Goal: Task Accomplishment & Management: Manage account settings

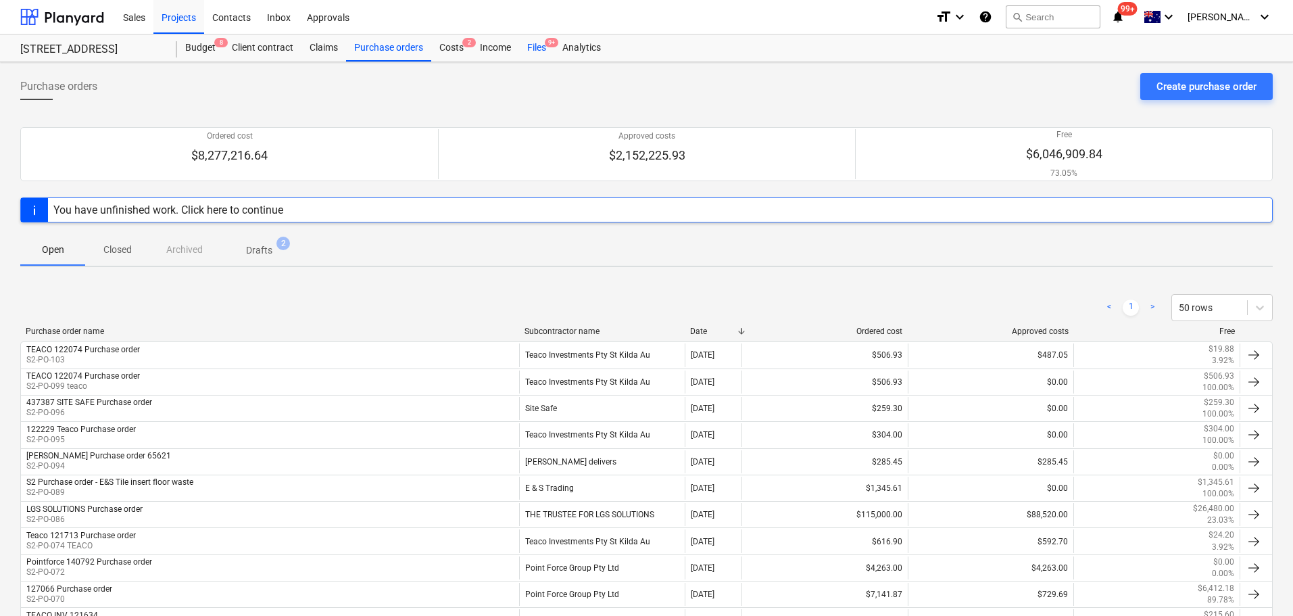
click at [543, 45] on div "Files 9+" at bounding box center [536, 47] width 35 height 27
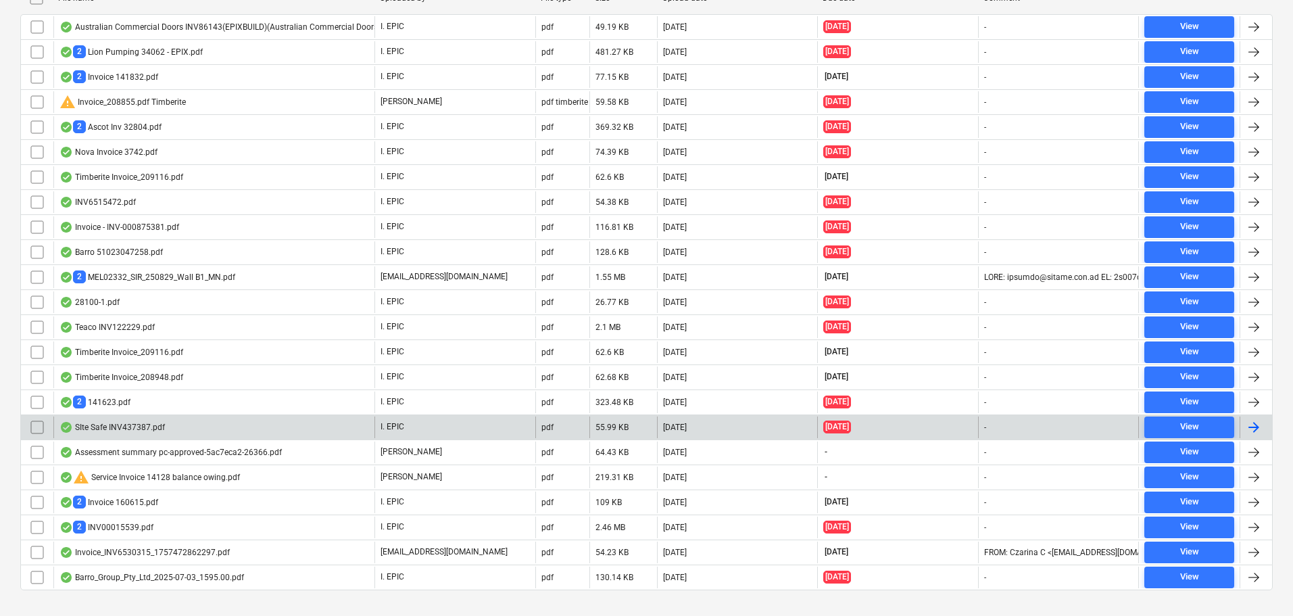
scroll to position [338, 0]
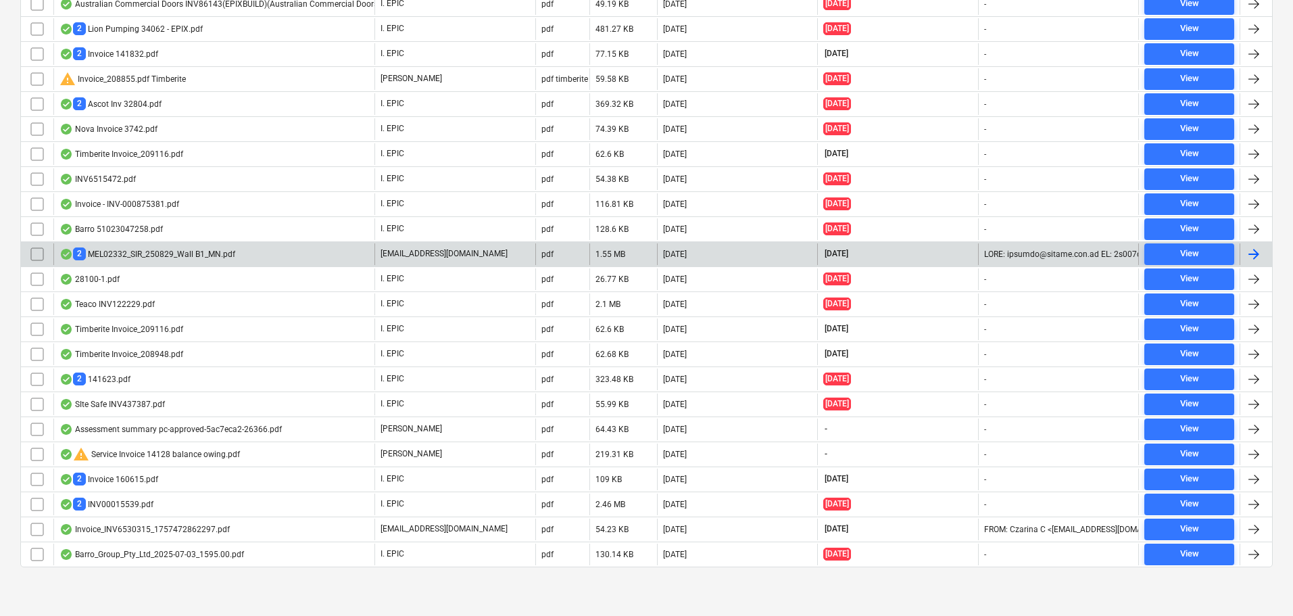
click at [235, 265] on div "2 MEL02332_SIR_250829_Wall B1_MN.pdf [EMAIL_ADDRESS][DOMAIN_NAME] pdf 1.55 MB […" at bounding box center [646, 253] width 1253 height 25
click at [203, 256] on div "2 MEL02332_SIR_250829_Wall B1_MN.pdf" at bounding box center [147, 253] width 176 height 13
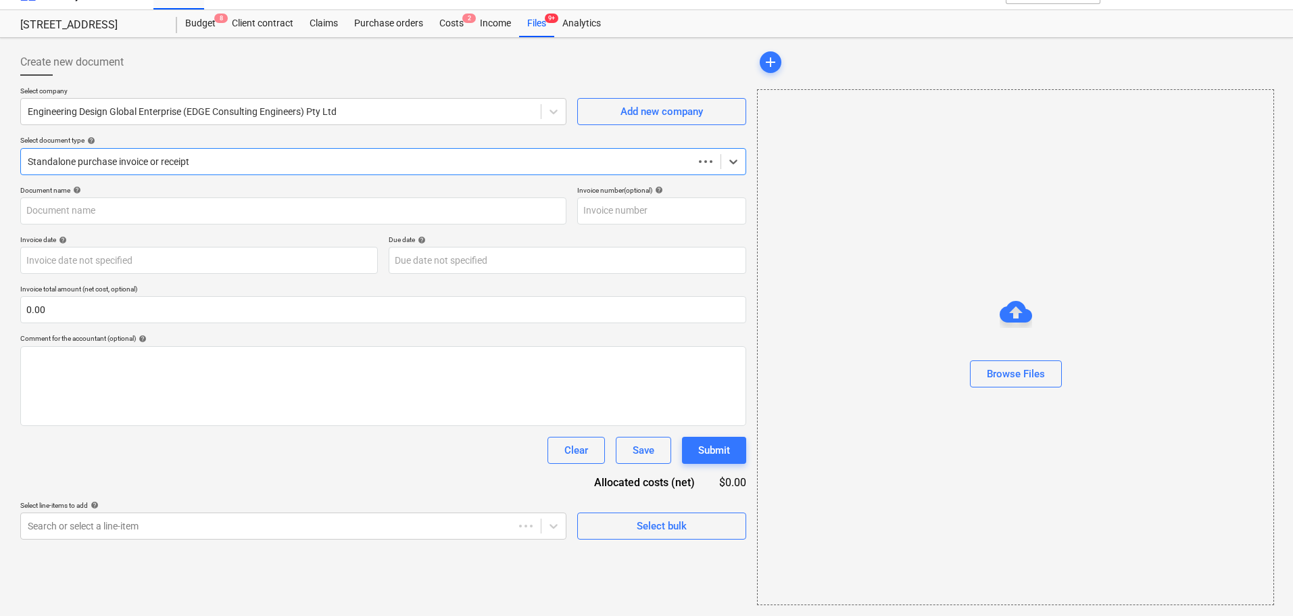
scroll to position [24, 0]
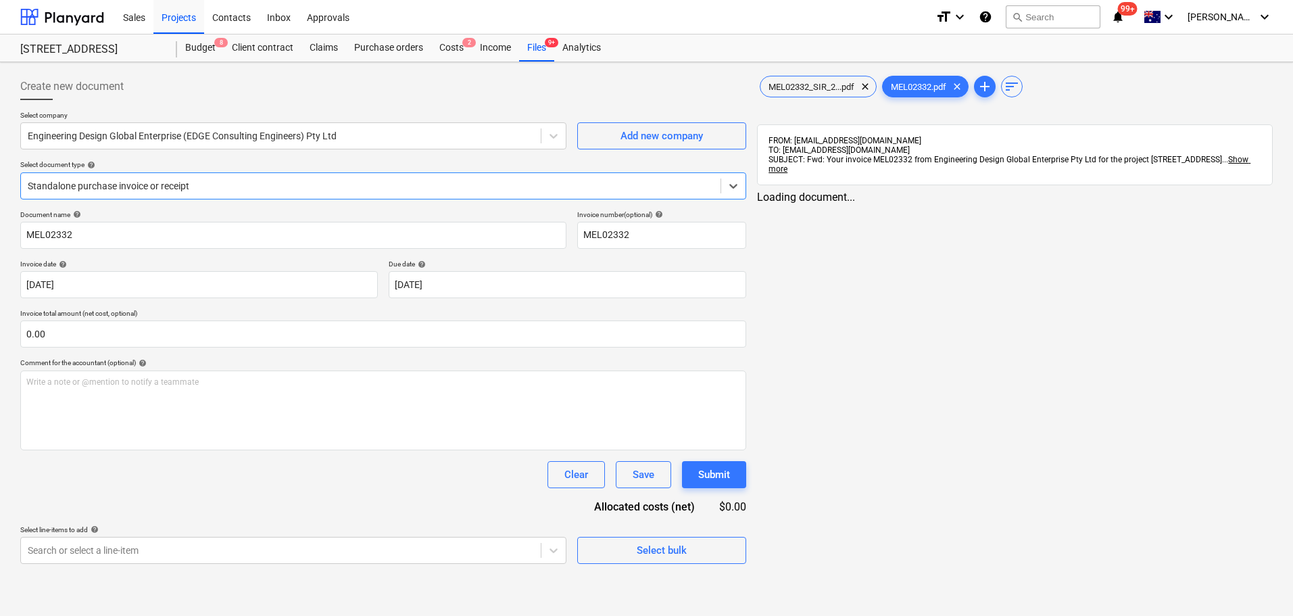
type input "MEL02332"
type input "[DATE]"
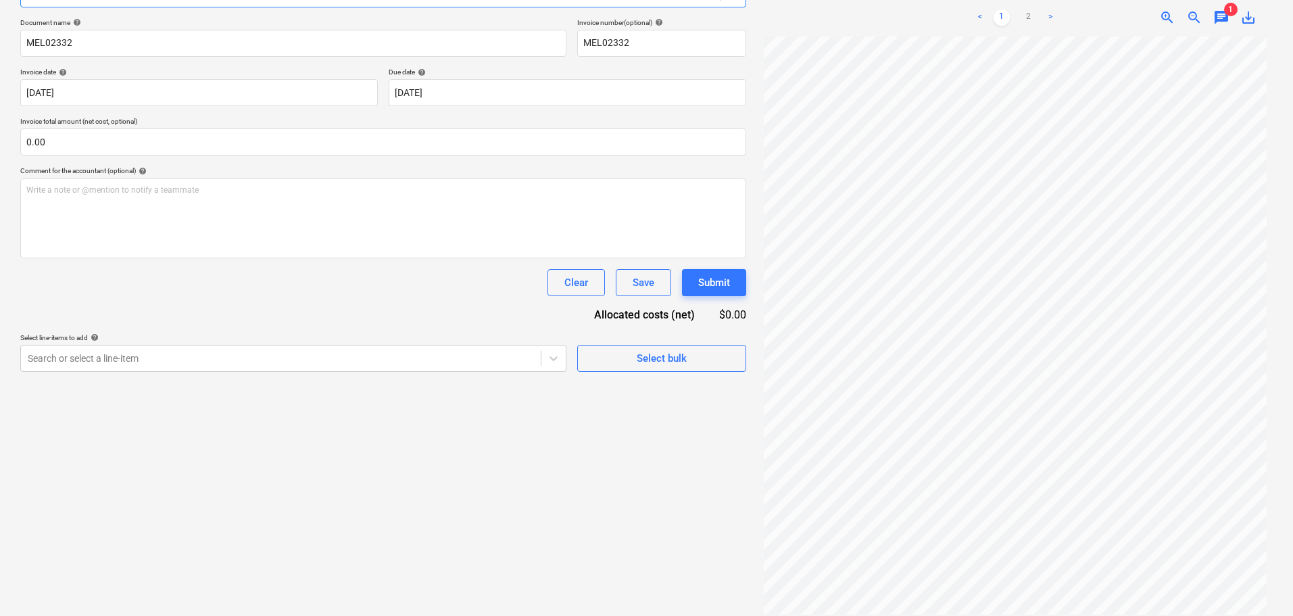
scroll to position [136, 0]
click at [343, 450] on div "Create new document Select company Engineering Design Global Enterprise (EDGE C…" at bounding box center [383, 248] width 737 height 744
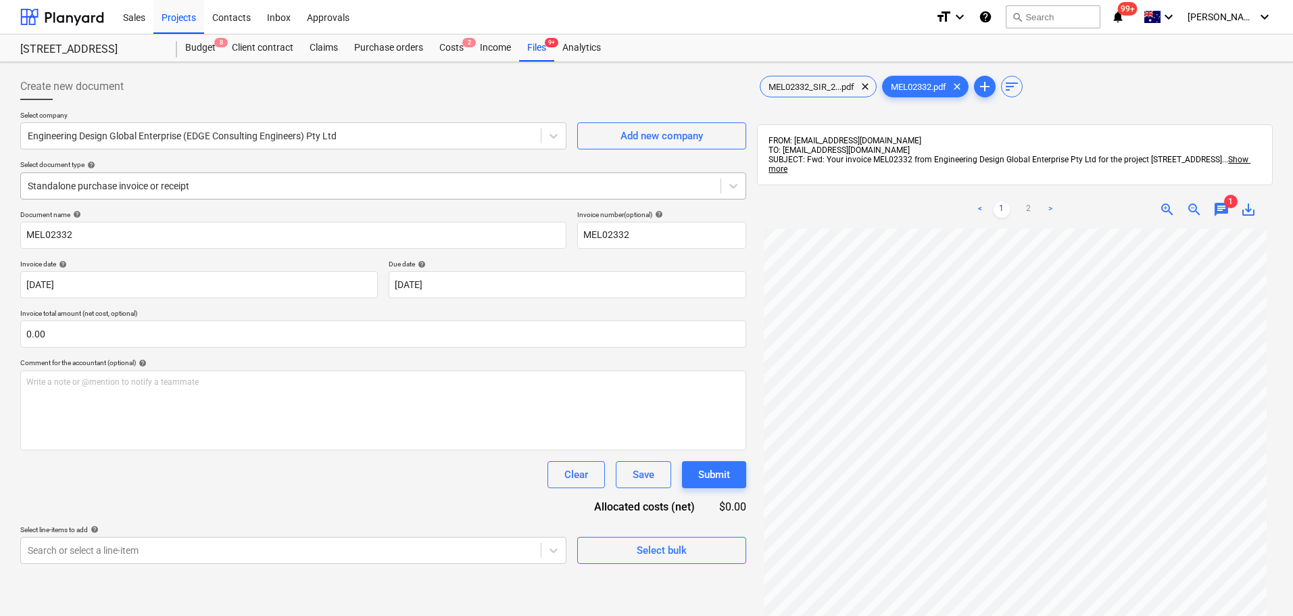
click at [130, 191] on div at bounding box center [371, 186] width 686 height 14
click at [122, 184] on div at bounding box center [371, 186] width 686 height 14
click at [72, 338] on input "text" at bounding box center [383, 333] width 726 height 27
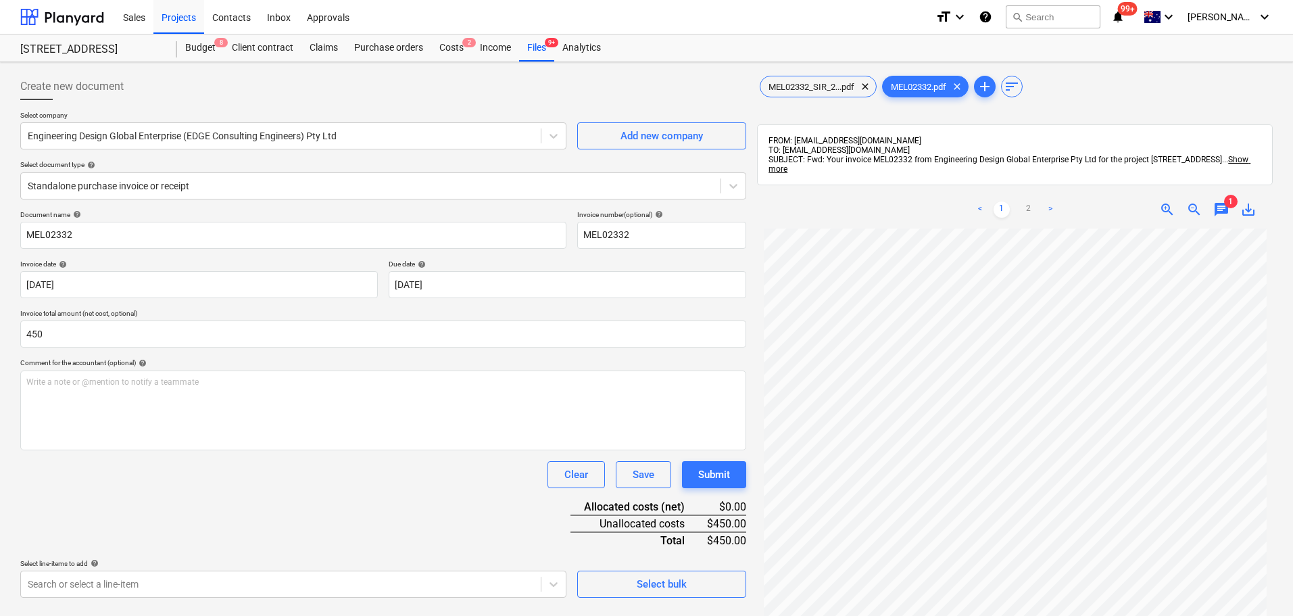
type input "450.00"
click at [336, 359] on div "Comment for the accountant (optional) help" at bounding box center [383, 362] width 726 height 9
click at [732, 477] on button "Submit" at bounding box center [714, 474] width 64 height 27
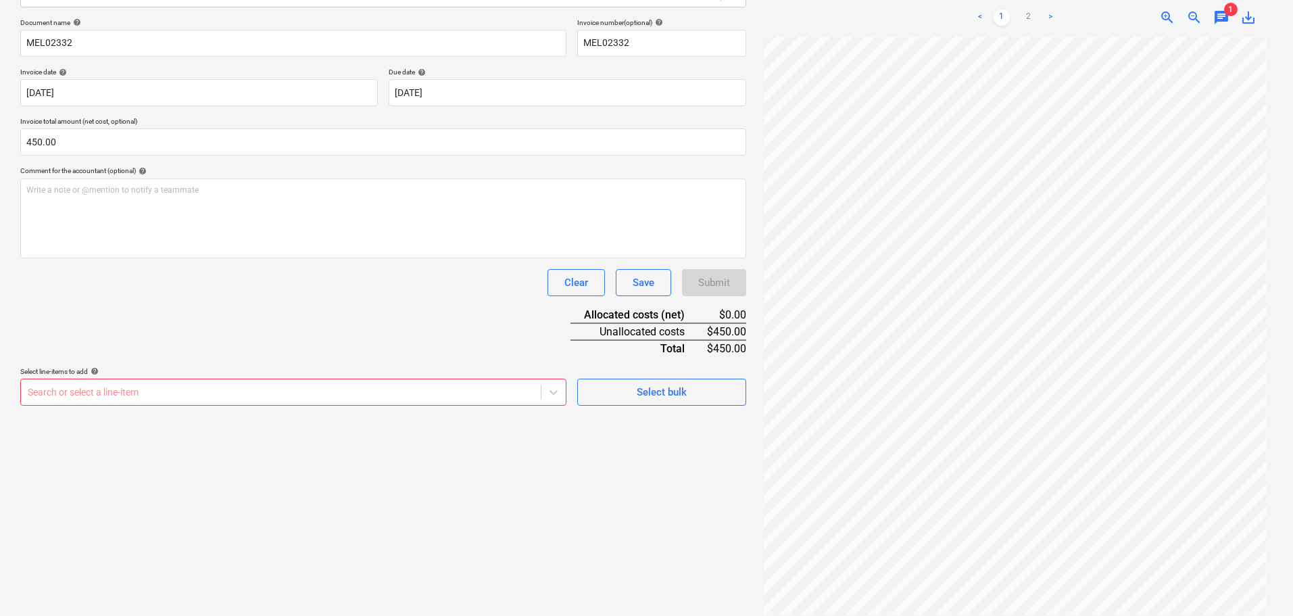
click at [379, 364] on div "Document name help MEL02332 Invoice number (optional) help MEL02332 Invoice dat…" at bounding box center [383, 211] width 726 height 387
click at [377, 380] on div "Search or select a line-item" at bounding box center [293, 391] width 546 height 27
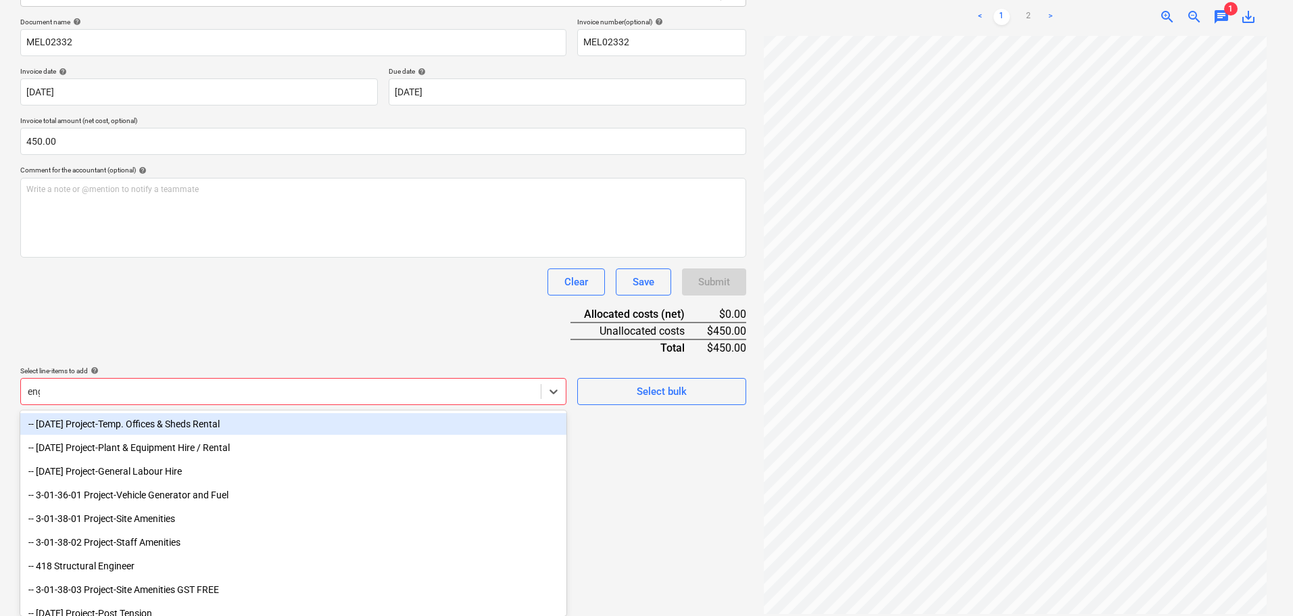
scroll to position [192, 0]
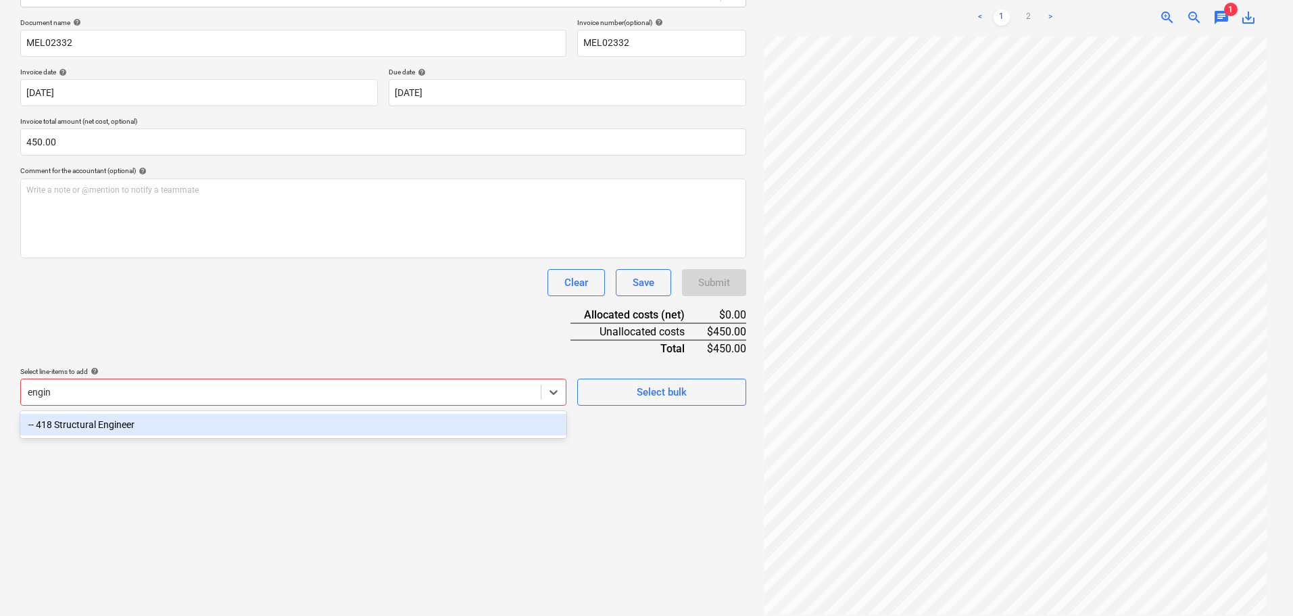
type input "engine"
click at [475, 435] on div "-- 418 Structural Engineer" at bounding box center [293, 425] width 546 height 22
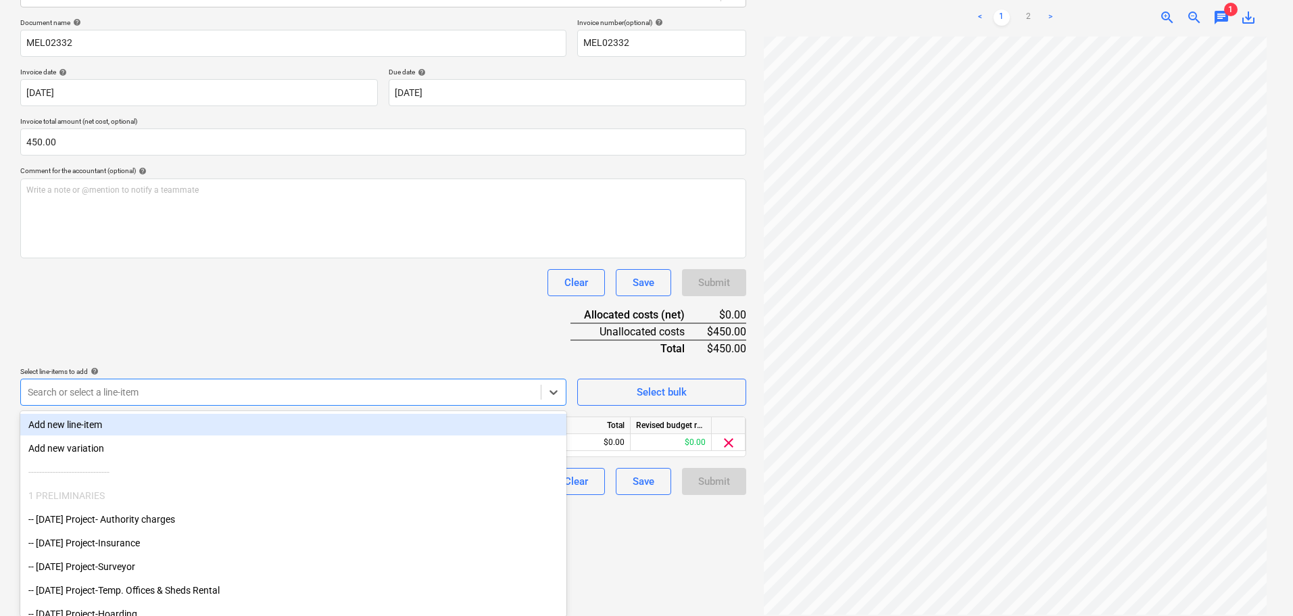
click at [214, 279] on div "Clear Save Submit" at bounding box center [383, 282] width 726 height 27
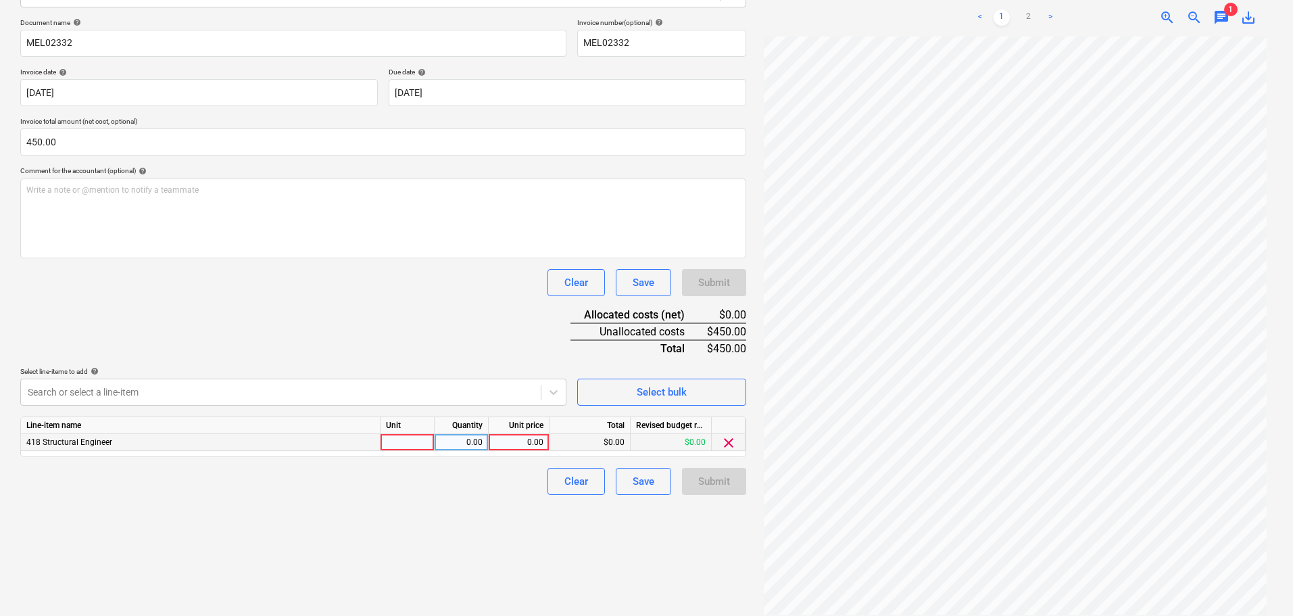
click at [527, 439] on div "0.00" at bounding box center [518, 442] width 49 height 17
type input "450"
click at [333, 287] on div "Clear Save Submit" at bounding box center [383, 282] width 726 height 27
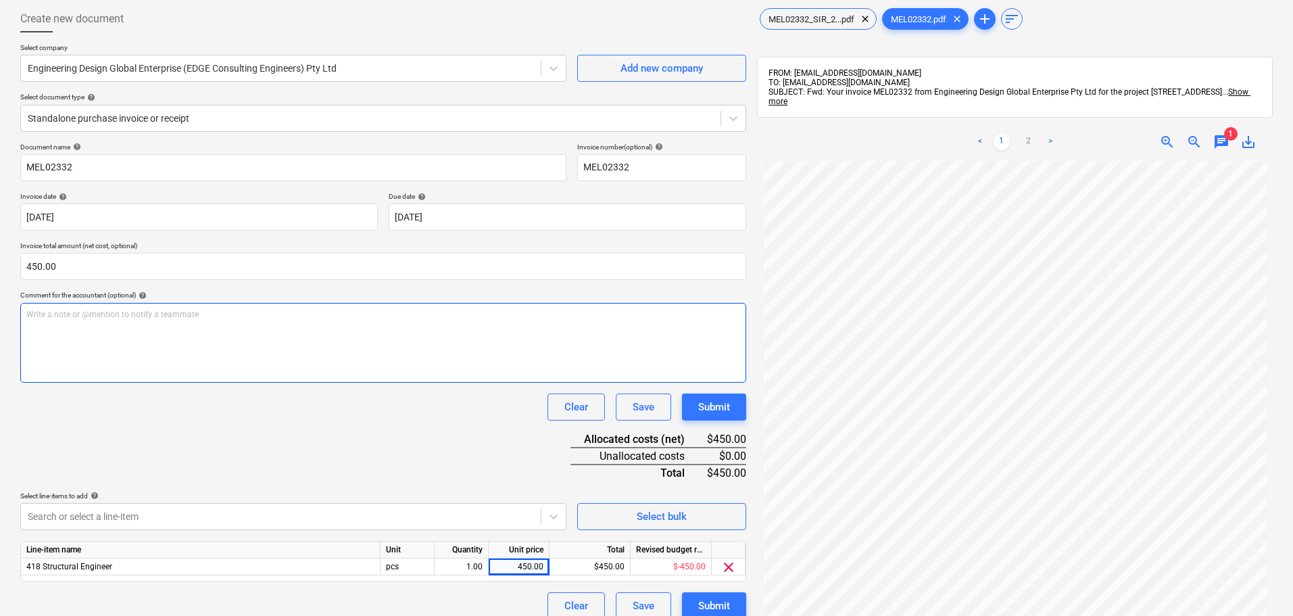
scroll to position [0, 0]
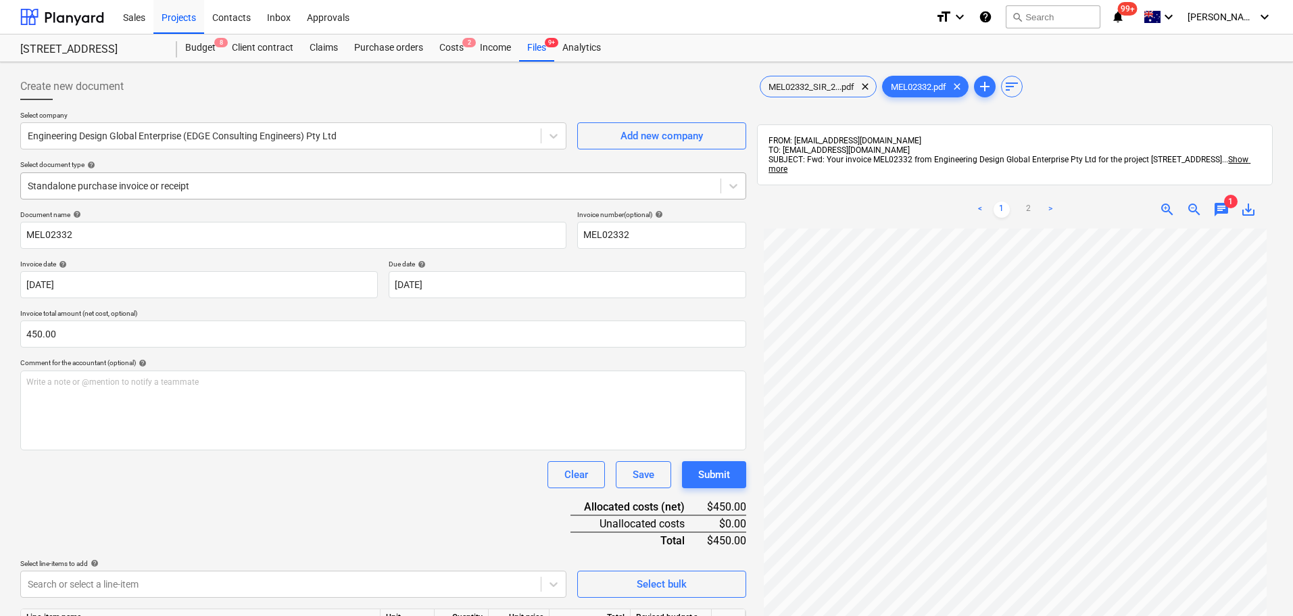
click at [318, 193] on div "Standalone purchase invoice or receipt" at bounding box center [371, 185] width 700 height 19
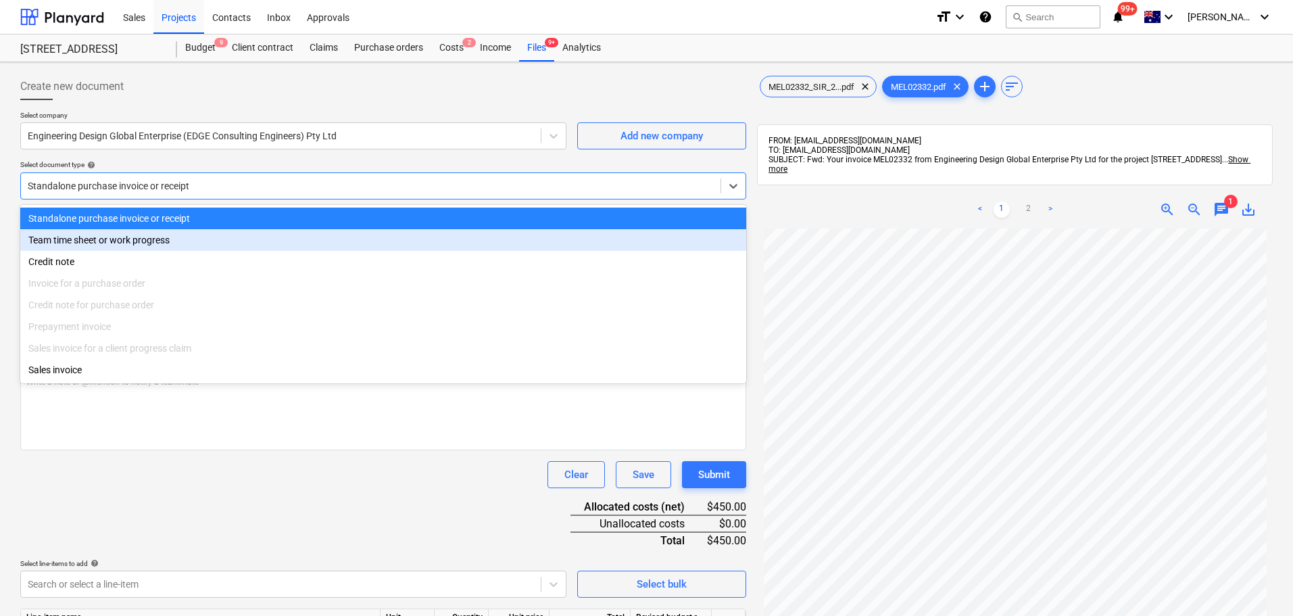
click at [244, 173] on div "Standalone purchase invoice or receipt" at bounding box center [383, 185] width 726 height 27
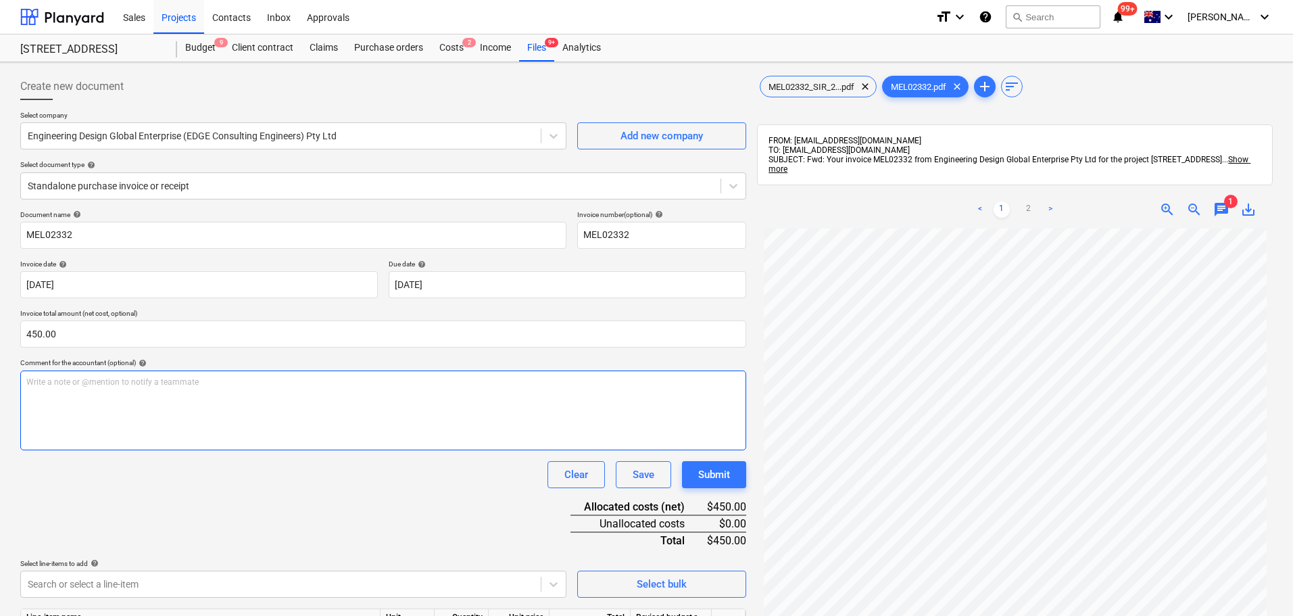
click at [143, 406] on div "Write a note or @mention to notify a teammate [PERSON_NAME]" at bounding box center [383, 410] width 726 height 80
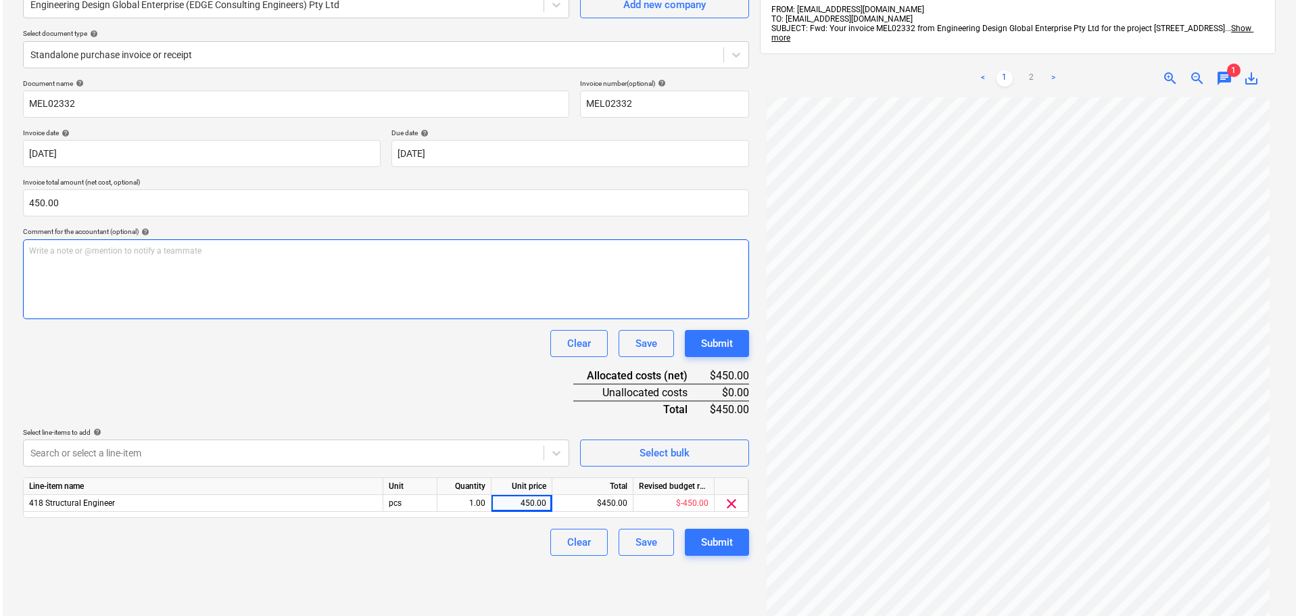
scroll to position [192, 0]
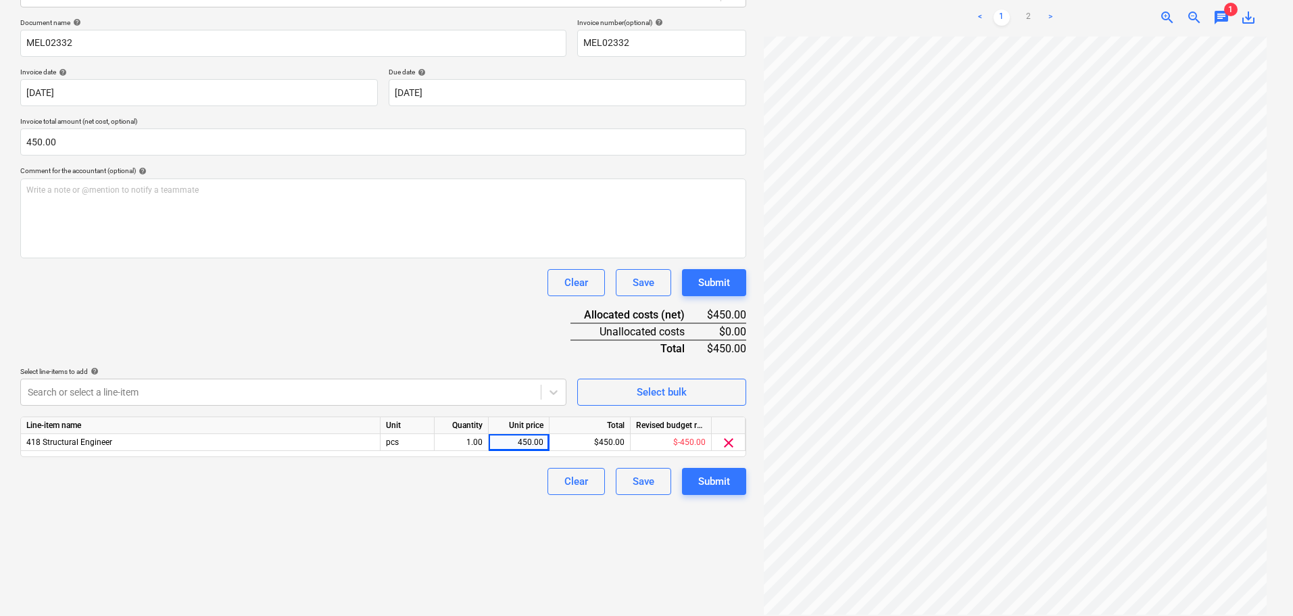
click at [474, 467] on div "Document name help MEL02332 Invoice number (optional) help MEL02332 Invoice dat…" at bounding box center [383, 256] width 726 height 477
click at [501, 443] on div "450.00" at bounding box center [518, 442] width 49 height 17
click at [728, 474] on div "Submit" at bounding box center [714, 482] width 32 height 18
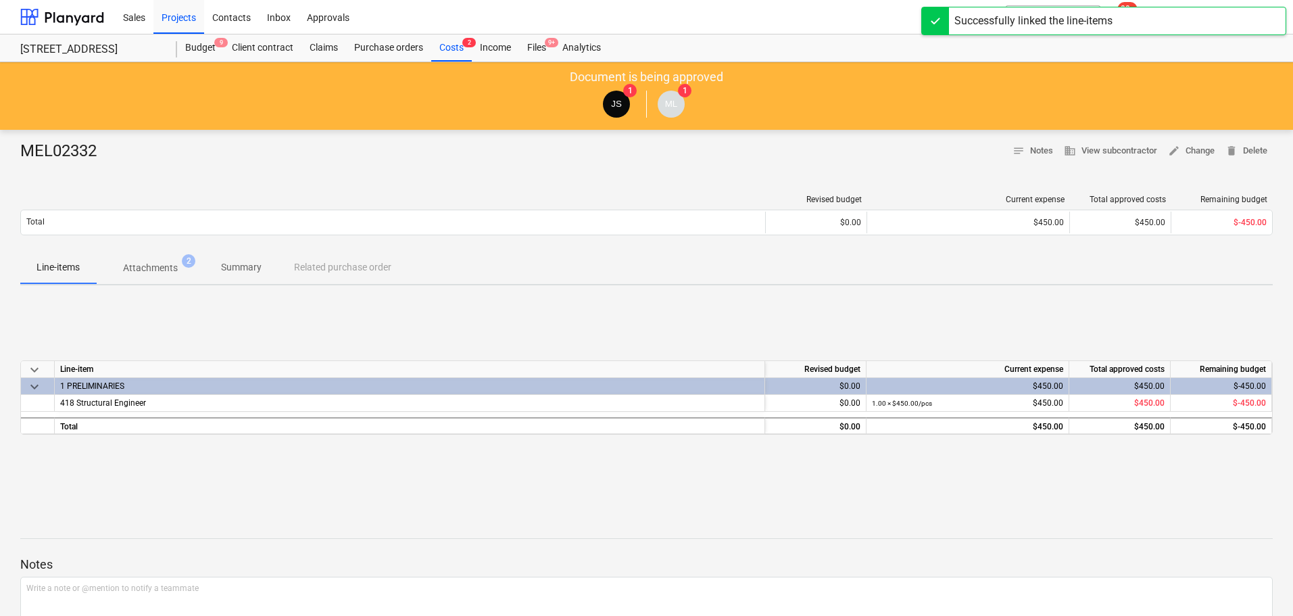
click at [990, 22] on div "Successfully linked the line-items" at bounding box center [1034, 21] width 158 height 16
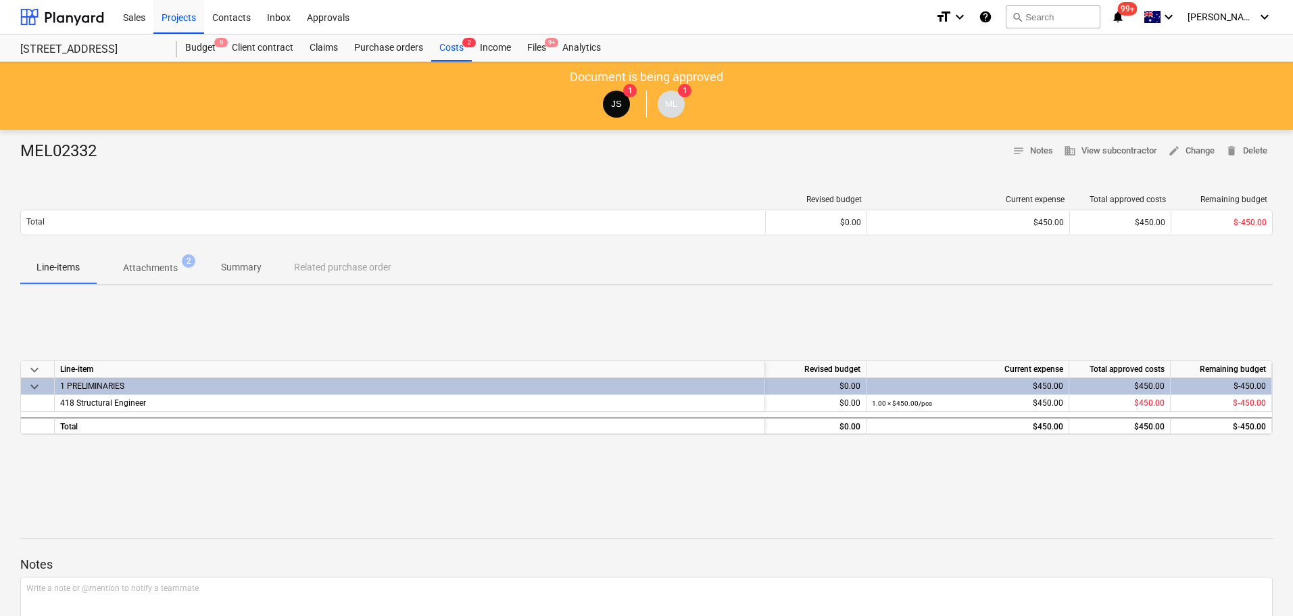
drag, startPoint x: 334, startPoint y: 299, endPoint x: 341, endPoint y: 276, distance: 24.2
click at [338, 294] on div "MEL02332 notes Notes business View subcontractor edit Change delete Delete Revi…" at bounding box center [646, 420] width 1293 height 581
click at [341, 276] on div "Line-items Attachments 2 Summary Related purchase order" at bounding box center [646, 267] width 1253 height 32
click at [341, 263] on div "Line-items Attachments 2 Summary Related purchase order" at bounding box center [646, 267] width 1253 height 32
click at [381, 43] on div "Purchase orders" at bounding box center [388, 47] width 85 height 27
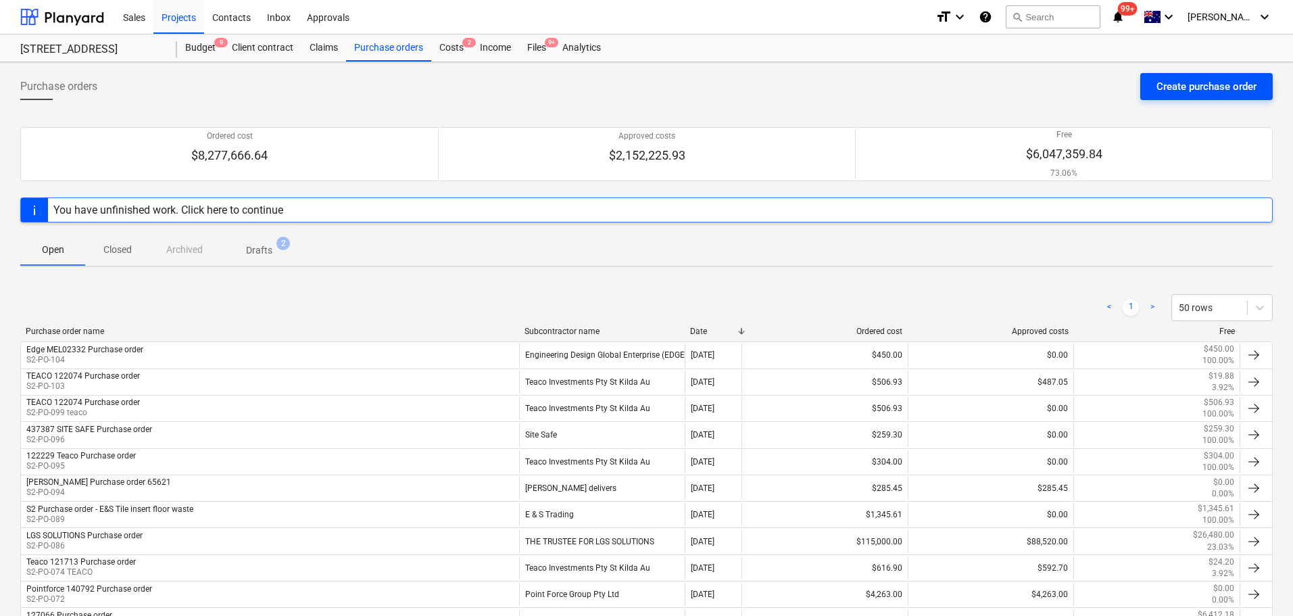
click at [1230, 97] on button "Create purchase order" at bounding box center [1206, 86] width 132 height 27
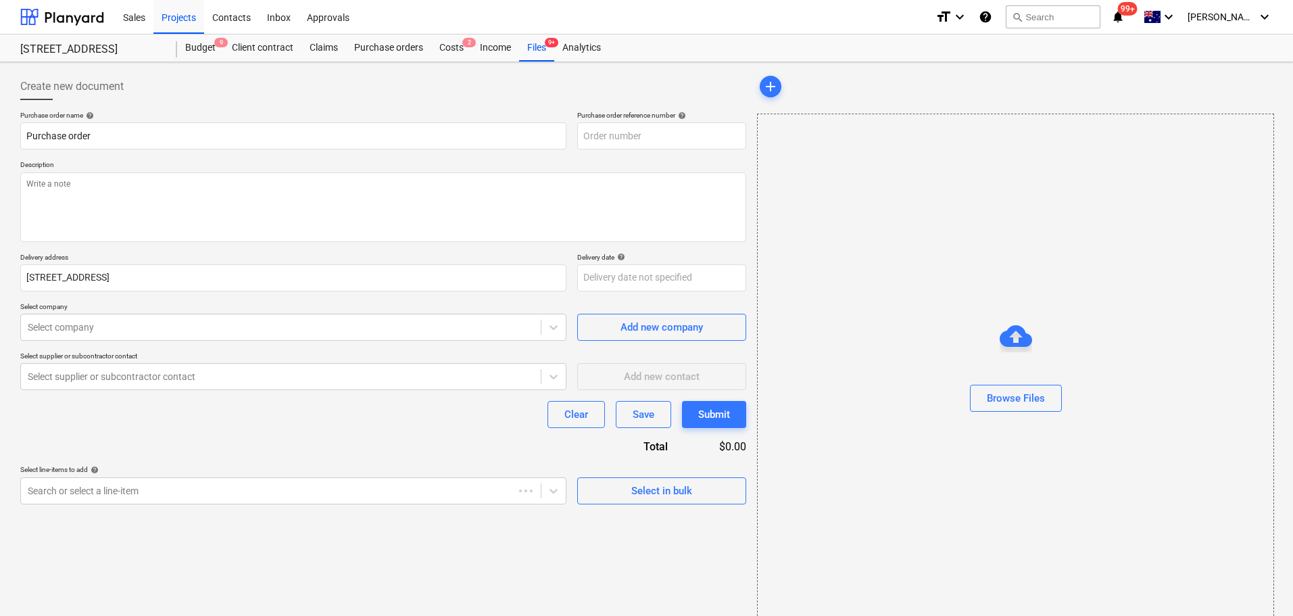
type textarea "x"
type input "S2-PO-105"
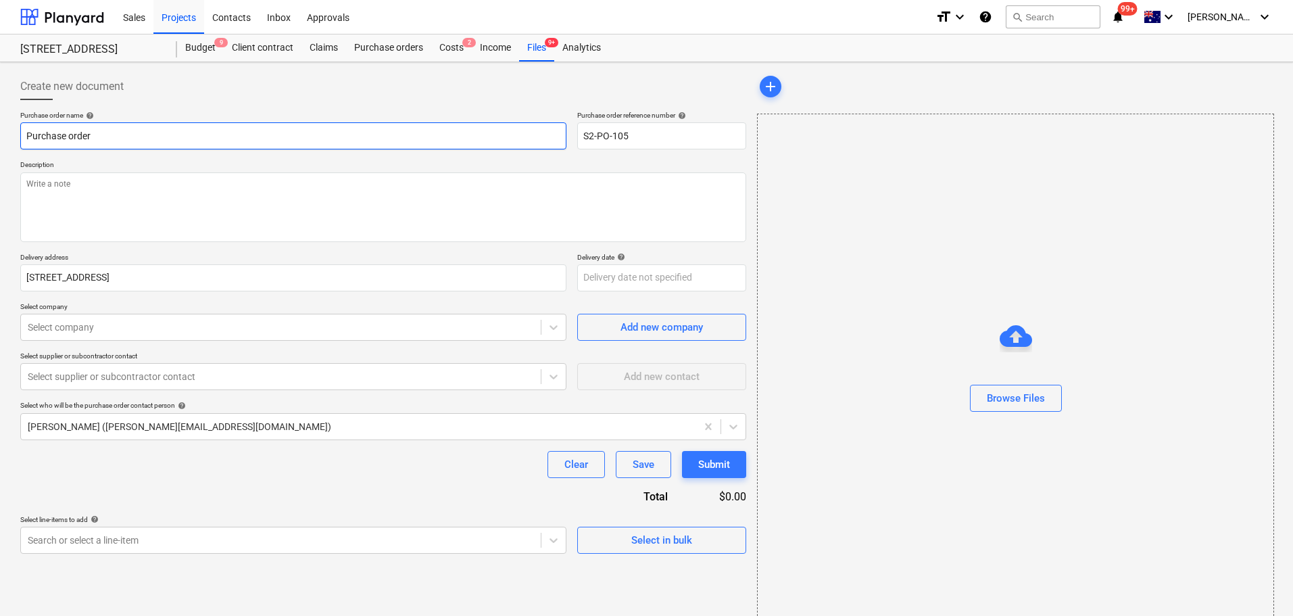
drag, startPoint x: 27, startPoint y: 128, endPoint x: 37, endPoint y: 149, distance: 22.7
click at [28, 129] on input "Purchase order" at bounding box center [293, 135] width 546 height 27
type textarea "x"
type input "EPurchase order"
type textarea "x"
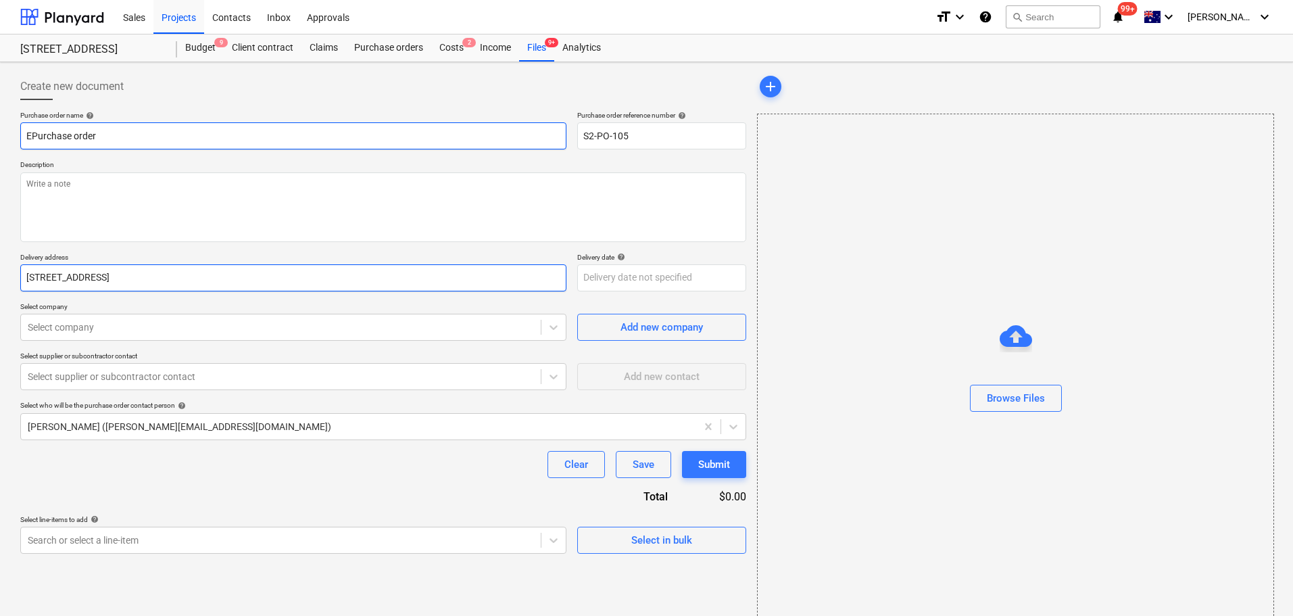
type input "E&Purchase order"
type textarea "x"
type input "E&SPurchase order"
type textarea "x"
type input "E&S Purchase order"
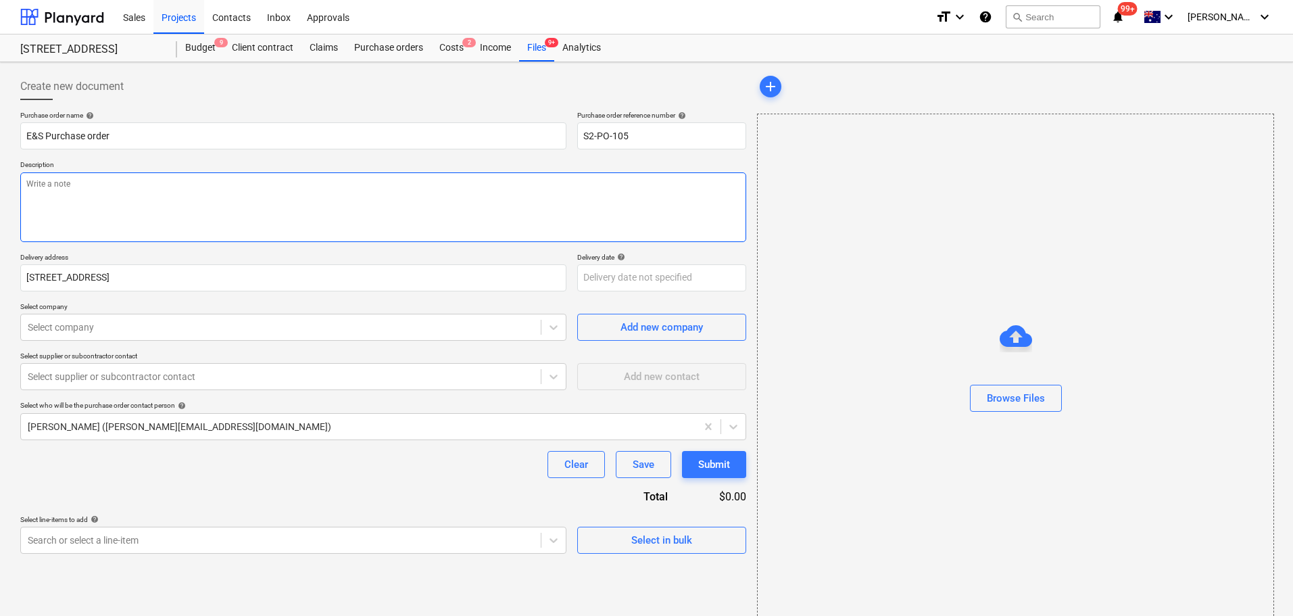
click at [138, 230] on textarea at bounding box center [383, 207] width 726 height 70
drag, startPoint x: 128, startPoint y: 137, endPoint x: -15, endPoint y: 138, distance: 142.6
click at [0, 138] on html "Sales Projects Contacts Inbox Approvals format_size keyboard_arrow_down help se…" at bounding box center [646, 308] width 1293 height 616
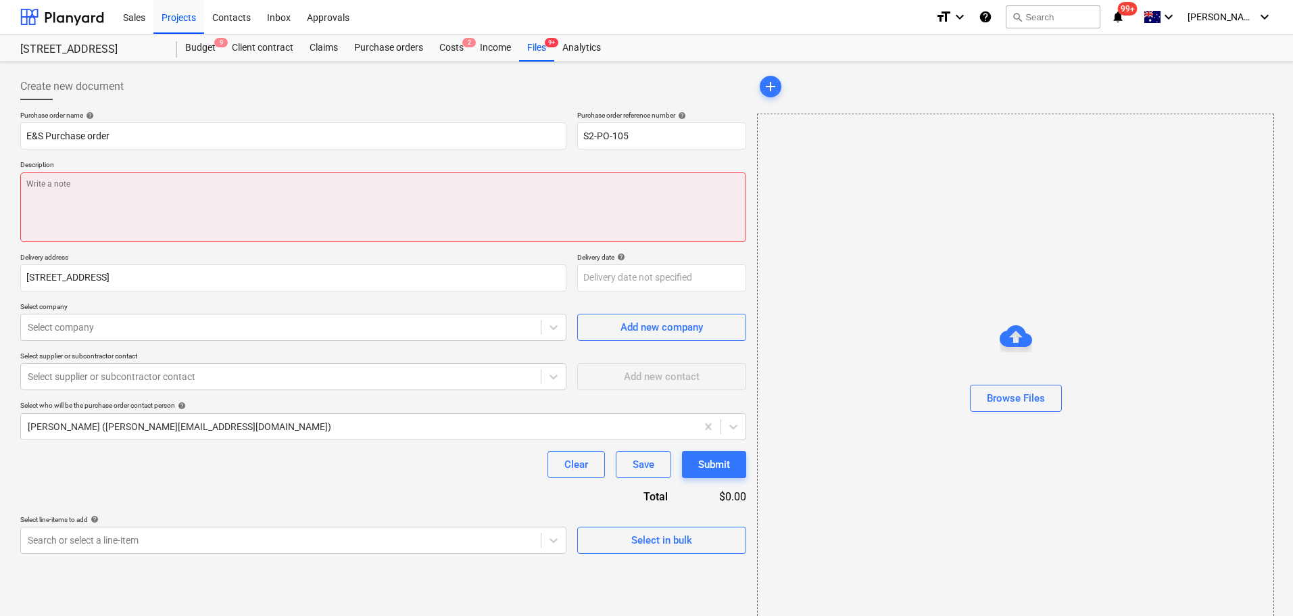
click at [291, 197] on textarea at bounding box center [383, 207] width 726 height 70
paste textarea "E&S Purchase order"
type textarea "x"
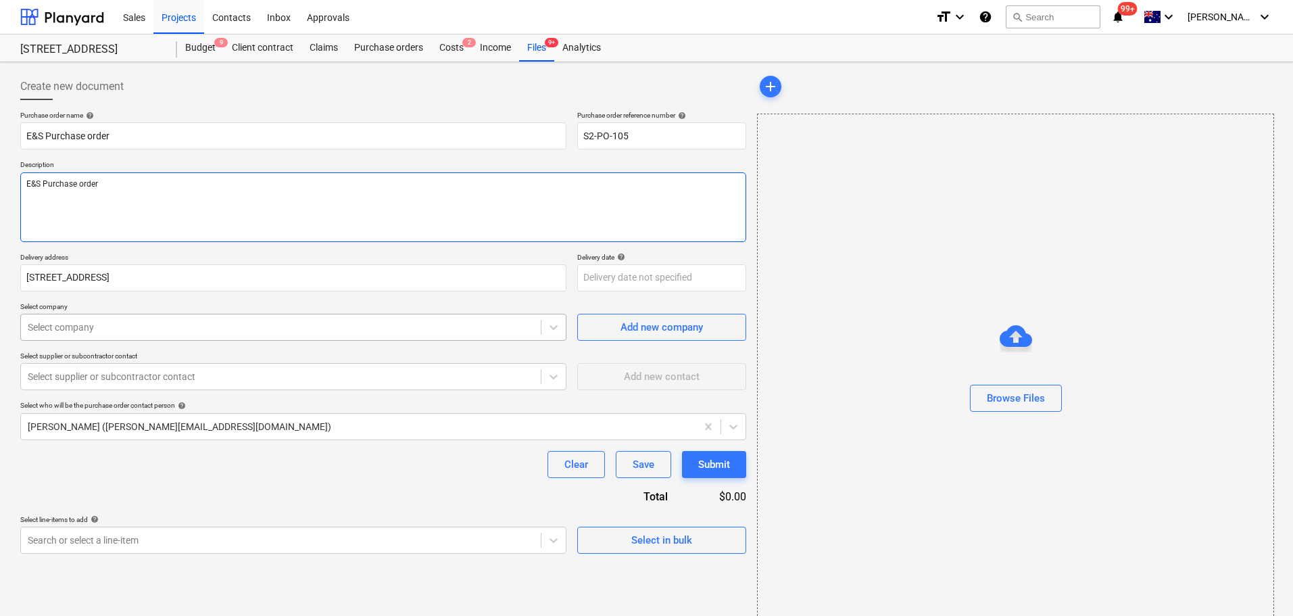
type textarea "E&S Purchase order"
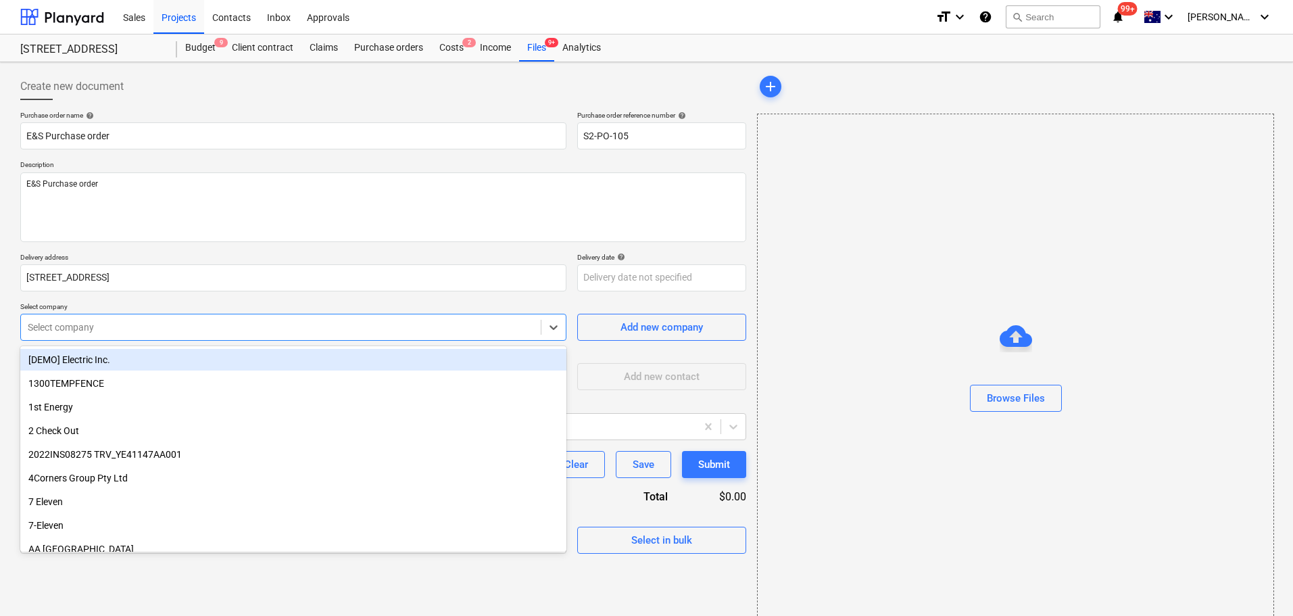
click at [143, 333] on div at bounding box center [281, 327] width 506 height 14
click at [356, 212] on textarea "E&S Purchase order" at bounding box center [383, 207] width 726 height 70
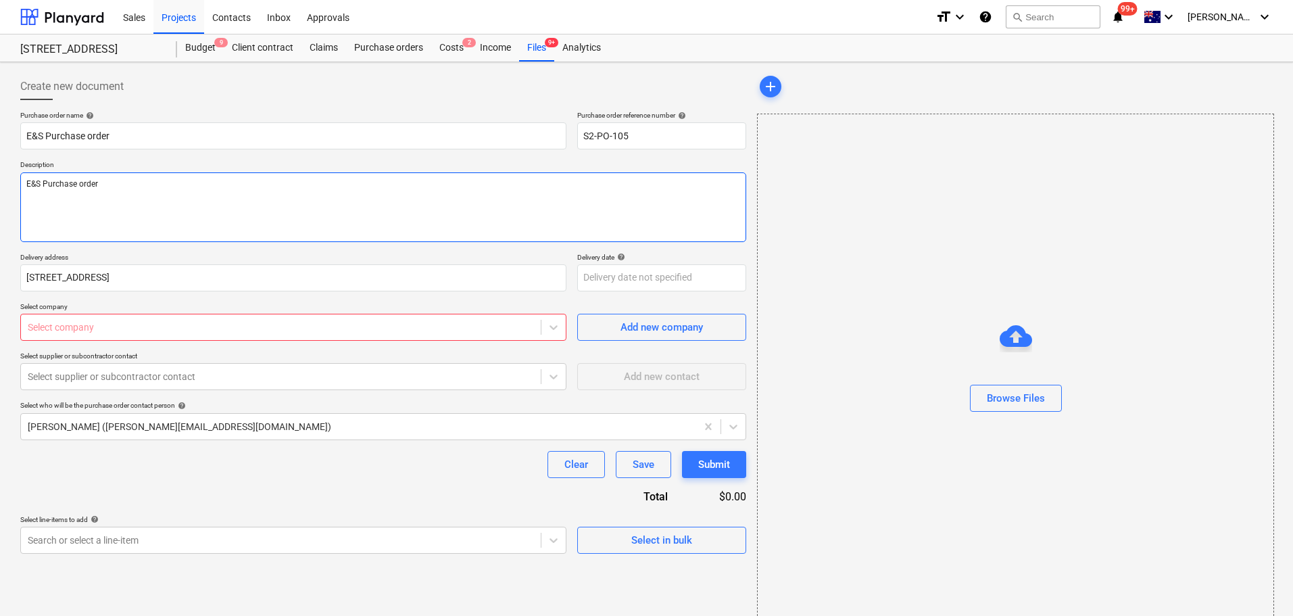
scroll to position [24, 0]
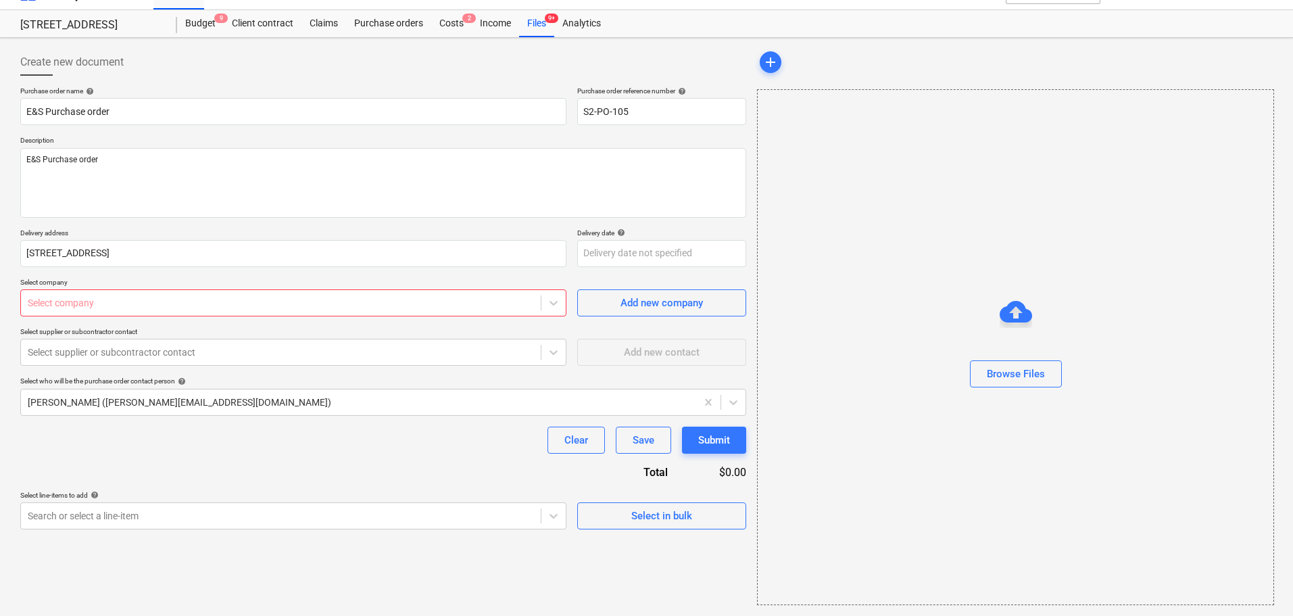
click at [418, 496] on div "Select line-items to add help" at bounding box center [293, 495] width 546 height 9
click at [425, 519] on body "Sales Projects Contacts Inbox Approvals format_size keyboard_arrow_down help se…" at bounding box center [646, 284] width 1293 height 616
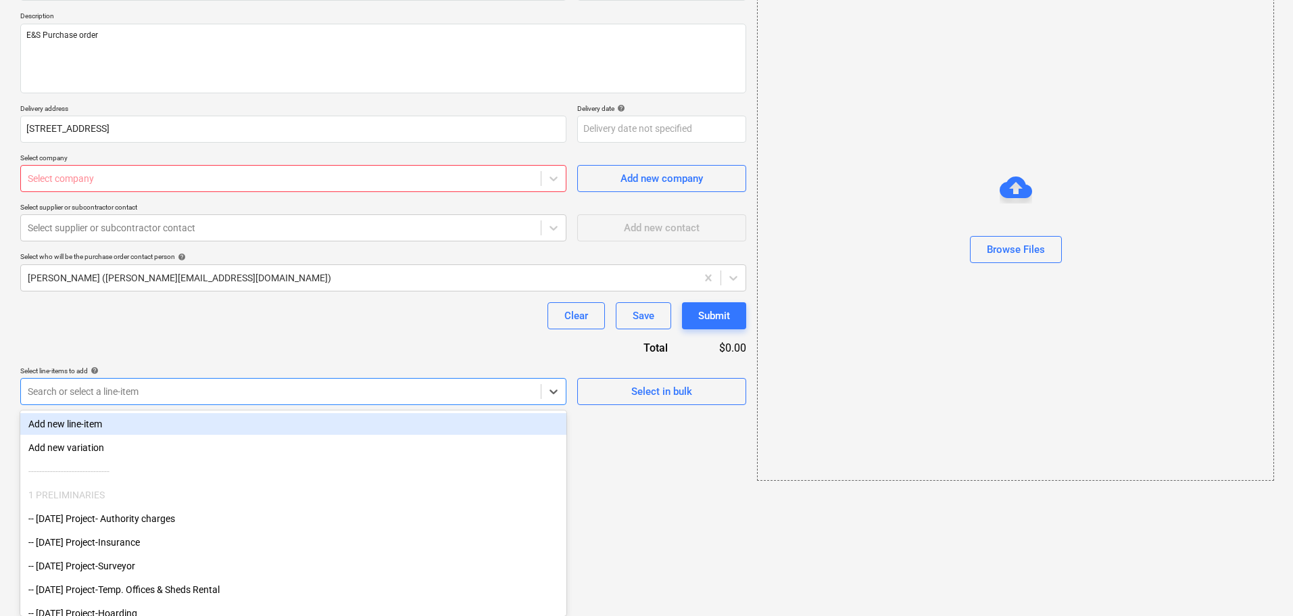
type textarea "x"
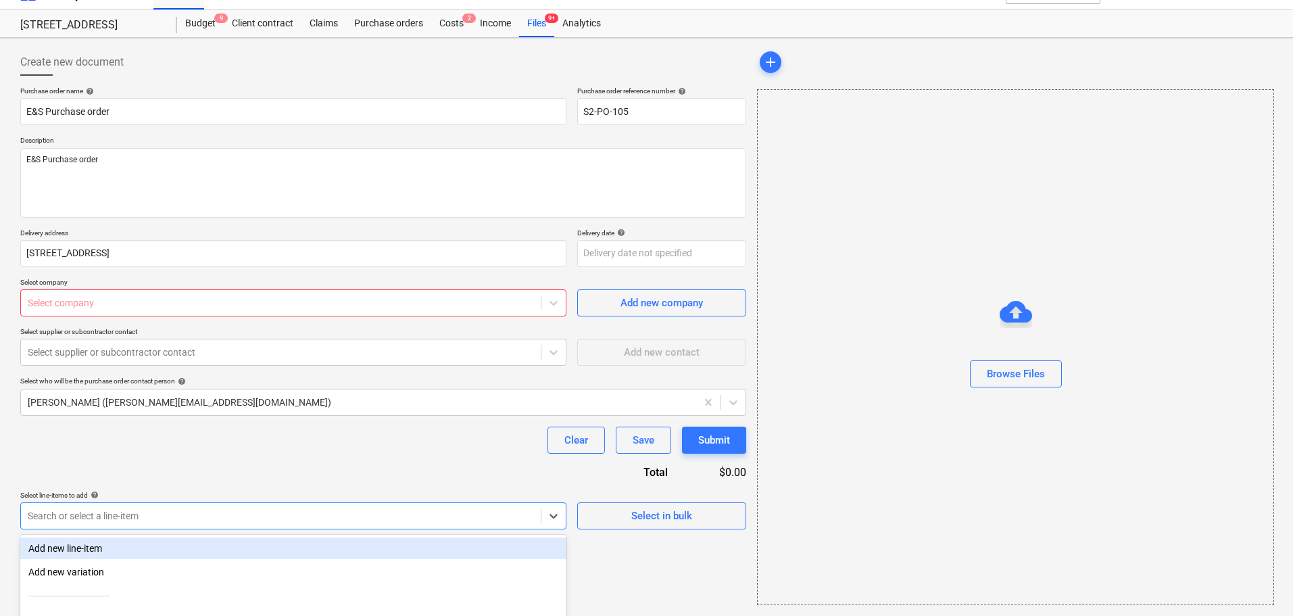
click at [750, 480] on div "Create new document Purchase order name help E&S Purchase order Purchase order …" at bounding box center [383, 326] width 737 height 567
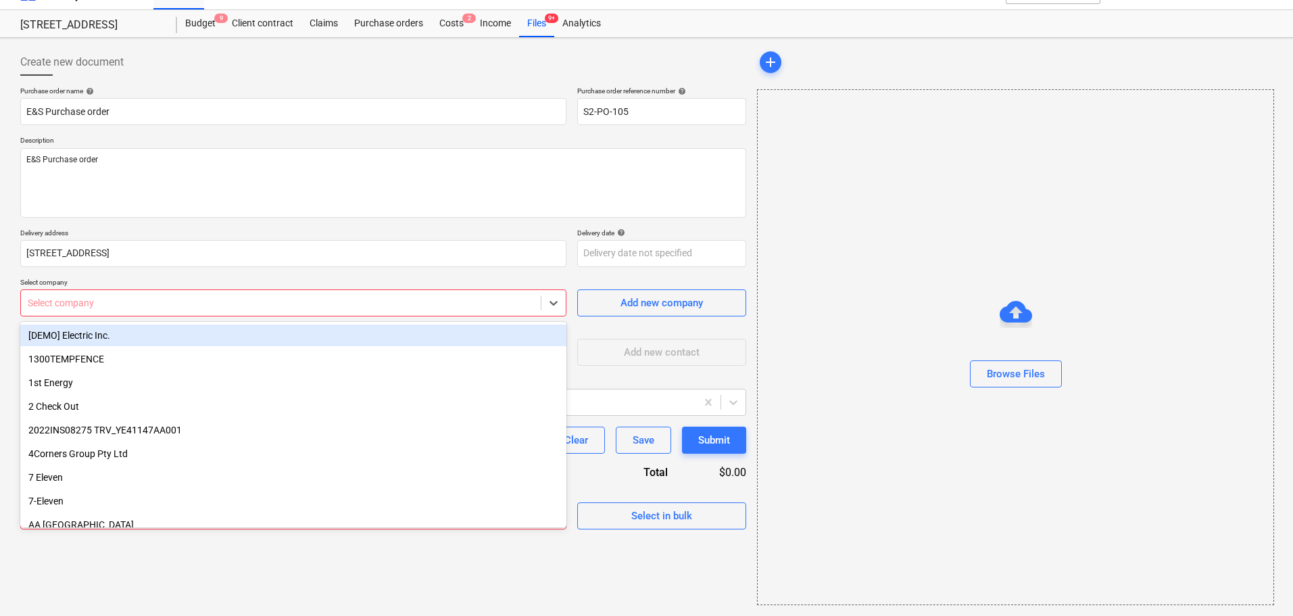
click at [270, 306] on div at bounding box center [281, 303] width 506 height 14
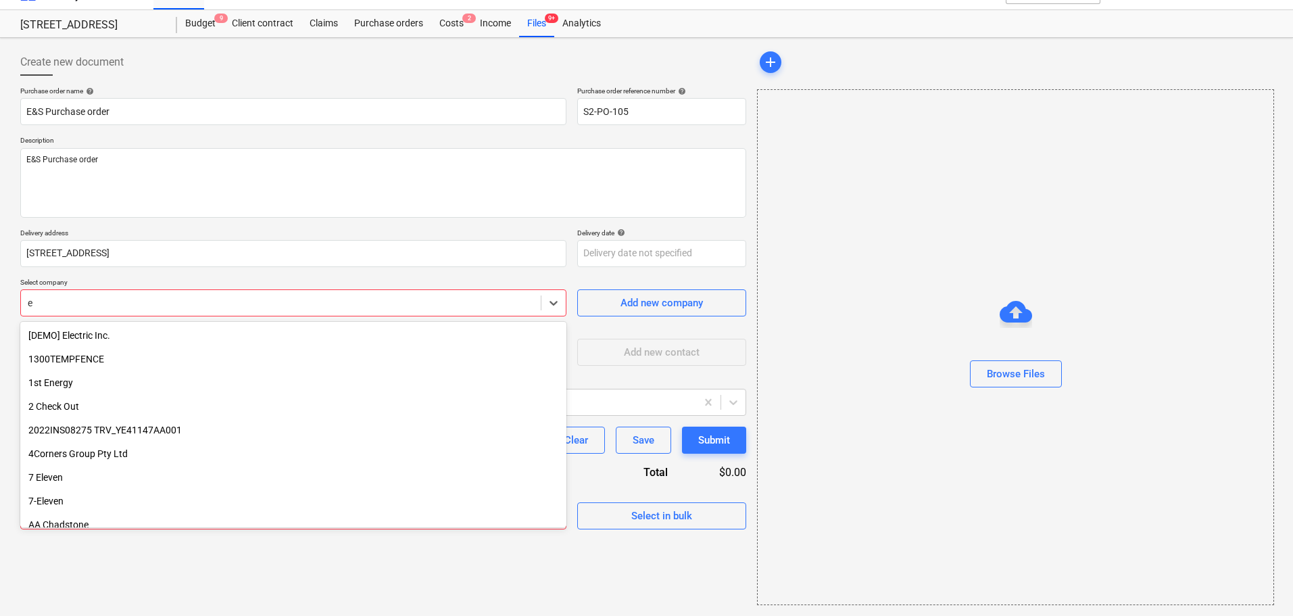
type input "e &"
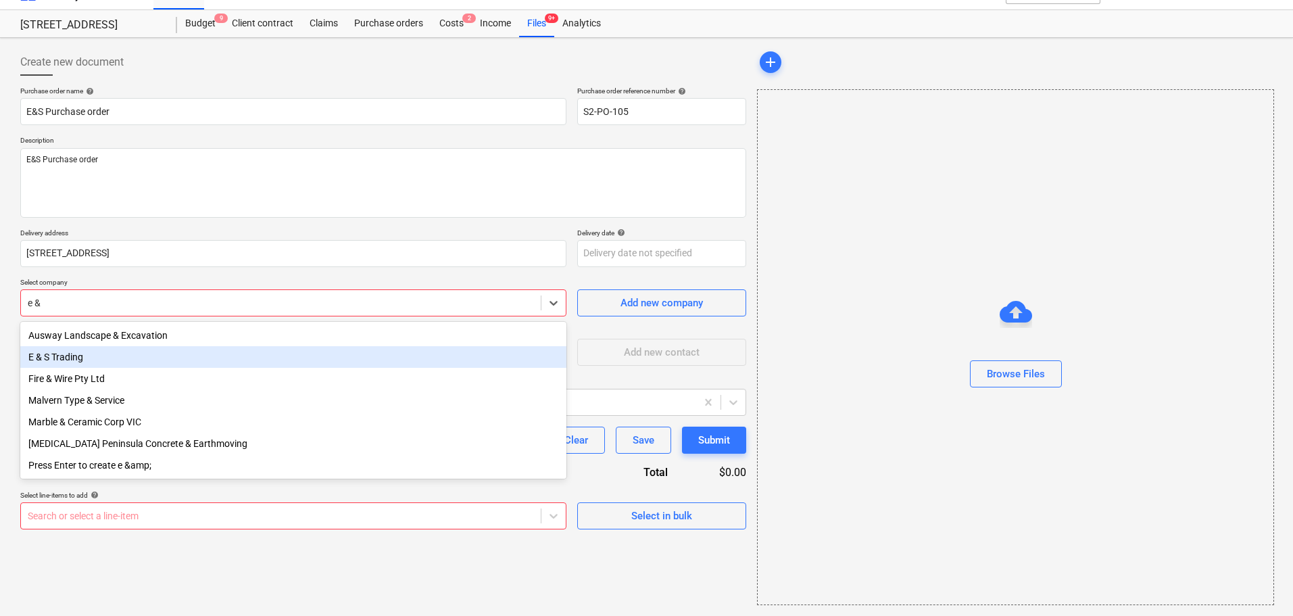
click at [226, 351] on div "E & S Trading" at bounding box center [293, 357] width 546 height 22
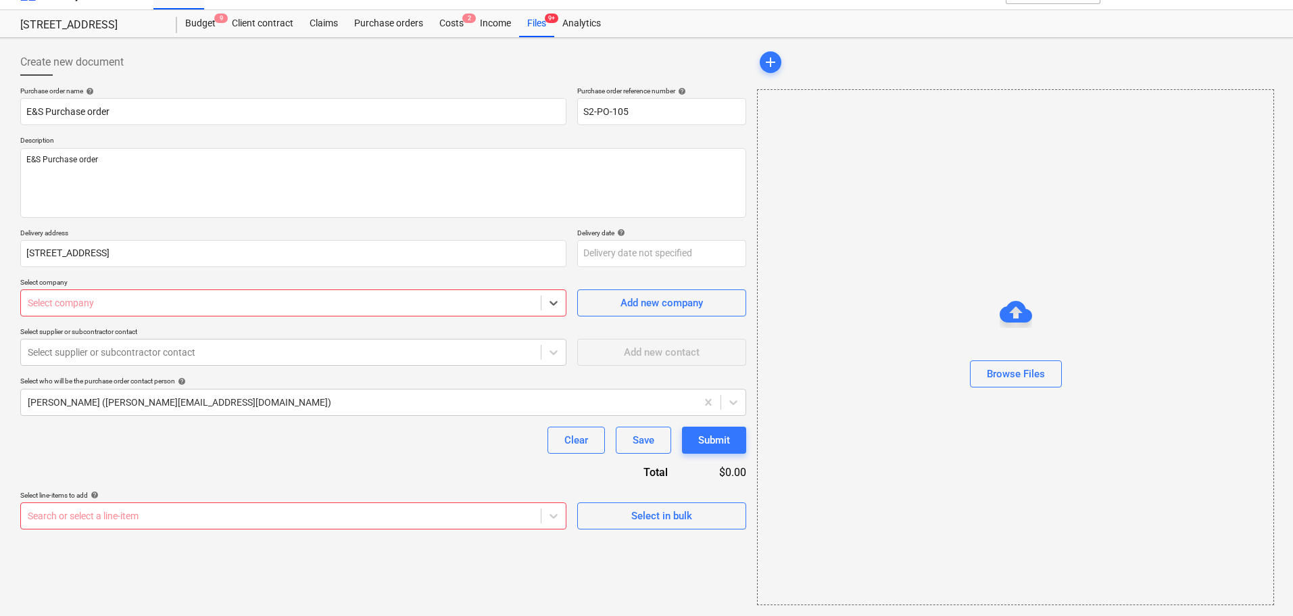
type textarea "x"
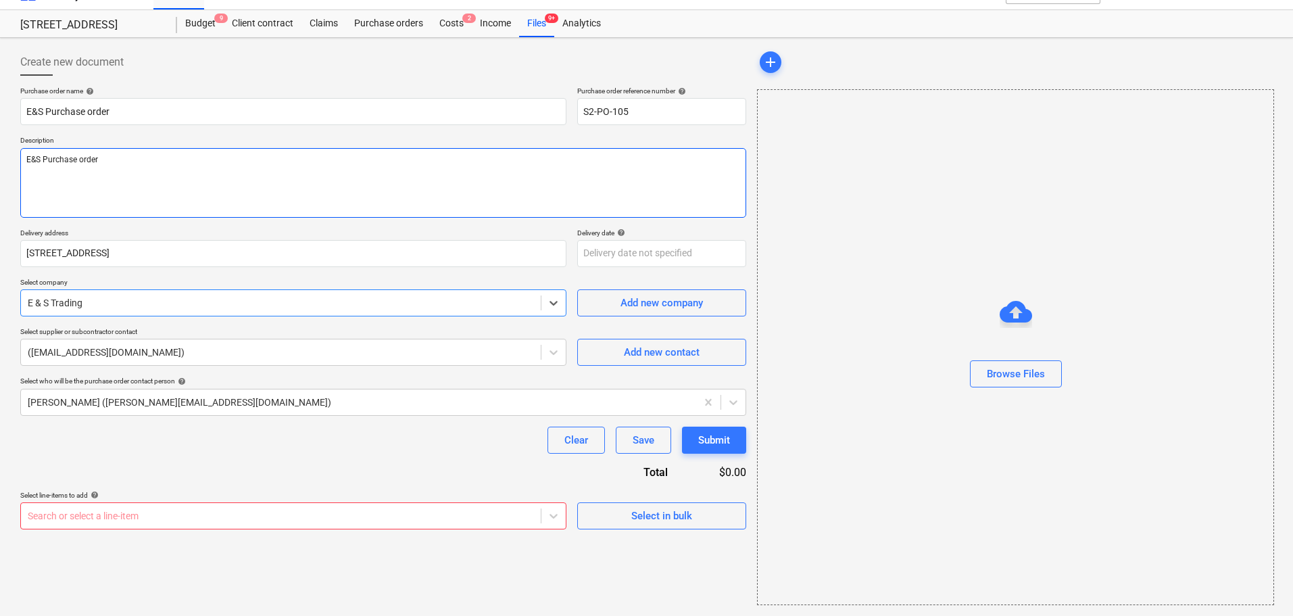
click at [243, 208] on textarea "E&S Purchase order" at bounding box center [383, 183] width 726 height 70
type textarea "x"
click at [189, 527] on body "Sales Projects Contacts Inbox Approvals format_size keyboard_arrow_down help se…" at bounding box center [646, 284] width 1293 height 616
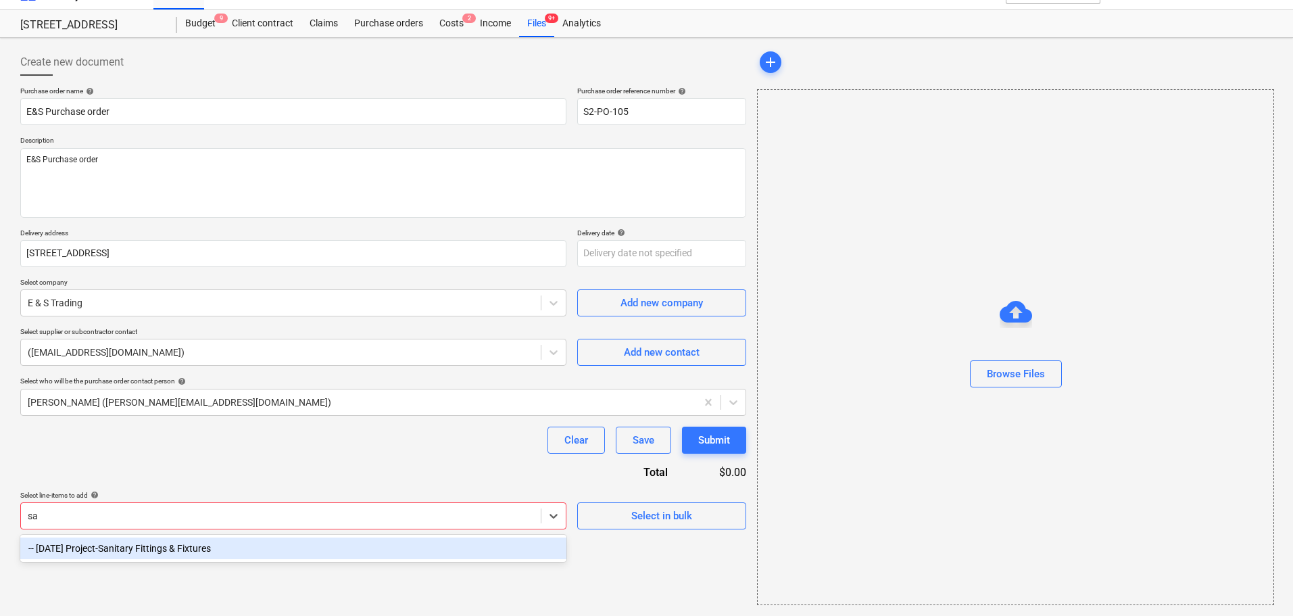
scroll to position [24, 0]
type input "sani"
click at [187, 550] on div "-- [DATE] Project-Sanitary Fittings & Fixtures" at bounding box center [293, 548] width 546 height 22
type textarea "x"
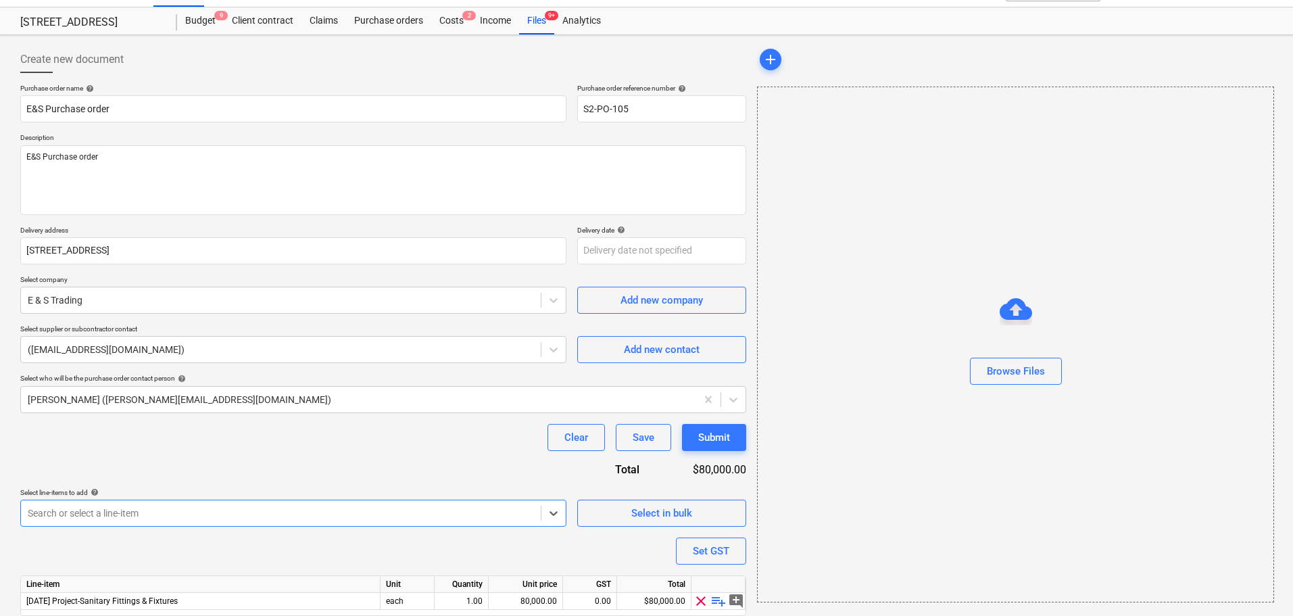
scroll to position [76, 0]
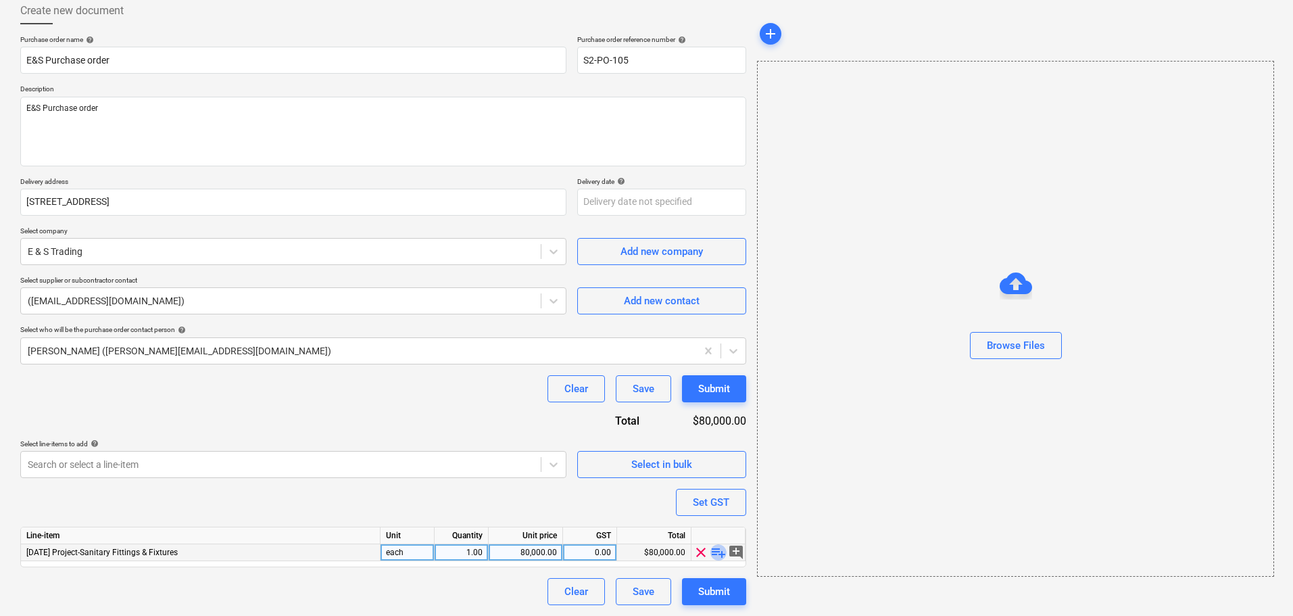
click at [717, 554] on span "playlist_add" at bounding box center [718, 552] width 16 height 16
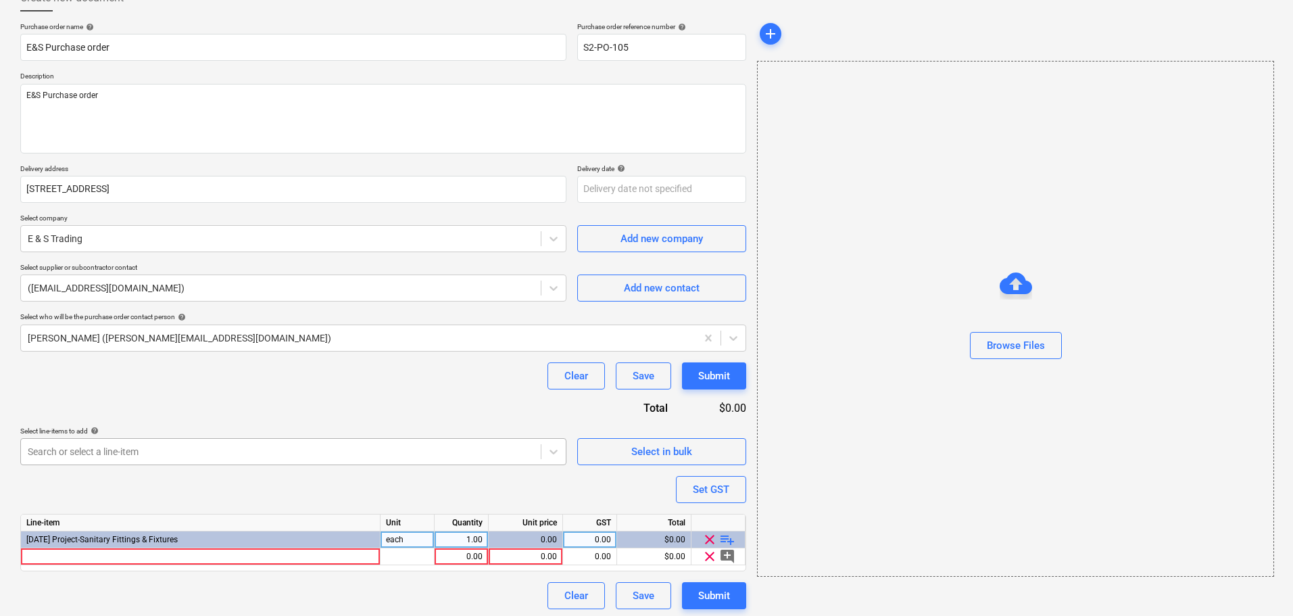
scroll to position [93, 0]
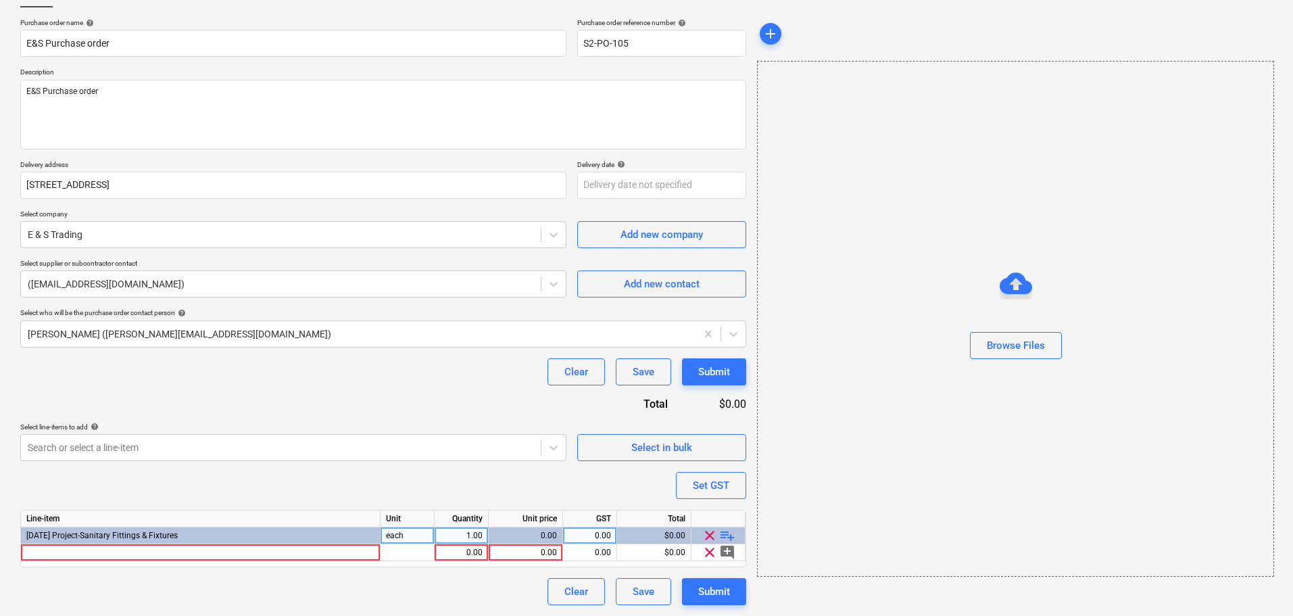
type textarea "x"
click at [103, 562] on div "Line-item Unit Quantity Unit price GST Total [DATE] Project-Sanitary Fittings &…" at bounding box center [383, 538] width 726 height 57
click at [104, 556] on div at bounding box center [201, 552] width 360 height 17
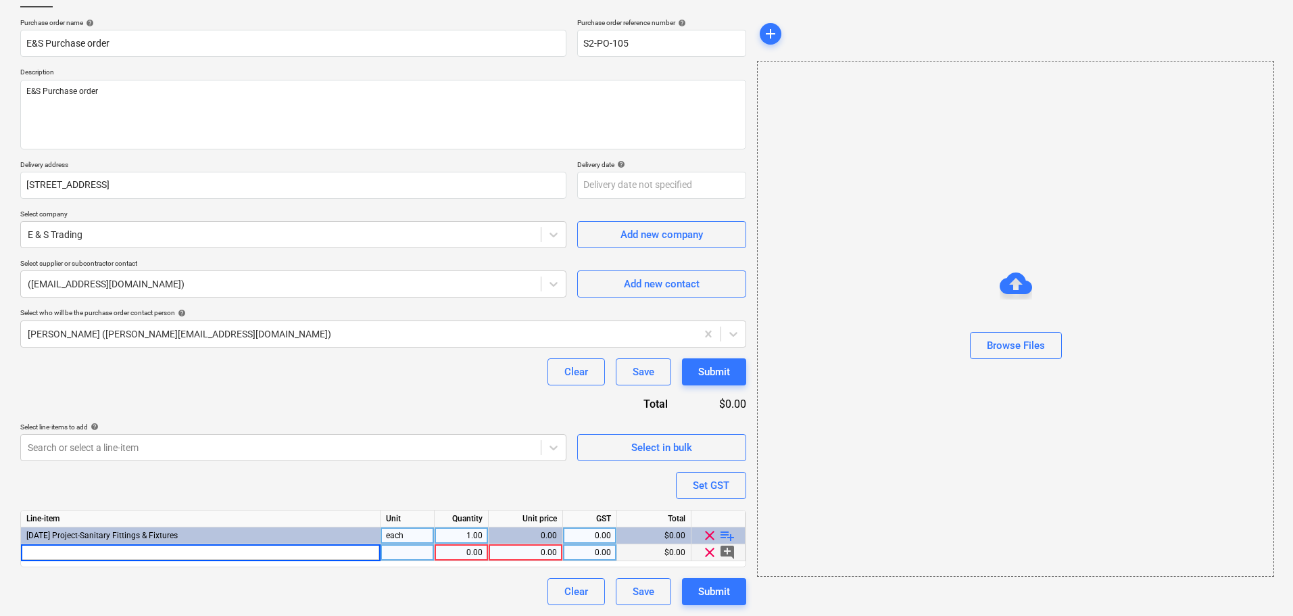
type input "0001-SINK"
click at [103, 583] on div "Clear Save Submit" at bounding box center [383, 591] width 726 height 27
type textarea "x"
click at [402, 552] on div "pcs" at bounding box center [408, 552] width 54 height 17
type input "1"
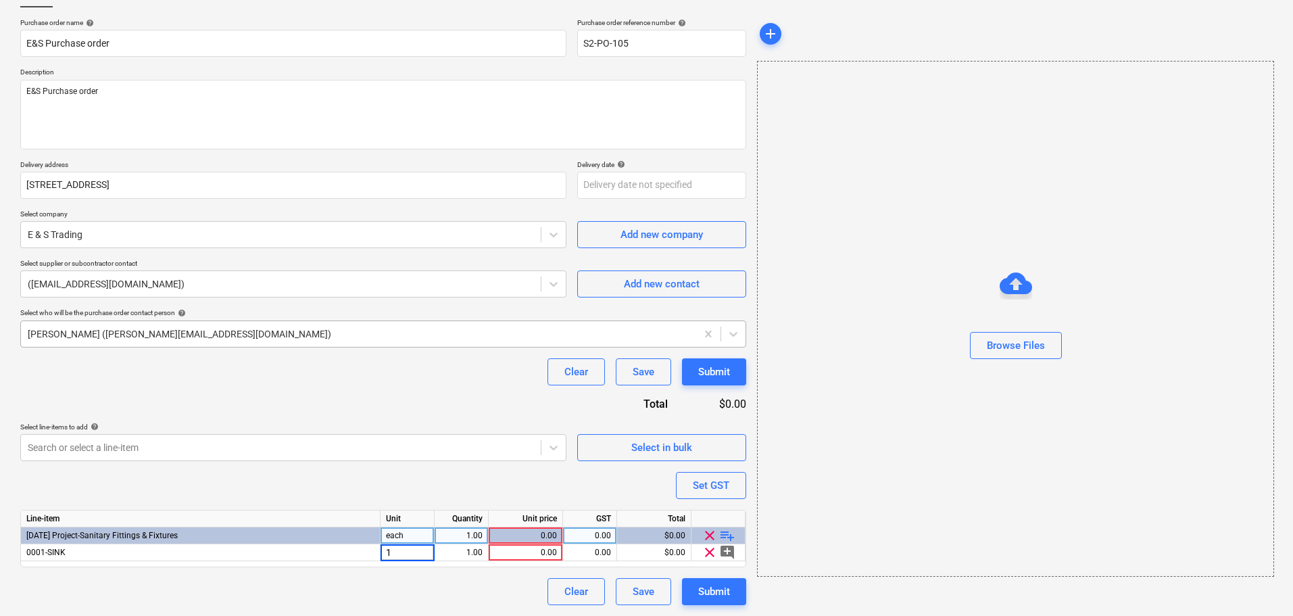
click at [289, 347] on div "Purchase order name help E&S Purchase order Purchase order reference number hel…" at bounding box center [383, 311] width 726 height 587
click at [339, 591] on div "Clear Save Submit" at bounding box center [383, 591] width 726 height 27
click at [728, 537] on span "playlist_add" at bounding box center [727, 535] width 16 height 16
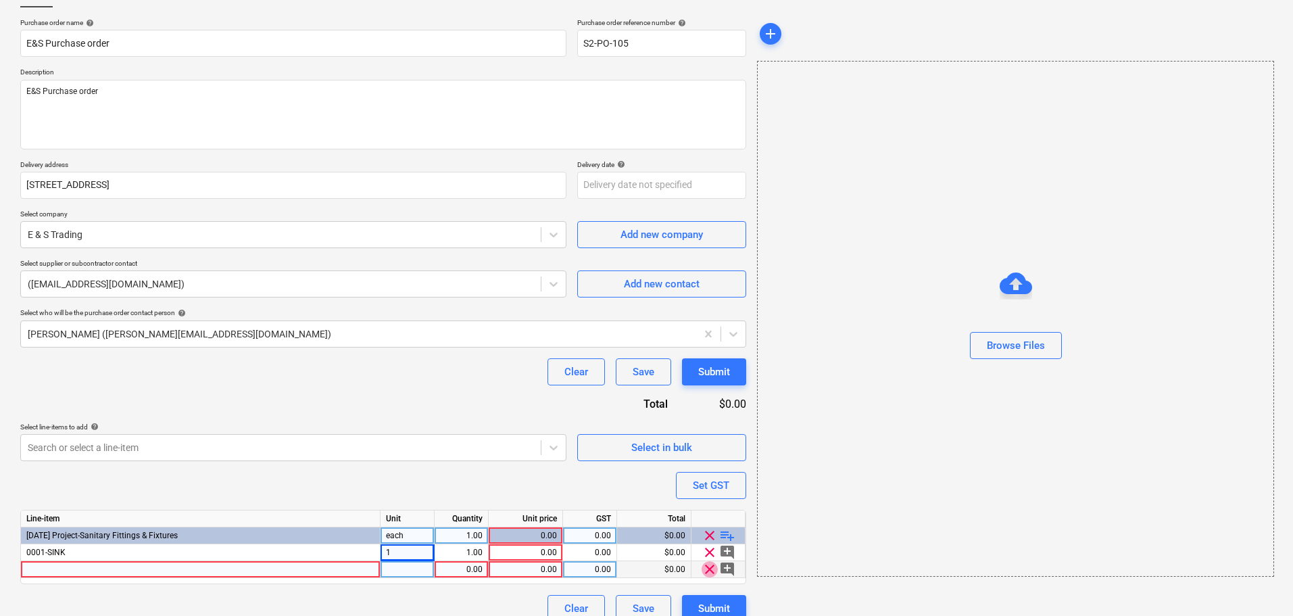
click at [711, 568] on span "clear" at bounding box center [710, 569] width 16 height 16
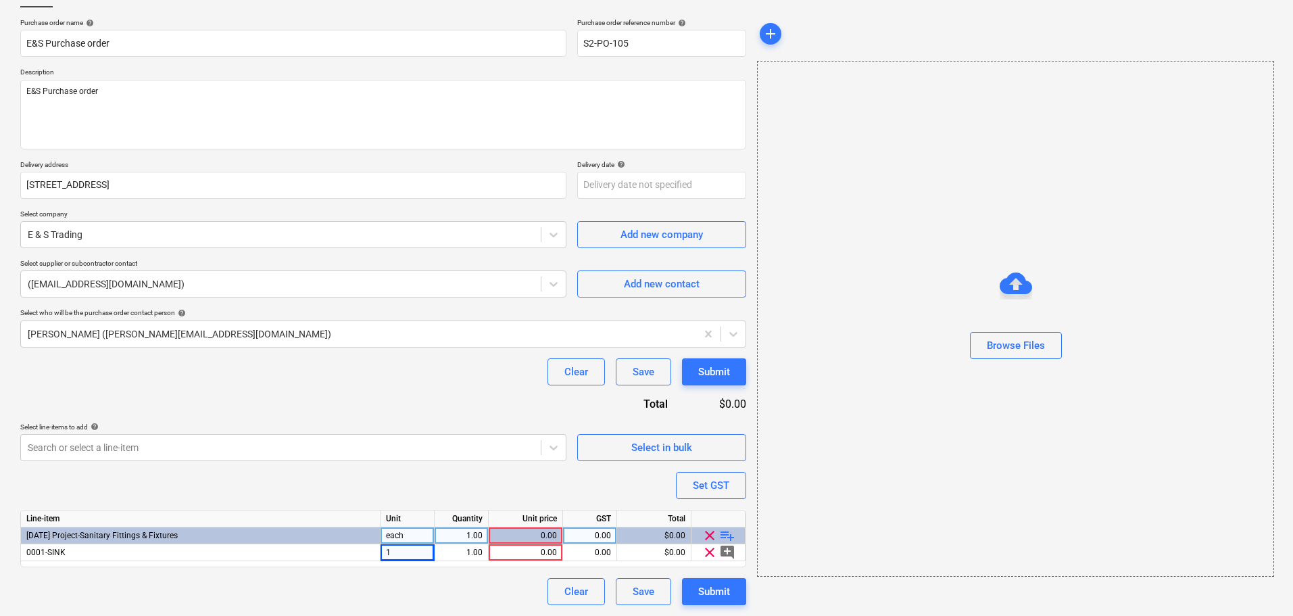
drag, startPoint x: 322, startPoint y: 581, endPoint x: 300, endPoint y: 578, distance: 21.9
click at [320, 583] on div "Clear Save Submit" at bounding box center [383, 591] width 726 height 27
click at [162, 433] on p "Select line-items to add help" at bounding box center [293, 427] width 546 height 11
click at [157, 439] on body "Sales Projects Contacts Inbox Approvals format_size keyboard_arrow_down help se…" at bounding box center [646, 215] width 1293 height 616
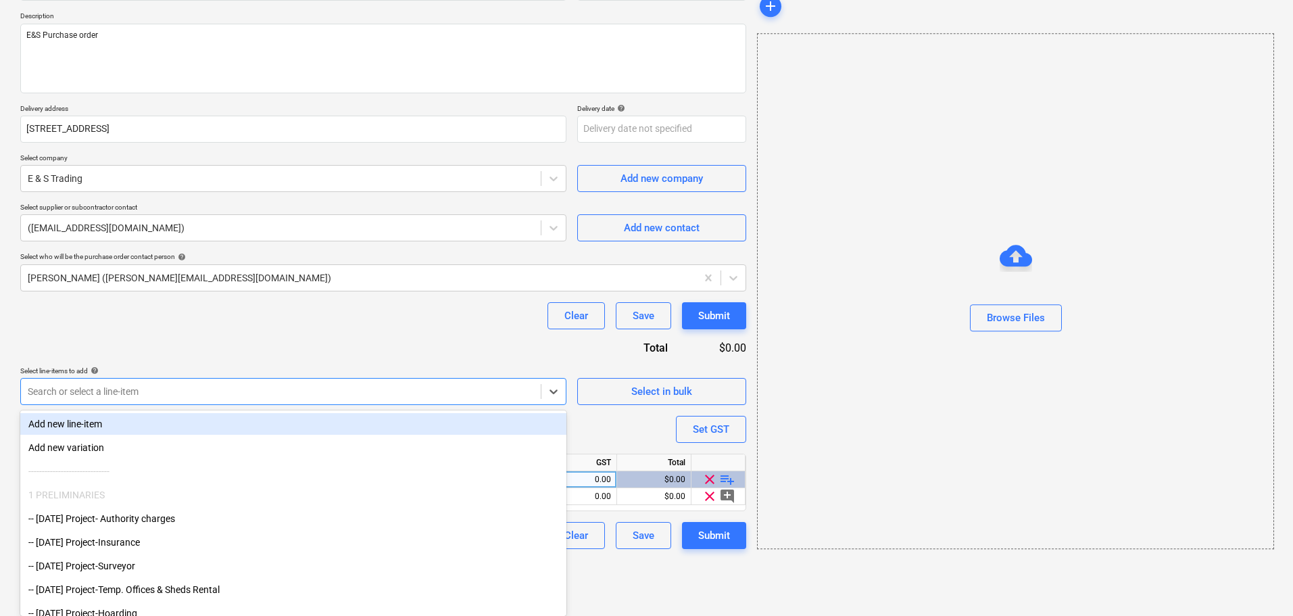
click at [204, 341] on div "Purchase order name help E&S Purchase order Purchase order reference number hel…" at bounding box center [383, 255] width 726 height 587
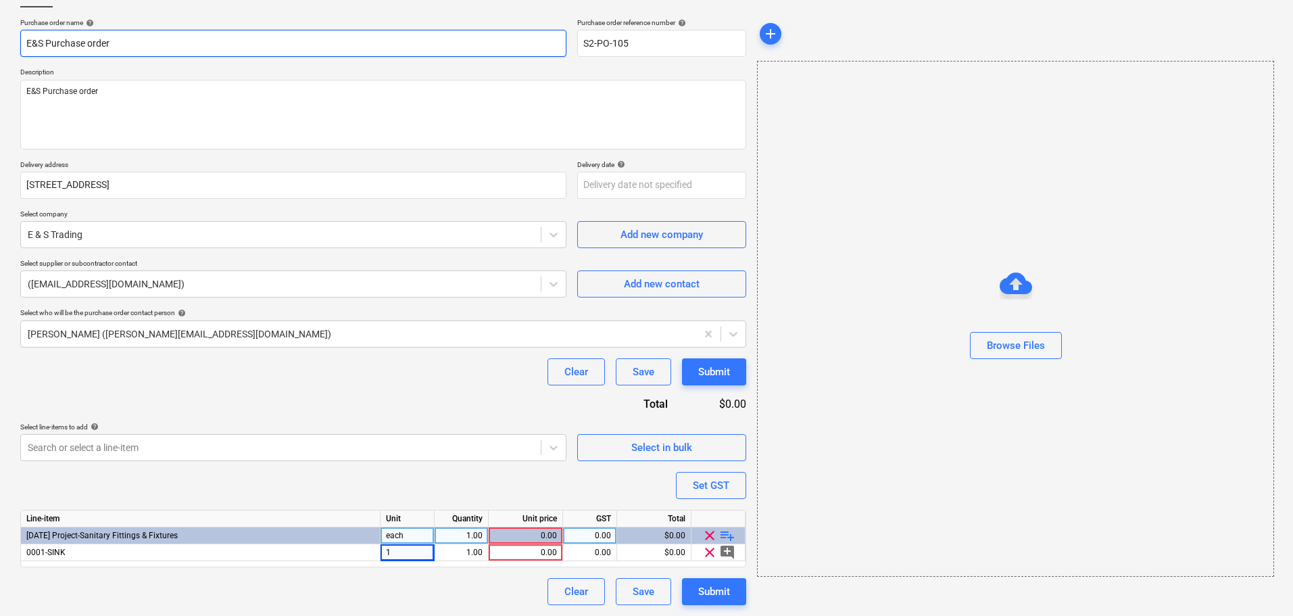
click at [45, 39] on input "E&S Purchase order" at bounding box center [293, 43] width 546 height 27
type textarea "x"
type input "E&S SPurchase order"
type textarea "x"
type input "E&S SnPurchase order"
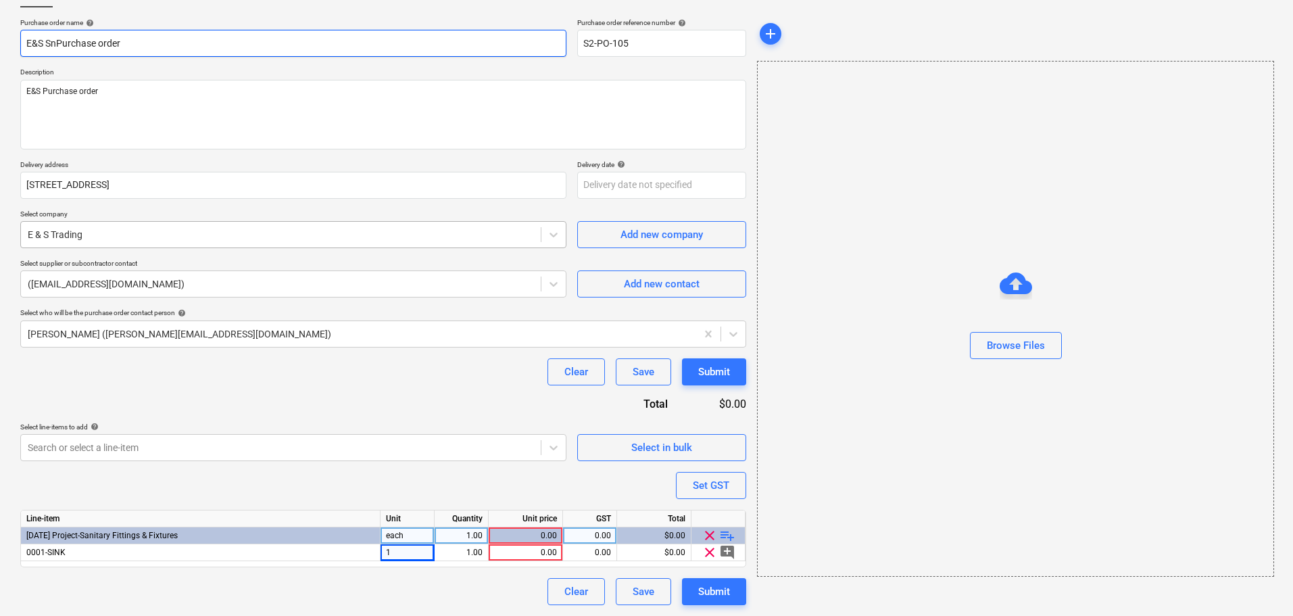
type textarea "x"
type input "E&S SniPurchase order"
type textarea "x"
type input "E&S SnitPurchase order"
type textarea "x"
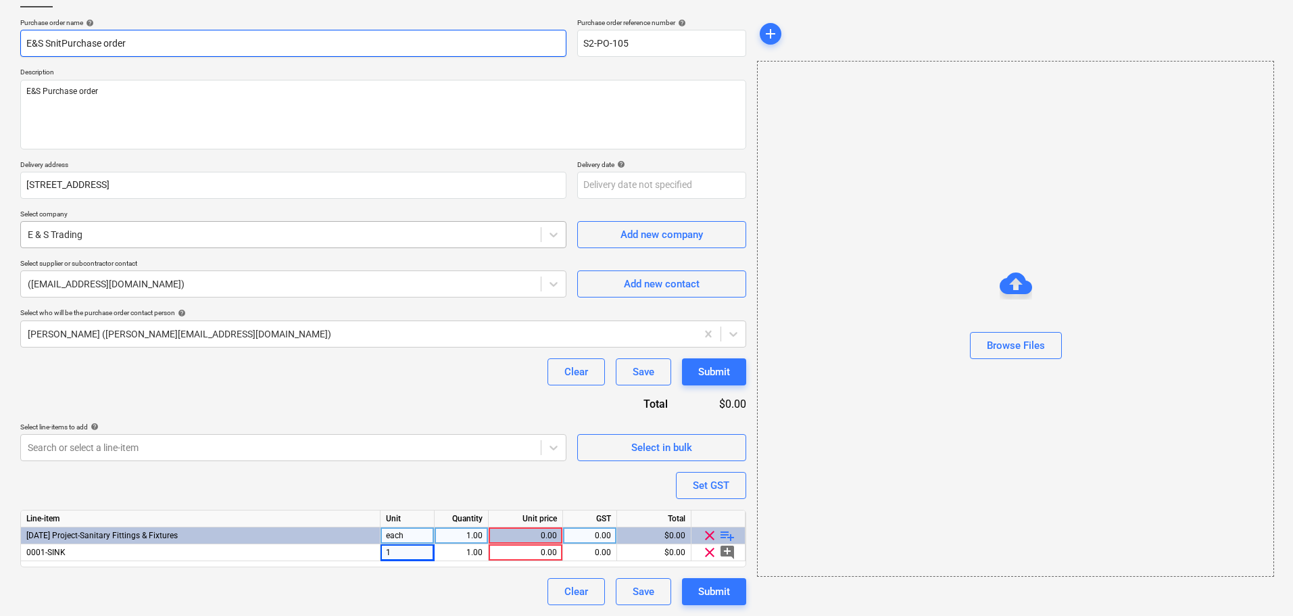
type input "E&S SnitaPurchase order"
type textarea "x"
type input "E&S SnitarPurchase order"
type textarea "x"
type input "E&S SnitaryPurchase order"
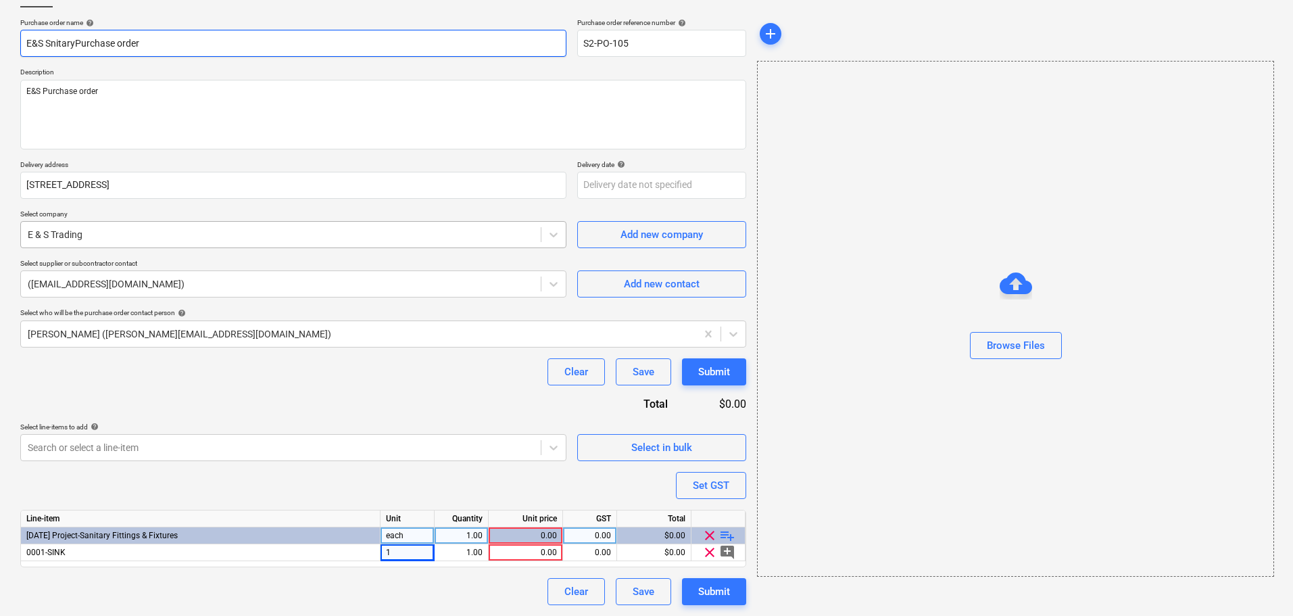
type textarea "x"
type input "E&S SnitarywPurchase order"
type textarea "x"
type input "E&S SnitarywaPurchase order"
type textarea "x"
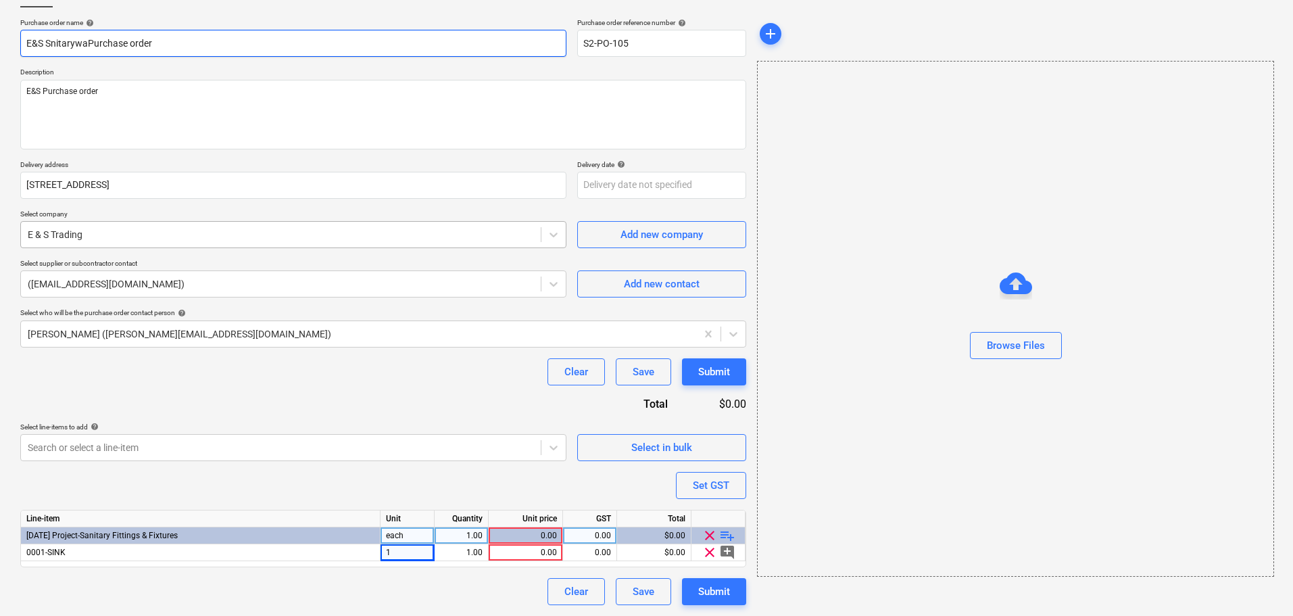
type input "E&S SnitarywarPurchase order"
type textarea "x"
type input "E&S SnitarywarePurchase order"
type textarea "x"
type input "E&S Snitaryware Purchase order"
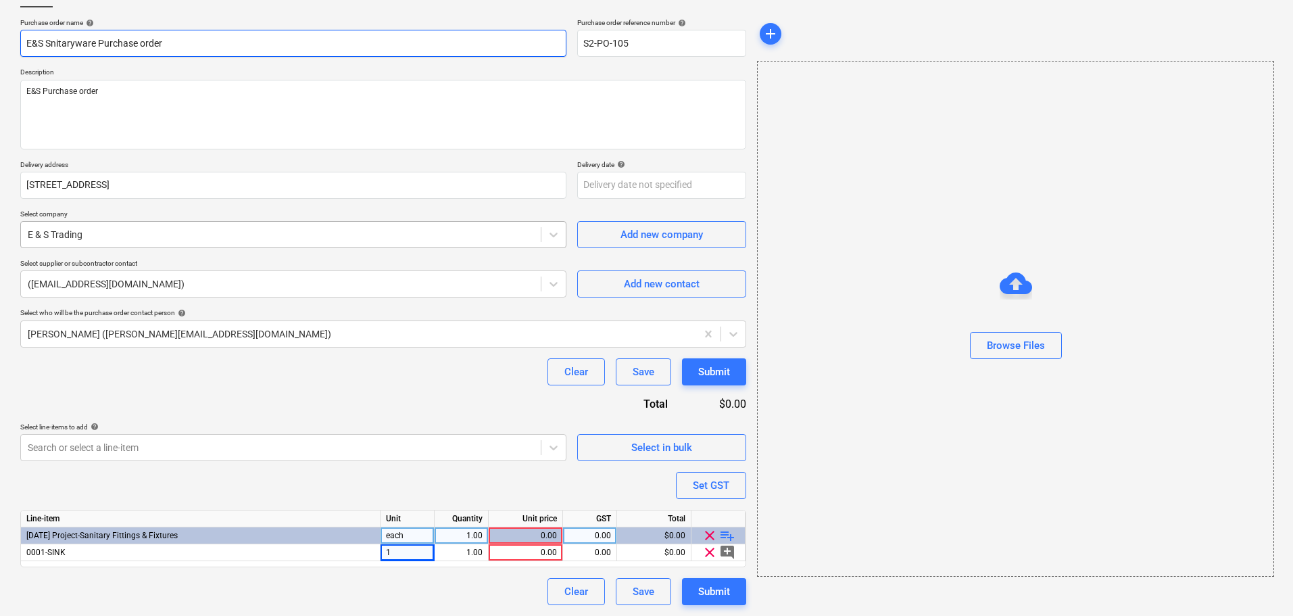
type textarea "x"
type input "E&S Snaitaryware Purchase order"
type textarea "x"
type input "E&S Sitaryware Purchase order"
type textarea "x"
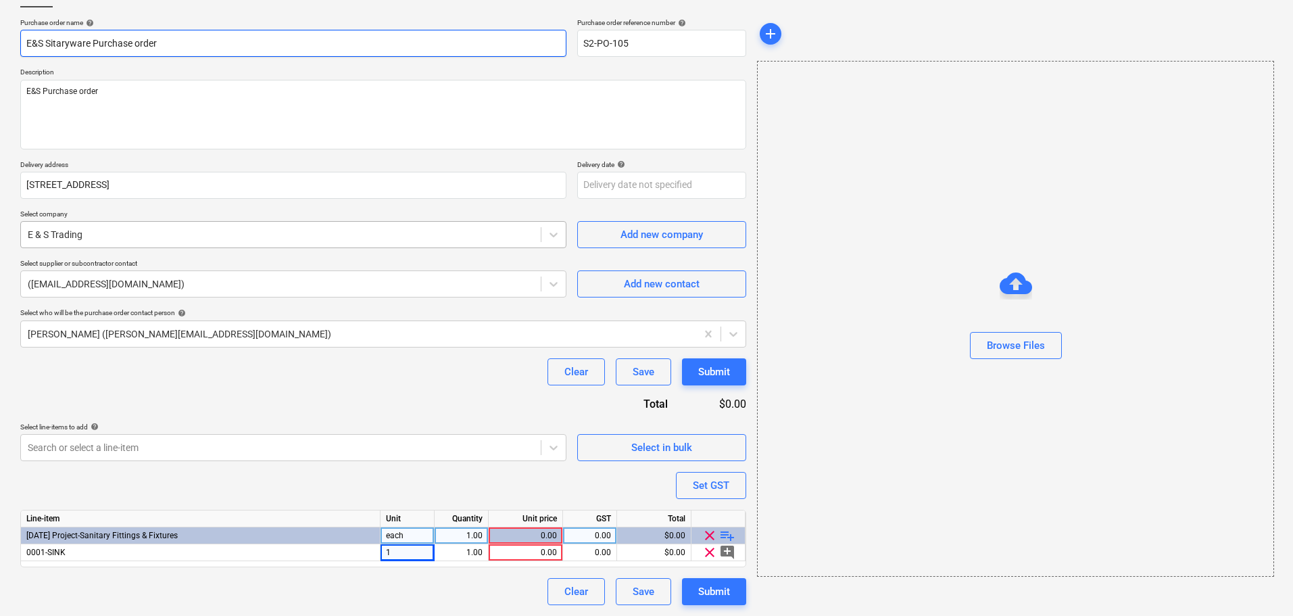
type input "E&S Saitaryware Purchase order"
type textarea "x"
type input "E&S Sanitaryware Purchase order"
click at [295, 113] on textarea "E&S Purchase order" at bounding box center [383, 115] width 726 height 70
click at [329, 452] on body "Sales Projects Contacts Inbox Approvals format_size keyboard_arrow_down help se…" at bounding box center [646, 215] width 1293 height 616
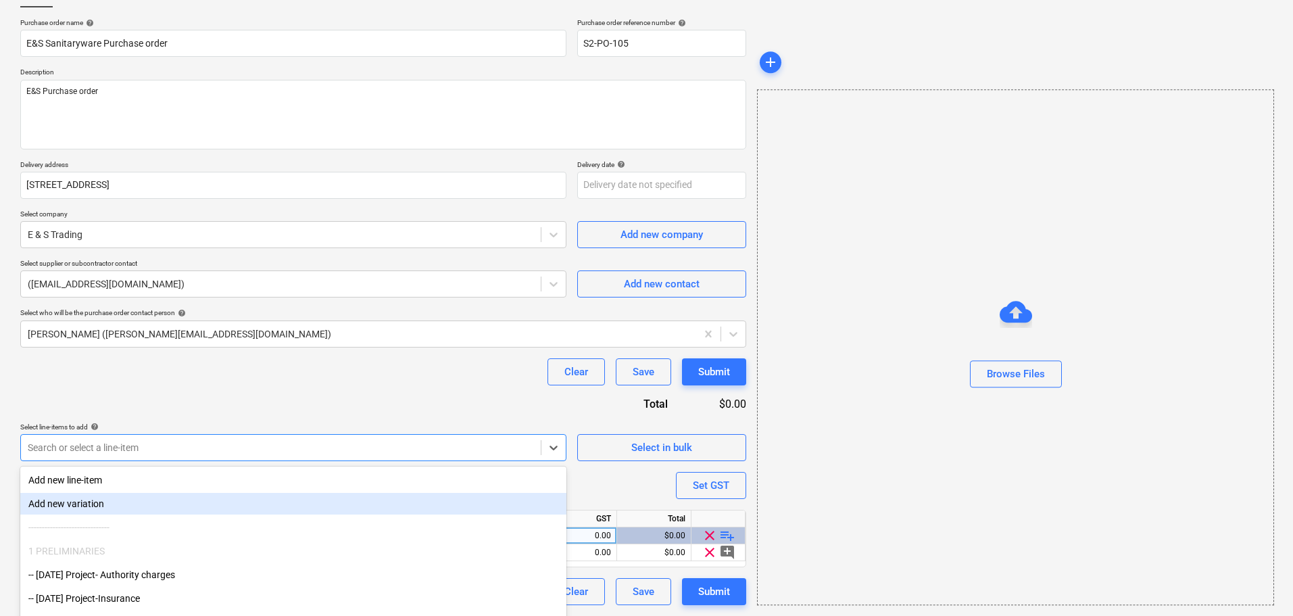
scroll to position [149, 0]
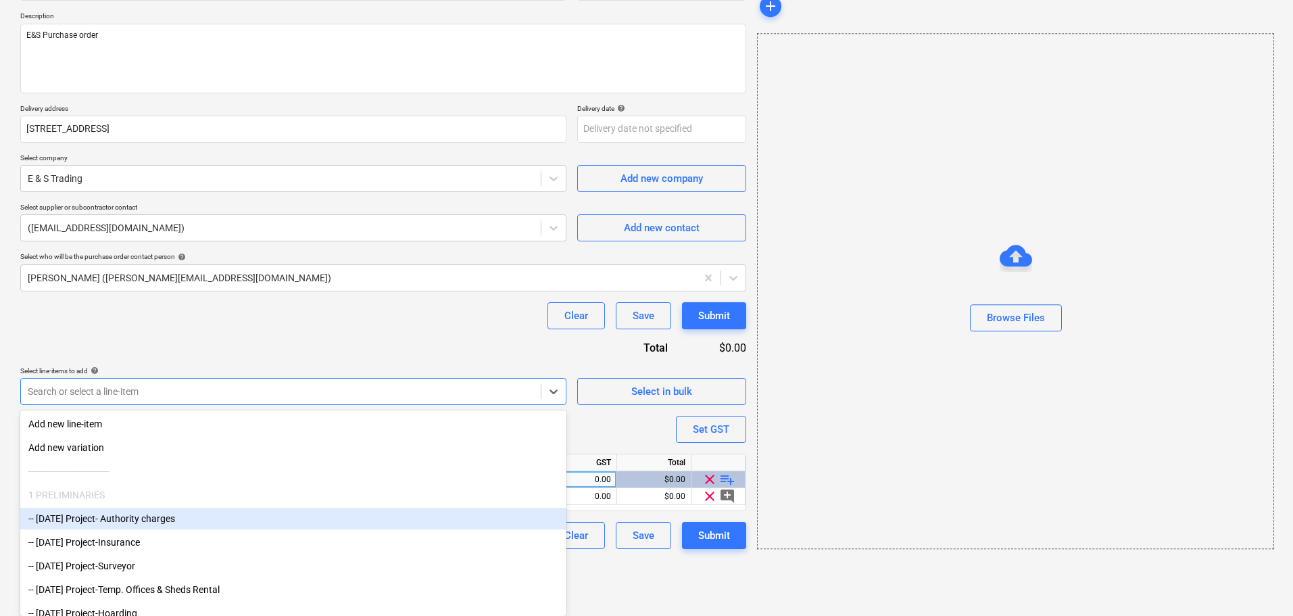
click at [671, 430] on div "Purchase order name help E&S Sanitaryware Purchase order Purchase order referen…" at bounding box center [383, 255] width 726 height 587
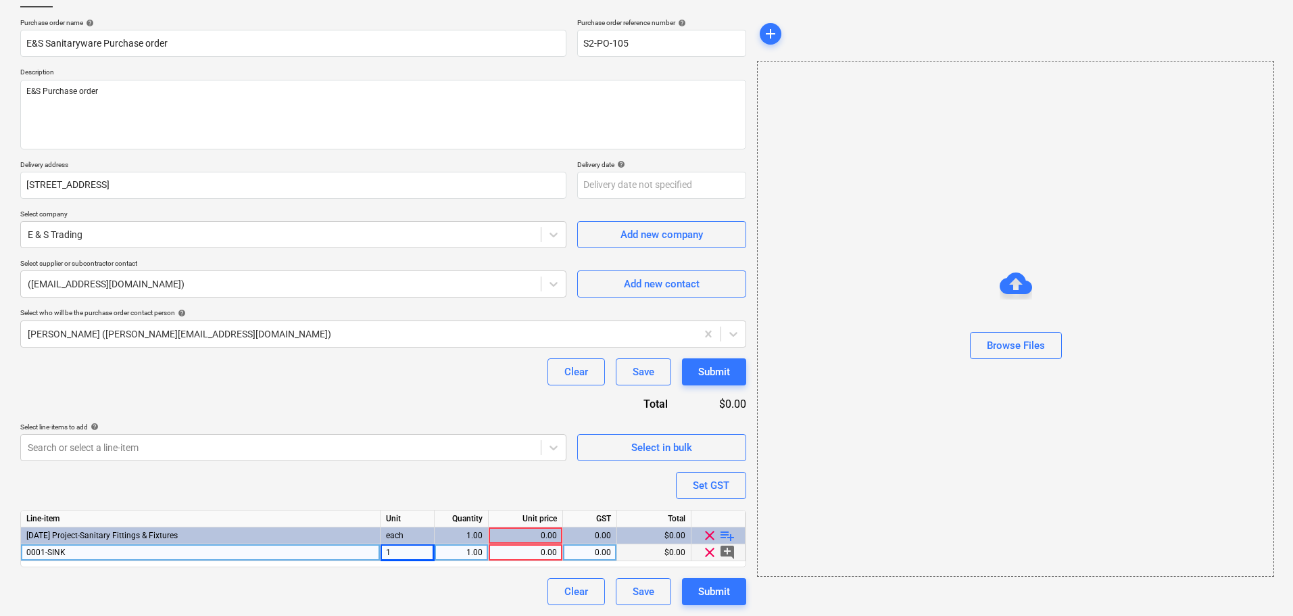
drag, startPoint x: 733, startPoint y: 535, endPoint x: 630, endPoint y: 554, distance: 104.5
click at [732, 535] on span "playlist_add" at bounding box center [727, 535] width 16 height 16
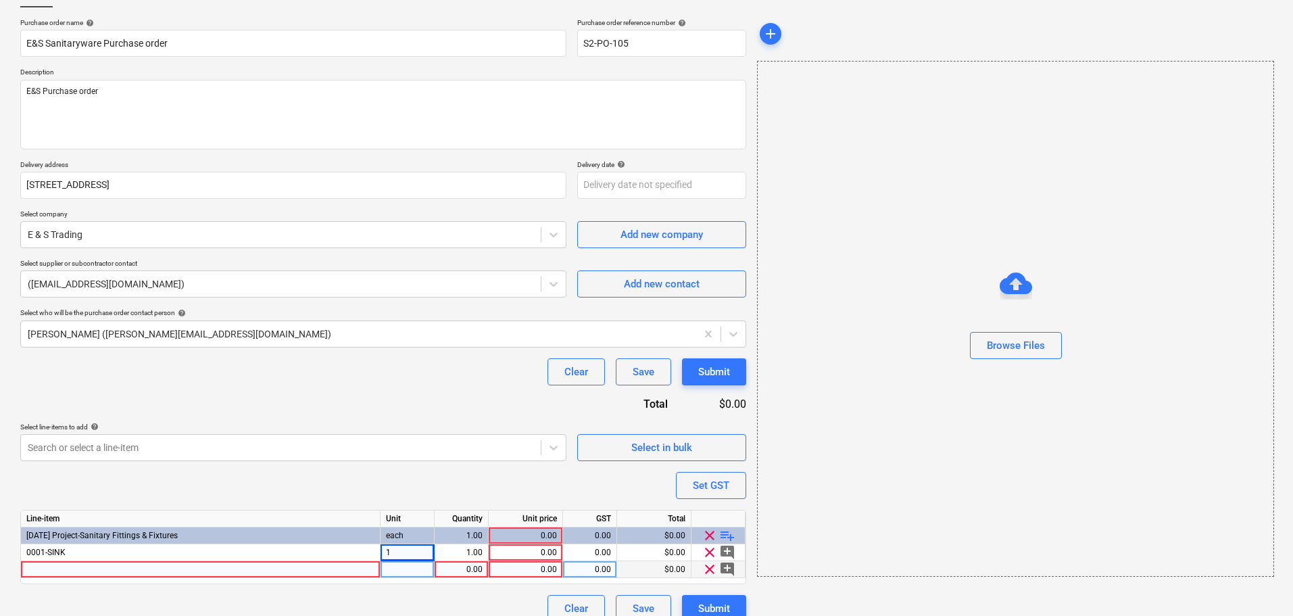
click at [138, 569] on div at bounding box center [201, 569] width 360 height 17
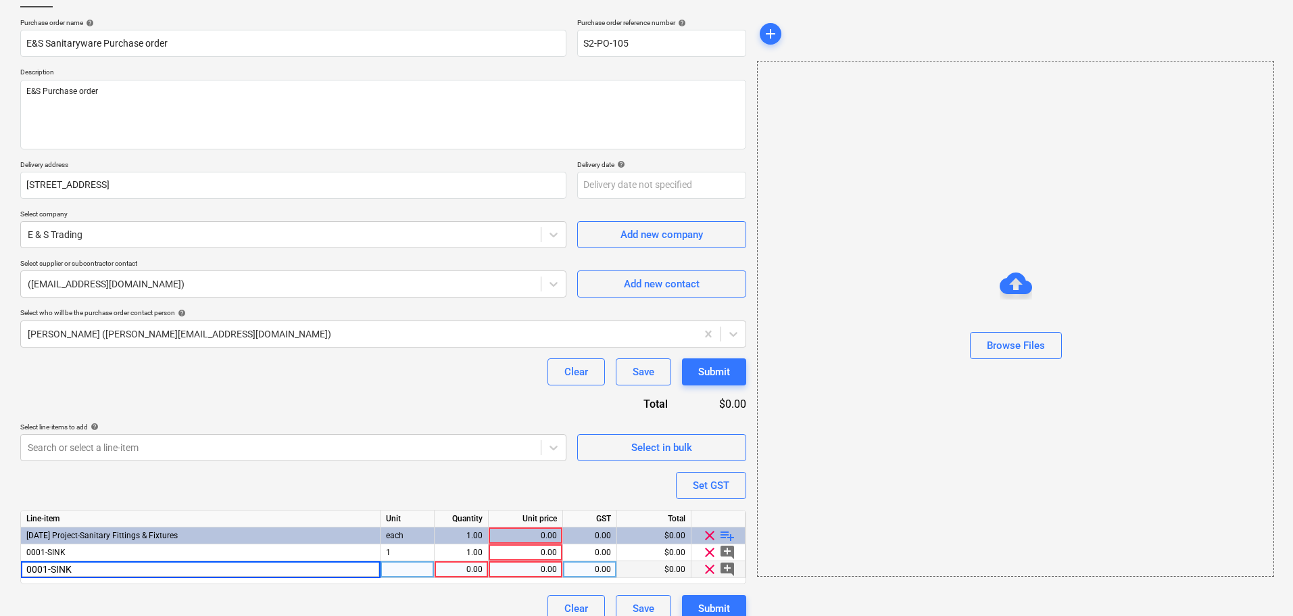
click at [89, 479] on div "Purchase order name help E&S Sanitaryware Purchase order Purchase order referen…" at bounding box center [383, 320] width 726 height 604
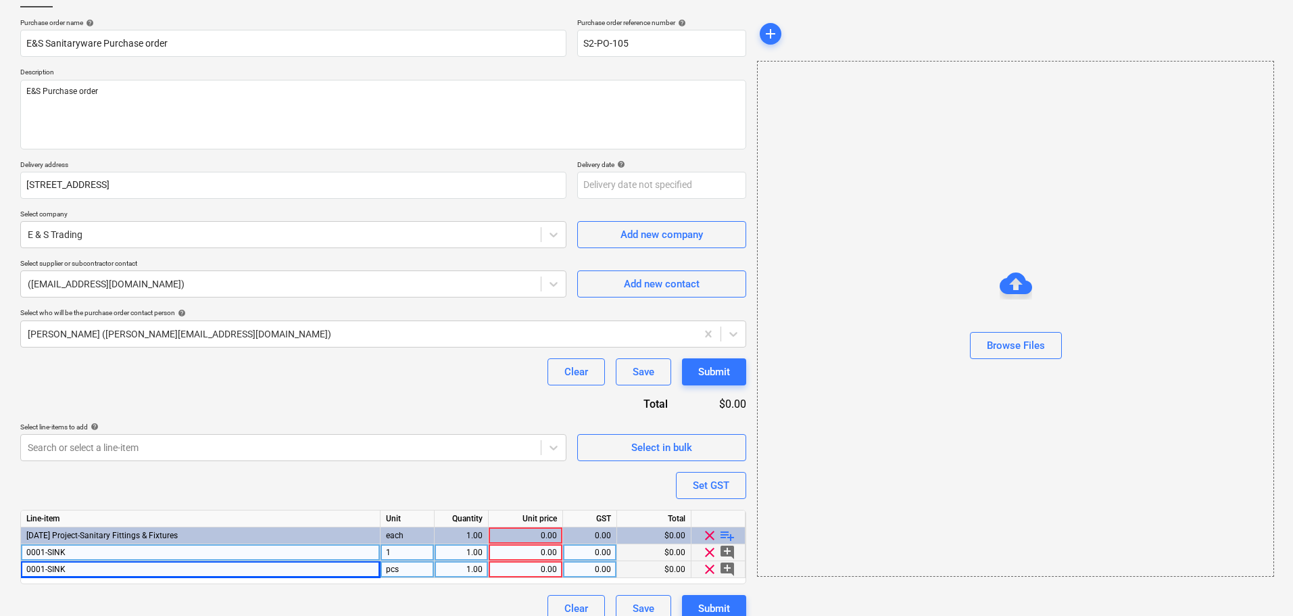
type textarea "x"
click at [121, 560] on div "0001-SINK" at bounding box center [201, 552] width 360 height 17
click at [118, 557] on input "0001-SINK" at bounding box center [200, 552] width 359 height 16
type input "0001-SINK"
type textarea "x"
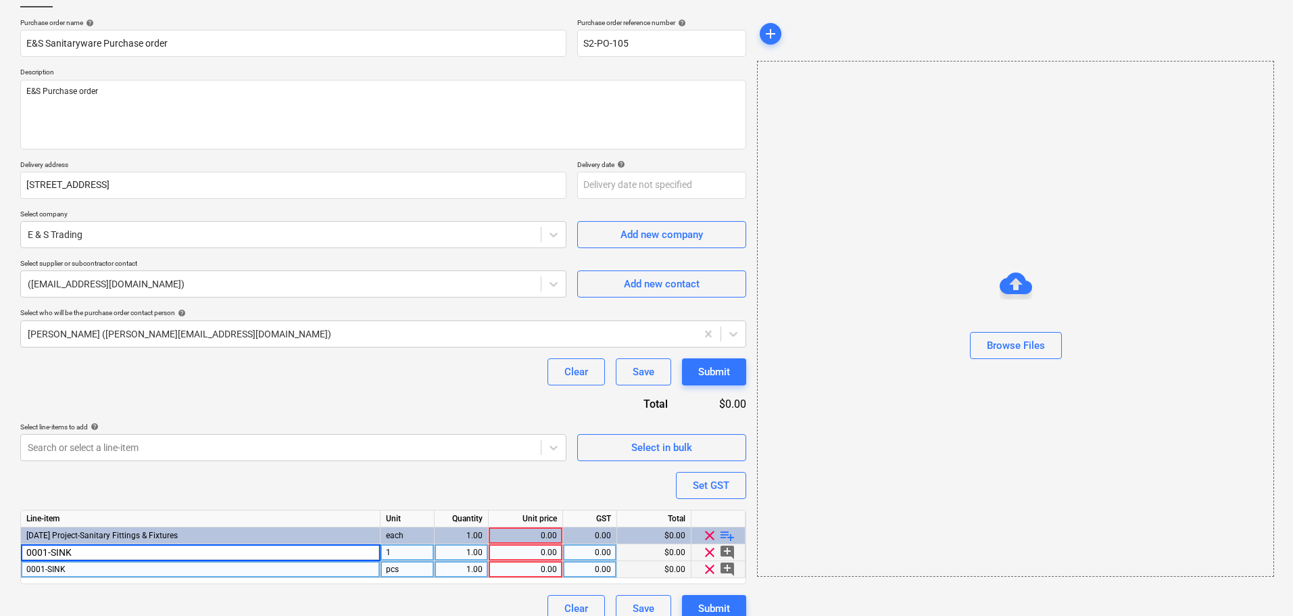
type input "0001-SINK SSLIRDB760"
type textarea "x"
click at [107, 562] on div "0001-SINK" at bounding box center [201, 569] width 360 height 17
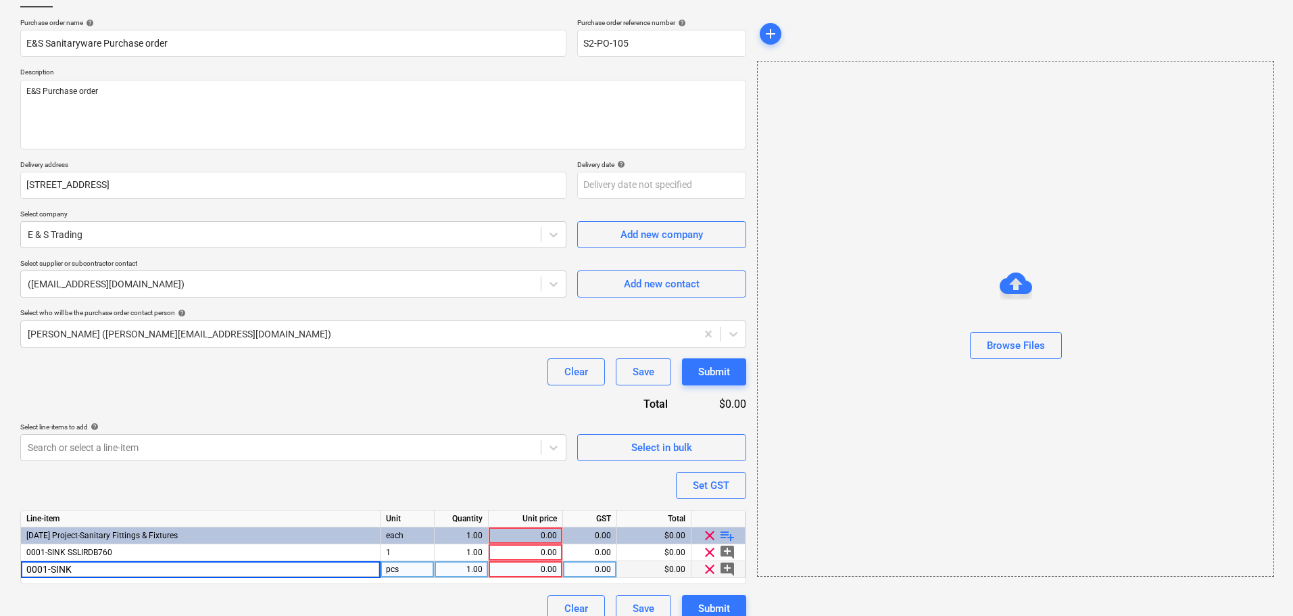
click at [103, 566] on input "0001-SINK" at bounding box center [200, 569] width 359 height 16
click at [103, 566] on input "0001-" at bounding box center [200, 569] width 359 height 16
click at [103, 566] on input "0001-SINK" at bounding box center [200, 569] width 359 height 16
click at [101, 569] on input "0001-SINK" at bounding box center [200, 569] width 359 height 16
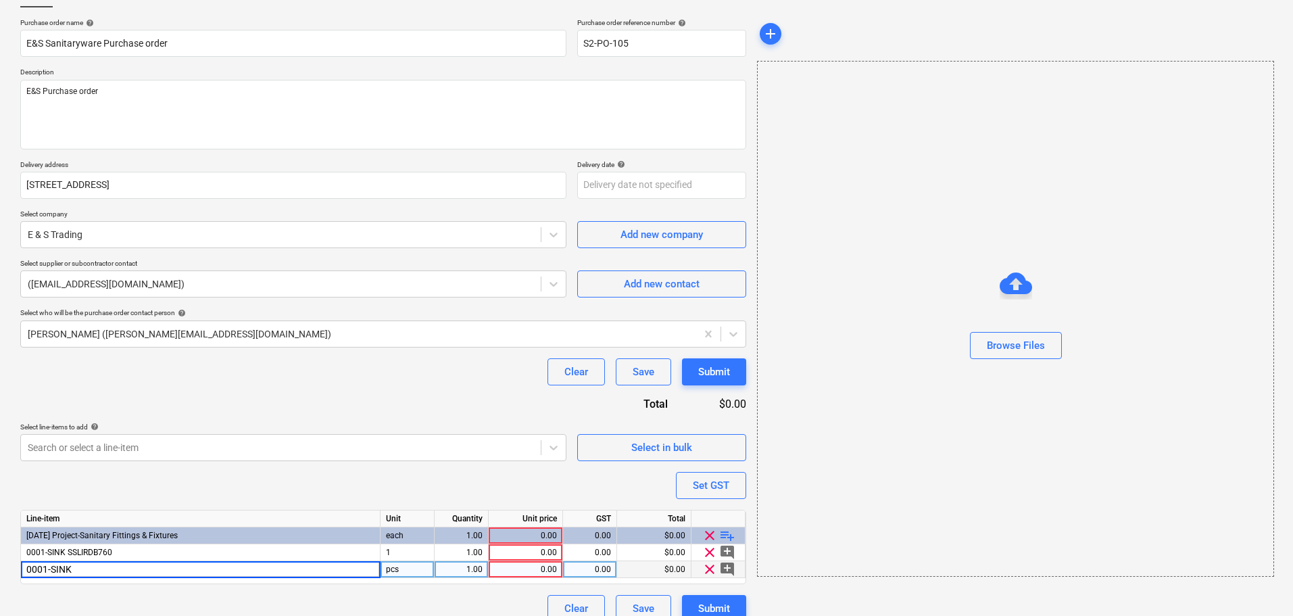
type input "0001-SINK SSLIRDB760"
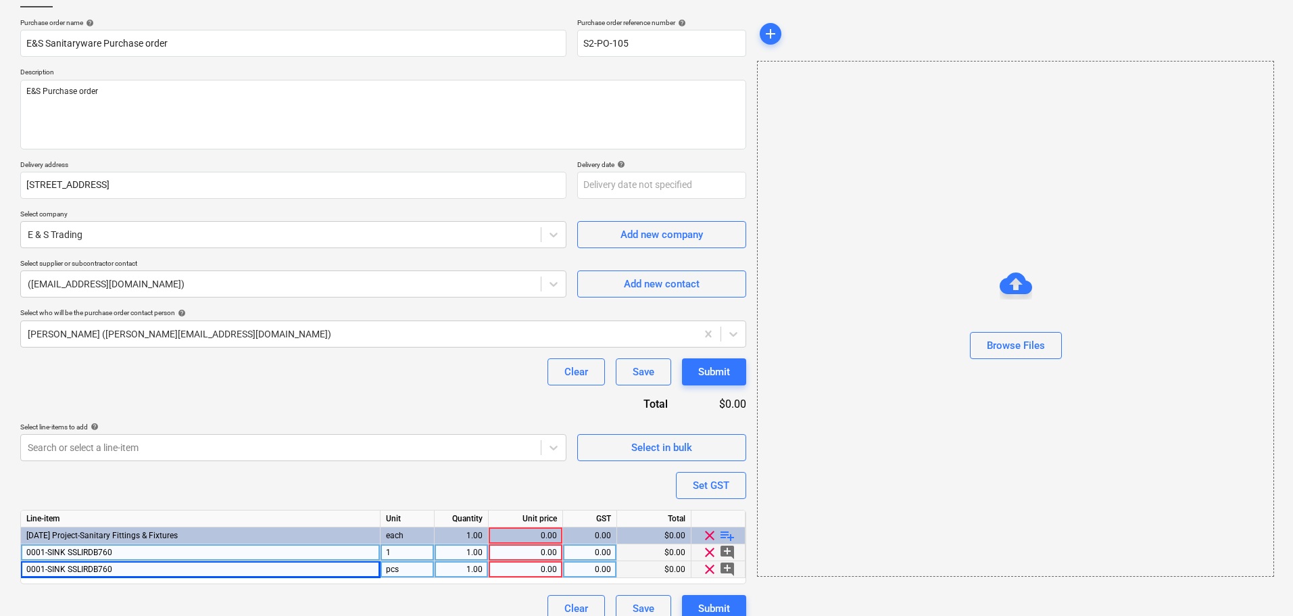
type textarea "x"
click at [257, 554] on div "0001-SINK SSLIRDB760" at bounding box center [201, 552] width 360 height 17
click at [257, 554] on input "0001-SINK SSLIRDB760" at bounding box center [200, 552] width 359 height 16
click at [243, 552] on input "0001-SINK SSLIRDB760" at bounding box center [200, 552] width 359 height 16
type input "0001-SINK SSLIRDB760"
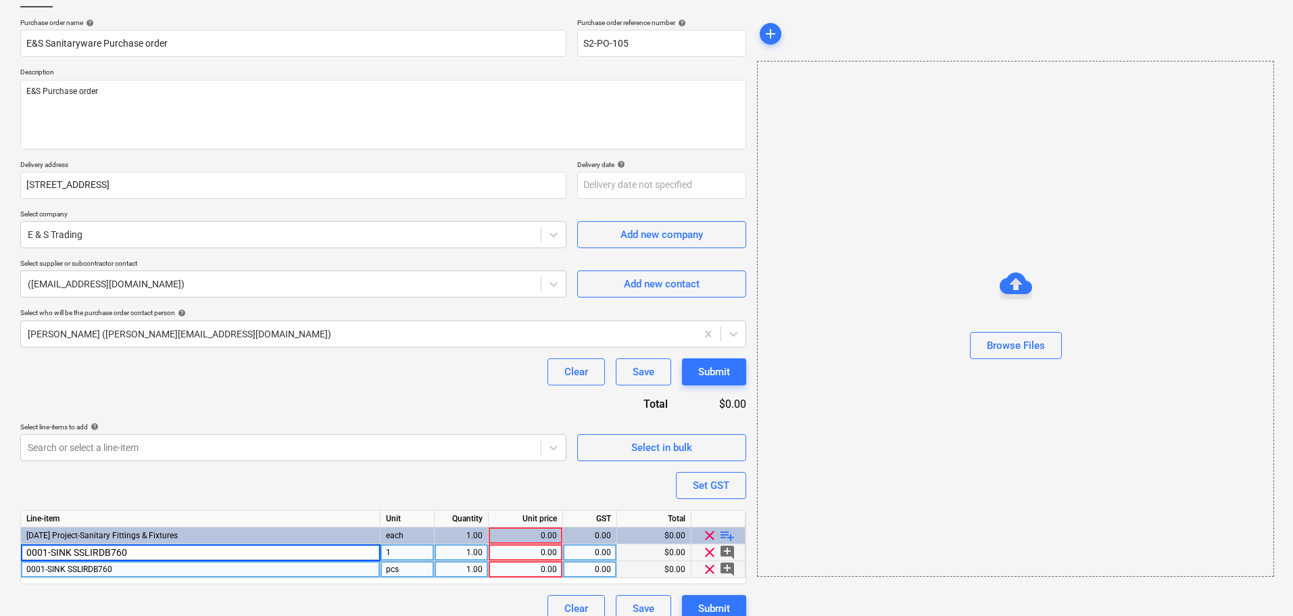
type textarea "x"
type input "0001-SINK SSLIRDB760 Lirio Double Bowl Sink 760X450X200 Handmade S/S"
type textarea "x"
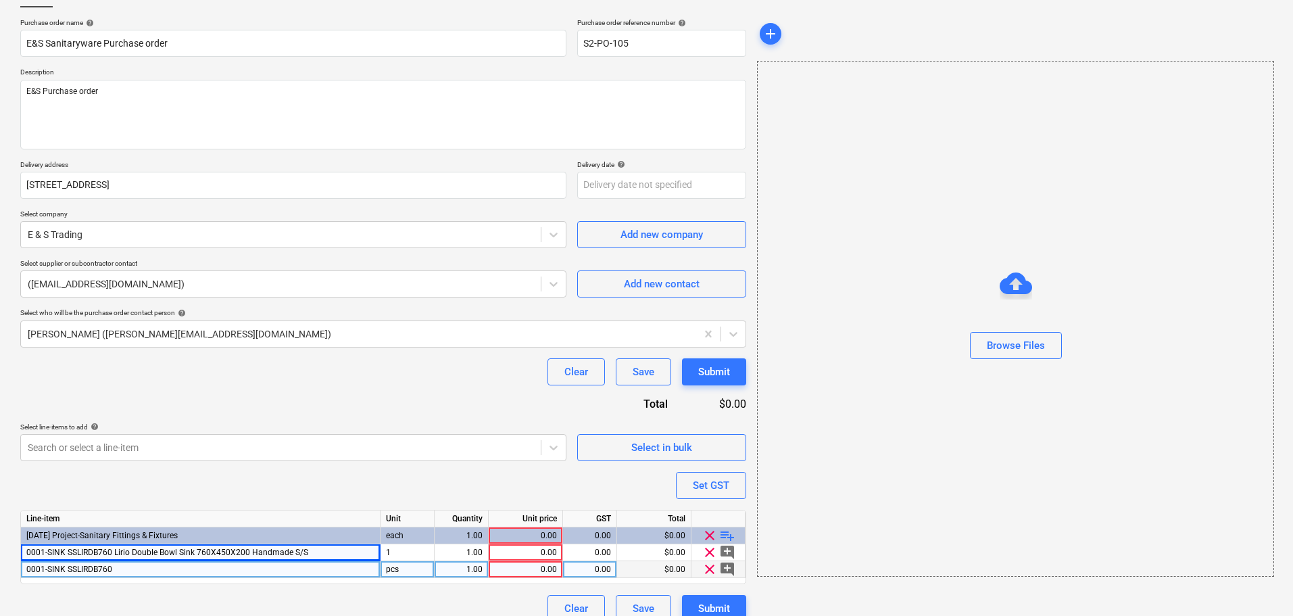
click at [219, 564] on div "0001-SINK SSLIRDB760" at bounding box center [201, 569] width 360 height 17
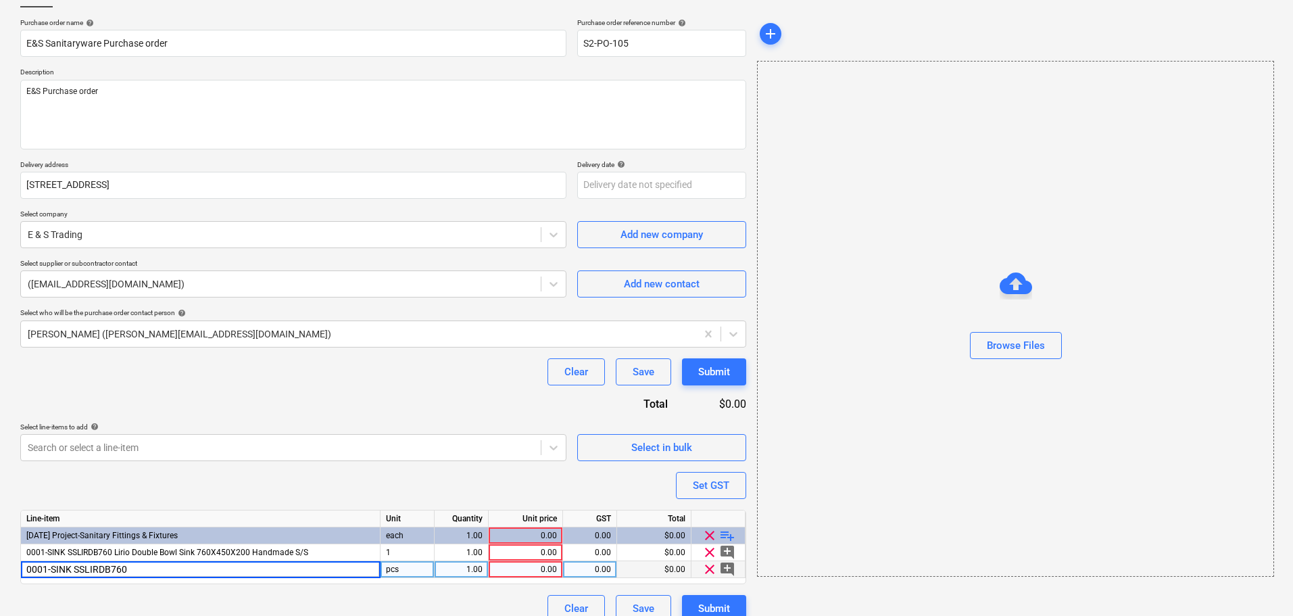
click at [216, 571] on input "0001-SINK SSLIRDB760" at bounding box center [200, 569] width 359 height 16
type input "0001-SINK SSLIRDB760 Lirio Double Bowl Sink 760X450X200 Handmade S/S"
type textarea "x"
click at [362, 586] on div "Purchase order name help E&S Sanitaryware Purchase order Purchase order referen…" at bounding box center [383, 320] width 726 height 604
click at [393, 564] on div "pcs" at bounding box center [408, 569] width 54 height 17
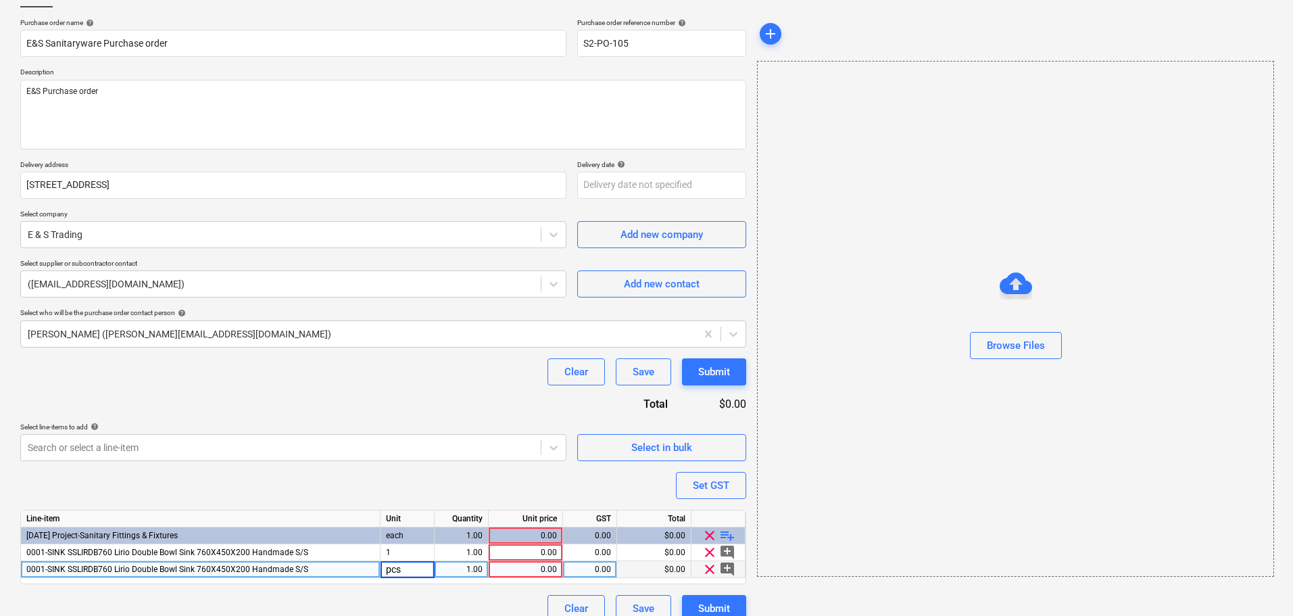
type input "1"
click at [389, 499] on div "Purchase order name help E&S Sanitaryware Purchase order Purchase order referen…" at bounding box center [383, 320] width 726 height 604
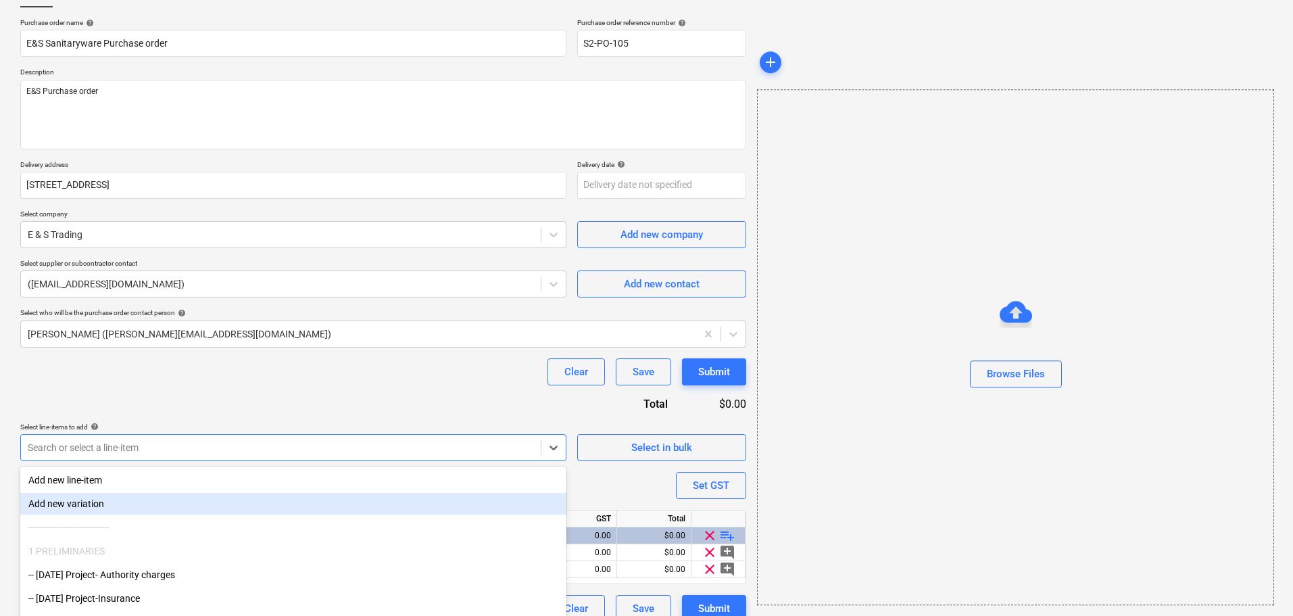
click at [373, 439] on body "Sales Projects Contacts Inbox Approvals format_size keyboard_arrow_down help se…" at bounding box center [646, 215] width 1293 height 616
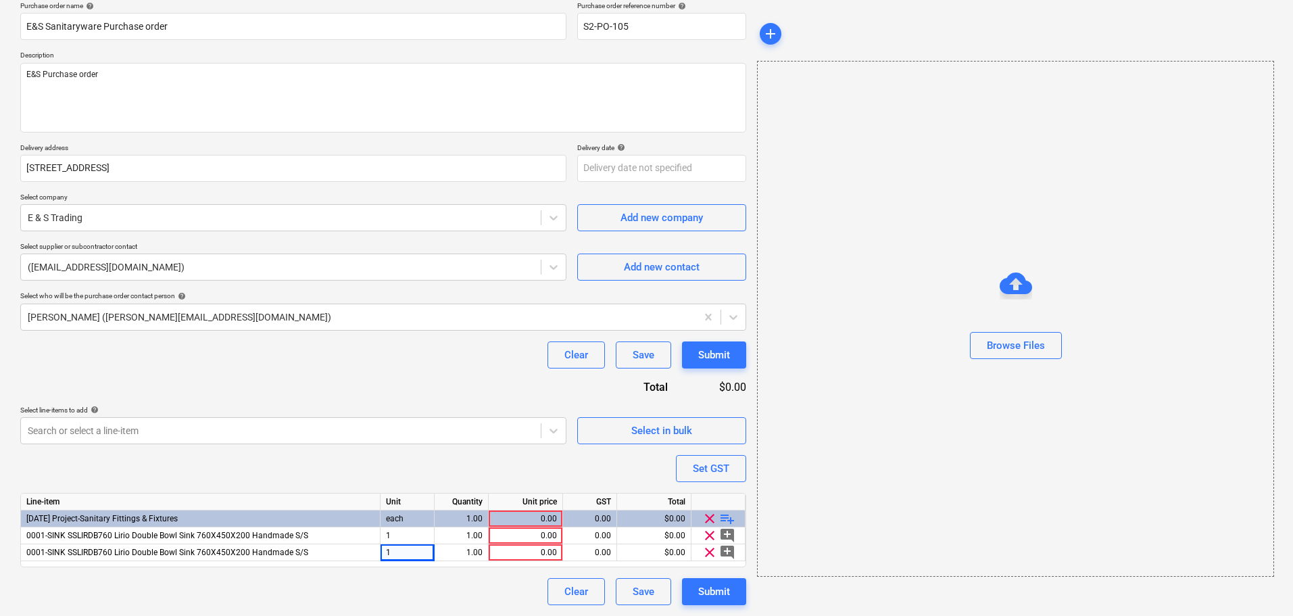
scroll to position [110, 0]
click at [657, 424] on div "Purchase order name help E&S Sanitaryware Purchase order Purchase order referen…" at bounding box center [383, 303] width 726 height 604
type textarea "x"
click at [548, 525] on div "0.00" at bounding box center [525, 518] width 63 height 17
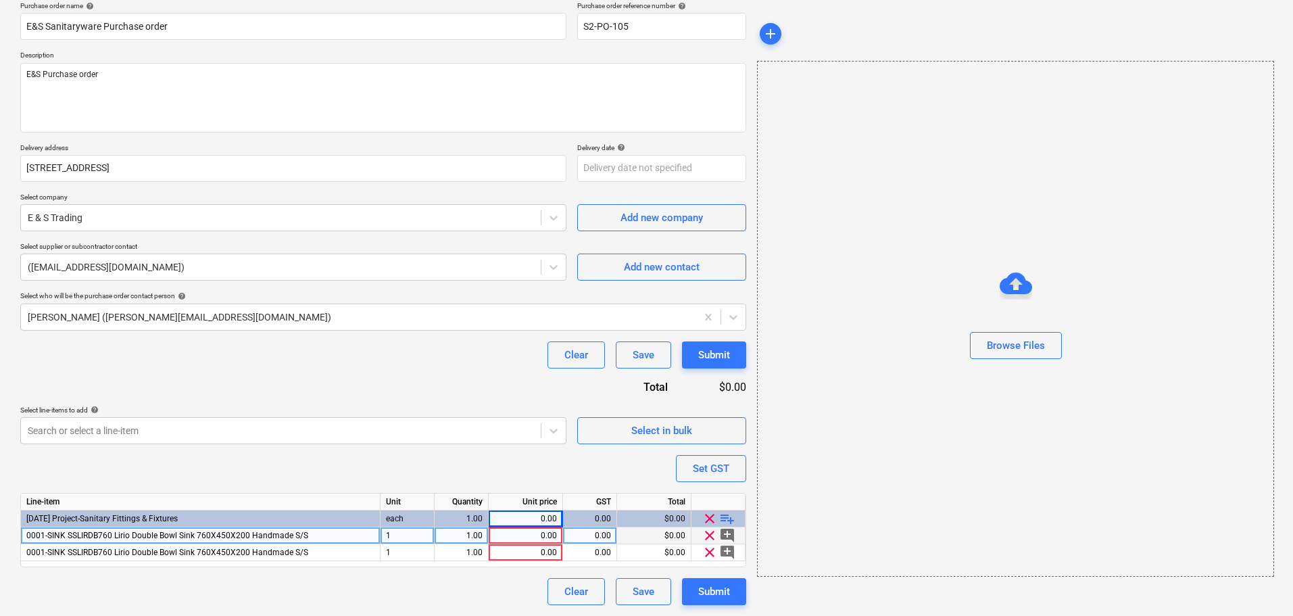
click at [546, 531] on div "0.00" at bounding box center [525, 535] width 63 height 17
type input "18"
type textarea "x"
type input "188"
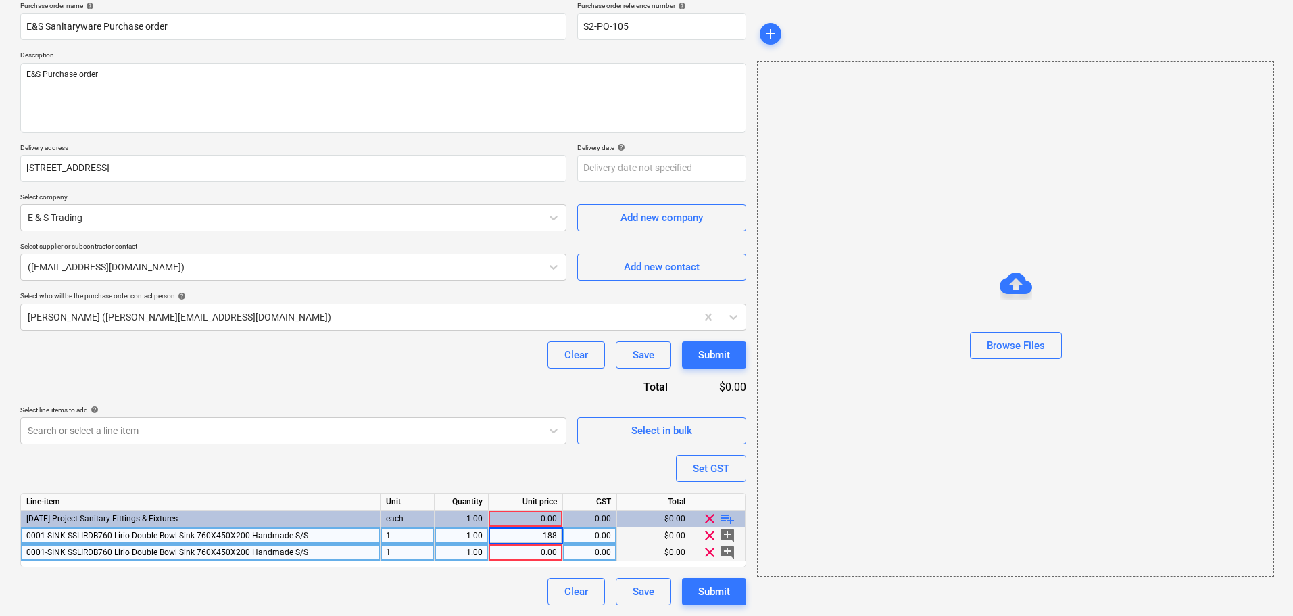
type textarea "x"
click at [549, 546] on div "0.00" at bounding box center [525, 552] width 63 height 17
type input "188"
click at [806, 504] on div "Browse Files" at bounding box center [1015, 319] width 517 height 516
click at [724, 554] on span "add_comment" at bounding box center [727, 552] width 16 height 16
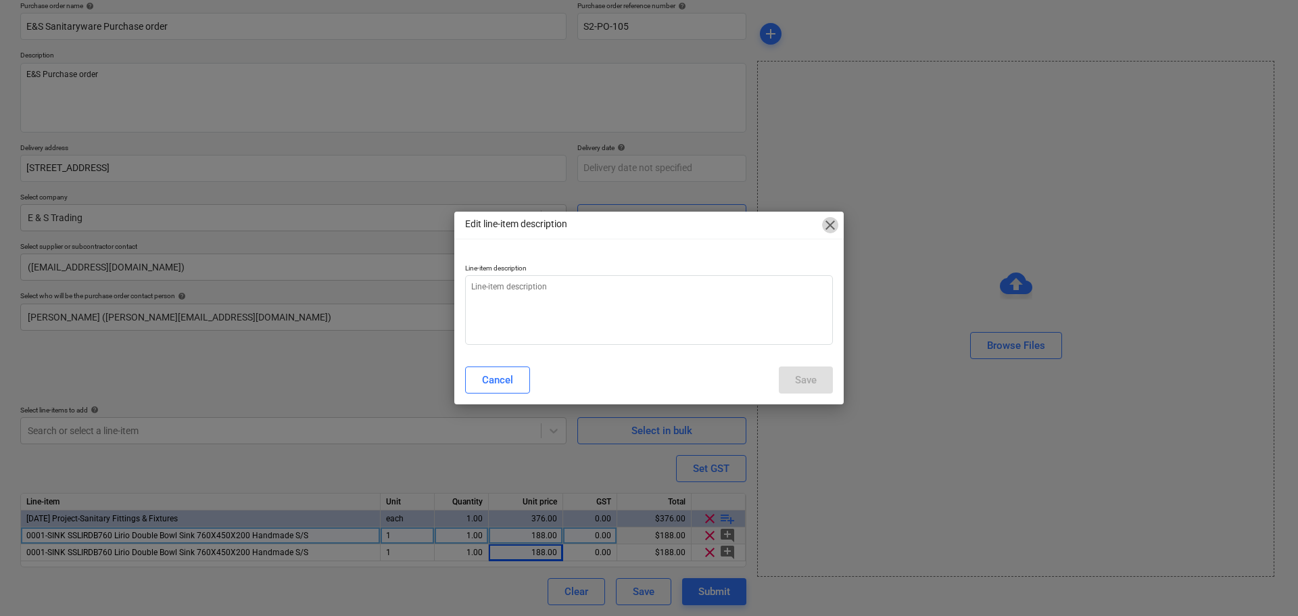
click at [826, 227] on span "close" at bounding box center [830, 225] width 16 height 16
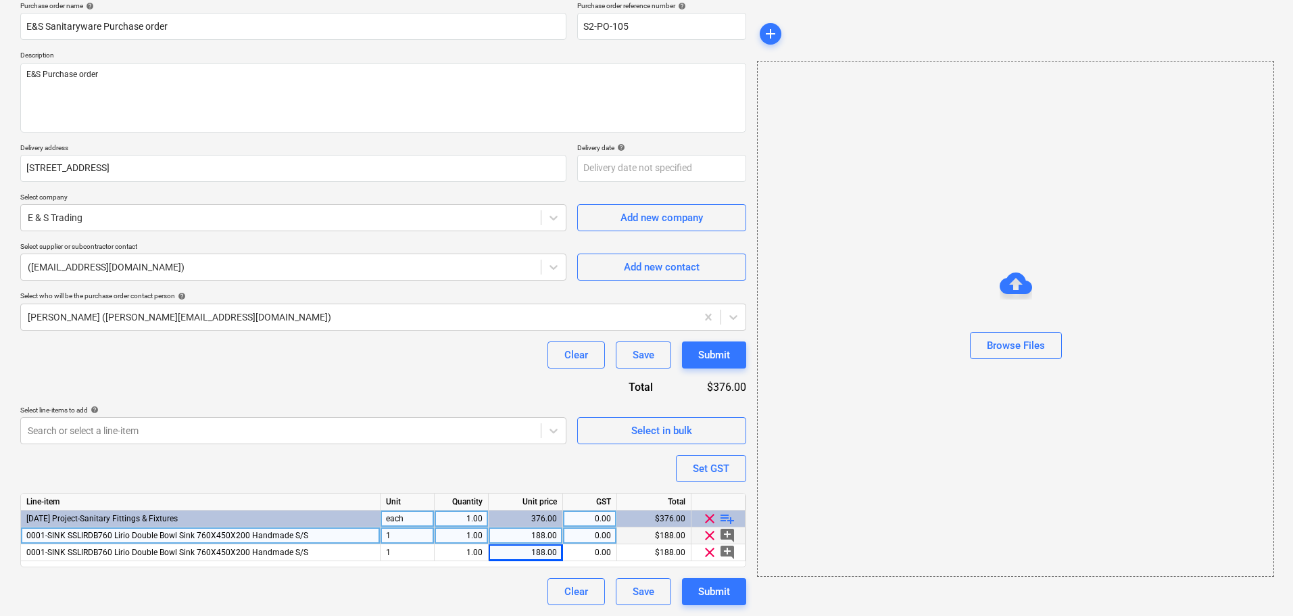
click at [729, 516] on span "playlist_add" at bounding box center [727, 518] width 16 height 16
type textarea "x"
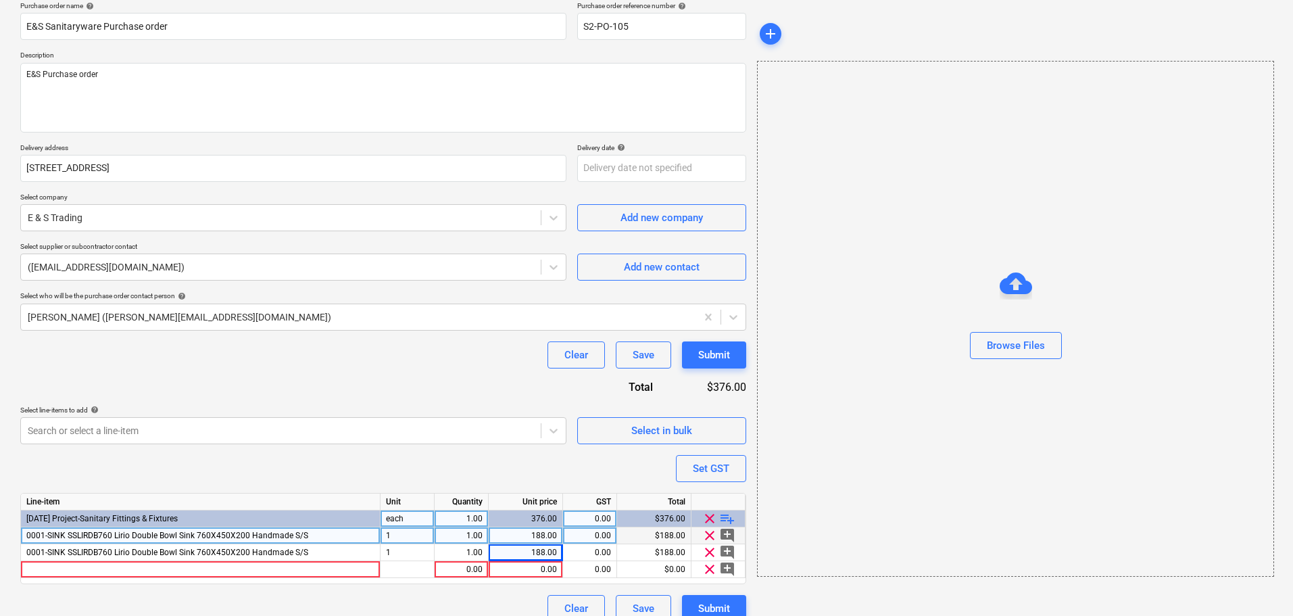
click at [732, 517] on span "playlist_add" at bounding box center [727, 518] width 16 height 16
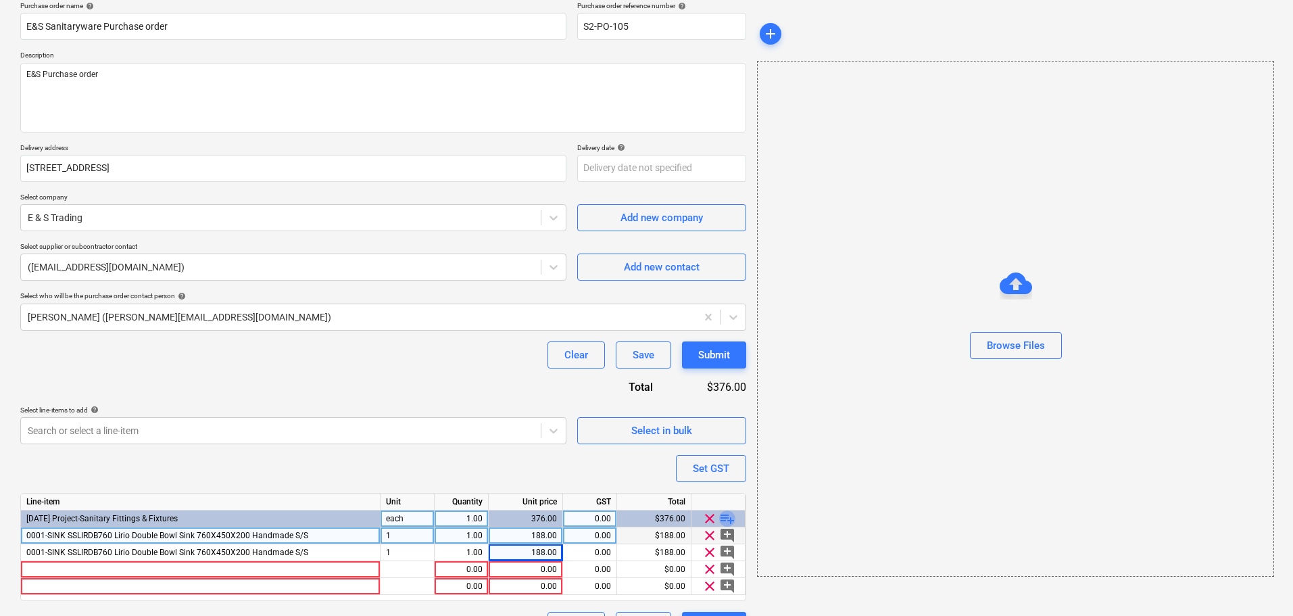
click at [732, 517] on span "playlist_add" at bounding box center [727, 518] width 16 height 16
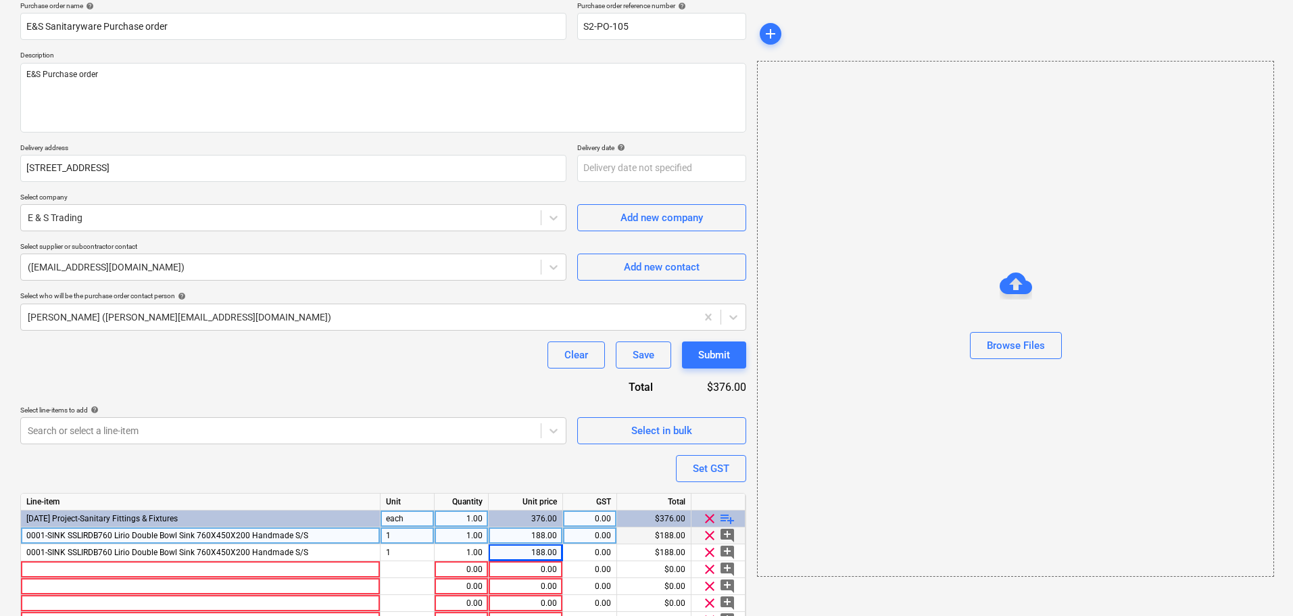
click at [732, 517] on span "playlist_add" at bounding box center [727, 518] width 16 height 16
click at [144, 569] on div at bounding box center [201, 569] width 360 height 17
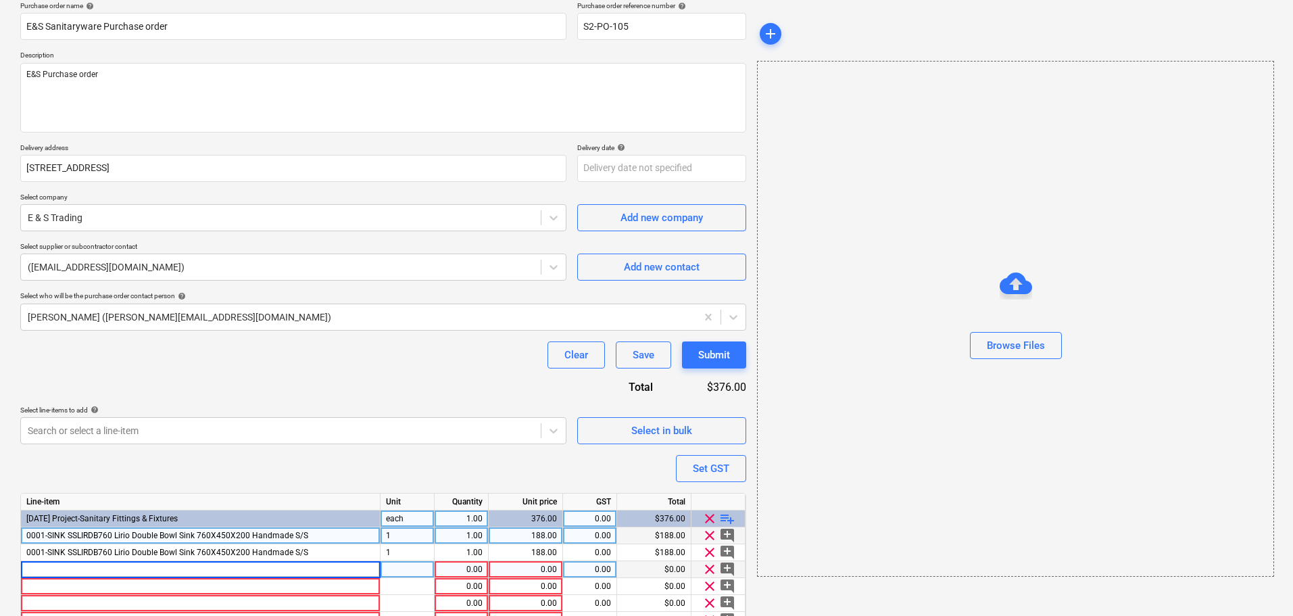
type input "0003-LAUNDRY CABINET"
click at [180, 566] on div "0003-LAUNDRY CABINET" at bounding box center [201, 569] width 360 height 17
click at [180, 568] on input "0003-LAUNDRY CABINET" at bounding box center [200, 569] width 359 height 16
type input "0003-LAUNDRY CABINET SSVAS35L"
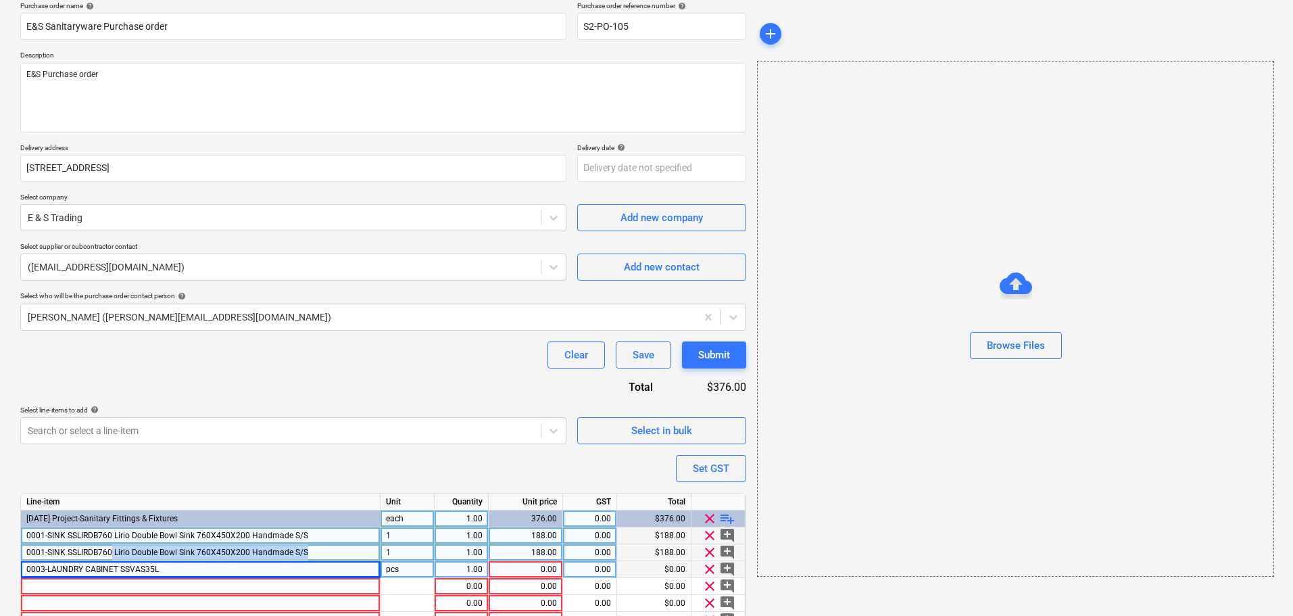
drag, startPoint x: 311, startPoint y: 548, endPoint x: 112, endPoint y: 552, distance: 198.8
click at [112, 552] on div "0001-SINK SSLIRDB760 Lirio Double Bowl Sink 760X450X200 Handmade S/S" at bounding box center [201, 552] width 360 height 17
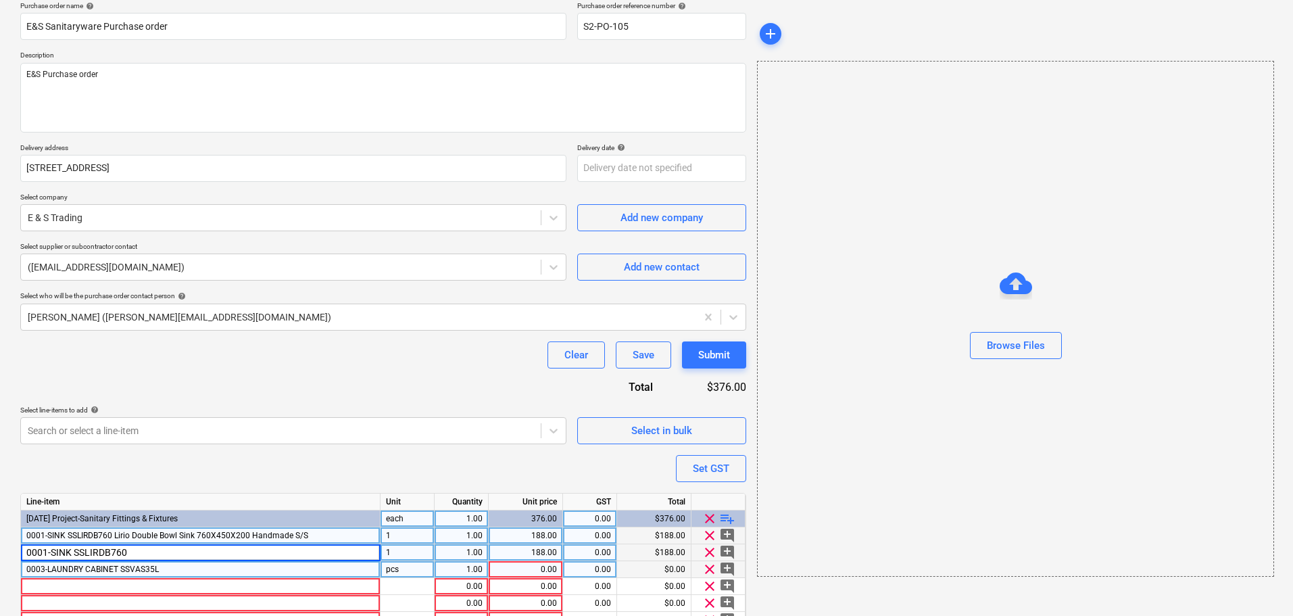
type input "0001-SINK SSLIRDB760"
click at [276, 540] on div "0001-SINK SSLIRDB760 Lirio Double Bowl Sink 760X450X200 Handmade S/S" at bounding box center [201, 535] width 360 height 17
click at [358, 536] on input "0001-SINK SSLIRDB760 Lirio Double Bowl Sink 760X450X200 Handmade S/S" at bounding box center [200, 535] width 359 height 16
type input "0001-SINK SSLIRDB760"
click at [352, 447] on div "Purchase order name help E&S Sanitaryware Purchase order Purchase order referen…" at bounding box center [383, 345] width 726 height 688
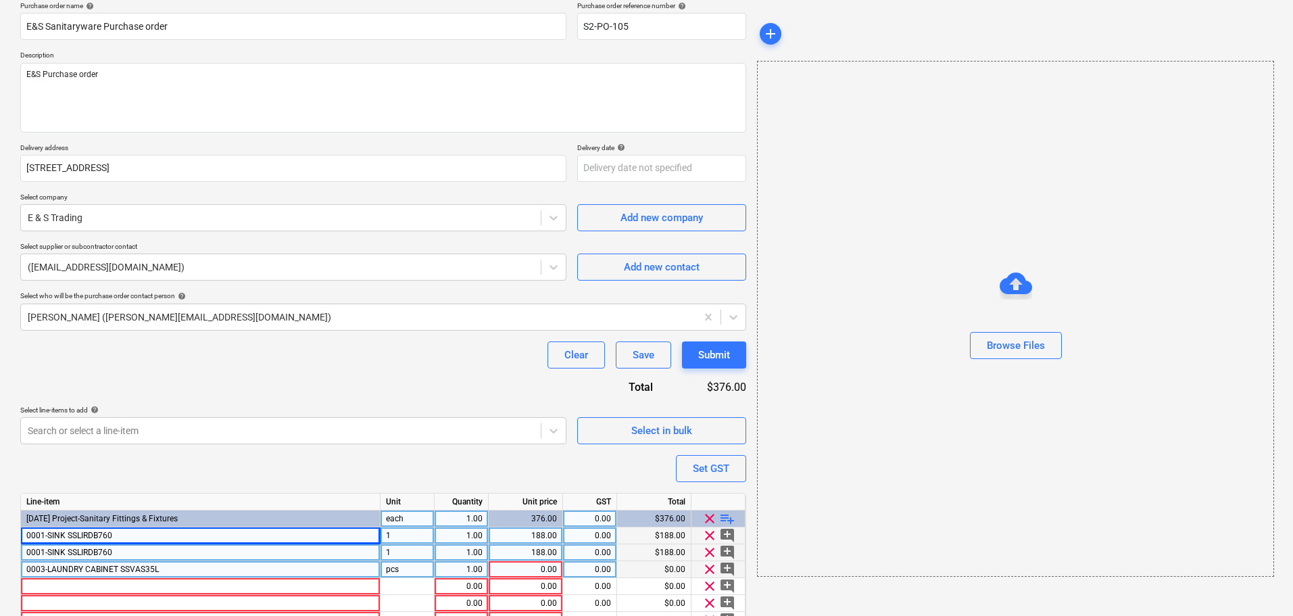
click at [400, 546] on div "1" at bounding box center [408, 552] width 54 height 17
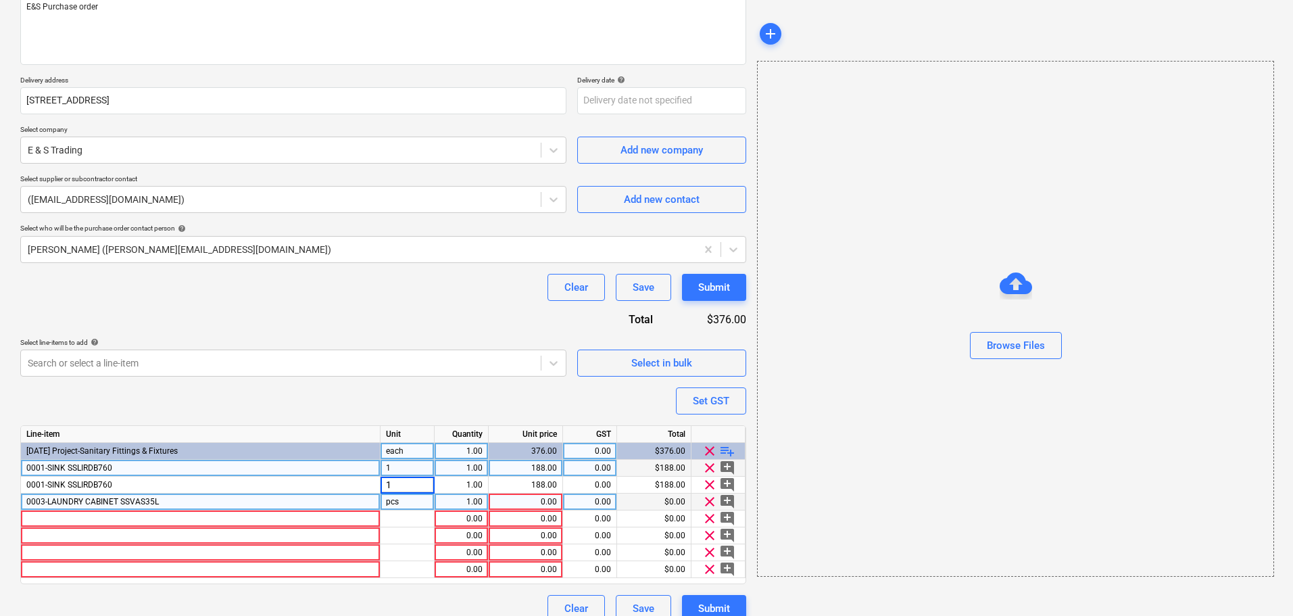
click at [406, 470] on div "1" at bounding box center [408, 468] width 54 height 17
type input "4"
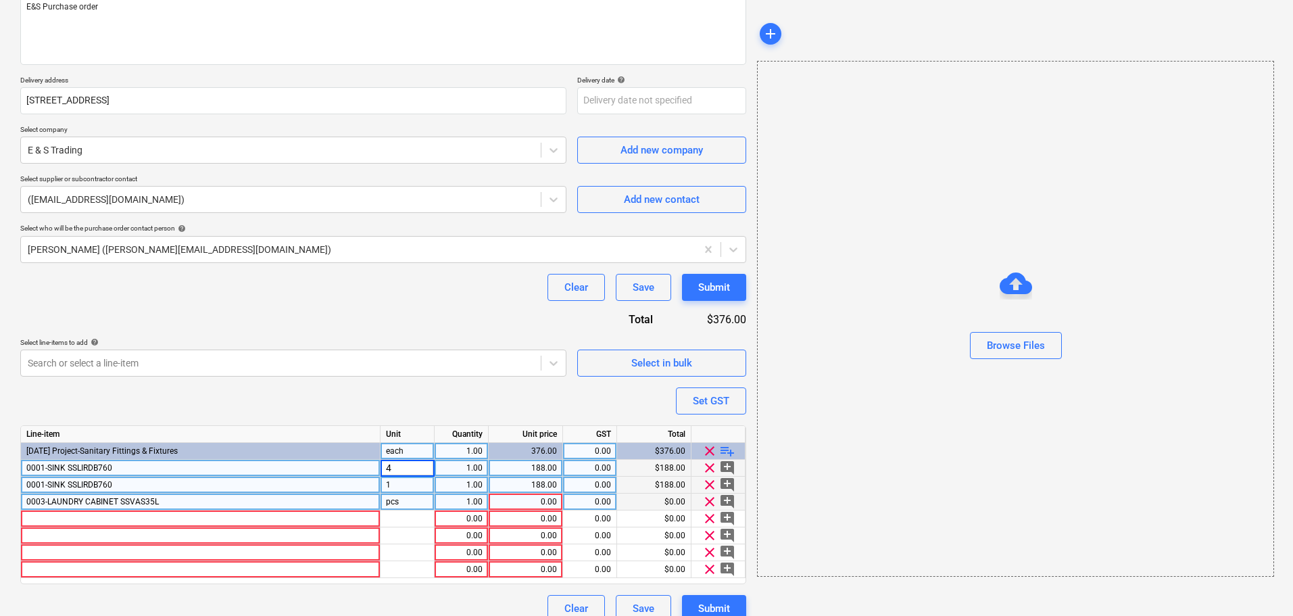
click at [418, 493] on div "1" at bounding box center [408, 485] width 54 height 17
type input "21"
click at [406, 374] on div "Search or select a line-item" at bounding box center [293, 362] width 546 height 27
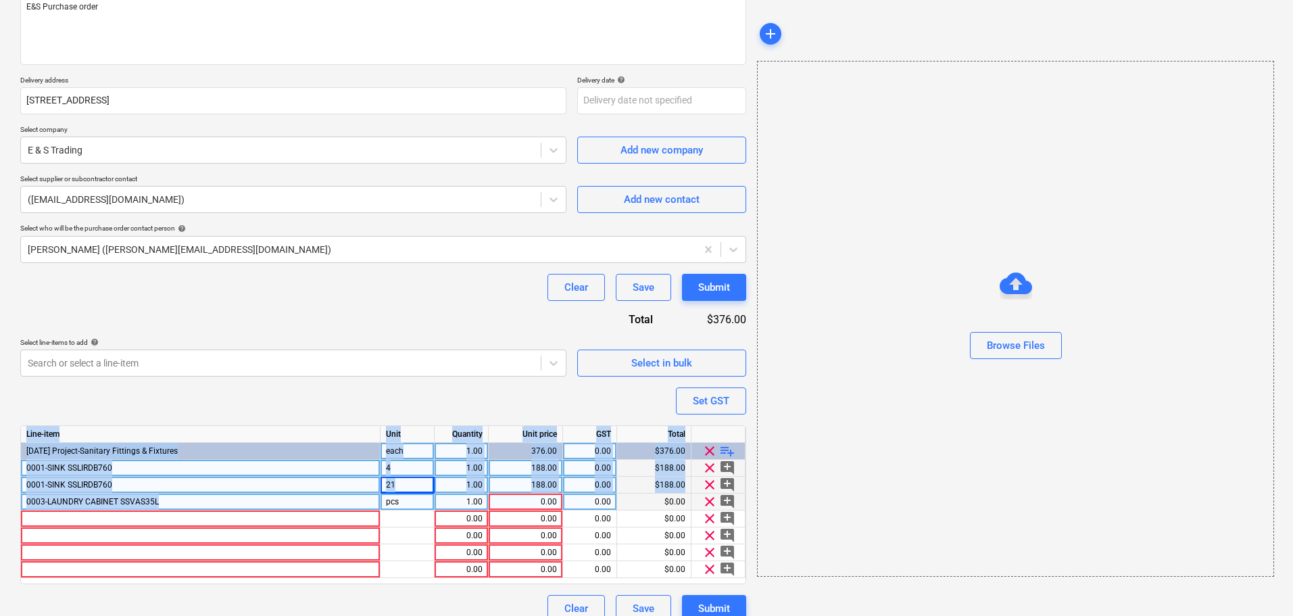
drag, startPoint x: -45, startPoint y: 498, endPoint x: -26, endPoint y: 498, distance: 18.3
click at [0, 439] on html "Sales Projects Contacts Inbox Approvals format_size keyboard_arrow_down help se…" at bounding box center [646, 131] width 1293 height 616
click at [269, 508] on div "0003-LAUNDRY CABINET SSVAS35L" at bounding box center [201, 501] width 360 height 17
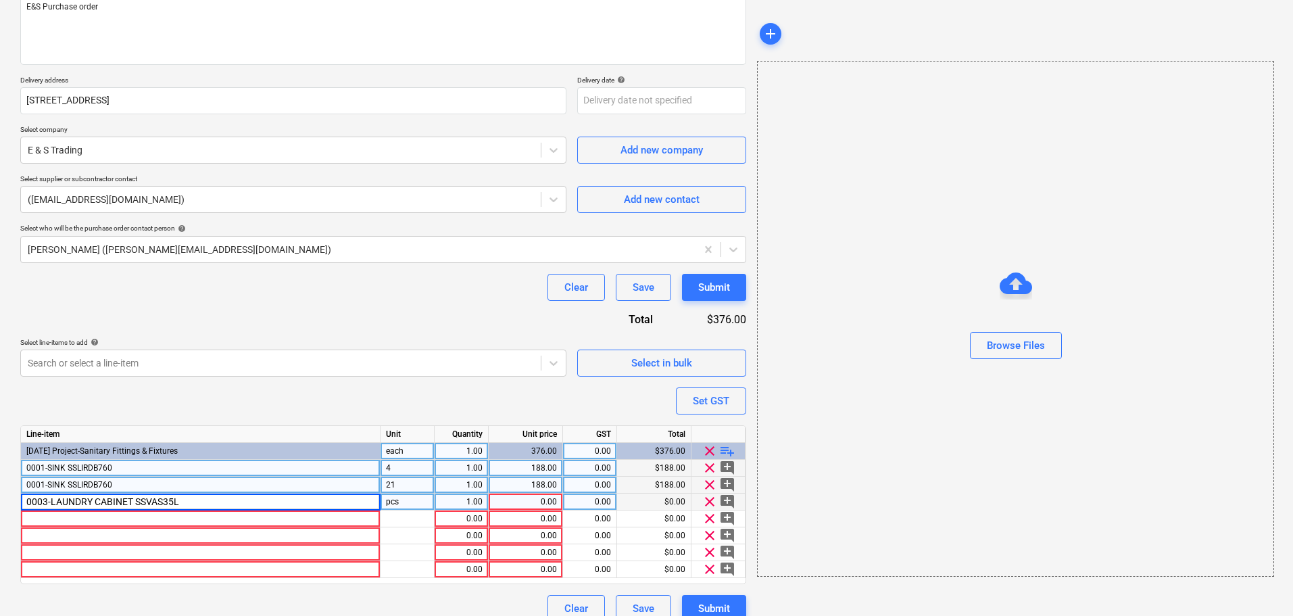
click at [244, 498] on input "0003-LAUNDRY CABINET SSVAS35L" at bounding box center [200, 501] width 359 height 16
drag, startPoint x: 243, startPoint y: 498, endPoint x: 37, endPoint y: 510, distance: 205.9
click at [37, 510] on div "Line-item Unit Quantity Unit price GST Total [DATE] Project-Sanitary Fittings &…" at bounding box center [383, 504] width 726 height 159
click at [50, 516] on div at bounding box center [201, 518] width 360 height 17
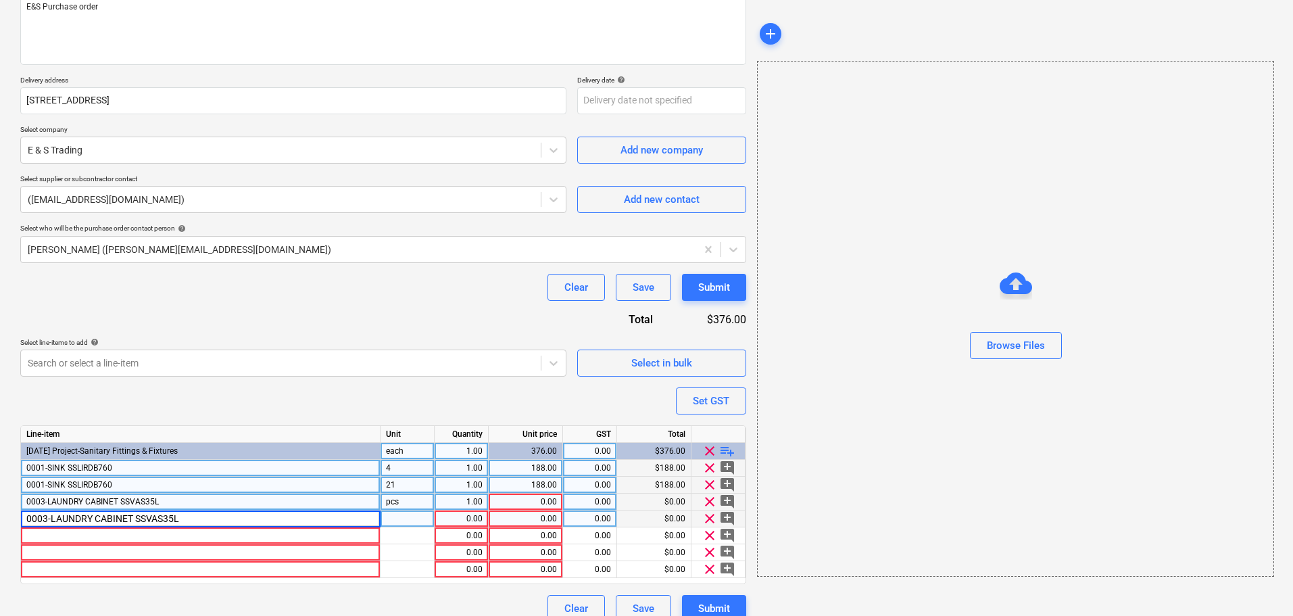
click at [406, 506] on div "pcs" at bounding box center [408, 501] width 54 height 17
type input "4"
click at [397, 512] on div "pcs" at bounding box center [408, 518] width 54 height 17
type input "20"
click at [449, 547] on div "0.00" at bounding box center [461, 552] width 43 height 17
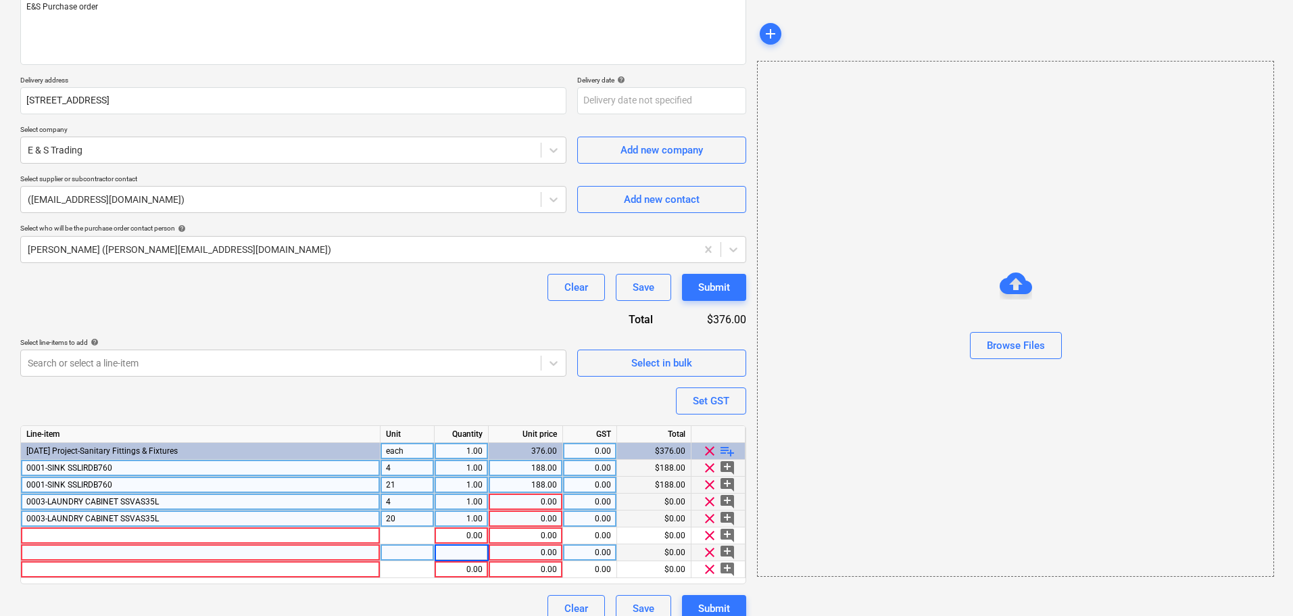
click at [419, 476] on div "4" at bounding box center [408, 468] width 54 height 17
type input "25"
click at [710, 489] on span "clear" at bounding box center [710, 485] width 16 height 16
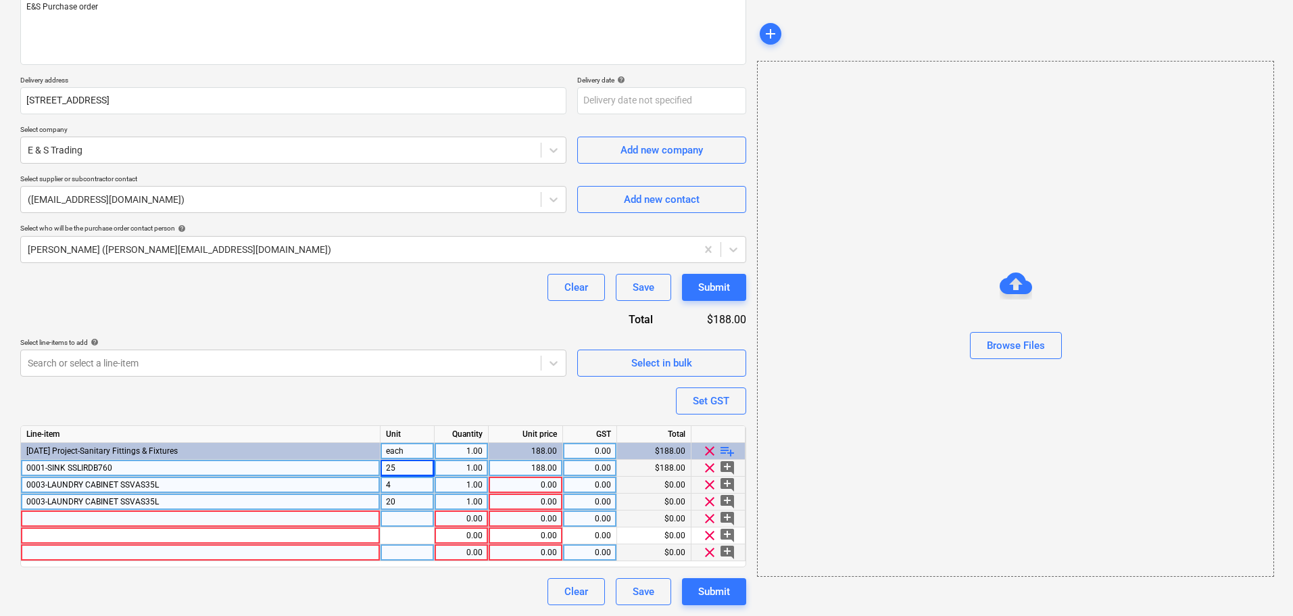
click at [424, 490] on div "4" at bounding box center [408, 485] width 54 height 17
type input "24"
click at [704, 504] on span "clear" at bounding box center [710, 501] width 16 height 16
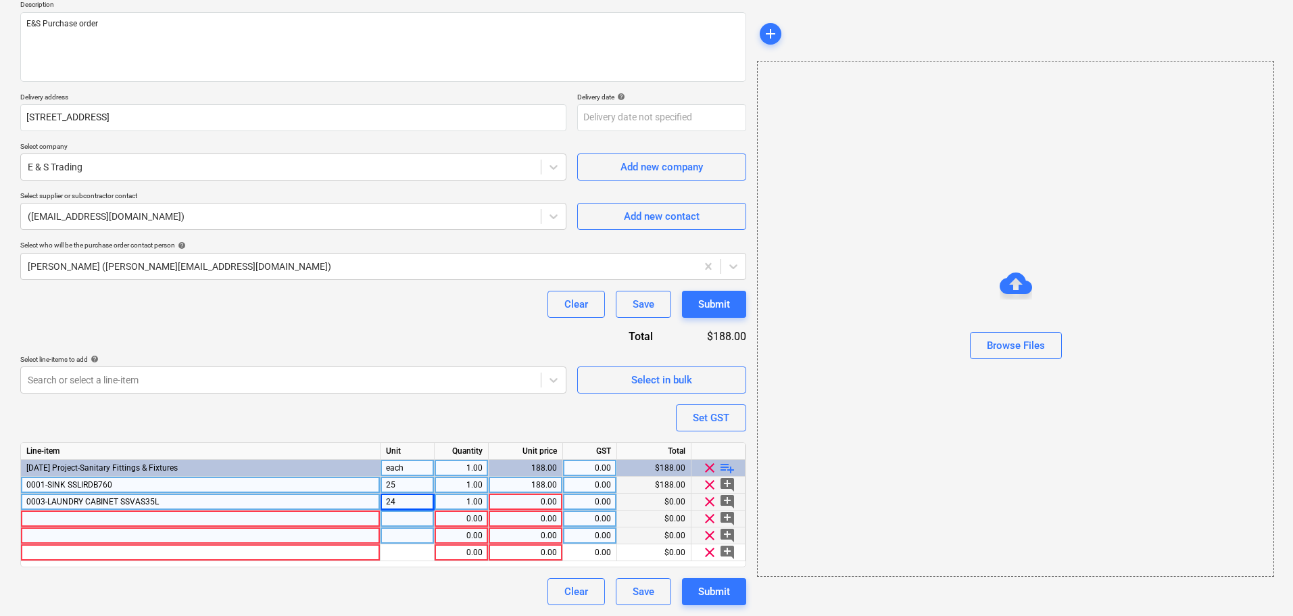
scroll to position [160, 0]
click at [119, 526] on div at bounding box center [201, 518] width 360 height 17
click at [104, 515] on div at bounding box center [201, 518] width 360 height 17
type input "0004-LAUNDRYMIXER"
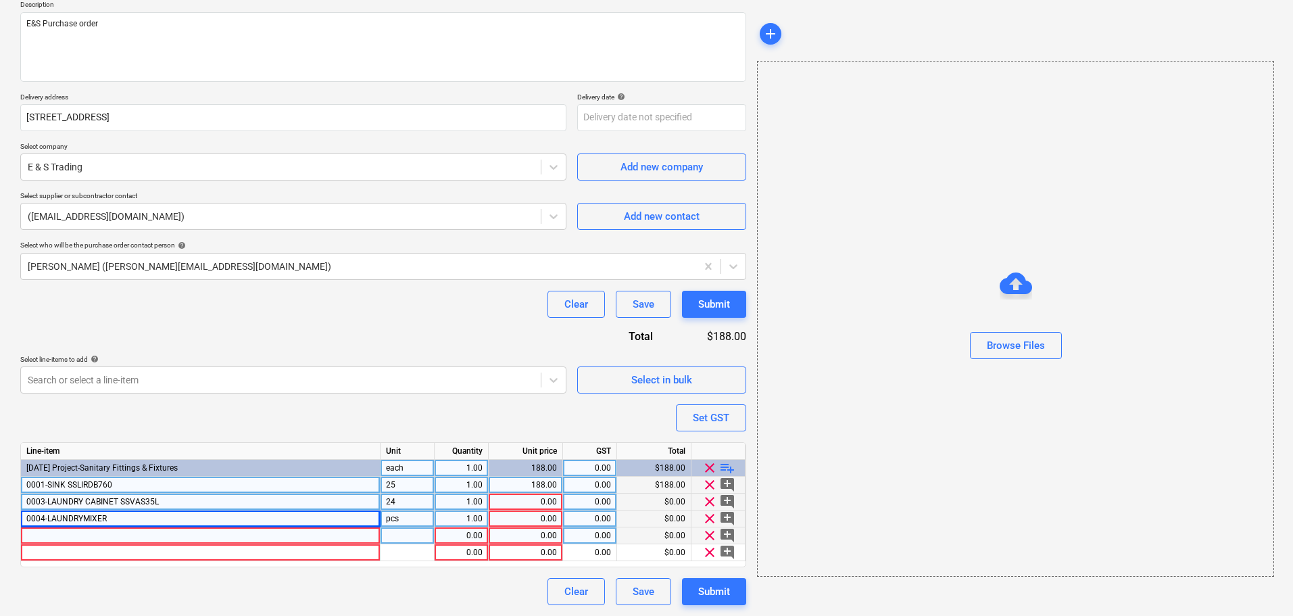
click at [249, 519] on div "0004-LAUNDRYMIXER" at bounding box center [201, 518] width 360 height 17
click at [249, 519] on input "0004-LAUNDRYMIXER" at bounding box center [200, 518] width 359 height 16
click at [241, 521] on input "0004-LAUNDRYMIXER" at bounding box center [200, 518] width 359 height 16
type input "0004-LAUNDRYMIXER CASIC35"
click at [394, 513] on div "pcs" at bounding box center [408, 518] width 54 height 17
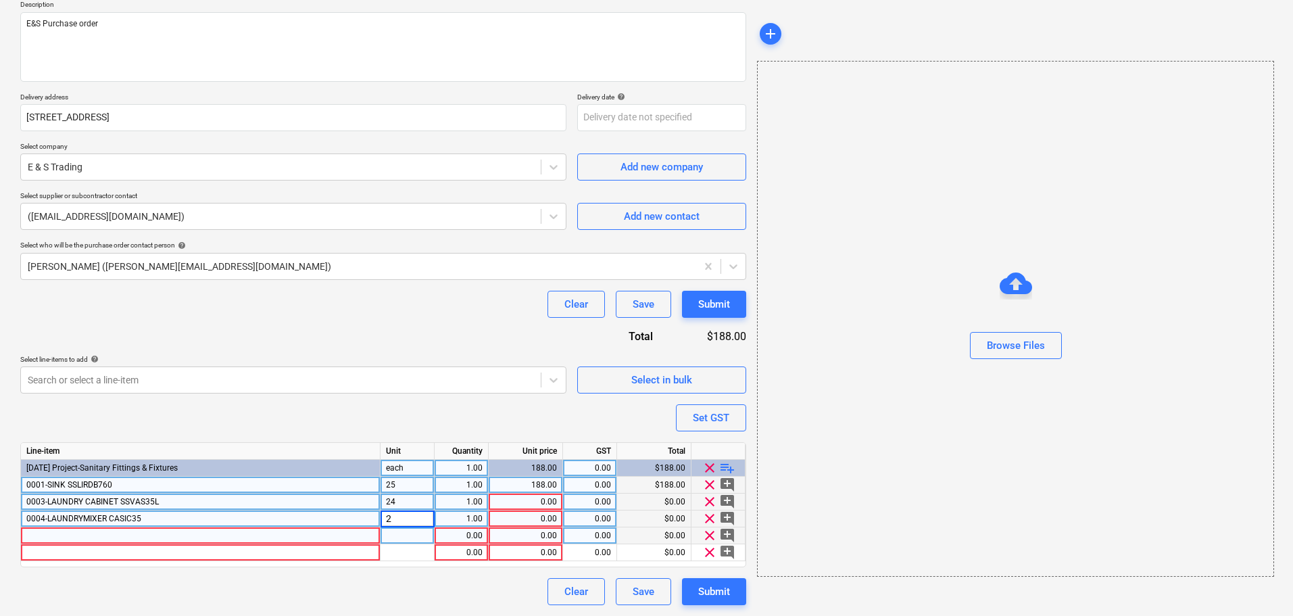
type input "24"
click at [404, 373] on div at bounding box center [281, 380] width 506 height 14
click at [89, 541] on div at bounding box center [201, 535] width 360 height 17
type input "0005-BASIN MIXER"
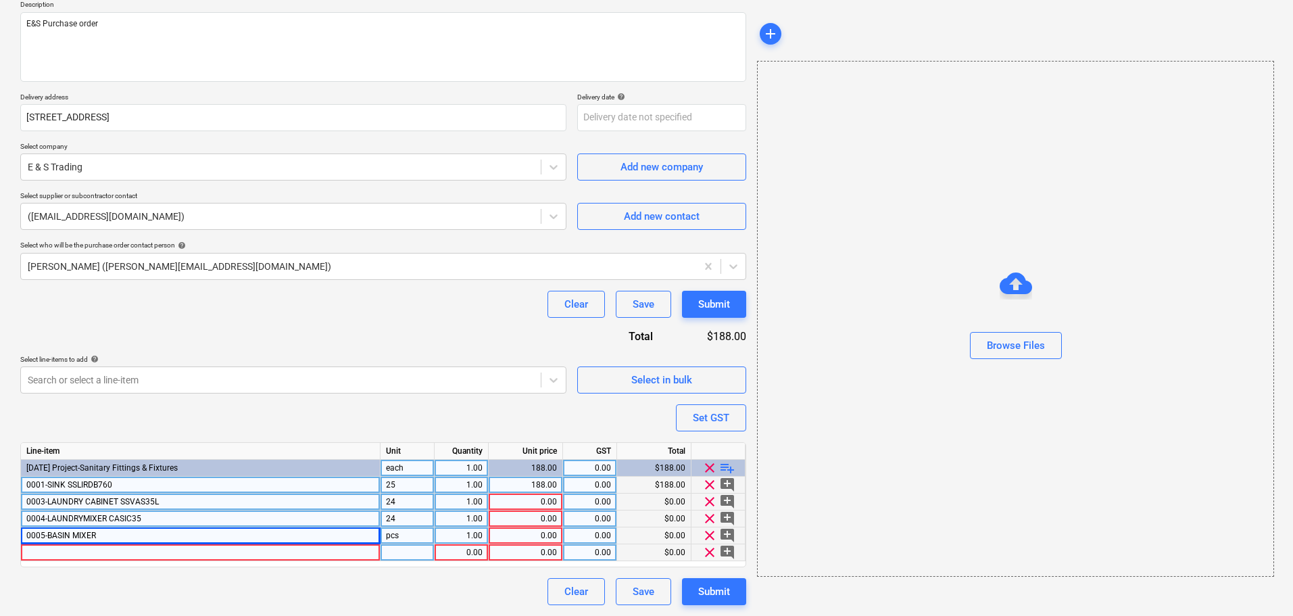
click at [88, 555] on div at bounding box center [201, 552] width 360 height 17
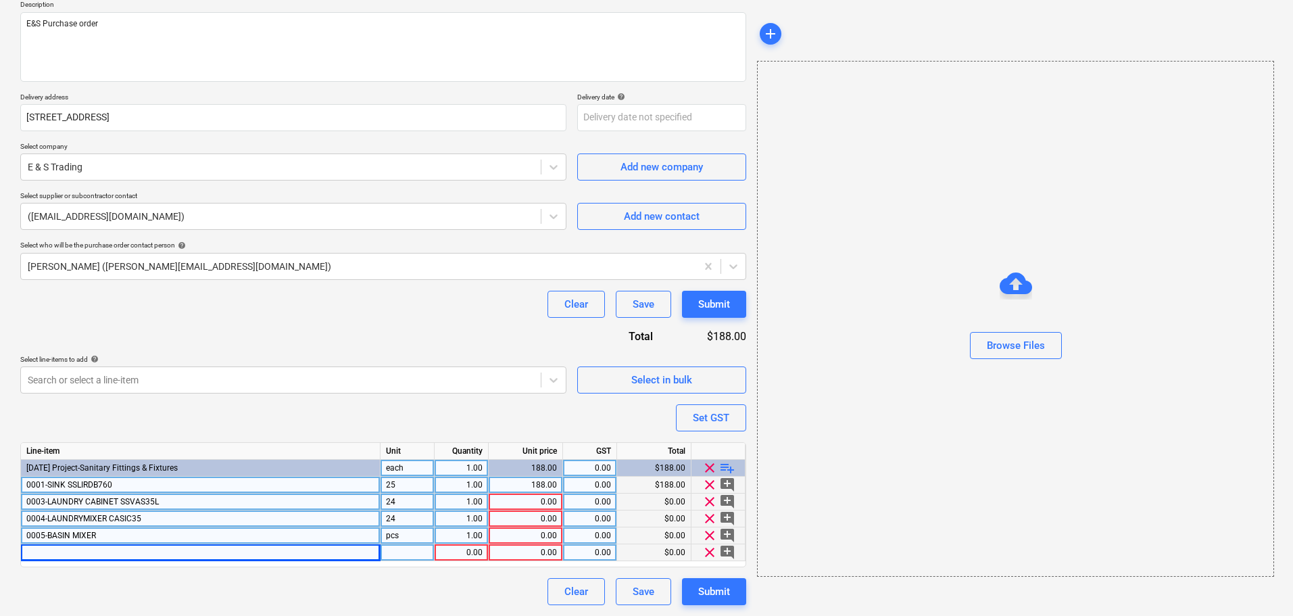
click at [120, 533] on div "0005-BASIN MIXER" at bounding box center [201, 535] width 360 height 17
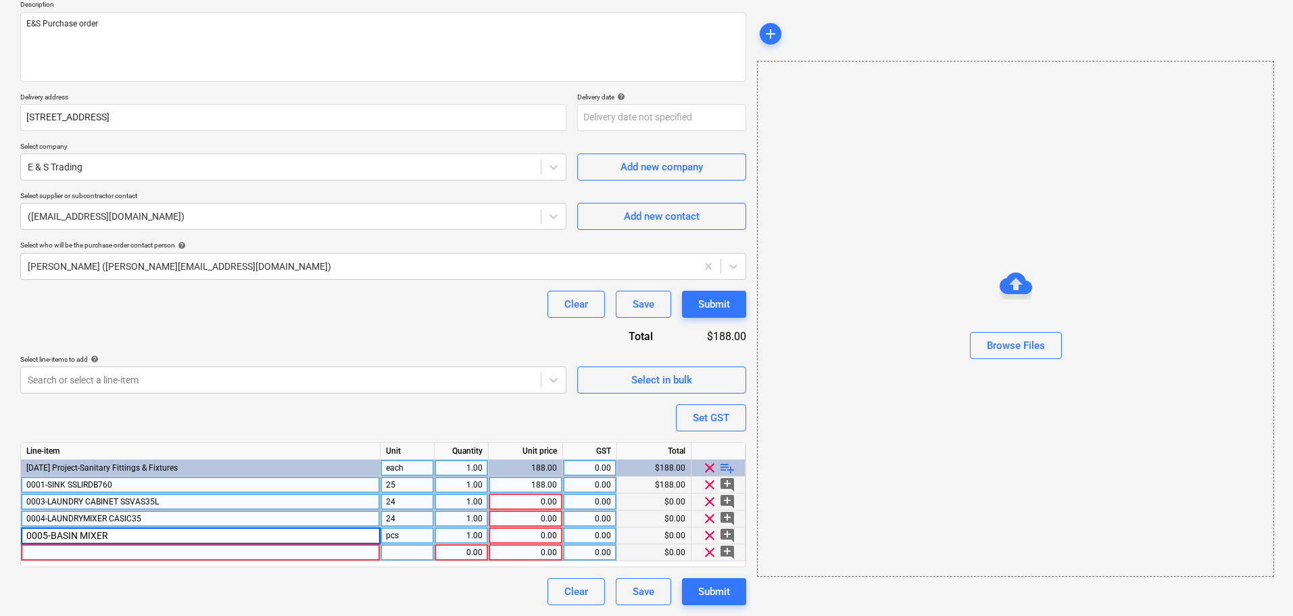
click at [120, 533] on input "0005-BASIN MIXER" at bounding box center [200, 535] width 359 height 16
click at [118, 537] on input "0005-BASIN MIXER" at bounding box center [200, 535] width 359 height 16
type input "0005-BASIN MIXER AMBAC"
click at [111, 570] on div "Purchase order name help E&S Sanitaryware Purchase order Purchase order referen…" at bounding box center [383, 278] width 726 height 654
click at [412, 541] on div "pcs" at bounding box center [408, 535] width 54 height 17
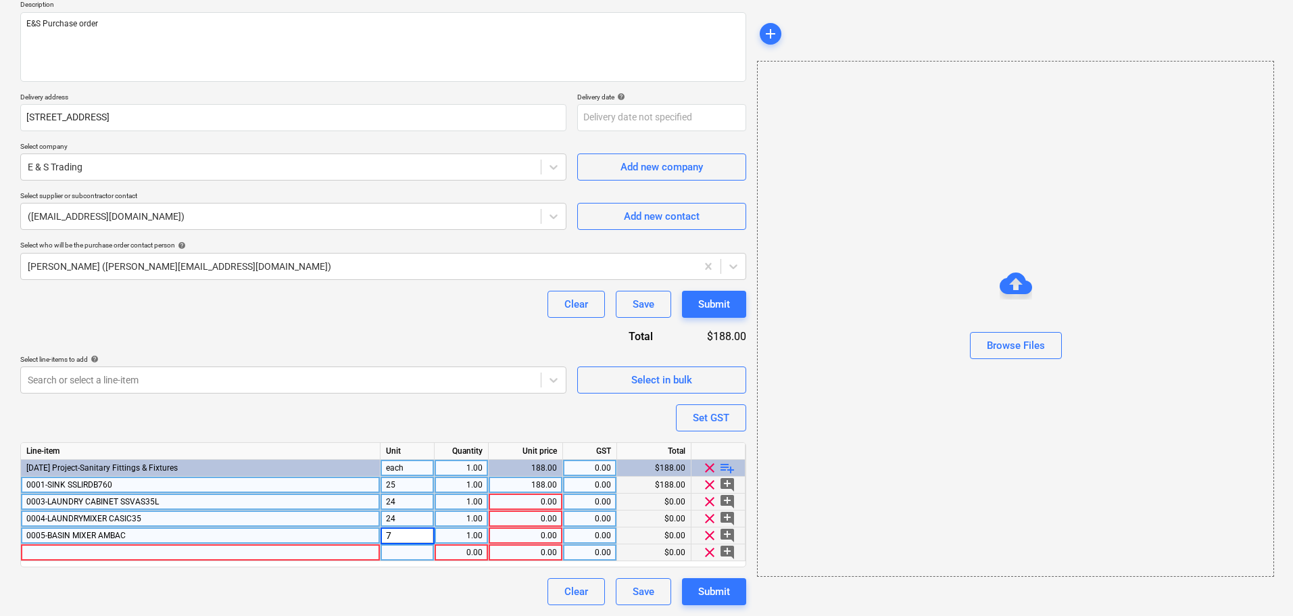
type input "79"
click at [420, 556] on div at bounding box center [408, 552] width 54 height 17
click at [107, 557] on div at bounding box center [201, 552] width 360 height 17
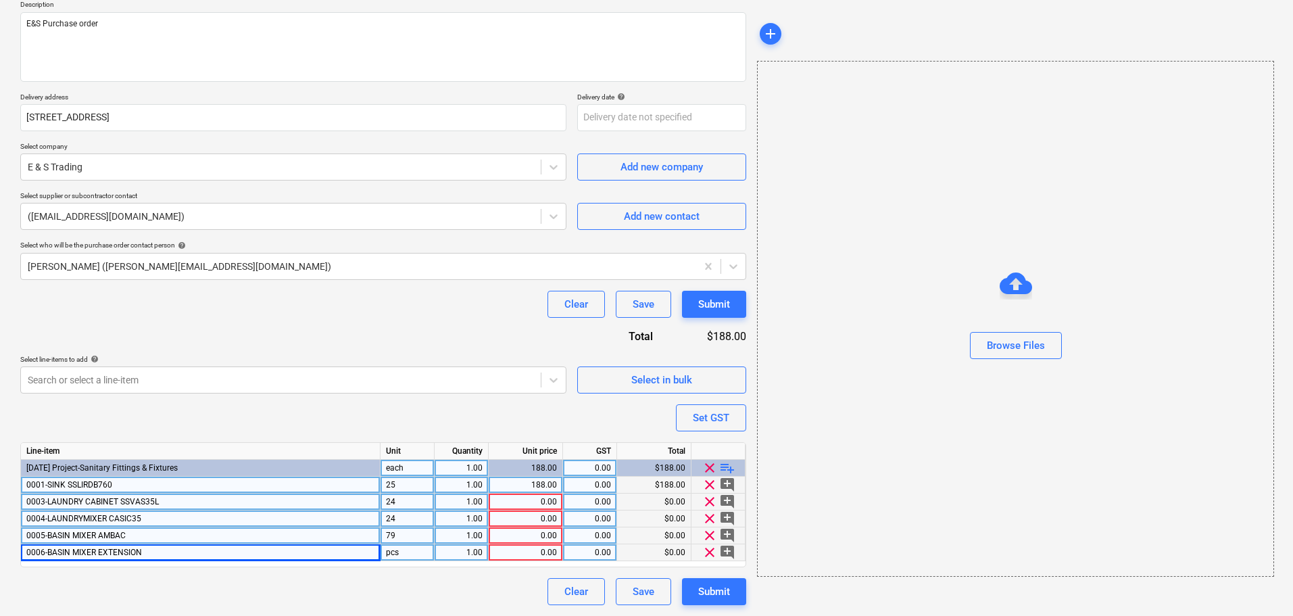
click at [174, 558] on div "0006-BASIN MIXER EXTENSION" at bounding box center [201, 552] width 360 height 17
click at [176, 553] on input "0006-BASIN MIXER EXTENSION" at bounding box center [200, 552] width 359 height 16
type input "0006-BASIN MIXER EXTENSION AMX100C"
click at [404, 554] on div "pcs" at bounding box center [408, 552] width 54 height 17
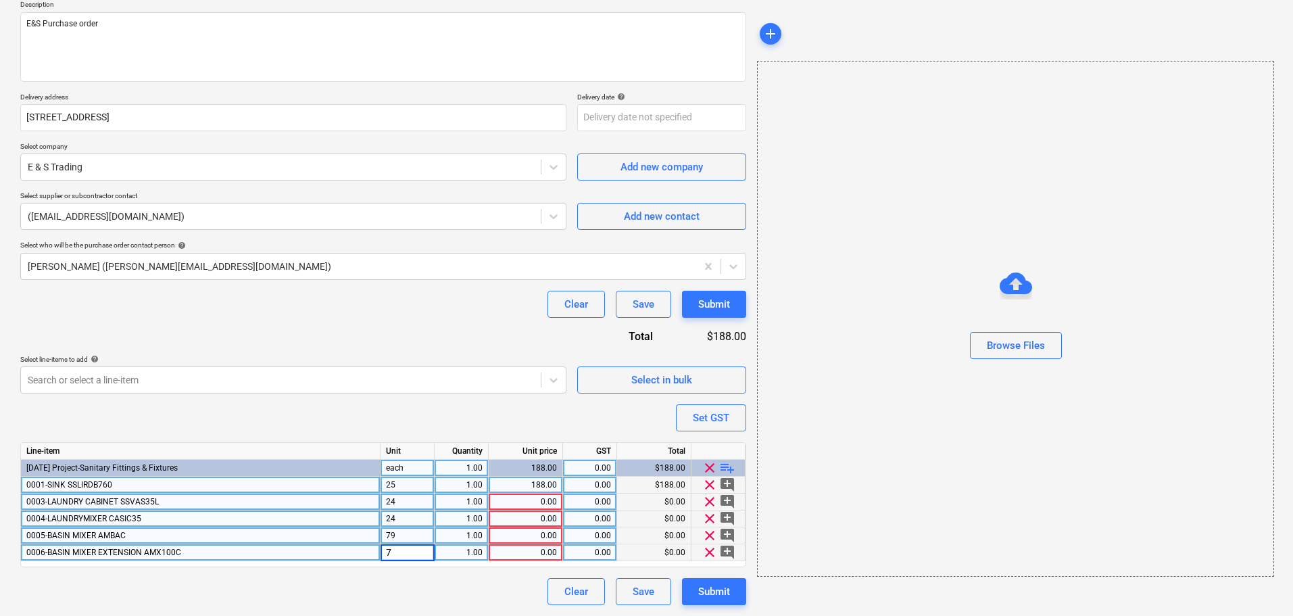
type input "79"
click at [723, 459] on div at bounding box center [719, 451] width 54 height 17
click at [725, 467] on span "playlist_add" at bounding box center [727, 468] width 16 height 16
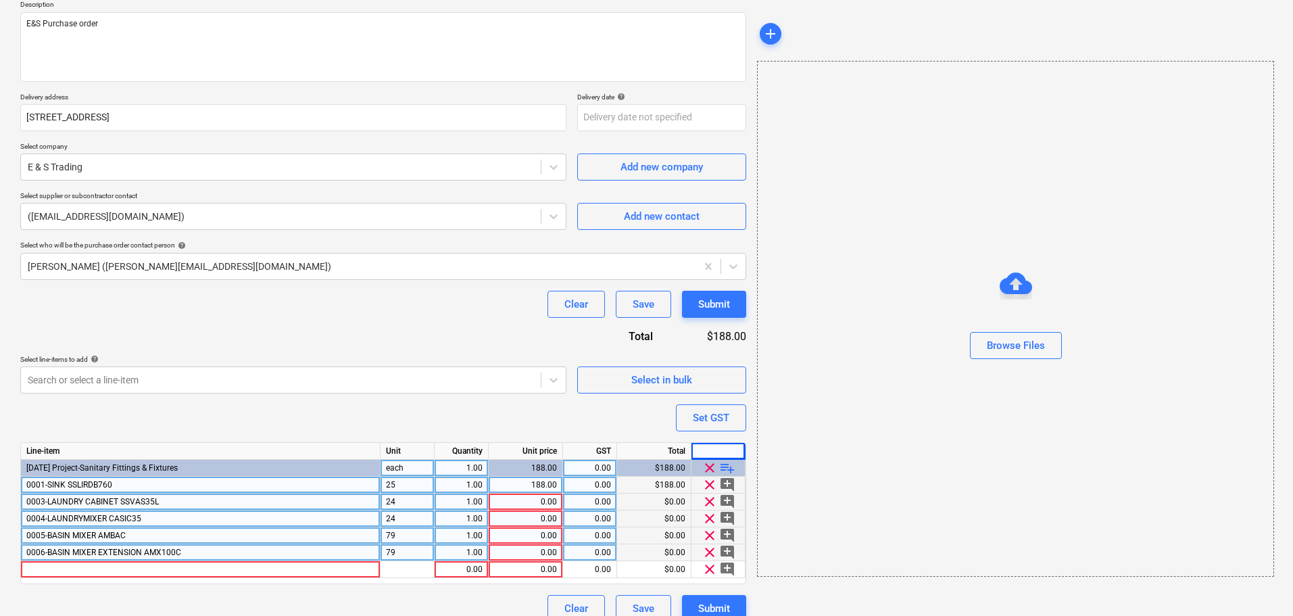
click at [726, 475] on span "playlist_add" at bounding box center [727, 468] width 16 height 16
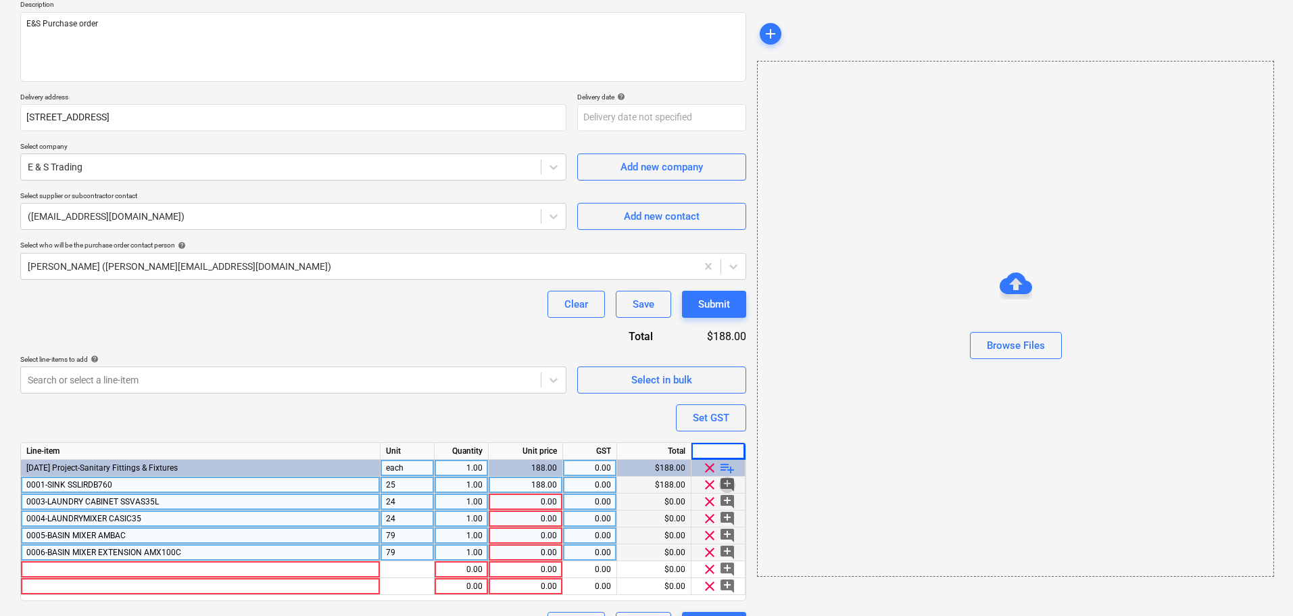
click at [729, 482] on span "add_comment" at bounding box center [727, 485] width 16 height 16
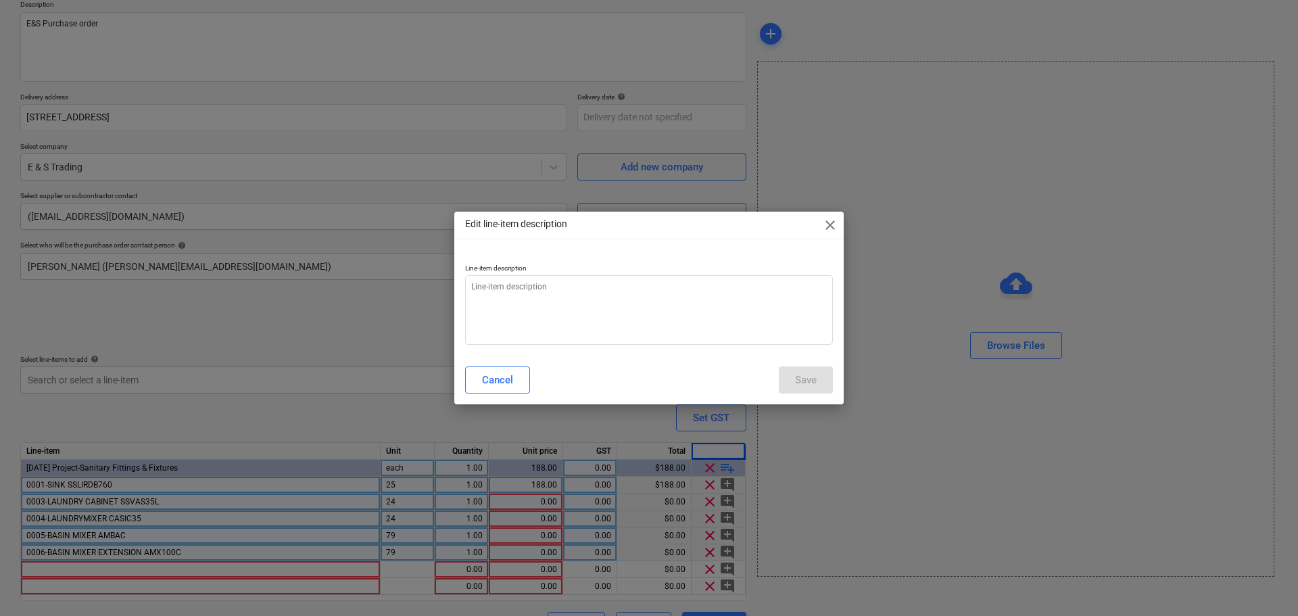
click at [836, 223] on div "Edit line-item description close" at bounding box center [648, 225] width 389 height 27
click at [834, 224] on span "close" at bounding box center [830, 225] width 16 height 16
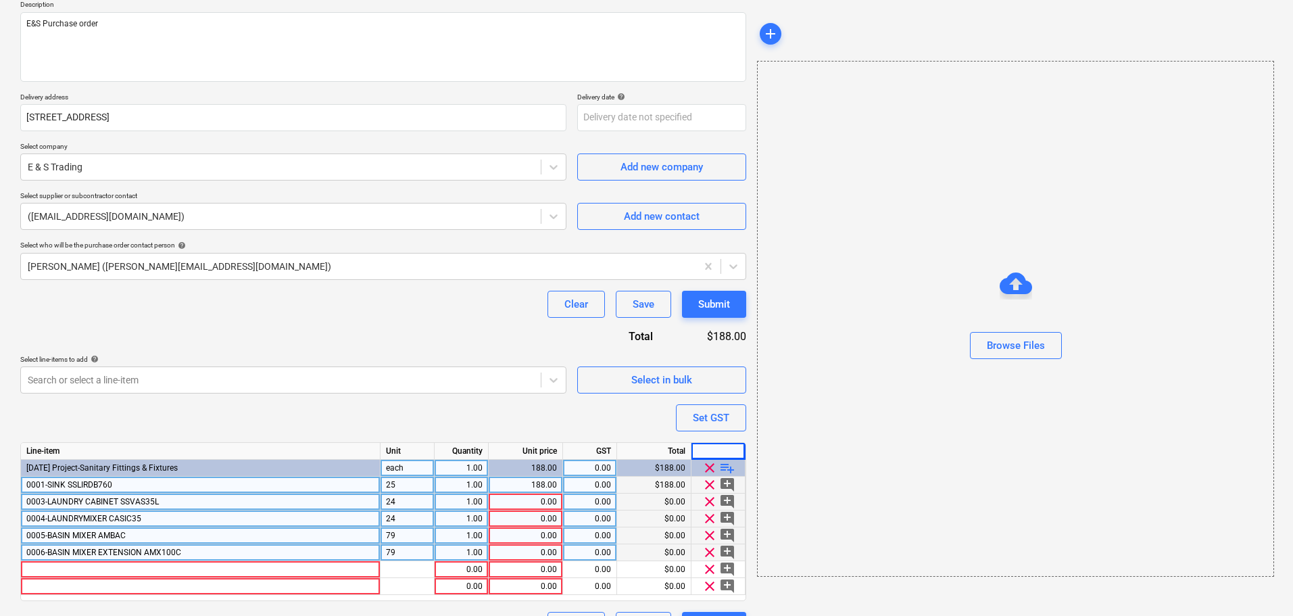
click at [728, 471] on span "playlist_add" at bounding box center [727, 468] width 16 height 16
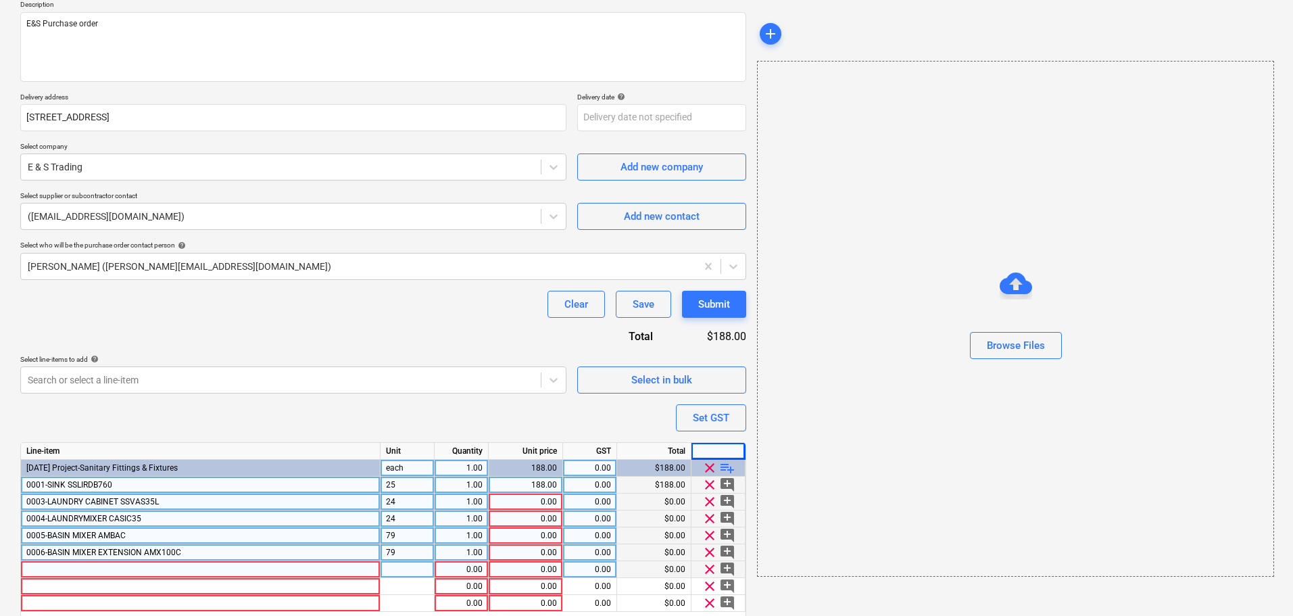
click at [120, 570] on div at bounding box center [201, 569] width 360 height 17
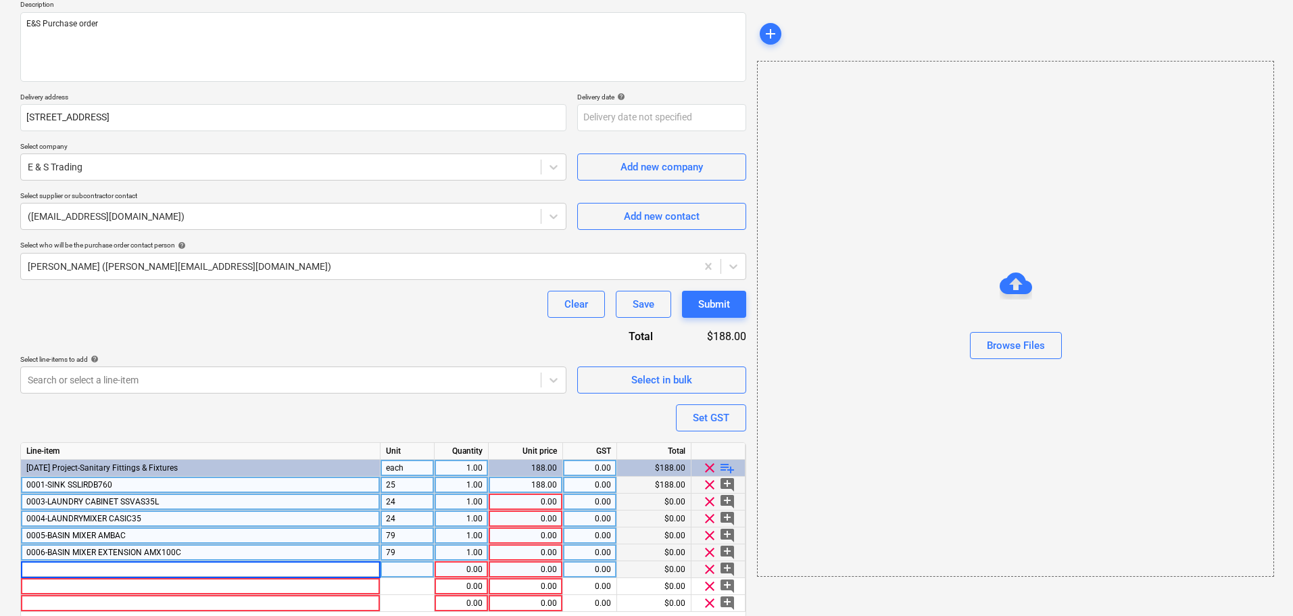
type input "0007-TOILET1"
click at [191, 575] on div "0007-TOILET1" at bounding box center [201, 569] width 360 height 17
click at [180, 569] on input "0007-TOILET1" at bounding box center [200, 569] width 359 height 16
type input "0007-TOILET1 NOUIWP"
click at [419, 569] on div "pcs" at bounding box center [408, 569] width 54 height 17
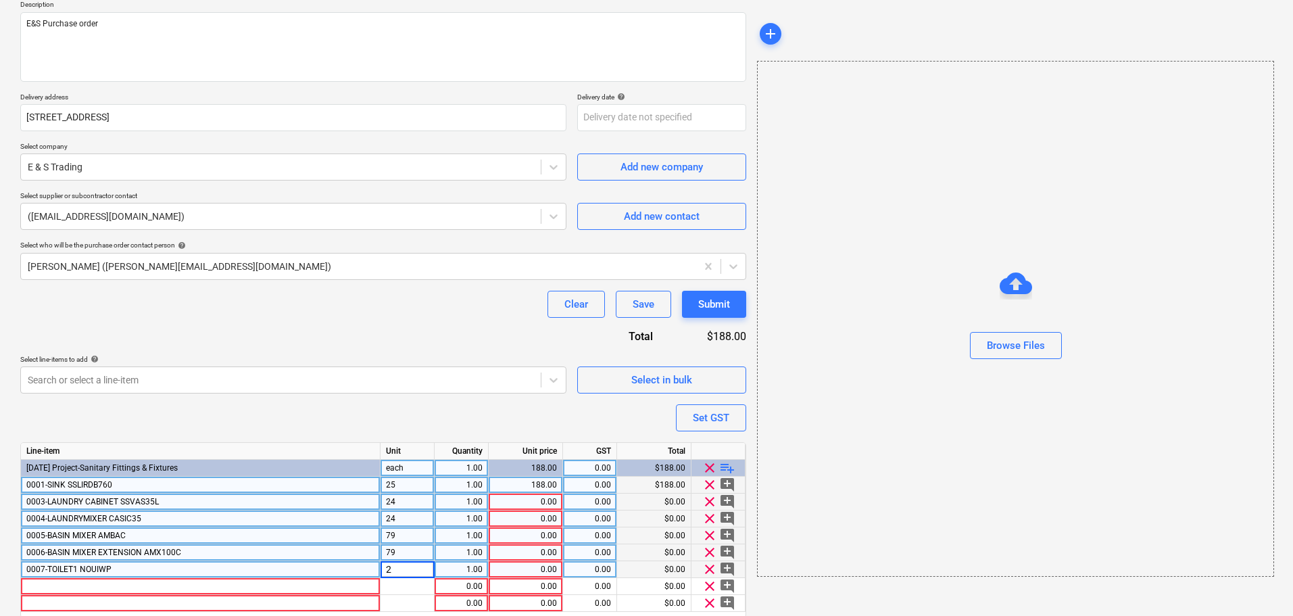
type input "25"
click at [511, 575] on div "0.00" at bounding box center [525, 569] width 63 height 17
click at [456, 571] on div "1.00" at bounding box center [461, 569] width 43 height 17
click at [489, 368] on div "Search or select a line-item" at bounding box center [293, 379] width 546 height 27
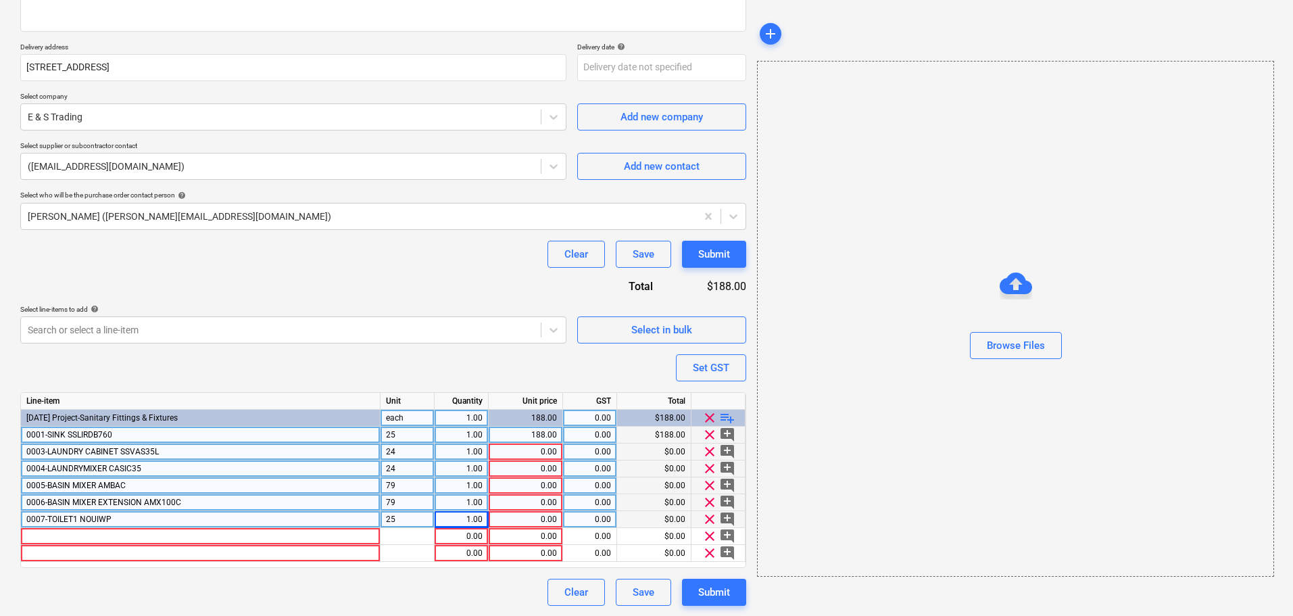
scroll to position [211, 0]
click at [466, 427] on div "1.00" at bounding box center [461, 434] width 43 height 17
type input "25"
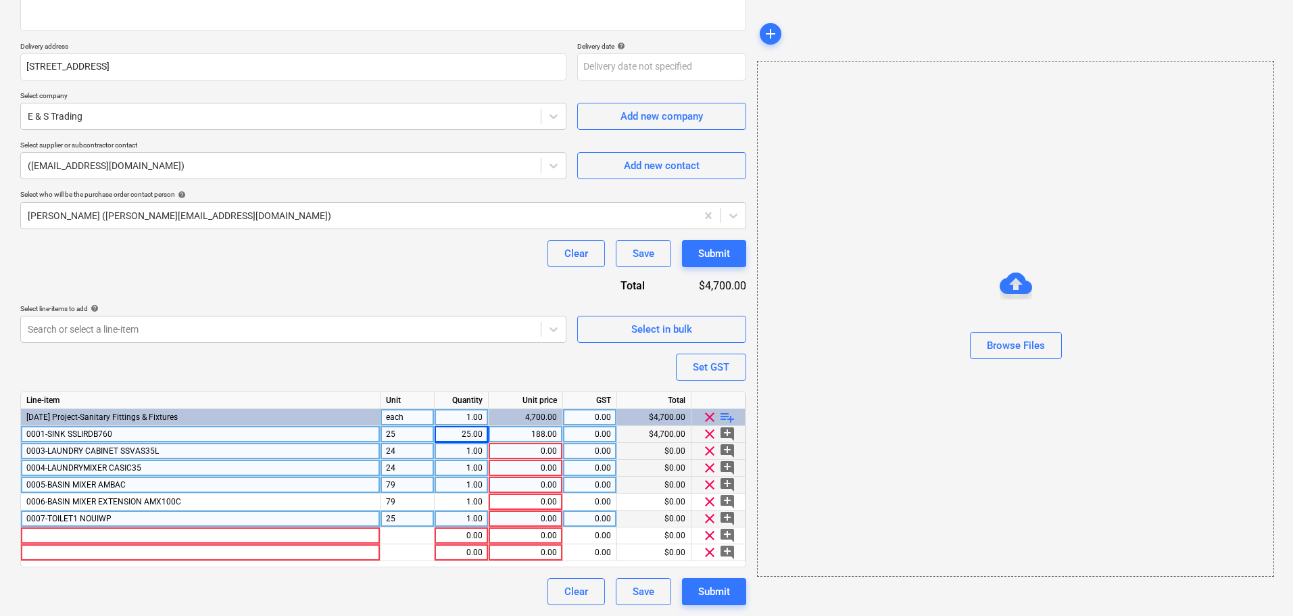
click at [486, 456] on div "1.00" at bounding box center [462, 451] width 54 height 17
type input "24"
click at [473, 470] on div "1.00" at bounding box center [461, 468] width 43 height 17
type input "24"
click at [462, 477] on div "1.00" at bounding box center [461, 485] width 43 height 17
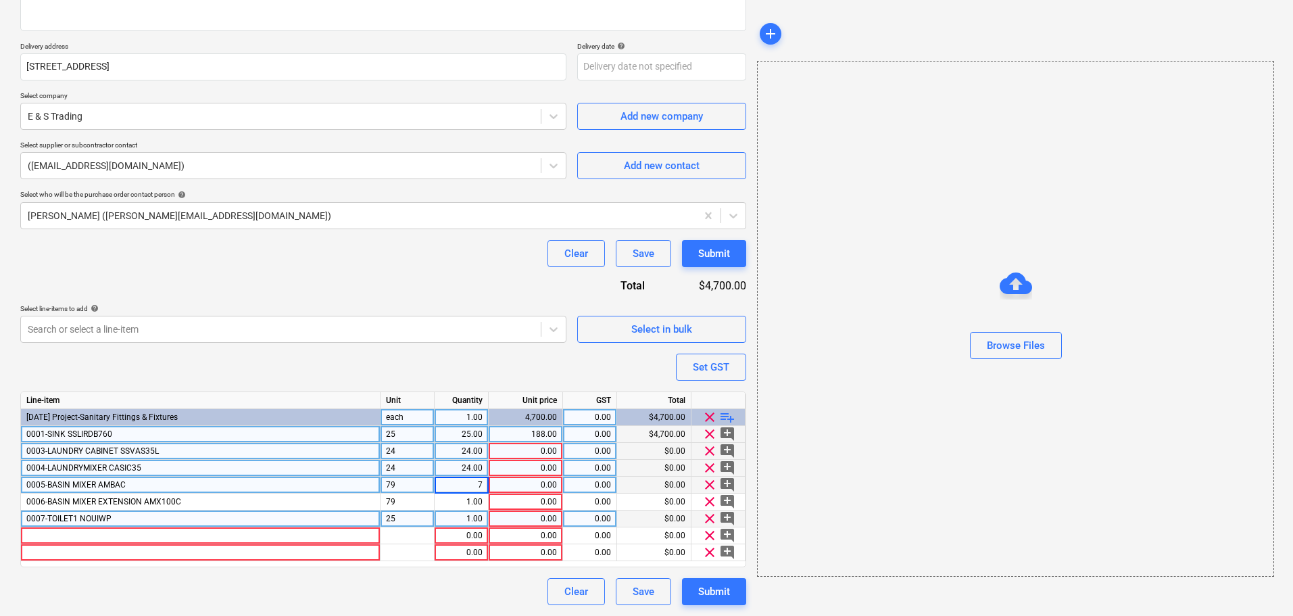
type input "79"
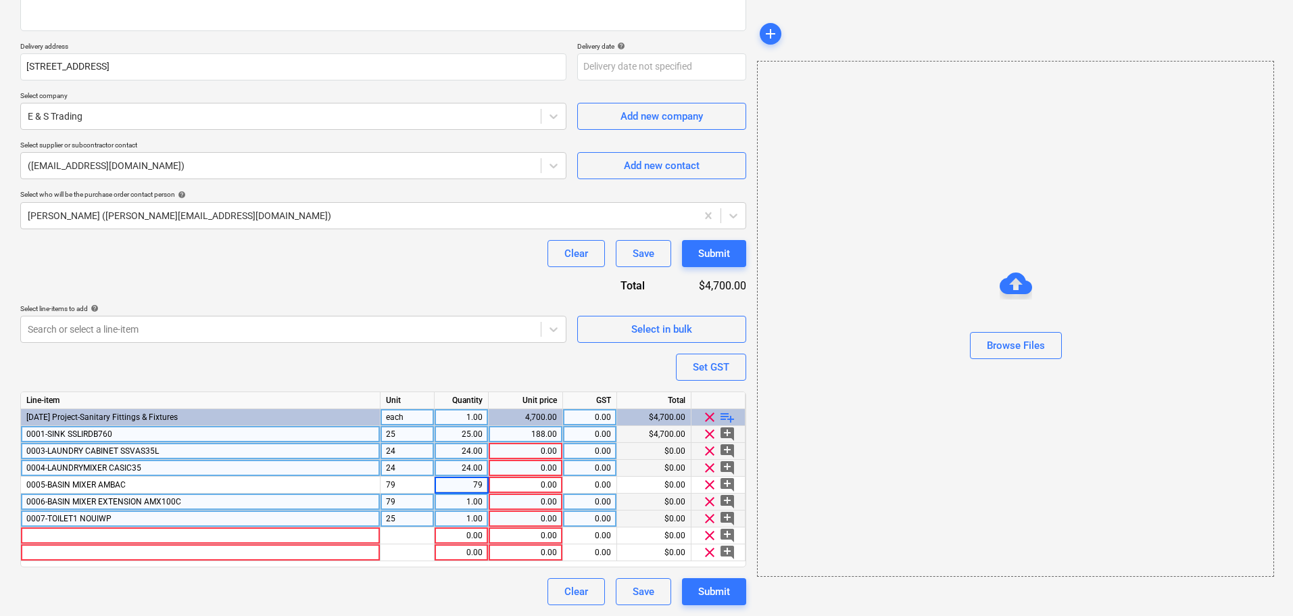
click at [470, 510] on div "1.00" at bounding box center [461, 501] width 43 height 17
type input "79"
click at [470, 512] on div "1.00" at bounding box center [461, 518] width 43 height 17
type input "25"
click at [434, 519] on div "25" at bounding box center [408, 518] width 54 height 17
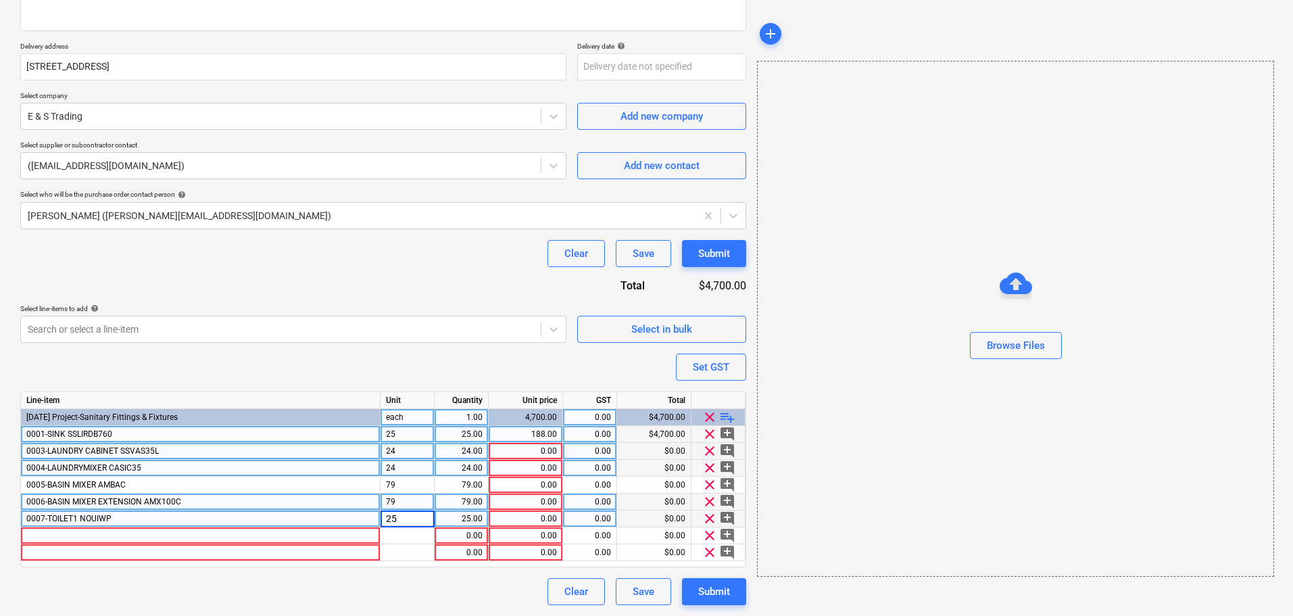
click at [421, 518] on input "25" at bounding box center [407, 518] width 53 height 16
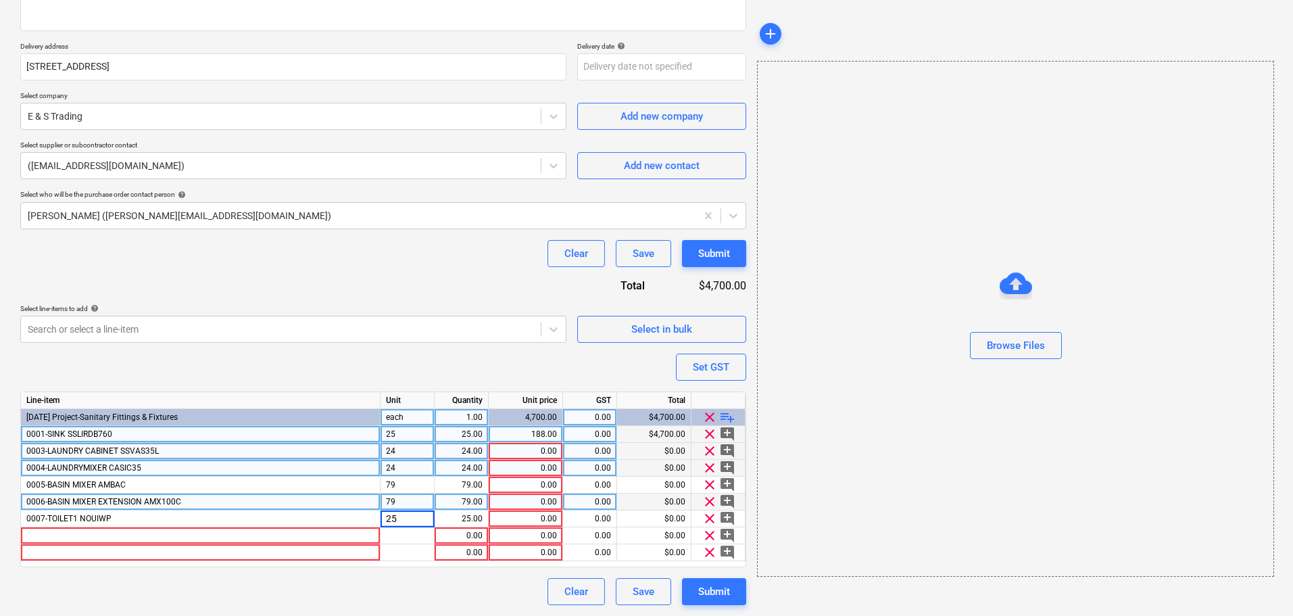
drag, startPoint x: 421, startPoint y: 516, endPoint x: 377, endPoint y: 506, distance: 45.1
click at [377, 506] on div "Line-item Unit Quantity Unit price GST Total [DATE] Project-Sanitary Fittings &…" at bounding box center [383, 479] width 726 height 176
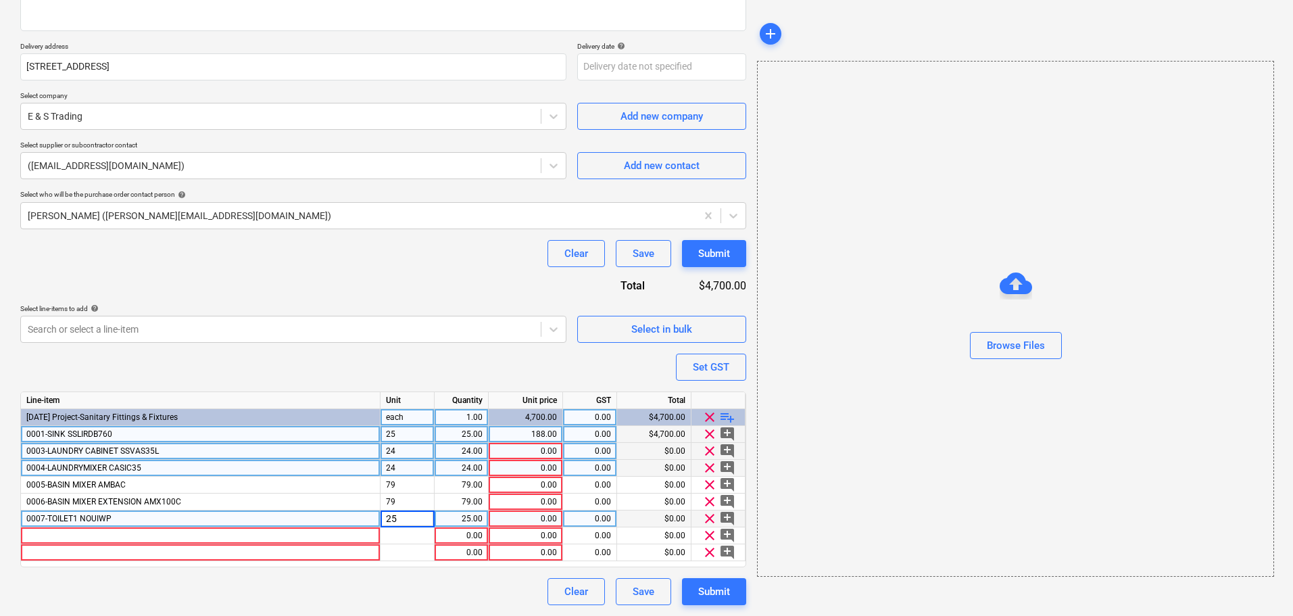
type input "1"
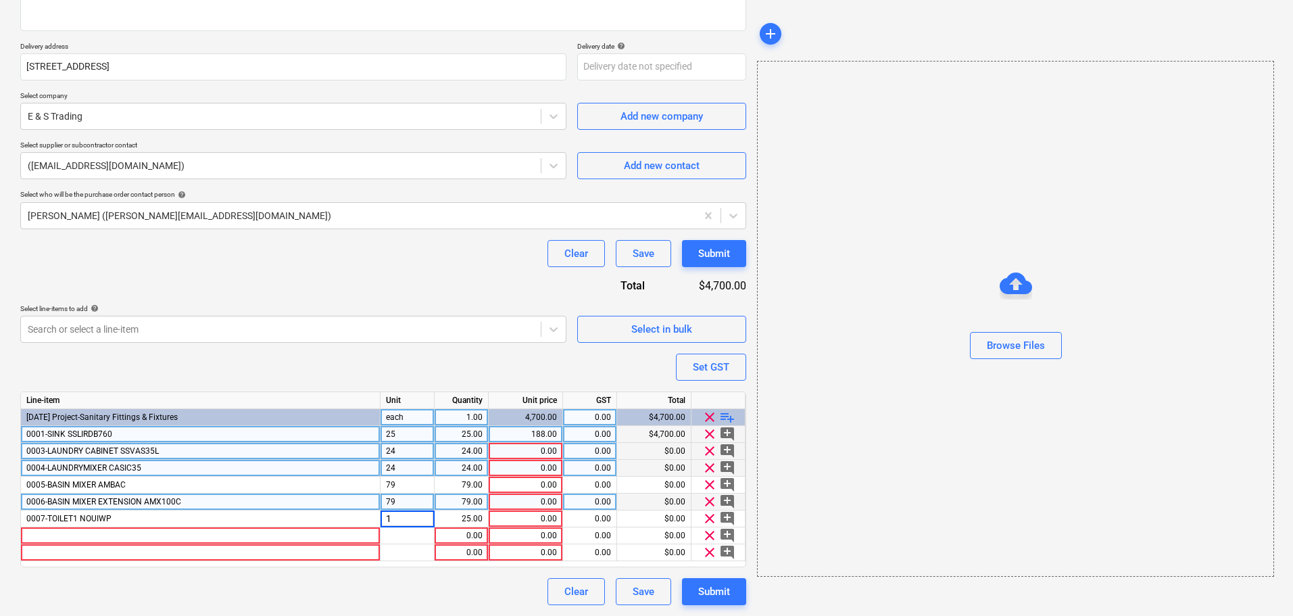
click at [420, 498] on div "79" at bounding box center [408, 501] width 54 height 17
type input "1"
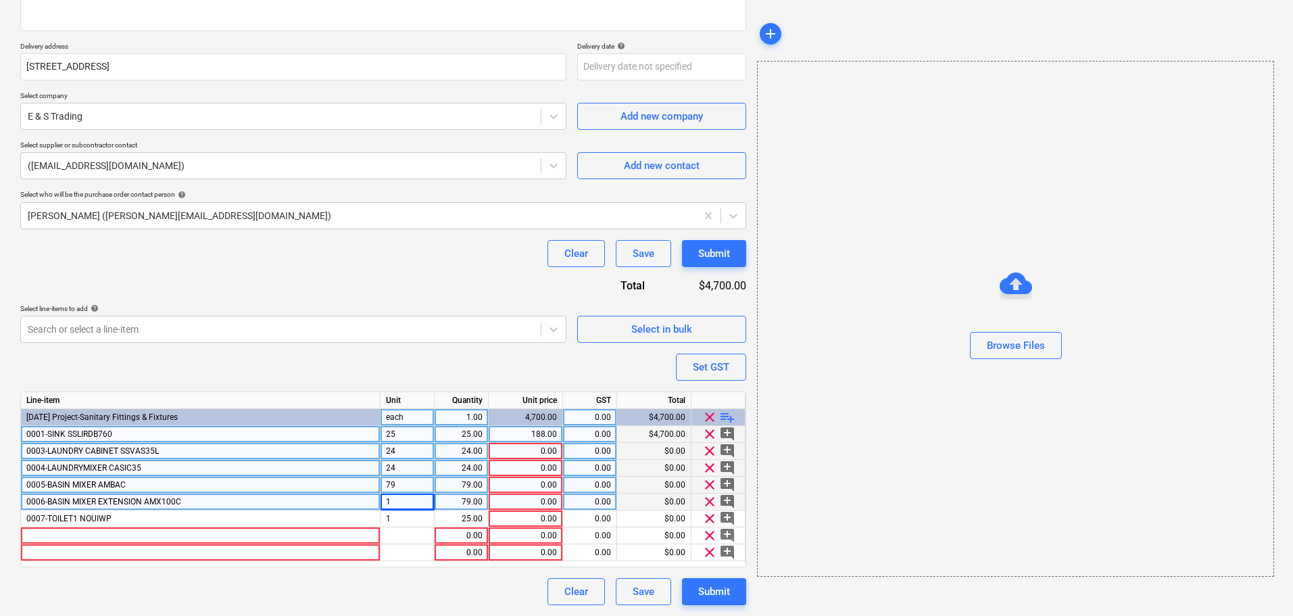
click at [416, 492] on div "79" at bounding box center [408, 485] width 54 height 17
click at [411, 466] on div "24" at bounding box center [408, 468] width 54 height 17
click at [405, 451] on div "24" at bounding box center [408, 451] width 54 height 17
click at [403, 435] on div "25" at bounding box center [408, 434] width 54 height 17
type input "1"
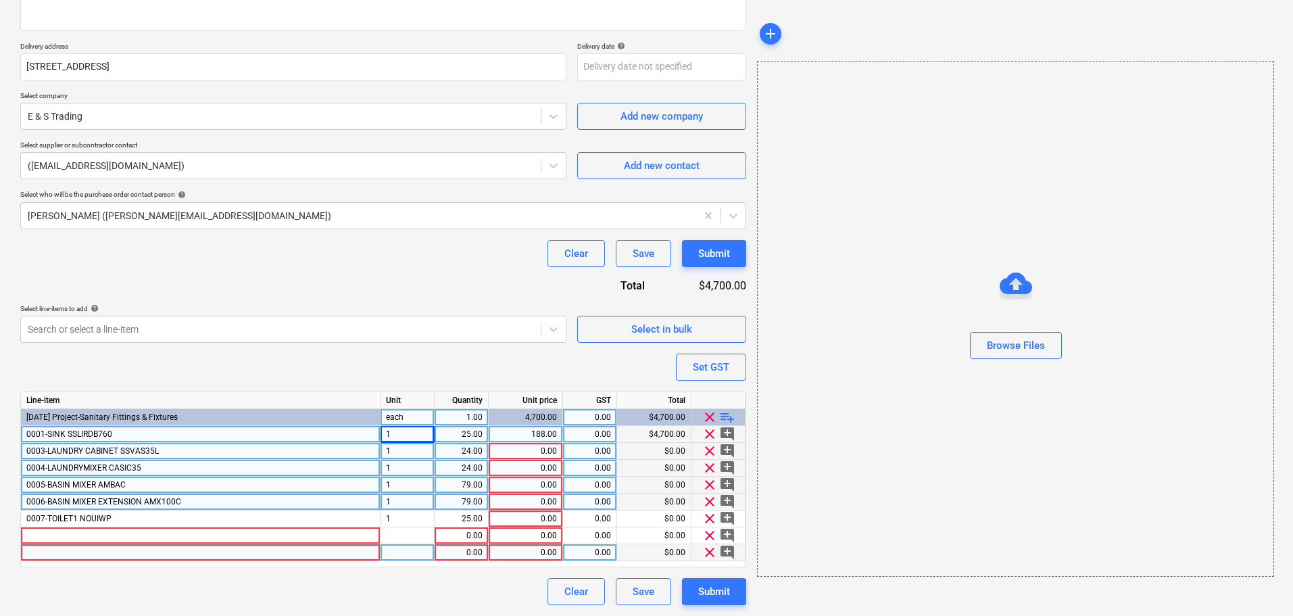
click at [404, 559] on div at bounding box center [408, 552] width 54 height 17
click at [399, 542] on div at bounding box center [408, 535] width 54 height 17
click at [327, 533] on div at bounding box center [201, 535] width 360 height 17
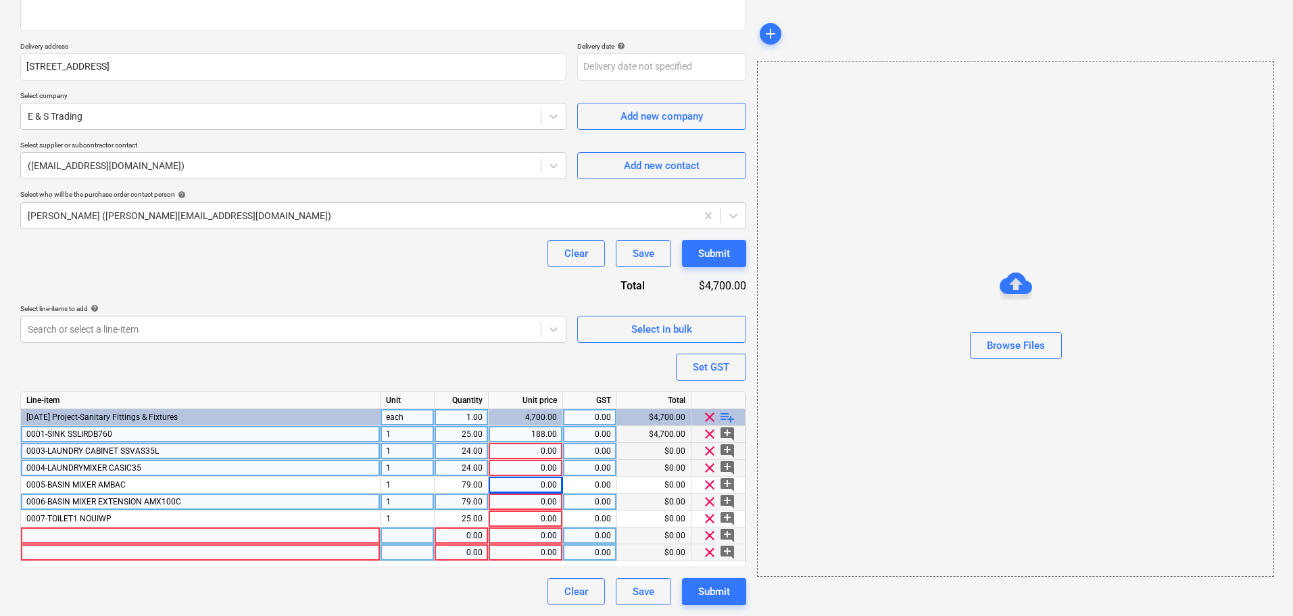
drag, startPoint x: 534, startPoint y: 489, endPoint x: 264, endPoint y: 314, distance: 321.6
click at [264, 314] on p "Select line-items to add help" at bounding box center [293, 309] width 546 height 11
click at [139, 533] on div at bounding box center [201, 535] width 360 height 17
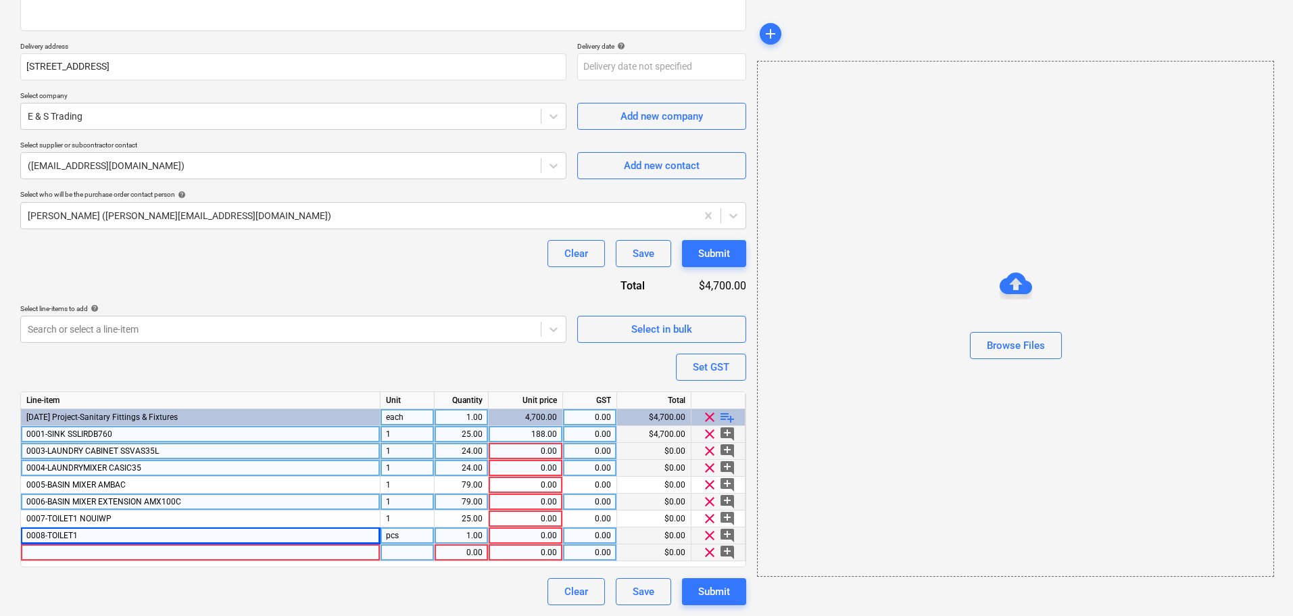
click at [139, 533] on div "0008-TOILET1" at bounding box center [201, 535] width 360 height 17
click at [139, 533] on input "0008-TOILET1" at bounding box center [200, 535] width 359 height 16
click at [135, 531] on div "0008-TOILET1" at bounding box center [201, 535] width 360 height 17
click at [135, 531] on input "0008-TOILET1" at bounding box center [200, 535] width 359 height 16
click at [391, 537] on div "pcs" at bounding box center [408, 535] width 54 height 17
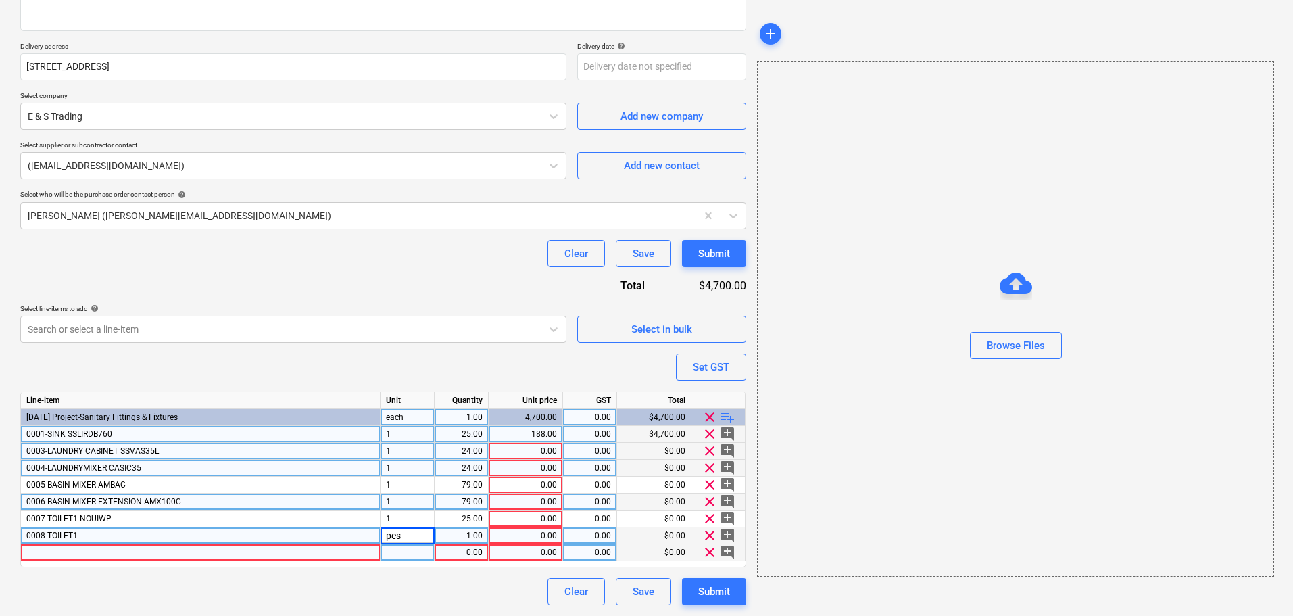
type input "1"
click at [448, 531] on div "1.00" at bounding box center [461, 535] width 43 height 17
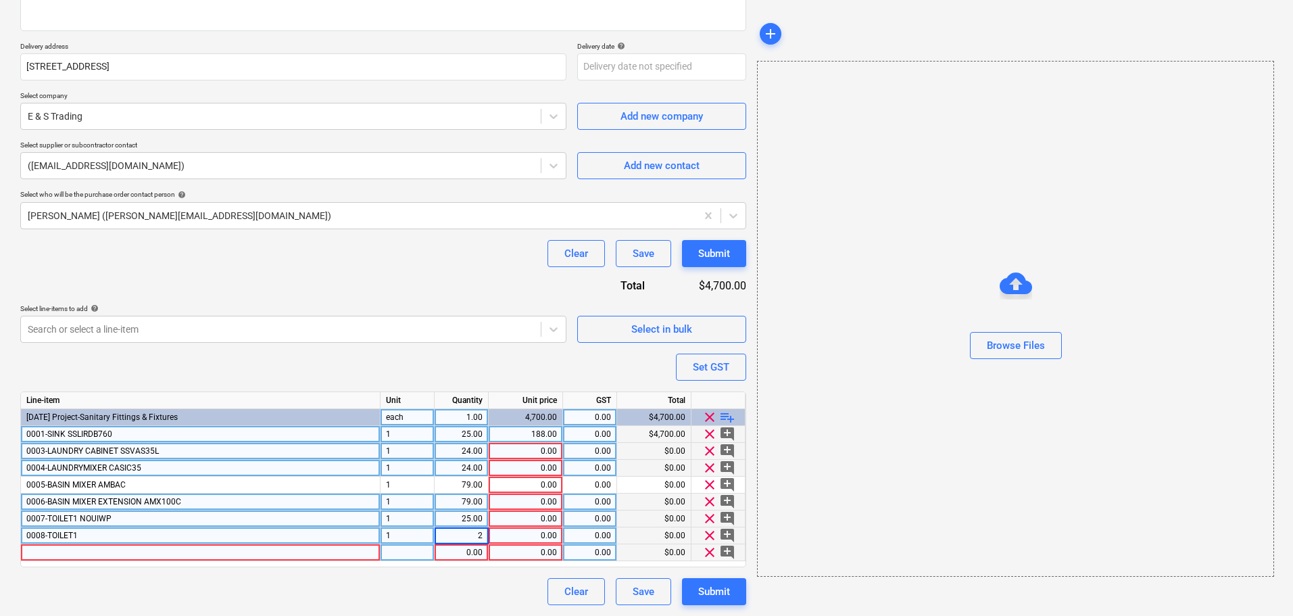
type input "21"
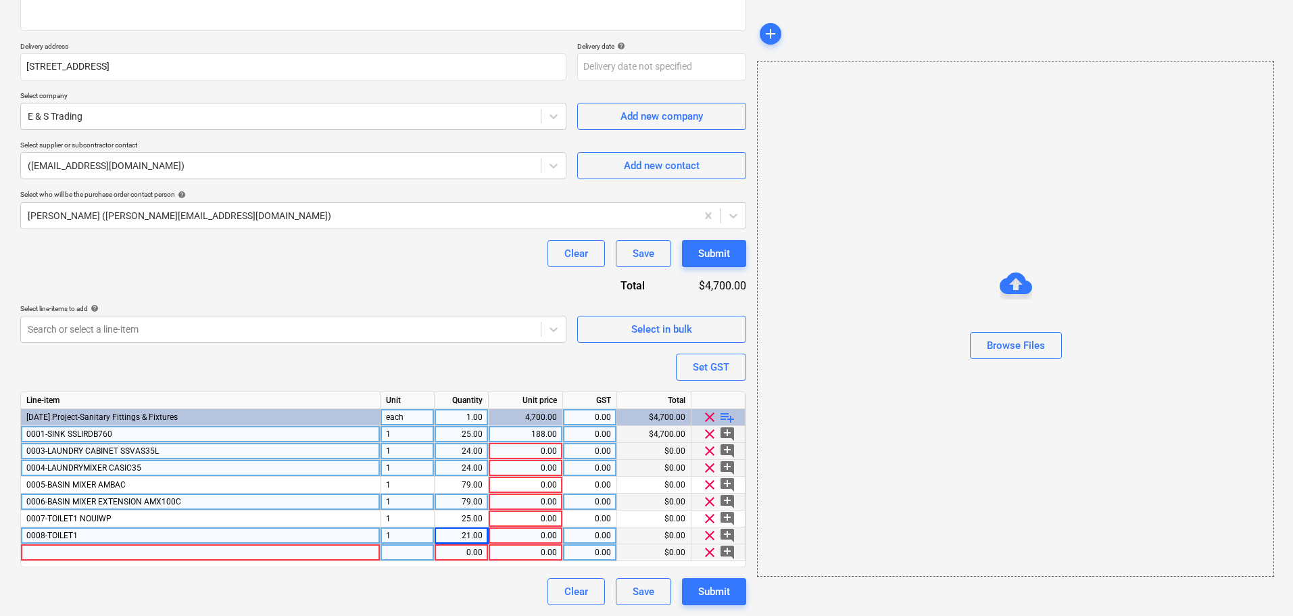
click at [456, 345] on div "Purchase order name help E&S Sanitaryware Purchase order Purchase order referen…" at bounding box center [383, 252] width 726 height 705
click at [512, 456] on div "0.00" at bounding box center [525, 451] width 63 height 17
type input "213"
click at [529, 468] on div "0.00" at bounding box center [525, 468] width 63 height 17
type input "49"
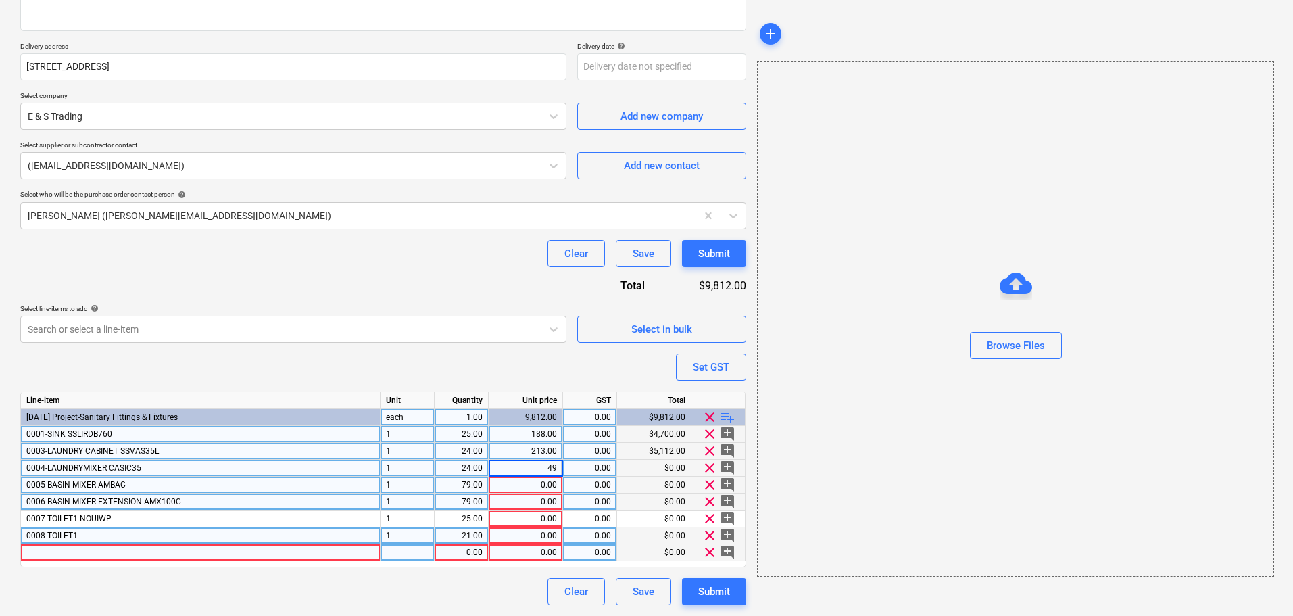
click at [540, 482] on div "0.00" at bounding box center [525, 485] width 63 height 17
type input "59"
click at [549, 505] on div "0.00" at bounding box center [525, 501] width 63 height 17
type input "25"
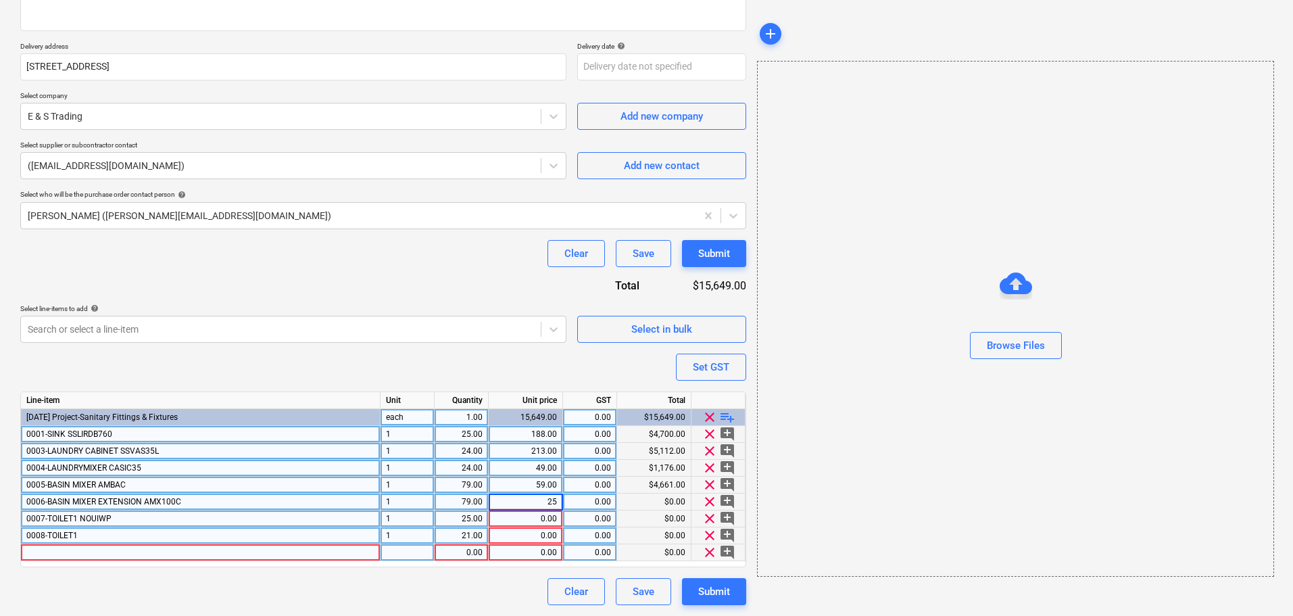
click at [543, 521] on div "0.00" at bounding box center [525, 518] width 63 height 17
type input "238"
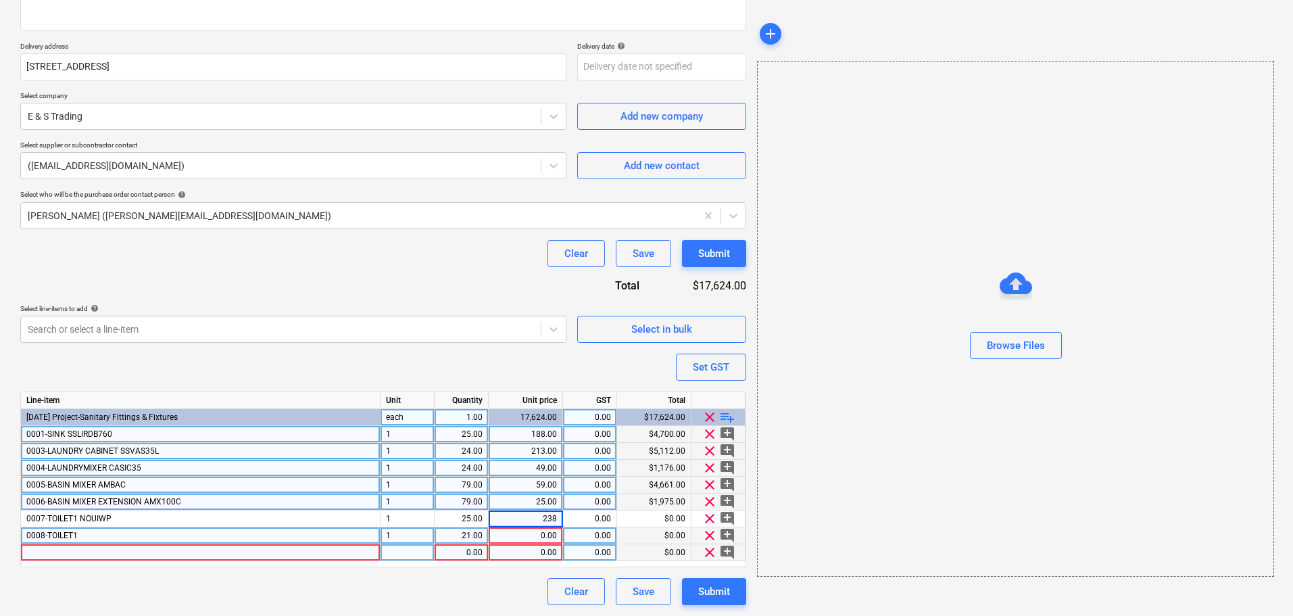
click at [558, 541] on div "0.00" at bounding box center [526, 535] width 74 height 17
click at [296, 536] on div "0008-TOILET1" at bounding box center [201, 535] width 360 height 17
click at [287, 528] on input "0008-TOILET1" at bounding box center [200, 535] width 359 height 16
click at [282, 538] on input "0008-TOILET1" at bounding box center [200, 535] width 359 height 16
type input "0008-TOILET1 Sigma8 Concealed Cistern Front Flush 4 Star"
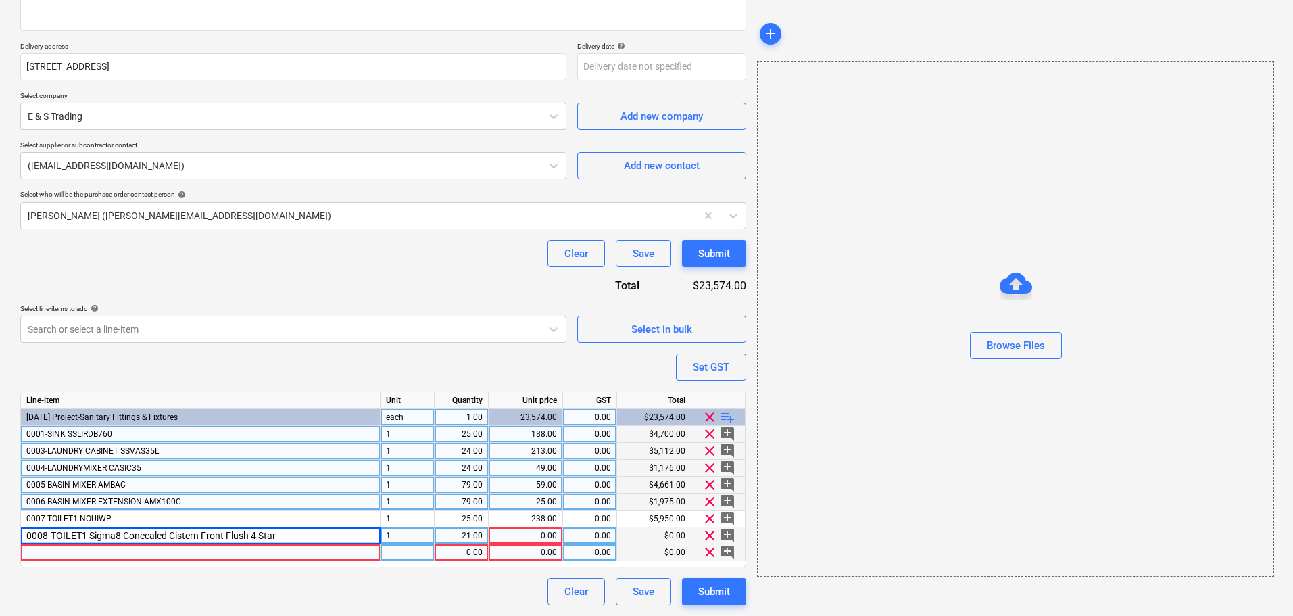
click at [531, 539] on div "0.00" at bounding box center [525, 535] width 63 height 17
type input "157"
click at [312, 546] on div at bounding box center [201, 552] width 360 height 17
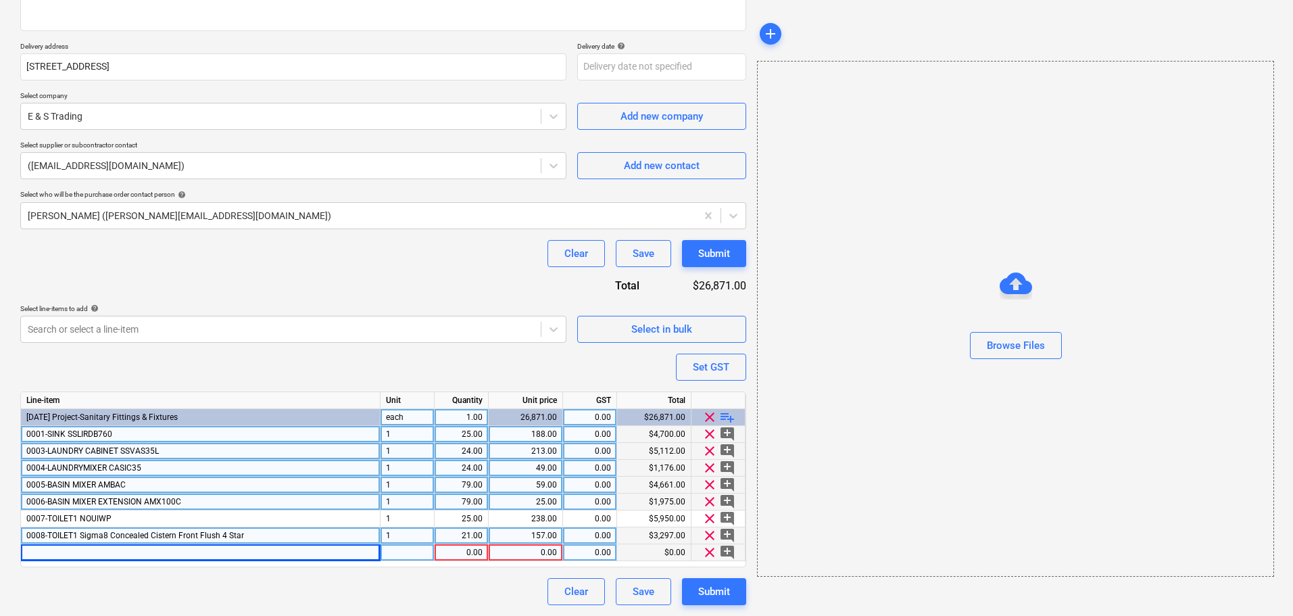
click at [151, 556] on div at bounding box center [201, 552] width 360 height 17
type input "0009-TOILET1"
click at [432, 560] on div at bounding box center [408, 552] width 54 height 17
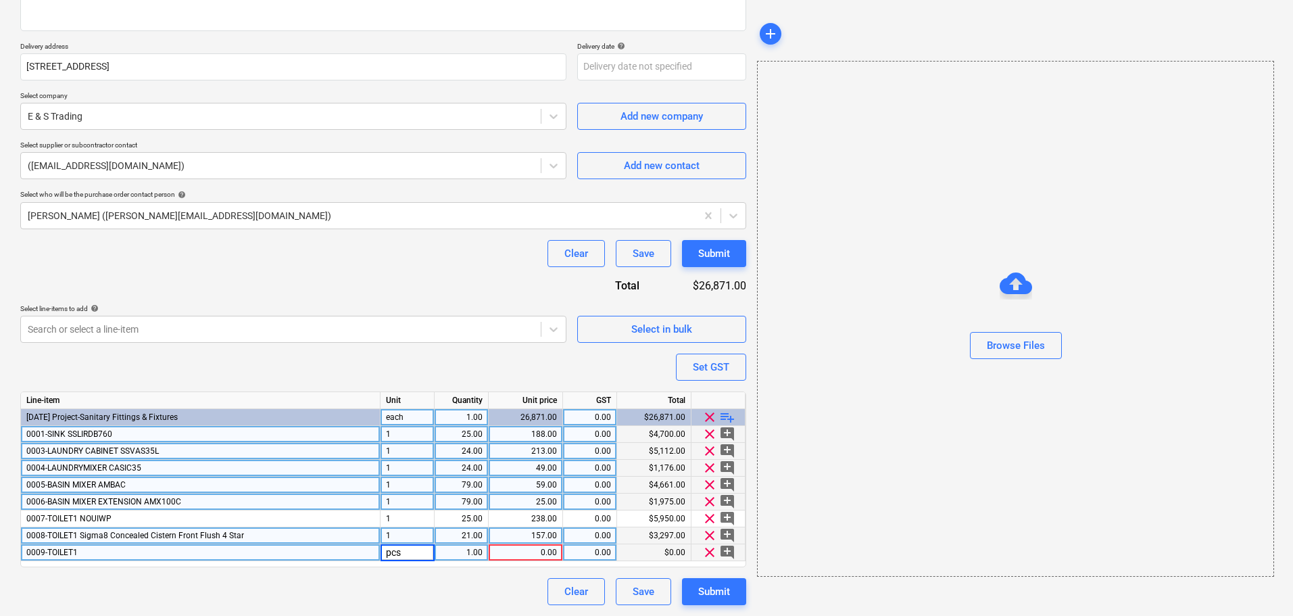
click at [237, 556] on div "0009-TOILET1" at bounding box center [201, 552] width 360 height 17
click at [237, 556] on input "0009-TOILET1" at bounding box center [200, 552] width 359 height 16
type input "0009-TOILET1 Sigma 20 Round Flush Plate Chrome, Matt Chrome Trim"
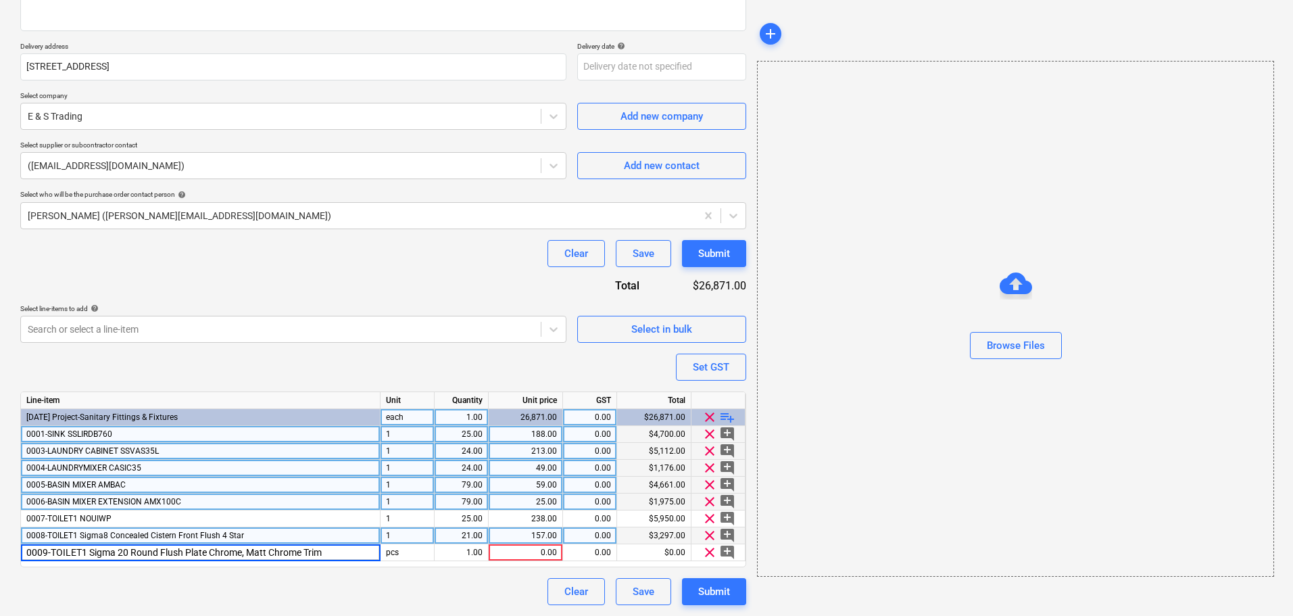
click at [297, 592] on div "Clear Save Submit" at bounding box center [383, 591] width 726 height 27
click at [420, 554] on div "pcs" at bounding box center [408, 552] width 54 height 17
type input "1"
click at [458, 556] on div "1.00" at bounding box center [461, 552] width 43 height 17
type input "25"
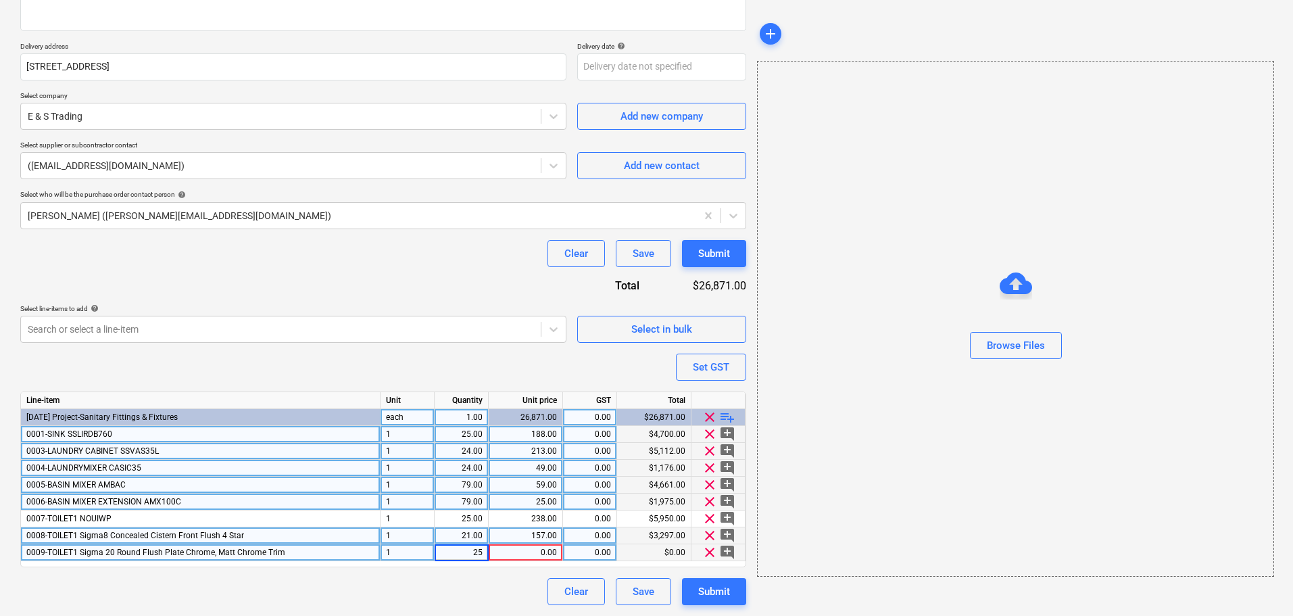
click at [533, 550] on div "0.00" at bounding box center [525, 552] width 63 height 17
type input "87"
click at [385, 322] on div at bounding box center [281, 329] width 506 height 14
click at [725, 420] on span "playlist_add" at bounding box center [727, 417] width 16 height 16
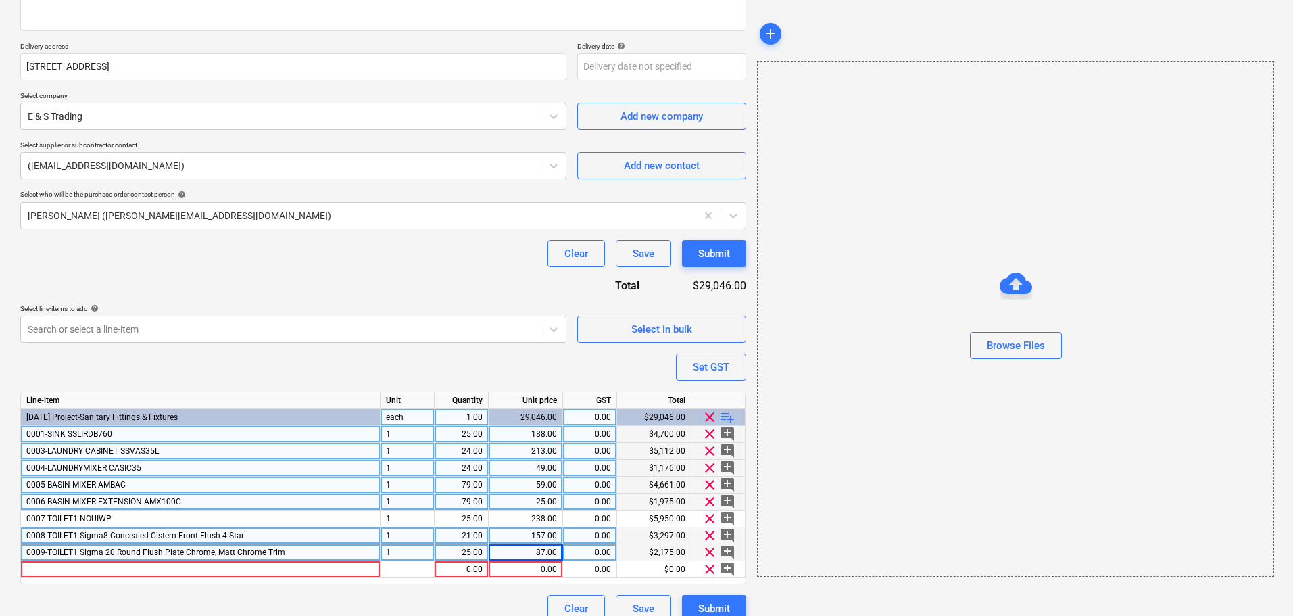
click at [725, 420] on span "playlist_add" at bounding box center [727, 417] width 16 height 16
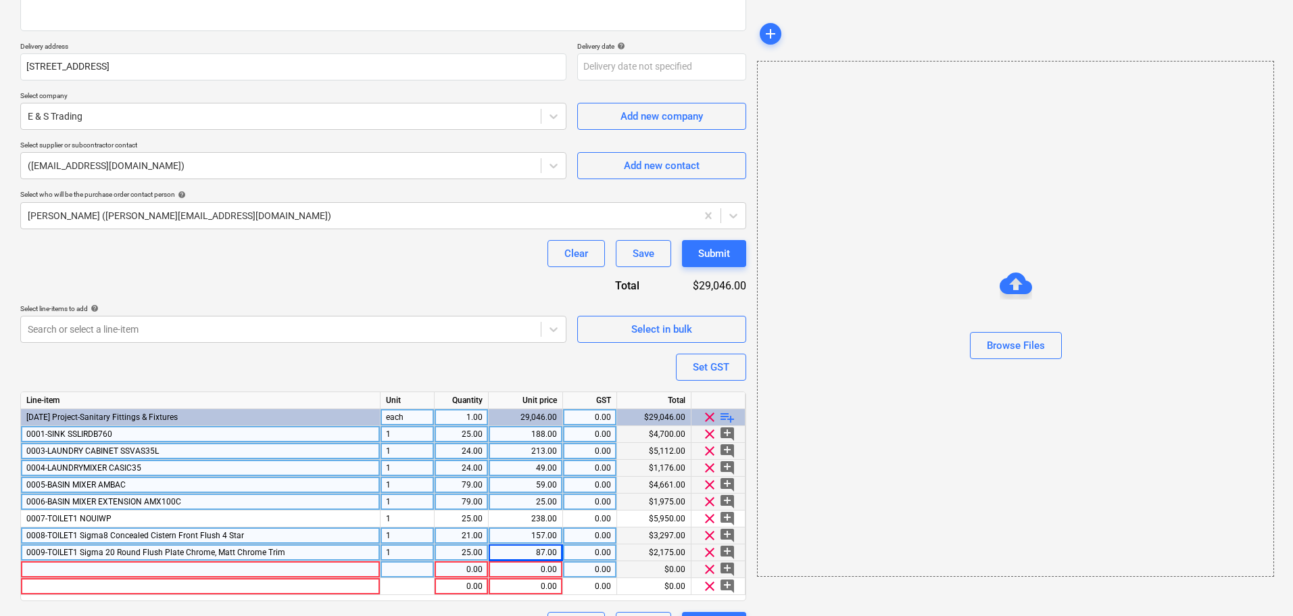
click at [122, 566] on div at bounding box center [201, 569] width 360 height 17
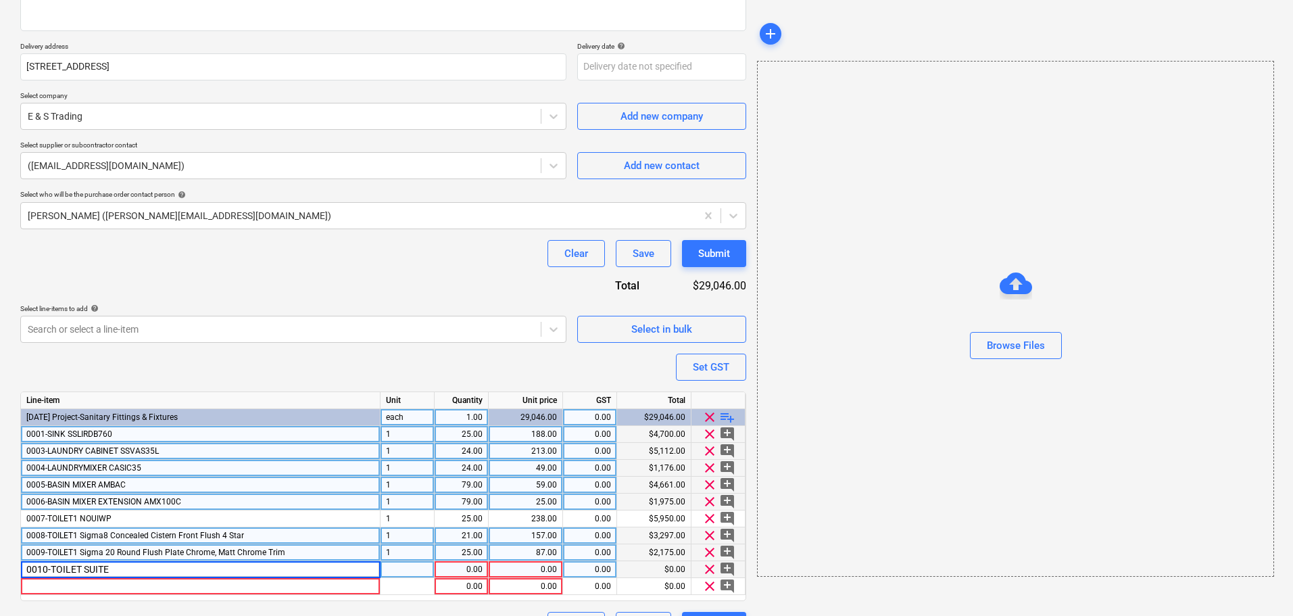
type input "0010-TOILET SUITE"
click at [149, 568] on div "0010-TOILET SUITE" at bounding box center [201, 569] width 360 height 17
click at [149, 568] on input "0010-TOILET SUITE" at bounding box center [200, 569] width 359 height 16
type input "0010-TOILET SUITE AMAWFPW"
click at [448, 573] on div "1.00" at bounding box center [461, 569] width 43 height 17
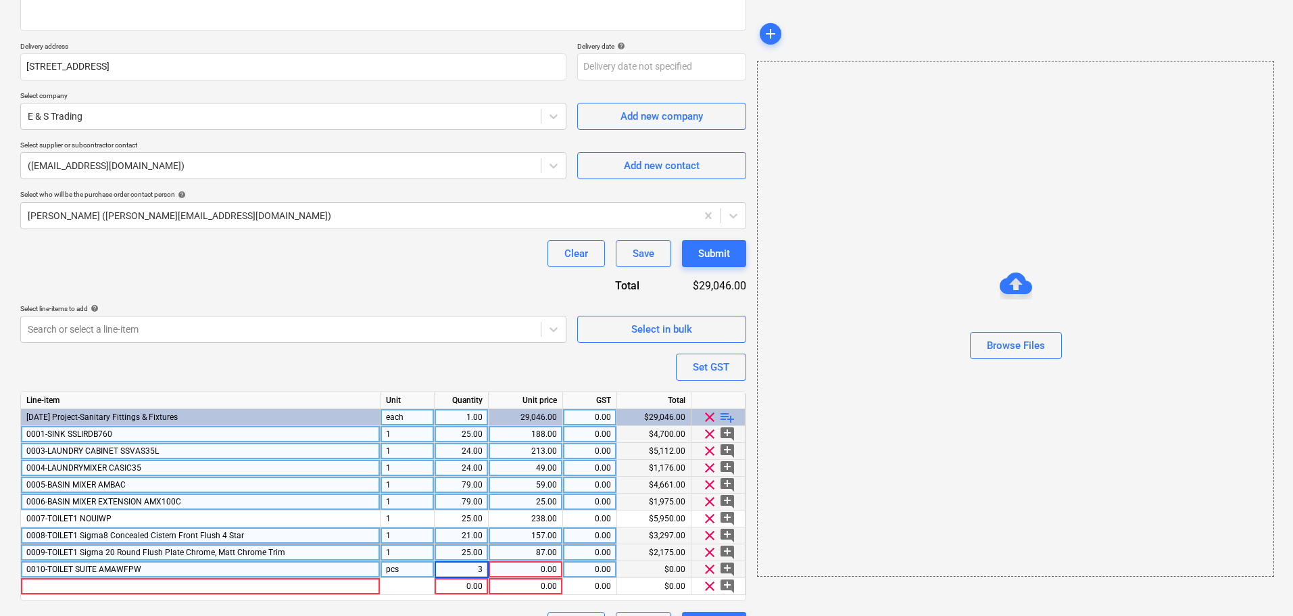
type input "33"
click at [425, 322] on div at bounding box center [281, 329] width 506 height 14
click at [427, 578] on div at bounding box center [408, 586] width 54 height 17
click at [416, 573] on div "pcs" at bounding box center [408, 569] width 54 height 17
click at [402, 437] on div "1" at bounding box center [408, 434] width 54 height 17
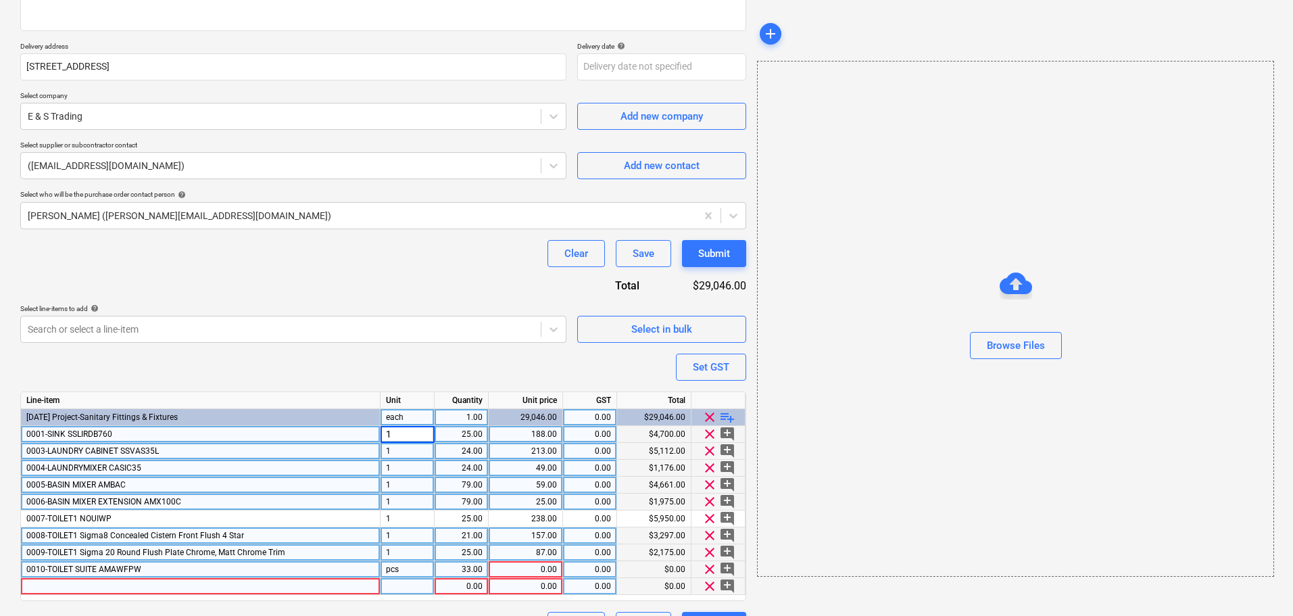
type input "AMAWFPW"
type input "pcs"
click at [407, 456] on div "1" at bounding box center [408, 451] width 54 height 17
type input "pcs"
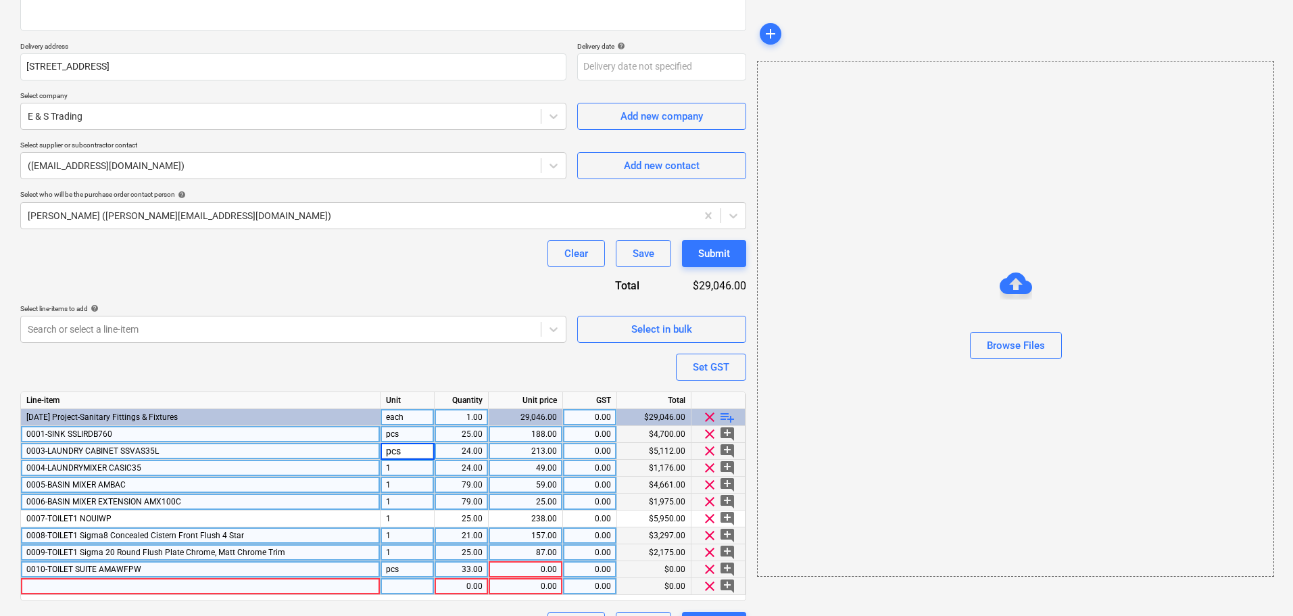
click at [410, 469] on div "1" at bounding box center [408, 468] width 54 height 17
type input "pcs"
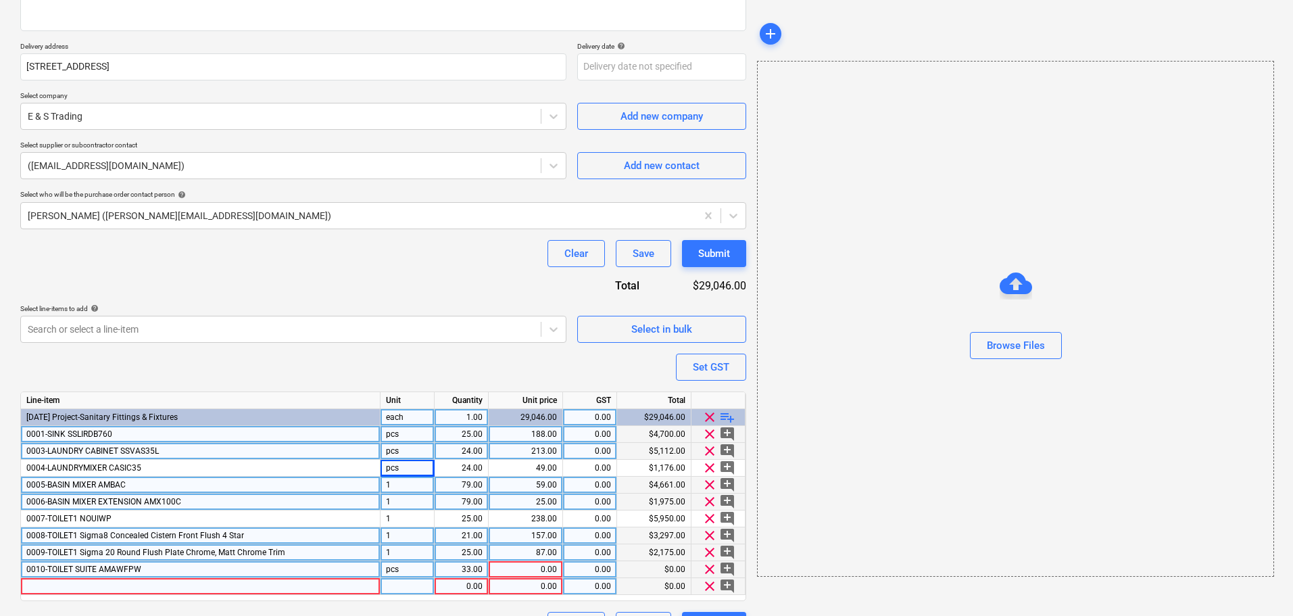
click at [404, 481] on div "1" at bounding box center [408, 485] width 54 height 17
type input "pcs"
click at [401, 499] on div "1" at bounding box center [408, 501] width 54 height 17
type input "pcs"
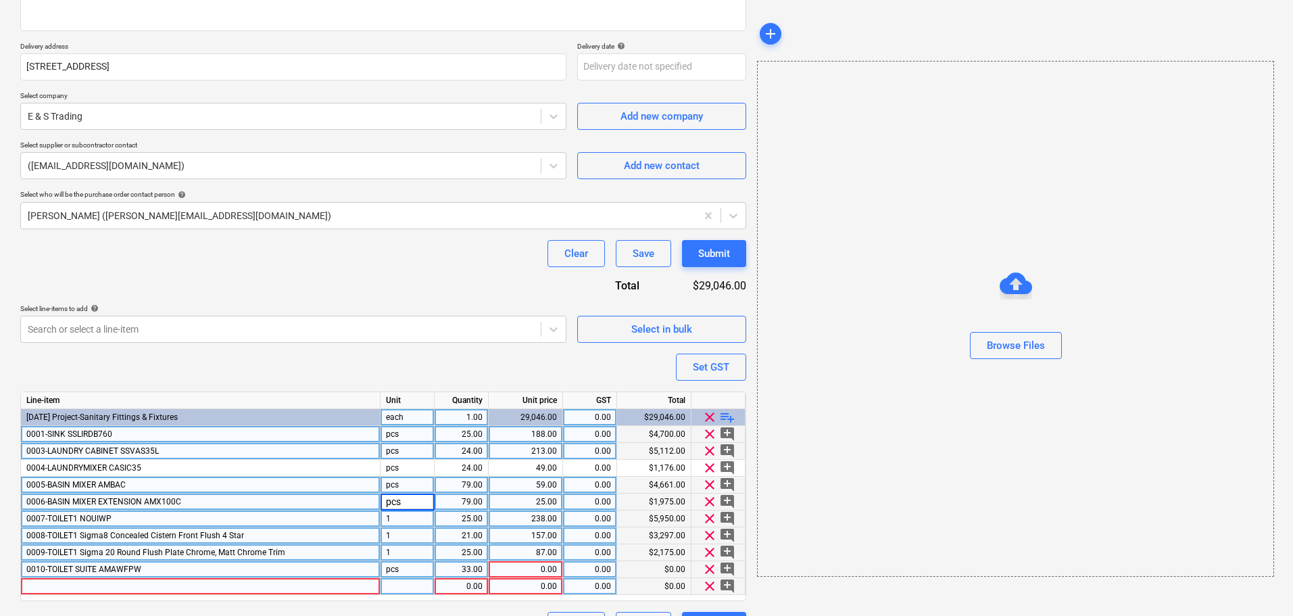
click at [404, 513] on div "1" at bounding box center [408, 518] width 54 height 17
type input "pcs"
click at [402, 528] on div "1" at bounding box center [408, 535] width 54 height 17
type input "pcs"
click at [408, 546] on div "1" at bounding box center [408, 552] width 54 height 17
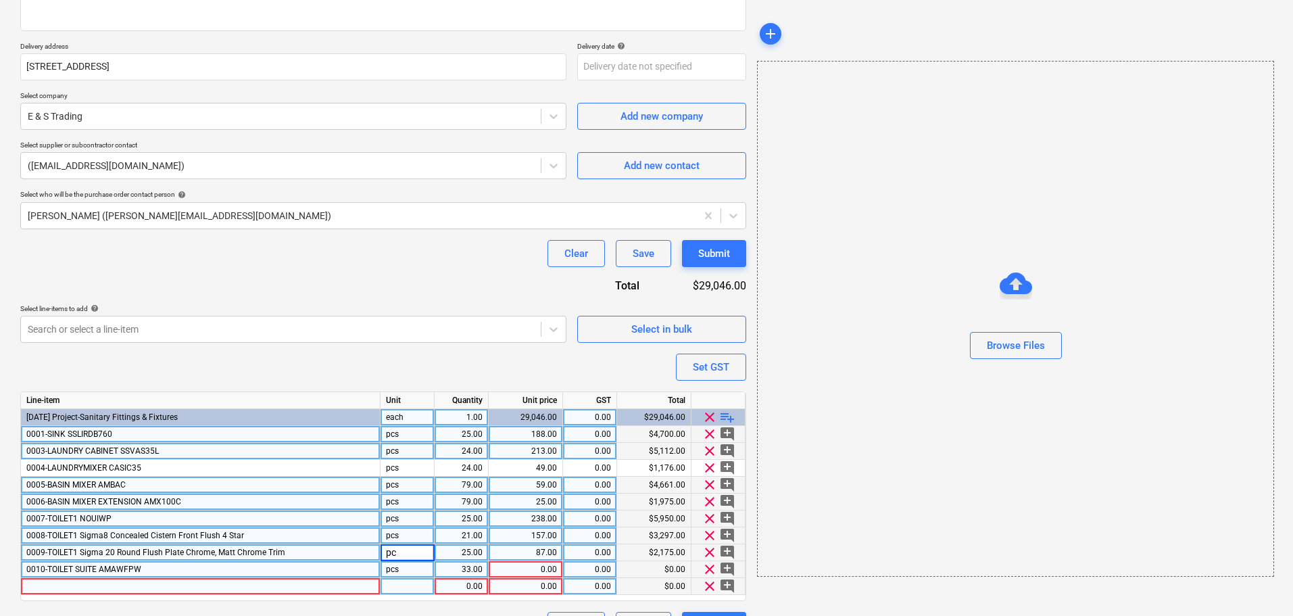
type input "pcs"
click at [385, 587] on div at bounding box center [408, 586] width 54 height 17
click at [256, 589] on div at bounding box center [201, 586] width 360 height 17
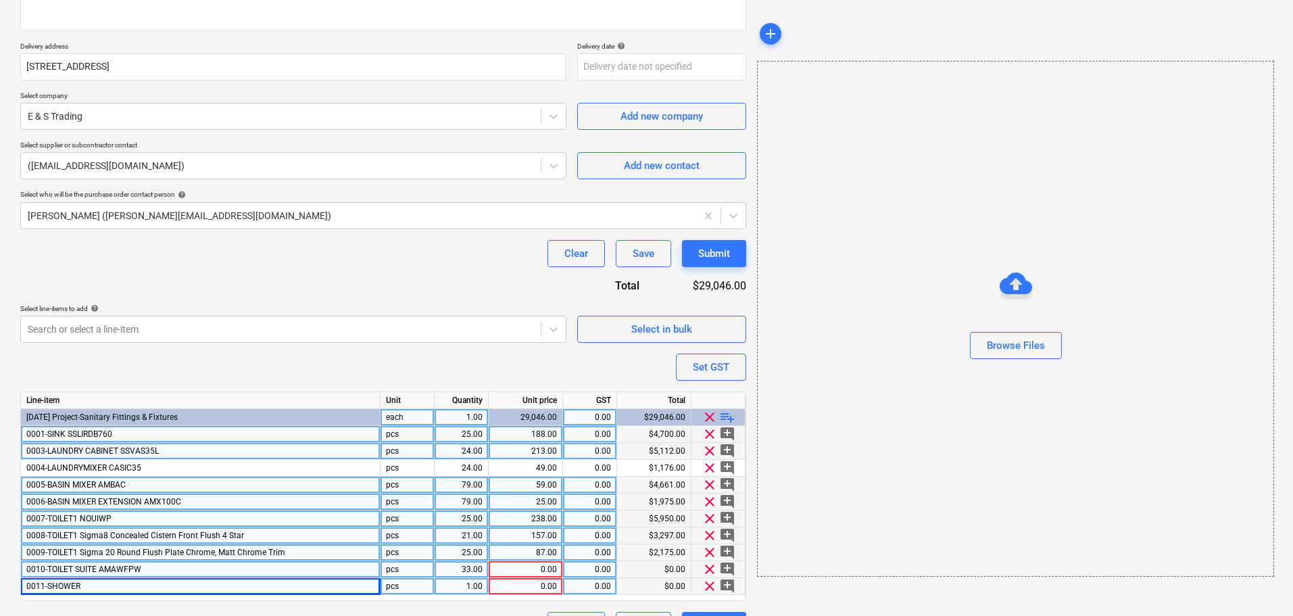
click at [218, 585] on div "0011-SHOWER" at bounding box center [201, 586] width 360 height 17
click at [216, 586] on input "0011-SHOWER" at bounding box center [200, 586] width 359 height 16
click at [212, 591] on input "0011-SHOWER" at bounding box center [200, 586] width 359 height 16
type input "0011-SHOWER MITWSOR200C"
click at [531, 577] on div "0.00" at bounding box center [525, 569] width 63 height 17
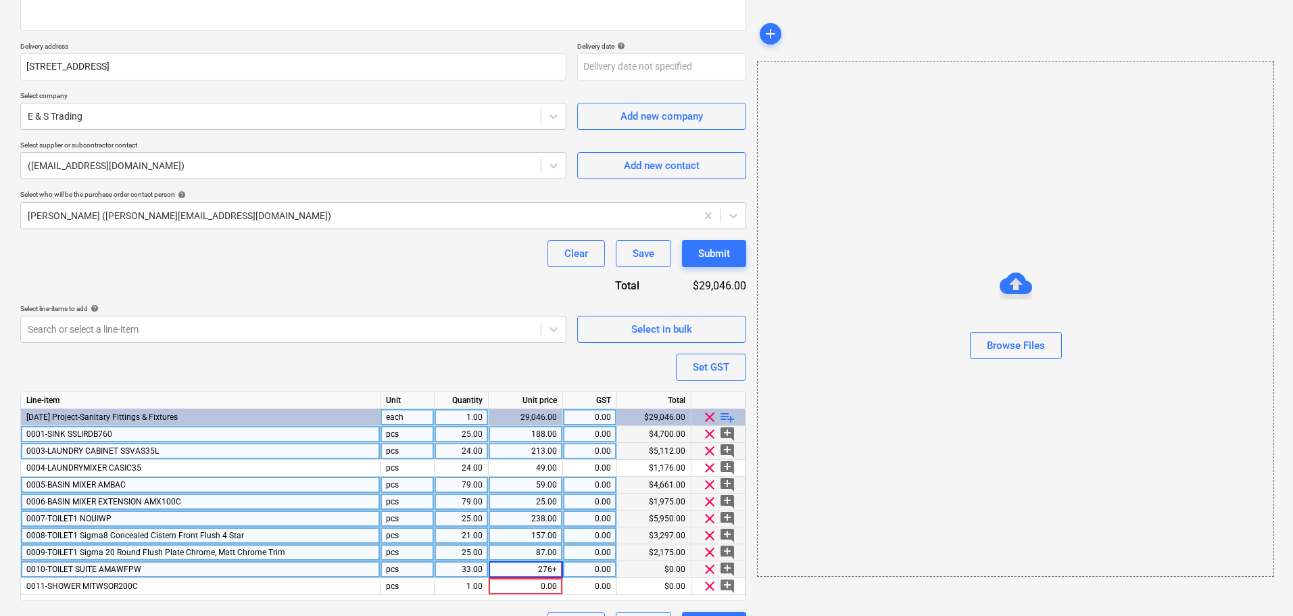
type input "276"
click at [279, 244] on div "Clear Save Submit" at bounding box center [383, 253] width 726 height 27
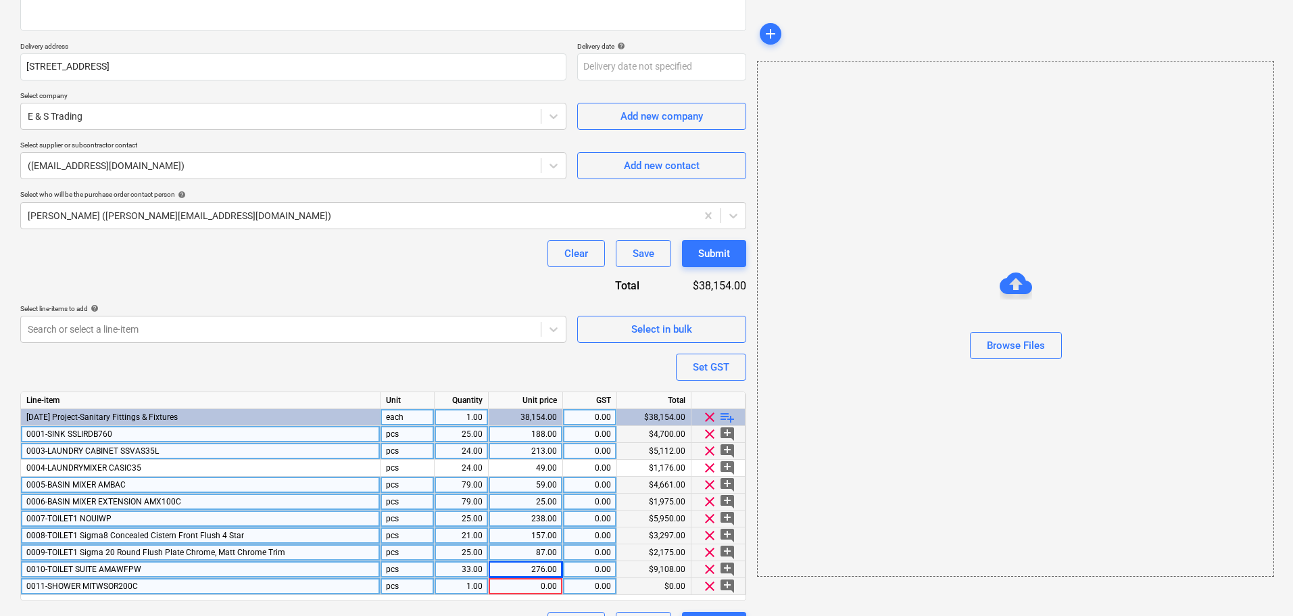
click at [455, 589] on div "1.00" at bounding box center [461, 586] width 43 height 17
type input "8"
click at [387, 277] on div "Purchase order name help E&S Sanitaryware Purchase order Purchase order referen…" at bounding box center [383, 269] width 726 height 739
click at [525, 590] on div "0.00" at bounding box center [525, 586] width 63 height 17
type input "225"
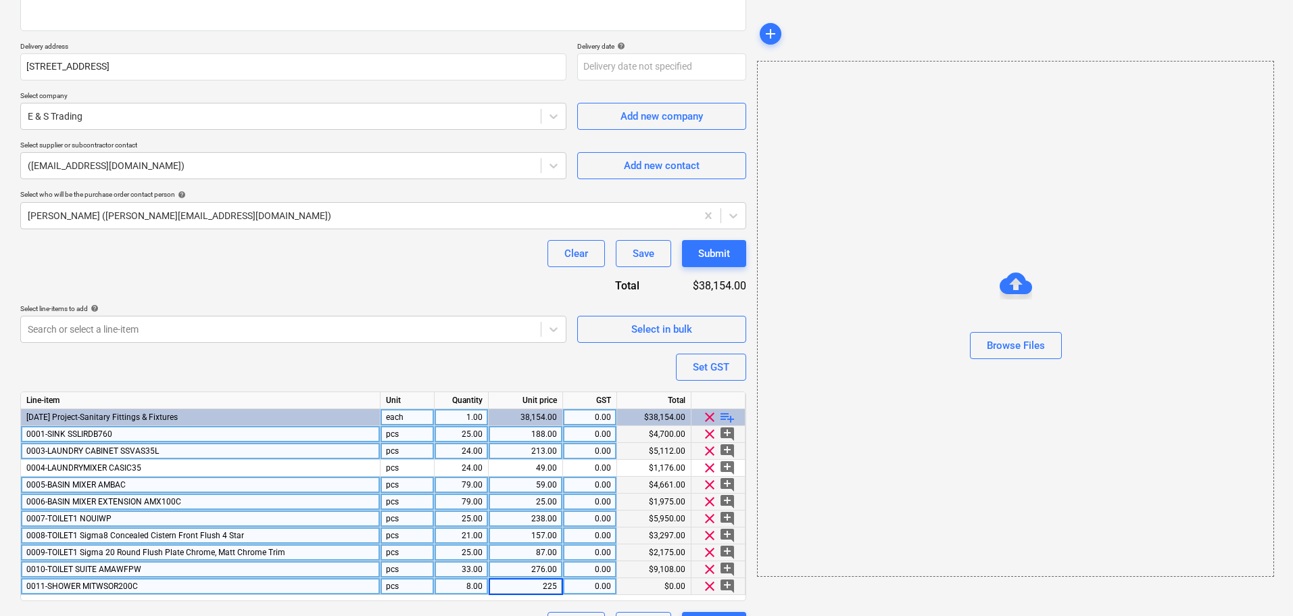
click at [501, 269] on div "Purchase order name help E&S Sanitaryware Purchase order Purchase order referen…" at bounding box center [383, 269] width 726 height 739
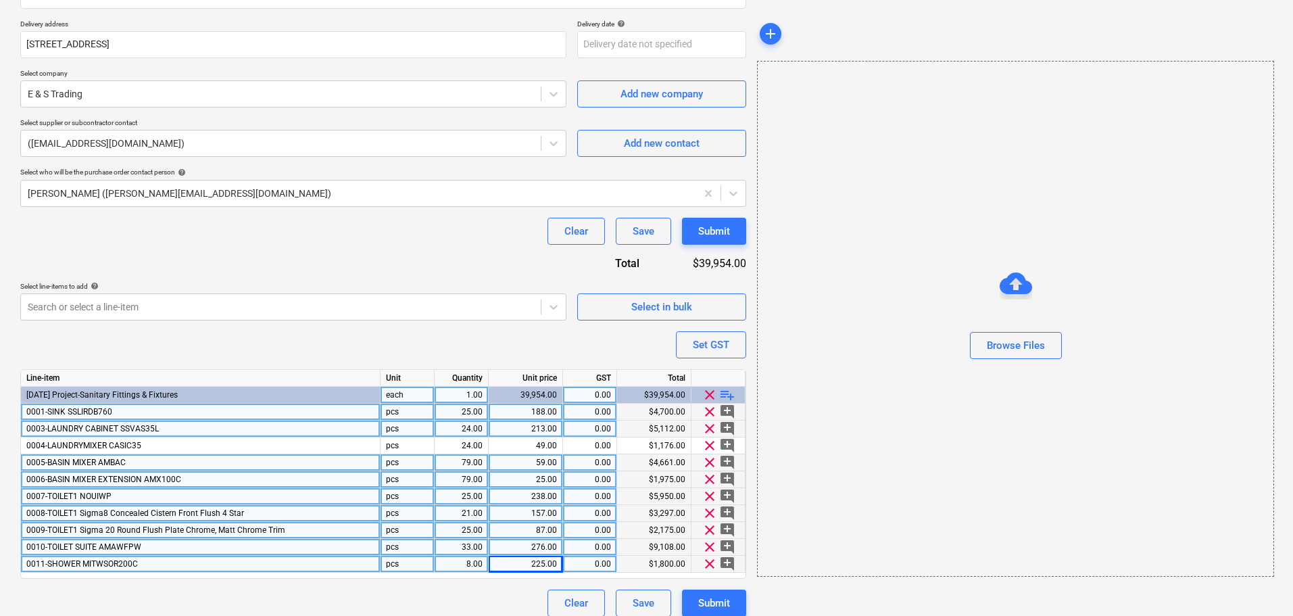
scroll to position [245, 0]
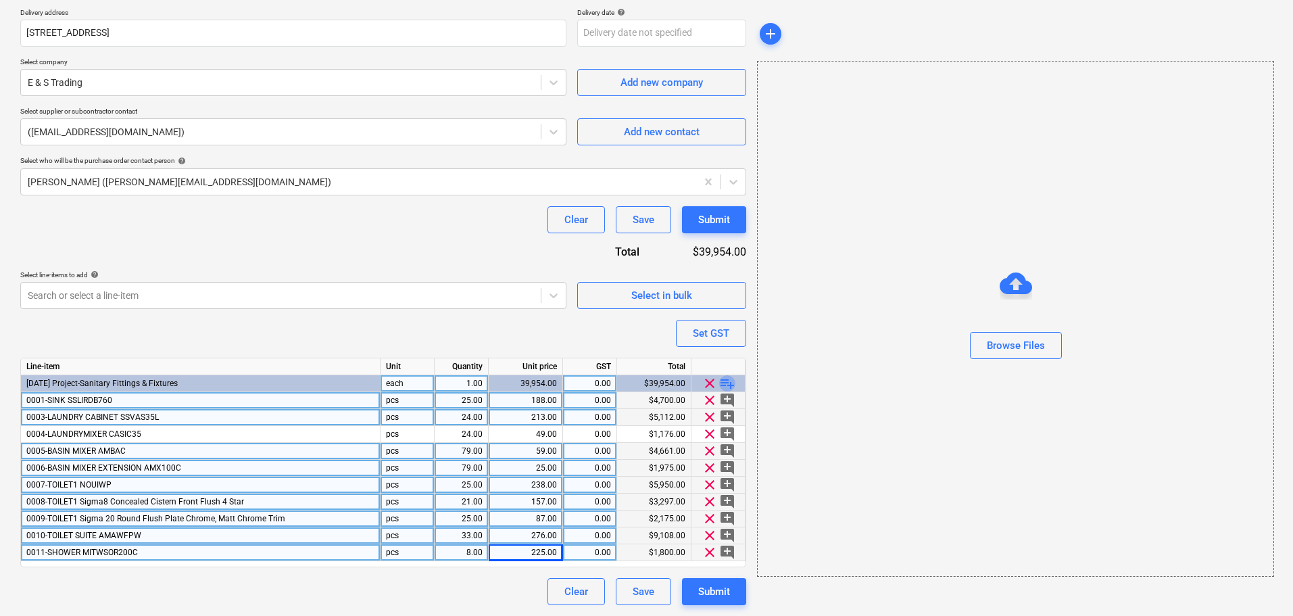
click at [727, 382] on span "playlist_add" at bounding box center [727, 383] width 16 height 16
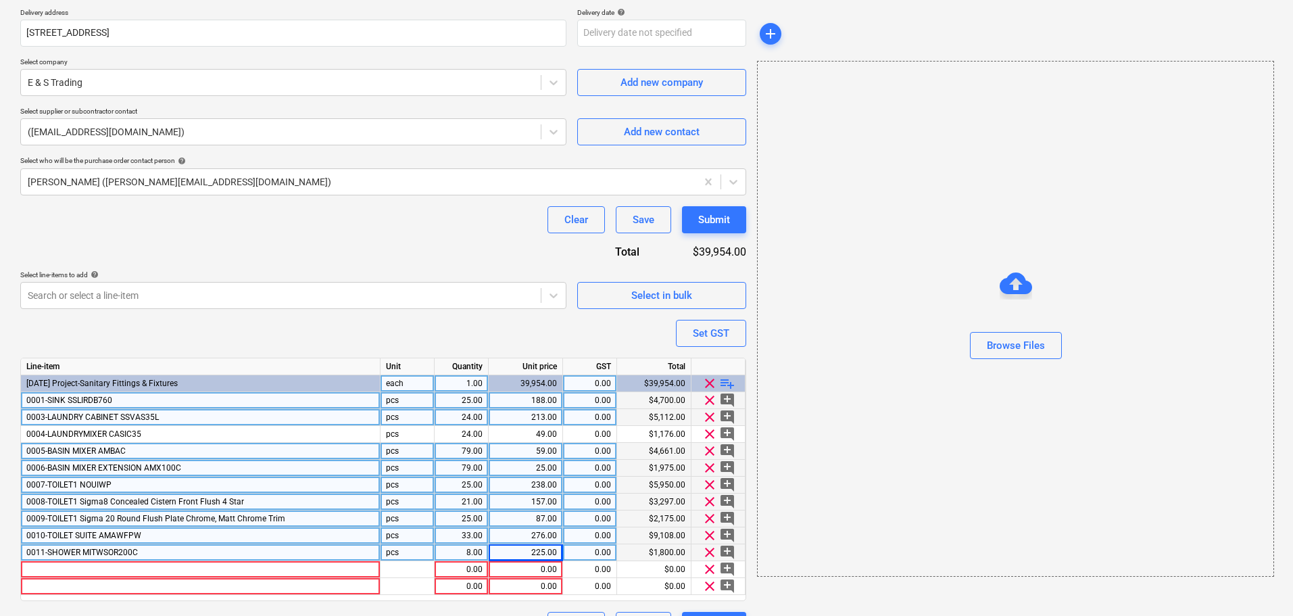
click at [727, 382] on span "playlist_add" at bounding box center [727, 383] width 16 height 16
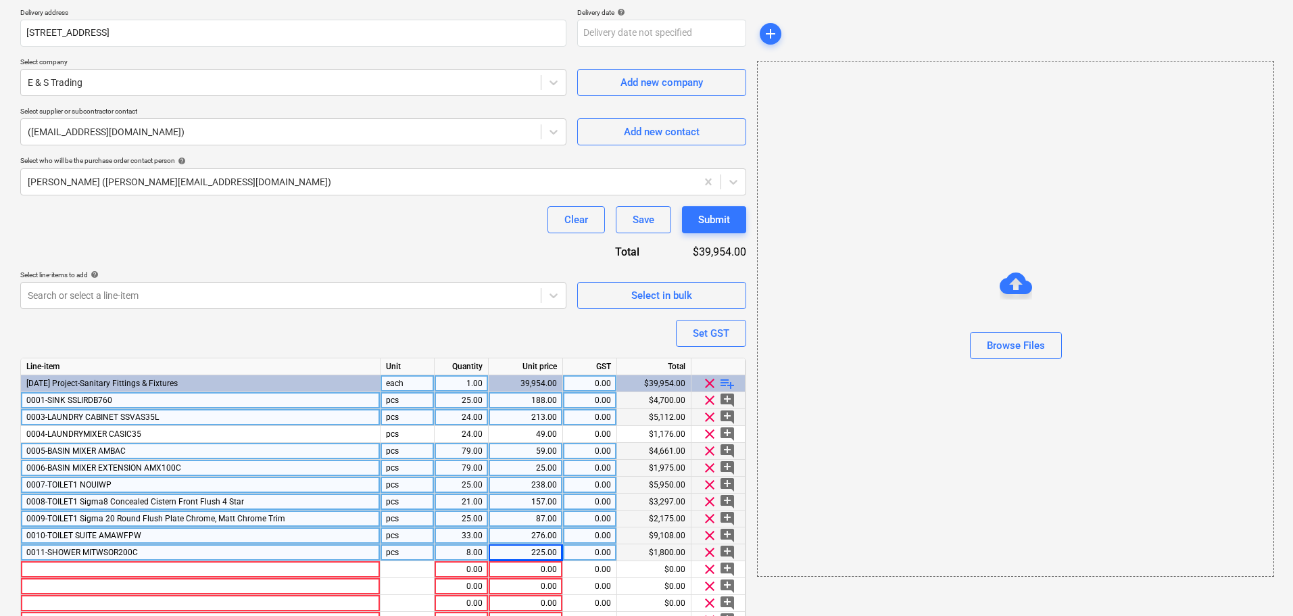
click at [727, 382] on span "playlist_add" at bounding box center [727, 383] width 16 height 16
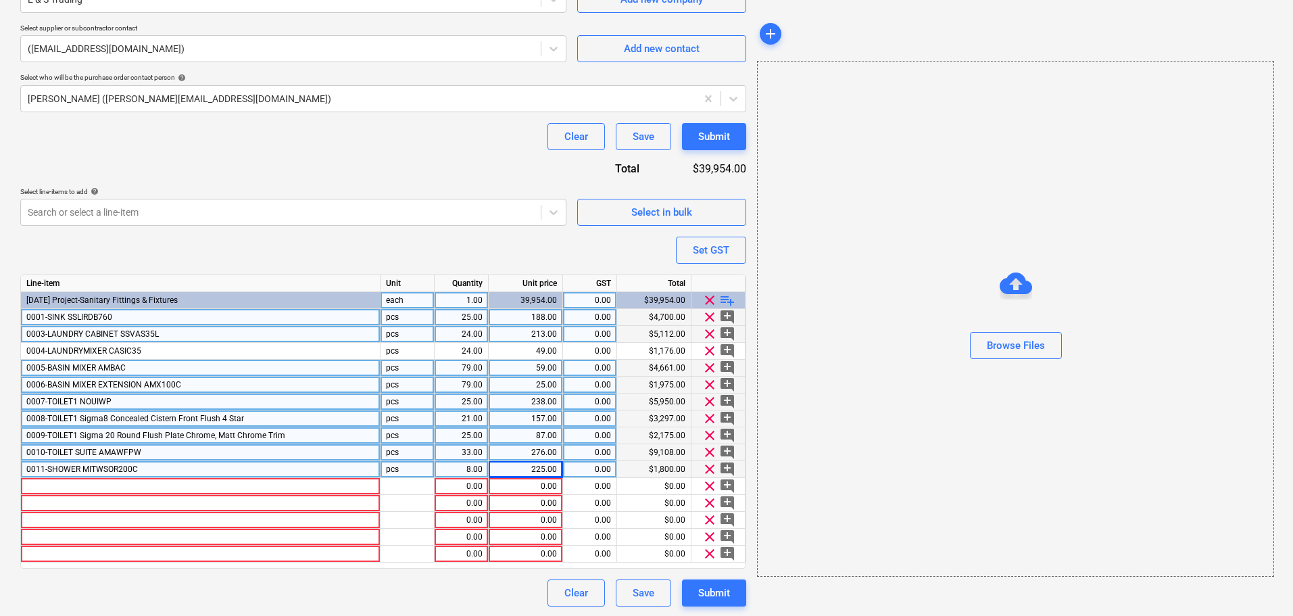
scroll to position [329, 0]
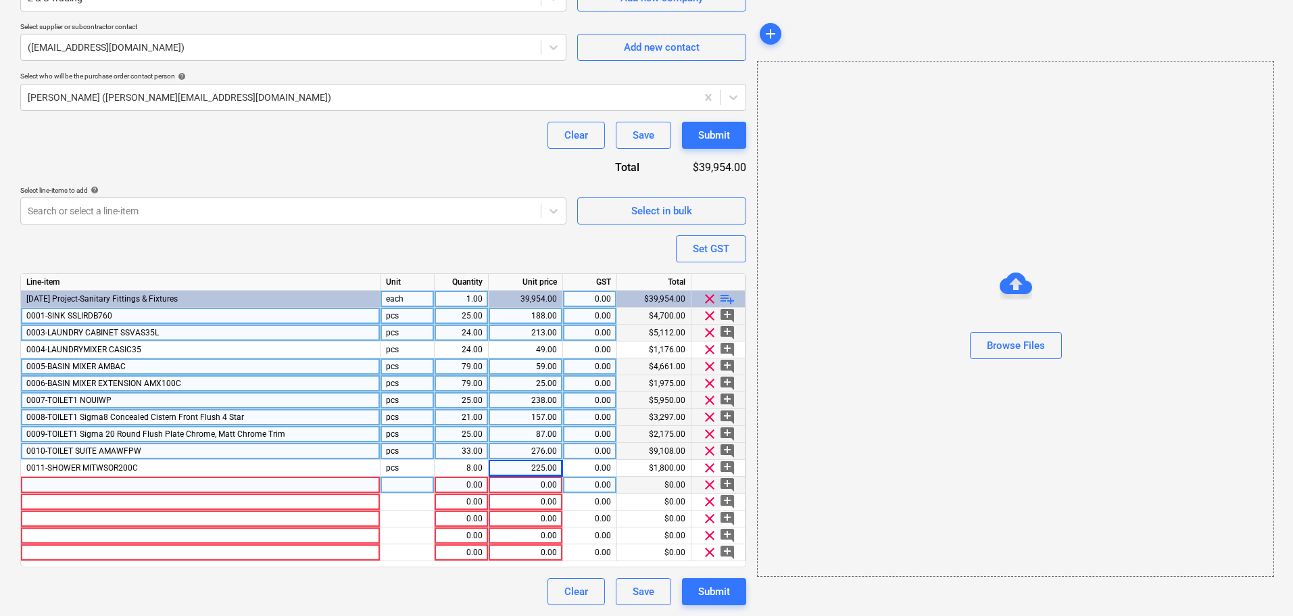
click at [169, 479] on div at bounding box center [201, 485] width 360 height 17
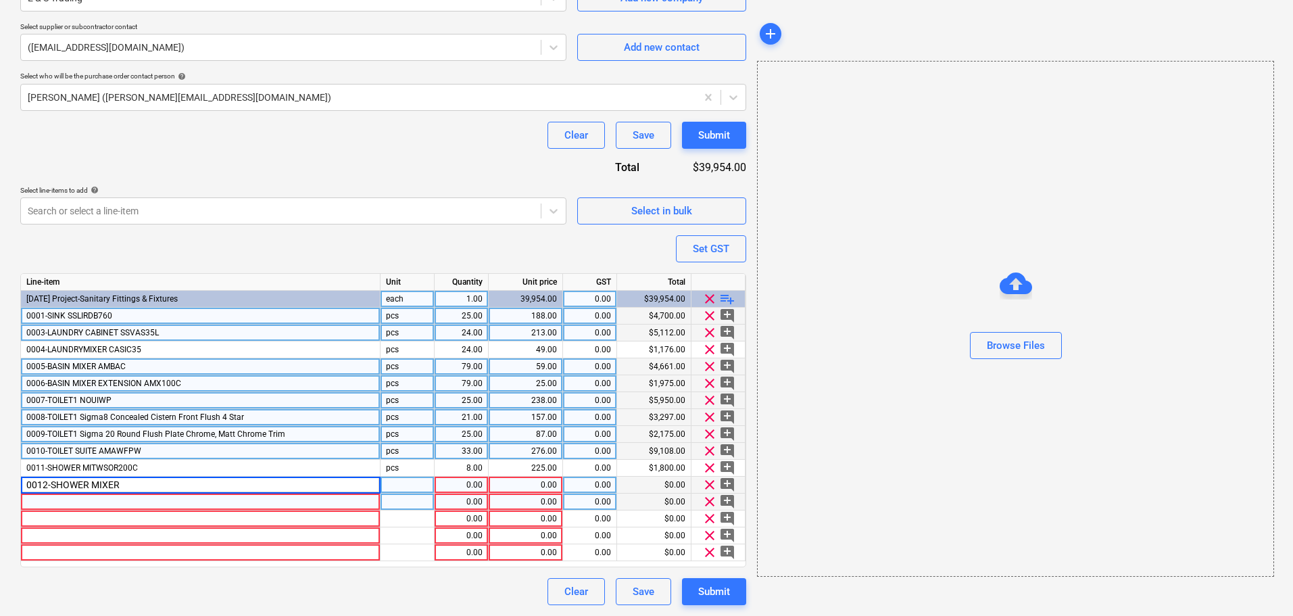
click at [150, 500] on div at bounding box center [201, 501] width 360 height 17
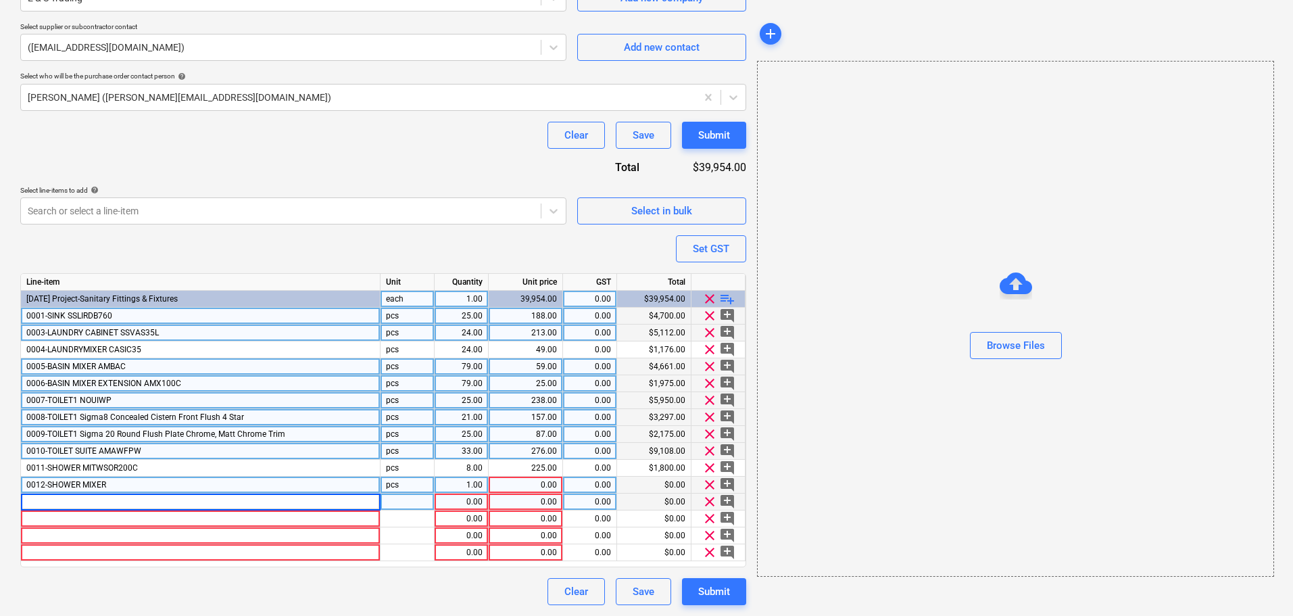
type input "0012-SHOWER MIXER"
click at [110, 486] on div "0012-SHOWER MIXER" at bounding box center [201, 485] width 360 height 17
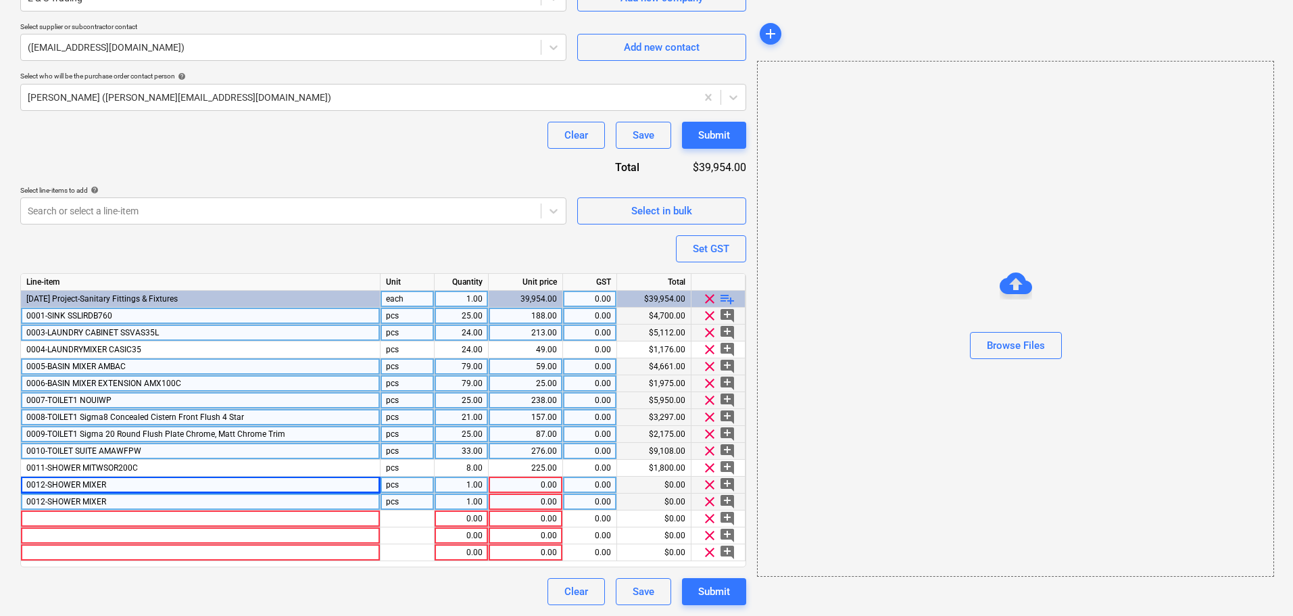
drag, startPoint x: 176, startPoint y: 500, endPoint x: 67, endPoint y: 502, distance: 109.5
click at [1, 494] on div "Create new document Purchase order name help E&S Sanitaryware Purchase order Pu…" at bounding box center [646, 174] width 1293 height 883
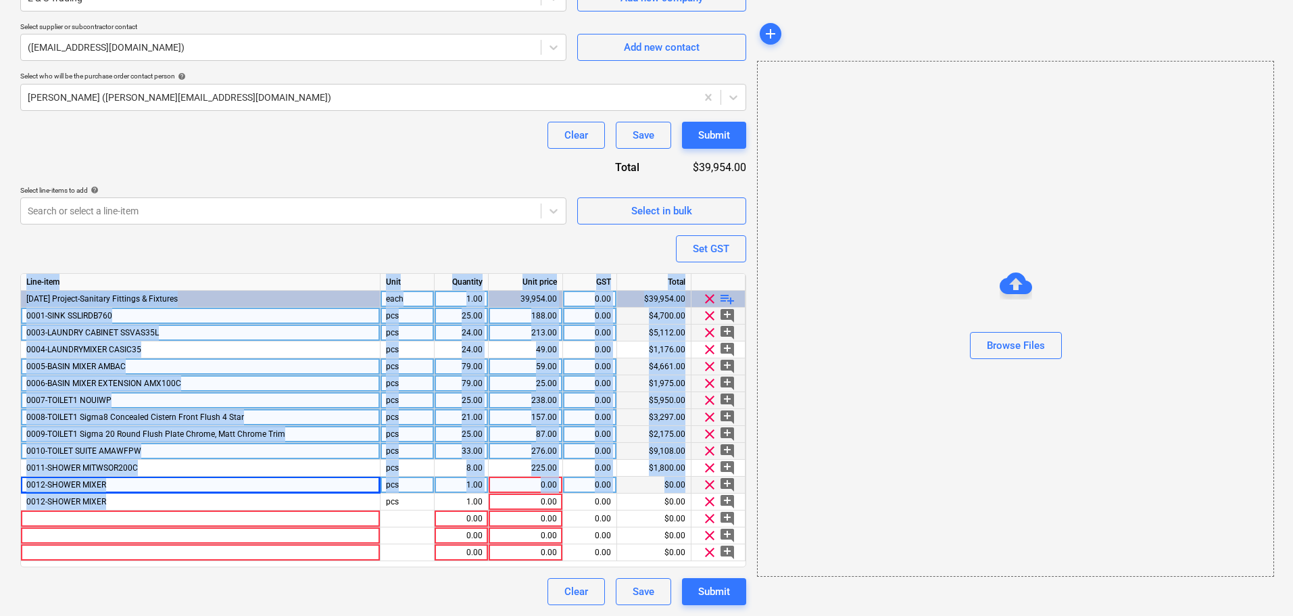
drag, startPoint x: 114, startPoint y: 506, endPoint x: -14, endPoint y: 506, distance: 127.8
click at [151, 504] on div "0012-SHOWER MIXER" at bounding box center [201, 501] width 360 height 17
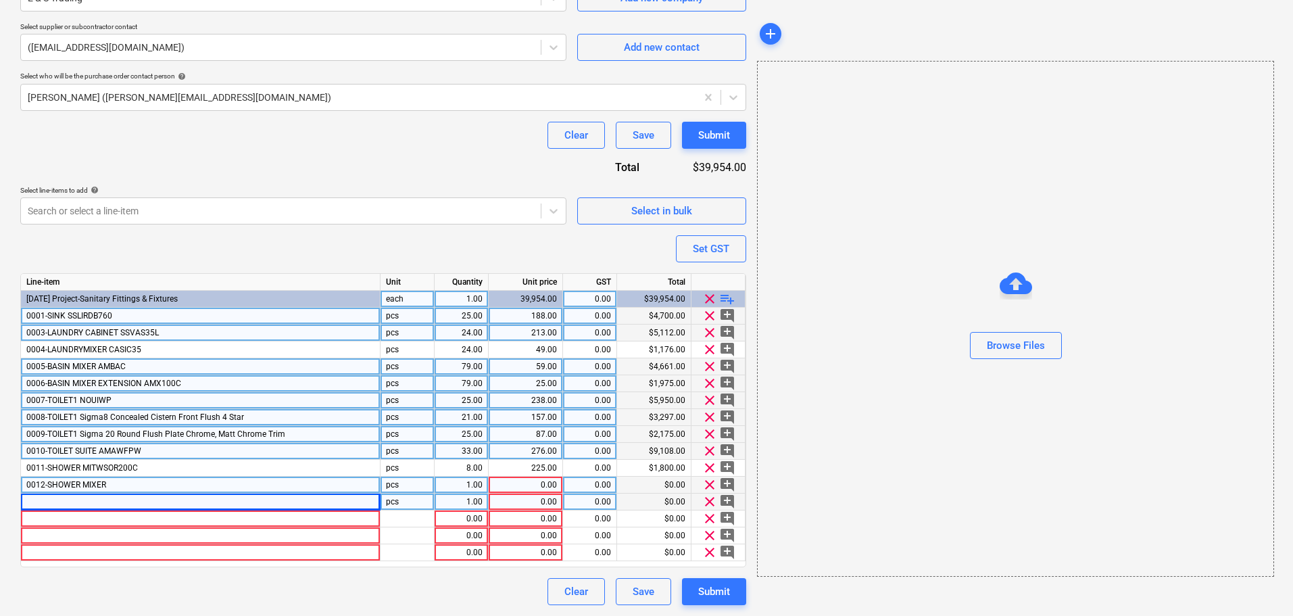
click at [180, 481] on div "0012-SHOWER MIXER" at bounding box center [201, 485] width 360 height 17
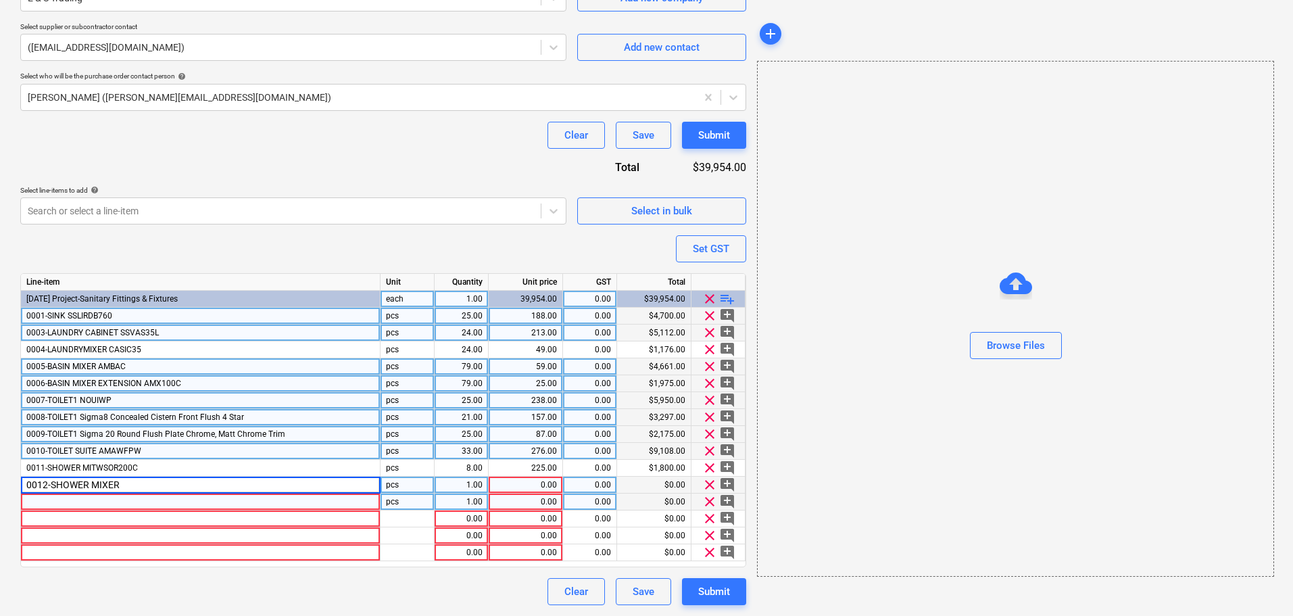
click at [180, 481] on input "0012-SHOWER MIXER" at bounding box center [200, 485] width 359 height 16
click at [180, 483] on input "0012-SHOWER MIXER" at bounding box center [200, 485] width 359 height 16
type input "0012-SHOWER MIXER AMWATC"
click at [468, 480] on div "1.00" at bounding box center [461, 485] width 43 height 17
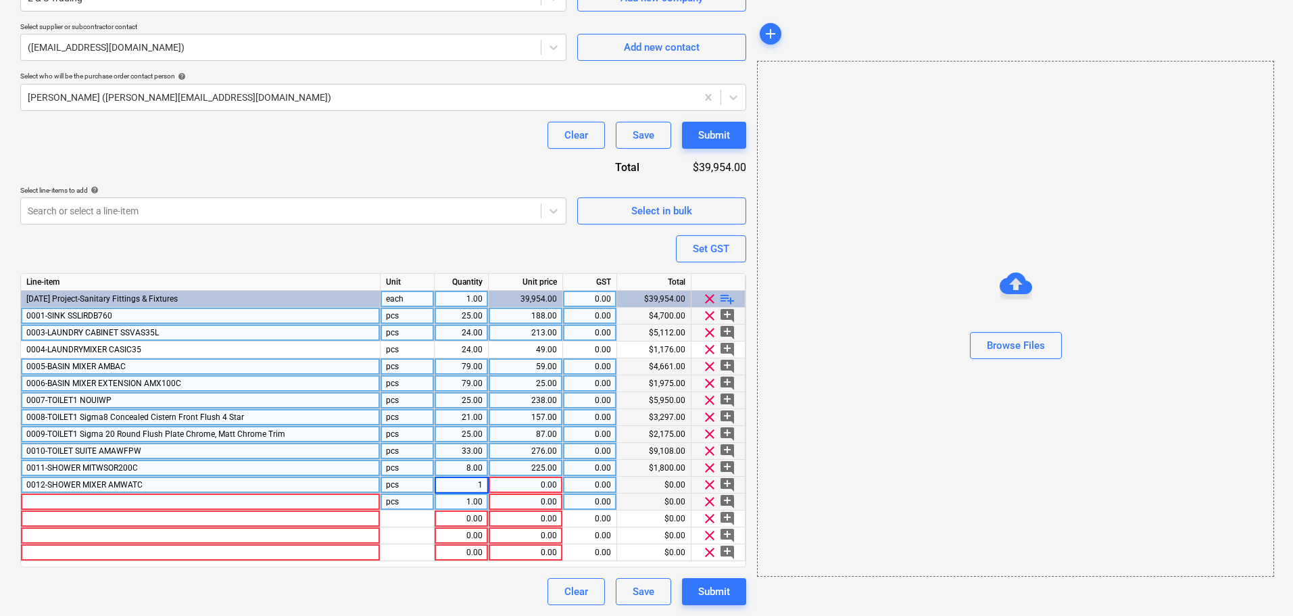
click at [479, 470] on div "8.00" at bounding box center [461, 468] width 43 height 17
type input "56"
click at [459, 489] on div "1.00" at bounding box center [461, 485] width 43 height 17
type input "56"
click at [459, 497] on div "1.00" at bounding box center [461, 501] width 43 height 17
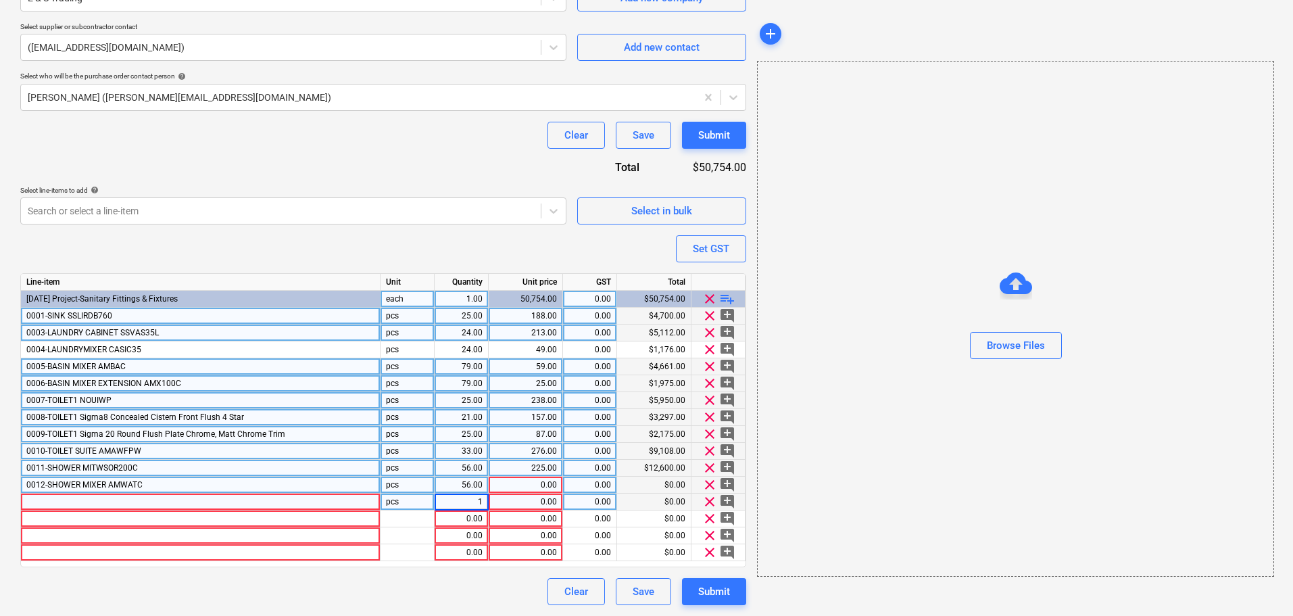
click at [513, 477] on div "0.00" at bounding box center [525, 485] width 63 height 17
type input "18"
click at [529, 499] on div "0.00" at bounding box center [525, 501] width 63 height 17
click at [100, 503] on div at bounding box center [201, 501] width 360 height 17
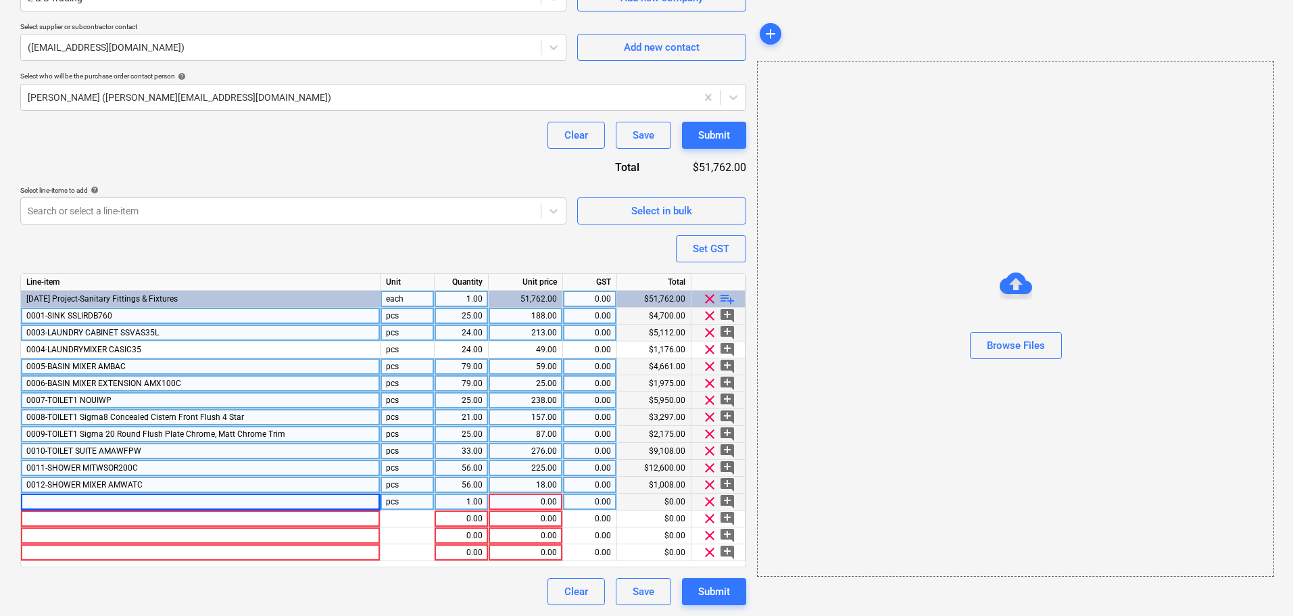
click at [85, 499] on div at bounding box center [201, 501] width 360 height 17
type input "0013-TOILET ROLL HOLDER"
click at [295, 502] on div "0013-TOILET ROLL HOLDER" at bounding box center [201, 501] width 360 height 17
click at [295, 502] on input "0013-TOILET ROLL HOLDER" at bounding box center [200, 501] width 359 height 16
type input "0013-TOILET ROLL HOLDER HI2386"
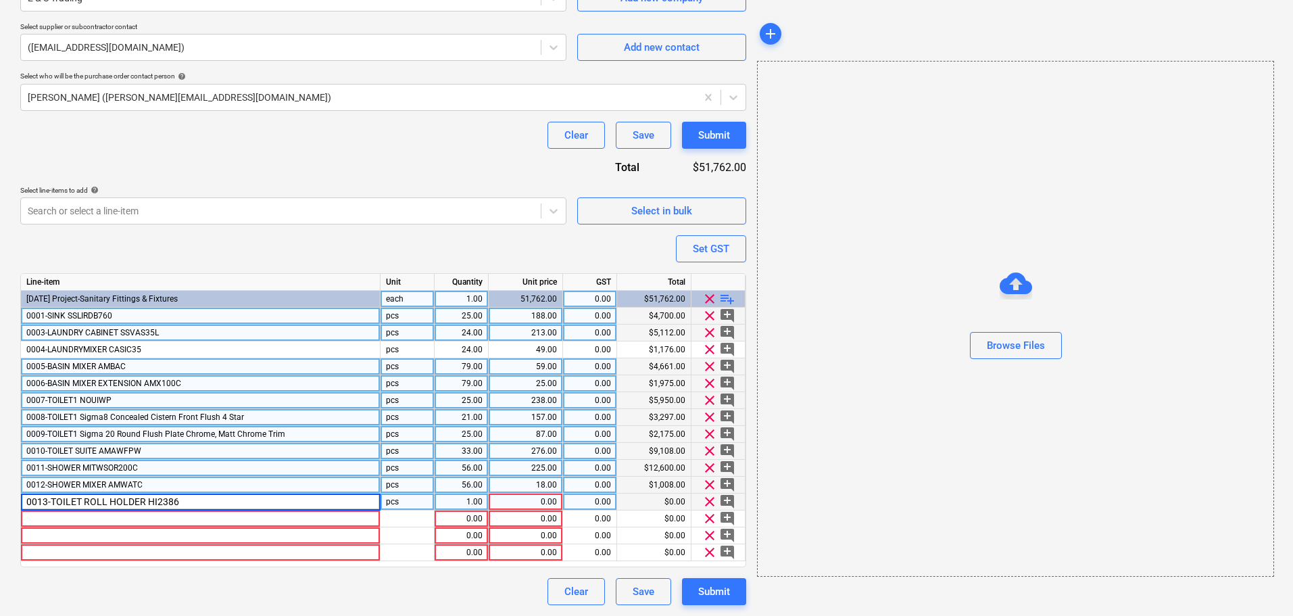
click at [445, 506] on div "1.00" at bounding box center [461, 501] width 43 height 17
type input "58"
click at [317, 518] on div at bounding box center [201, 518] width 360 height 17
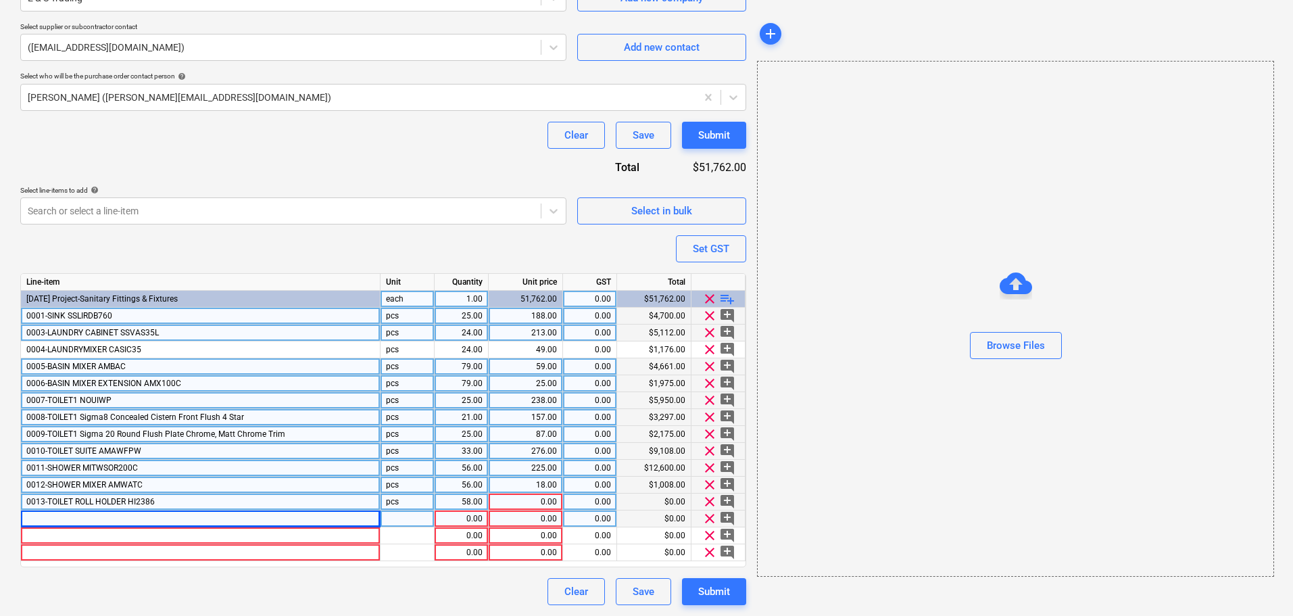
click at [207, 524] on div at bounding box center [201, 518] width 360 height 17
type input "0014-ROBE HOOK"
click at [464, 520] on div "0.00" at bounding box center [461, 518] width 43 height 17
type input "59"
click at [460, 522] on input "59" at bounding box center [461, 518] width 53 height 16
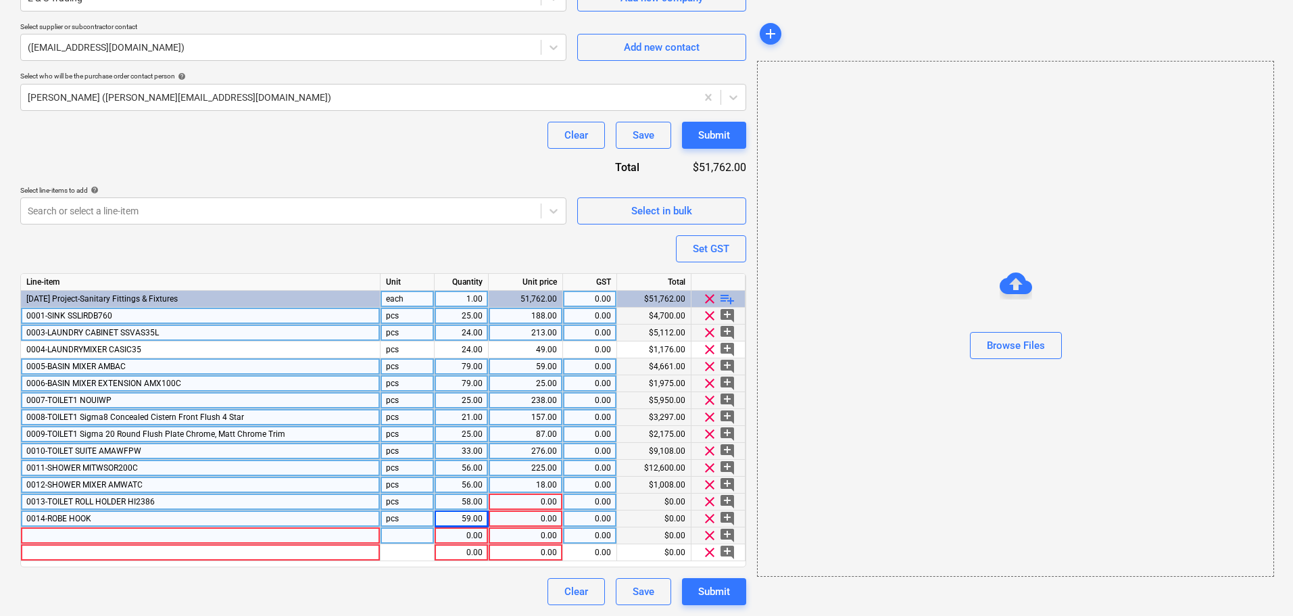
click at [571, 539] on div "0.00" at bounding box center [590, 535] width 43 height 17
click at [558, 510] on div "0.00" at bounding box center [526, 501] width 74 height 17
type input "20"
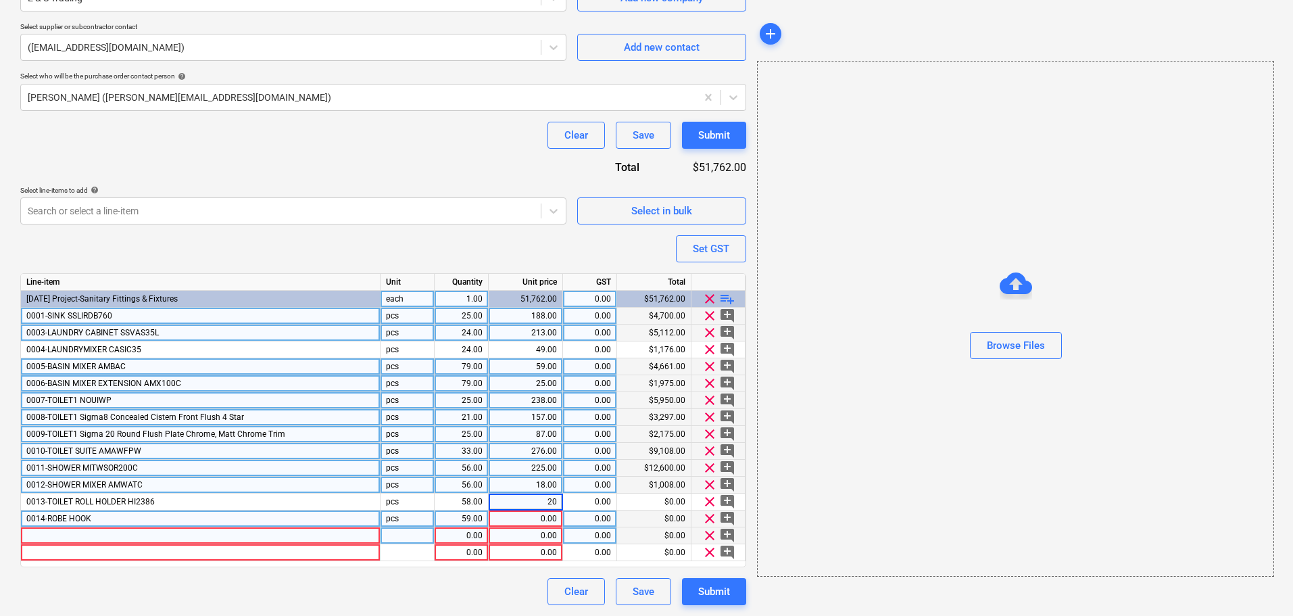
click at [548, 516] on div "0.00" at bounding box center [525, 518] width 63 height 17
type input "13"
click at [551, 476] on div "225.00" at bounding box center [525, 468] width 63 height 17
click at [526, 420] on div "157.00" at bounding box center [525, 417] width 63 height 17
click at [241, 530] on div at bounding box center [201, 535] width 360 height 17
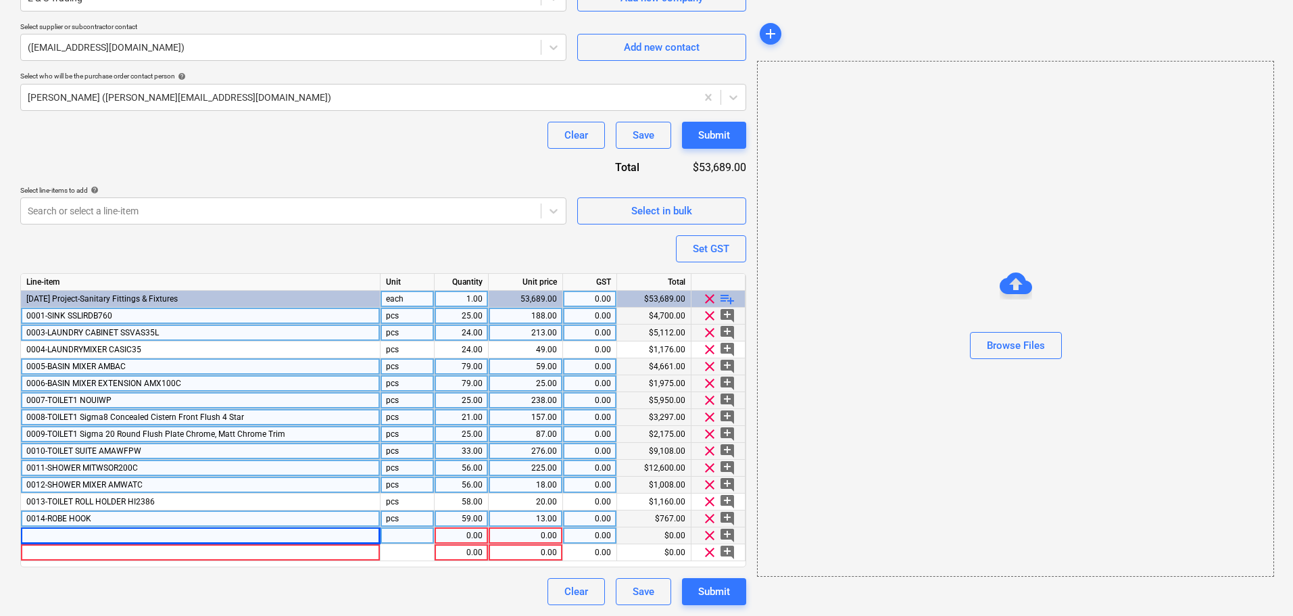
click at [197, 537] on div at bounding box center [201, 535] width 360 height 17
type input "0015-TOWEL RAIL"
click at [279, 534] on div "0015-TOWEL RAIL" at bounding box center [201, 535] width 360 height 17
click at [266, 540] on input "0015-TOWEL RAIL" at bounding box center [200, 535] width 359 height 16
click at [261, 543] on div "0015-TOWEL RAIL" at bounding box center [201, 535] width 360 height 17
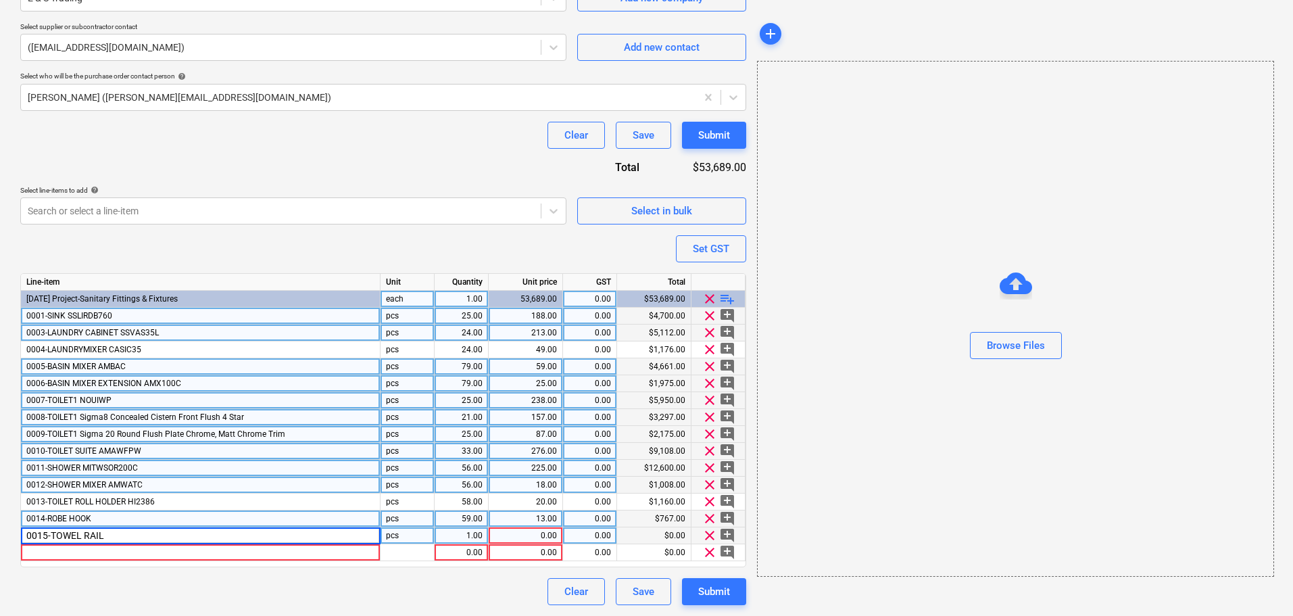
click at [255, 538] on input "0015-TOWEL RAIL" at bounding box center [200, 535] width 359 height 16
type input "0015-TOWEL RAIL CASTR600C"
click at [178, 516] on div "0014-ROBE HOOK" at bounding box center [201, 518] width 360 height 17
click at [178, 516] on input "0014-ROBE HOOK" at bounding box center [200, 518] width 359 height 16
click at [178, 518] on input "0014-ROBE HOOK" at bounding box center [200, 518] width 359 height 16
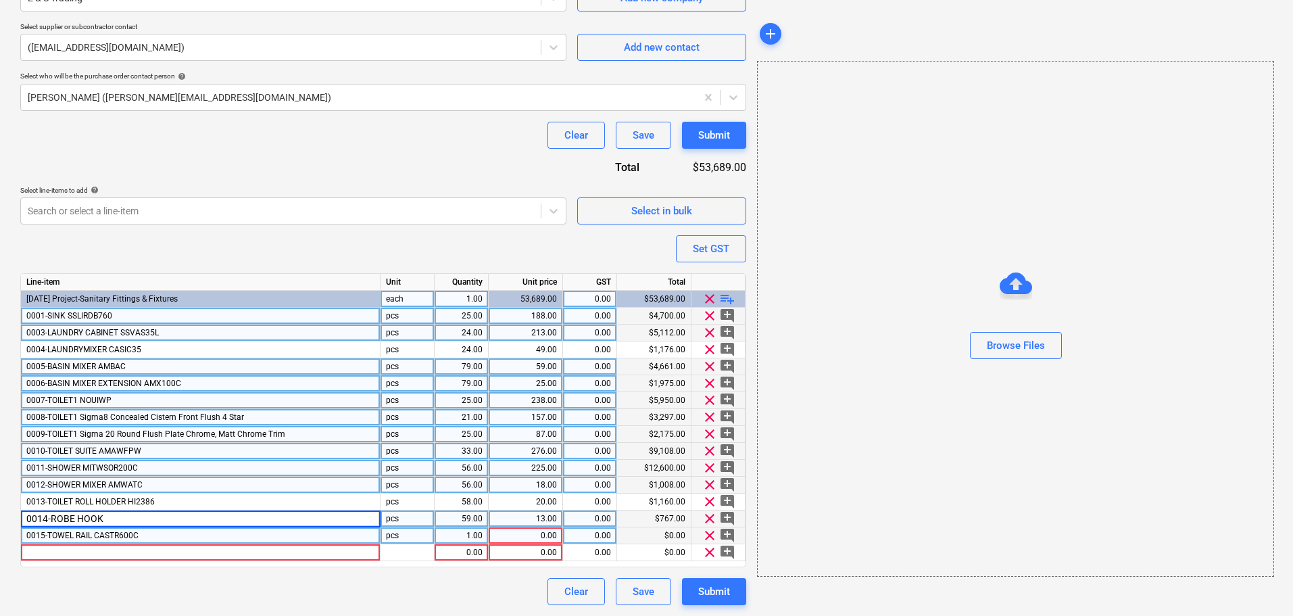
click at [178, 518] on input "0014-ROBE HOOK" at bounding box center [200, 518] width 359 height 16
type input "0014-ROBE HOOK CARHC"
click at [169, 539] on div "0015-TOWEL RAIL CASTR600C" at bounding box center [201, 535] width 360 height 17
click at [458, 516] on div "59.00" at bounding box center [461, 518] width 43 height 17
click at [459, 537] on div "1.00" at bounding box center [461, 535] width 43 height 17
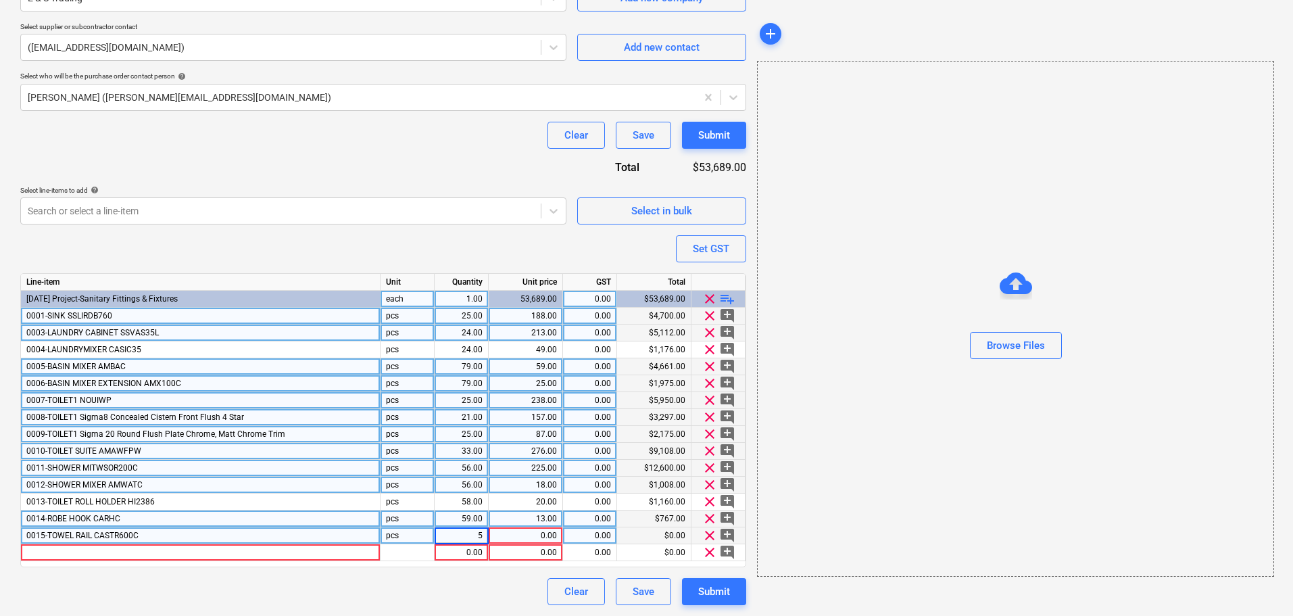
type input "59"
click at [498, 528] on div "0.00" at bounding box center [525, 535] width 63 height 17
type input "30"
click at [730, 302] on span "playlist_add" at bounding box center [727, 299] width 16 height 16
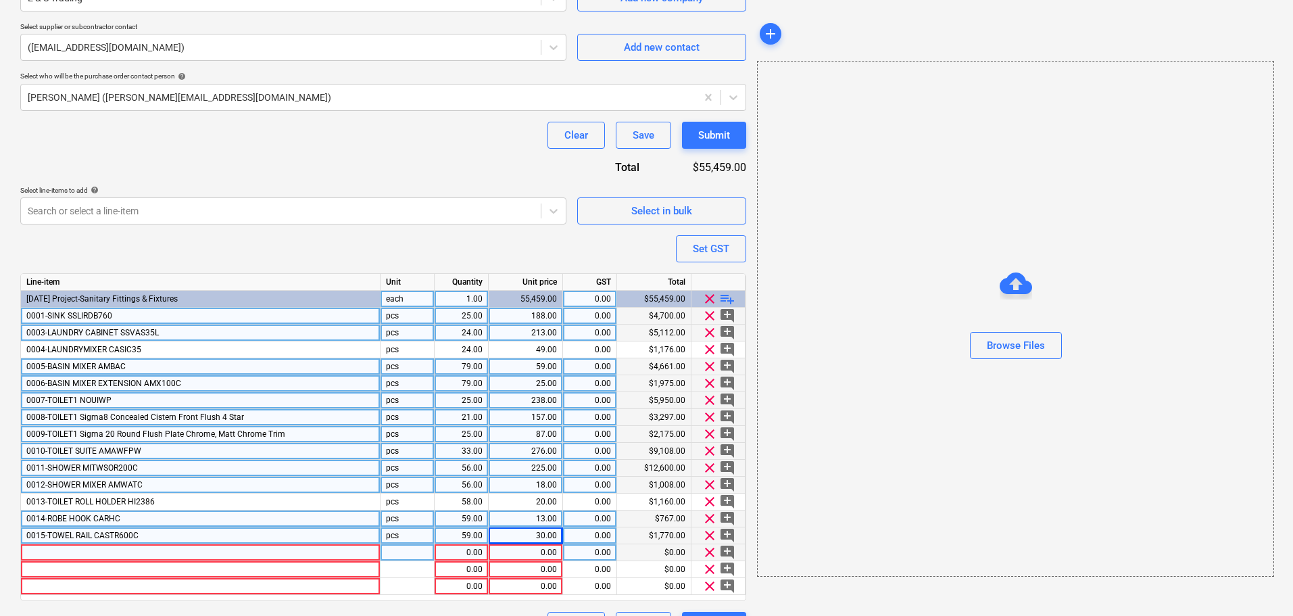
click at [198, 547] on div at bounding box center [201, 552] width 360 height 17
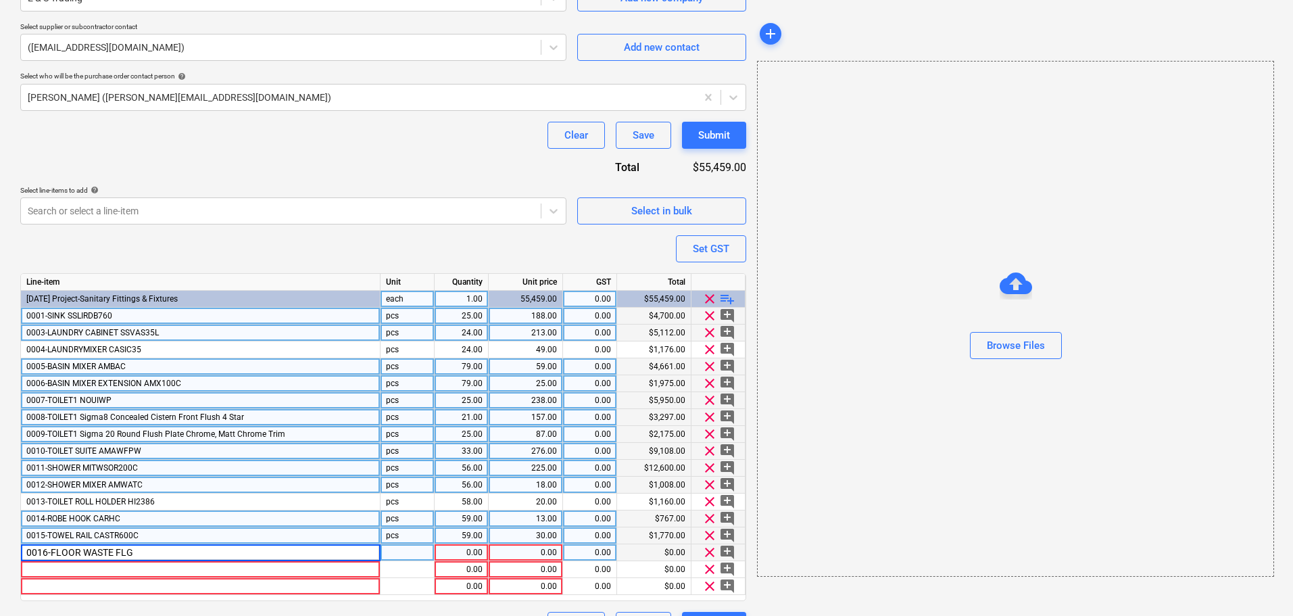
type input "0016-FLOOR WASTE FLG5"
click at [415, 549] on div "pcs" at bounding box center [408, 552] width 54 height 17
click at [484, 558] on div "1.00" at bounding box center [462, 552] width 54 height 17
type input "141"
click at [539, 550] on div "0.00" at bounding box center [525, 552] width 63 height 17
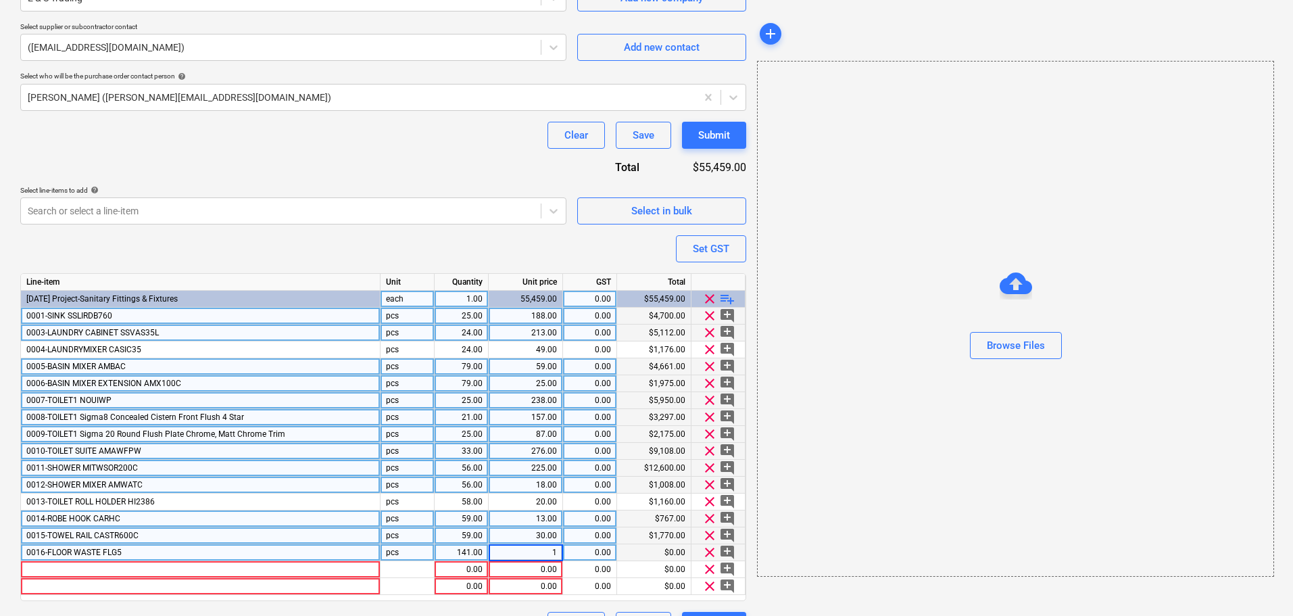
type input "13"
click at [329, 569] on div at bounding box center [201, 569] width 360 height 17
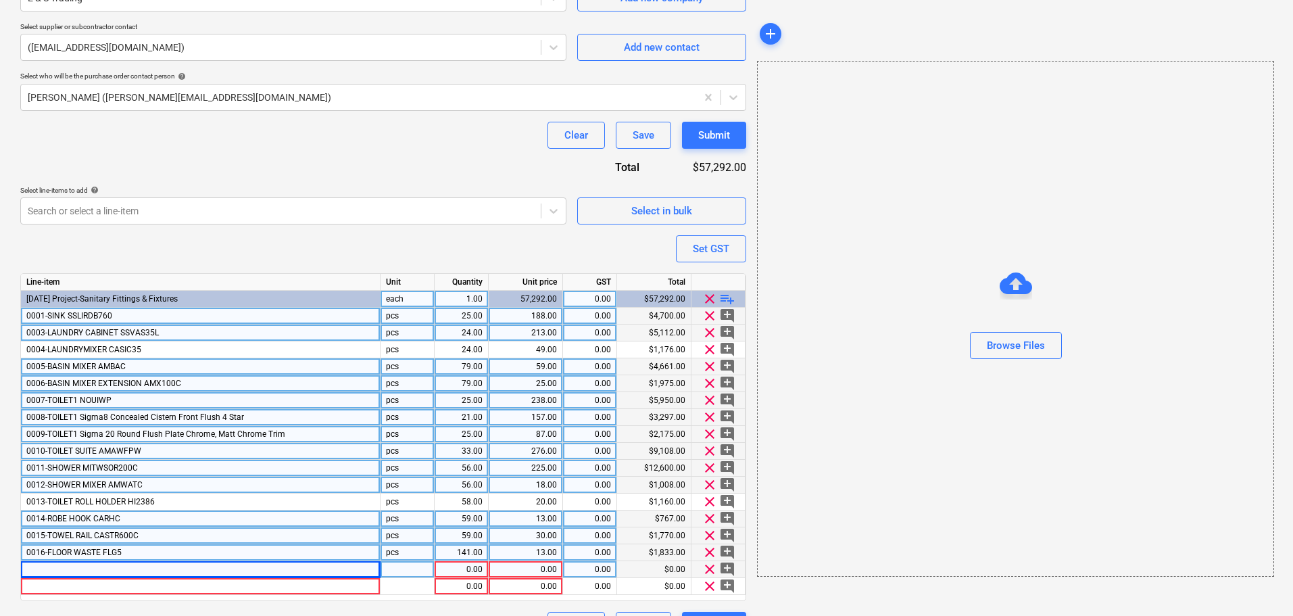
click at [126, 568] on div at bounding box center [201, 569] width 360 height 17
click at [283, 569] on div "0017-WASHING MACHINE STOPS" at bounding box center [201, 569] width 360 height 17
click at [283, 569] on input "0017-WASHING MACHINE STOPS" at bounding box center [200, 569] width 359 height 16
click at [275, 573] on input "0017-WASHING MACHINE STOPS" at bounding box center [200, 569] width 359 height 16
click at [273, 566] on input "0017-WASHING MACHINE STOPS" at bounding box center [200, 569] width 359 height 16
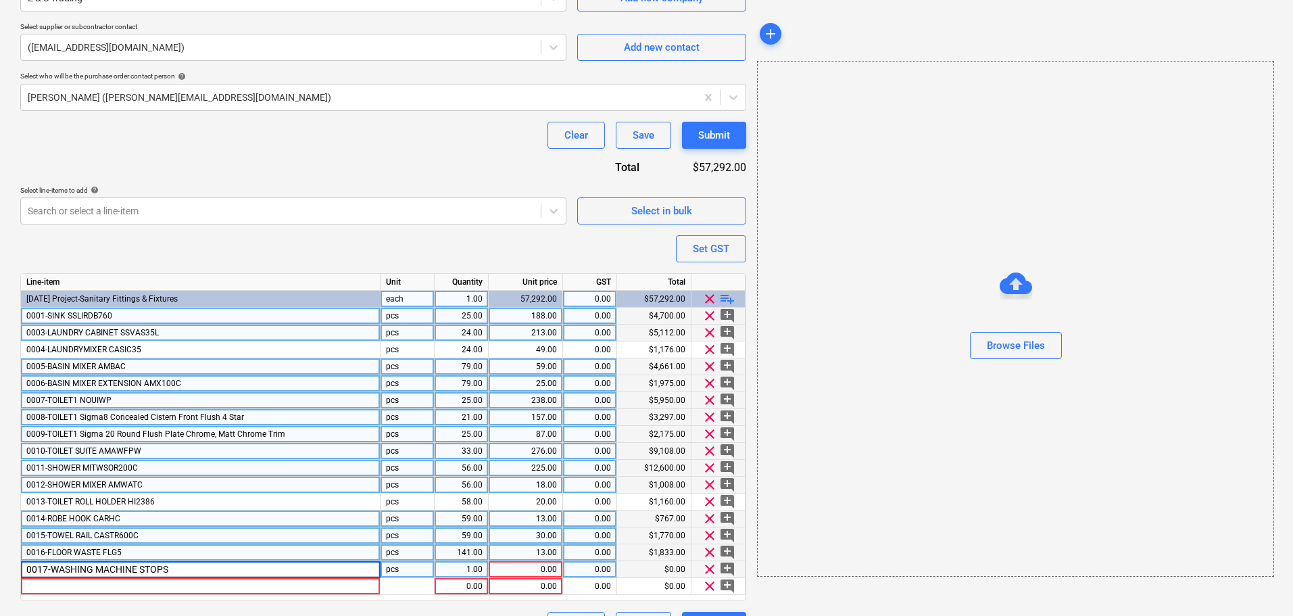
type input "0017-WASHING MACHINE STOPS LH2015"
click at [473, 573] on div "1.00" at bounding box center [461, 569] width 43 height 17
type input "56"
click at [528, 573] on div "0.00" at bounding box center [525, 569] width 63 height 17
type input "22"
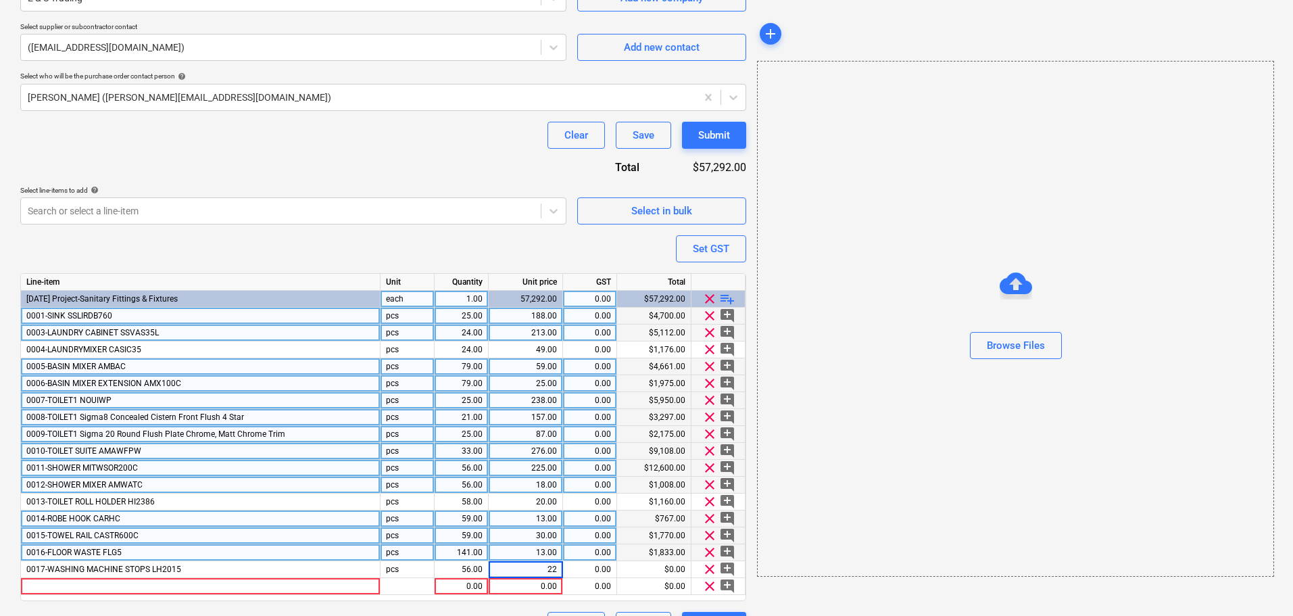
click at [473, 247] on div "Purchase order name help E&S Sanitaryware Purchase order Purchase order referen…" at bounding box center [383, 210] width 726 height 857
click at [273, 587] on div at bounding box center [201, 586] width 360 height 17
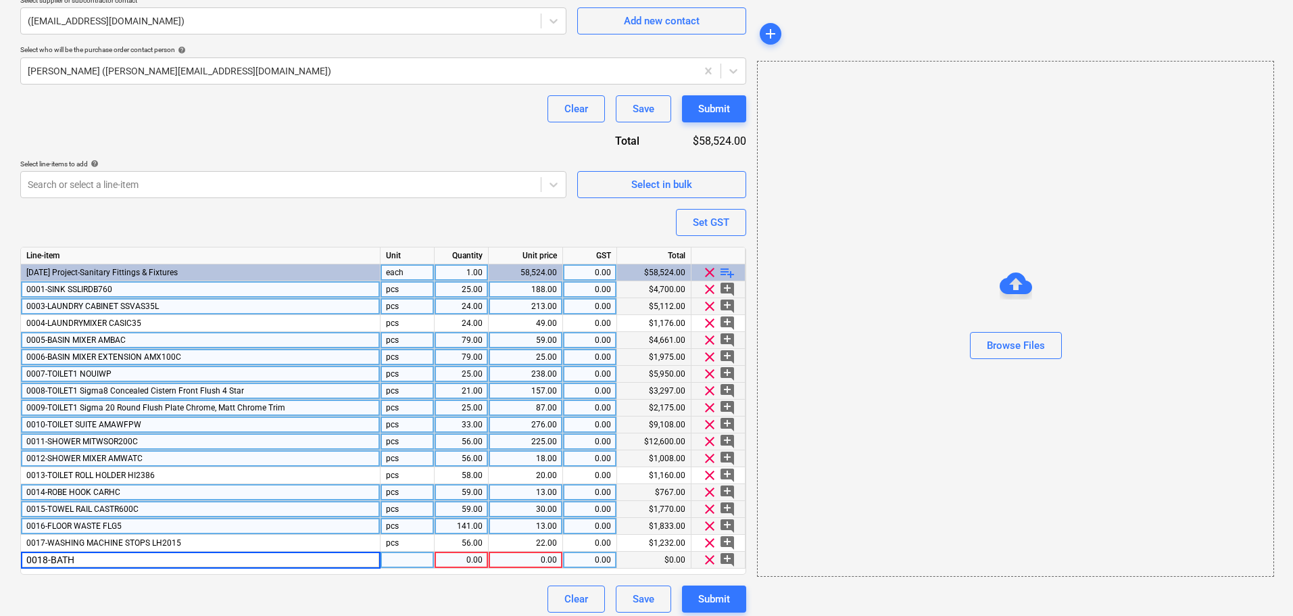
scroll to position [363, 0]
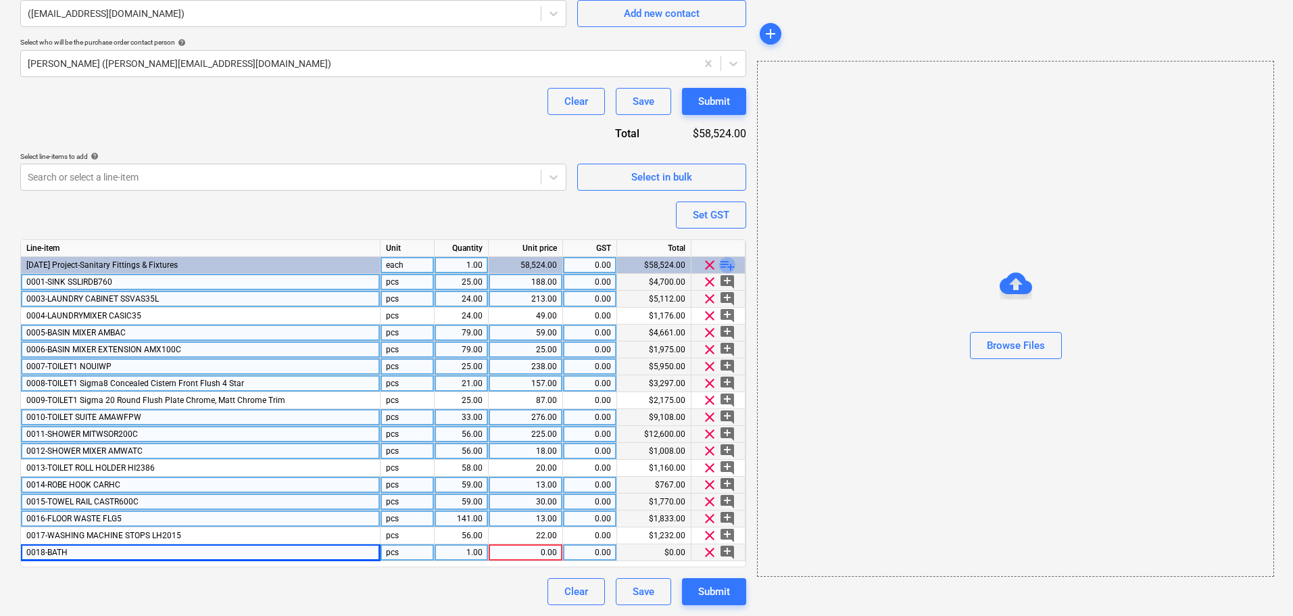
click at [734, 268] on span "playlist_add" at bounding box center [727, 265] width 16 height 16
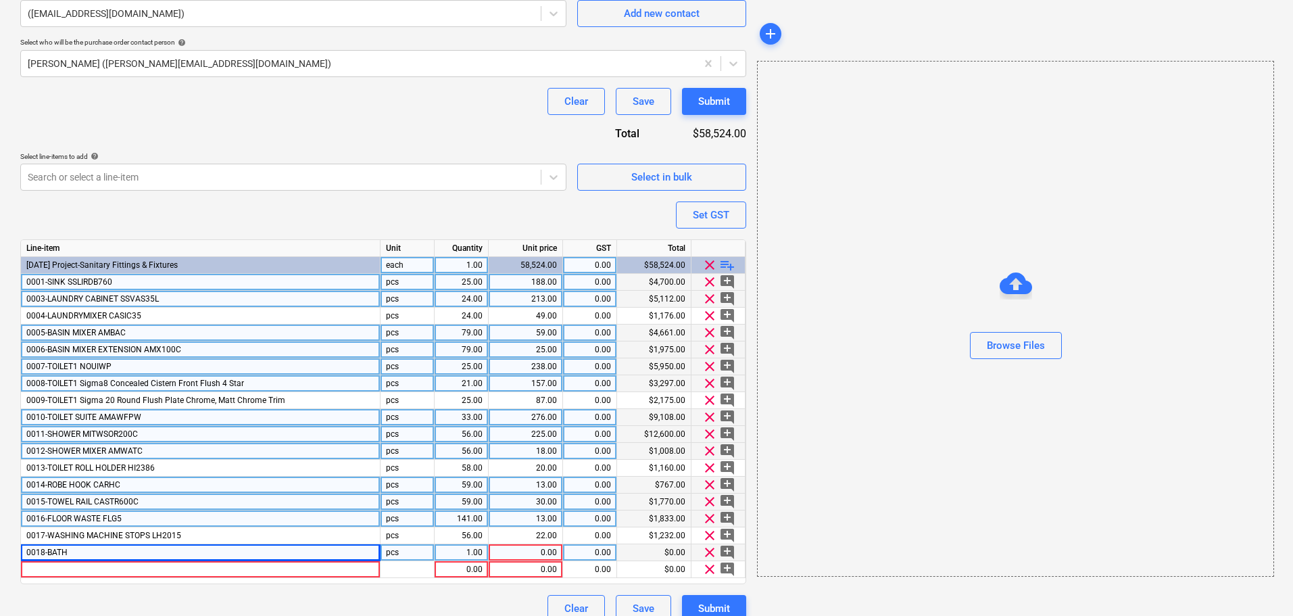
click at [734, 268] on span "playlist_add" at bounding box center [727, 265] width 16 height 16
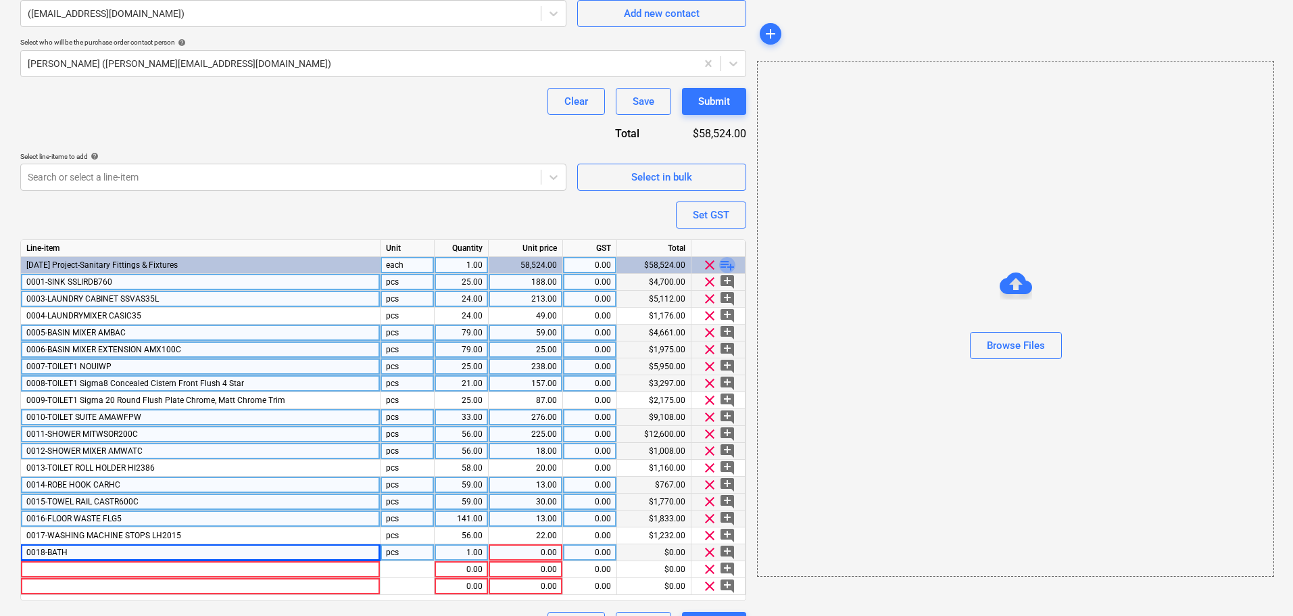
click at [734, 268] on span "playlist_add" at bounding box center [727, 265] width 16 height 16
click at [117, 548] on div "0018-BATH" at bounding box center [201, 552] width 360 height 17
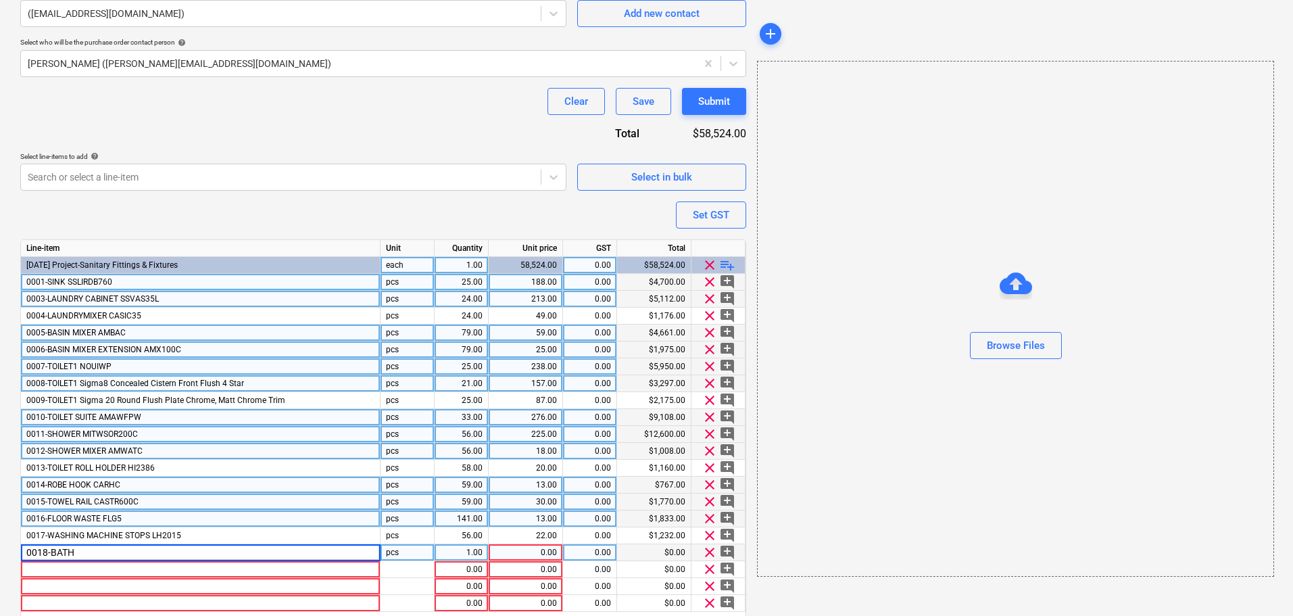
click at [117, 548] on input "0018-BATH" at bounding box center [200, 552] width 359 height 16
click at [114, 551] on input "0018-BATH" at bounding box center [200, 552] width 359 height 16
type input "0018-BATH FLBTW1700FB"
click at [472, 556] on div "1.00" at bounding box center [461, 552] width 43 height 17
type input "3"
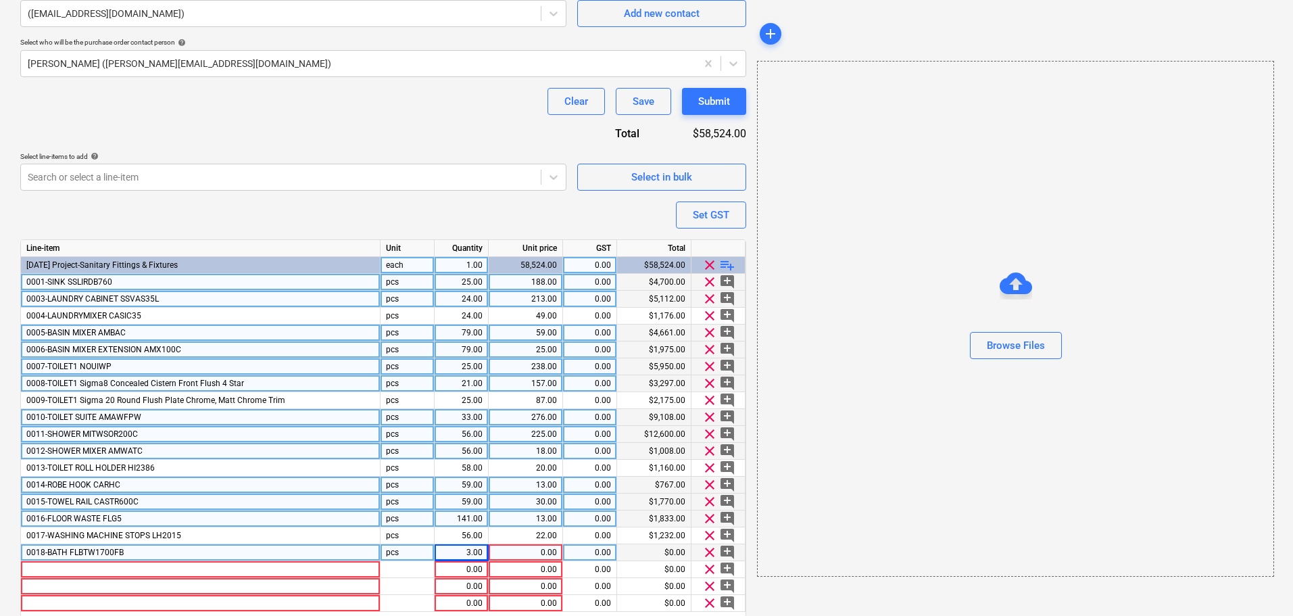
click at [381, 508] on div "pcs" at bounding box center [408, 501] width 54 height 17
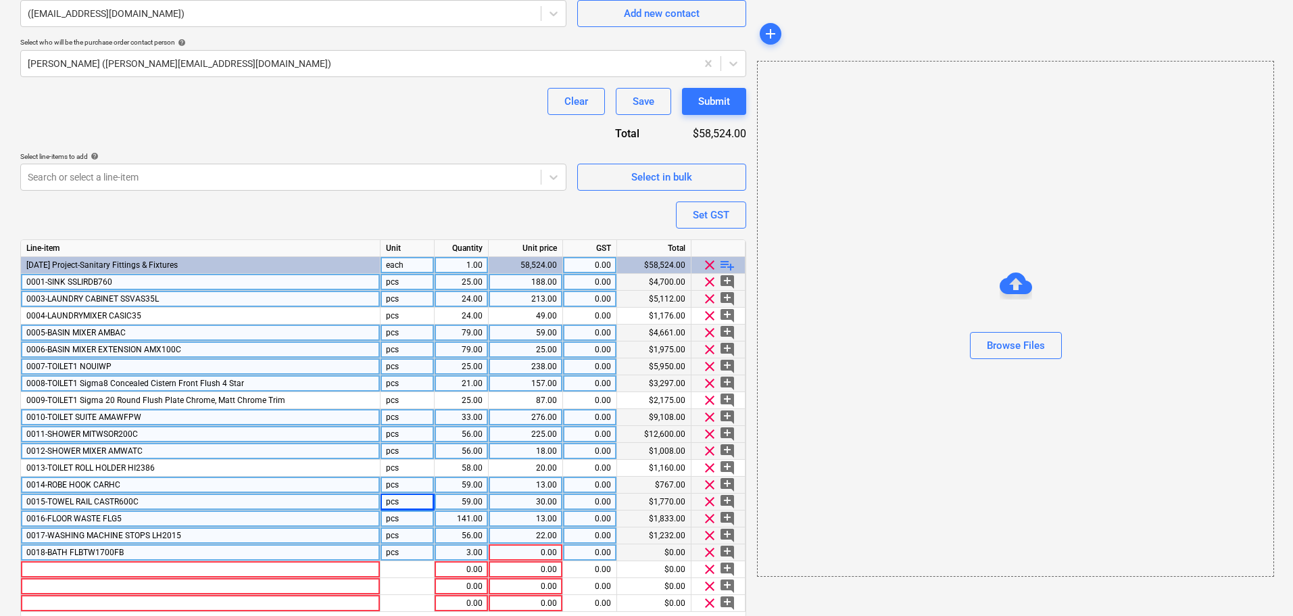
click at [506, 541] on div "22.00" at bounding box center [525, 535] width 63 height 17
click at [523, 553] on div "0.00" at bounding box center [525, 552] width 63 height 17
type input "1063"
click at [861, 468] on div "Browse Files" at bounding box center [1015, 319] width 517 height 516
click at [286, 571] on div at bounding box center [201, 569] width 360 height 17
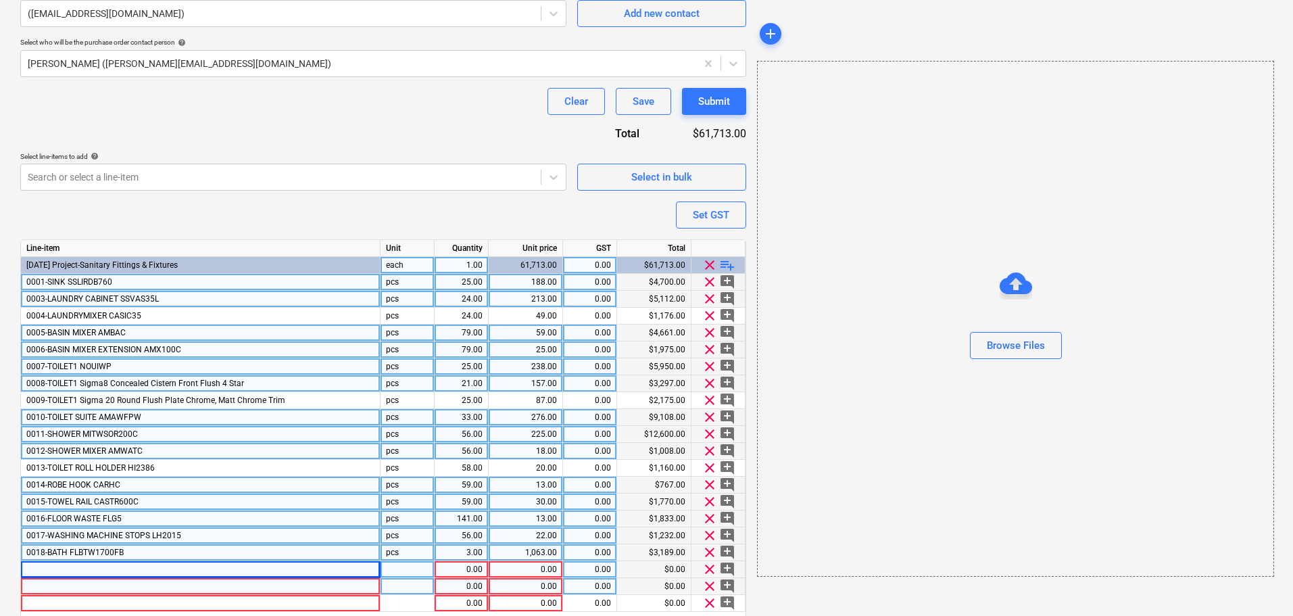
click at [103, 579] on div at bounding box center [201, 586] width 360 height 17
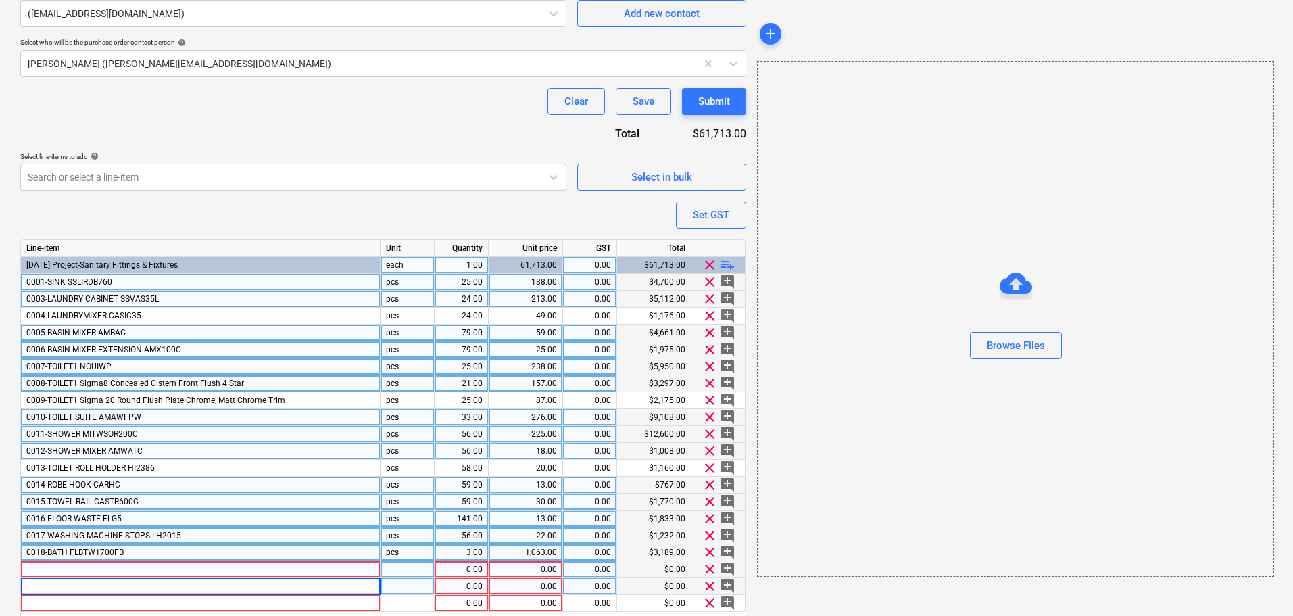
click at [107, 577] on div at bounding box center [201, 569] width 360 height 17
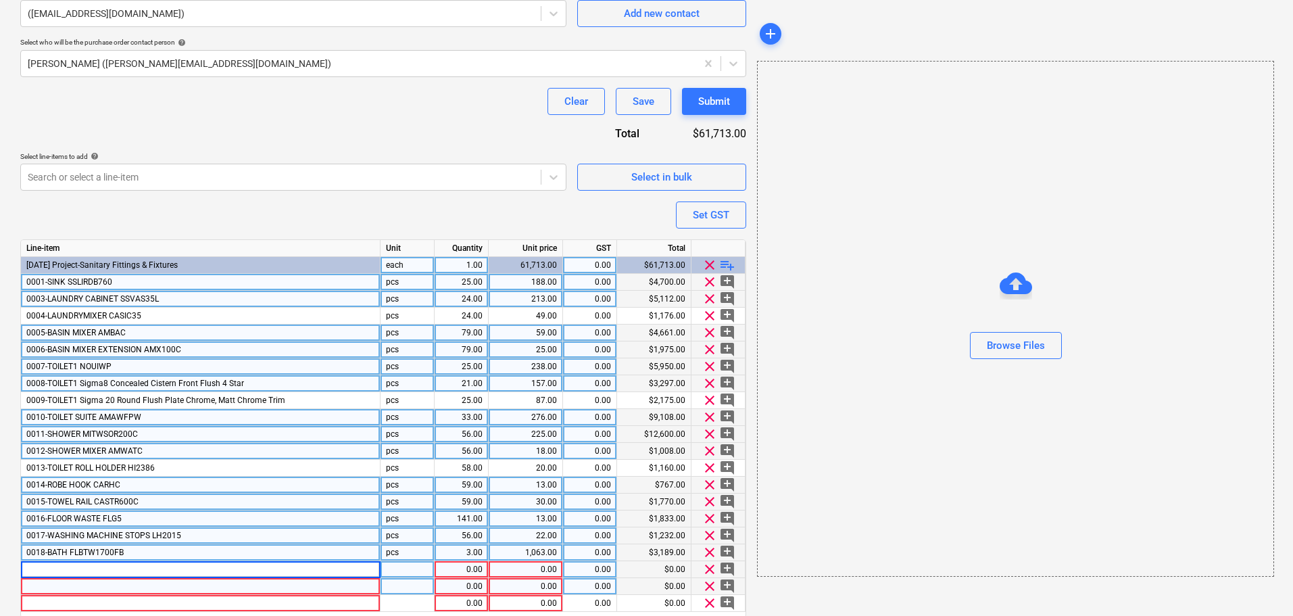
type input "0019-BATH MIXER"
click at [464, 568] on div "0.00" at bounding box center [461, 569] width 43 height 17
type input "18"
click at [268, 608] on div at bounding box center [201, 603] width 360 height 17
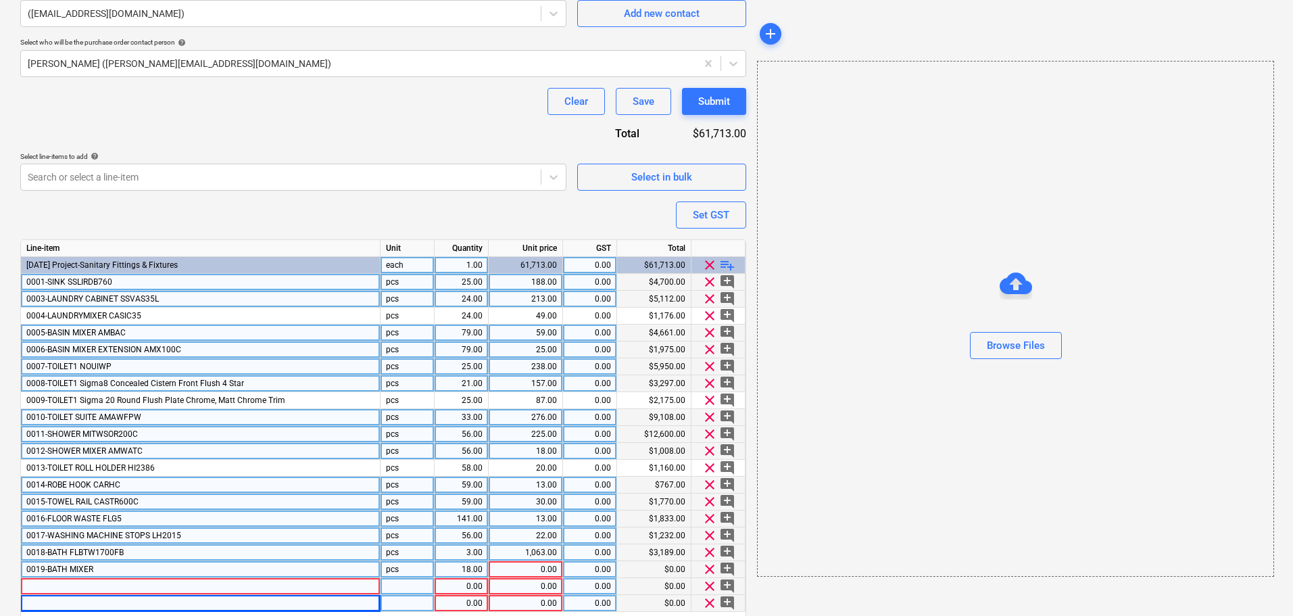
click at [206, 572] on div "0019-BATH MIXER" at bounding box center [201, 569] width 360 height 17
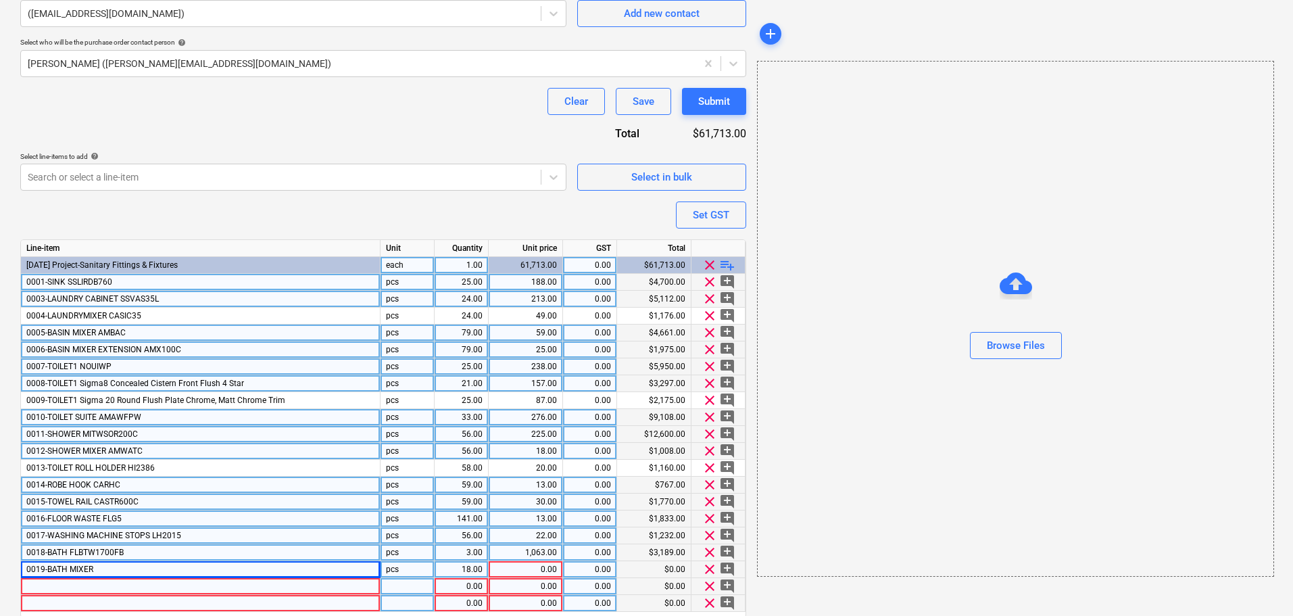
click at [200, 566] on div "0019-BATH MIXER" at bounding box center [201, 569] width 360 height 17
click at [191, 575] on input "0019-BATH MIXER" at bounding box center [200, 569] width 359 height 16
type input "0019-BATH"
click at [191, 575] on div "0019-BATH" at bounding box center [201, 569] width 360 height 17
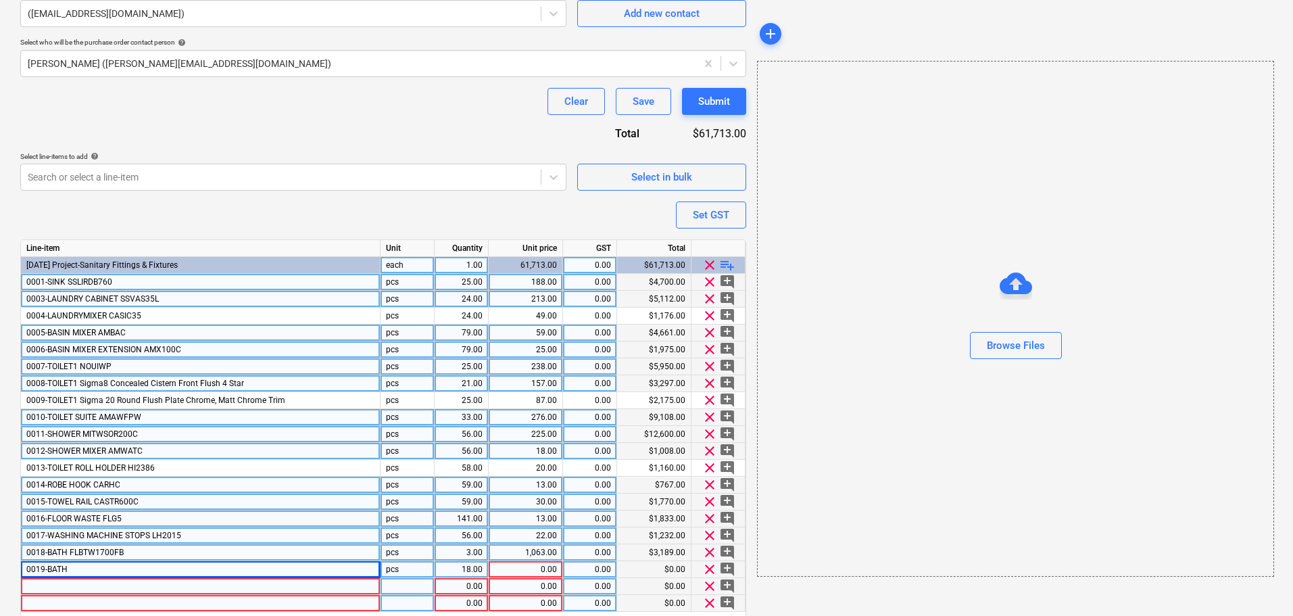
click at [182, 574] on div "0019-BATH" at bounding box center [201, 569] width 360 height 17
click at [175, 569] on input "0019-BATH" at bounding box center [200, 569] width 359 height 16
type input "E&S Sitaryware Purchase order"
click at [164, 569] on div "0019-BATH" at bounding box center [201, 569] width 360 height 17
type input "0019-BATH MIXER AMWATC"
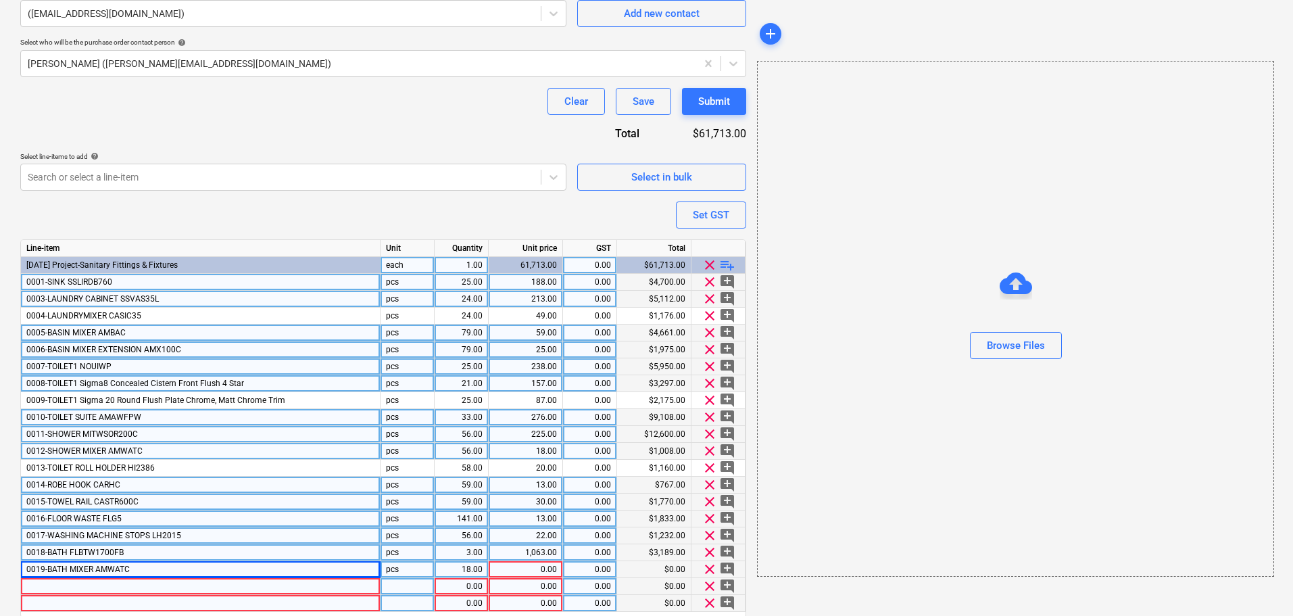
click at [506, 569] on div "0.00" at bounding box center [525, 569] width 63 height 17
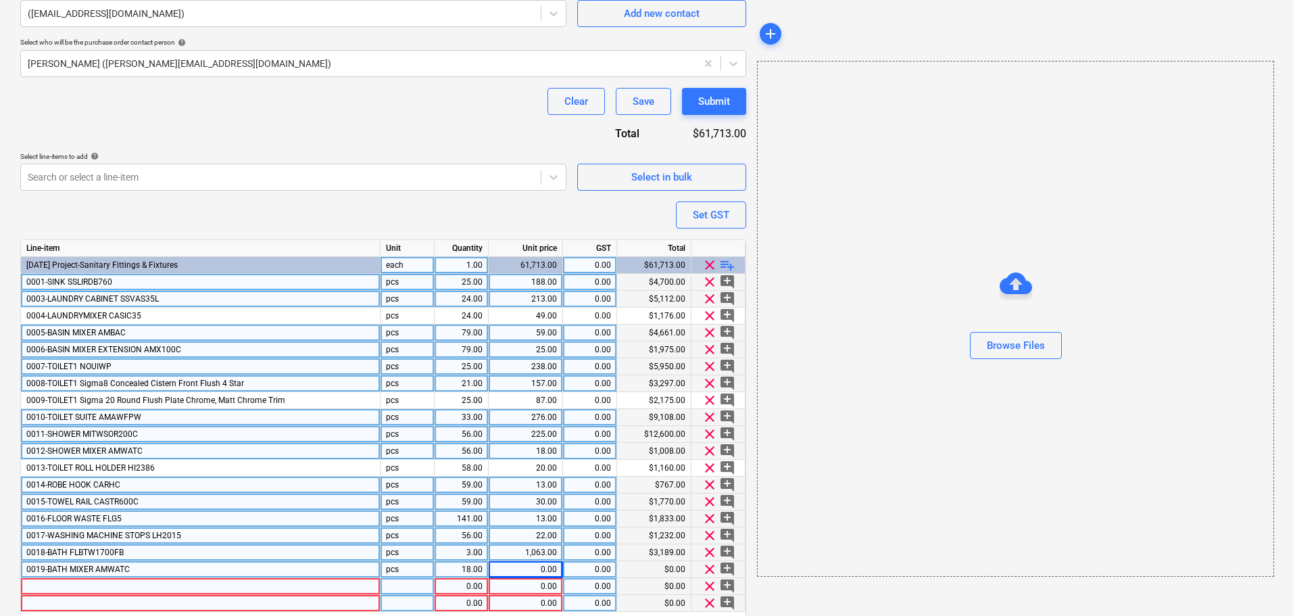
click at [460, 572] on div "18.00" at bounding box center [461, 569] width 43 height 17
type input "3"
click at [532, 570] on div "0.00" at bounding box center [525, 569] width 63 height 17
type input "18"
click at [183, 577] on div "0019-BATH MIXER AMWATC" at bounding box center [201, 569] width 360 height 17
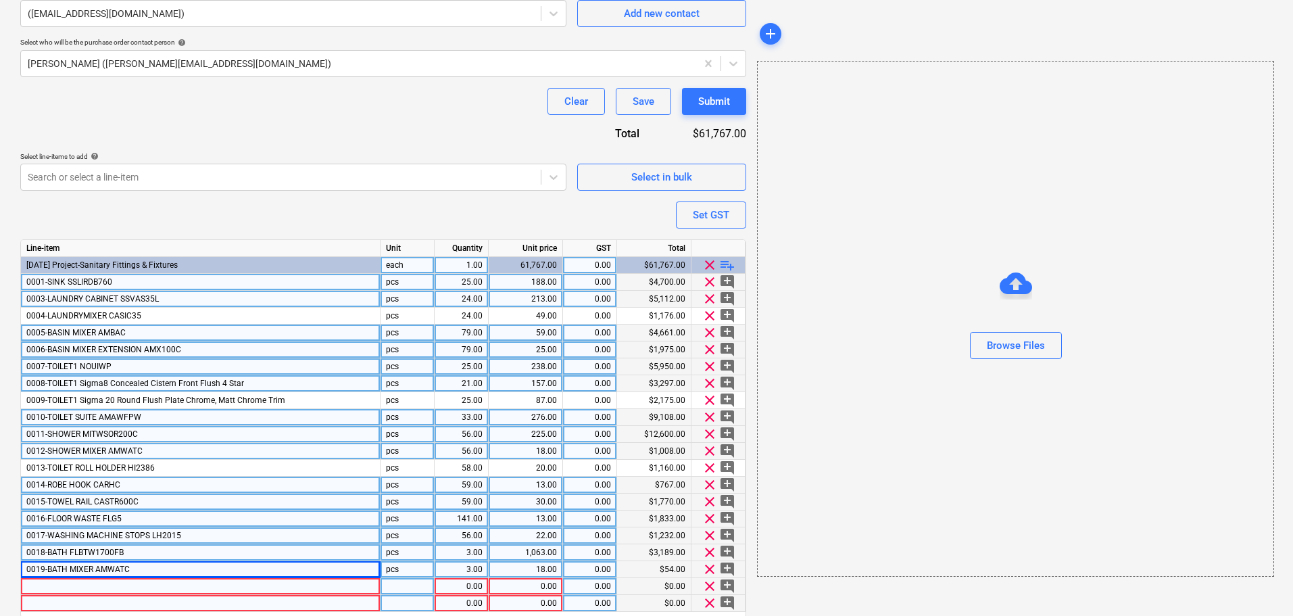
click at [173, 594] on div at bounding box center [201, 586] width 360 height 17
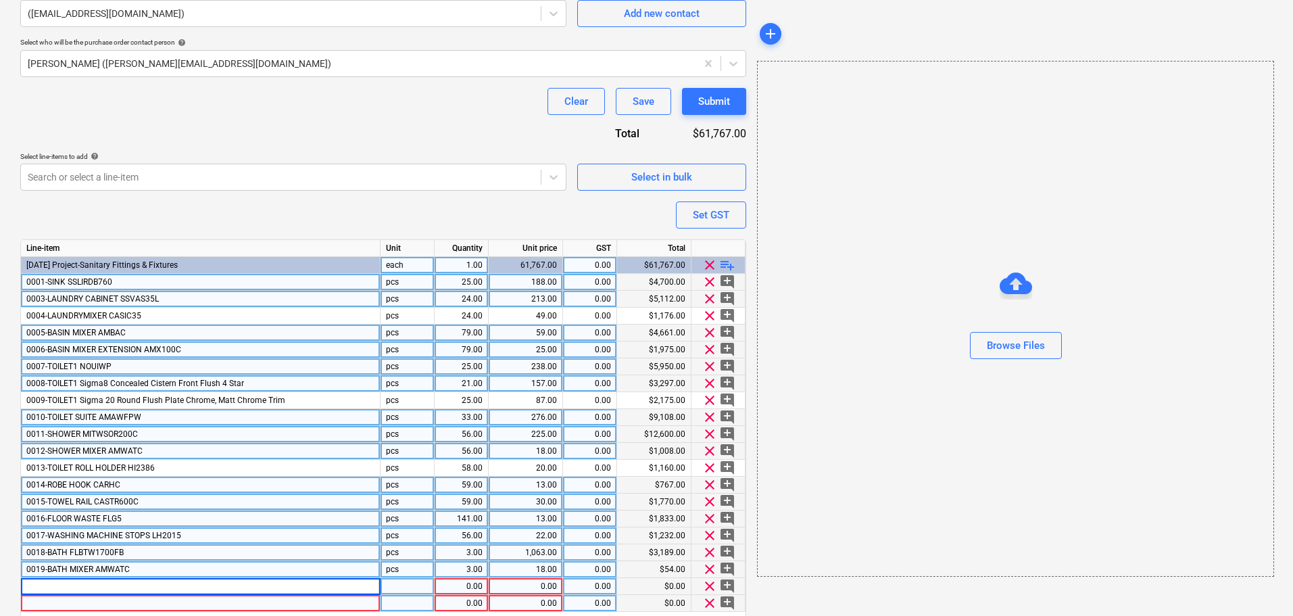
type input "0020-BASIN"
click at [343, 529] on div "0017-WASHING MACHINE STOPS LH2015" at bounding box center [201, 535] width 360 height 17
click at [456, 591] on div "1.00" at bounding box center [461, 586] width 43 height 17
click at [238, 575] on div "0019-BATH MIXER AMWATC" at bounding box center [201, 569] width 360 height 17
click at [219, 599] on div at bounding box center [201, 603] width 360 height 17
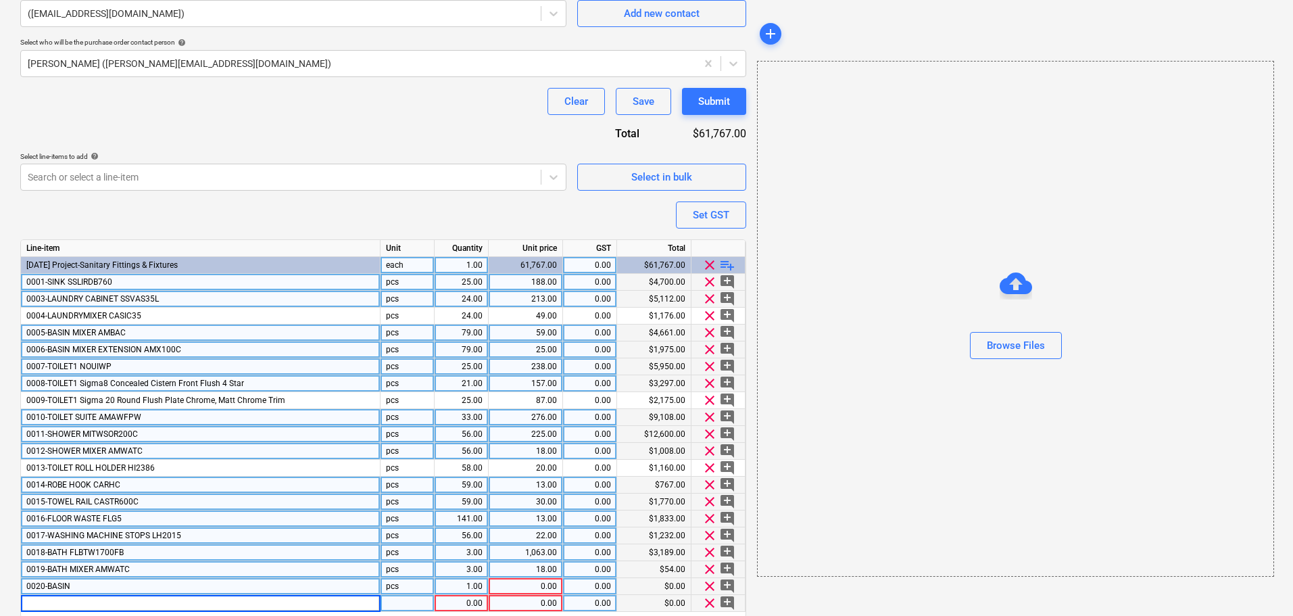
click at [220, 591] on div "0020-BASIN" at bounding box center [201, 586] width 360 height 17
click at [220, 590] on input "0020-BASIN" at bounding box center [200, 586] width 359 height 16
click at [220, 591] on input "0020-BASIN" at bounding box center [200, 586] width 359 height 16
click at [220, 587] on input "0020-BASIN" at bounding box center [200, 586] width 359 height 16
type input "0020-BASIN 7005B"
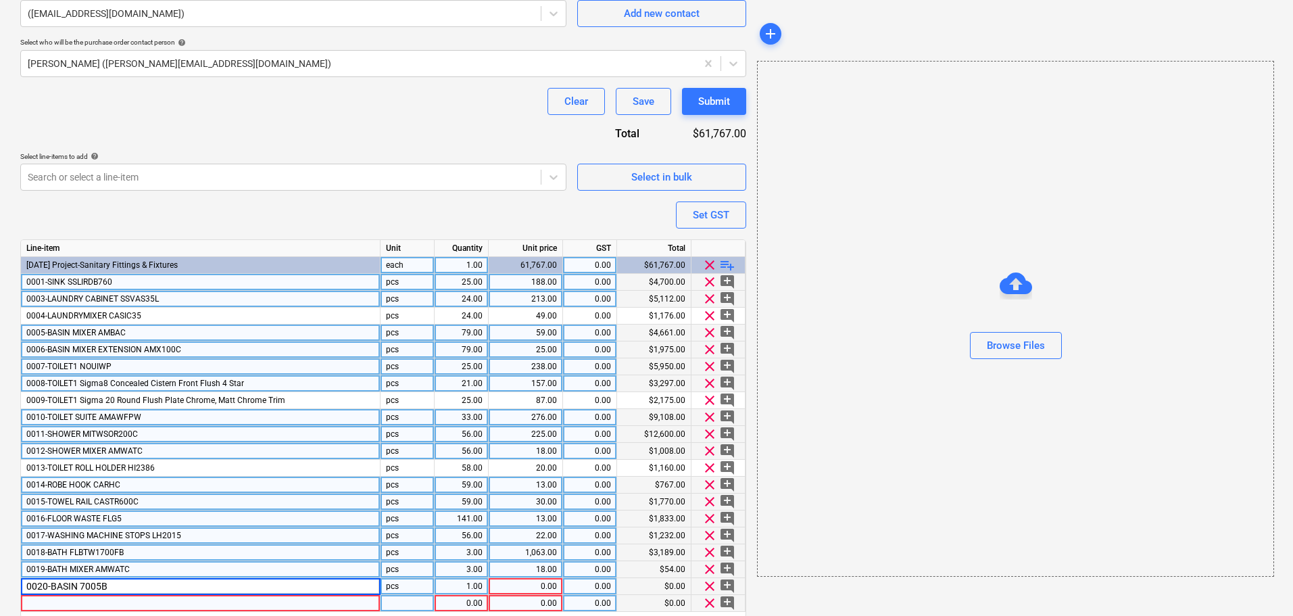
click at [432, 594] on div "pcs" at bounding box center [408, 586] width 54 height 17
click at [471, 584] on div "1.00" at bounding box center [461, 586] width 43 height 17
type input "119"
click at [447, 507] on div "59.00" at bounding box center [461, 501] width 43 height 17
click at [468, 583] on div "119.00" at bounding box center [461, 586] width 43 height 17
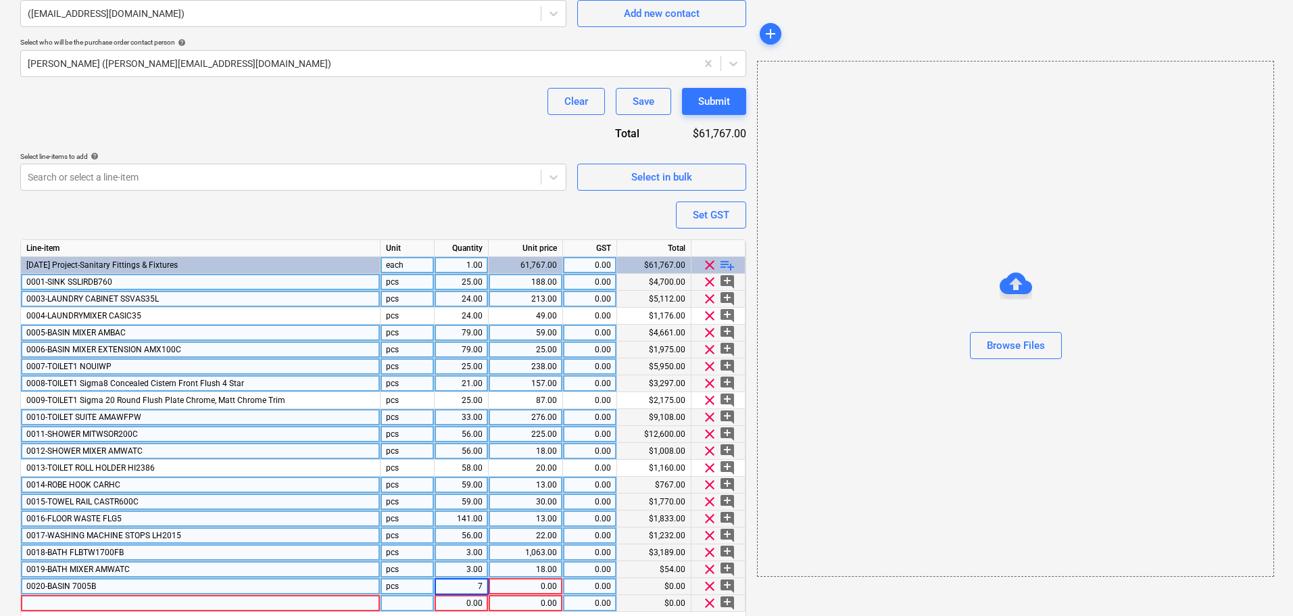
type input "79"
click at [531, 584] on div "0.00" at bounding box center [525, 586] width 63 height 17
type input "119"
click at [504, 514] on div "13.00" at bounding box center [525, 518] width 63 height 17
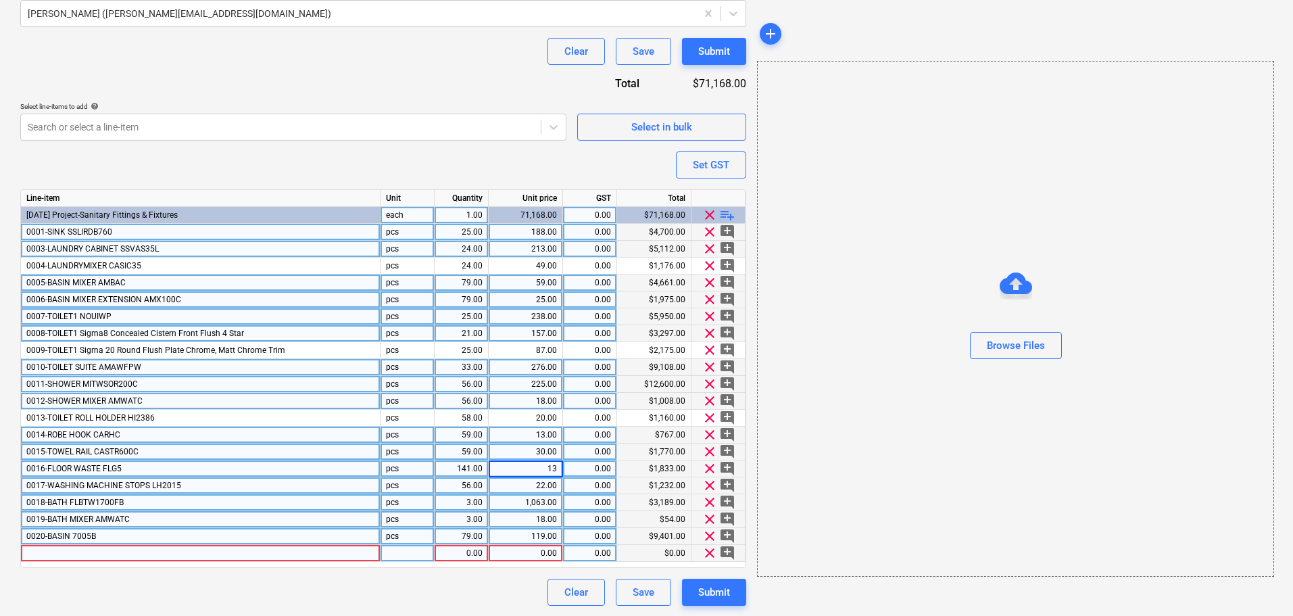
scroll to position [414, 0]
click at [88, 550] on div at bounding box center [201, 552] width 360 height 17
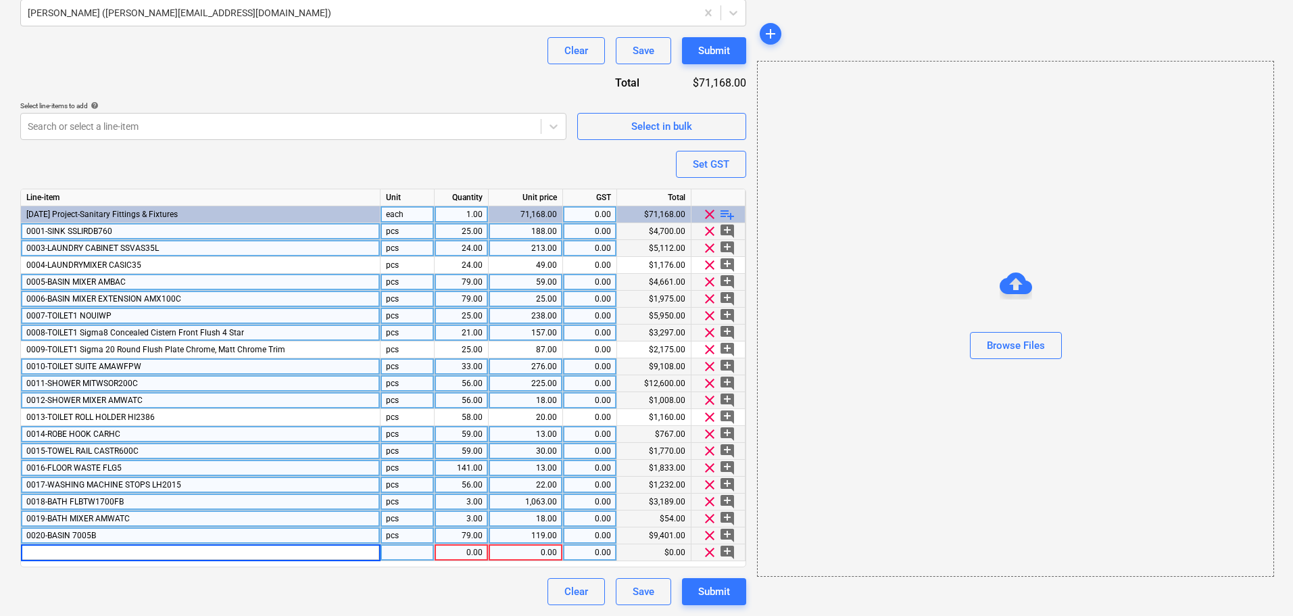
type input "0020-BASIN WASTE"
click at [442, 558] on div "0.00" at bounding box center [461, 552] width 43 height 17
type input "79"
click at [738, 506] on div "clear add_comment" at bounding box center [719, 501] width 54 height 17
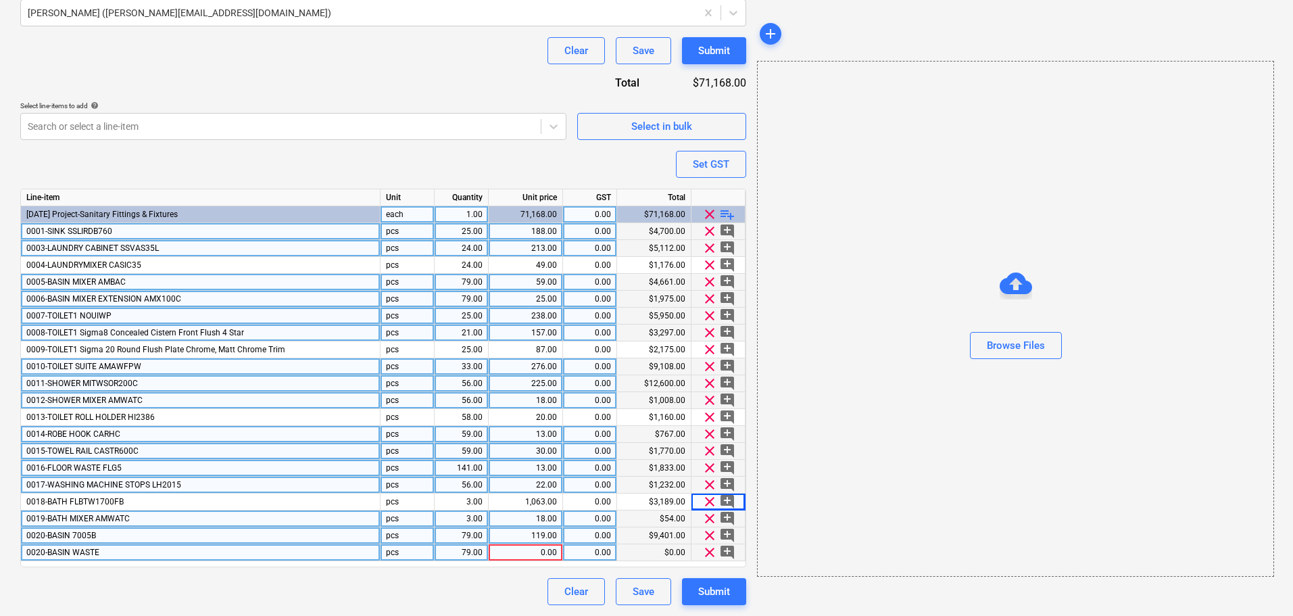
click at [552, 552] on div "0.00" at bounding box center [525, 552] width 63 height 17
type input "14"
click at [724, 214] on span "playlist_add" at bounding box center [727, 214] width 16 height 16
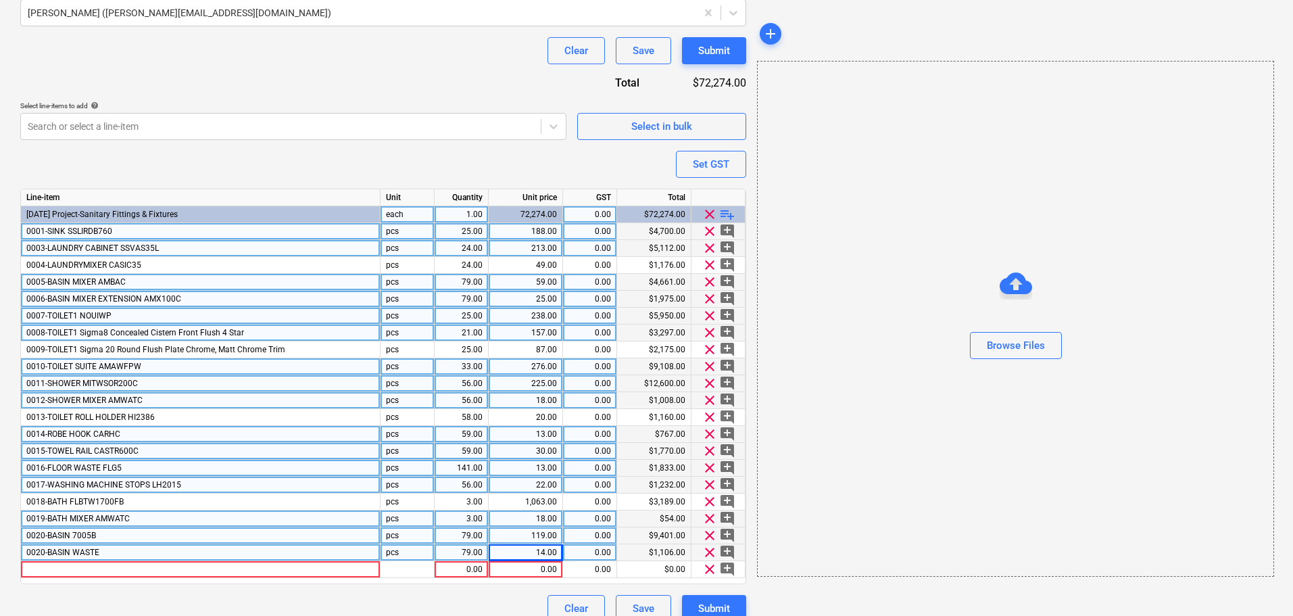
click at [724, 214] on span "playlist_add" at bounding box center [727, 214] width 16 height 16
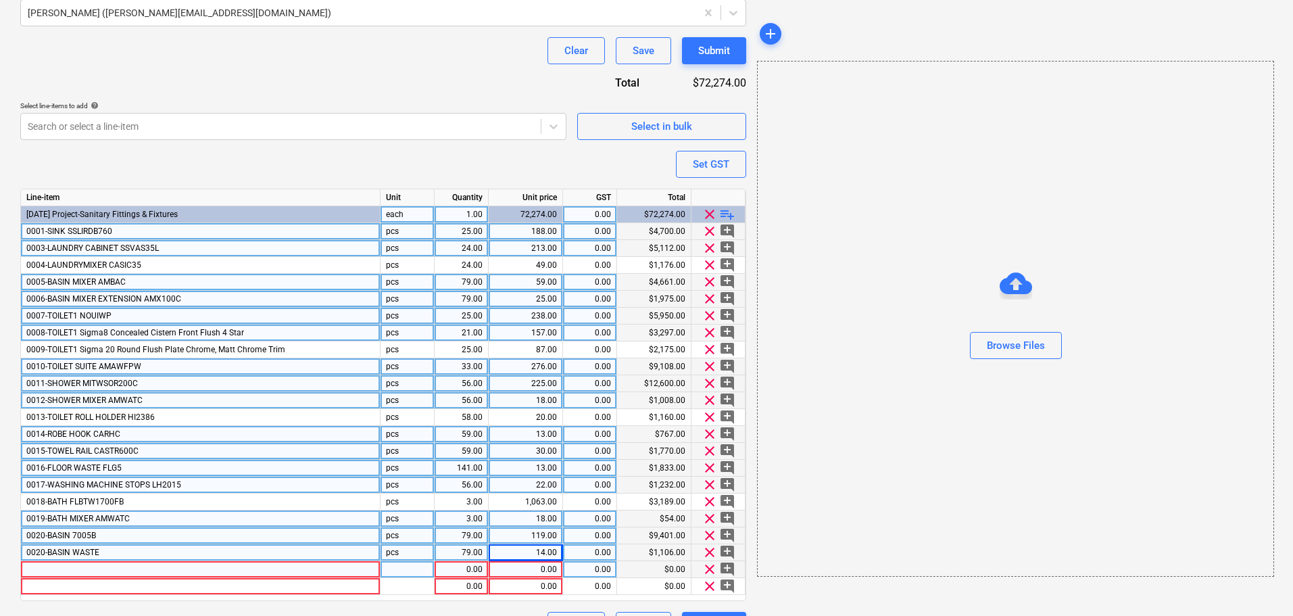
click at [97, 575] on div at bounding box center [201, 569] width 360 height 17
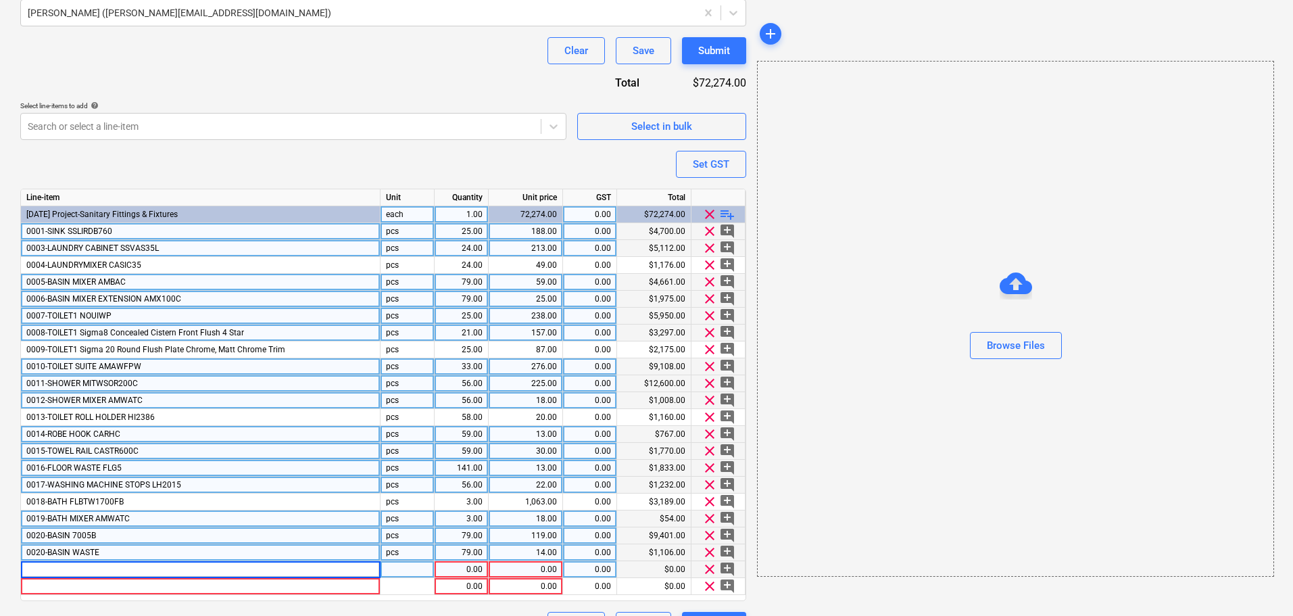
type input "0021-[PERSON_NAME]"
click at [258, 577] on div "0021-[PERSON_NAME]" at bounding box center [201, 569] width 360 height 17
click at [252, 573] on input "0021-[PERSON_NAME]" at bounding box center [200, 569] width 359 height 16
type input "0021-LAUNDRY SINK CBM02"
click at [452, 573] on div "1.00" at bounding box center [461, 569] width 43 height 17
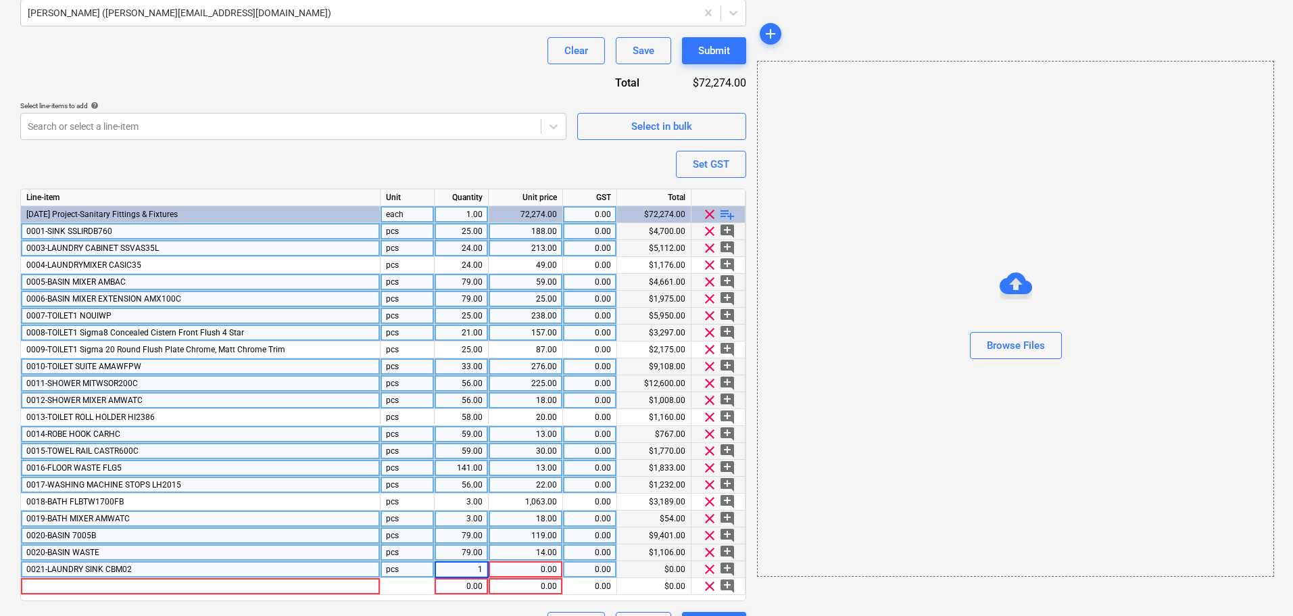
type input "2"
click at [510, 564] on div "0.00" at bounding box center [525, 569] width 63 height 17
type input "210"
click at [269, 581] on div at bounding box center [201, 586] width 360 height 17
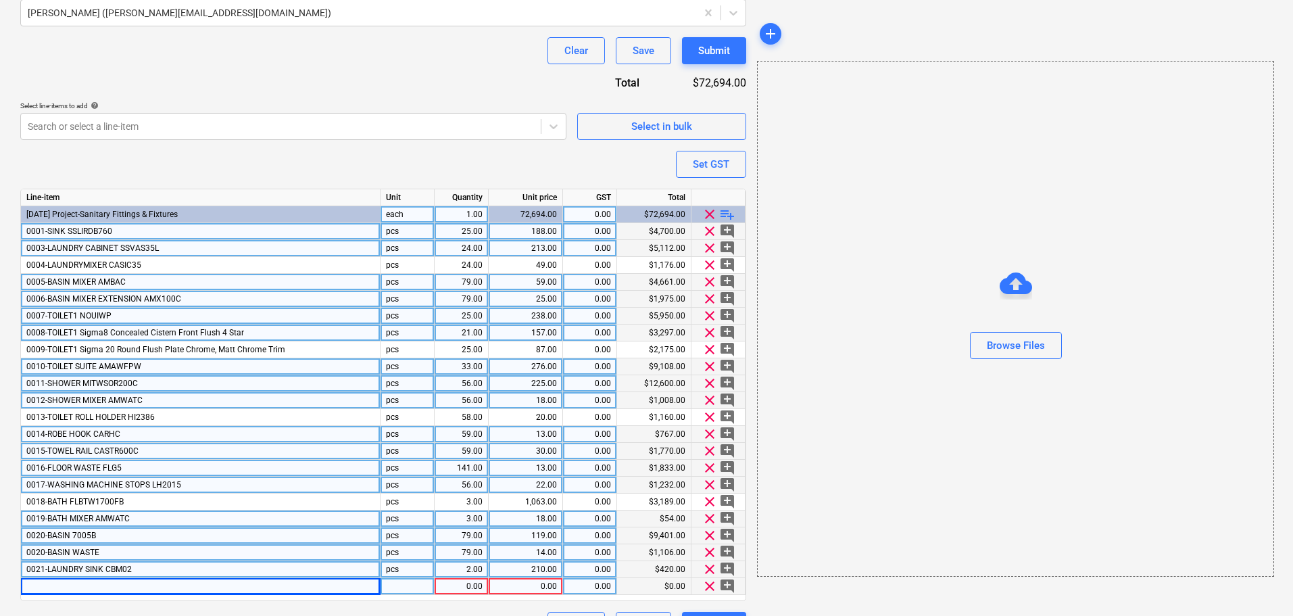
click at [44, 585] on div at bounding box center [201, 586] width 360 height 17
type input "0002-SINK MIXER"
click at [448, 594] on div "1.00" at bounding box center [461, 586] width 43 height 17
type input "26"
click at [531, 585] on div "0.00" at bounding box center [525, 586] width 63 height 17
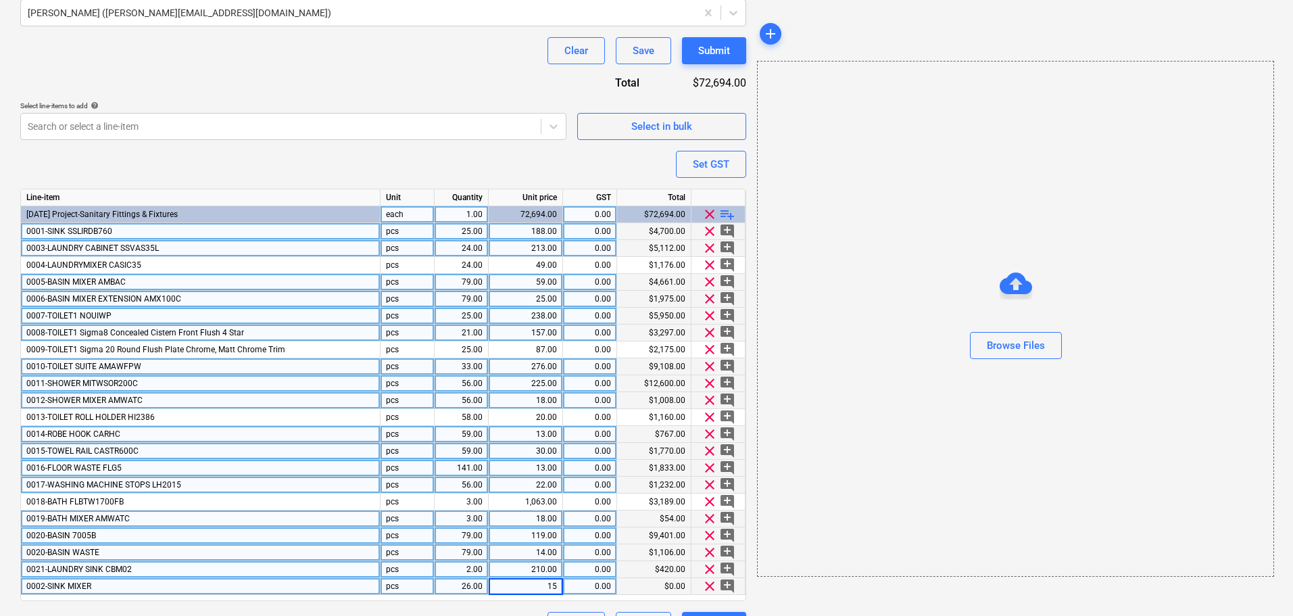
type input "157"
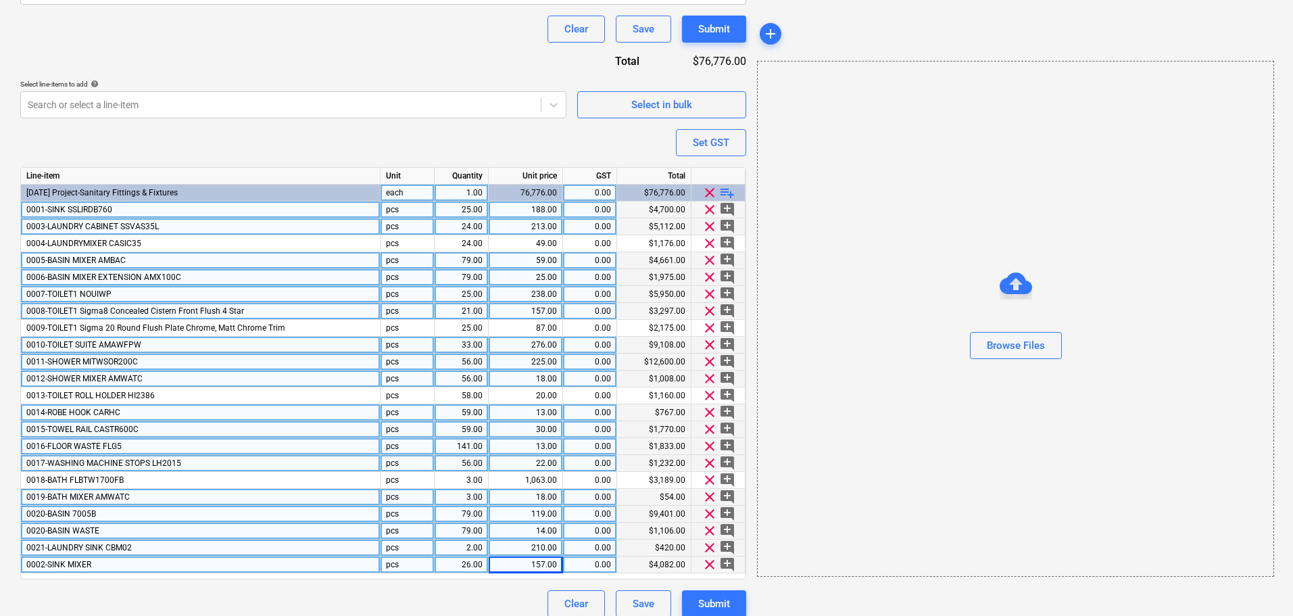
scroll to position [448, 0]
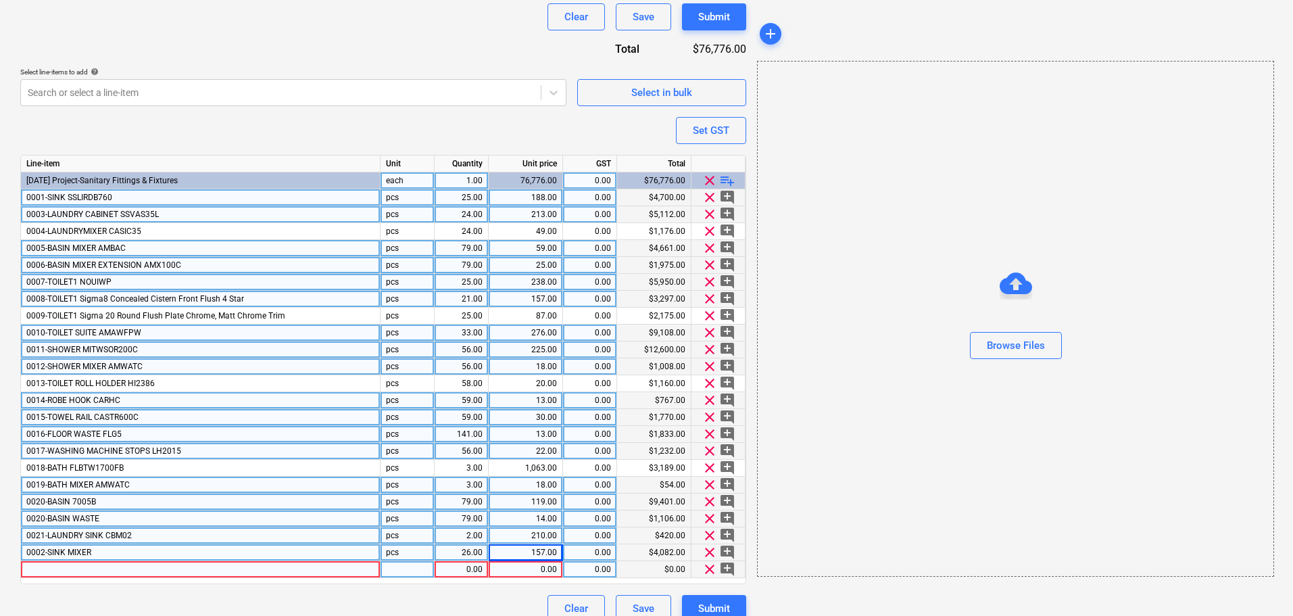
click at [237, 569] on div at bounding box center [201, 569] width 360 height 17
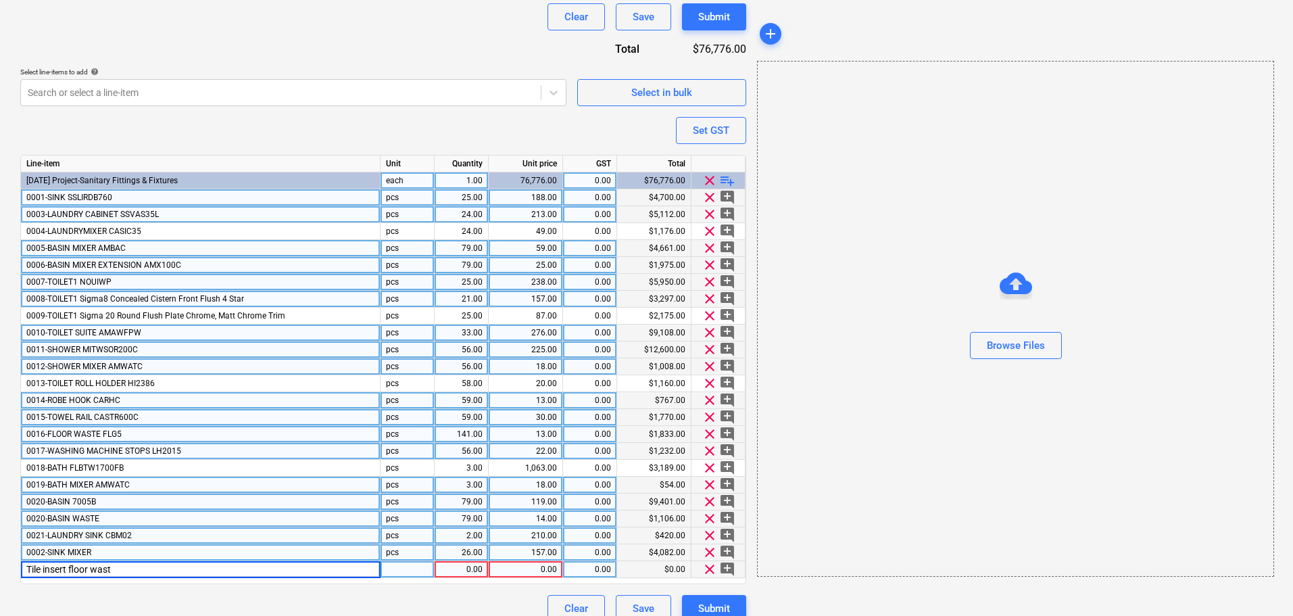
type input "Tile insert floor waste"
click at [172, 568] on div "Tile insert floor waste" at bounding box center [201, 569] width 360 height 17
click at [172, 569] on input "Tile insert floor waste" at bounding box center [200, 569] width 359 height 16
click at [170, 572] on input "Tile insert floor waste" at bounding box center [200, 569] width 359 height 16
type input "Tile insert floor waste SQ100TI20DN100"
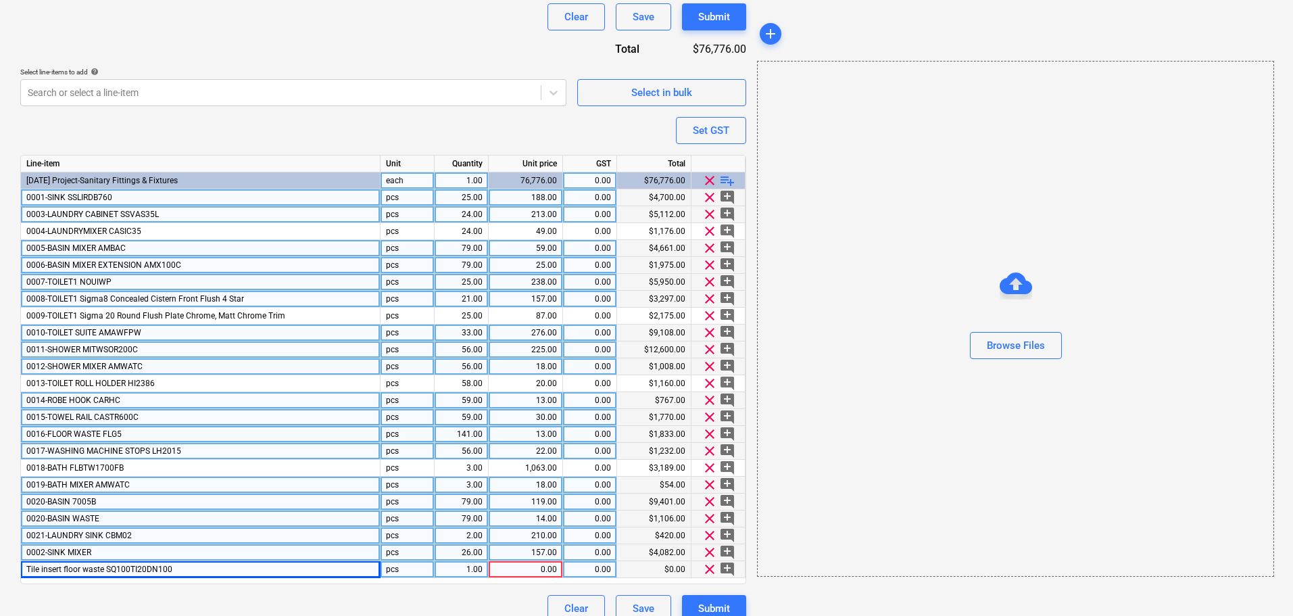
click at [475, 571] on div "1.00" at bounding box center [461, 569] width 43 height 17
type input "56"
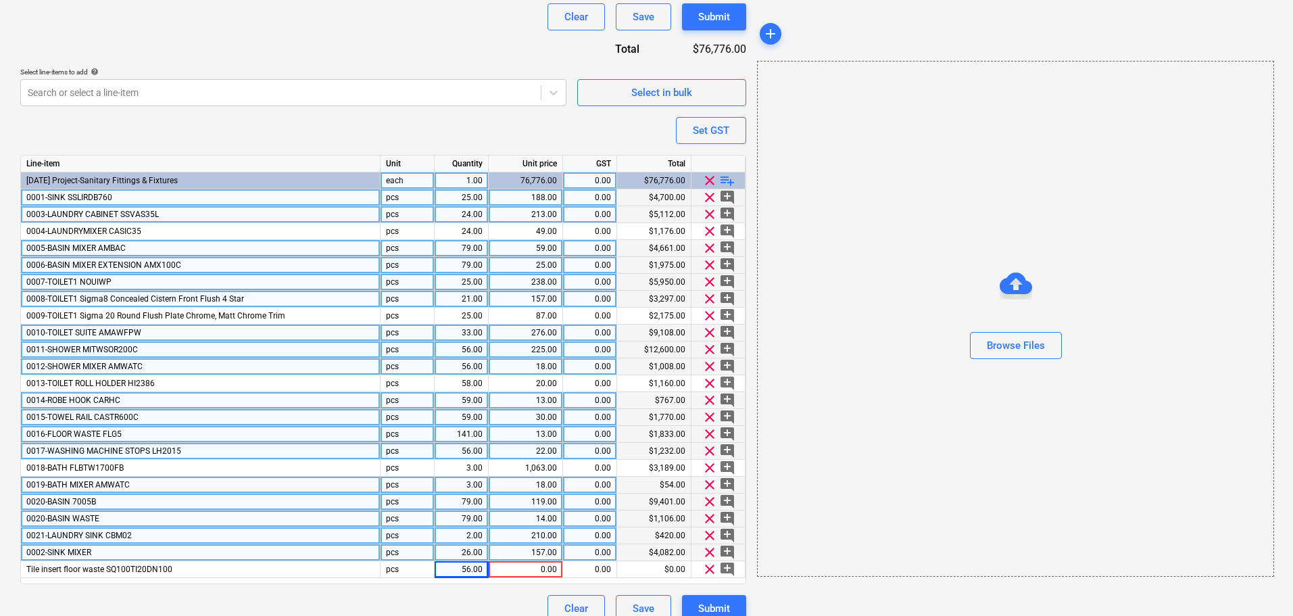
click at [481, 589] on div "Purchase order name help E&S Sitaryware Purchase order Purchase order reference…" at bounding box center [383, 142] width 726 height 959
click at [542, 571] on div "0.00" at bounding box center [525, 569] width 63 height 17
type input "25"
click at [505, 606] on div "Clear Save Submit" at bounding box center [383, 608] width 726 height 27
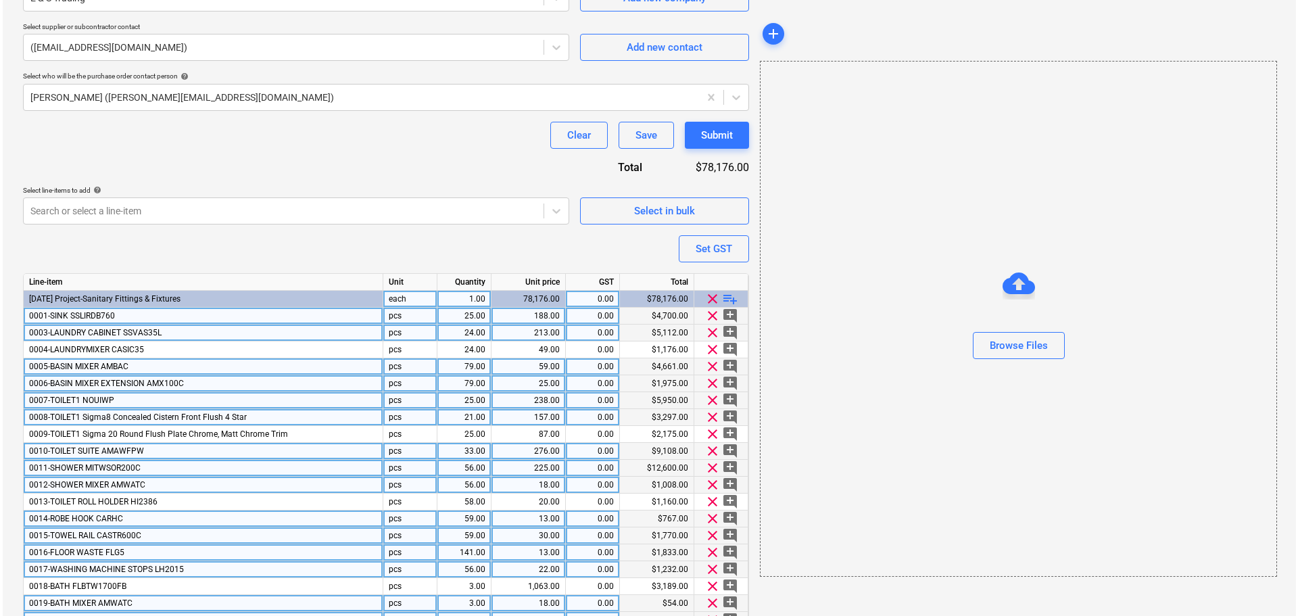
scroll to position [464, 0]
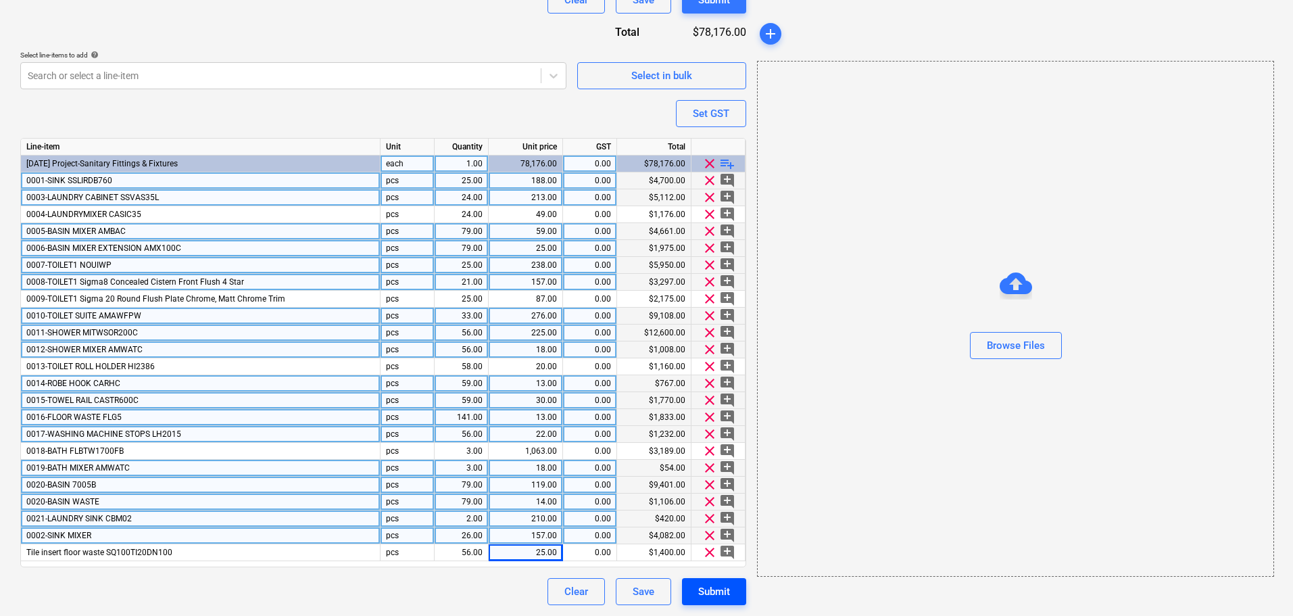
click at [718, 598] on div "Submit" at bounding box center [714, 592] width 32 height 18
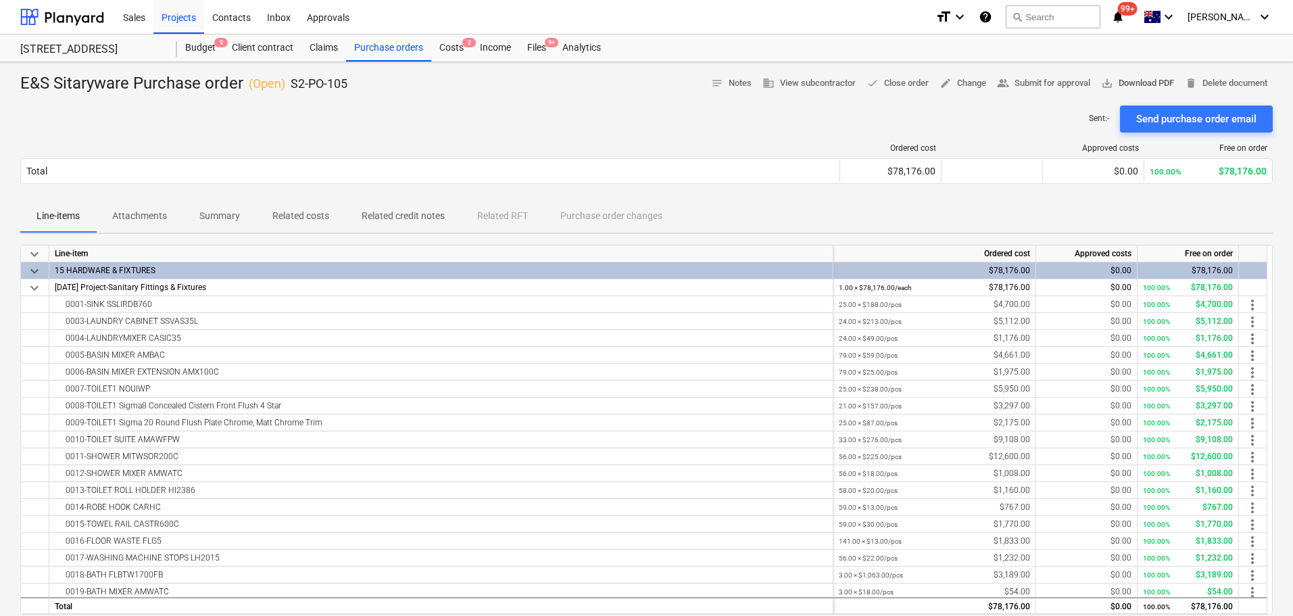
click at [1147, 86] on span "save_alt Download PDF" at bounding box center [1137, 84] width 73 height 16
click at [400, 48] on div "Purchase orders" at bounding box center [388, 47] width 85 height 27
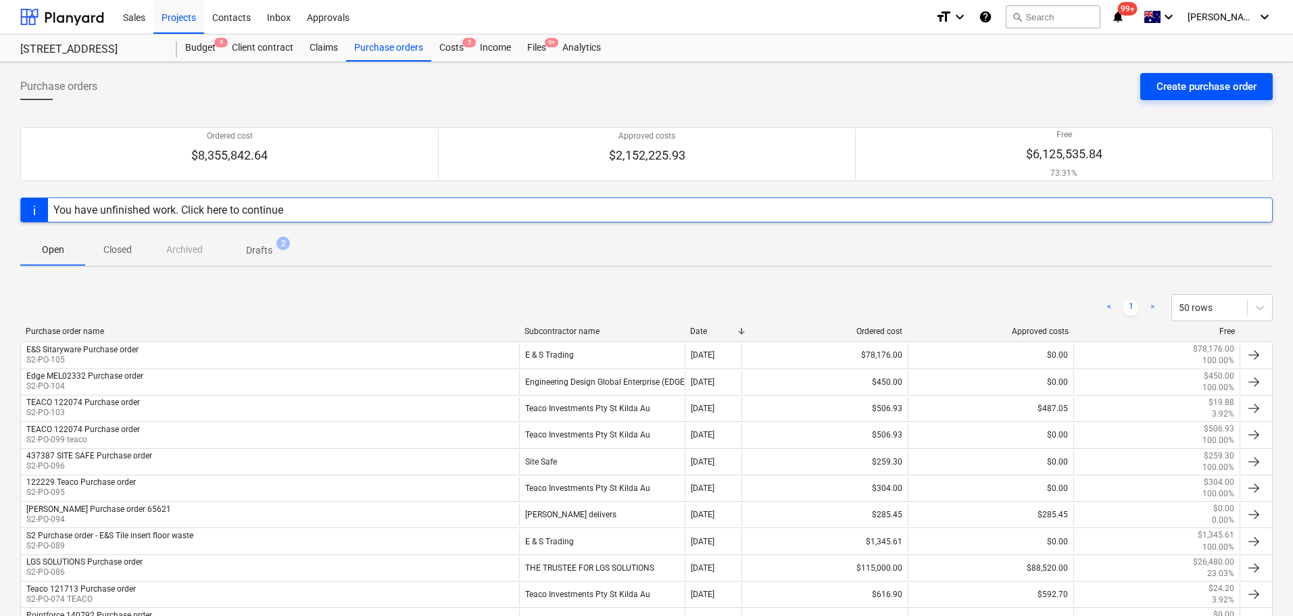
click at [1200, 89] on div "Create purchase order" at bounding box center [1207, 87] width 100 height 18
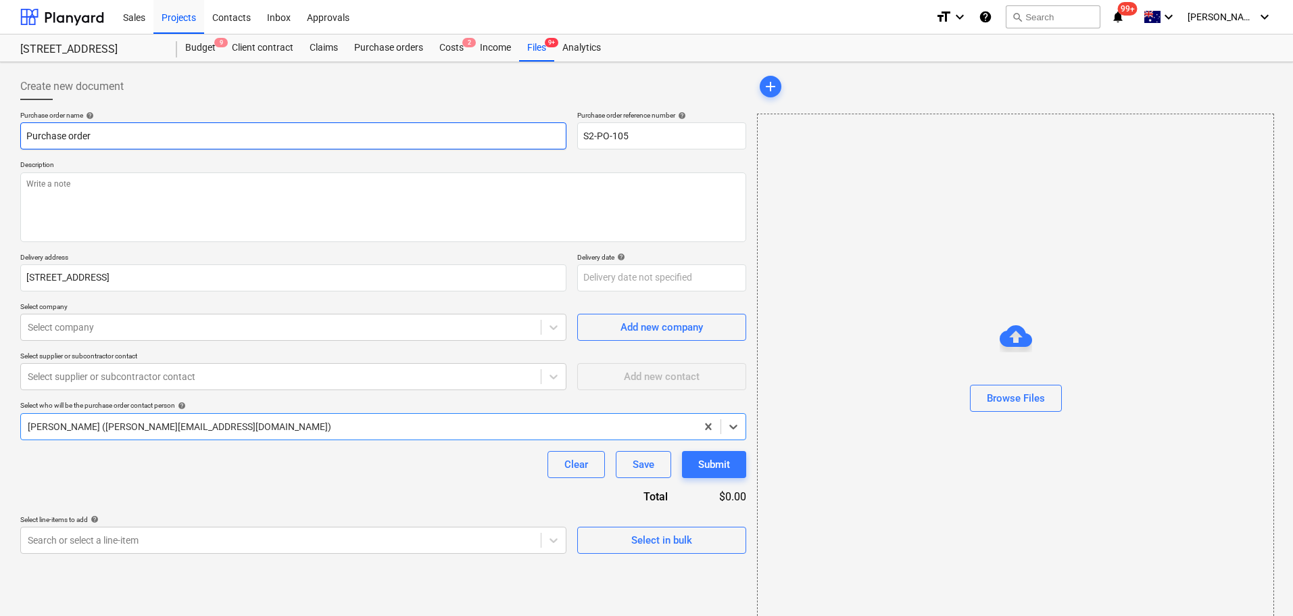
click at [26, 139] on input "Purchase order" at bounding box center [293, 135] width 546 height 27
drag, startPoint x: 95, startPoint y: 136, endPoint x: -16, endPoint y: 132, distance: 110.9
click at [0, 132] on html "Sales Projects Contacts Inbox Approvals format_size keyboard_arrow_down help se…" at bounding box center [646, 308] width 1293 height 616
type input "E&S Appliances Purchase order"
click at [166, 204] on textarea at bounding box center [383, 207] width 726 height 70
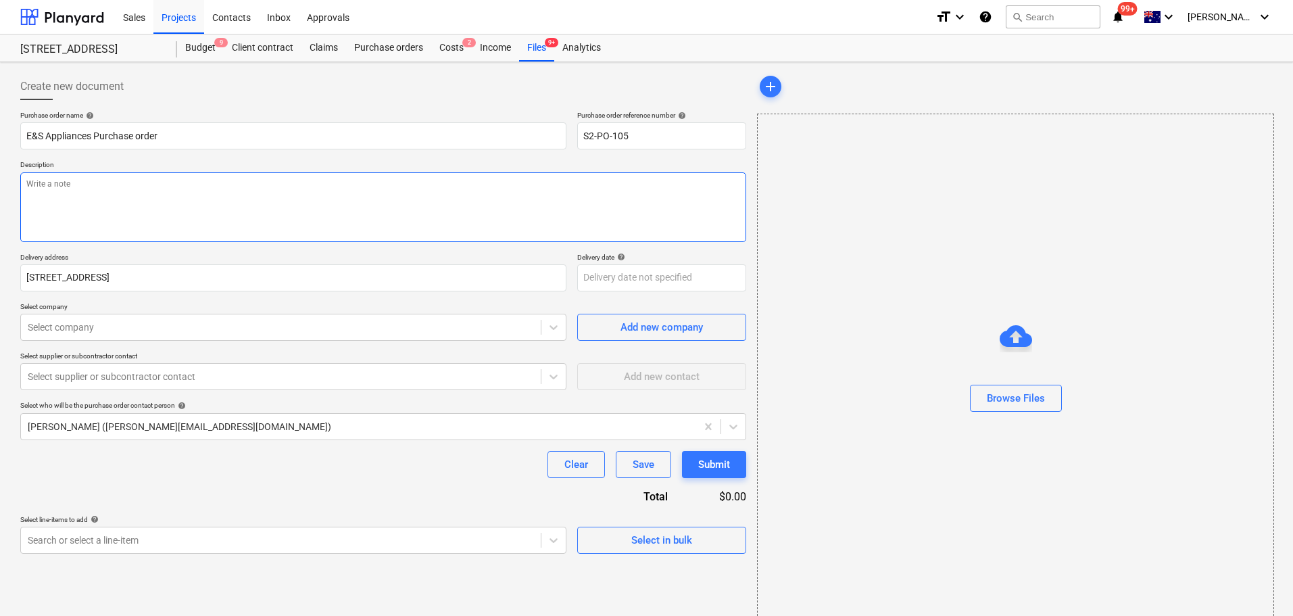
paste textarea "E&S Appliances"
type textarea "E&S Appliances"
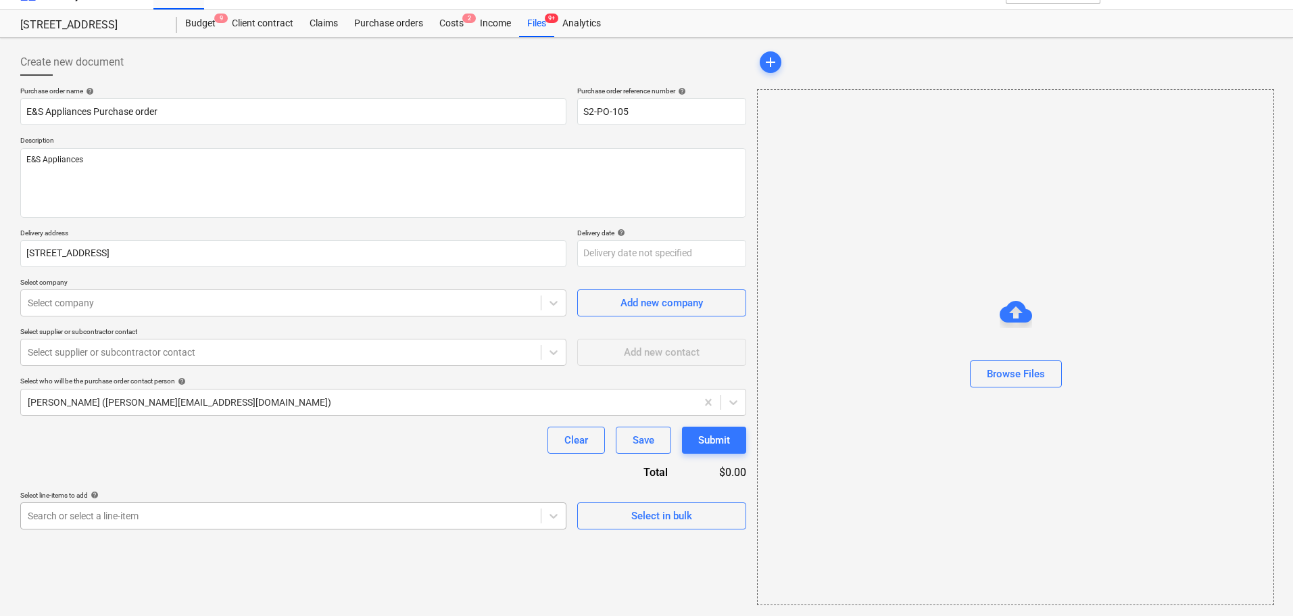
click at [124, 532] on body "Sales Projects Contacts Inbox Approvals format_size keyboard_arrow_down help se…" at bounding box center [646, 284] width 1293 height 616
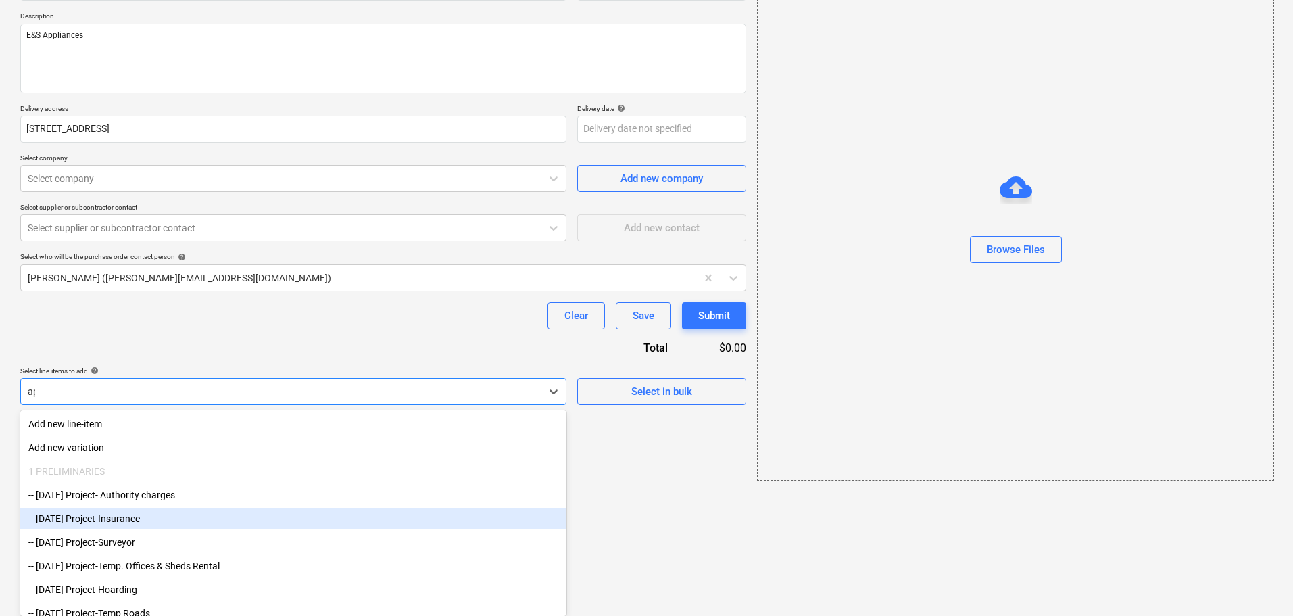
scroll to position [24, 0]
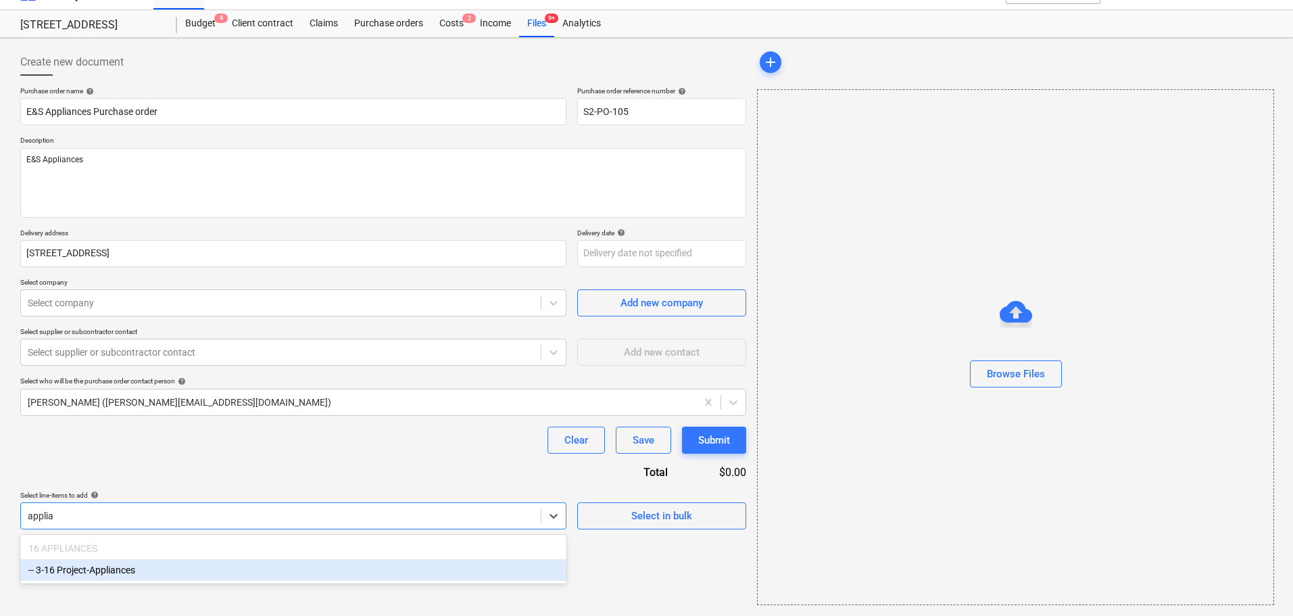
click at [149, 583] on div "16 APPLIANCES -- 3-16 Project-Appliances" at bounding box center [293, 559] width 546 height 49
click at [160, 573] on div "-- 3-16 Project-Appliances" at bounding box center [293, 570] width 546 height 22
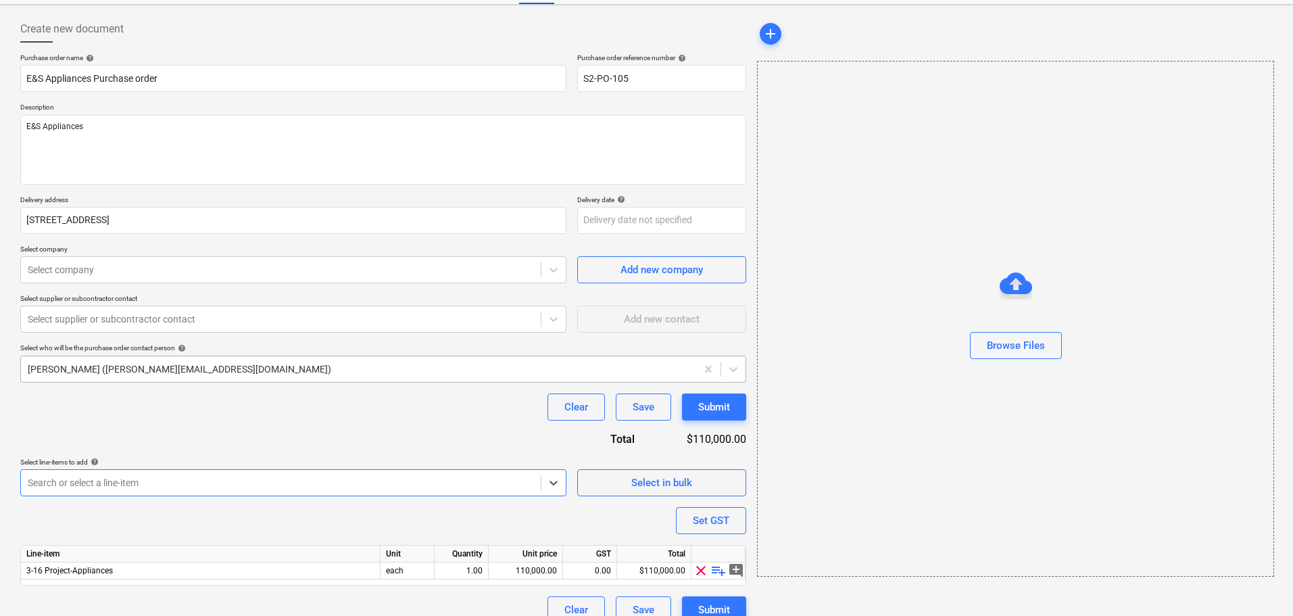
scroll to position [76, 0]
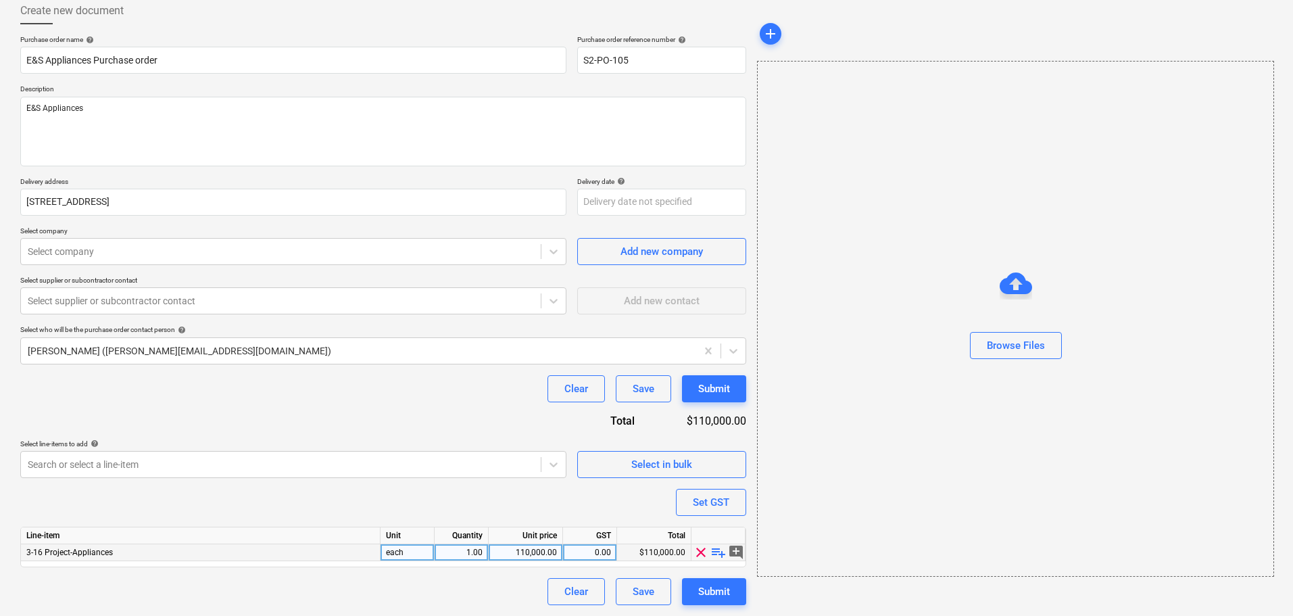
click at [721, 552] on span "playlist_add" at bounding box center [718, 552] width 16 height 16
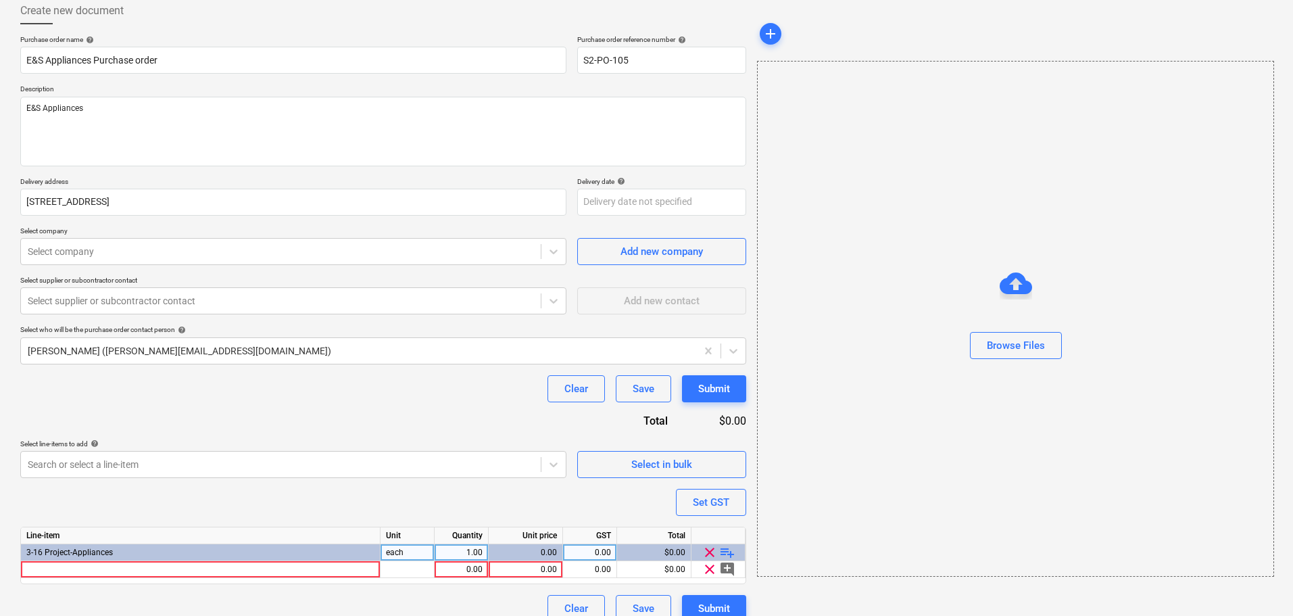
click at [721, 552] on span "playlist_add" at bounding box center [727, 552] width 16 height 16
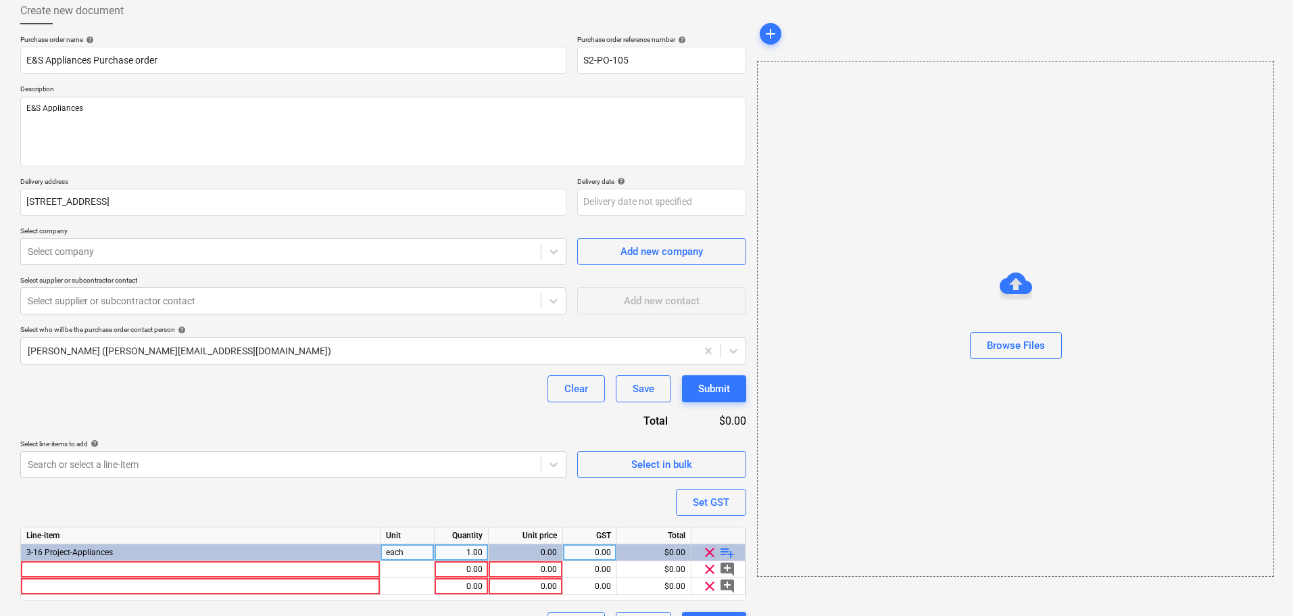
click at [721, 552] on span "playlist_add" at bounding box center [727, 552] width 16 height 16
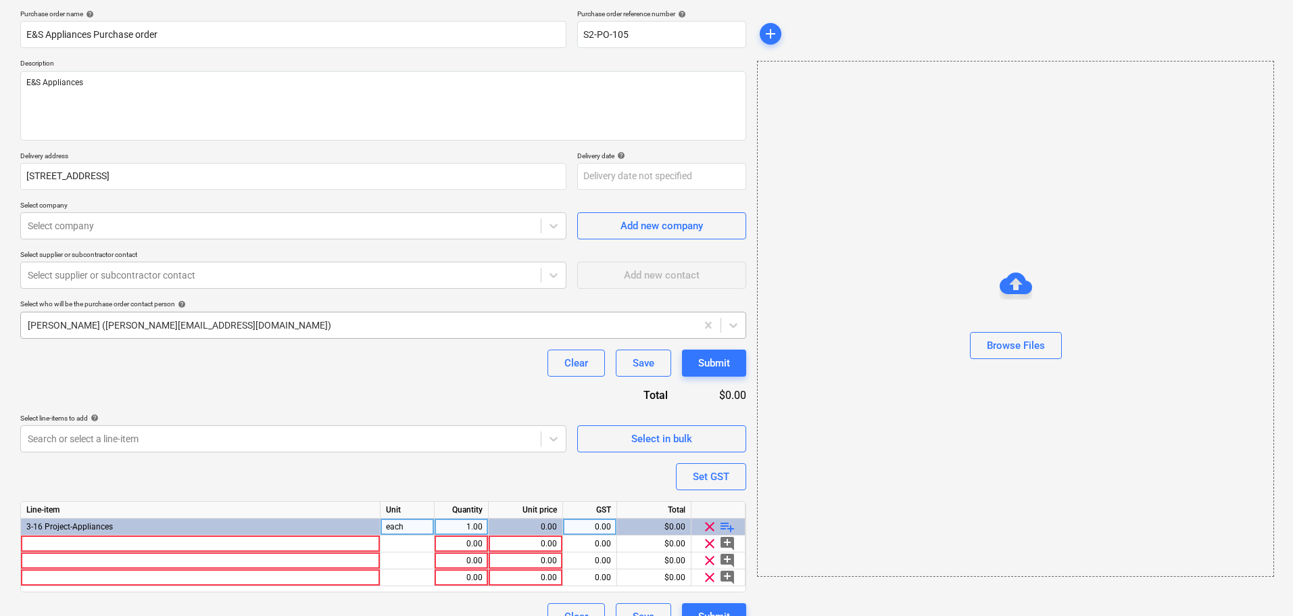
scroll to position [126, 0]
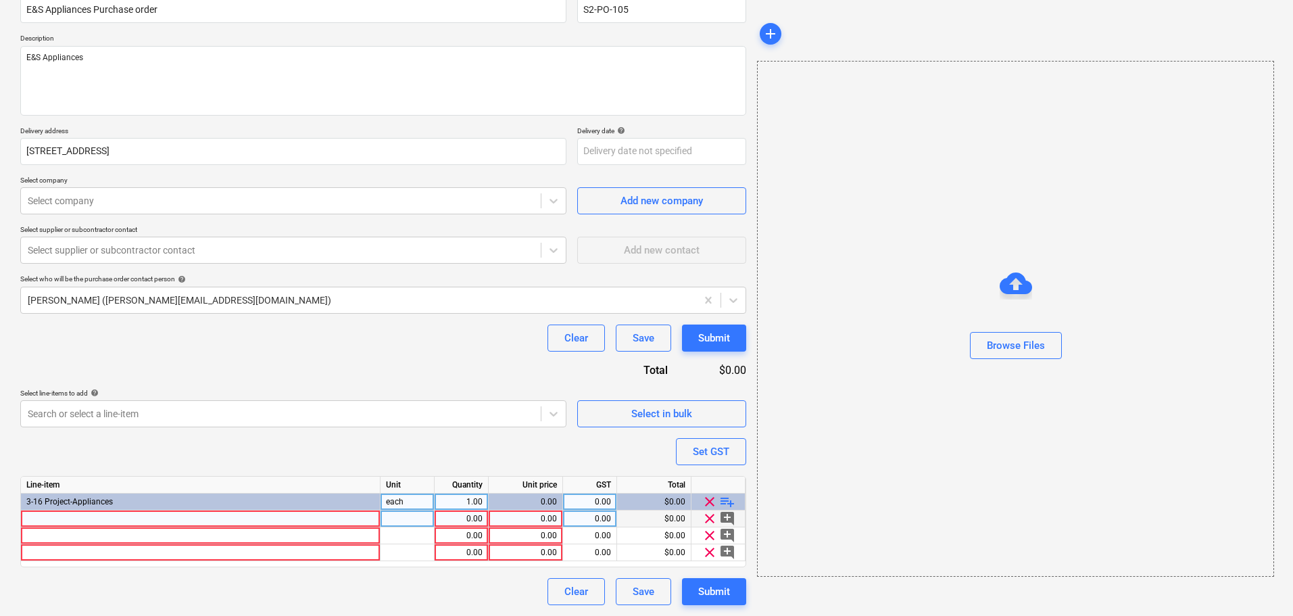
click at [143, 521] on div at bounding box center [201, 518] width 360 height 17
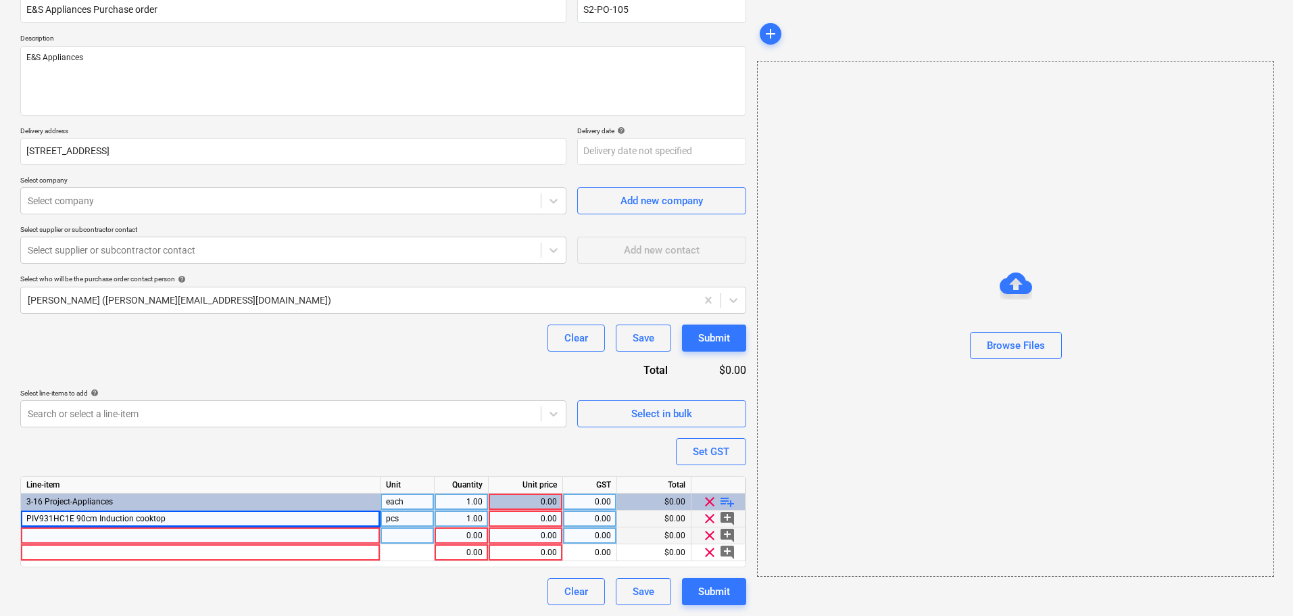
click at [73, 537] on div at bounding box center [201, 535] width 360 height 17
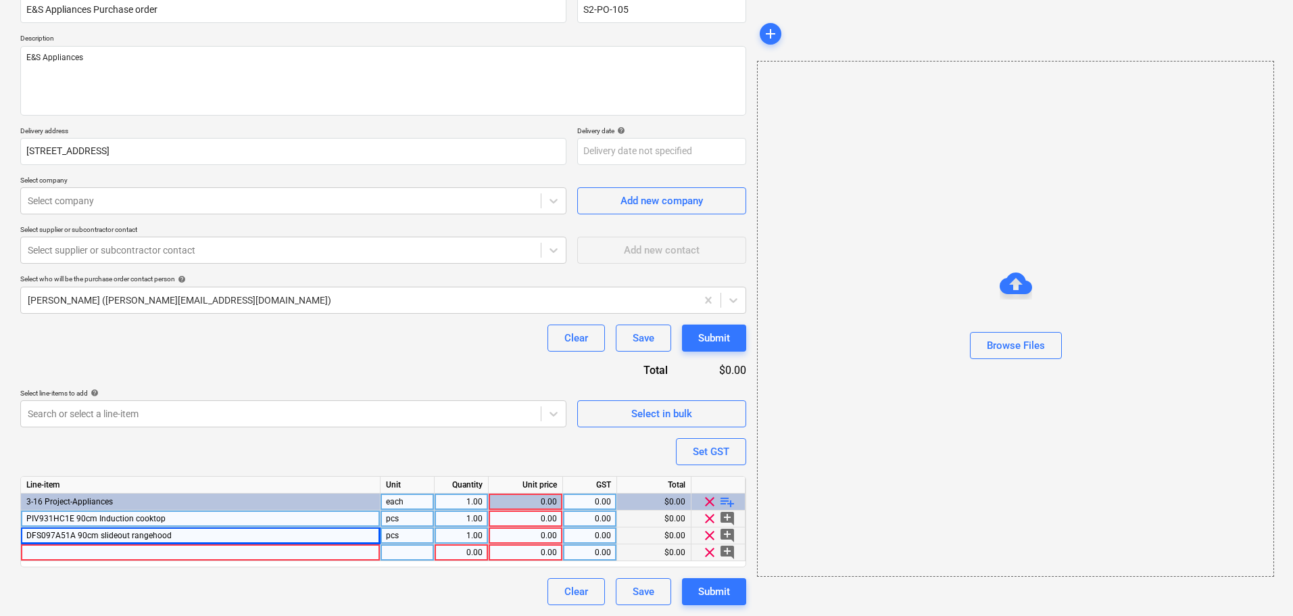
click at [453, 551] on div "0.00" at bounding box center [461, 552] width 43 height 17
click at [468, 528] on div "1.00" at bounding box center [461, 535] width 43 height 17
click at [463, 515] on div "1.00" at bounding box center [461, 518] width 43 height 17
click at [74, 552] on div at bounding box center [201, 552] width 360 height 17
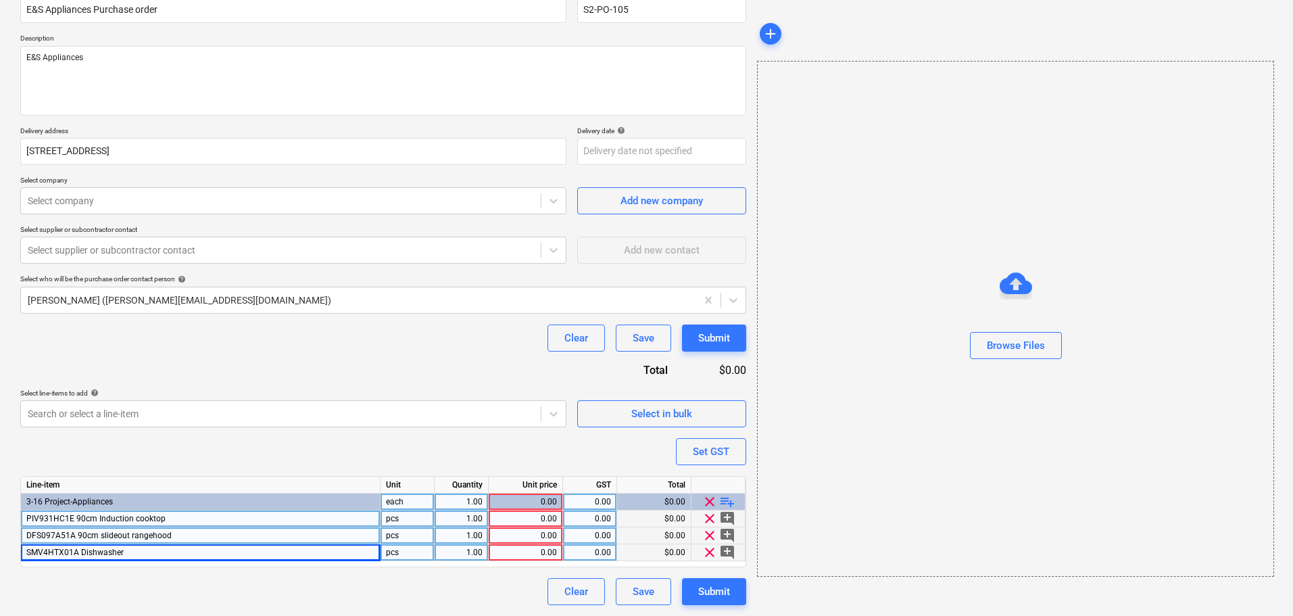
click at [725, 503] on span "playlist_add" at bounding box center [727, 501] width 16 height 16
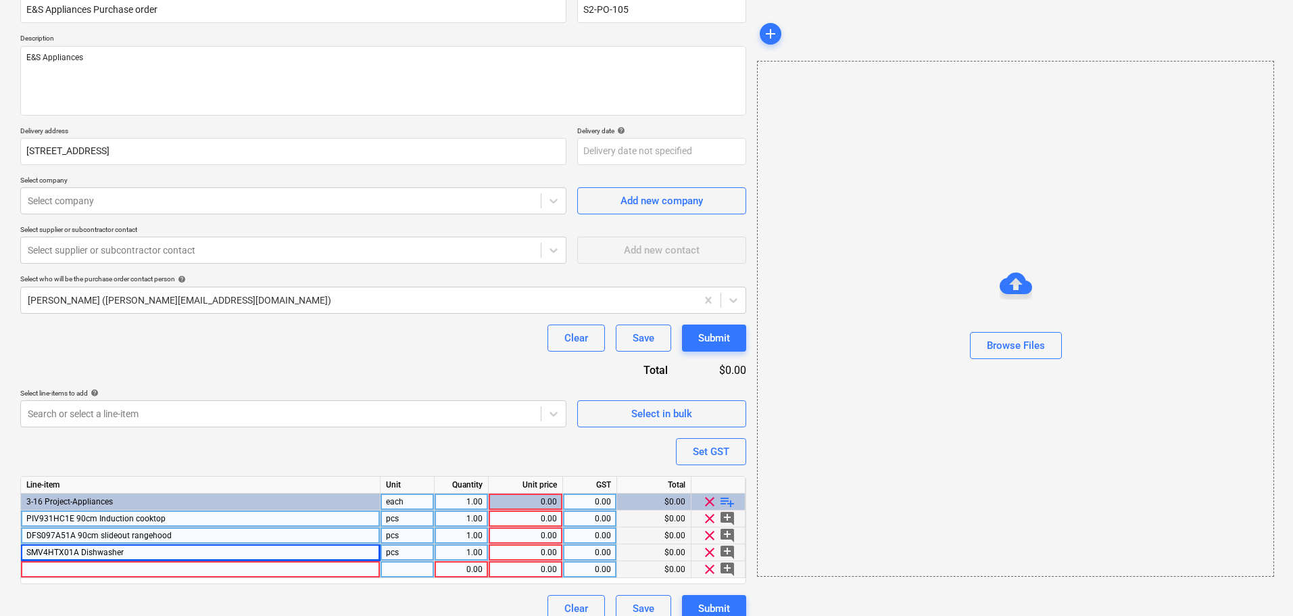
click at [92, 571] on div at bounding box center [201, 569] width 360 height 17
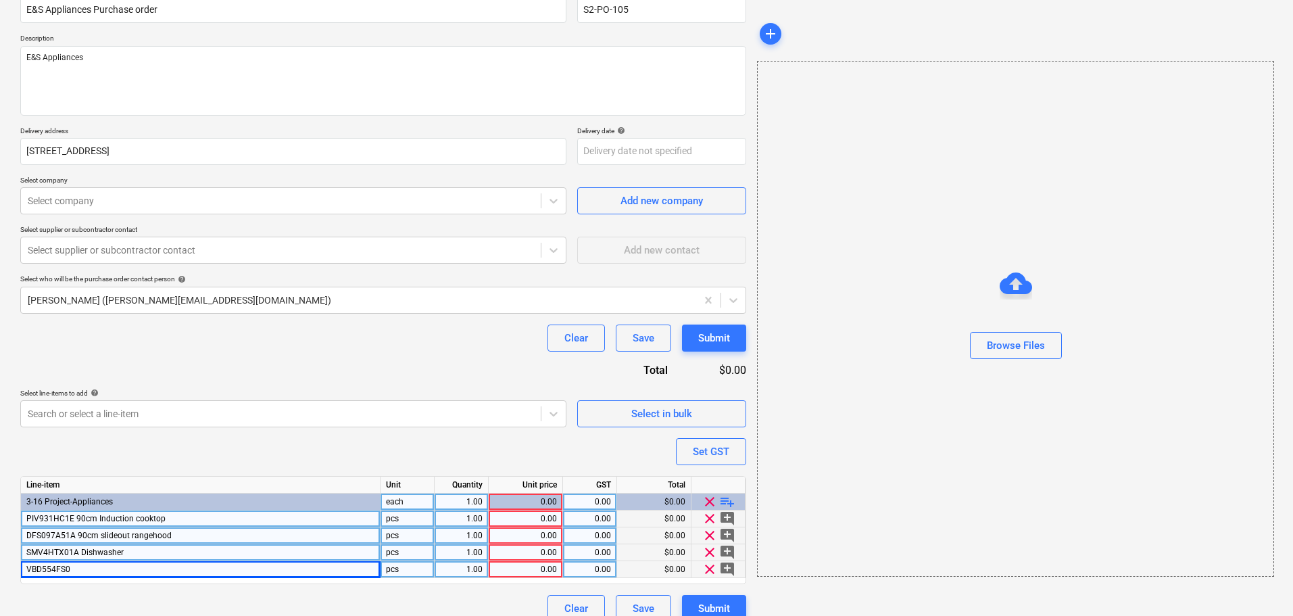
click at [731, 502] on span "playlist_add" at bounding box center [727, 501] width 16 height 16
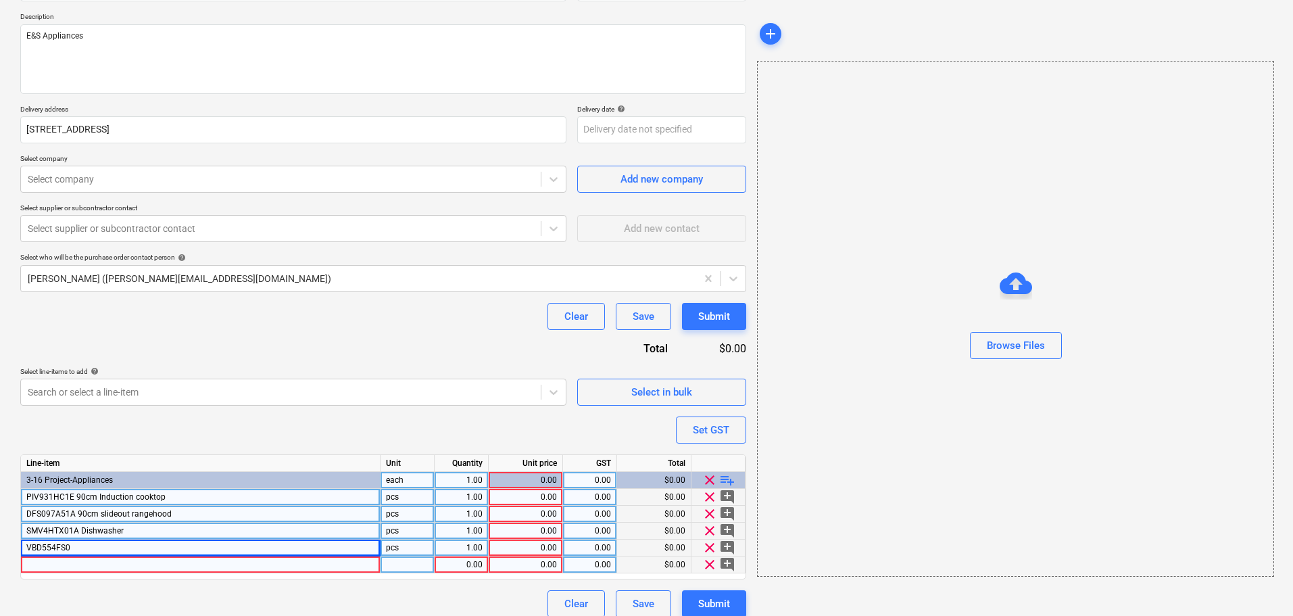
scroll to position [160, 0]
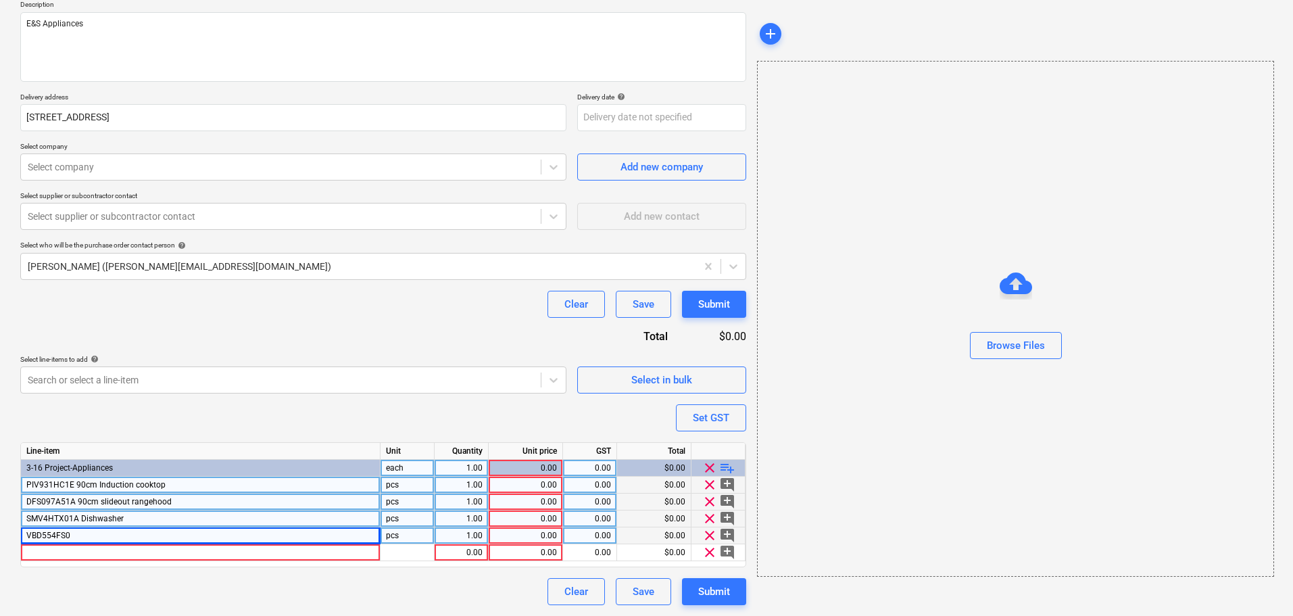
click at [141, 485] on span "PIV931HC1E 90cm Induction cooktop" at bounding box center [95, 484] width 139 height 9
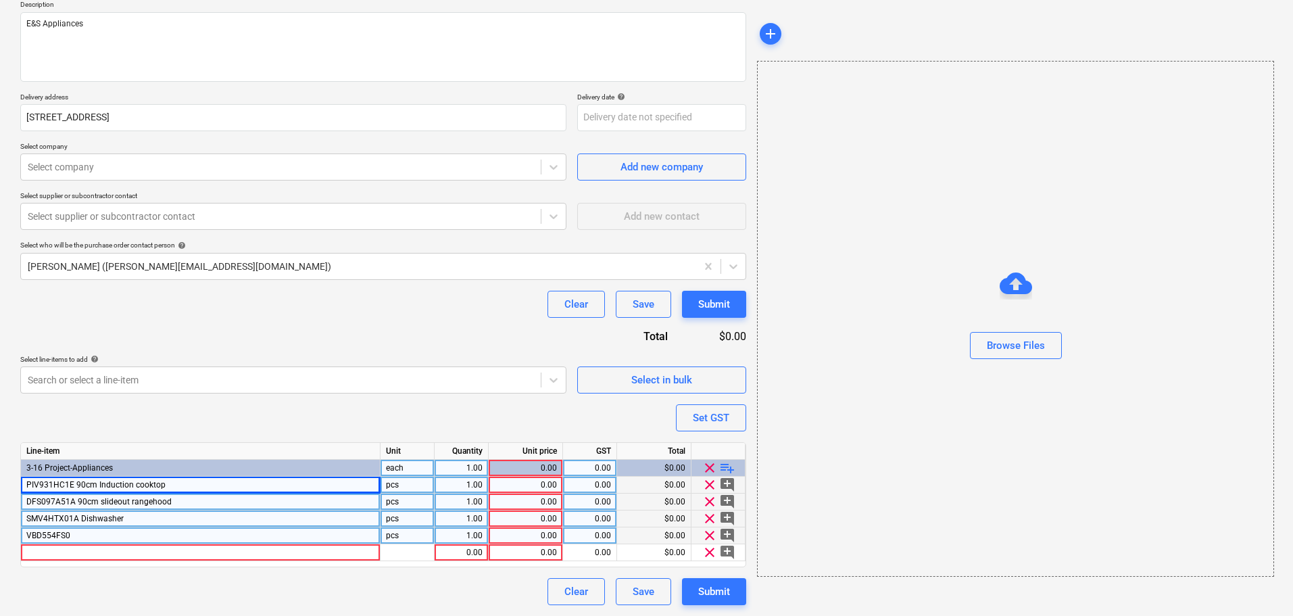
click at [543, 486] on div "0.00" at bounding box center [525, 485] width 63 height 17
click at [536, 504] on div "0.00" at bounding box center [525, 501] width 63 height 17
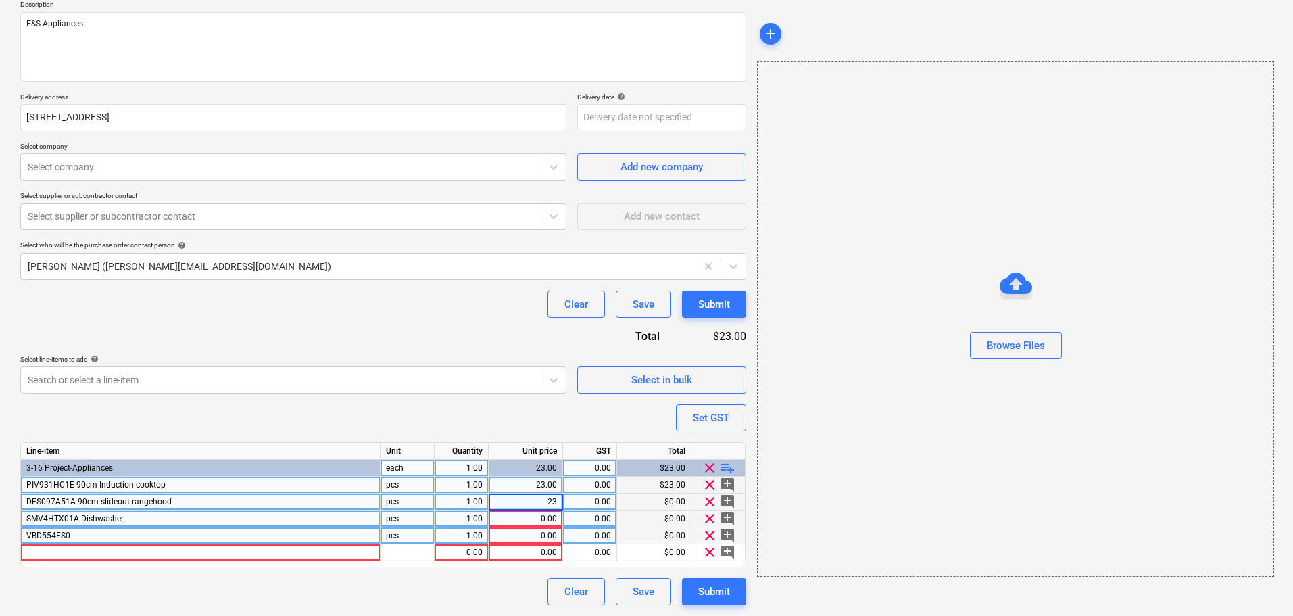
click at [539, 524] on div "0.00" at bounding box center [525, 518] width 63 height 17
click at [546, 532] on div "0.00" at bounding box center [525, 535] width 63 height 17
click at [248, 534] on div "VBD554FS0" at bounding box center [201, 535] width 360 height 17
click at [137, 533] on div "VBD554FS0" at bounding box center [201, 535] width 360 height 17
click at [137, 533] on input "VBD554FS0" at bounding box center [200, 535] width 359 height 16
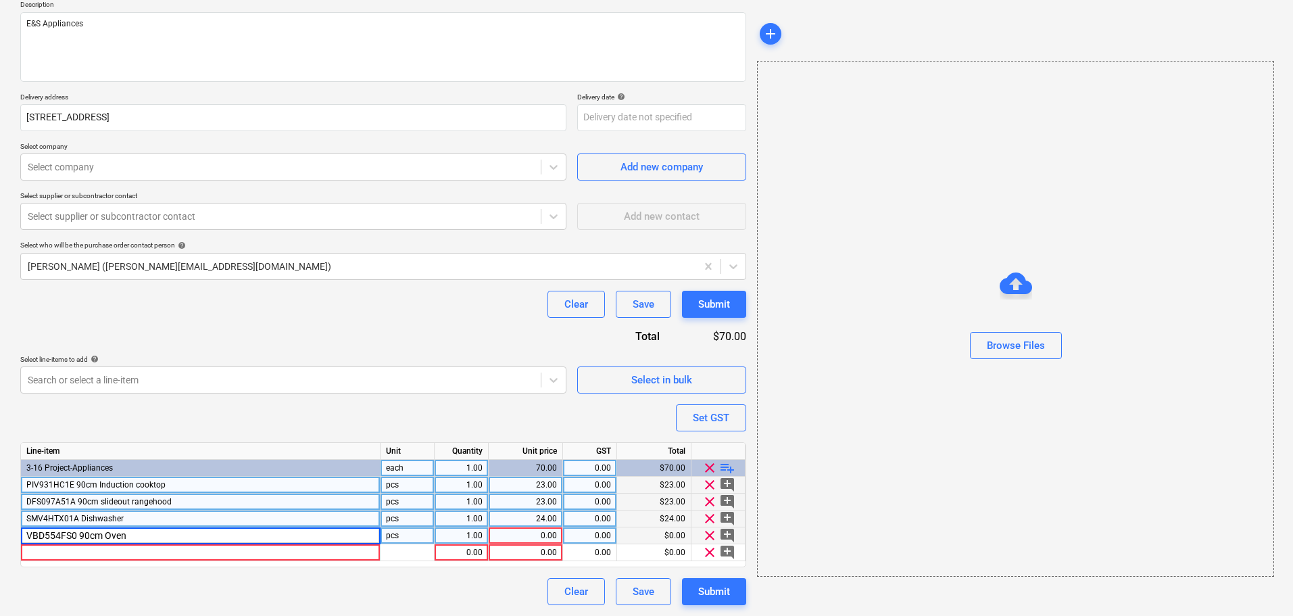
click at [222, 420] on div "Purchase order name help E&S Appliances Purchase order Purchase order reference…" at bounding box center [383, 278] width 726 height 654
click at [529, 535] on div "0.00" at bounding box center [525, 535] width 63 height 17
click at [380, 368] on div "Search or select a line-item" at bounding box center [293, 379] width 546 height 27
click at [188, 493] on div "DFS097A51A 90cm slideout rangehood" at bounding box center [201, 501] width 360 height 17
click at [97, 493] on div "PIV931HC1E 90cm Induction cooktop" at bounding box center [201, 485] width 360 height 17
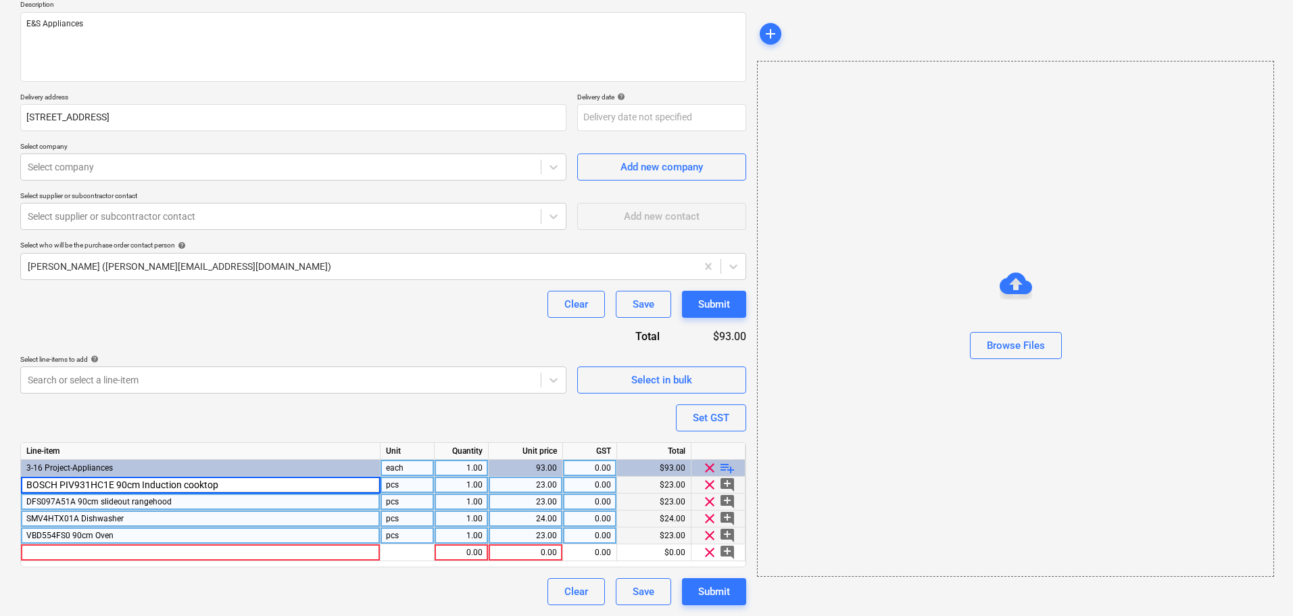
click at [82, 503] on span "DFS097A51A 90cm slideout rangehood" at bounding box center [98, 501] width 145 height 9
click at [60, 520] on span "SMV4HTX01A Dishwasher" at bounding box center [74, 518] width 97 height 9
click at [60, 520] on input "SMV4HTX01A Dishwasher" at bounding box center [200, 518] width 359 height 16
click at [42, 521] on input "SMV4HTX01A Dishwasher" at bounding box center [200, 518] width 359 height 16
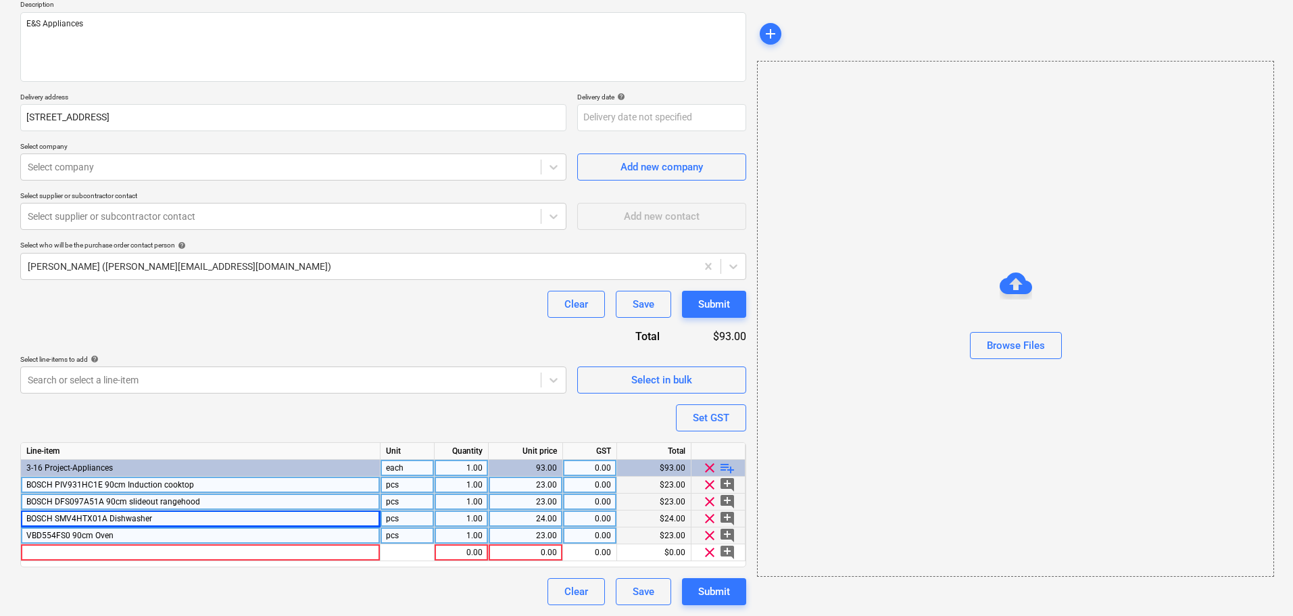
click at [42, 534] on span "VBD554FS0 90cm Oven" at bounding box center [69, 535] width 87 height 9
click at [42, 534] on input "VBD554FS0 90cm Oven" at bounding box center [200, 535] width 359 height 16
click at [31, 536] on input "VBD554FS0 90cm Oven" at bounding box center [200, 535] width 359 height 16
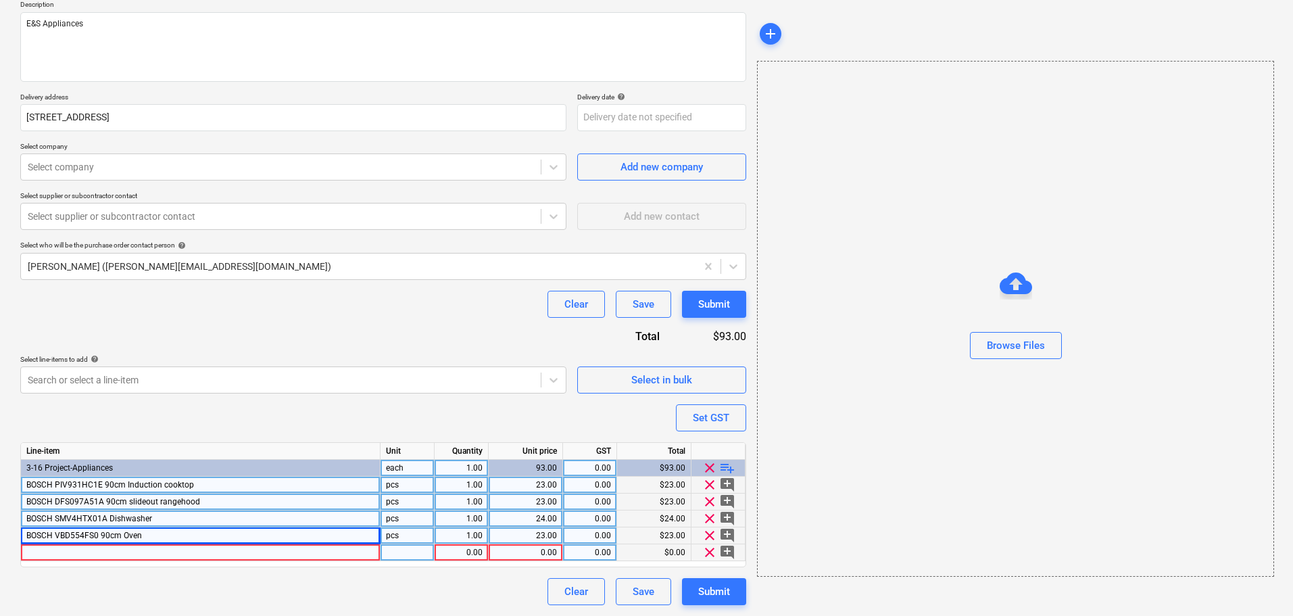
click at [160, 554] on div at bounding box center [201, 552] width 360 height 17
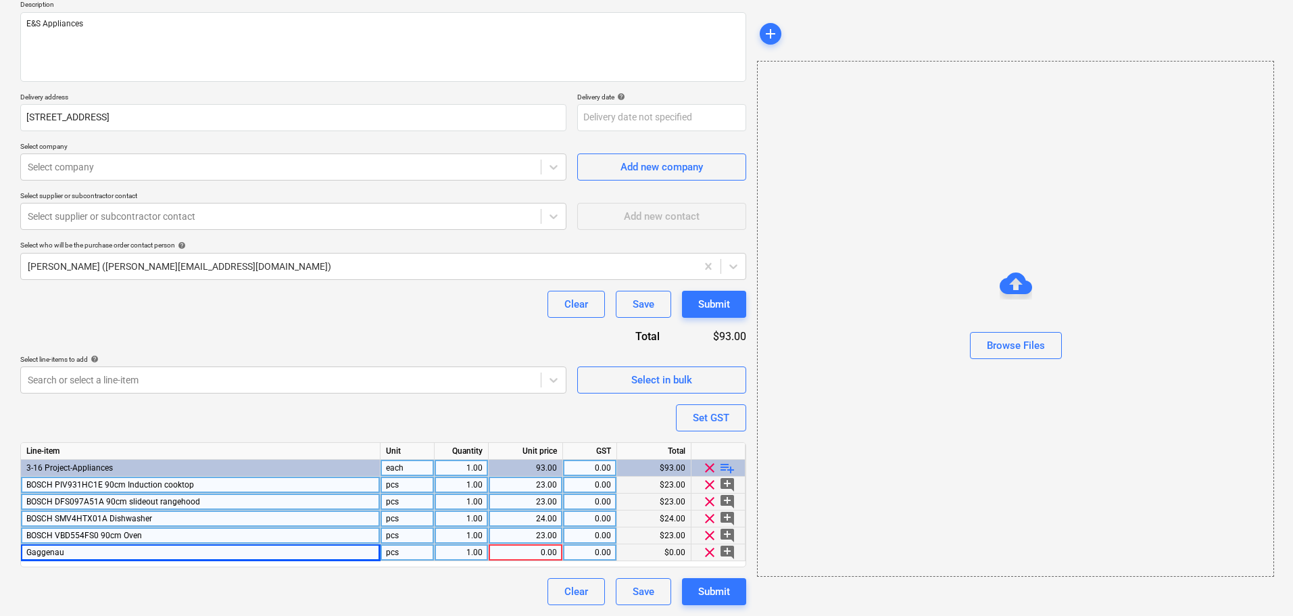
click at [725, 466] on span "playlist_add" at bounding box center [727, 468] width 16 height 16
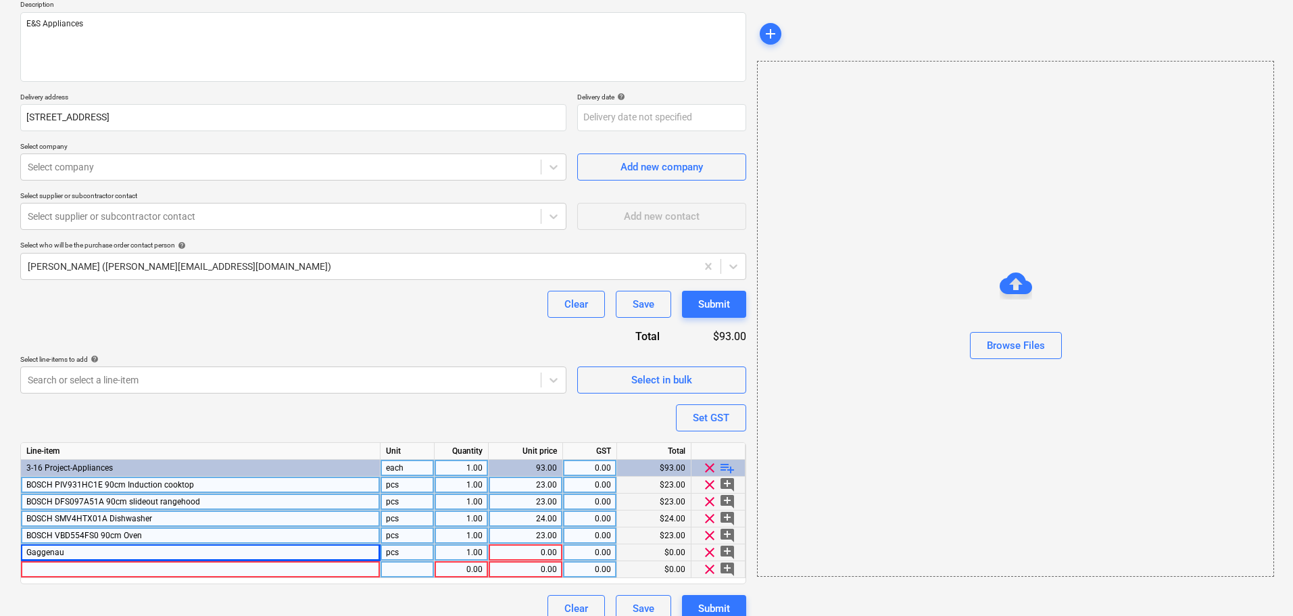
click at [279, 568] on div at bounding box center [201, 569] width 360 height 17
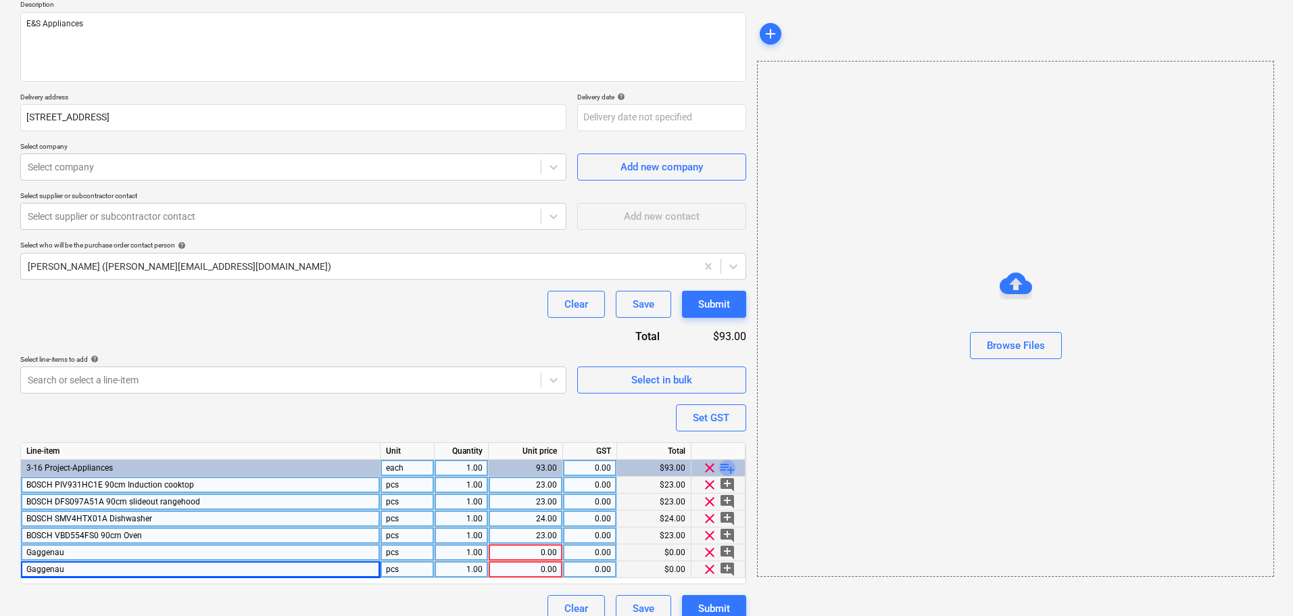
click at [730, 470] on span "playlist_add" at bounding box center [727, 468] width 16 height 16
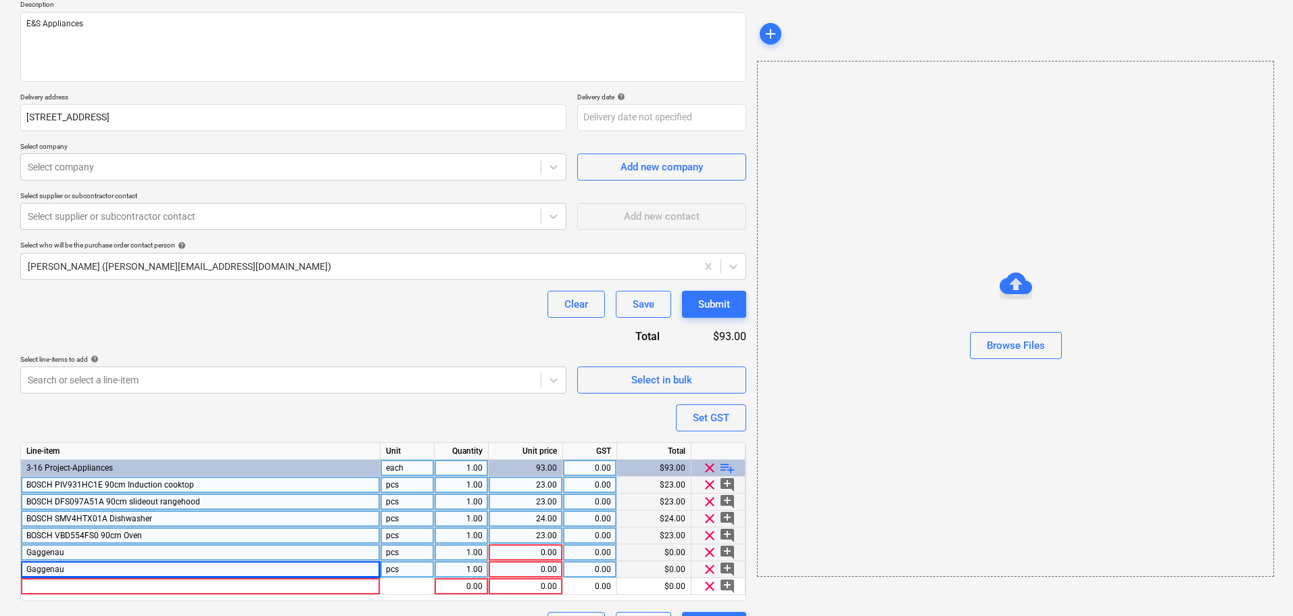
click at [731, 470] on span "playlist_add" at bounding box center [727, 468] width 16 height 16
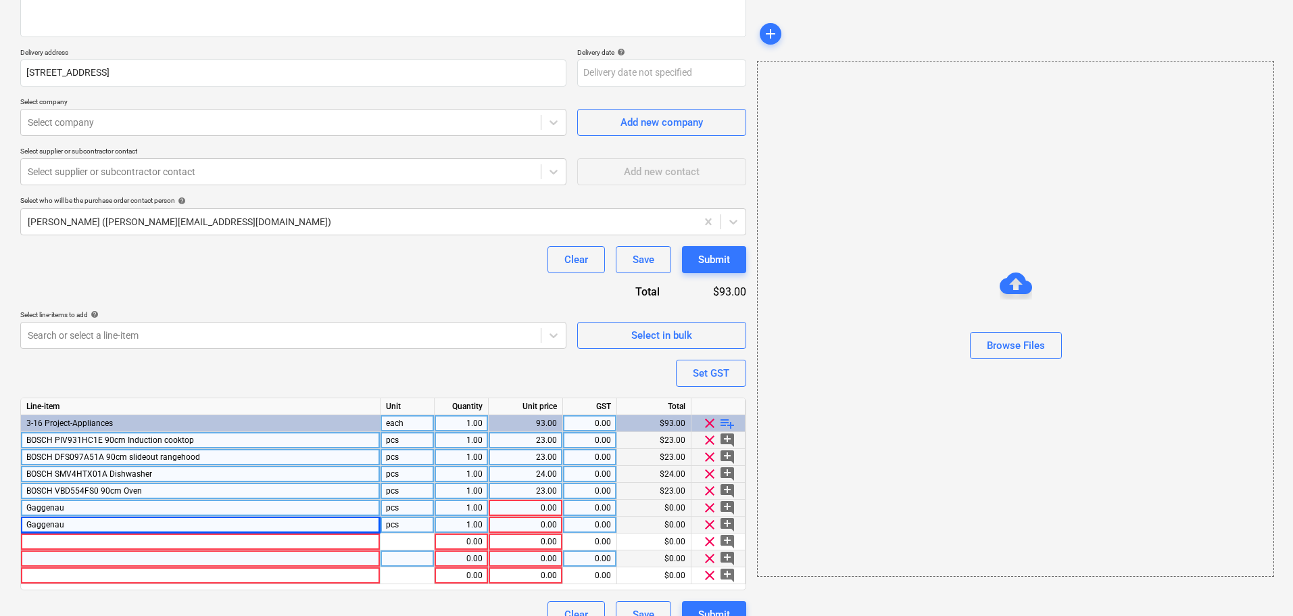
scroll to position [228, 0]
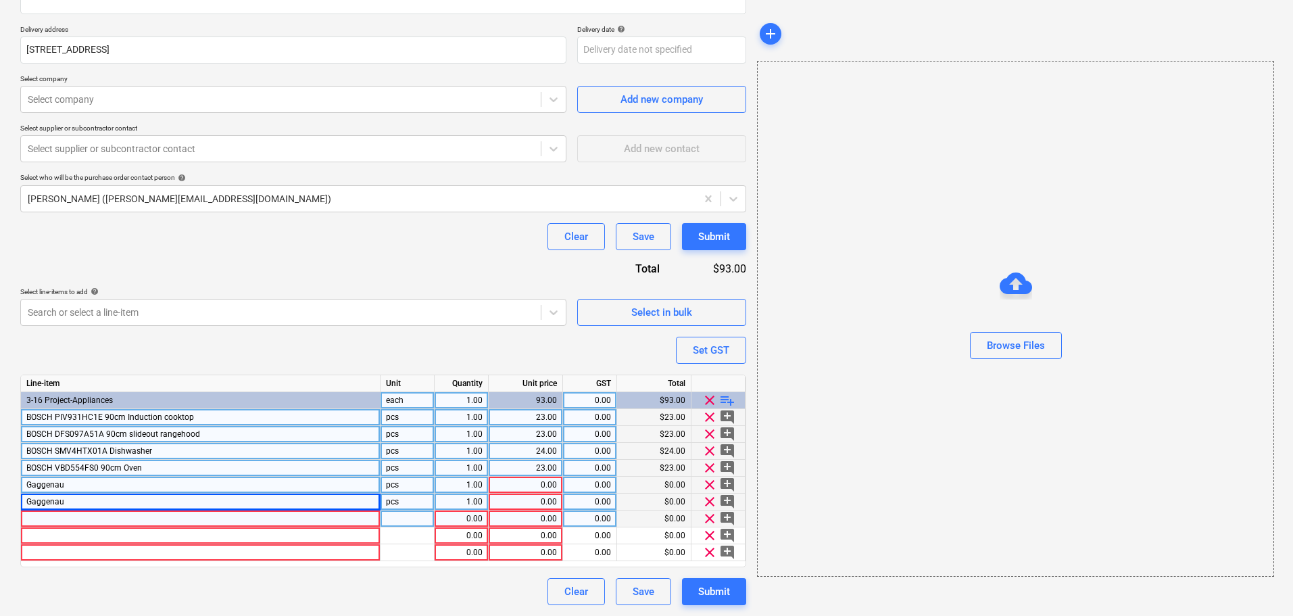
click at [128, 520] on div at bounding box center [201, 518] width 360 height 17
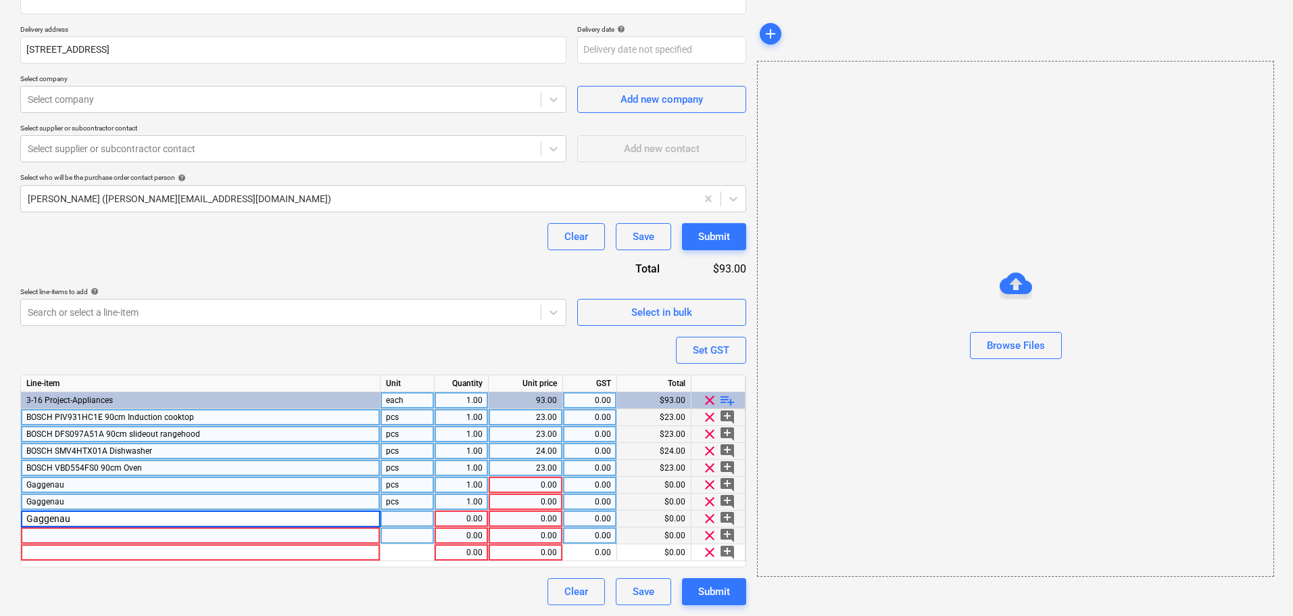
click at [107, 534] on div at bounding box center [201, 535] width 360 height 17
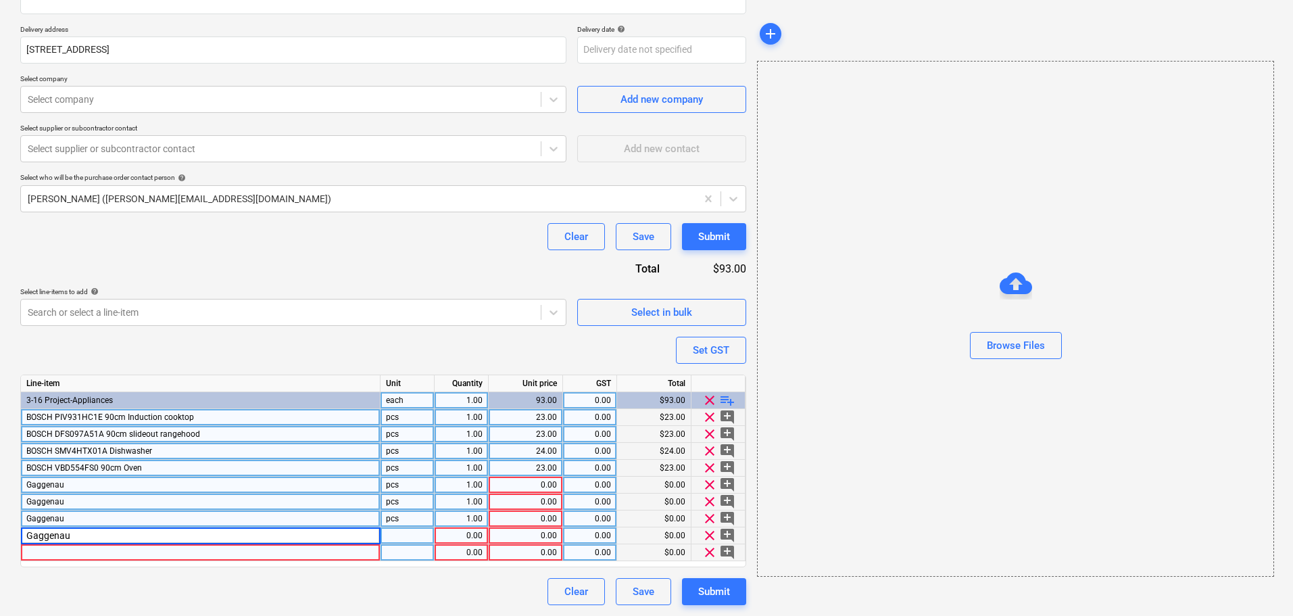
click at [107, 548] on div at bounding box center [201, 552] width 360 height 17
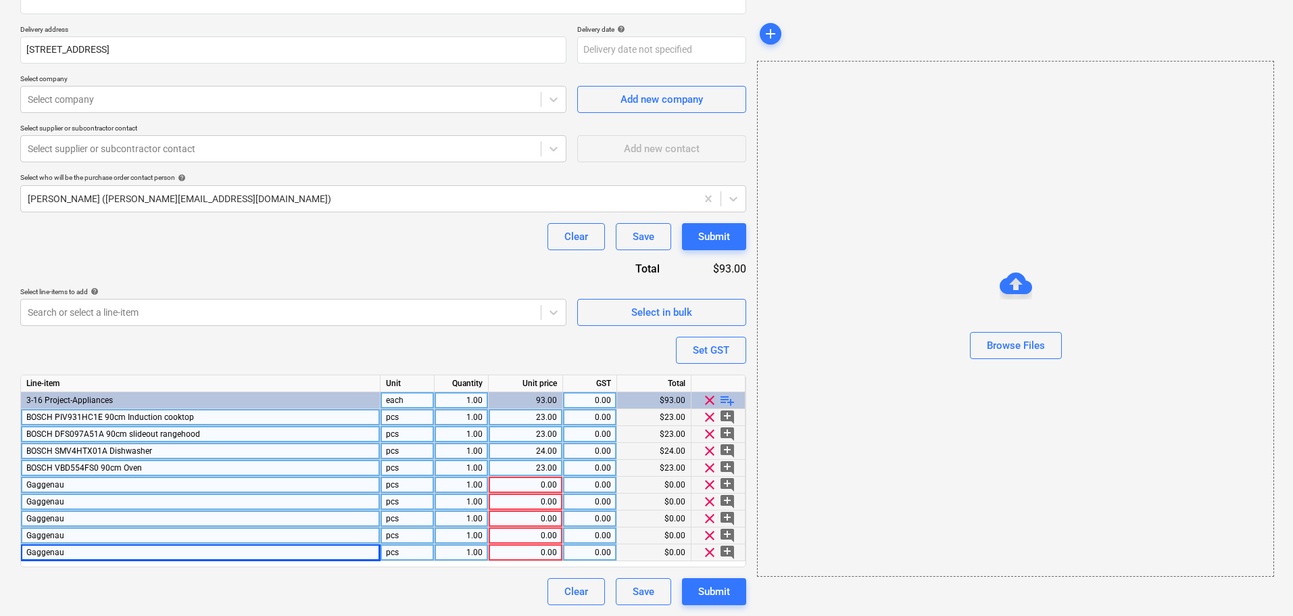
click at [237, 481] on div "Gaggenau" at bounding box center [201, 485] width 360 height 17
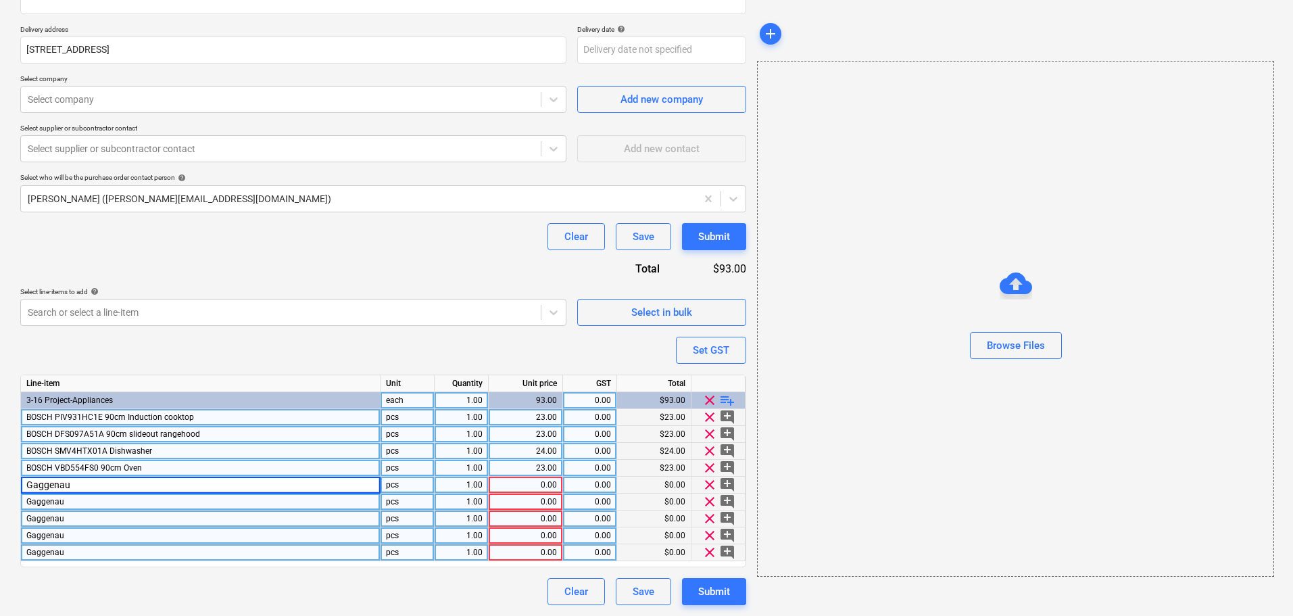
click at [216, 488] on input "Gaggenau" at bounding box center [200, 485] width 359 height 16
click at [218, 485] on input "Gaggenau" at bounding box center [200, 485] width 359 height 16
click at [206, 506] on div "Gaggenau" at bounding box center [201, 501] width 360 height 17
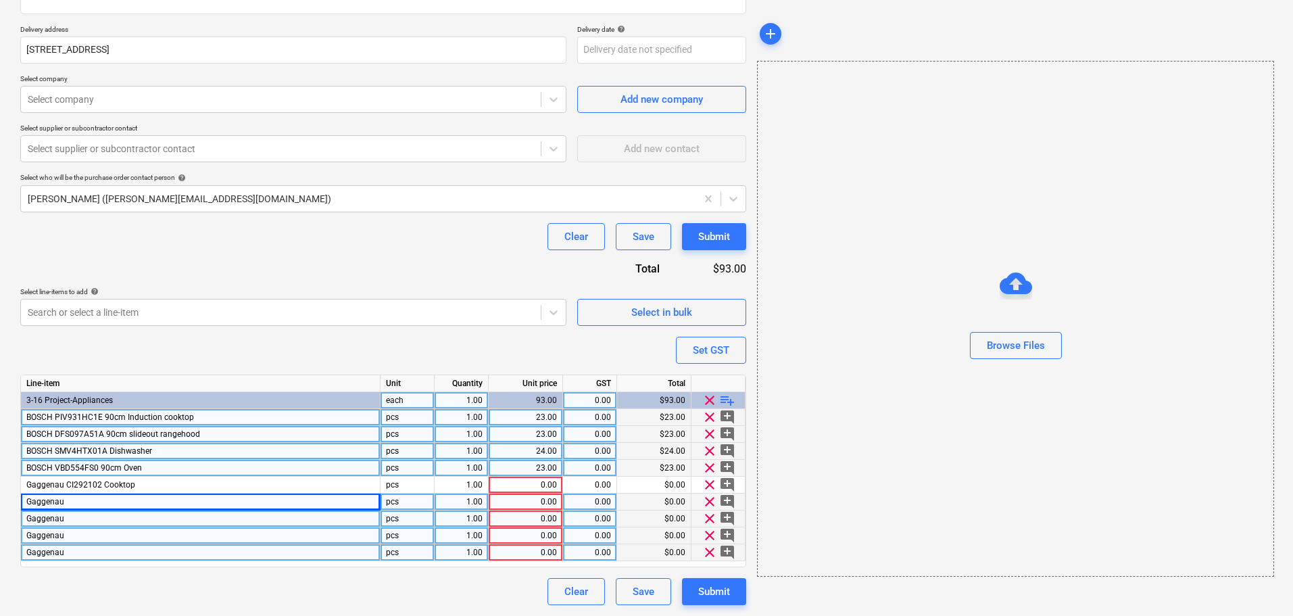
click at [155, 500] on div "Gaggenau" at bounding box center [201, 501] width 360 height 17
click at [210, 525] on div "Gaggenau" at bounding box center [201, 518] width 360 height 17
click at [146, 539] on div "Gaggenau" at bounding box center [201, 535] width 360 height 17
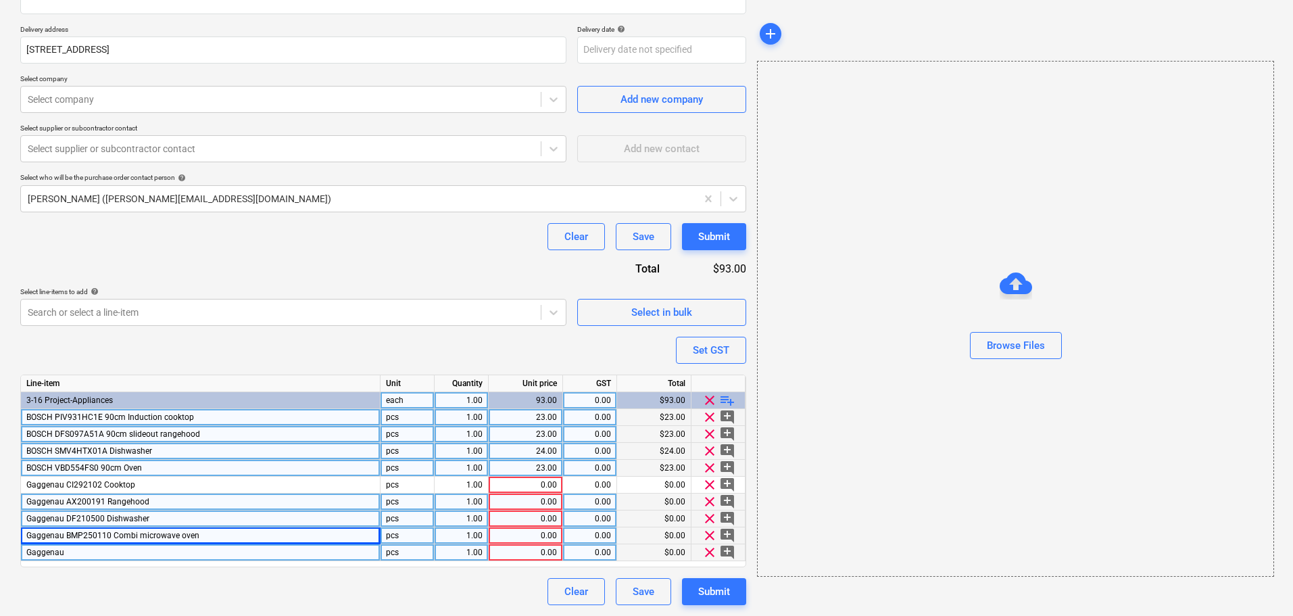
click at [279, 554] on div "Gaggenau" at bounding box center [201, 552] width 360 height 17
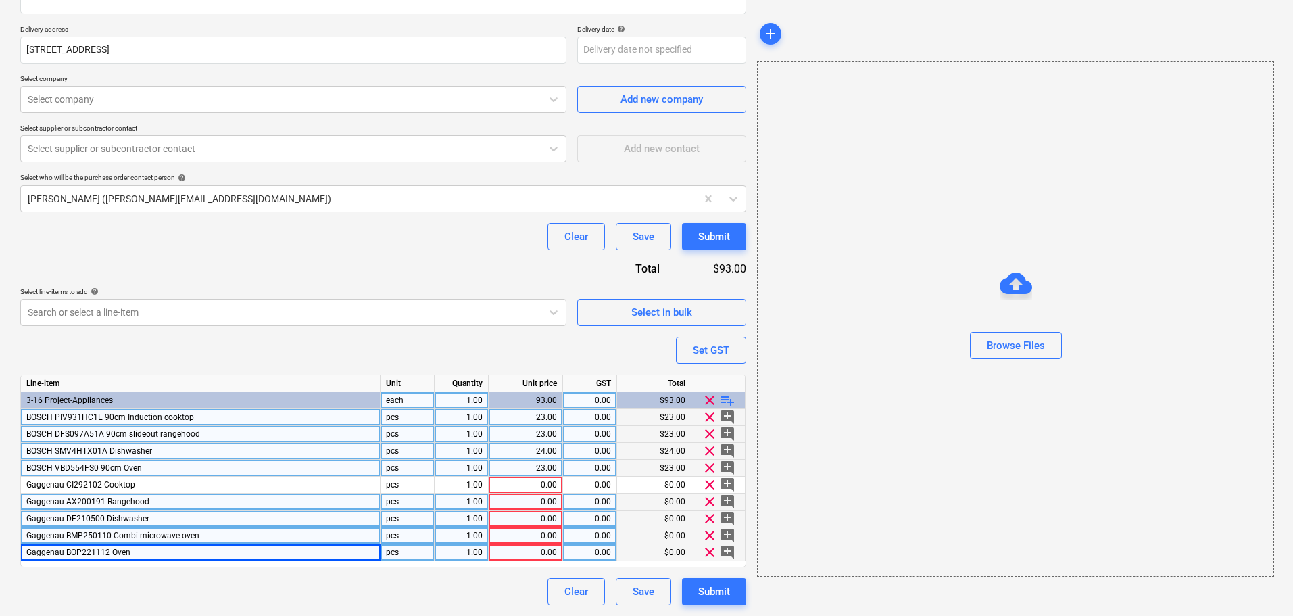
click at [265, 606] on div "Create new document Purchase order name help E&S Appliances Purchase order Purc…" at bounding box center [383, 225] width 737 height 771
click at [725, 402] on span "playlist_add" at bounding box center [727, 400] width 16 height 16
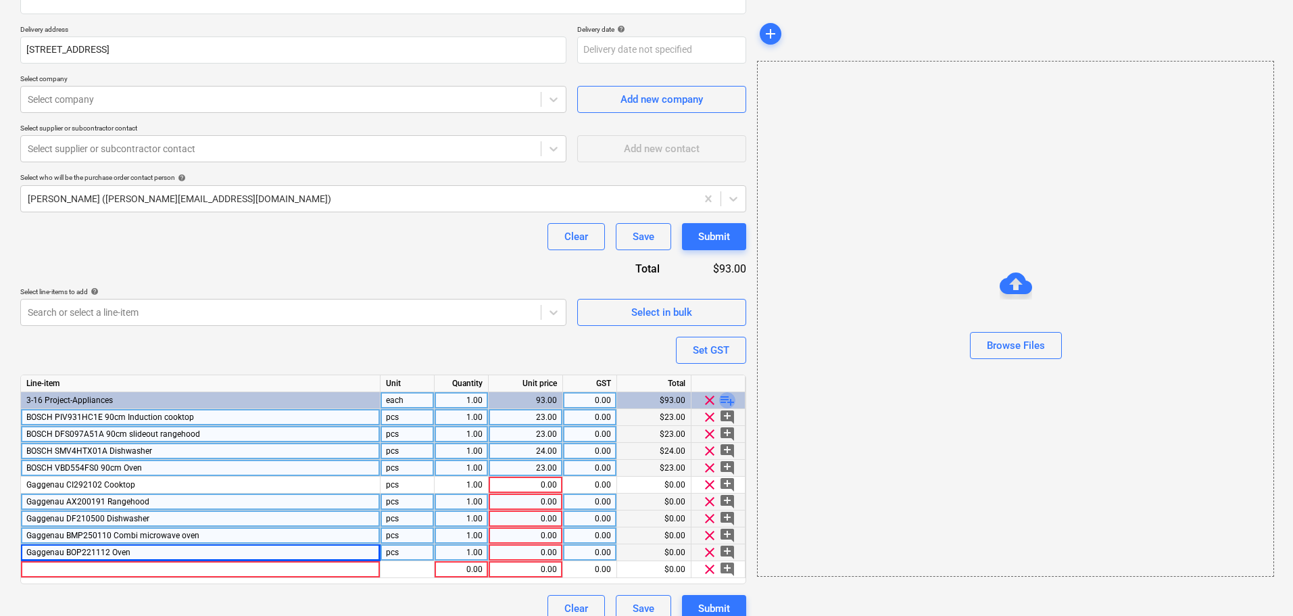
click at [725, 402] on span "playlist_add" at bounding box center [727, 400] width 16 height 16
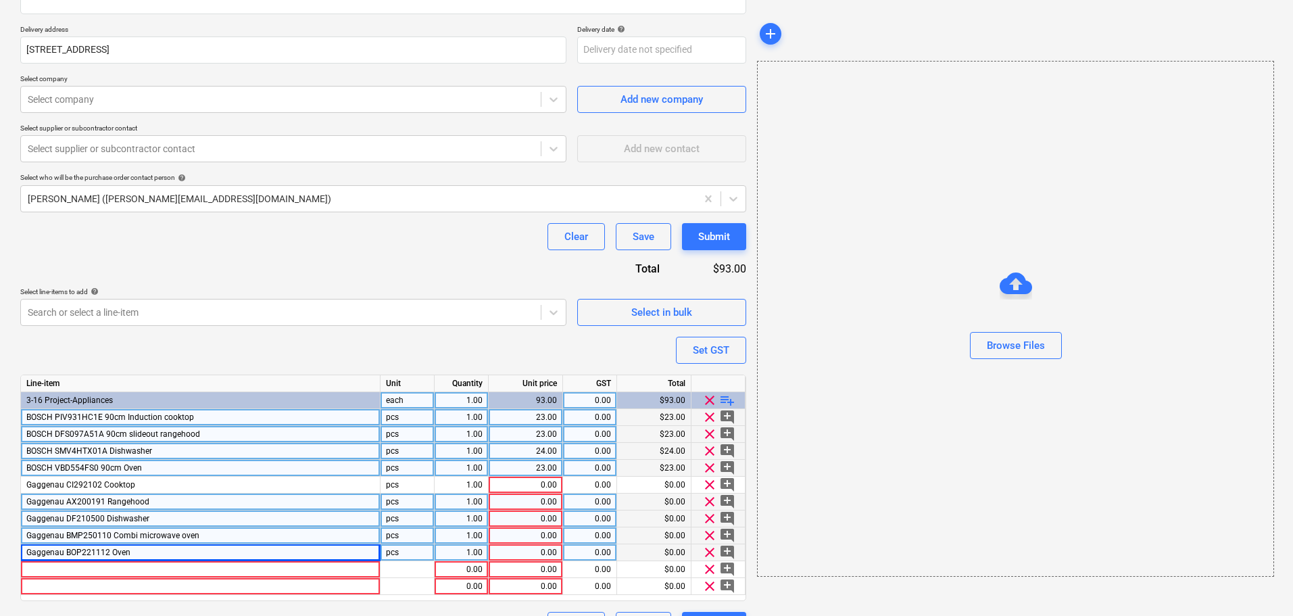
click at [196, 554] on div "Gaggenau BOP221112 Oven" at bounding box center [201, 552] width 360 height 17
click at [164, 566] on div at bounding box center [201, 569] width 360 height 17
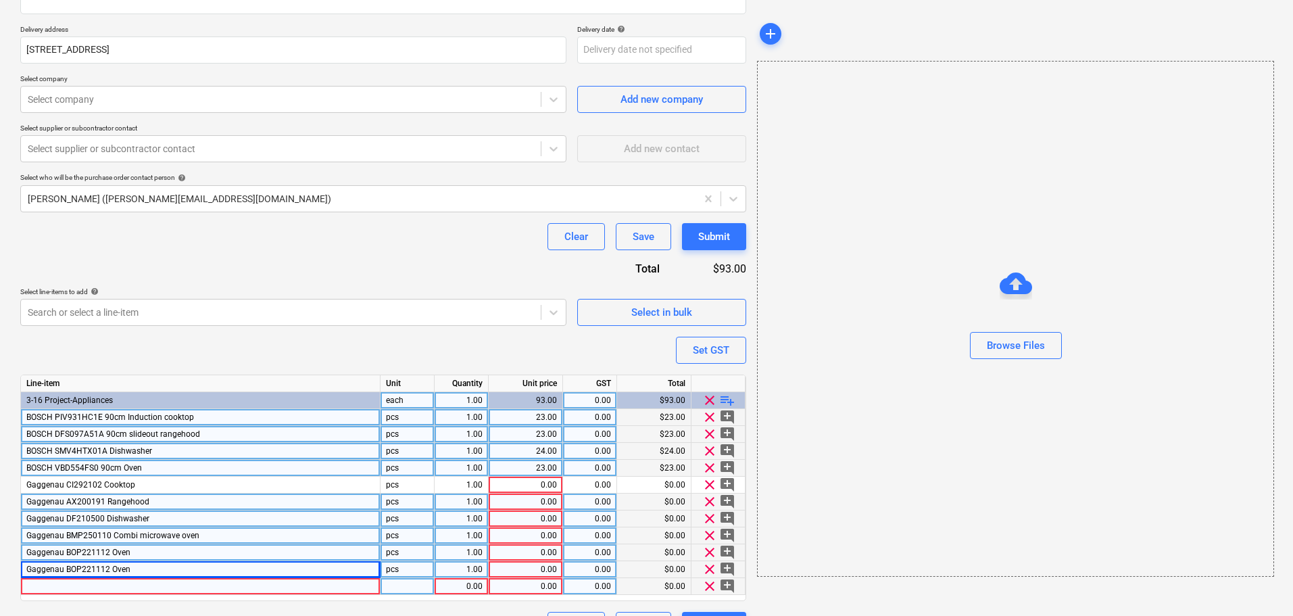
click at [137, 593] on div at bounding box center [201, 586] width 360 height 17
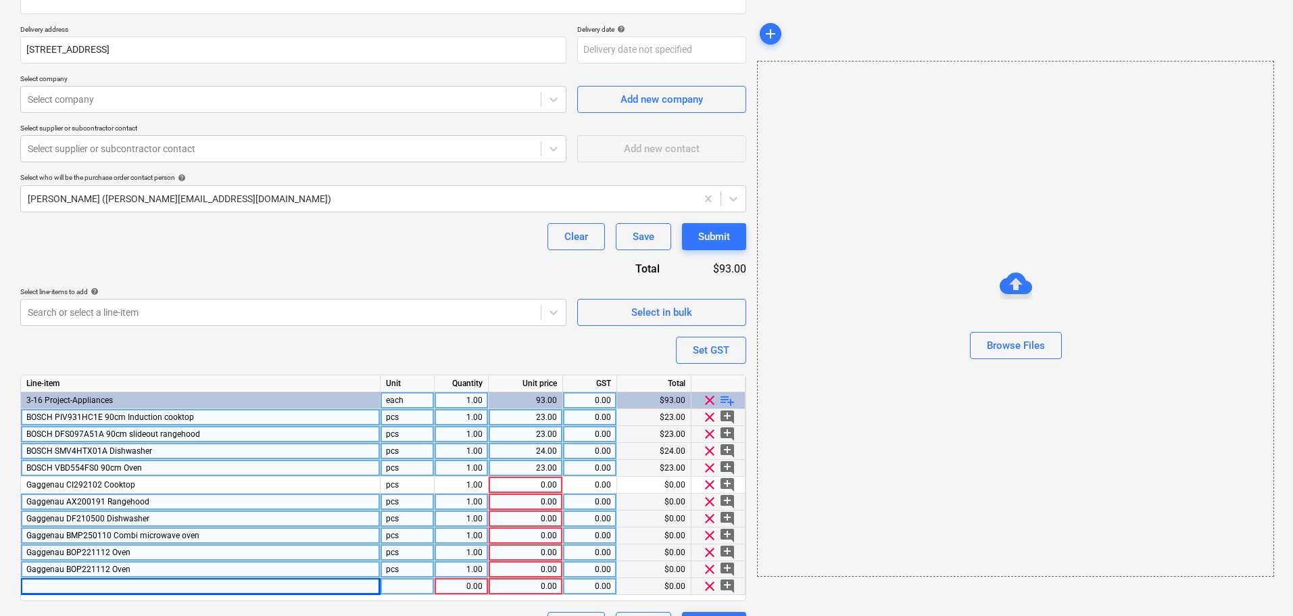
click at [131, 535] on span "Gaggenau BMP250110 Combi microwave oven" at bounding box center [112, 535] width 173 height 9
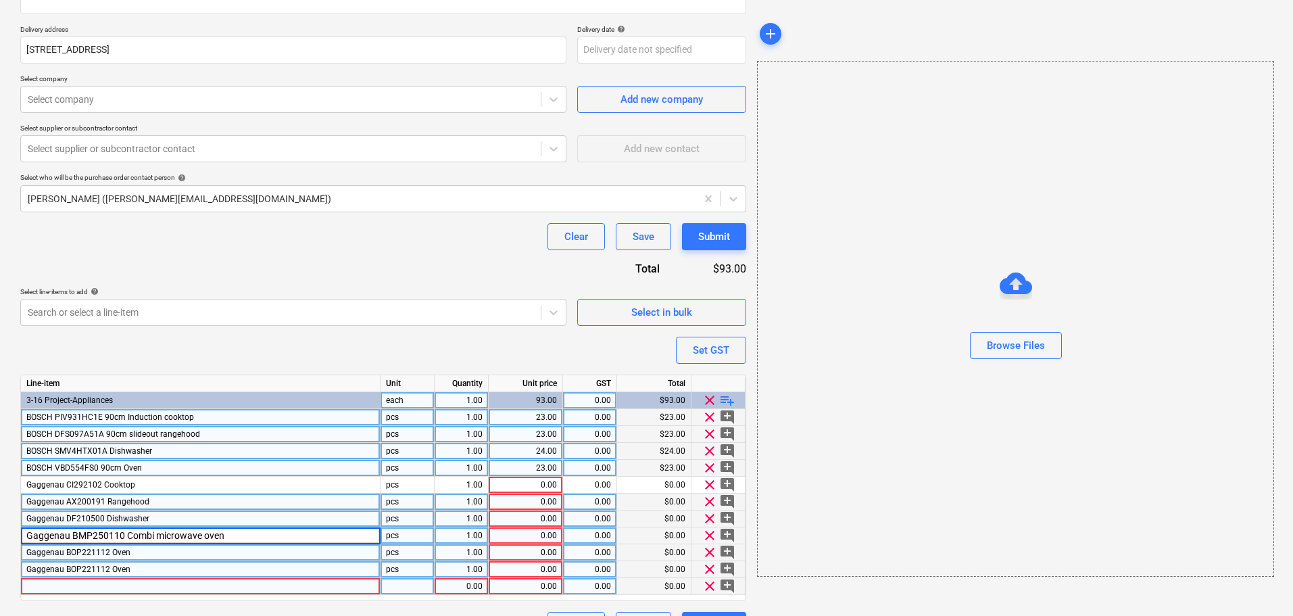
click at [180, 569] on div "Gaggenau BOP221112 Oven" at bounding box center [201, 569] width 360 height 17
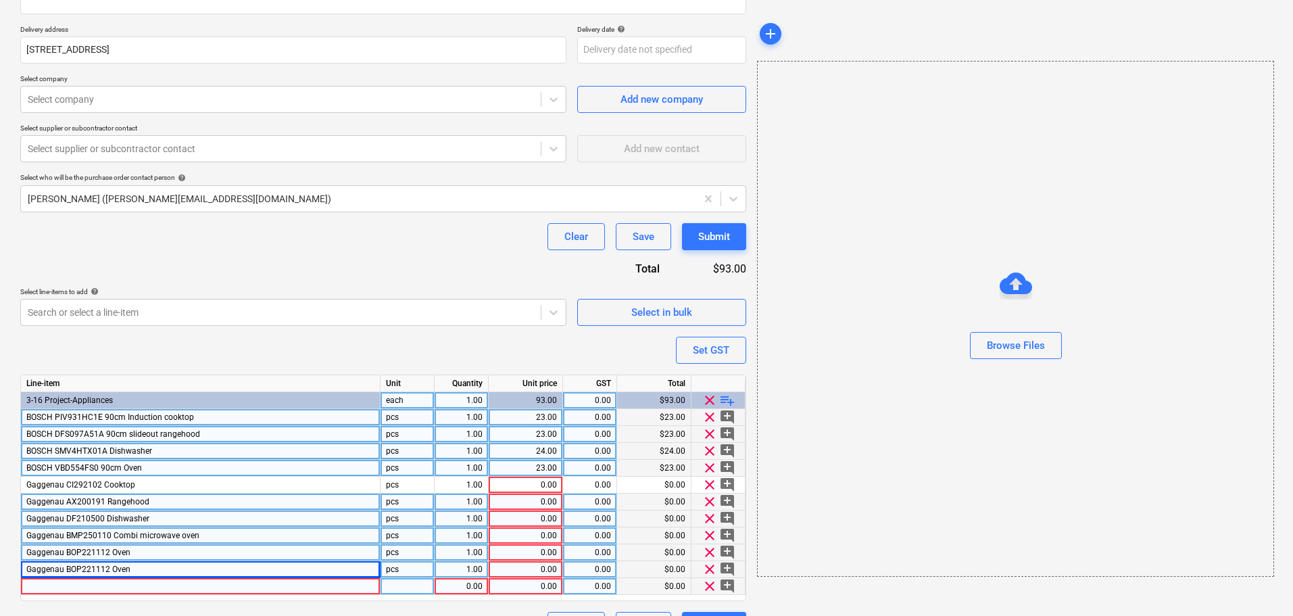
click at [82, 564] on span "Gaggenau BOP221112 Oven" at bounding box center [78, 568] width 104 height 9
click at [86, 564] on input "Gaggenau BOP221112 Oven" at bounding box center [200, 569] width 359 height 16
click at [89, 566] on input "Gaggenau BOP221112 Oven" at bounding box center [200, 569] width 359 height 16
click at [201, 552] on div "Gaggenau BOP221112 Oven" at bounding box center [201, 552] width 360 height 17
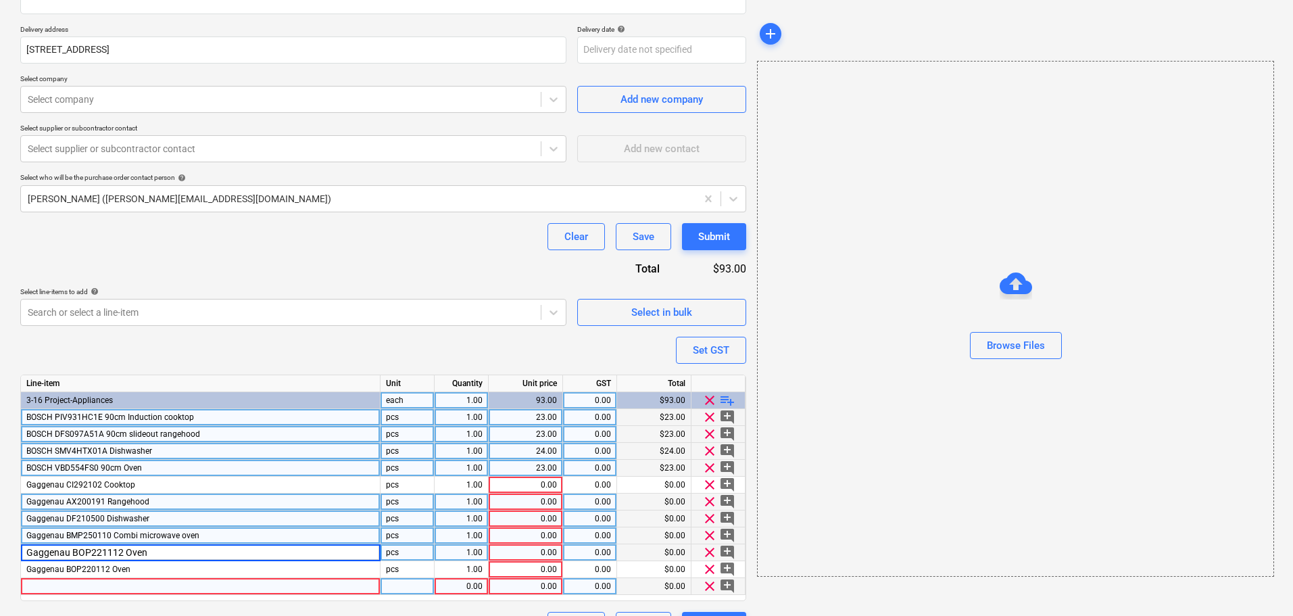
click at [208, 590] on div at bounding box center [201, 586] width 360 height 17
click at [160, 584] on div at bounding box center [201, 586] width 360 height 17
click at [209, 494] on div "Gaggenau AX200191 Rangehood" at bounding box center [201, 501] width 360 height 17
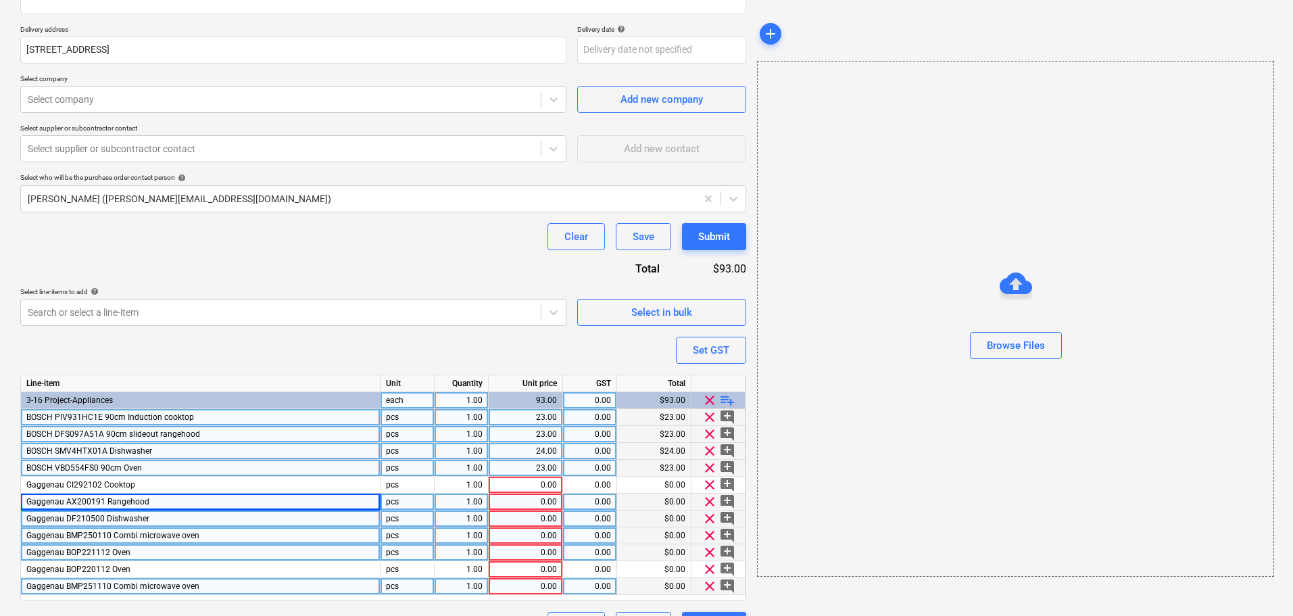
click at [727, 397] on span "playlist_add" at bounding box center [727, 400] width 16 height 16
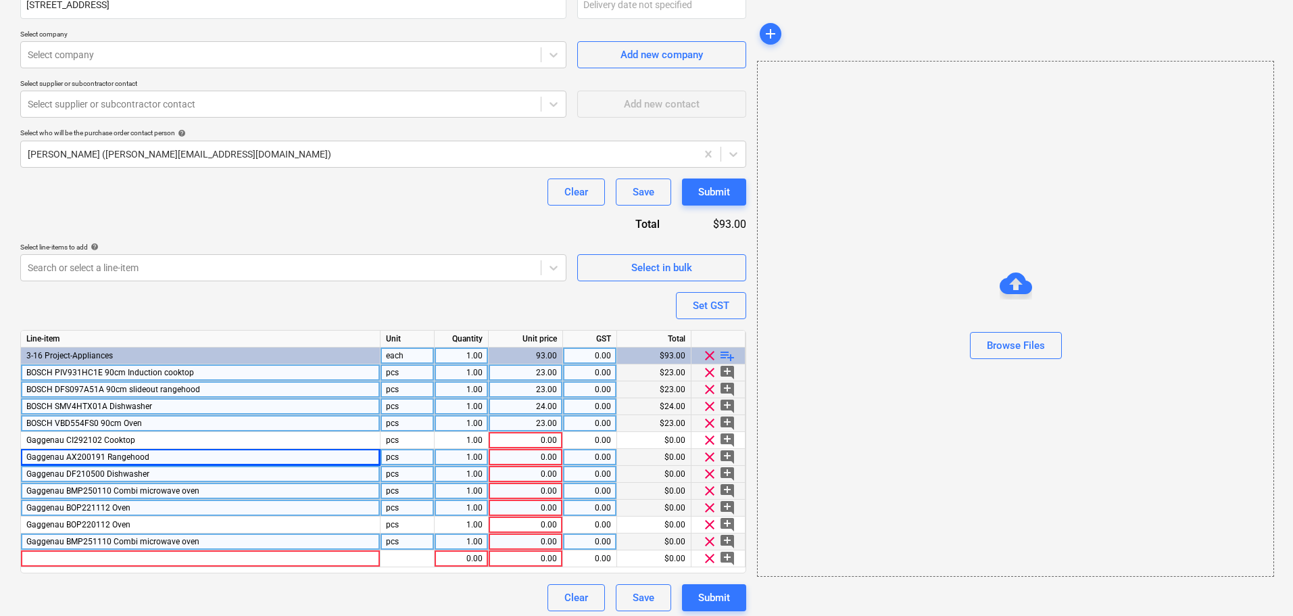
scroll to position [279, 0]
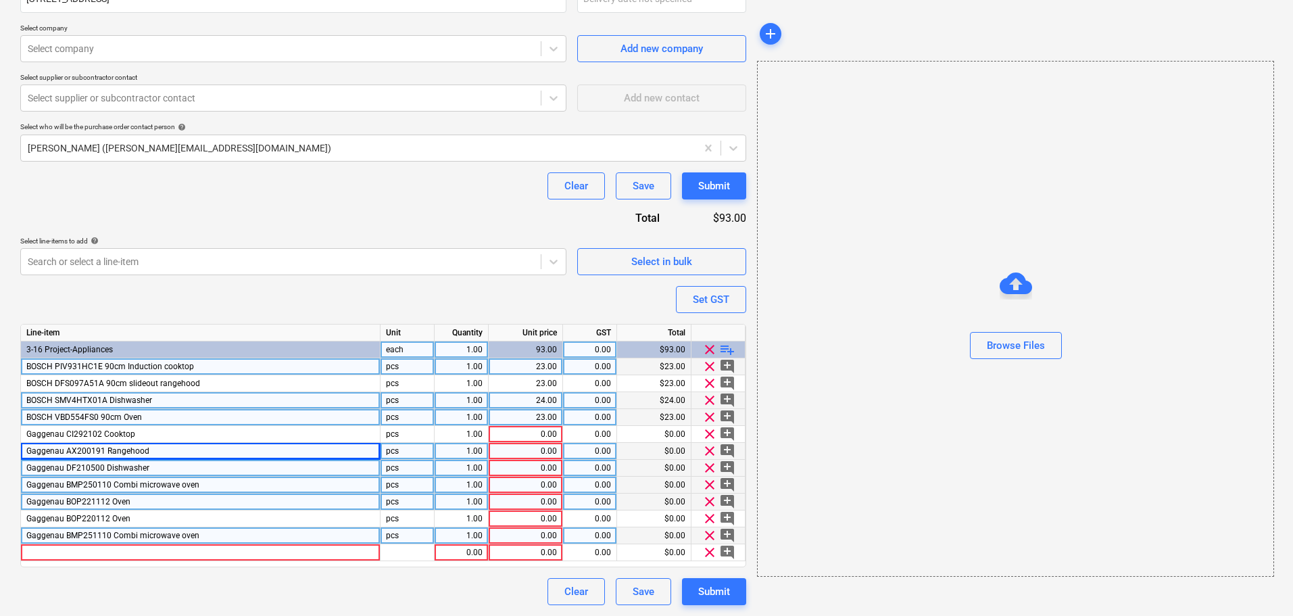
click at [726, 345] on span "playlist_add" at bounding box center [727, 349] width 16 height 16
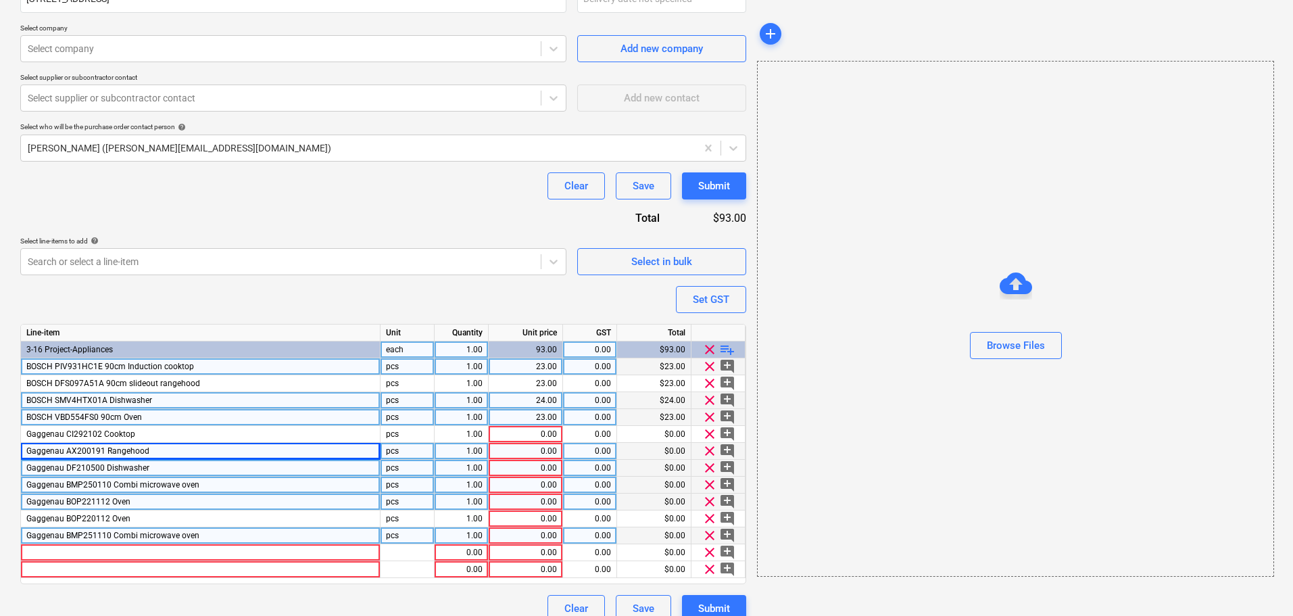
click at [727, 350] on span "playlist_add" at bounding box center [727, 349] width 16 height 16
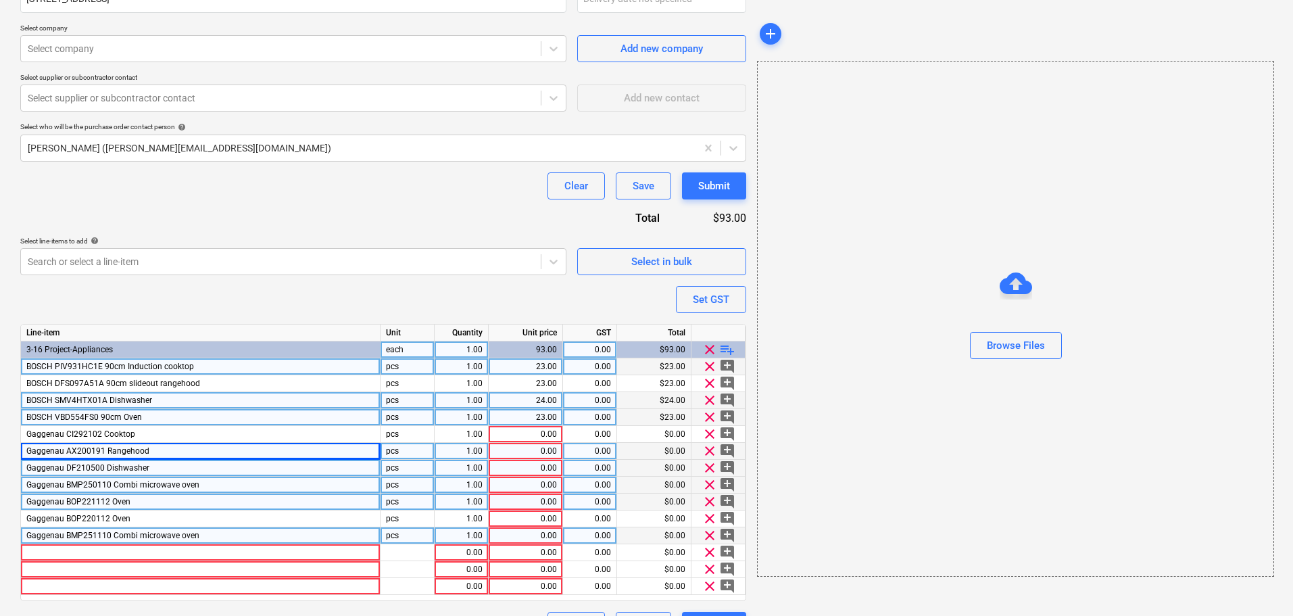
click at [727, 350] on span "playlist_add" at bounding box center [727, 349] width 16 height 16
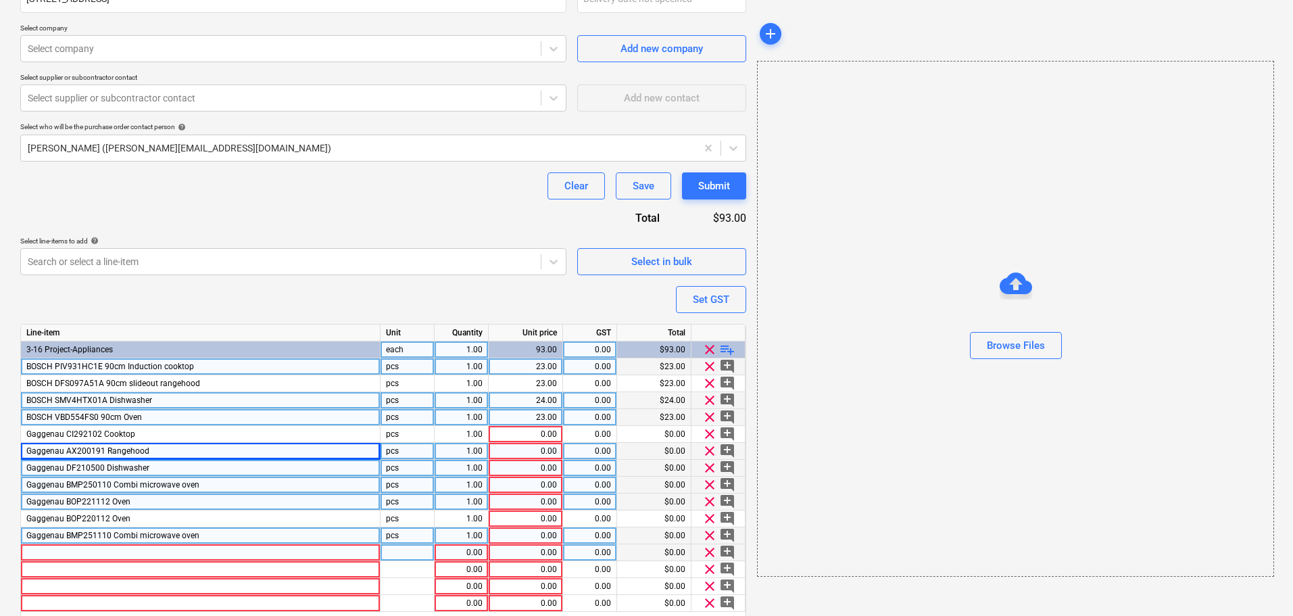
click at [116, 554] on div at bounding box center [201, 552] width 360 height 17
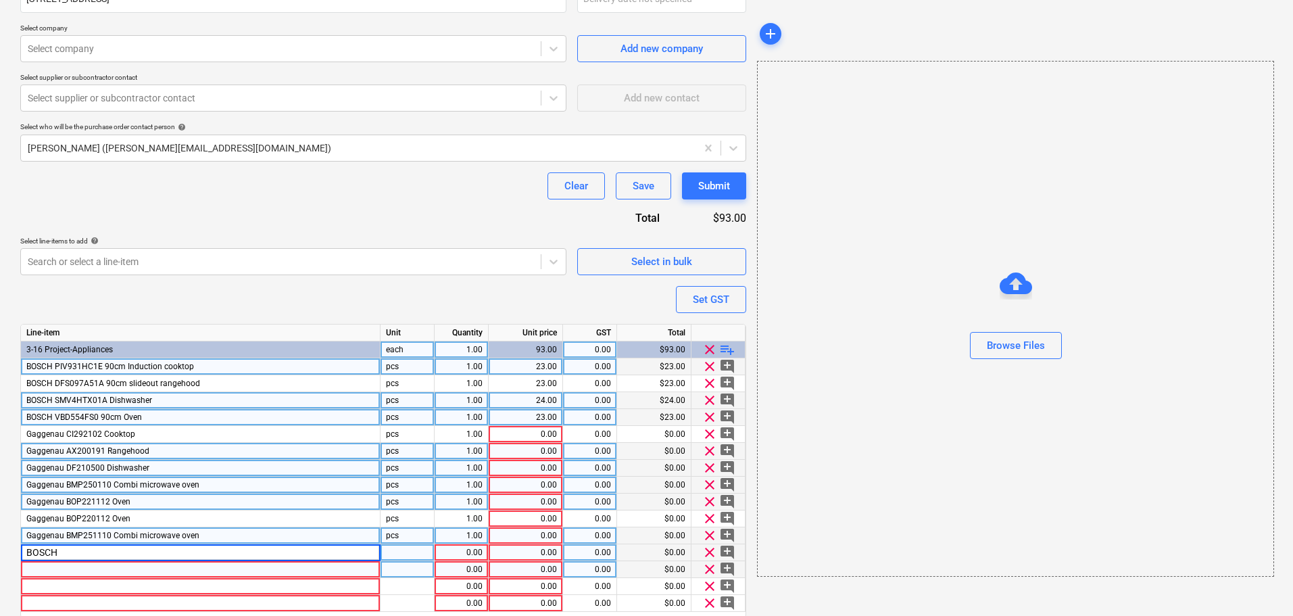
click at [122, 566] on div at bounding box center [201, 569] width 360 height 17
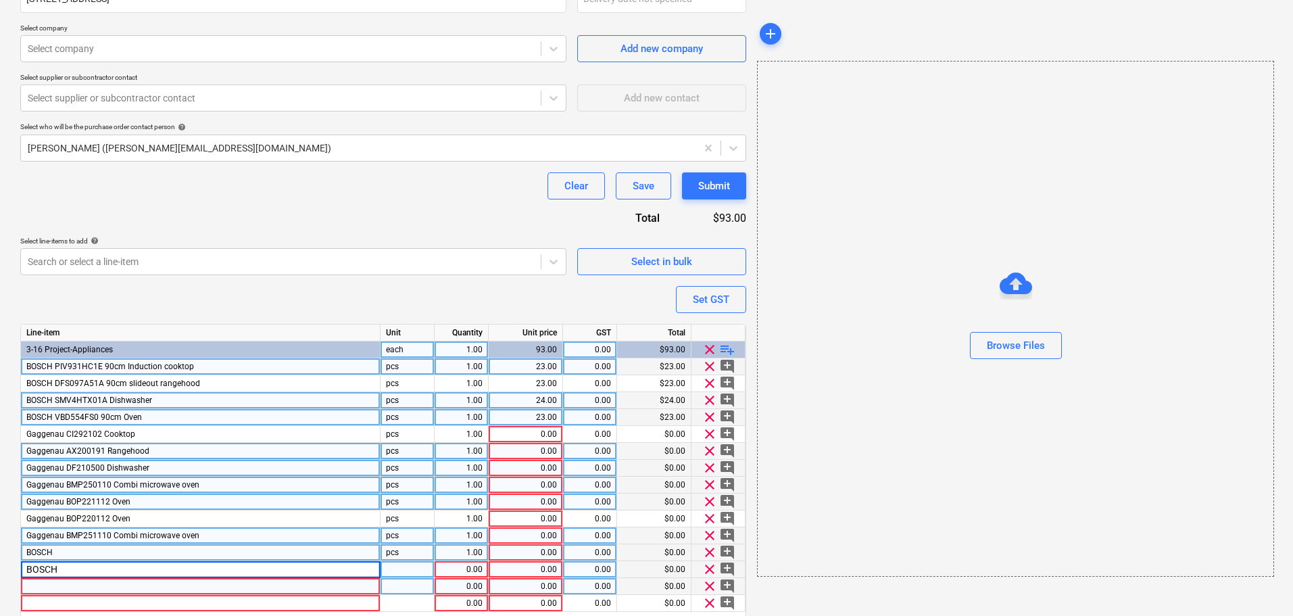
click at [116, 581] on div at bounding box center [201, 586] width 360 height 17
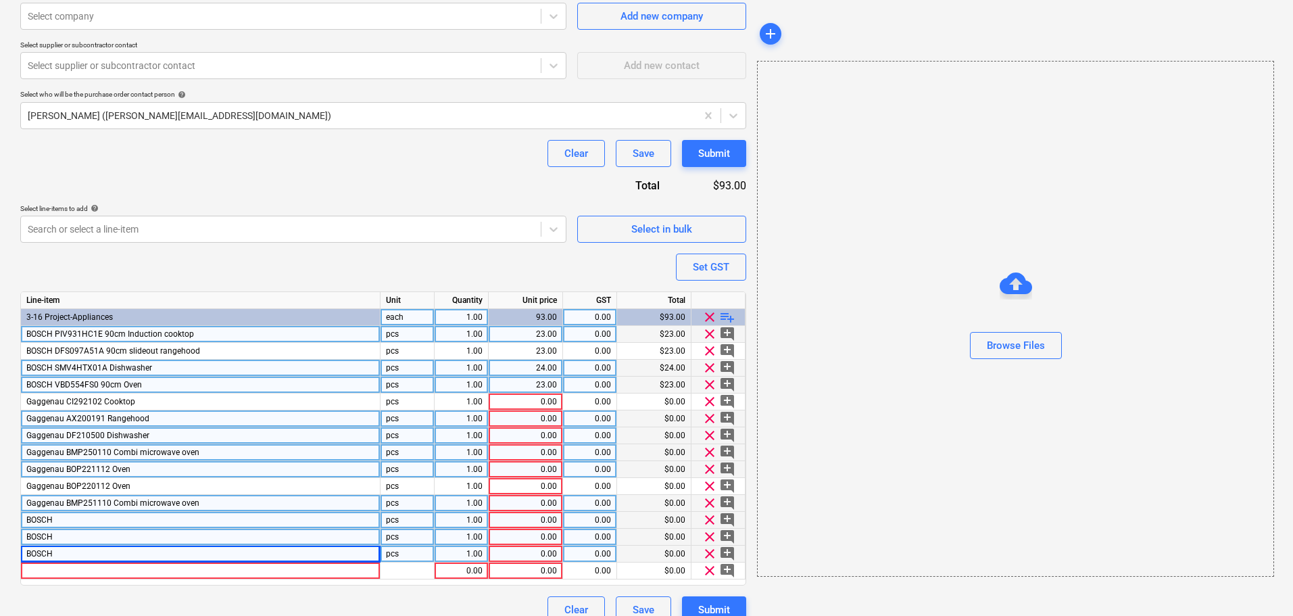
scroll to position [329, 0]
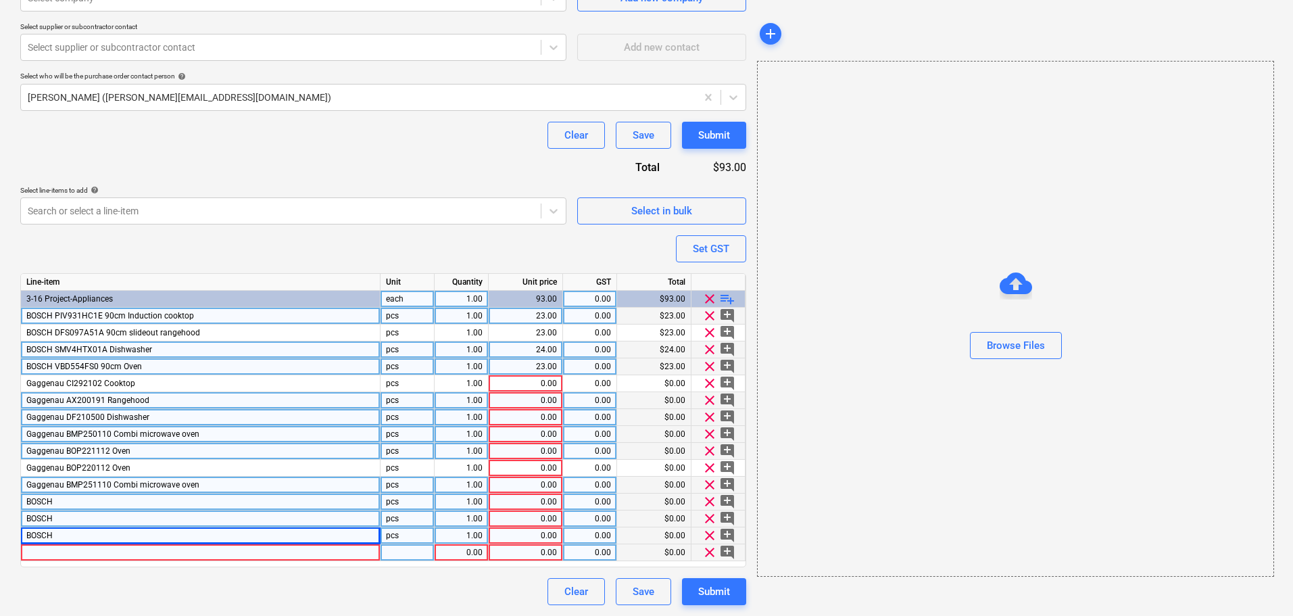
click at [64, 546] on div at bounding box center [201, 552] width 360 height 17
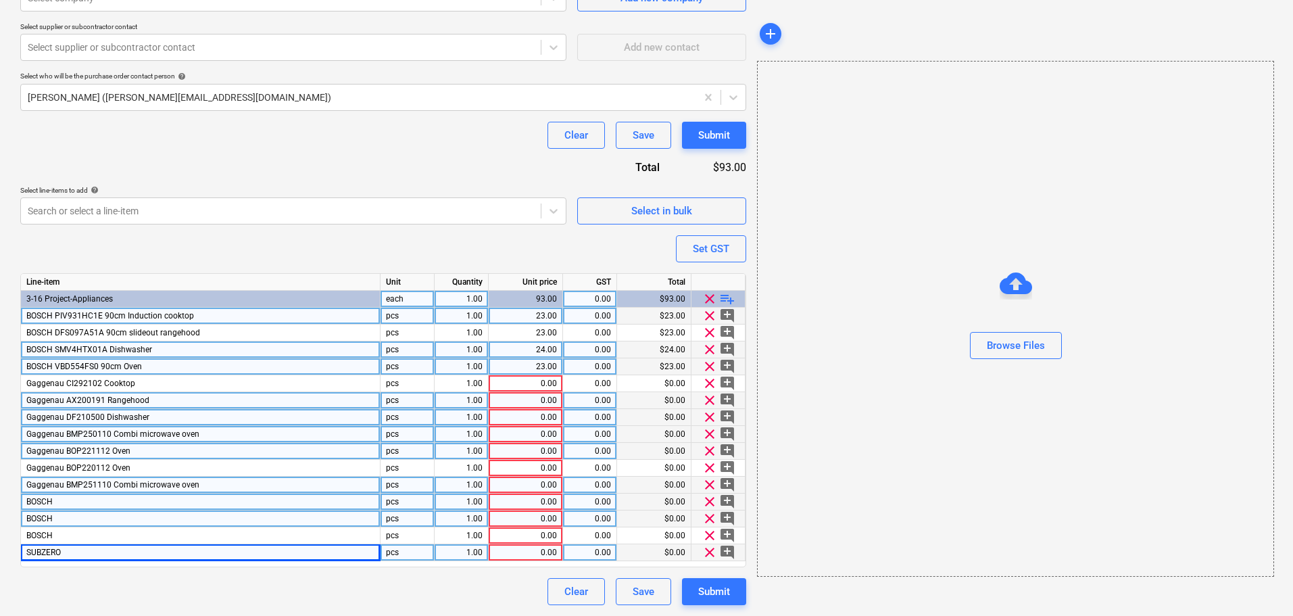
drag, startPoint x: 131, startPoint y: 541, endPoint x: 128, endPoint y: 551, distance: 9.8
click at [131, 541] on div "BOSCH" at bounding box center [201, 535] width 360 height 17
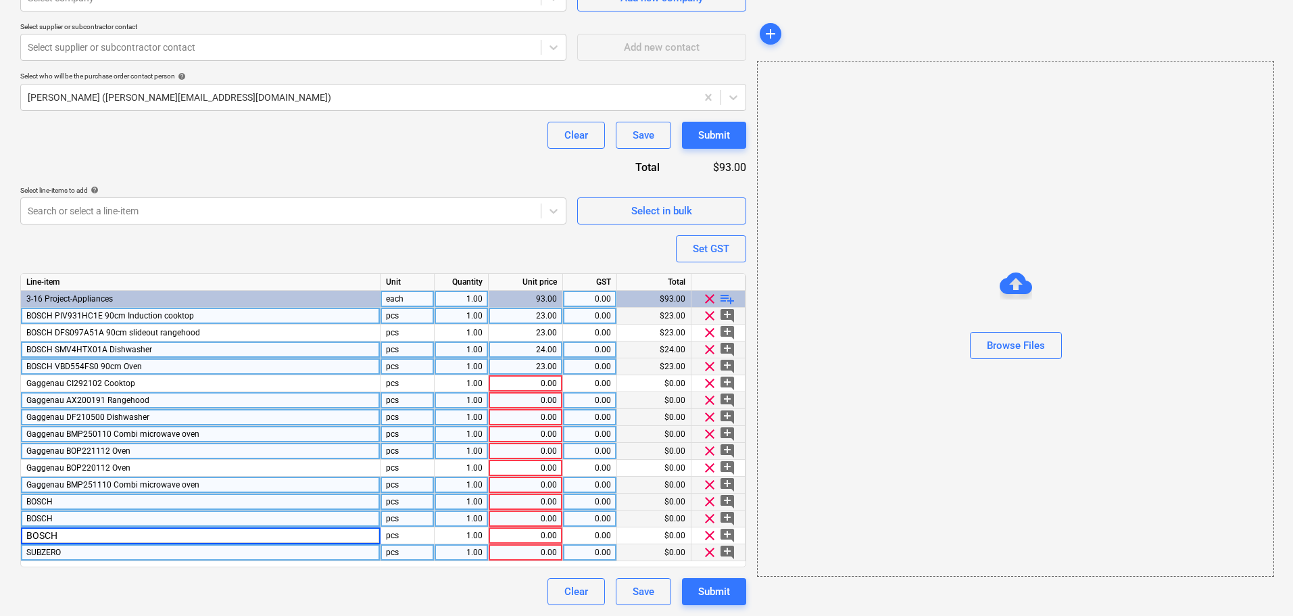
click at [128, 551] on div "SUBZERO" at bounding box center [201, 552] width 360 height 17
click at [128, 551] on input "SUBZERO" at bounding box center [200, 552] width 359 height 16
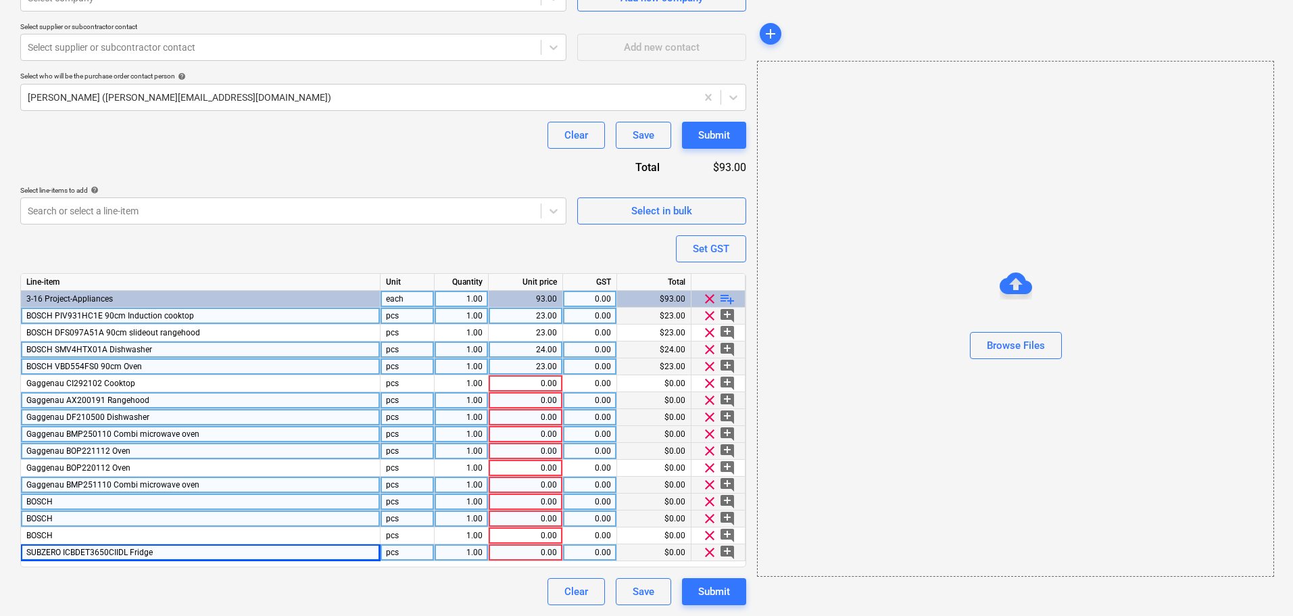
click at [156, 500] on div "BOSCH" at bounding box center [201, 501] width 360 height 17
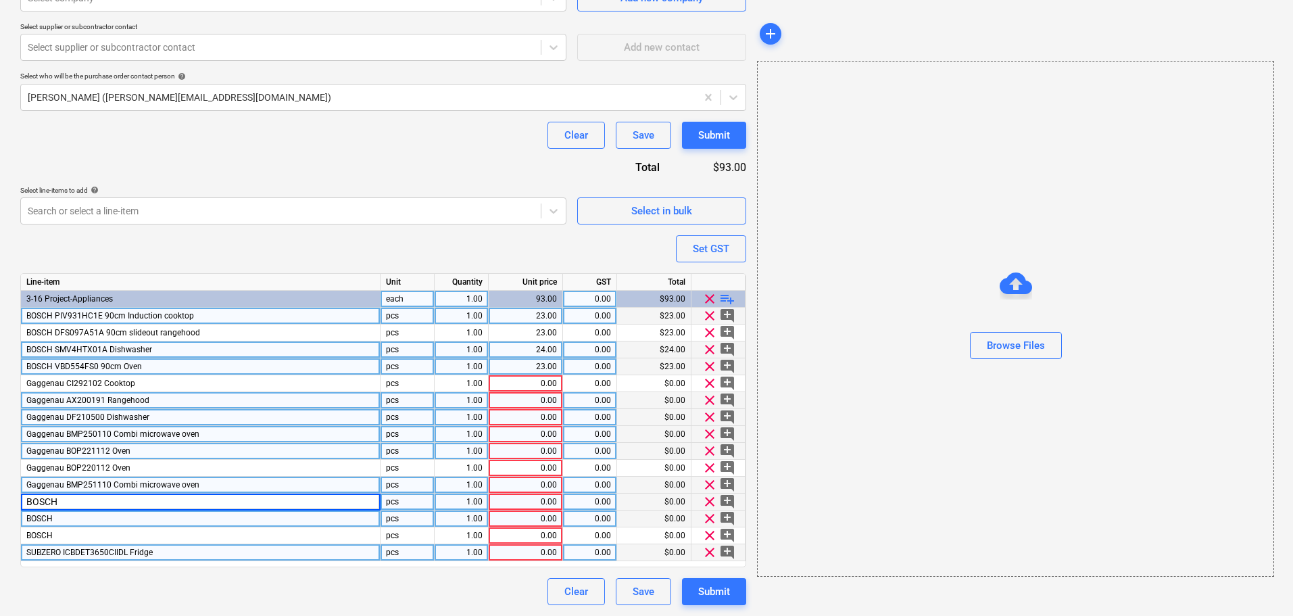
click at [154, 501] on input "BOSCH" at bounding box center [200, 501] width 359 height 16
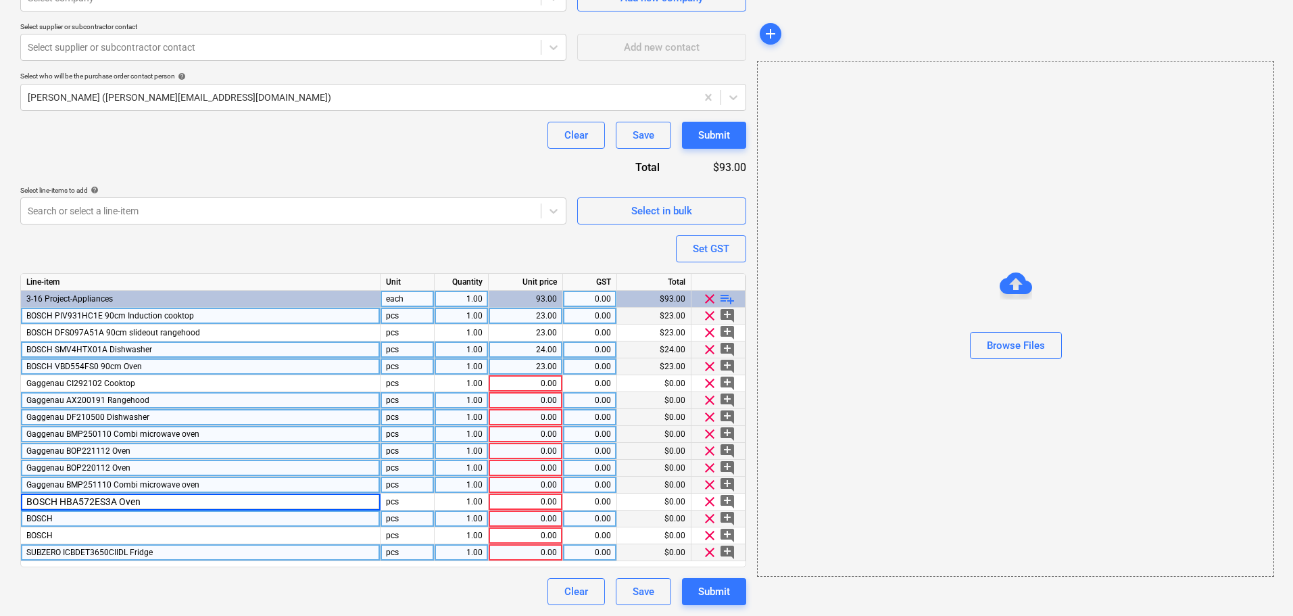
click at [145, 465] on div "Gaggenau BOP220112 Oven" at bounding box center [201, 468] width 360 height 17
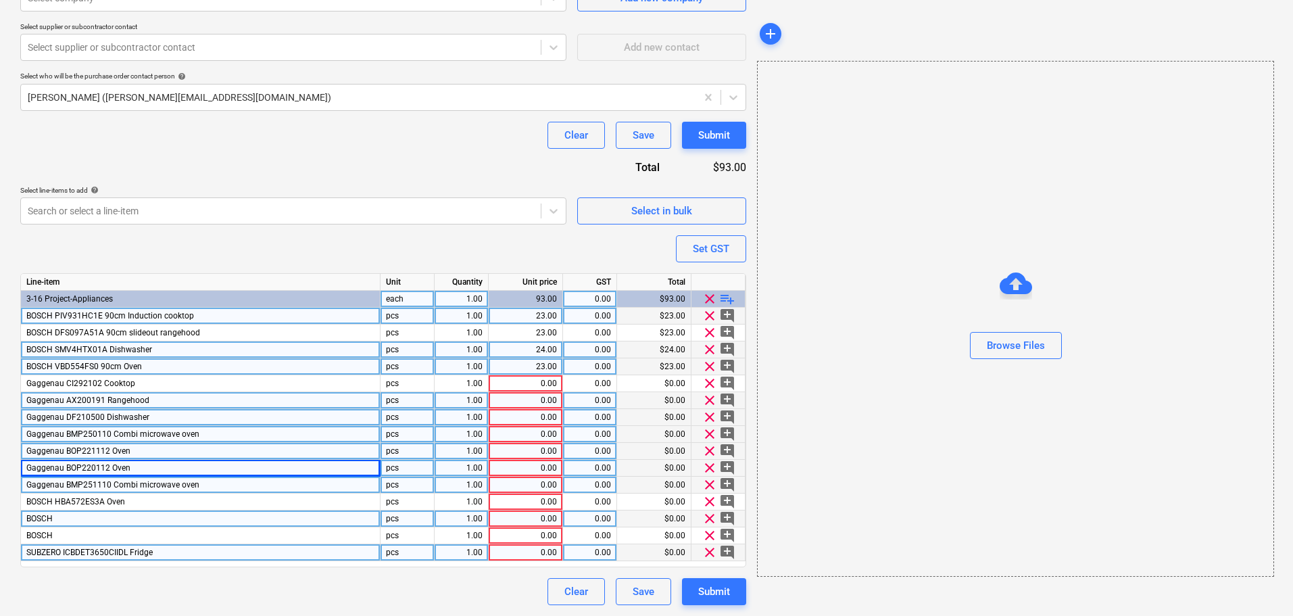
click at [143, 512] on div "BOSCH" at bounding box center [201, 518] width 360 height 17
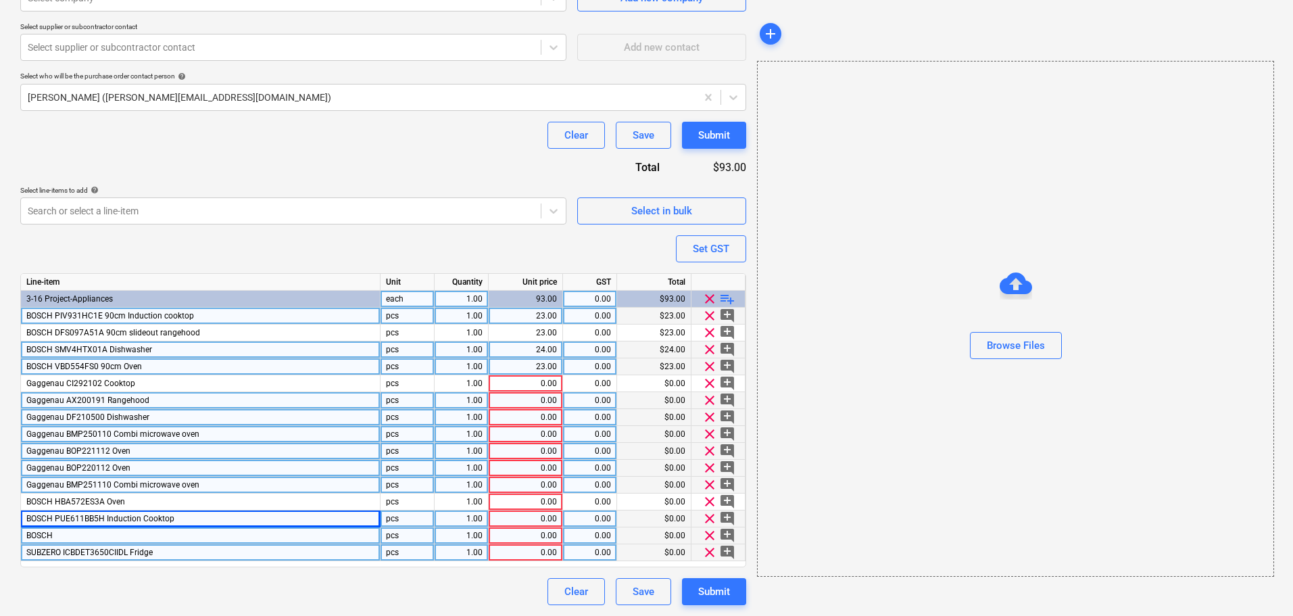
click at [214, 540] on div "BOSCH" at bounding box center [201, 535] width 360 height 17
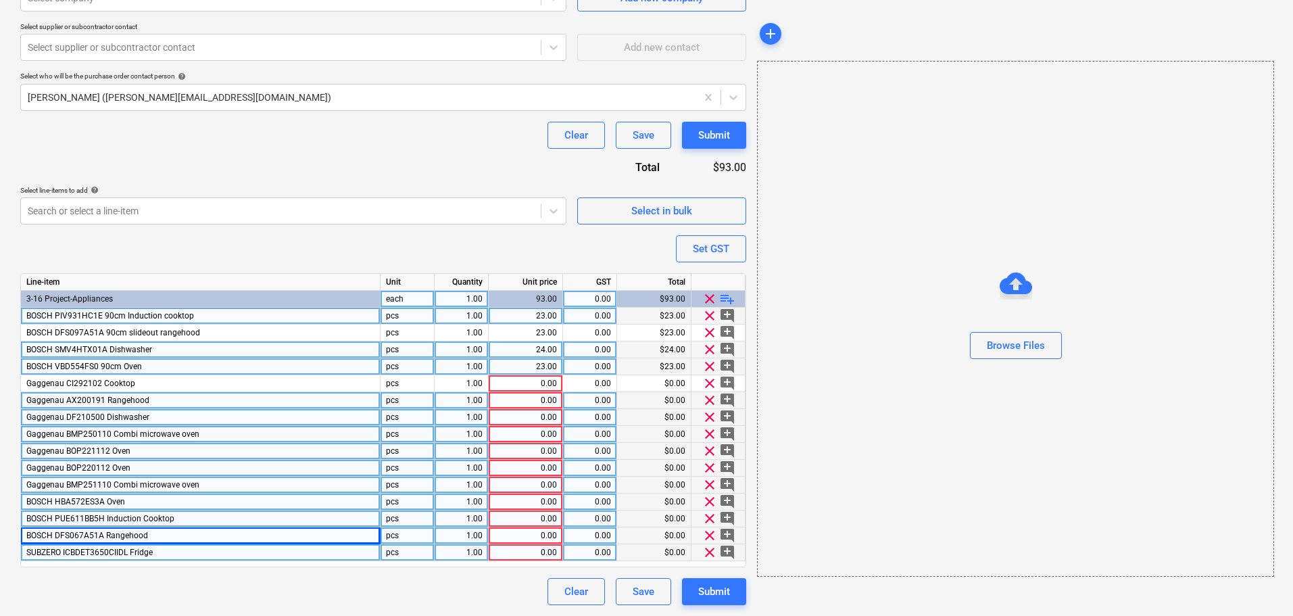
click at [404, 505] on div "pcs" at bounding box center [408, 501] width 54 height 17
click at [456, 366] on div "1.00" at bounding box center [461, 366] width 43 height 17
click at [468, 324] on div "1.00" at bounding box center [461, 316] width 43 height 17
click at [469, 207] on div at bounding box center [281, 211] width 506 height 14
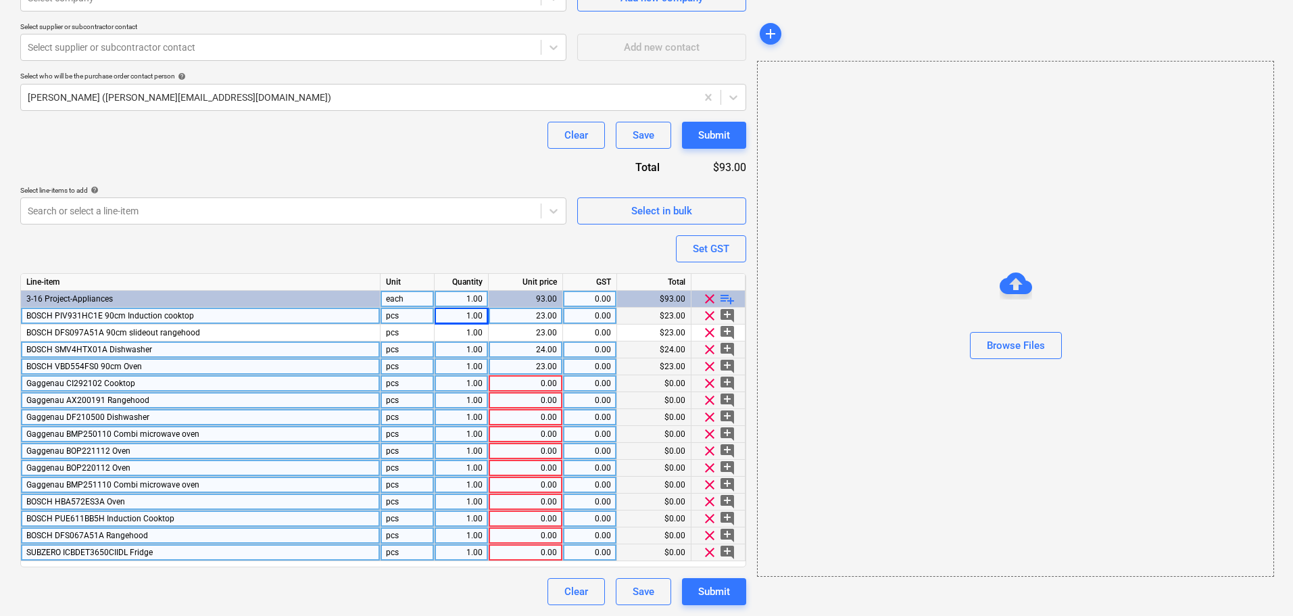
click at [530, 376] on div "0.00" at bounding box center [525, 383] width 63 height 17
click at [550, 397] on div "0.00" at bounding box center [525, 400] width 63 height 17
click at [536, 422] on div "0.00" at bounding box center [525, 417] width 63 height 17
click at [530, 406] on div "1.00" at bounding box center [525, 400] width 63 height 17
click at [531, 429] on div "0.00" at bounding box center [525, 434] width 63 height 17
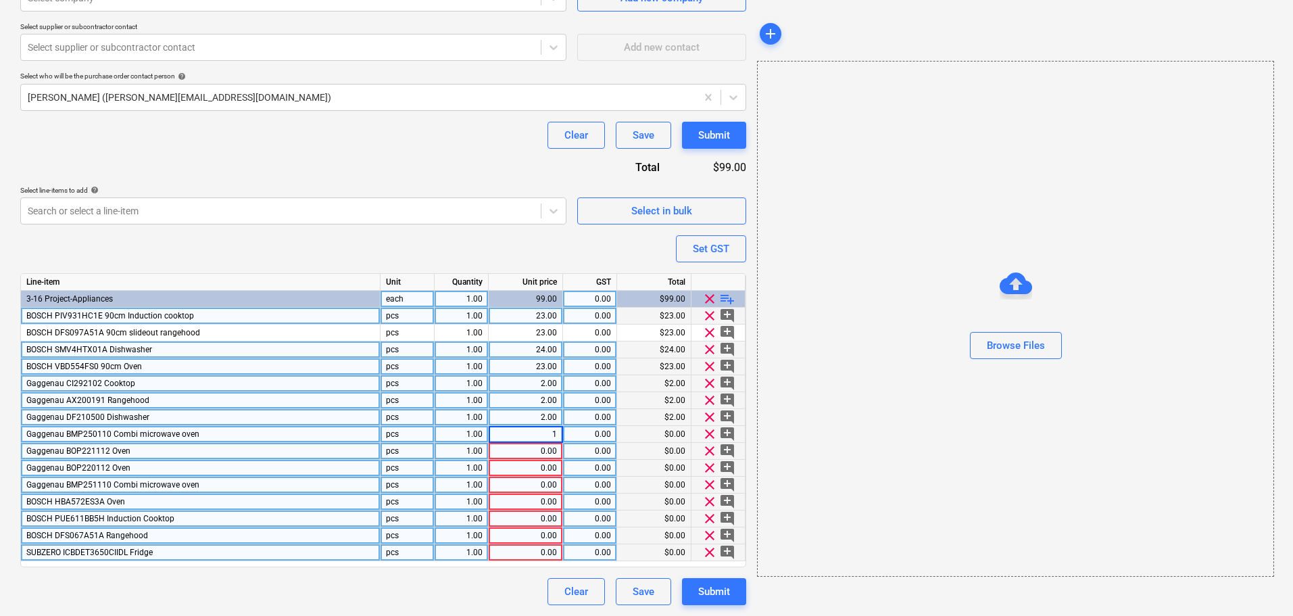
click at [534, 450] on div "0.00" at bounding box center [525, 451] width 63 height 17
click at [545, 470] on div "0.00" at bounding box center [525, 468] width 63 height 17
click at [548, 489] on div "0.00" at bounding box center [525, 485] width 63 height 17
click at [547, 500] on div "0.00" at bounding box center [525, 501] width 63 height 17
click at [533, 516] on div "0.00" at bounding box center [525, 518] width 63 height 17
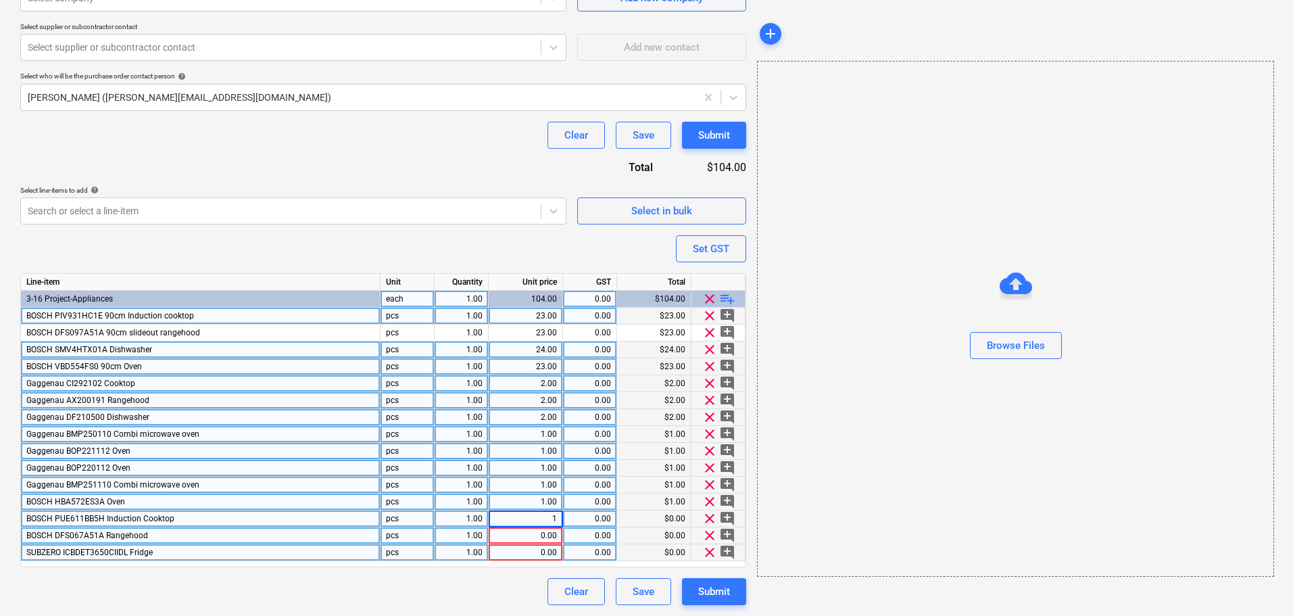
click at [542, 535] on div "0.00" at bounding box center [525, 535] width 63 height 17
click at [543, 537] on input "1" at bounding box center [526, 535] width 74 height 16
click at [543, 543] on input "1" at bounding box center [526, 535] width 74 height 16
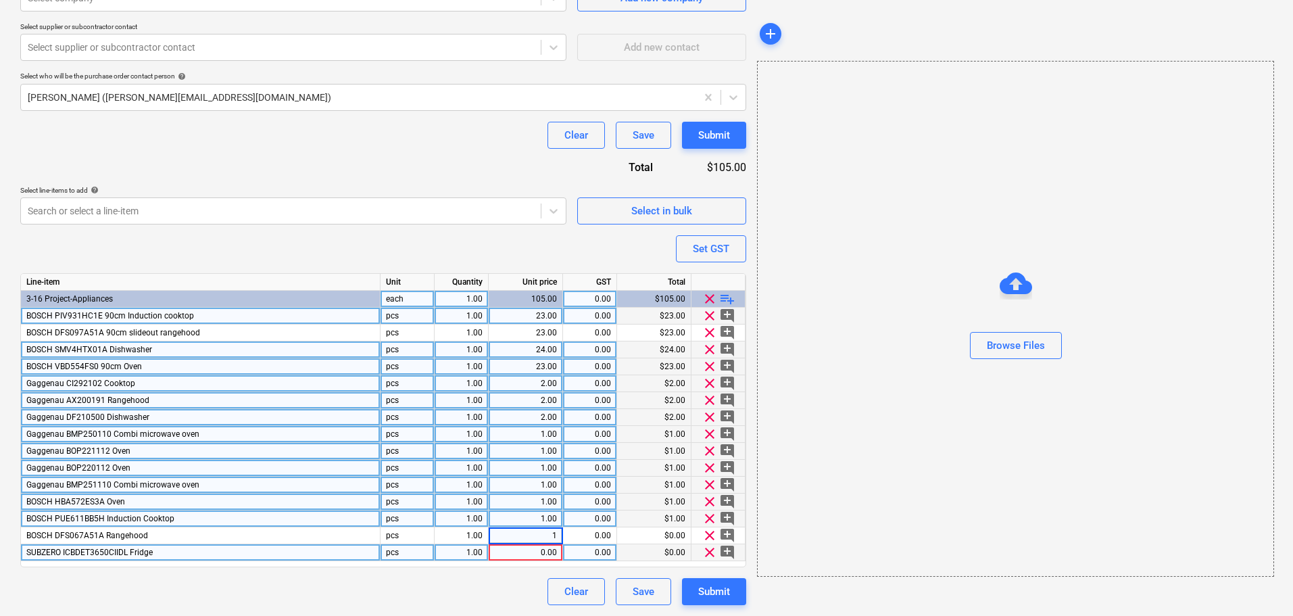
click at [546, 552] on div "0.00" at bounding box center [525, 552] width 63 height 17
click at [474, 569] on div "Purchase order name help E&S Appliances Purchase order Purchase order reference…" at bounding box center [383, 193] width 726 height 823
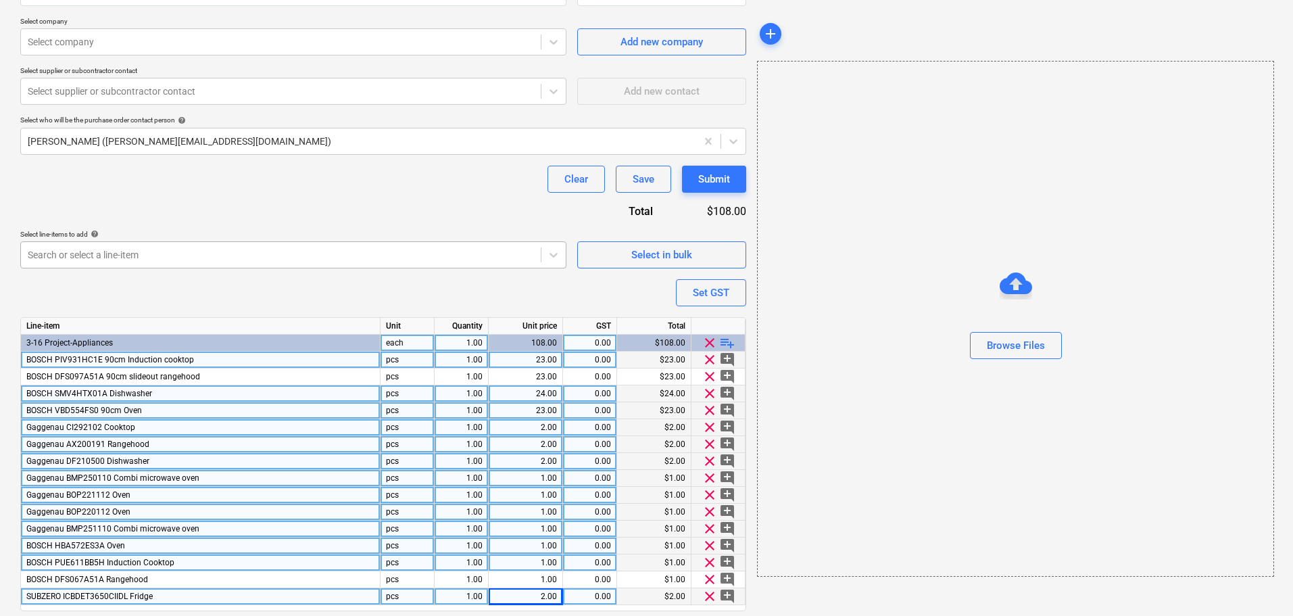
scroll to position [262, 0]
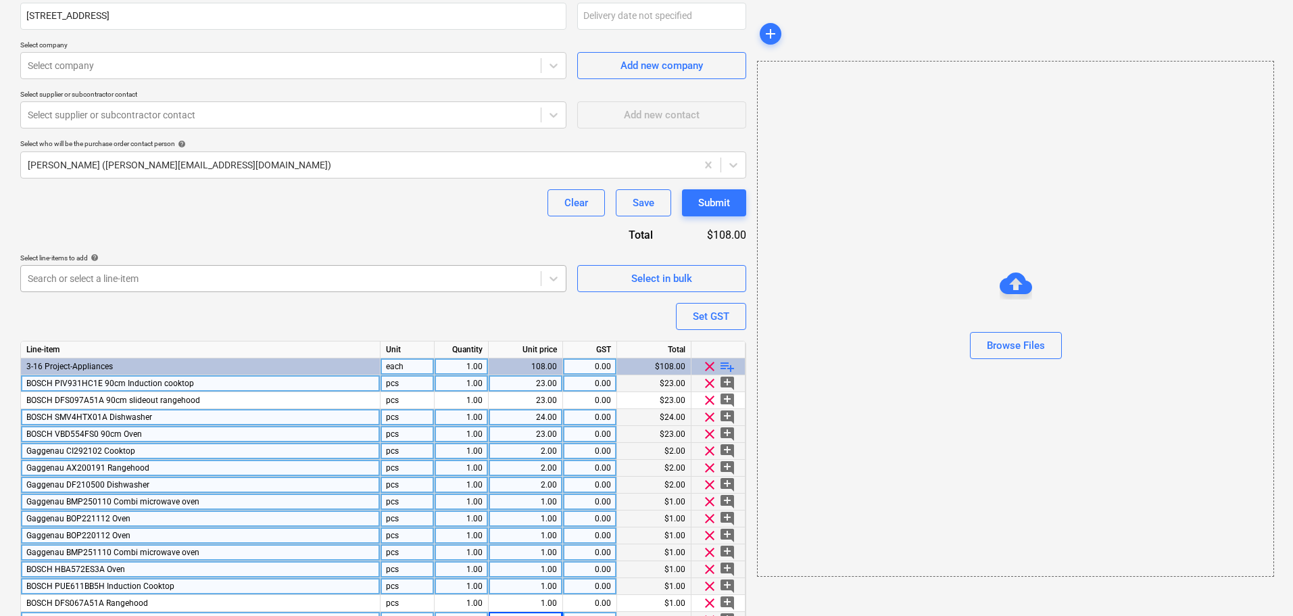
click at [244, 283] on div at bounding box center [281, 279] width 506 height 14
click at [263, 212] on div "Clear Save Submit" at bounding box center [383, 202] width 726 height 27
click at [195, 279] on div at bounding box center [281, 279] width 506 height 14
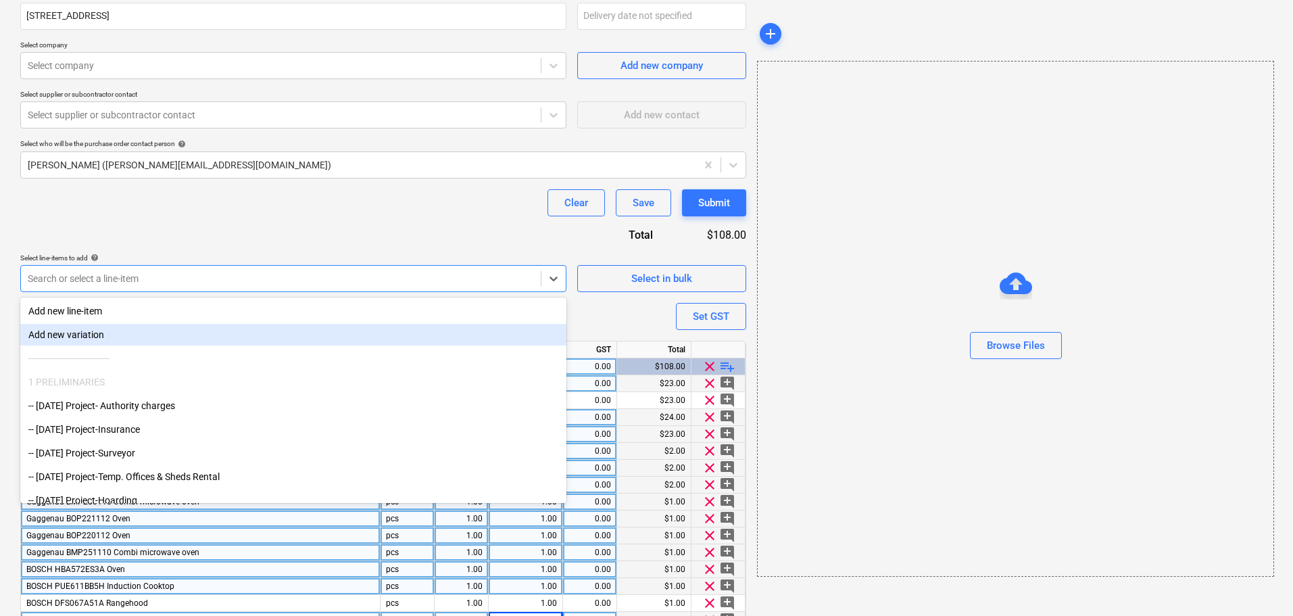
scroll to position [135, 0]
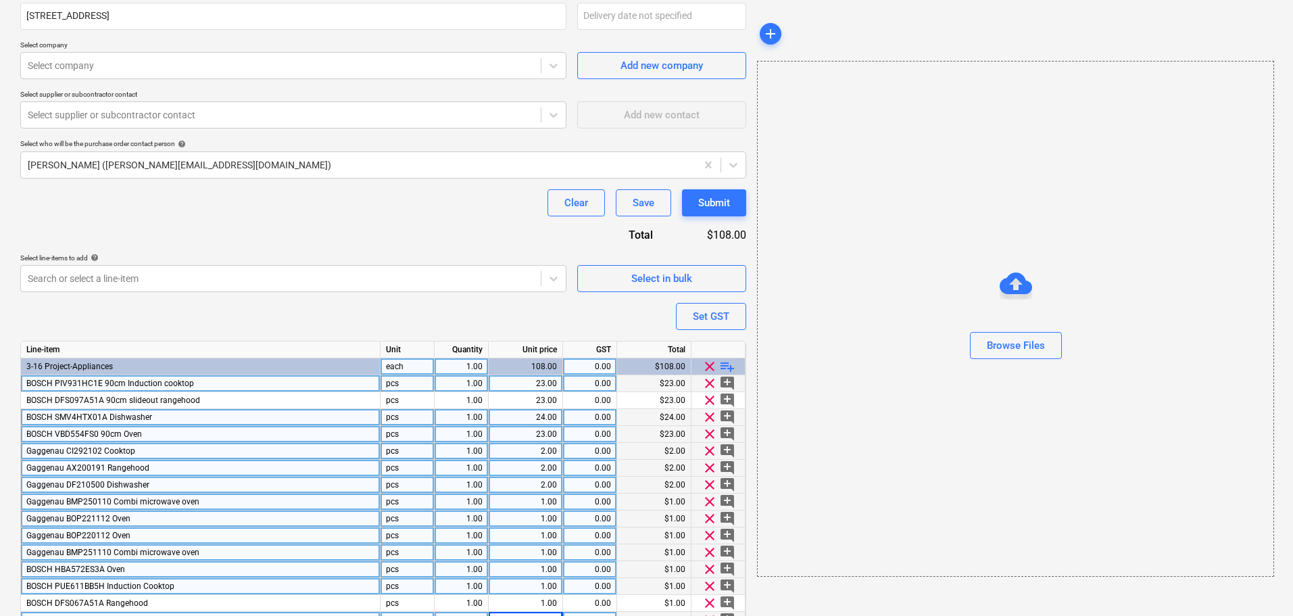
click at [366, 302] on div "Purchase order name help E&S Appliances Purchase order Purchase order reference…" at bounding box center [383, 260] width 726 height 823
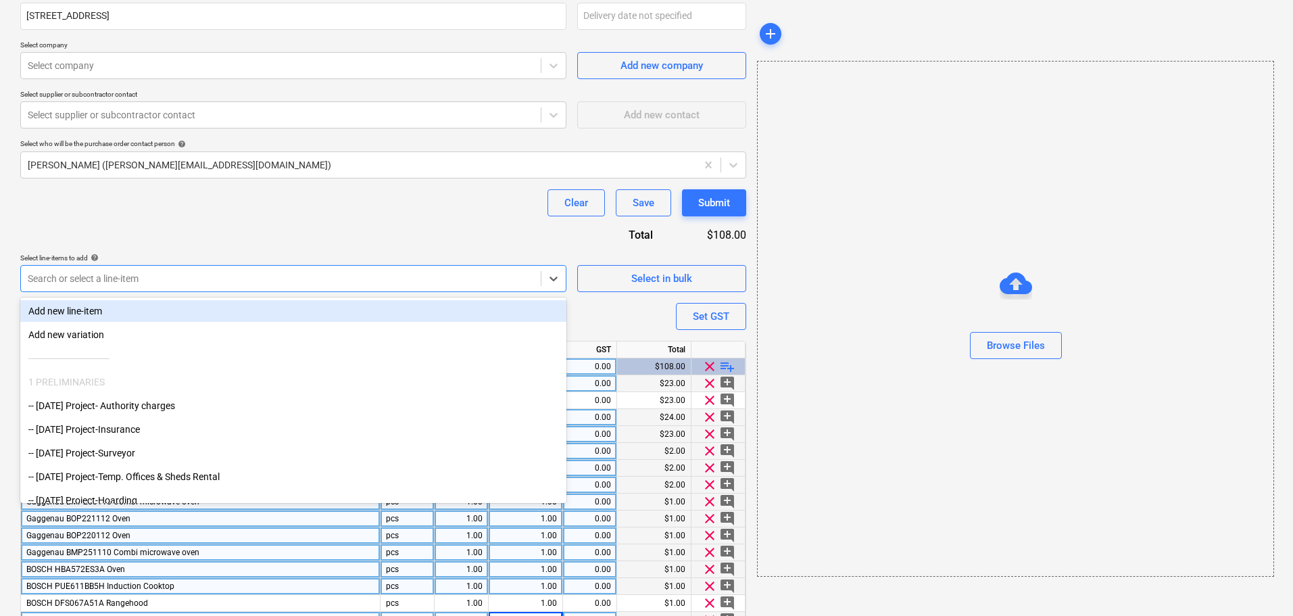
click at [370, 291] on div "Search or select a line-item" at bounding box center [293, 278] width 546 height 27
click at [364, 241] on div "Purchase order name help E&S Appliances Purchase order Purchase order reference…" at bounding box center [383, 260] width 726 height 823
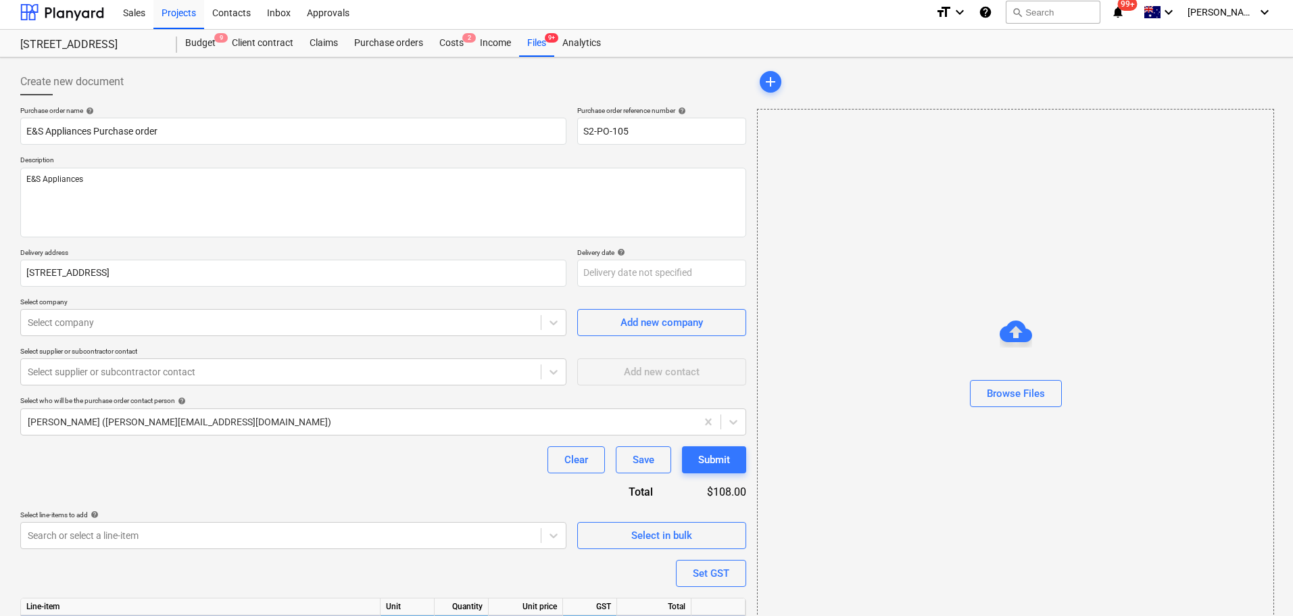
scroll to position [0, 0]
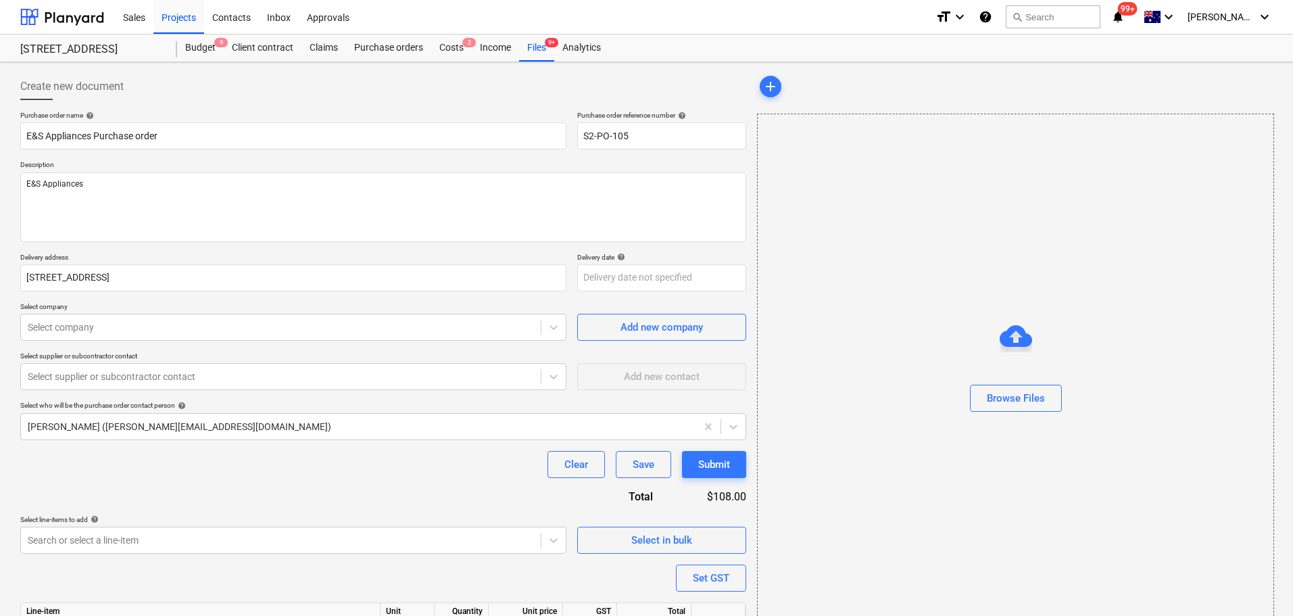
click at [203, 356] on p "Select supplier or subcontractor contact" at bounding box center [293, 357] width 546 height 11
click at [199, 362] on p "Select supplier or subcontractor contact" at bounding box center [293, 357] width 546 height 11
click at [186, 380] on div at bounding box center [281, 377] width 506 height 14
click at [176, 324] on div at bounding box center [281, 327] width 506 height 14
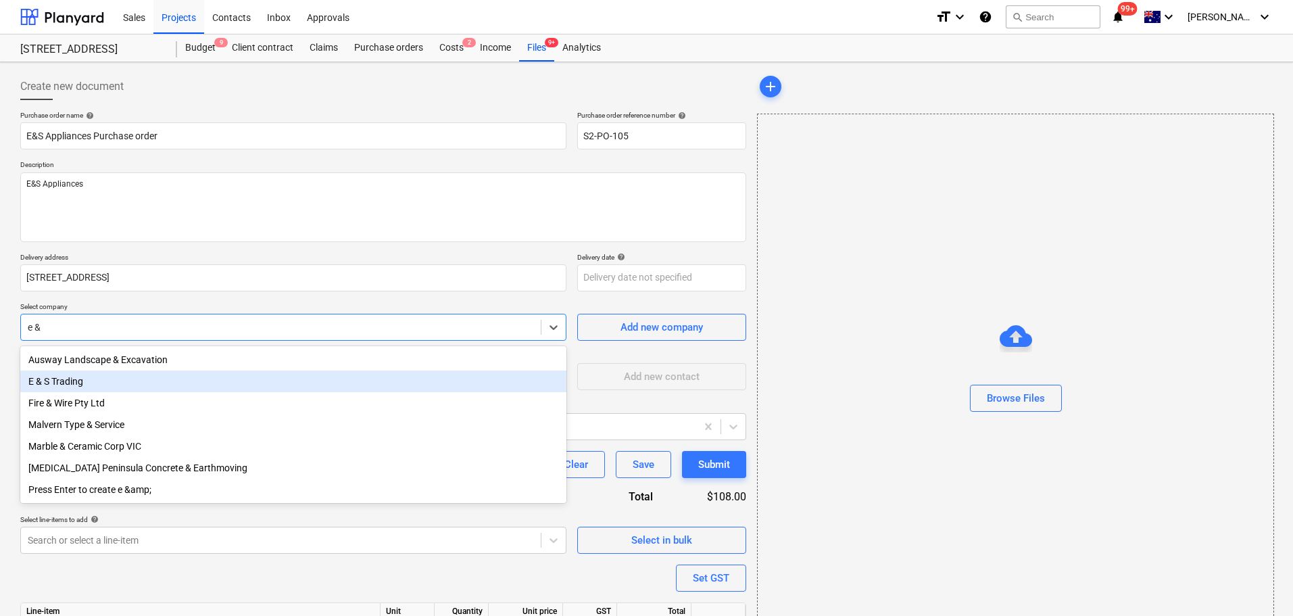
drag, startPoint x: 183, startPoint y: 372, endPoint x: 189, endPoint y: 377, distance: 7.7
click at [186, 376] on div "E & S Trading" at bounding box center [293, 381] width 546 height 22
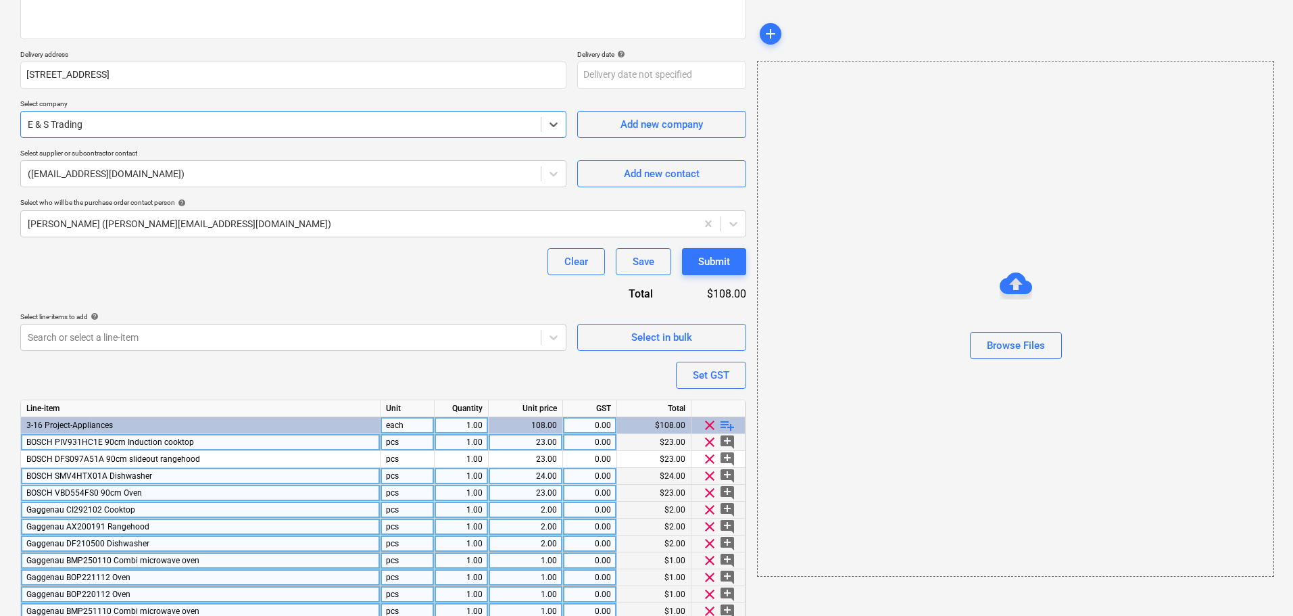
scroll to position [329, 0]
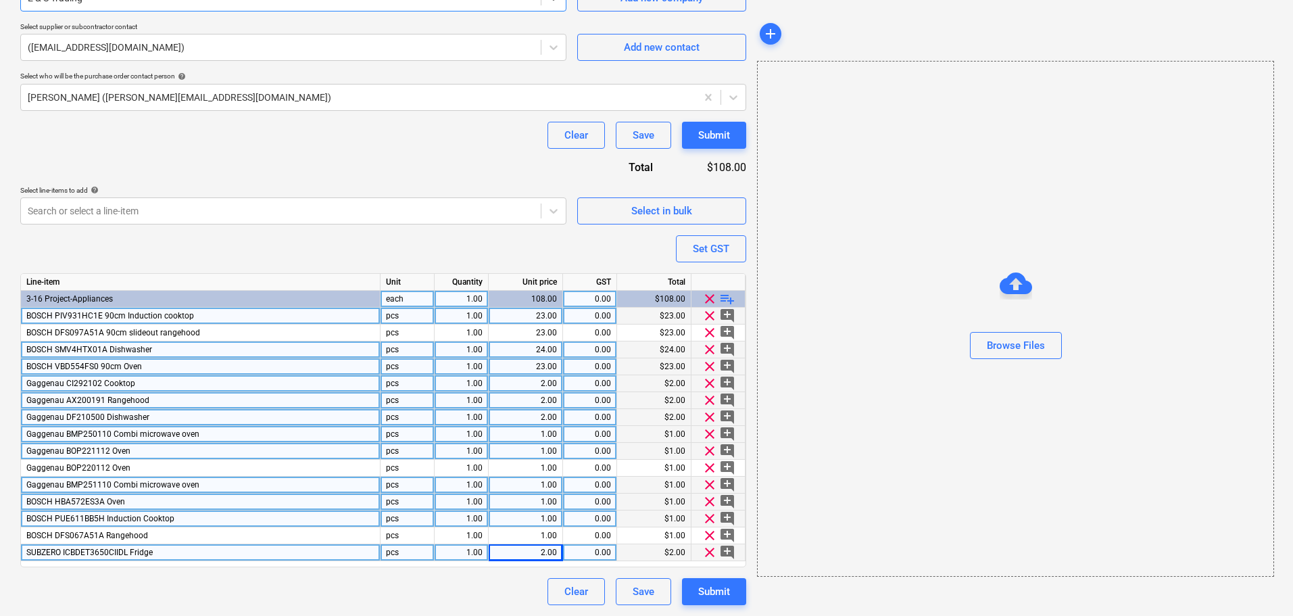
click at [719, 607] on div "Create new document Purchase order name help E&S Appliances Purchase order Purc…" at bounding box center [383, 174] width 737 height 872
click at [714, 589] on div "Submit" at bounding box center [714, 592] width 32 height 18
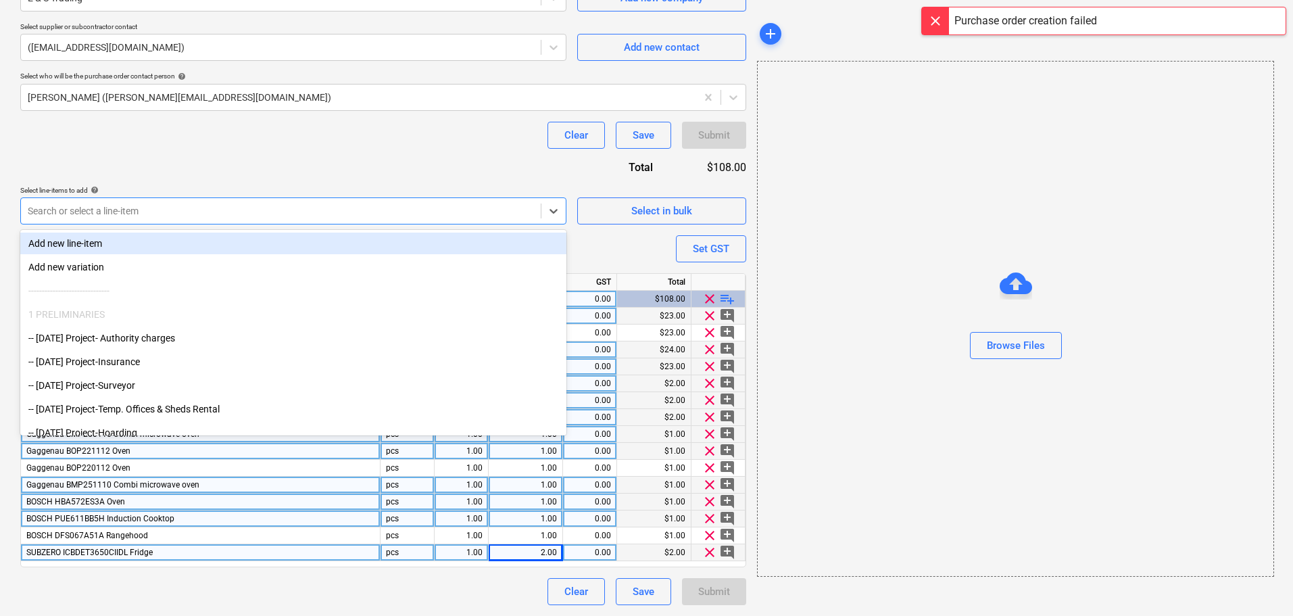
click at [407, 219] on div "Search or select a line-item" at bounding box center [281, 210] width 520 height 19
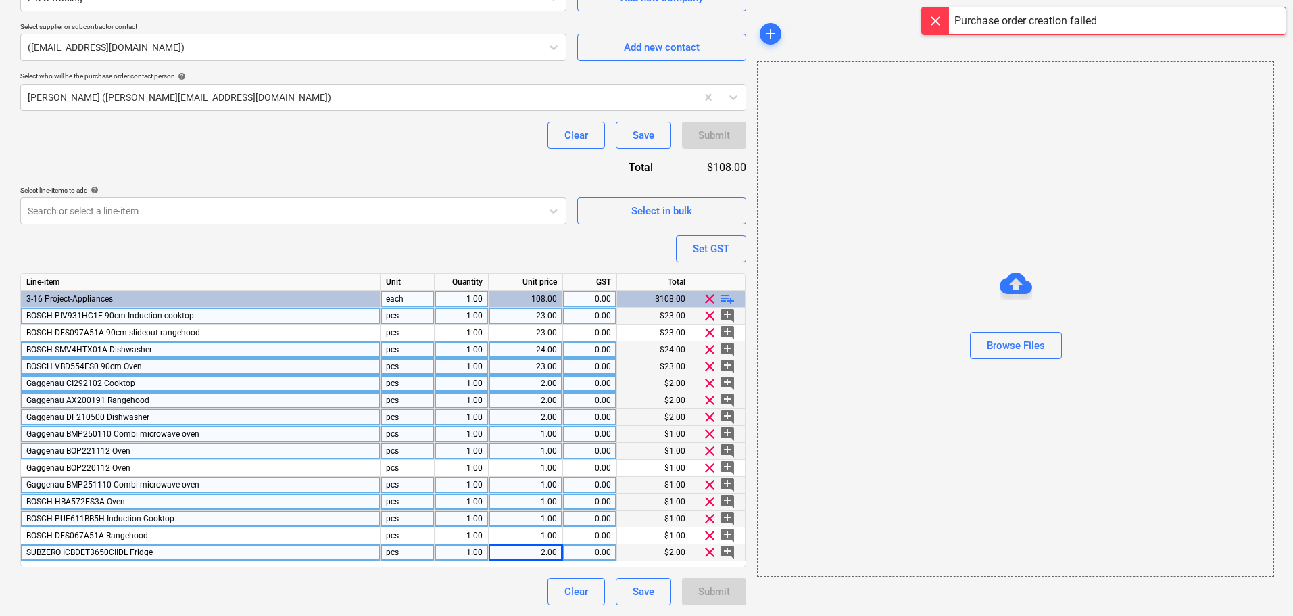
click at [1096, 428] on div "Browse Files" at bounding box center [1015, 319] width 517 height 516
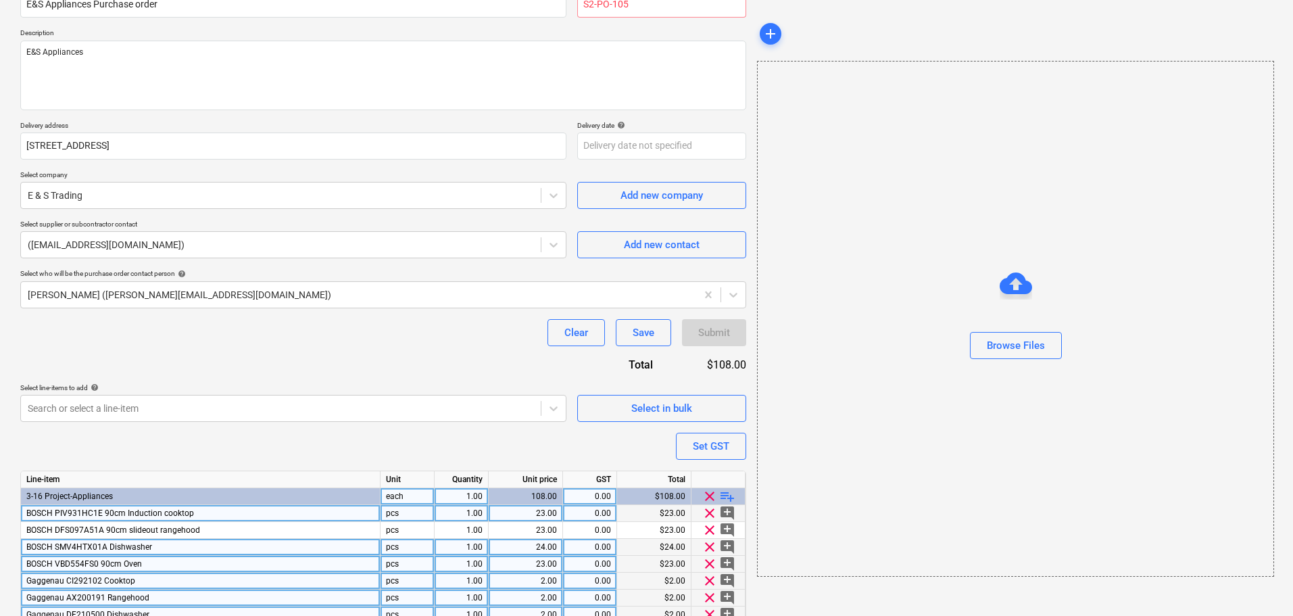
scroll to position [0, 0]
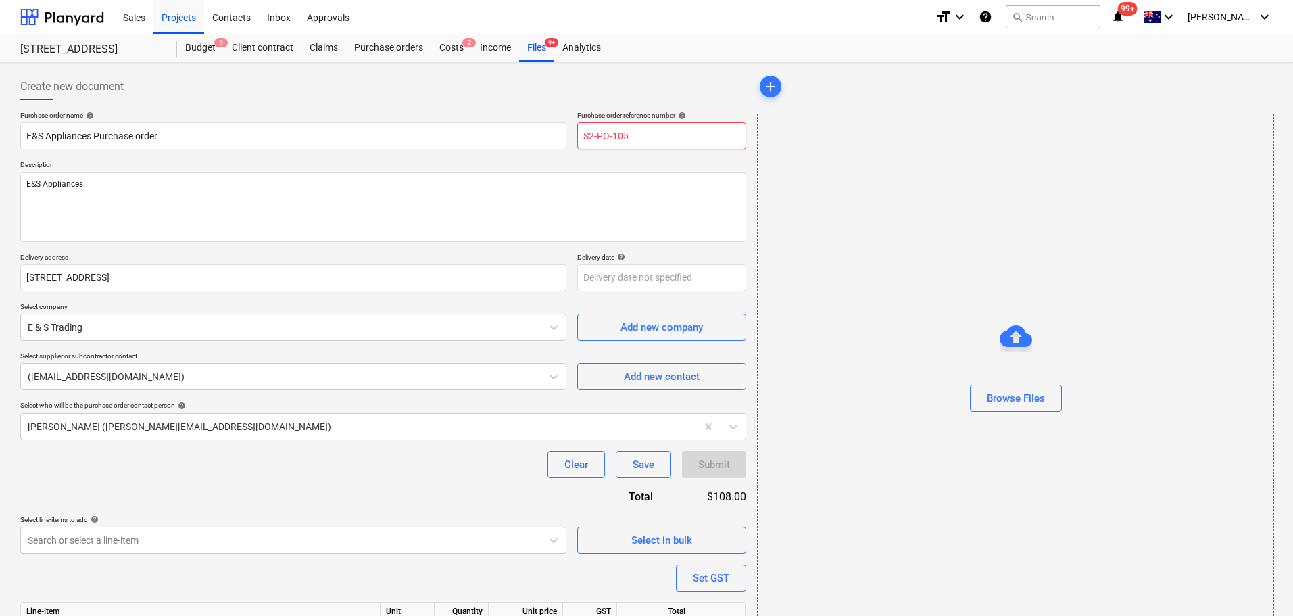
click at [692, 140] on input "S2-PO-105" at bounding box center [661, 135] width 169 height 27
click at [950, 285] on div "Browse Files" at bounding box center [1015, 372] width 517 height 516
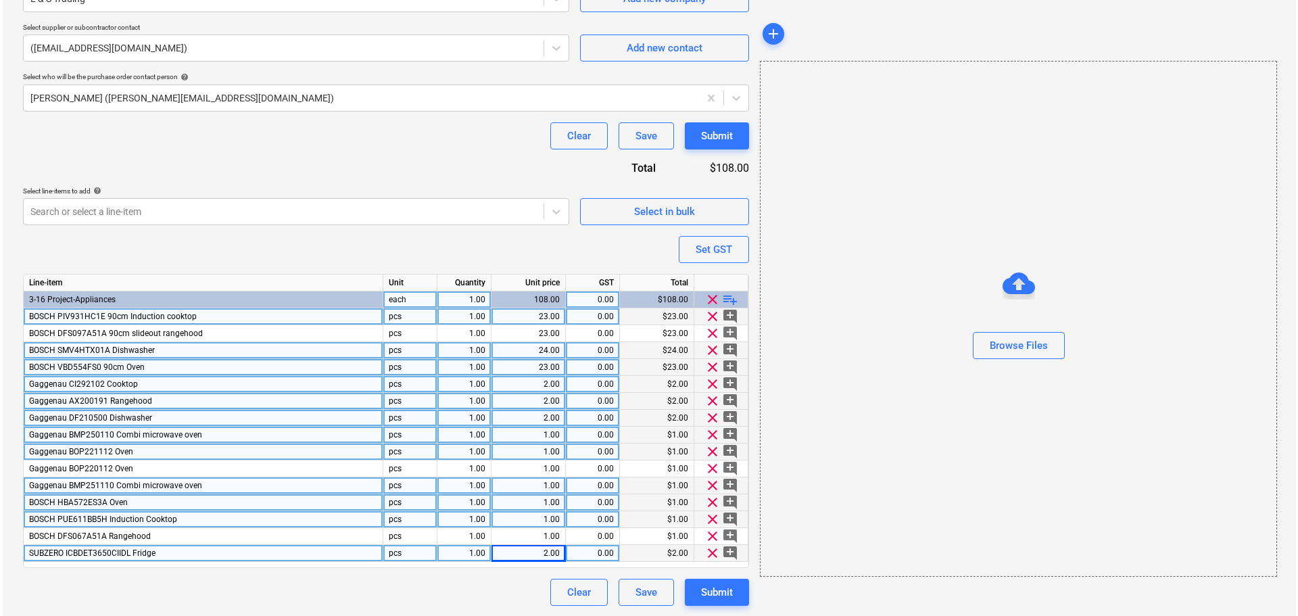
scroll to position [329, 0]
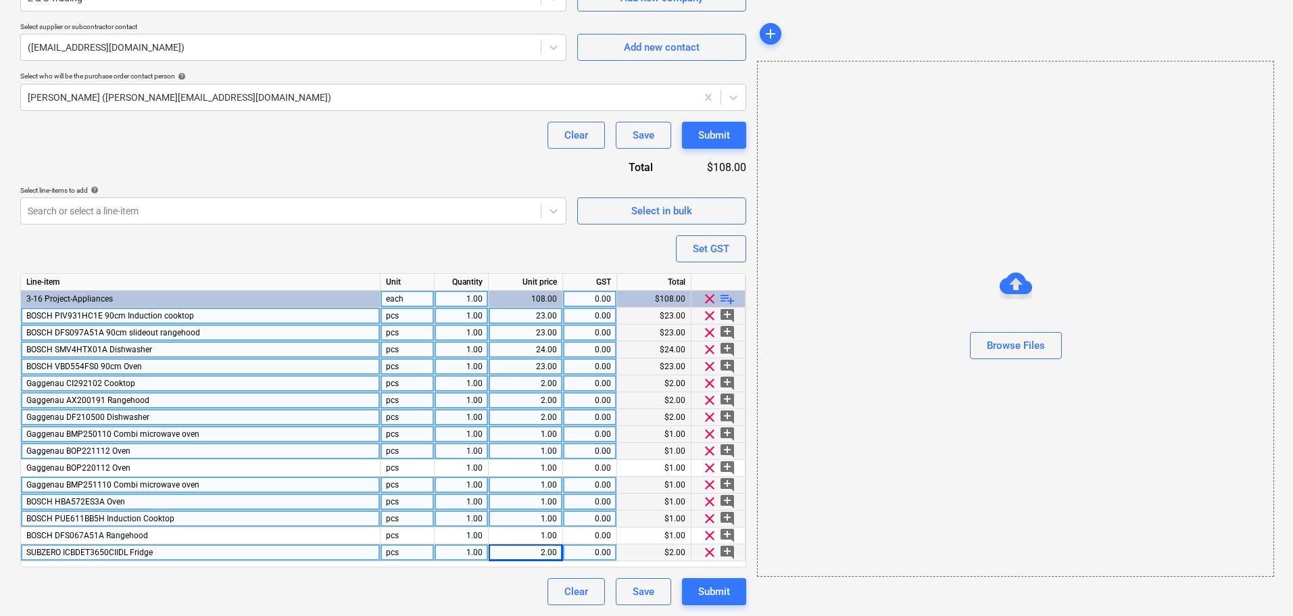
click at [467, 324] on div "1.00" at bounding box center [461, 332] width 43 height 17
click at [467, 323] on div "1.00" at bounding box center [461, 316] width 43 height 17
click at [461, 329] on div "1.00" at bounding box center [461, 332] width 43 height 17
click at [468, 351] on div "1.00" at bounding box center [461, 349] width 43 height 17
click at [468, 365] on div "1.00" at bounding box center [461, 366] width 43 height 17
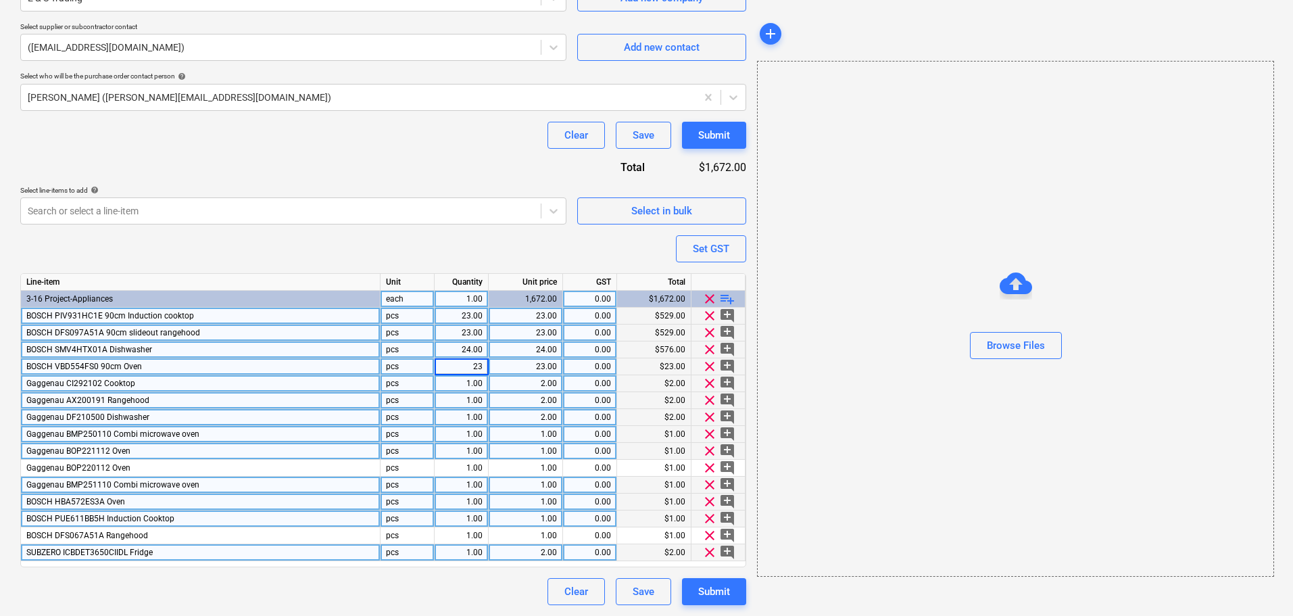
click at [464, 381] on div "1.00" at bounding box center [461, 383] width 43 height 17
click at [464, 400] on div "1.00" at bounding box center [461, 400] width 43 height 17
click at [465, 418] on div "1.00" at bounding box center [461, 417] width 43 height 17
click at [461, 590] on div "Clear Save Submit" at bounding box center [383, 591] width 726 height 27
click at [544, 323] on div "23.00" at bounding box center [525, 316] width 63 height 17
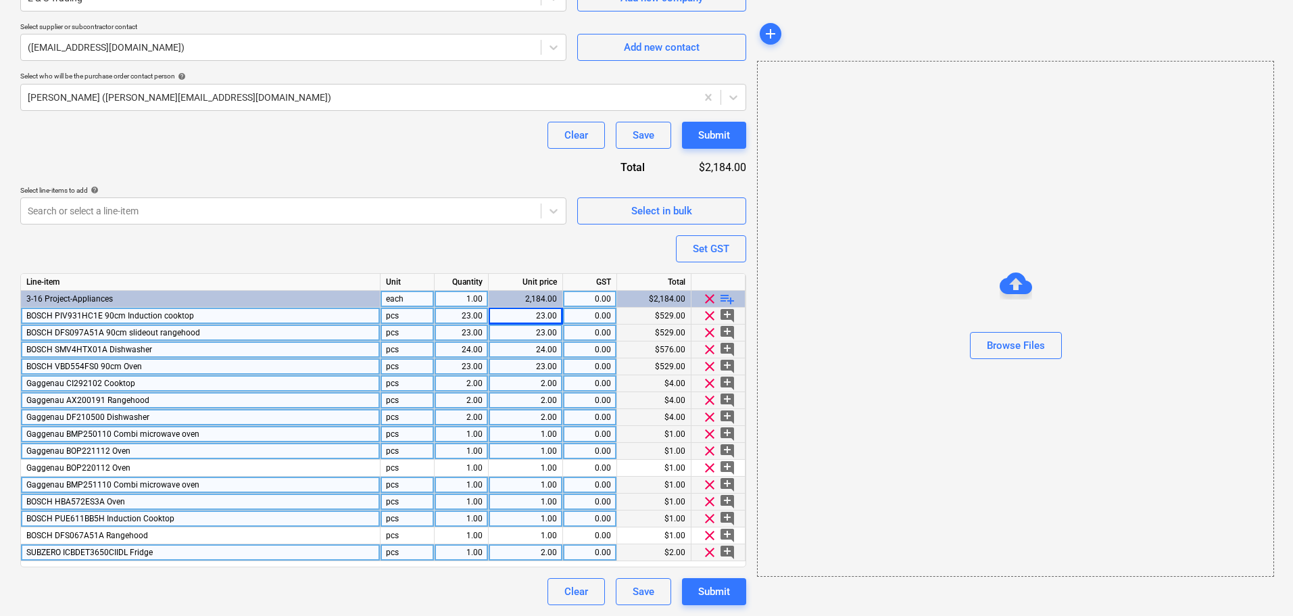
click at [521, 320] on div "23.00" at bounding box center [525, 316] width 63 height 17
click at [559, 318] on input "17309.1" at bounding box center [526, 316] width 74 height 16
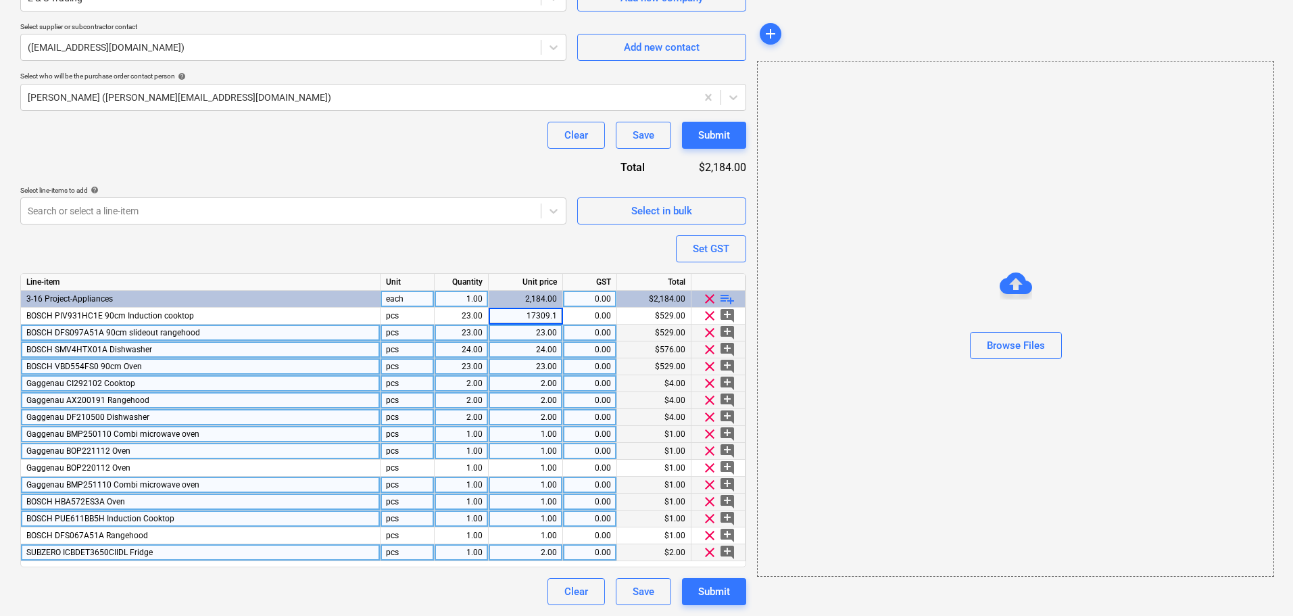
click at [543, 335] on div "23.00" at bounding box center [525, 332] width 63 height 17
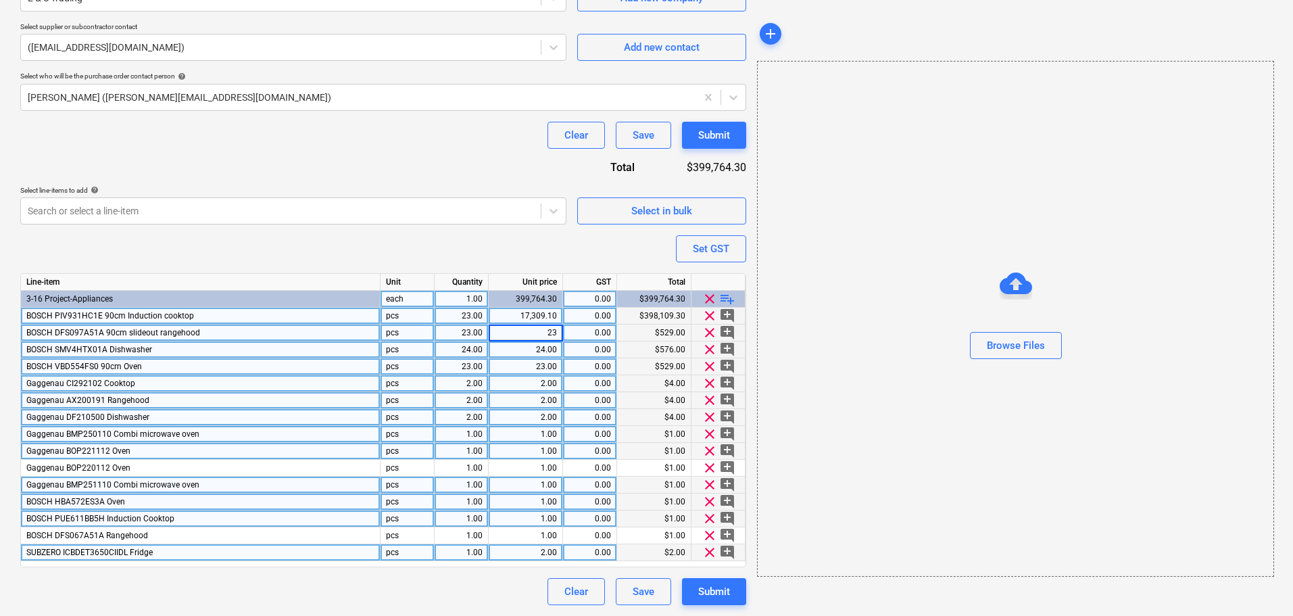
click at [546, 318] on div "17,309.10" at bounding box center [525, 316] width 63 height 17
click at [541, 328] on div "23.00" at bounding box center [525, 332] width 63 height 17
click at [564, 372] on div "0.00" at bounding box center [590, 366] width 54 height 17
click at [534, 332] on div "23.00" at bounding box center [525, 332] width 63 height 17
click at [531, 344] on div "24.00" at bounding box center [525, 349] width 63 height 17
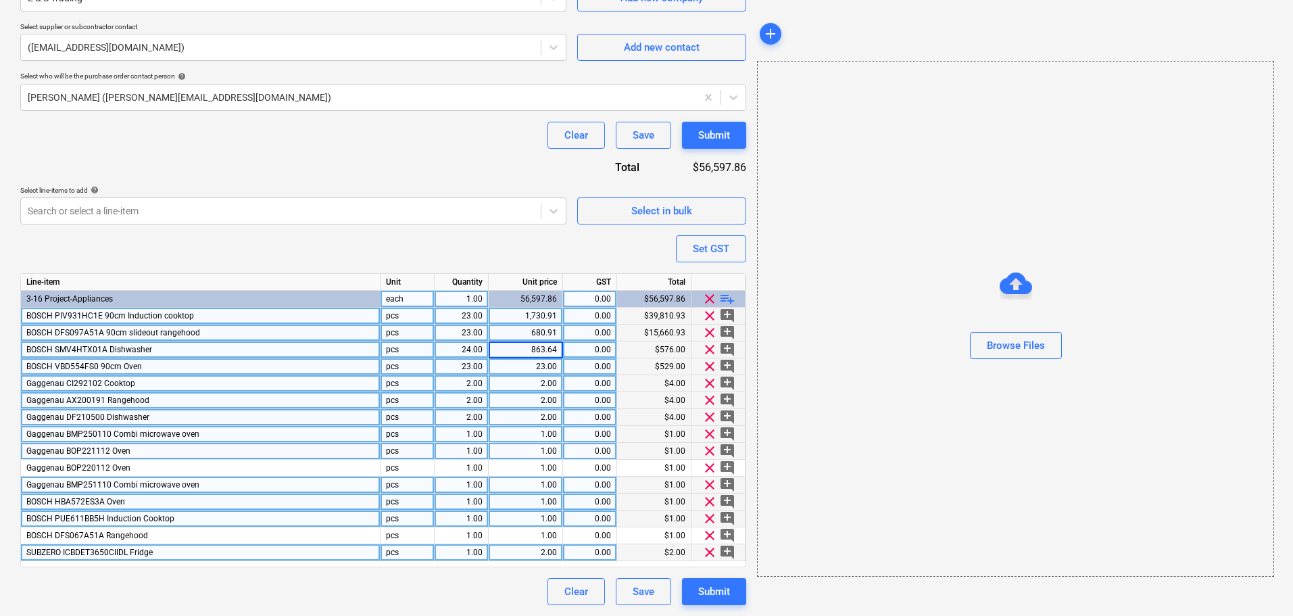
click at [539, 365] on div "23.00" at bounding box center [525, 366] width 63 height 17
click at [543, 376] on div "2.00" at bounding box center [525, 383] width 63 height 17
click at [533, 395] on div "2.00" at bounding box center [525, 400] width 63 height 17
click at [554, 412] on div "2.00" at bounding box center [525, 417] width 63 height 17
click at [528, 420] on div "2.00" at bounding box center [525, 417] width 63 height 17
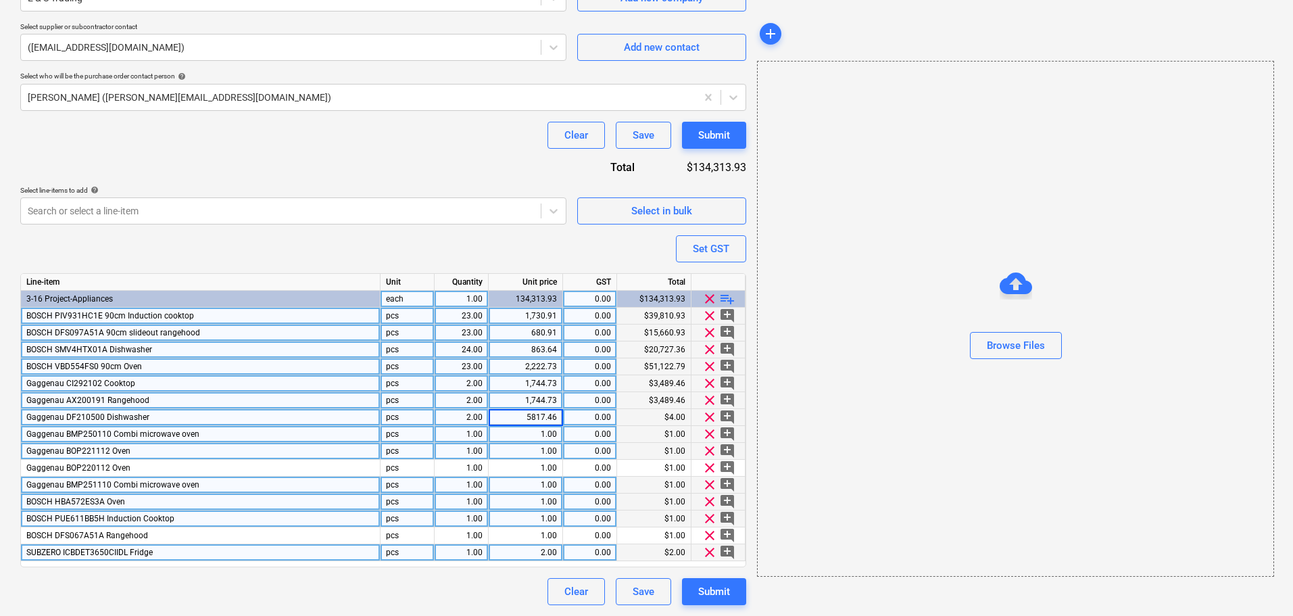
click at [529, 431] on div "1.00" at bounding box center [525, 434] width 63 height 17
click at [533, 439] on div "1.00" at bounding box center [525, 434] width 63 height 17
click at [523, 456] on div "1.00" at bounding box center [525, 451] width 63 height 17
click at [497, 485] on div "1.00" at bounding box center [525, 485] width 63 height 17
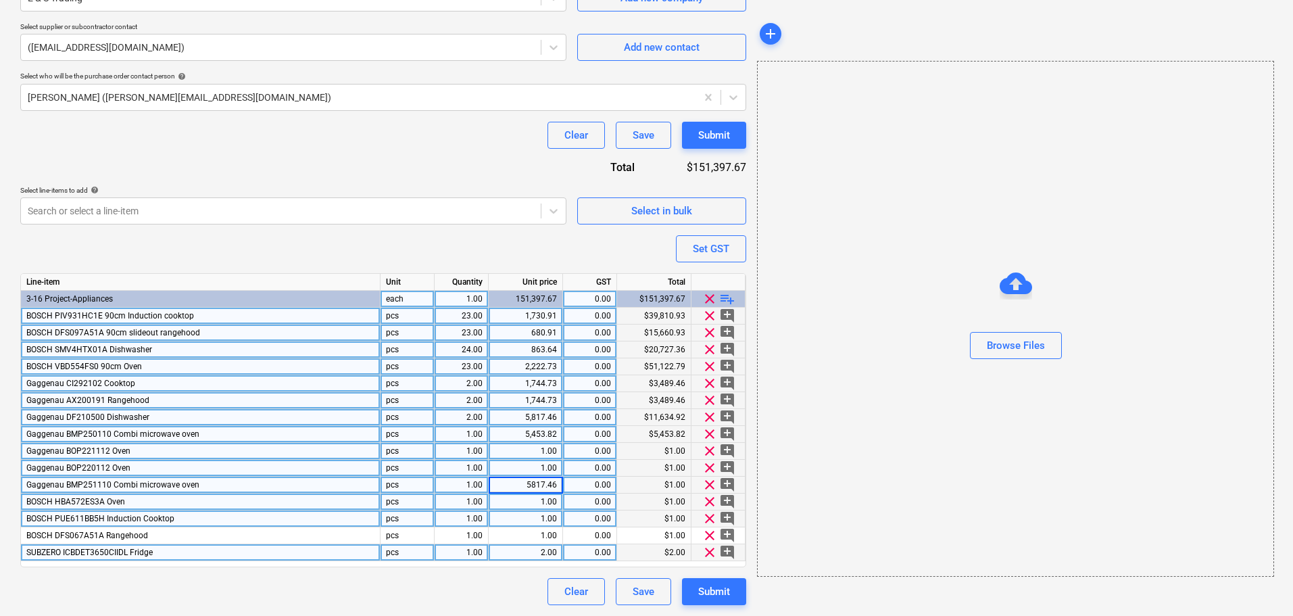
click at [493, 462] on div "1.00" at bounding box center [526, 468] width 74 height 17
click at [500, 456] on div "1.00" at bounding box center [525, 451] width 63 height 17
click at [533, 461] on div "1.00" at bounding box center [525, 468] width 63 height 17
click at [536, 457] on div "1.00" at bounding box center [525, 451] width 63 height 17
click at [557, 498] on div "1.00" at bounding box center [526, 501] width 74 height 17
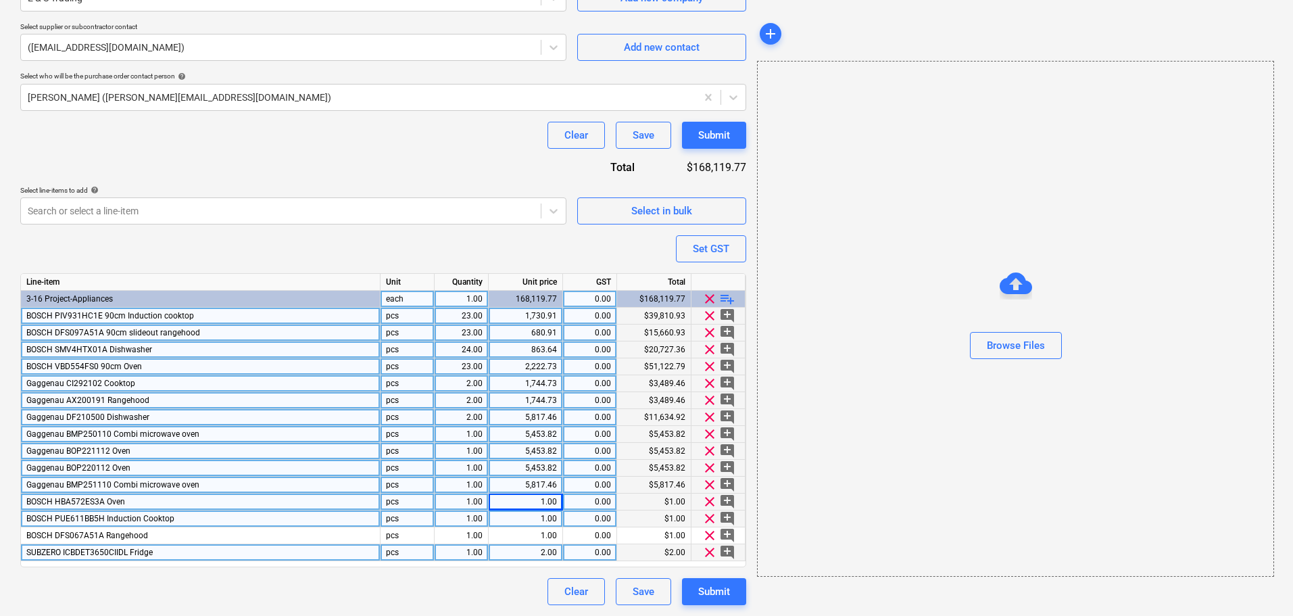
click at [547, 501] on div "1.00" at bounding box center [525, 501] width 63 height 17
click at [527, 514] on div "1.00" at bounding box center [525, 518] width 63 height 17
click at [530, 517] on div "1.00" at bounding box center [525, 518] width 63 height 17
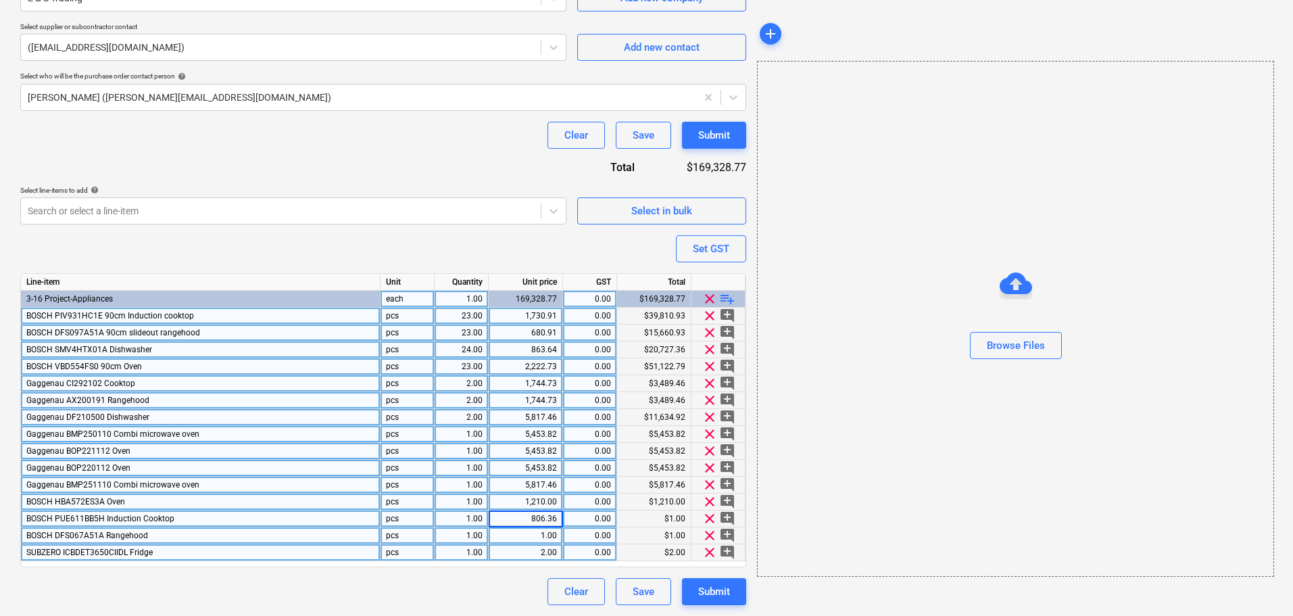
click at [523, 540] on div "1.00" at bounding box center [525, 535] width 63 height 17
click at [545, 539] on div "1.00" at bounding box center [525, 535] width 63 height 17
click at [507, 548] on div "2.00" at bounding box center [525, 552] width 63 height 17
click at [231, 140] on div "Clear Save Submit" at bounding box center [383, 135] width 726 height 27
click at [520, 558] on div "2.00" at bounding box center [525, 552] width 63 height 17
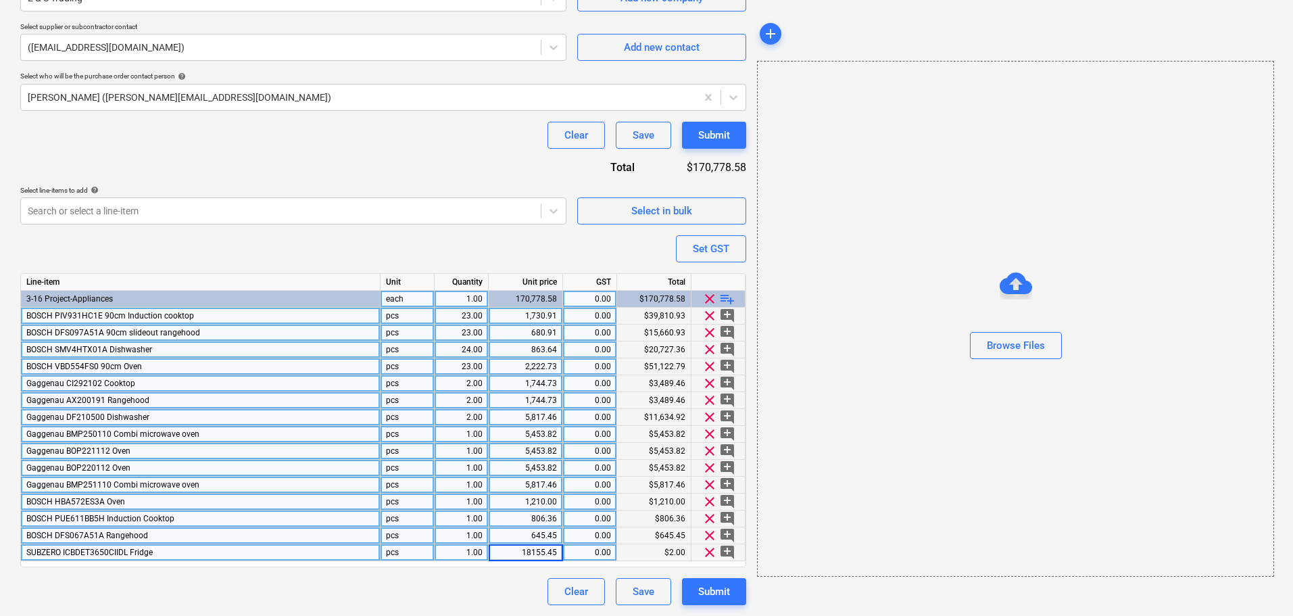
click at [1017, 435] on div "Browse Files" at bounding box center [1015, 319] width 517 height 516
click at [468, 554] on div "1.00" at bounding box center [461, 552] width 43 height 17
click at [965, 575] on div "Browse Files" at bounding box center [1015, 319] width 517 height 516
click at [727, 599] on div "Submit" at bounding box center [714, 592] width 32 height 18
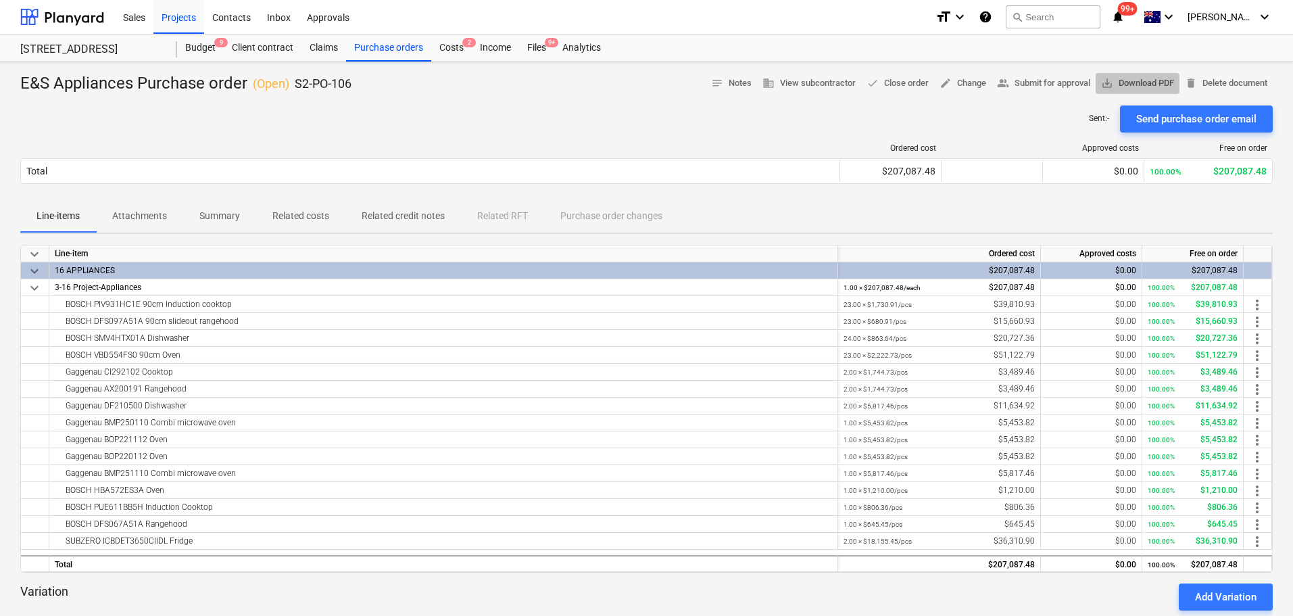
click at [1144, 84] on span "save_alt Download PDF" at bounding box center [1137, 84] width 73 height 16
click at [1114, 78] on span "save_alt Download PDF" at bounding box center [1137, 84] width 73 height 16
click at [533, 135] on div "Ordered cost Approved costs Free on order Total $207,087.48 $0.00 100.00% $207,…" at bounding box center [646, 166] width 1253 height 68
click at [382, 53] on div "Purchase orders" at bounding box center [388, 47] width 85 height 27
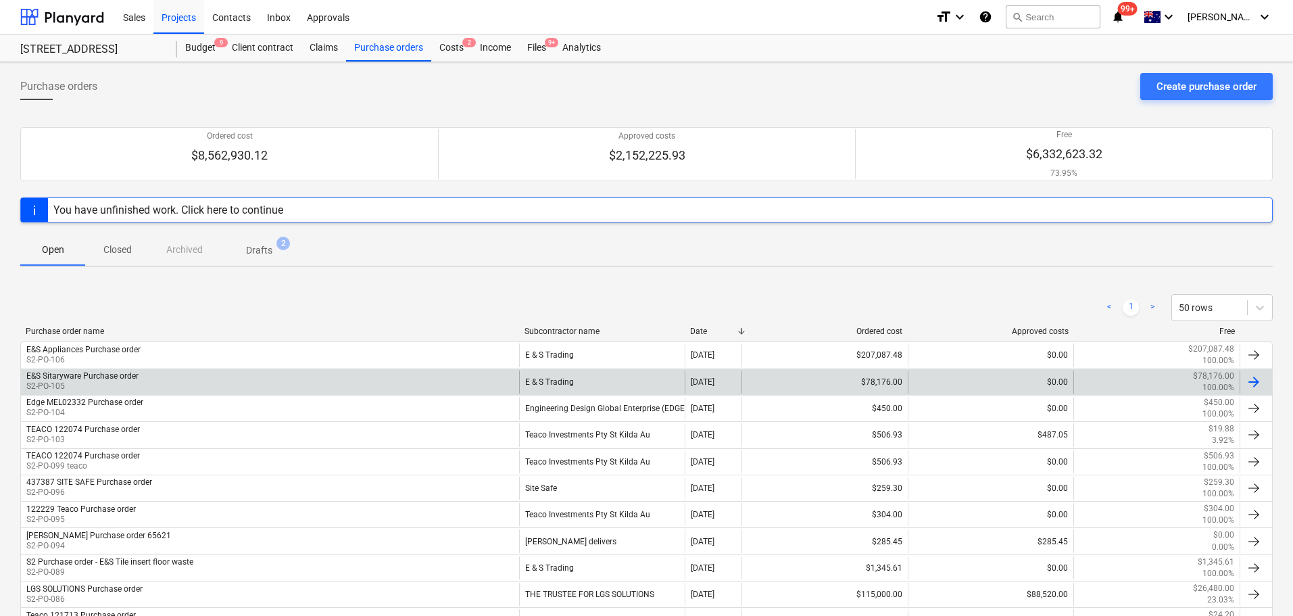
click at [189, 379] on div "E&S Sitaryware Purchase order S2-PO-105" at bounding box center [270, 381] width 498 height 23
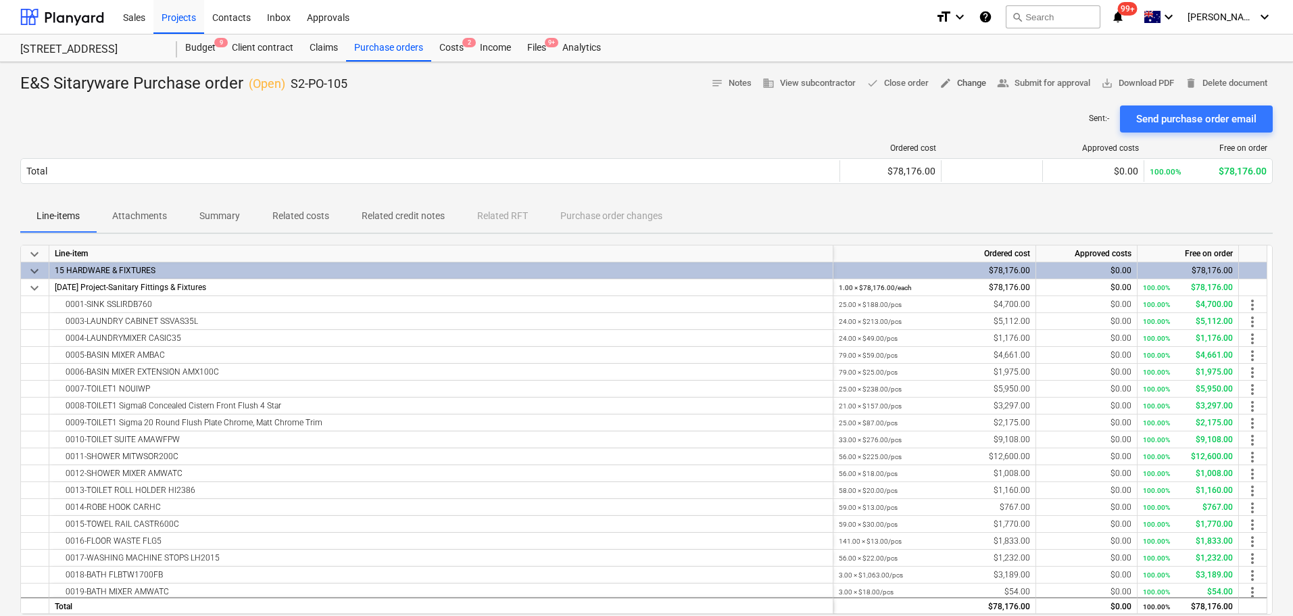
click at [958, 82] on span "edit Change" at bounding box center [963, 84] width 47 height 16
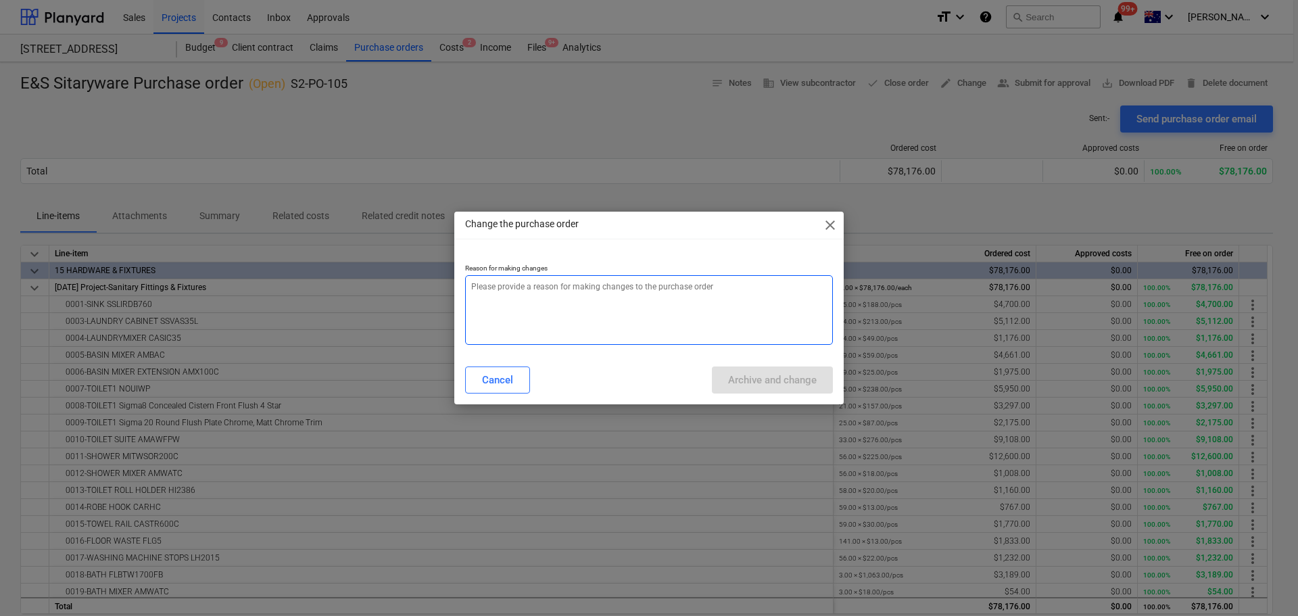
click at [587, 297] on textarea at bounding box center [649, 310] width 368 height 70
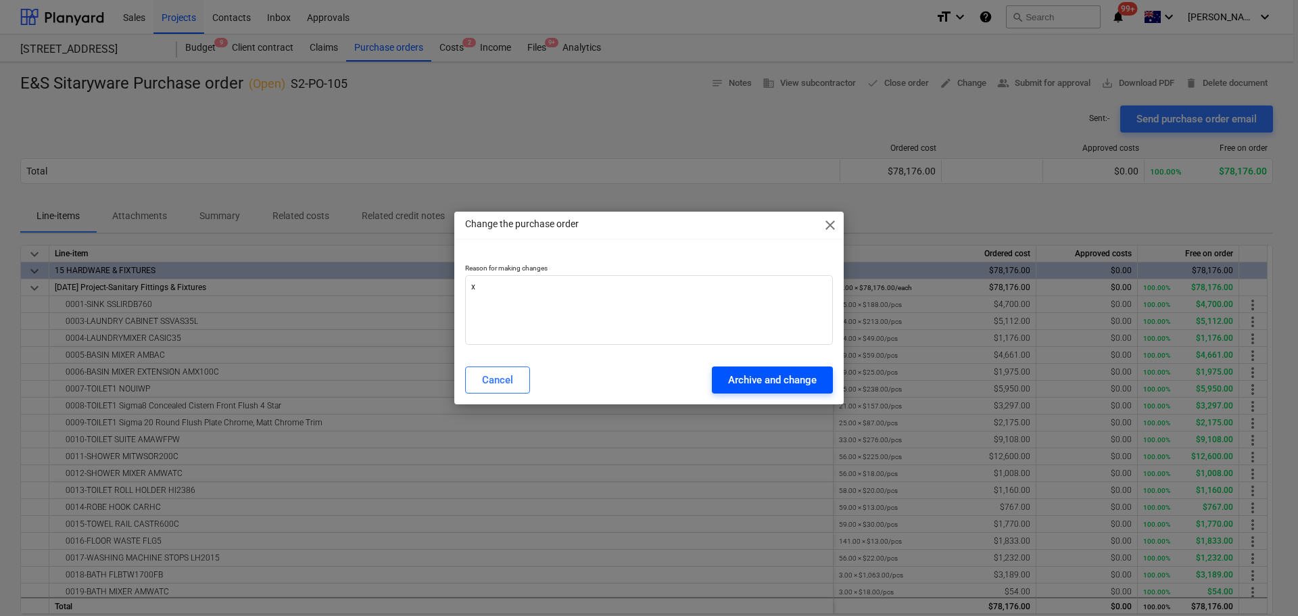
click at [799, 383] on div "Archive and change" at bounding box center [772, 380] width 89 height 18
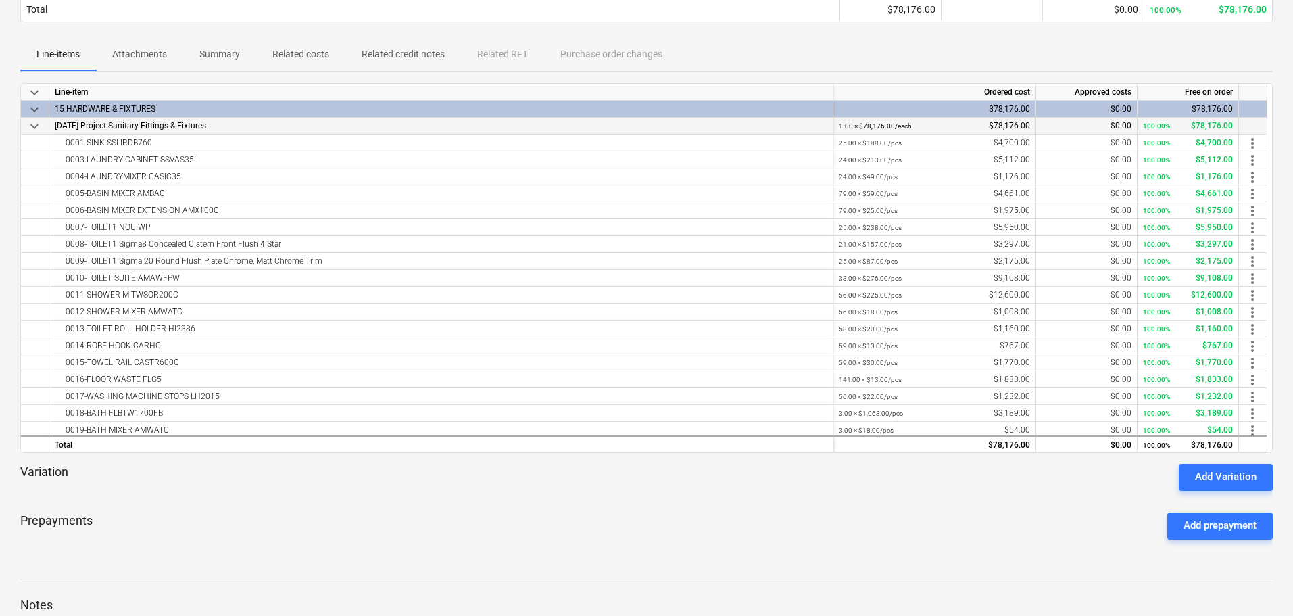
scroll to position [161, 0]
click at [539, 510] on div "Prepayments Add prepayment" at bounding box center [646, 526] width 1253 height 49
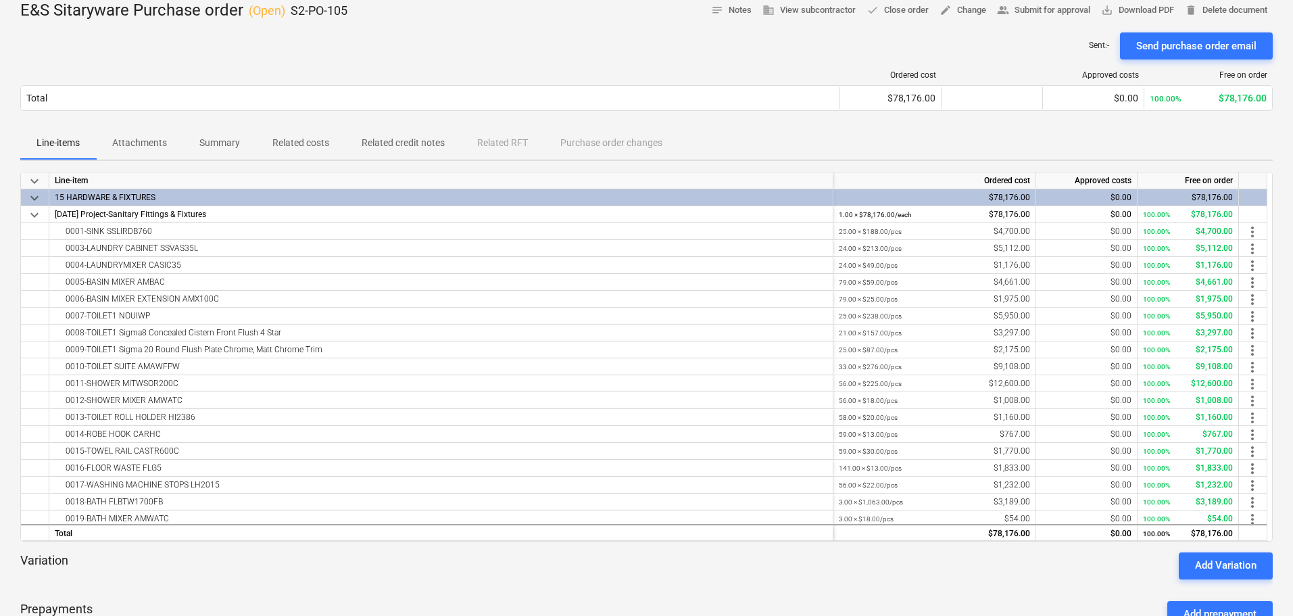
scroll to position [0, 0]
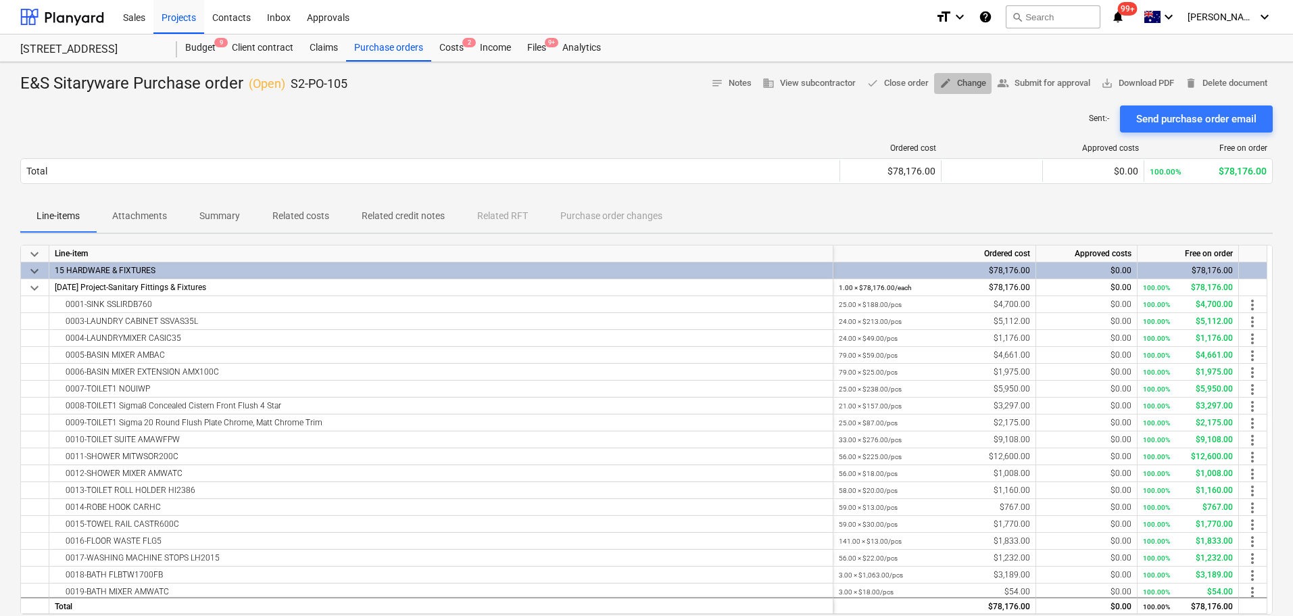
click at [948, 74] on button "edit Change" at bounding box center [962, 83] width 57 height 21
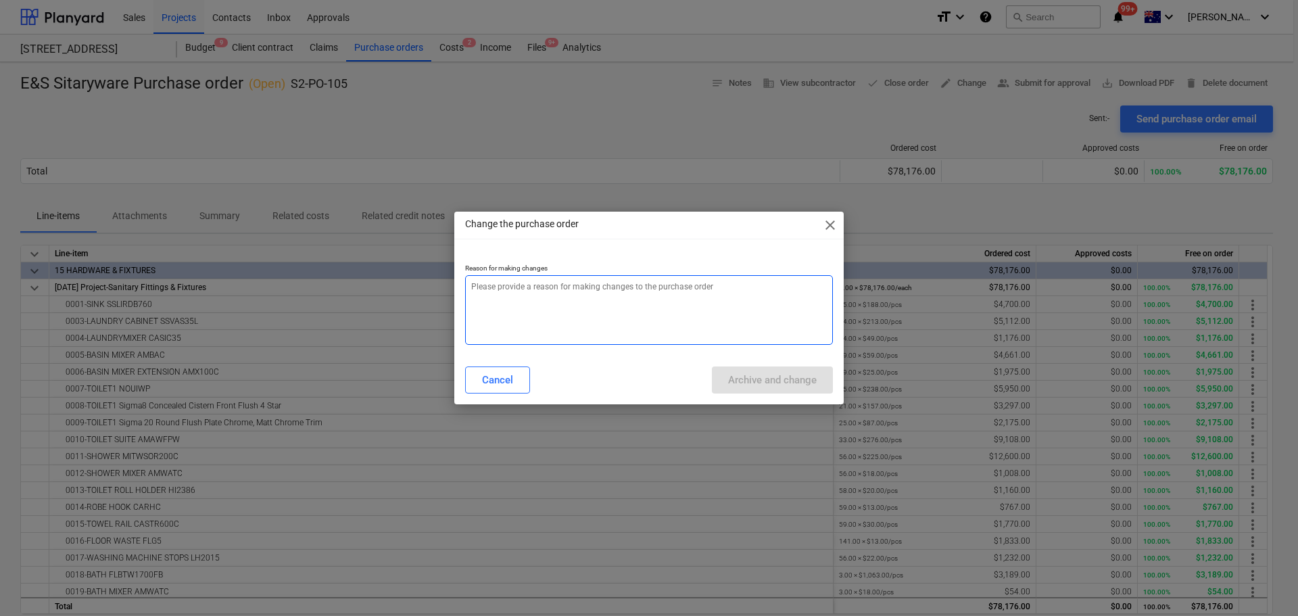
click at [692, 285] on textarea at bounding box center [649, 310] width 368 height 70
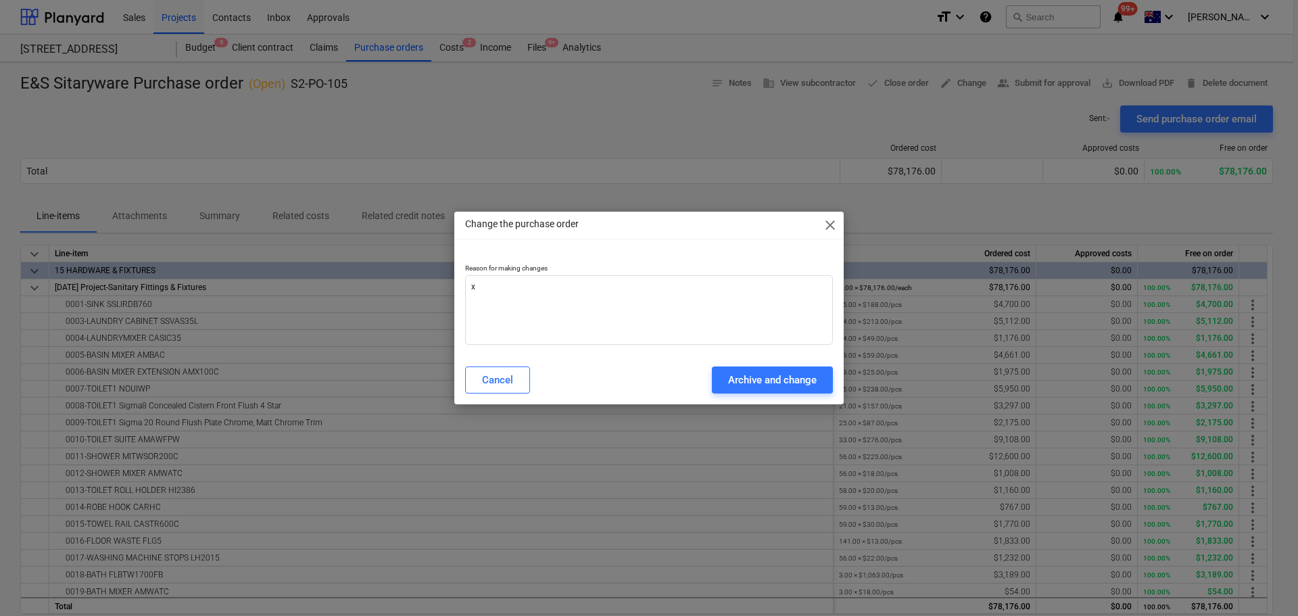
click at [754, 397] on div "Cancel Archive and change" at bounding box center [649, 380] width 384 height 38
click at [756, 381] on div "Archive and change" at bounding box center [772, 380] width 89 height 18
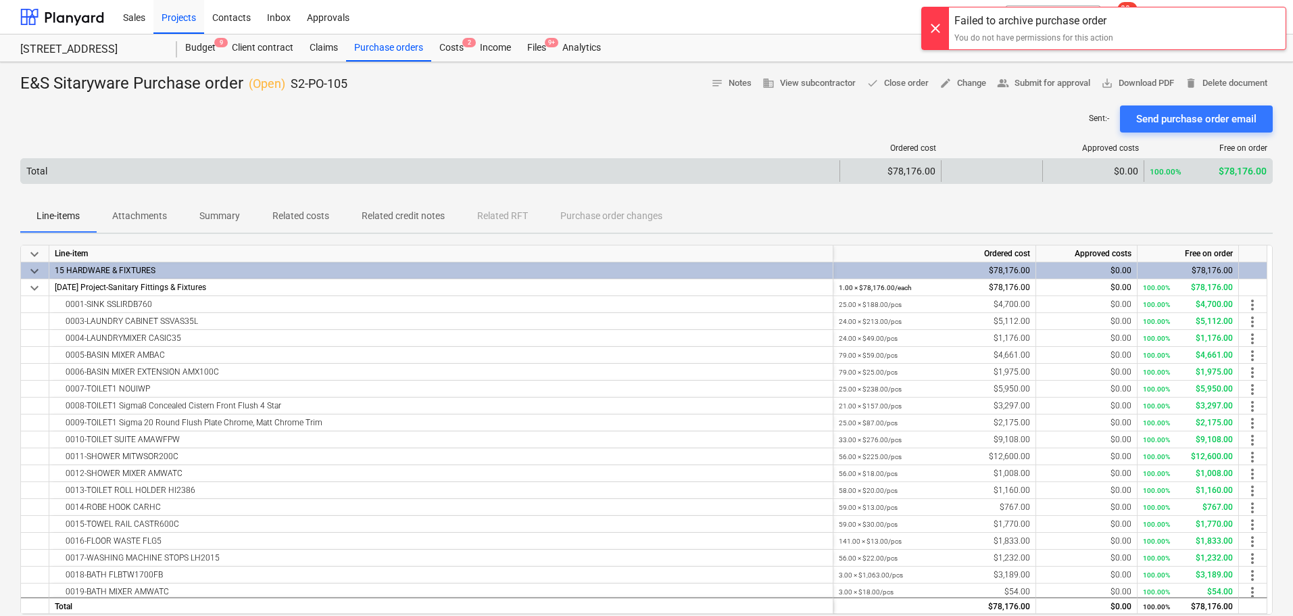
click at [582, 166] on div "Total" at bounding box center [430, 171] width 819 height 22
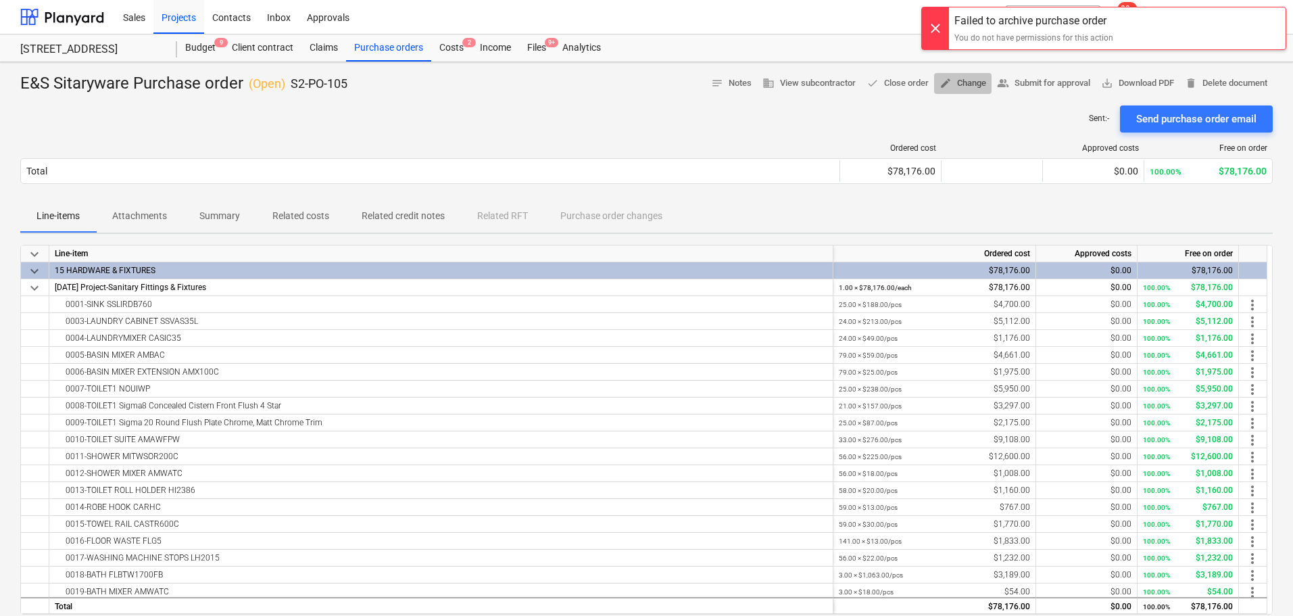
click at [963, 84] on span "edit Change" at bounding box center [963, 84] width 47 height 16
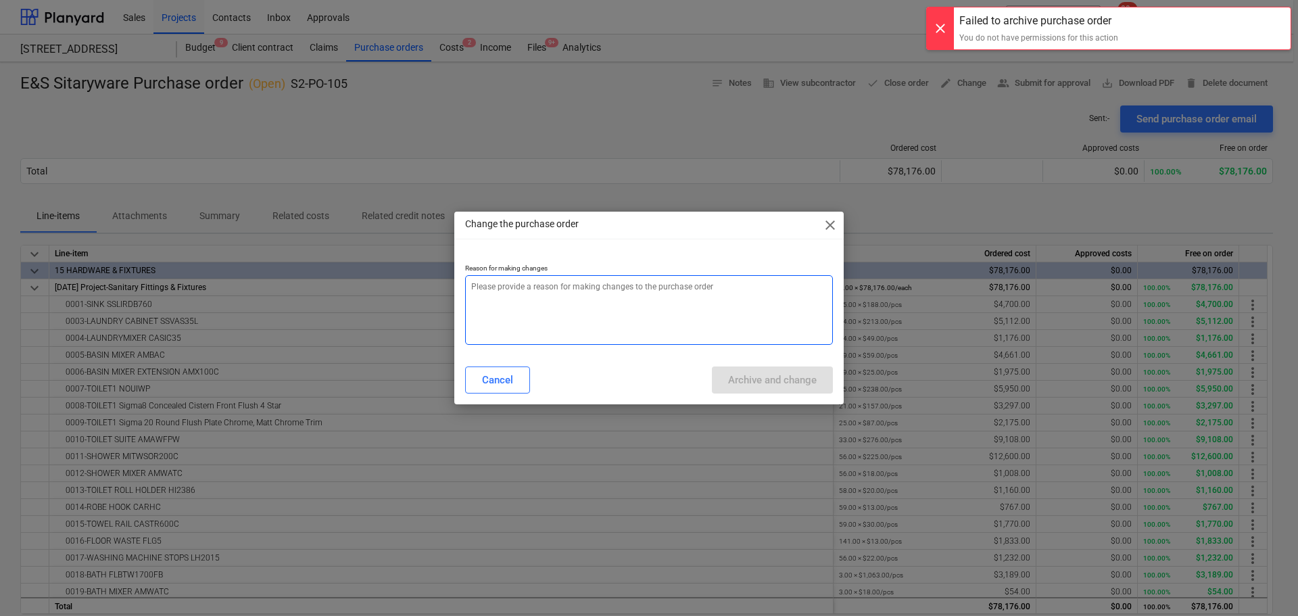
click at [779, 299] on textarea at bounding box center [649, 310] width 368 height 70
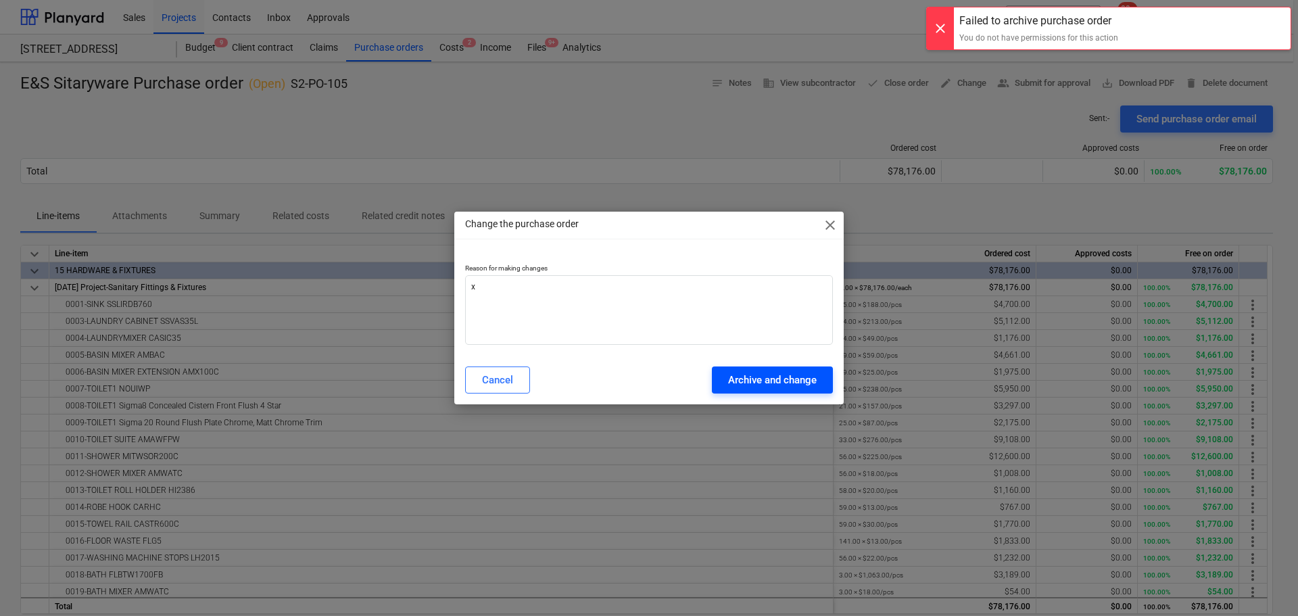
click at [807, 387] on div "Archive and change" at bounding box center [772, 380] width 89 height 18
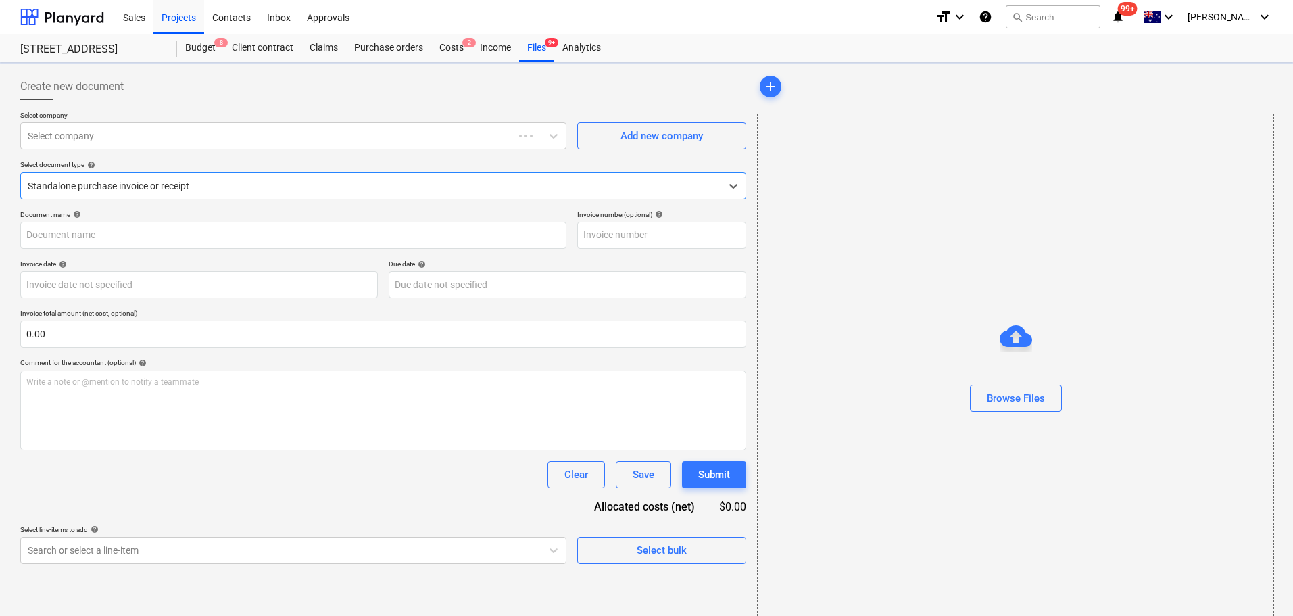
type input "MEL02332"
type input "[DATE]"
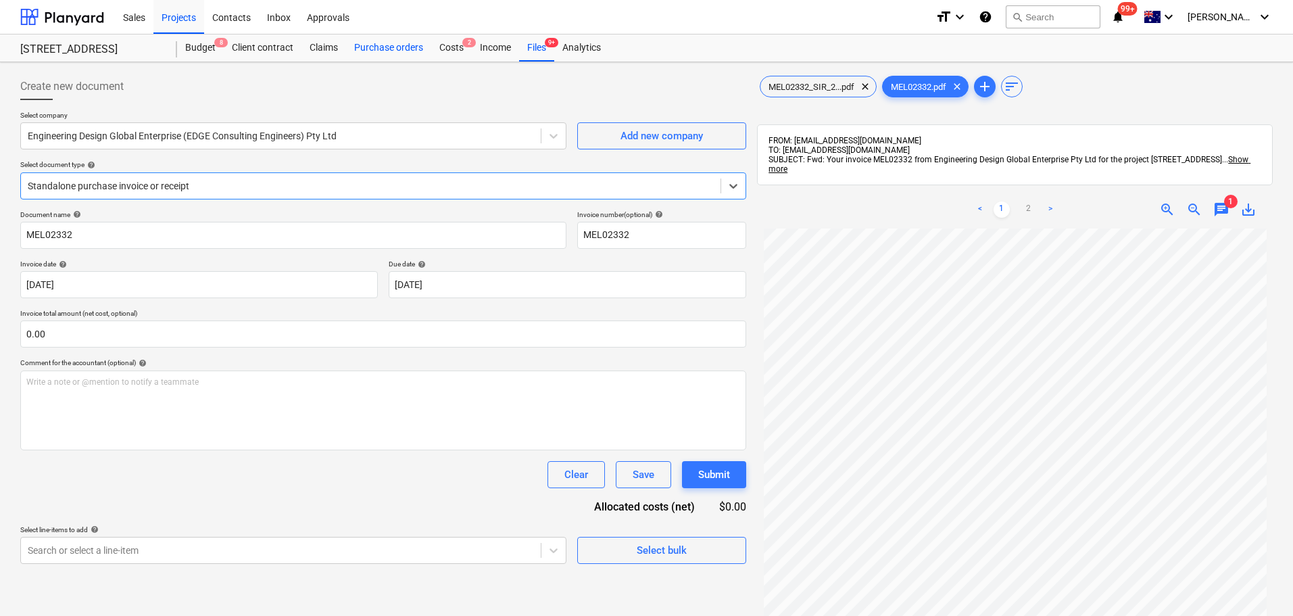
click at [394, 59] on div "Purchase orders" at bounding box center [388, 47] width 85 height 27
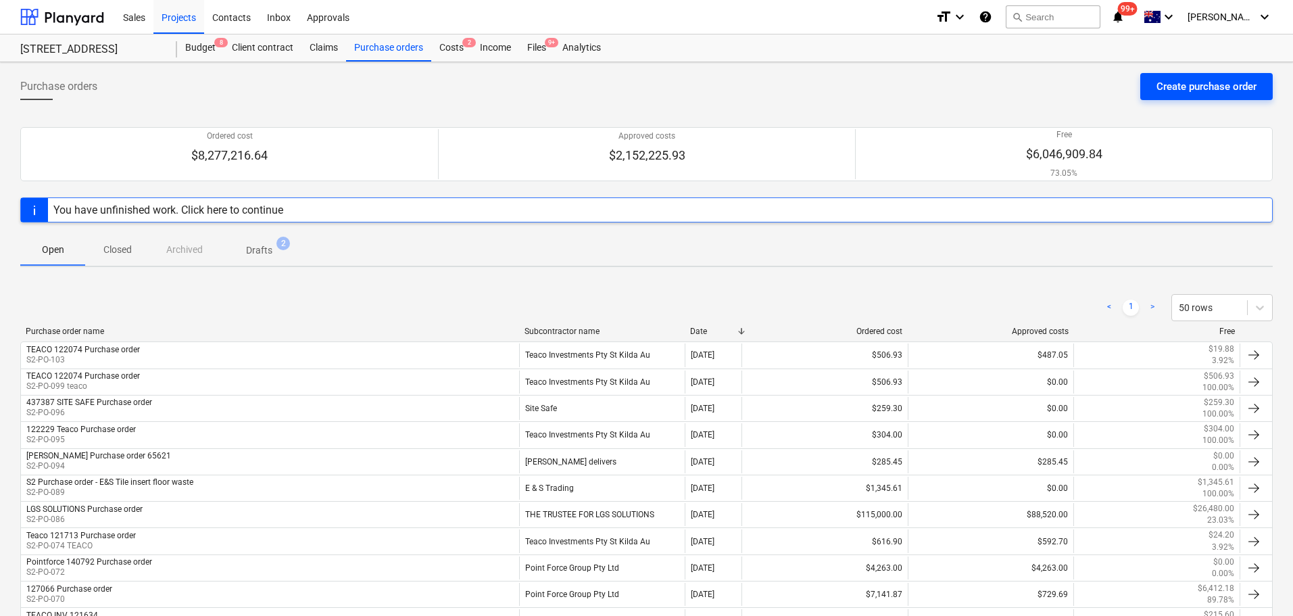
click at [1149, 76] on button "Create purchase order" at bounding box center [1206, 86] width 132 height 27
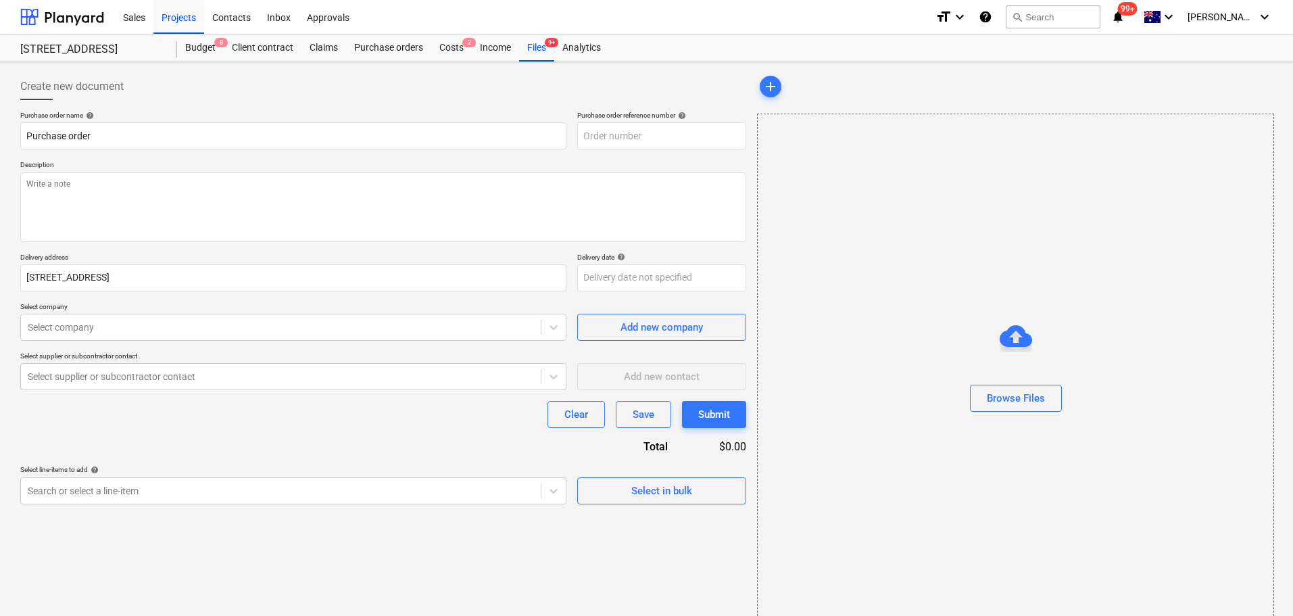
type textarea "x"
type input "S2-PO-104"
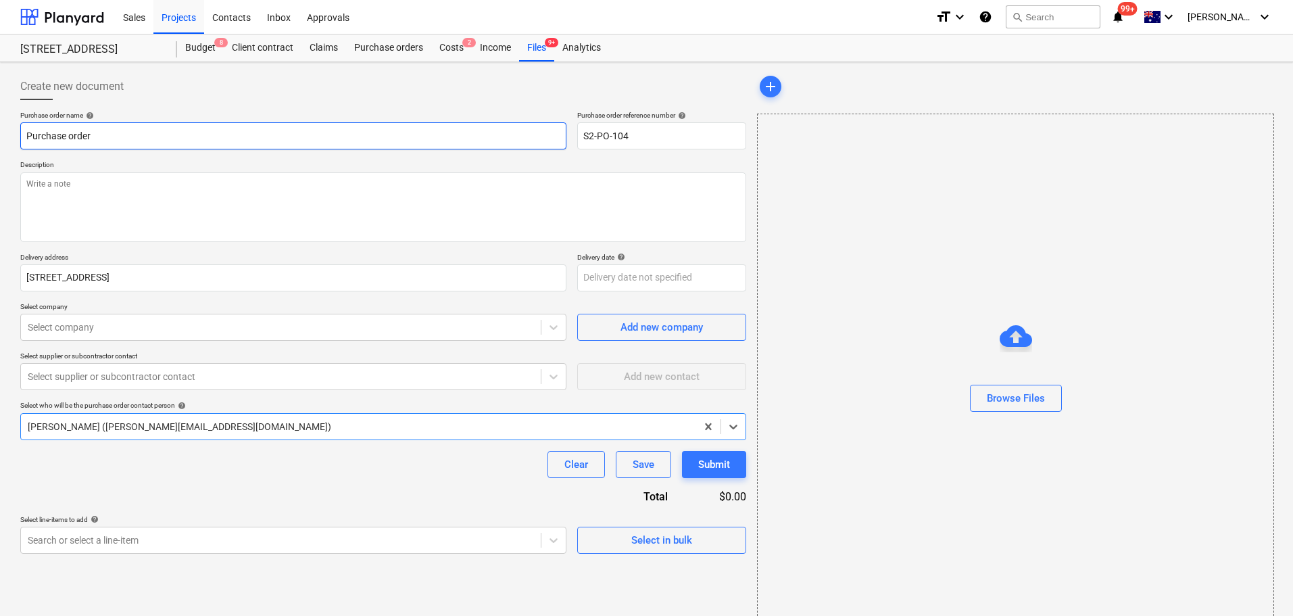
click at [279, 128] on input "Purchase order" at bounding box center [293, 135] width 546 height 27
click at [16, 135] on div "Create new document Purchase order name help Purchase order Purchase order refe…" at bounding box center [383, 351] width 737 height 567
click at [22, 132] on input "Purchase order" at bounding box center [293, 135] width 546 height 27
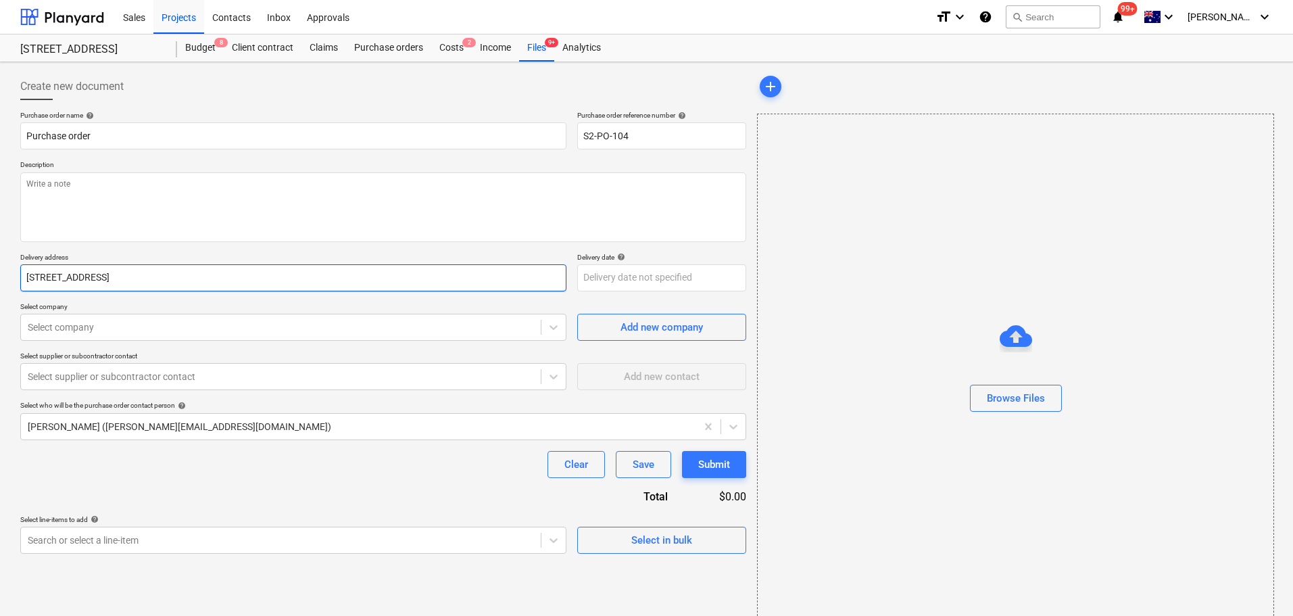
click at [54, 272] on input "[STREET_ADDRESS]" at bounding box center [293, 277] width 546 height 27
click at [114, 215] on textarea at bounding box center [383, 207] width 726 height 70
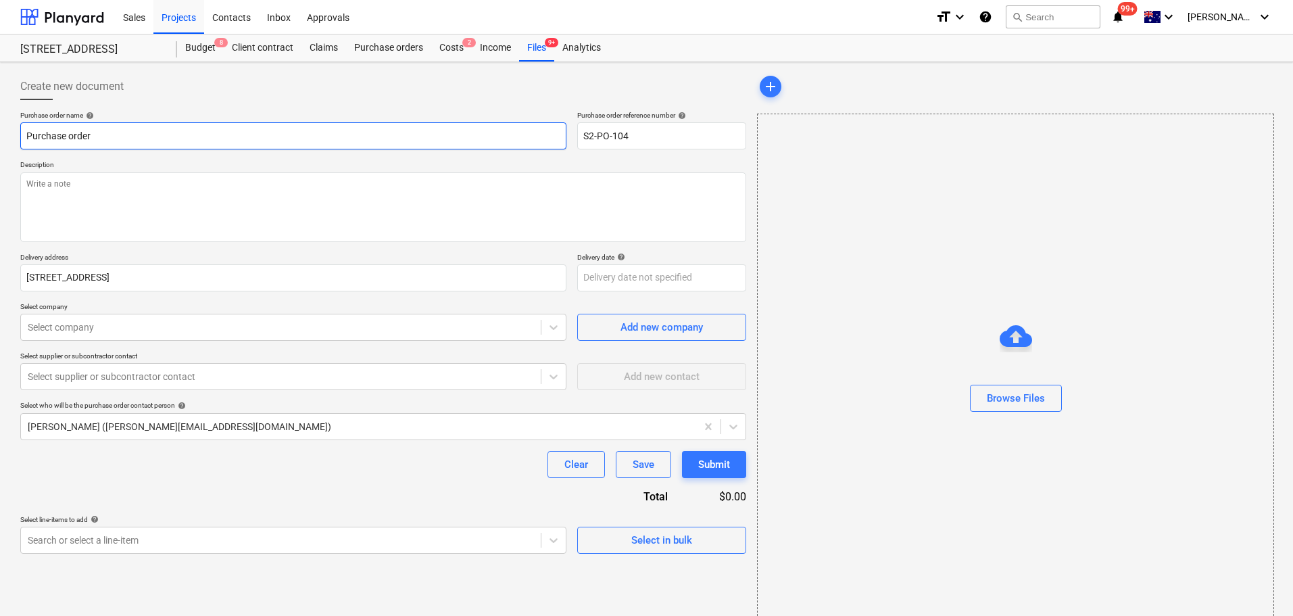
click at [25, 138] on input "Purchase order" at bounding box center [293, 135] width 546 height 27
type textarea "x"
type input "EPurchase order"
type textarea "x"
type input "EdPurchase order"
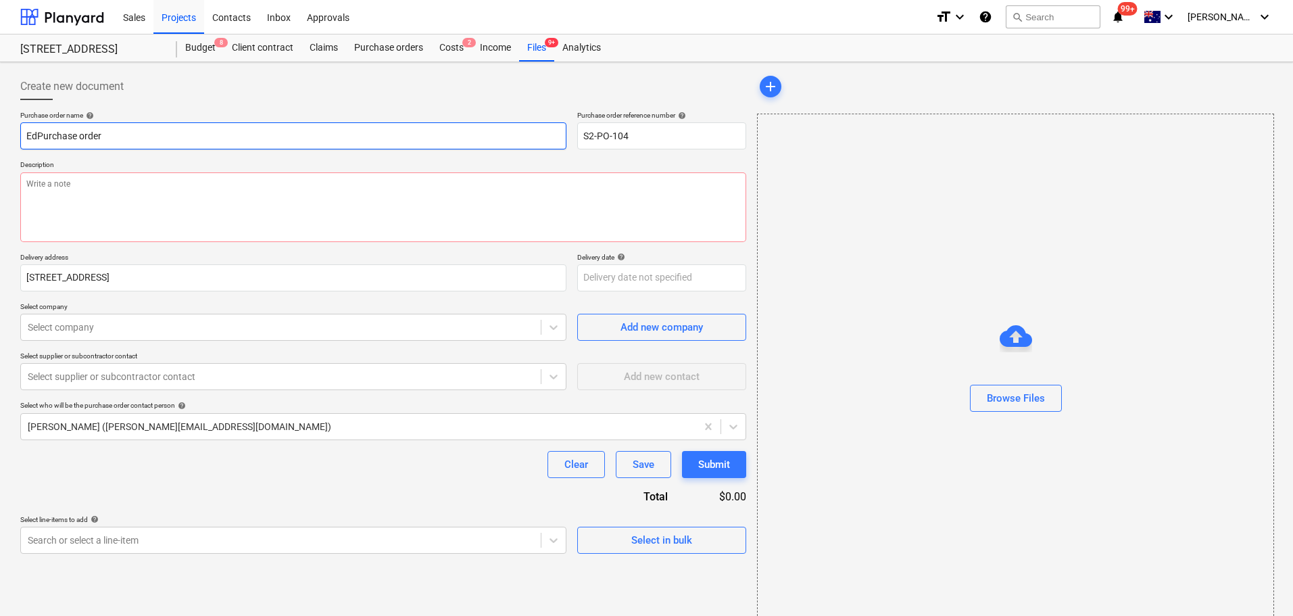
type textarea "x"
type input "EdgPurchase order"
type textarea "x"
type input "EdgePurchase order"
type textarea "x"
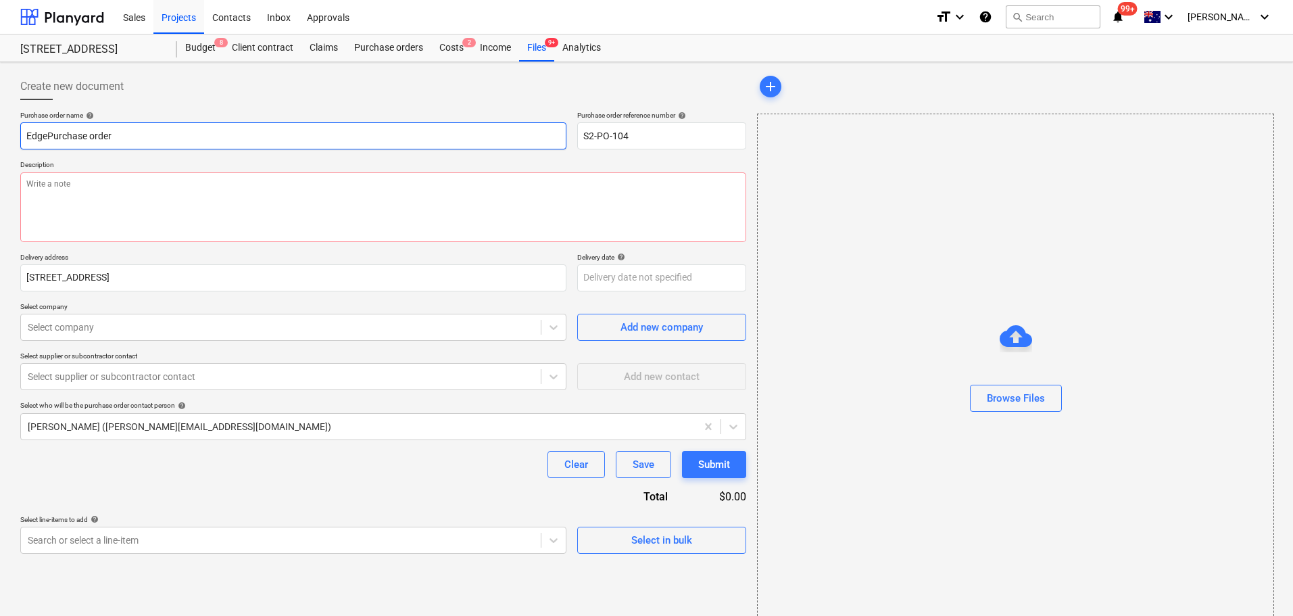
type input "Edge Purchase order"
type textarea "x"
type input "Edge MPurchase order"
type textarea "x"
type input "Edge MEPurchase order"
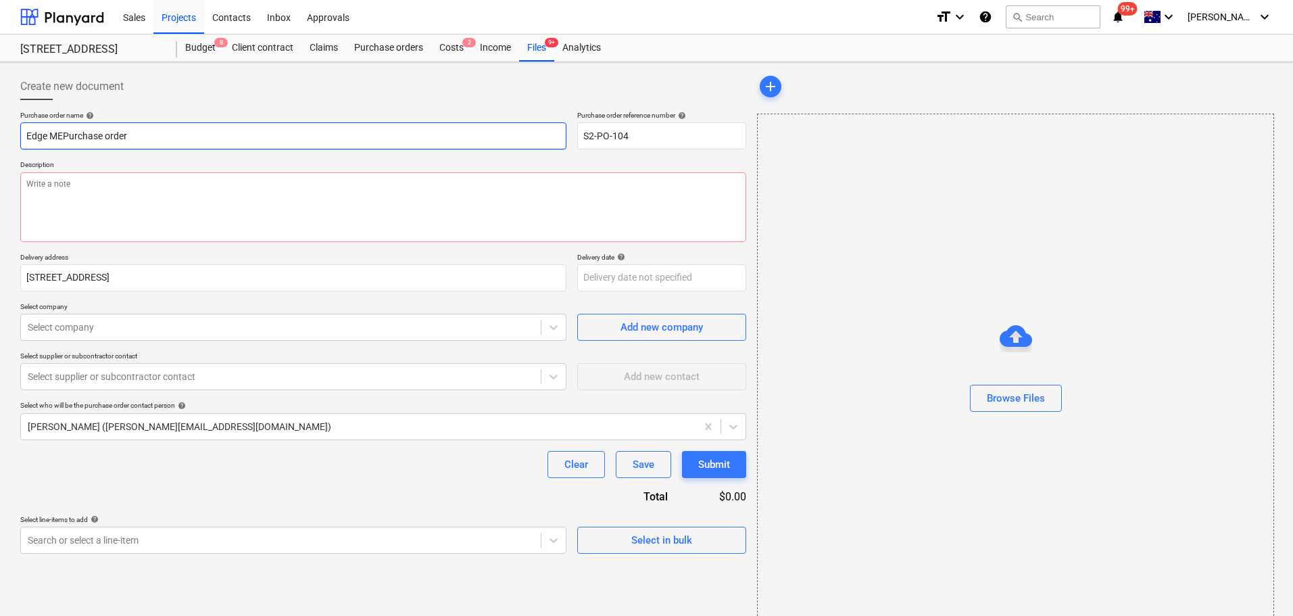
type textarea "x"
type input "Edge MELPurchase order"
type textarea "x"
type input "Edge MEL0Purchase order"
type textarea "x"
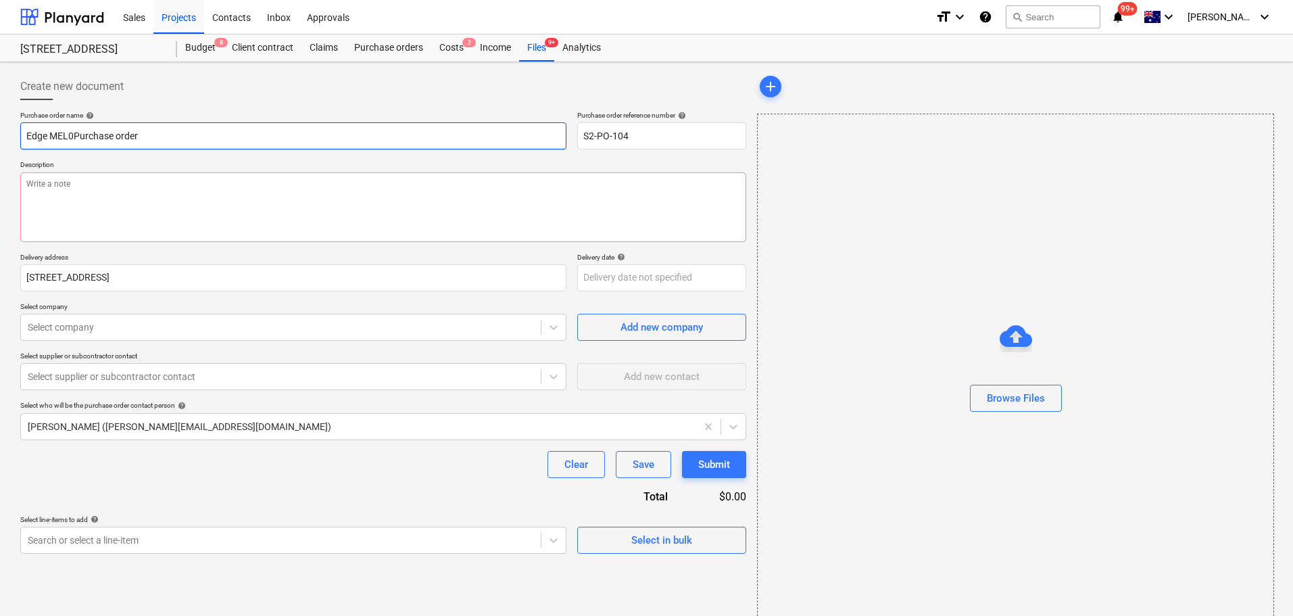
type input "Edge MEL02Purchase order"
type textarea "x"
type input "Edge MEL023Purchase order"
type textarea "x"
type input "Edge MEL0233Purchase order"
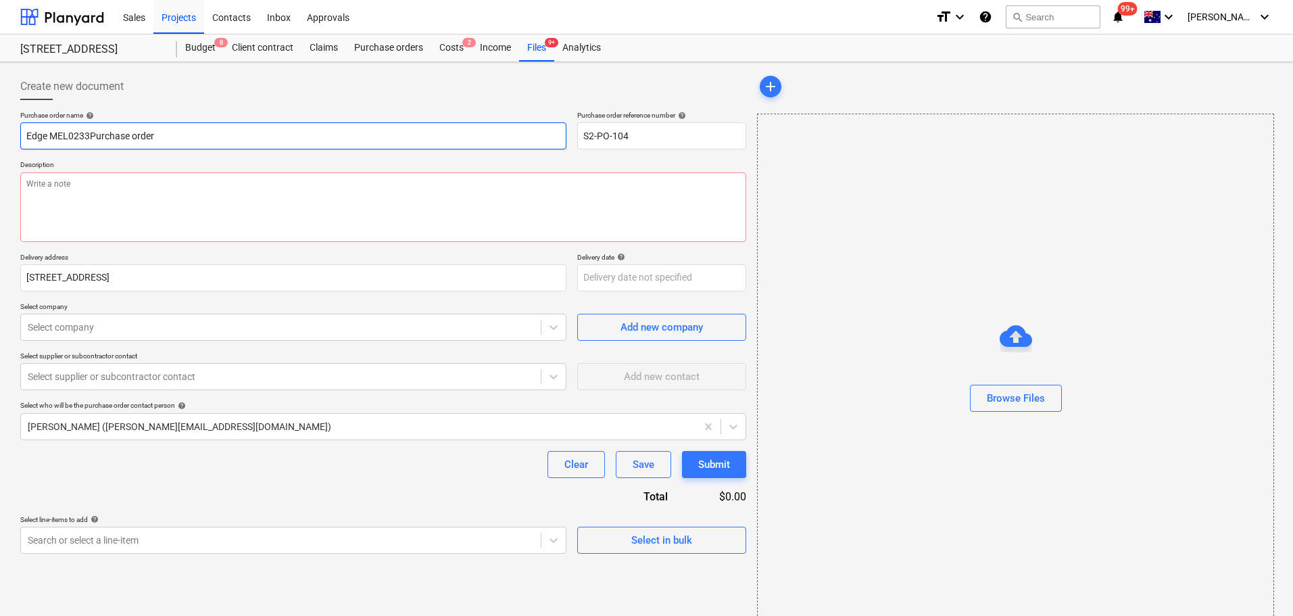
type textarea "x"
type input "Edge MEL02332Purchase order"
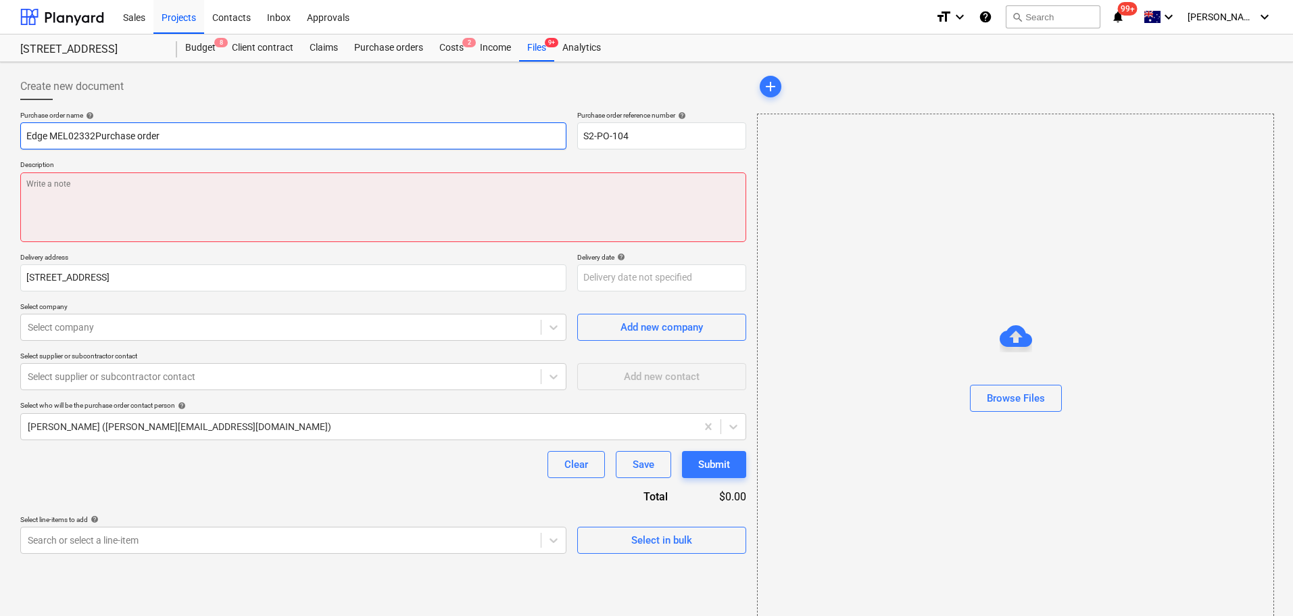
type textarea "x"
type input "Edge MEL02332 Purchase order"
click at [73, 236] on textarea at bounding box center [383, 207] width 726 height 70
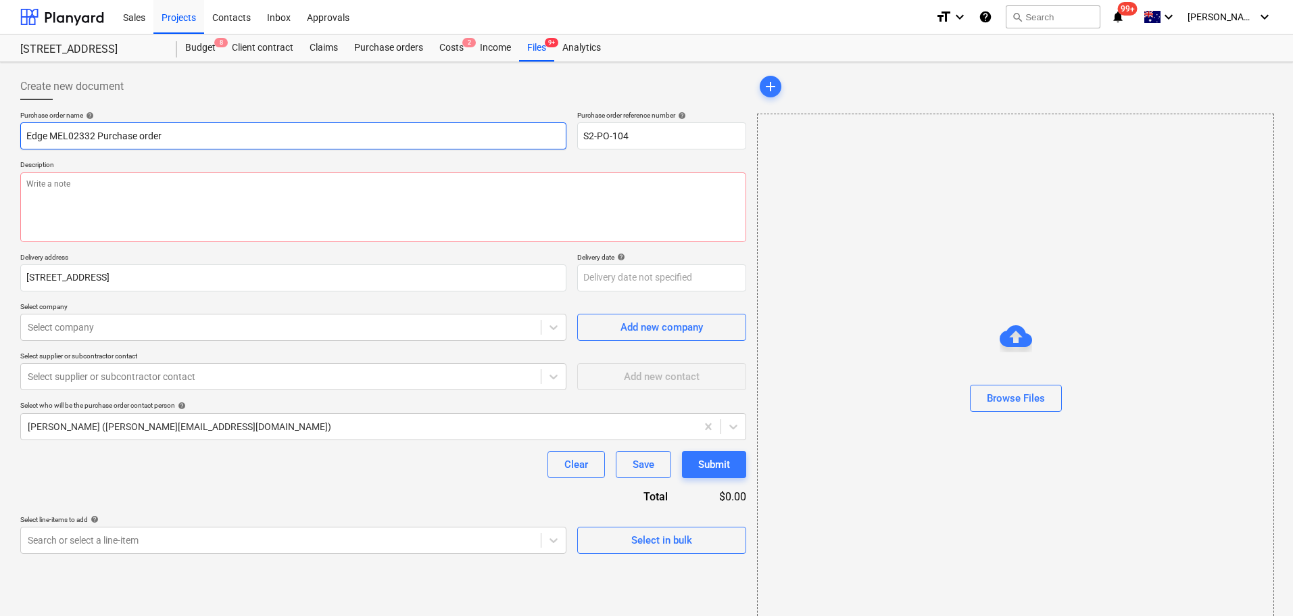
drag, startPoint x: 96, startPoint y: 140, endPoint x: 15, endPoint y: 153, distance: 82.1
click at [15, 153] on div "Create new document Purchase order name help Edge MEL02332 Purchase order Purch…" at bounding box center [383, 351] width 737 height 567
click at [74, 171] on p "Description" at bounding box center [383, 165] width 726 height 11
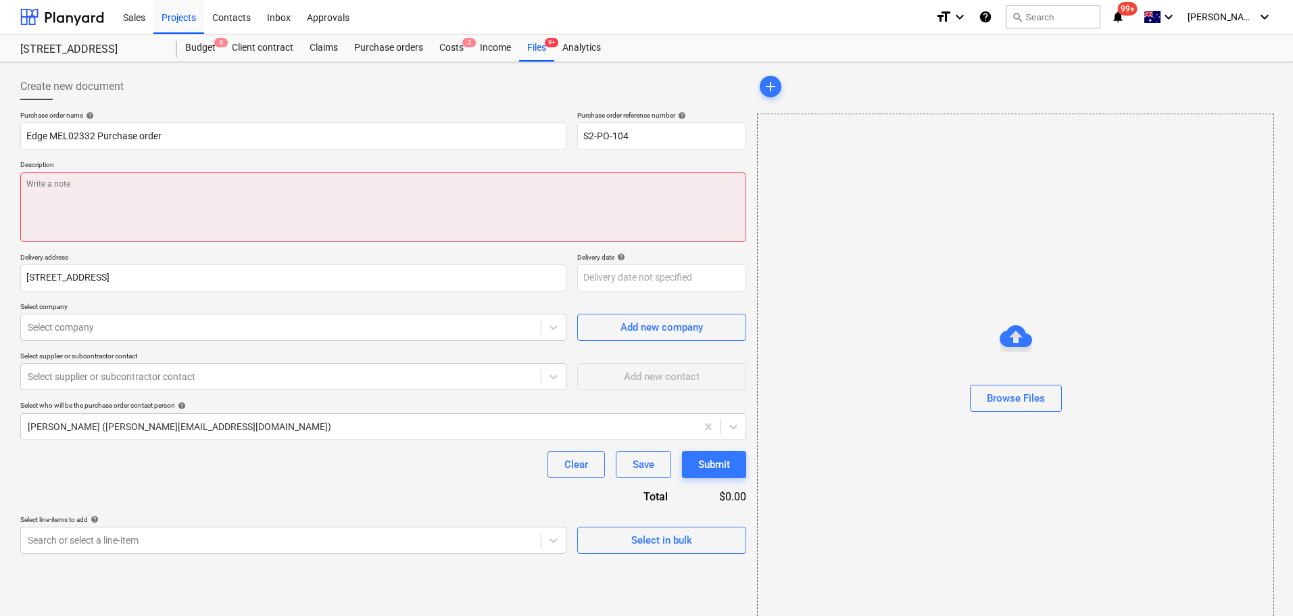
click at [95, 208] on textarea at bounding box center [383, 207] width 726 height 70
paste textarea "Edge MEL02332"
type textarea "x"
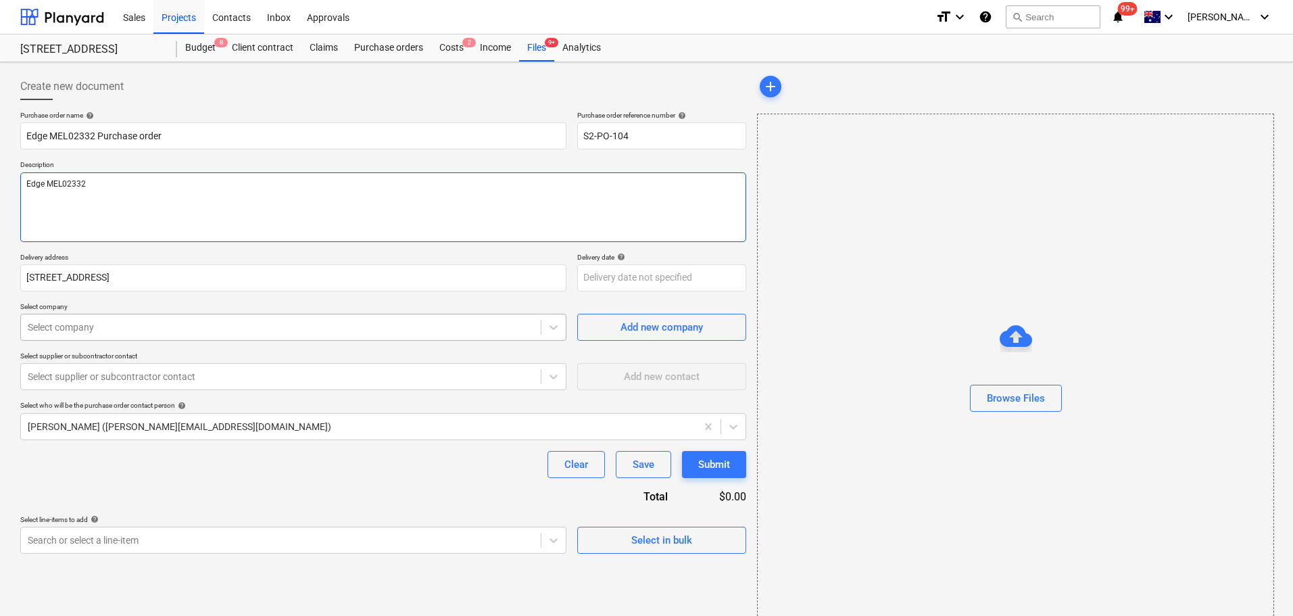
type textarea "Edge MEL02332"
type textarea "x"
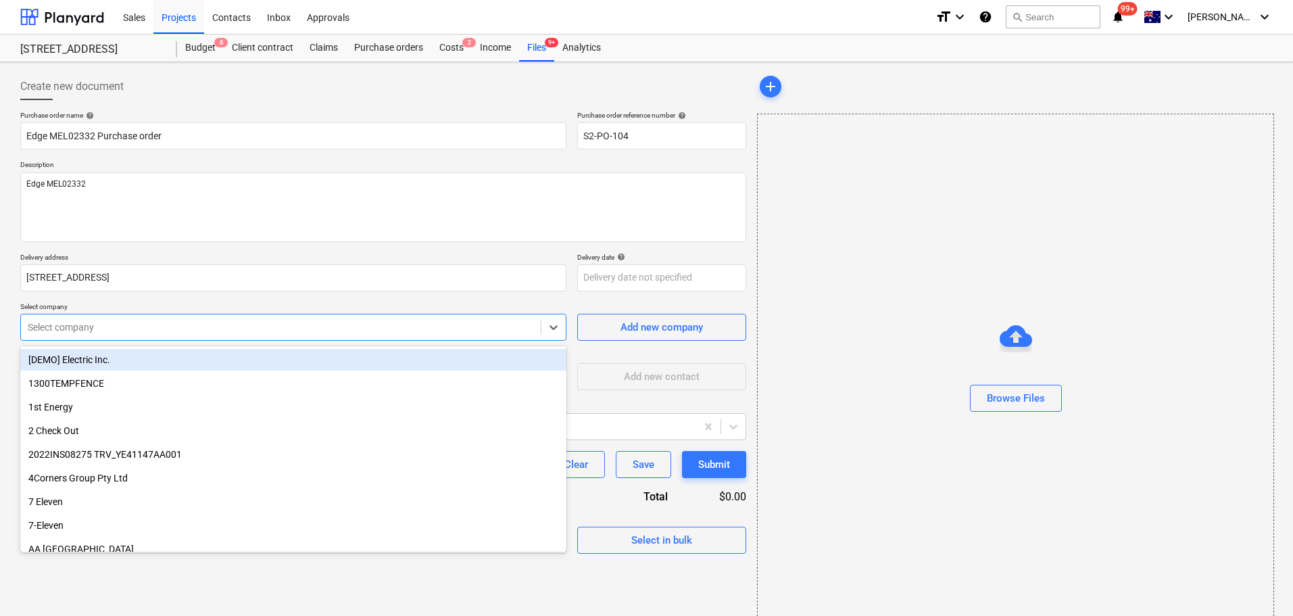
click at [71, 333] on div at bounding box center [281, 327] width 506 height 14
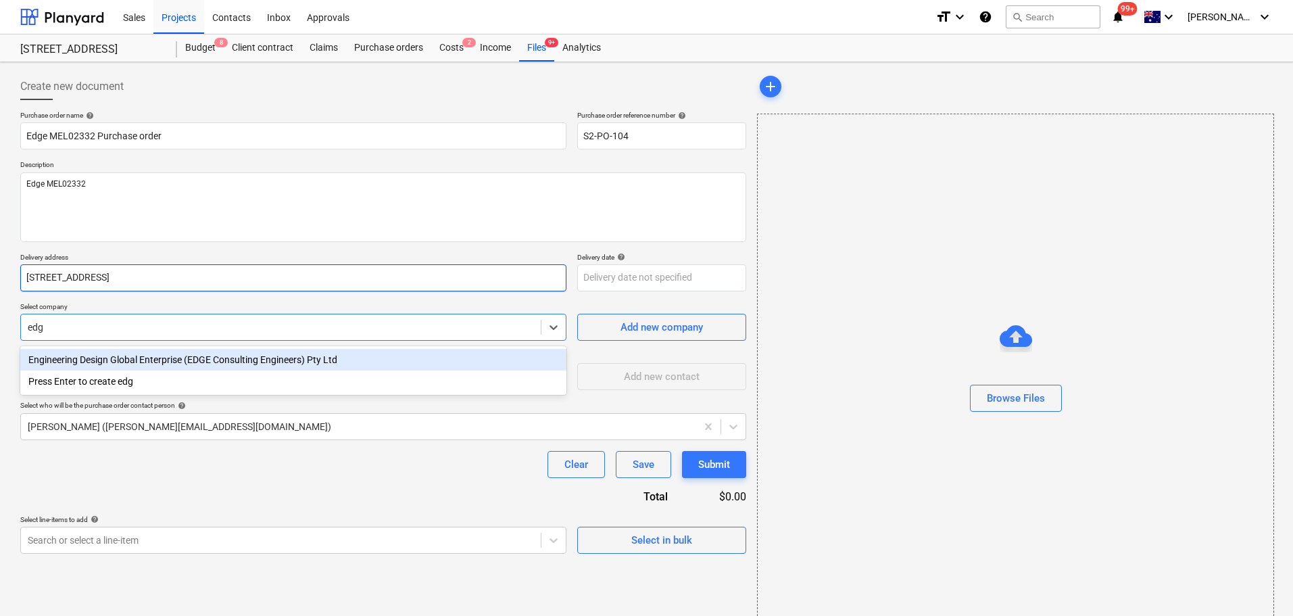
type input "edge"
click at [145, 367] on div "Engineering Design Global Enterprise (EDGE Consulting Engineers) Pty Ltd" at bounding box center [293, 360] width 546 height 22
type textarea "x"
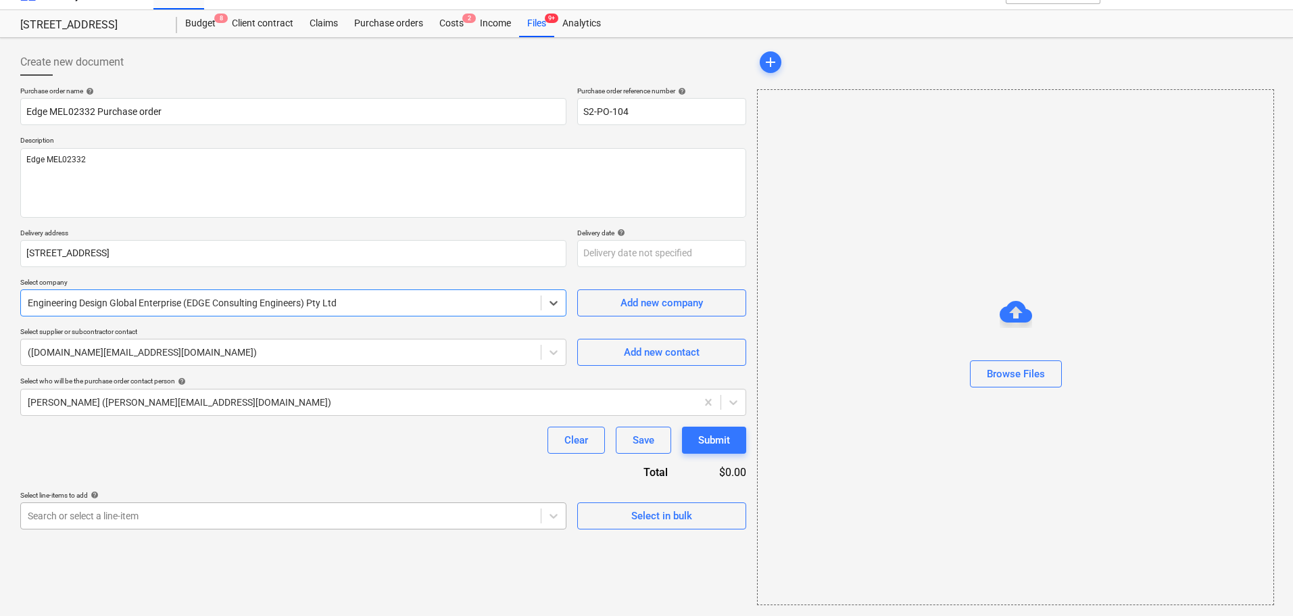
type textarea "x"
click at [333, 519] on body "Sales Projects Contacts Inbox Approvals format_size keyboard_arrow_down help se…" at bounding box center [646, 284] width 1293 height 616
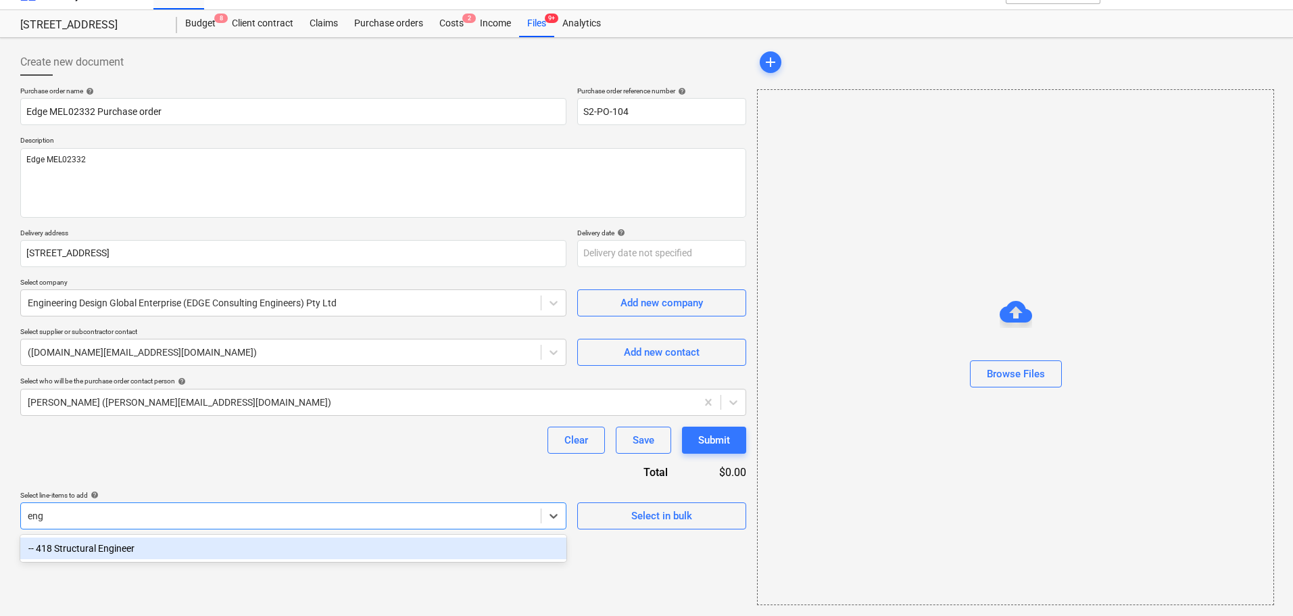
scroll to position [24, 0]
type input "engine"
click at [329, 546] on div "-- 418 Structural Engineer" at bounding box center [293, 548] width 546 height 22
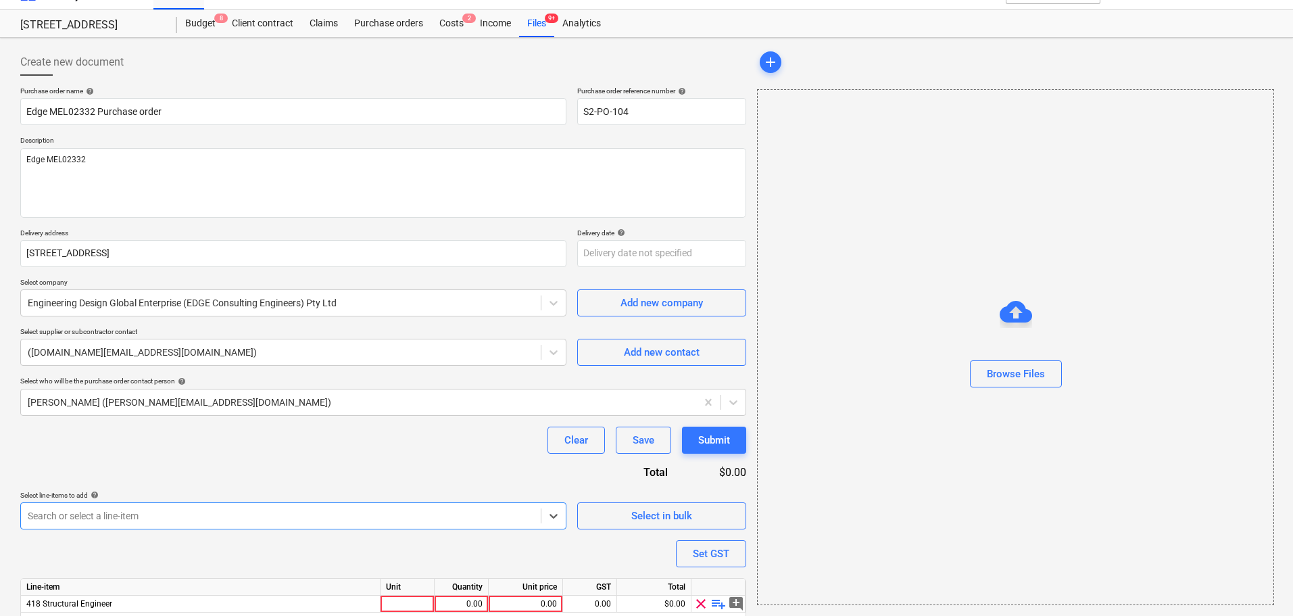
type textarea "x"
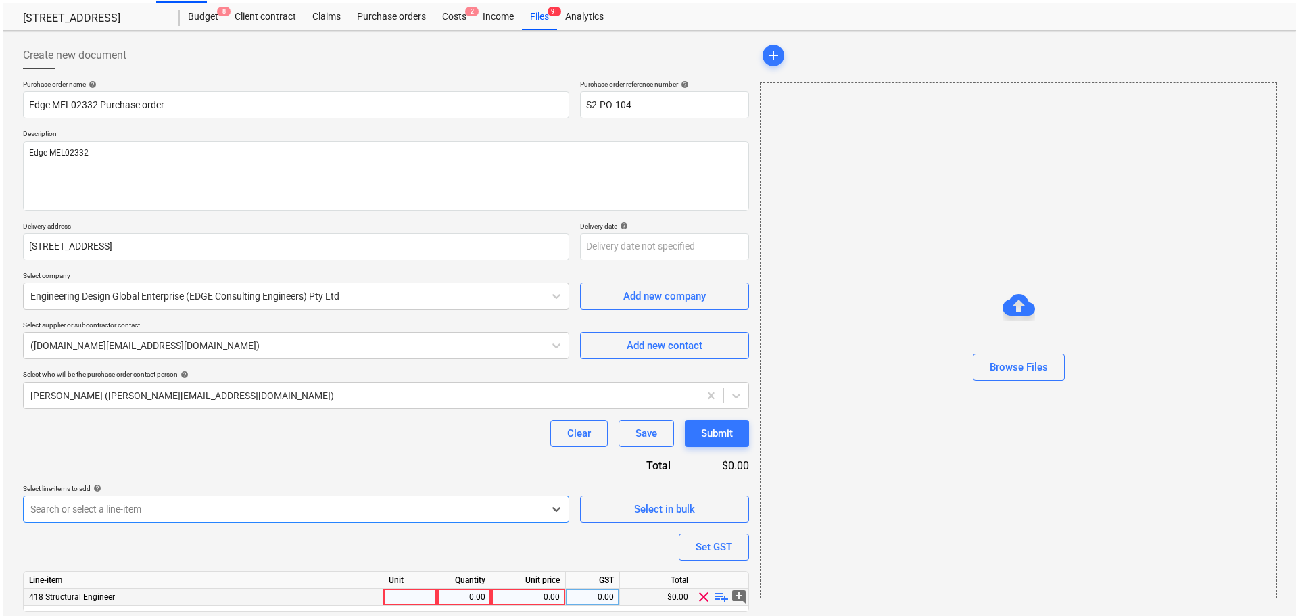
scroll to position [76, 0]
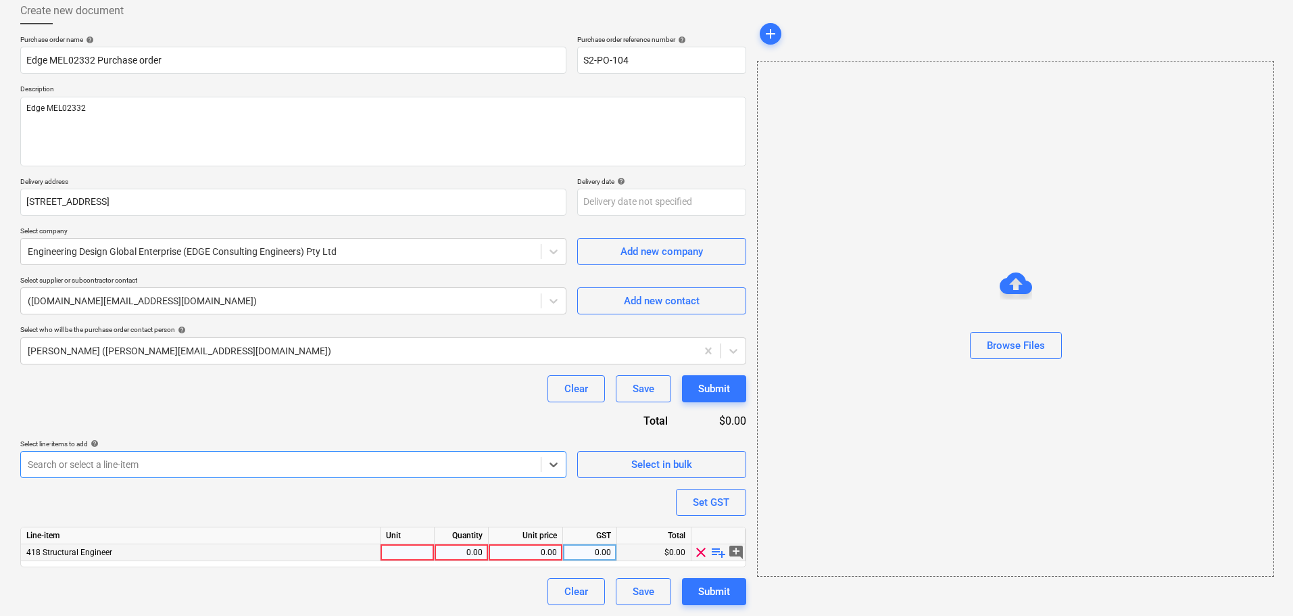
type textarea "x"
click at [518, 558] on div "0.00" at bounding box center [525, 552] width 63 height 17
type input "450"
click at [476, 441] on div "Select line-items to add help" at bounding box center [293, 443] width 546 height 9
click at [723, 583] on div "Submit" at bounding box center [714, 592] width 32 height 18
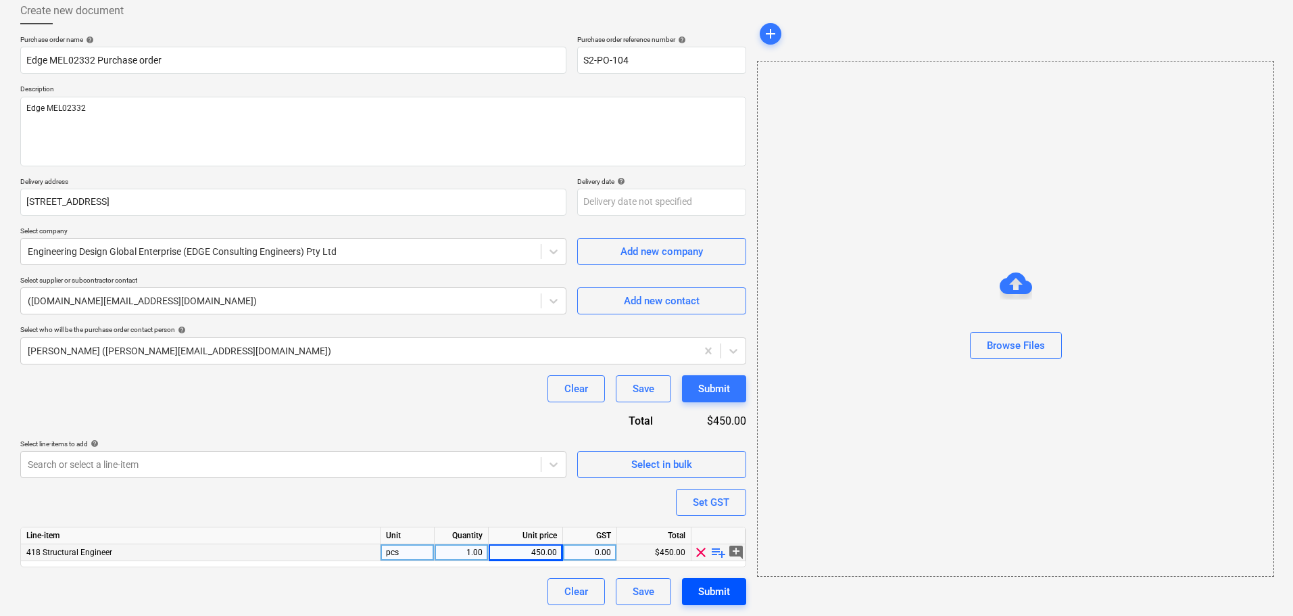
type textarea "x"
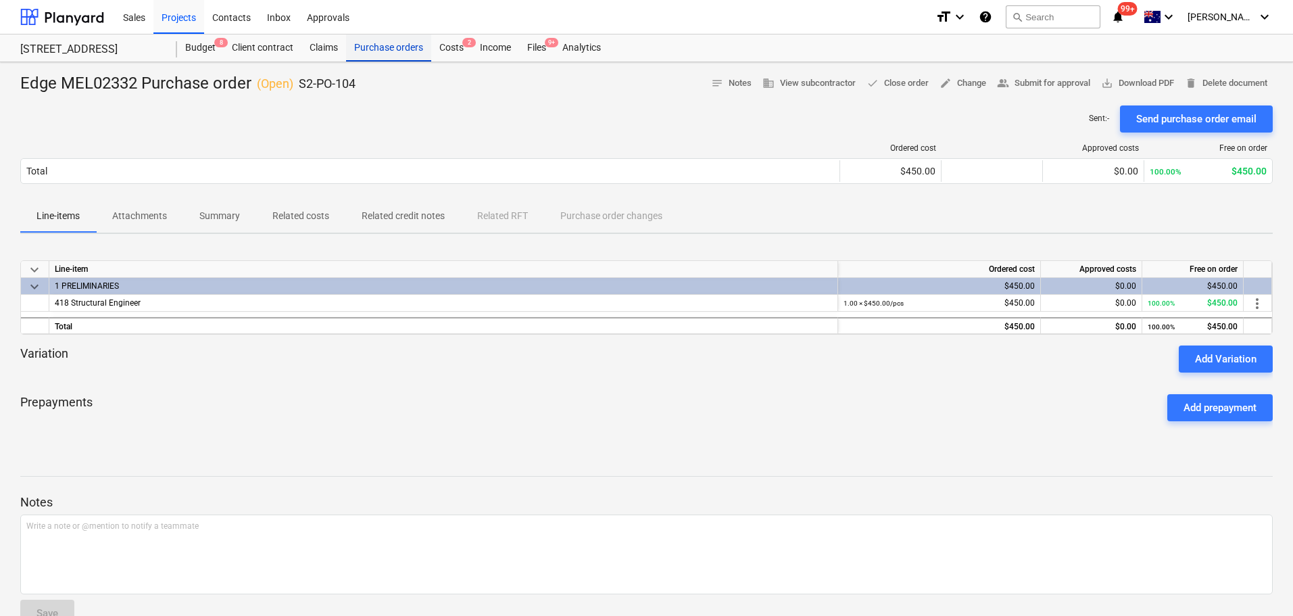
click at [395, 38] on div "Purchase orders" at bounding box center [388, 47] width 85 height 27
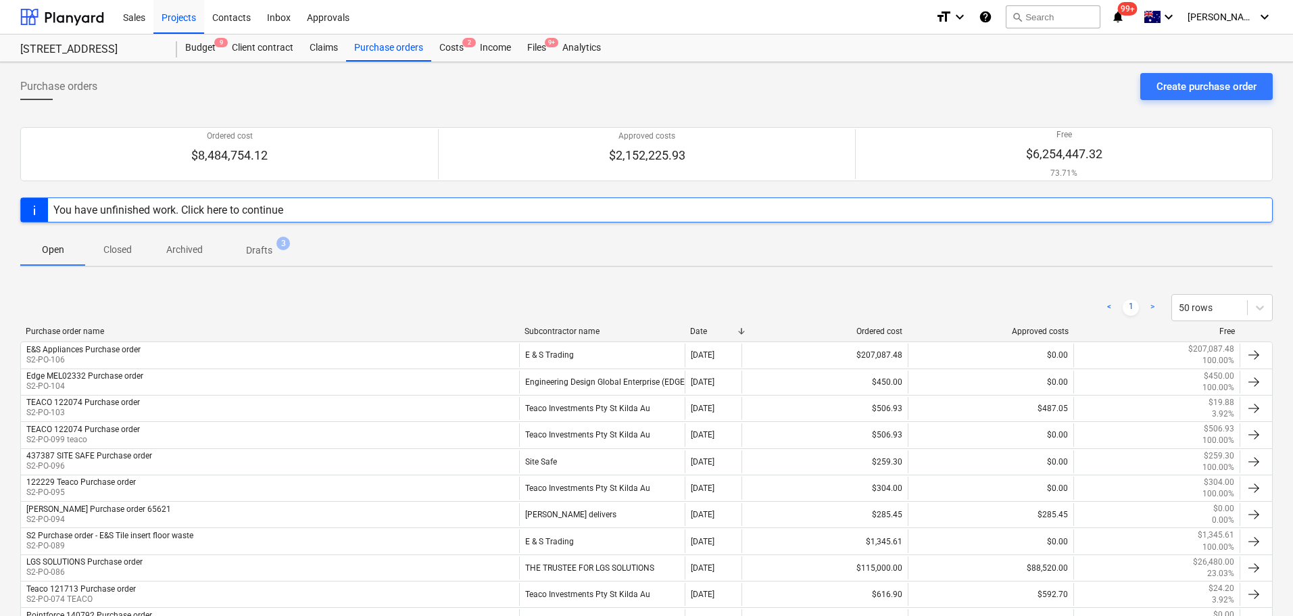
click at [247, 254] on p "Drafts" at bounding box center [259, 250] width 26 height 14
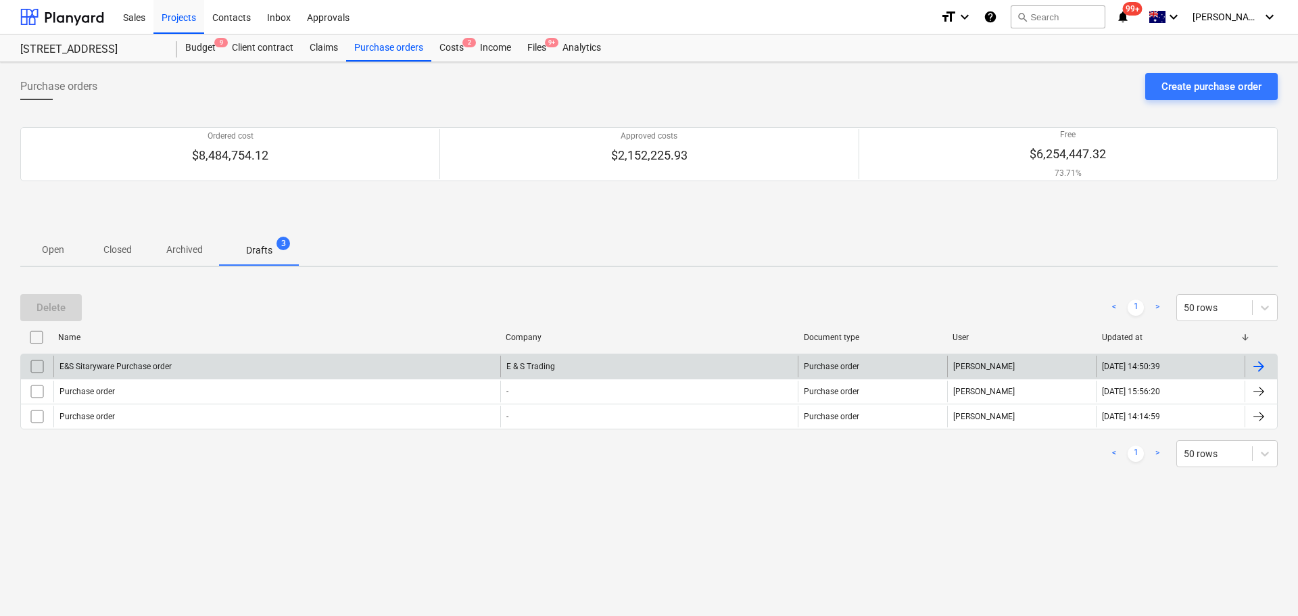
click at [242, 372] on div "E&S Sitaryware Purchase order" at bounding box center [276, 367] width 447 height 22
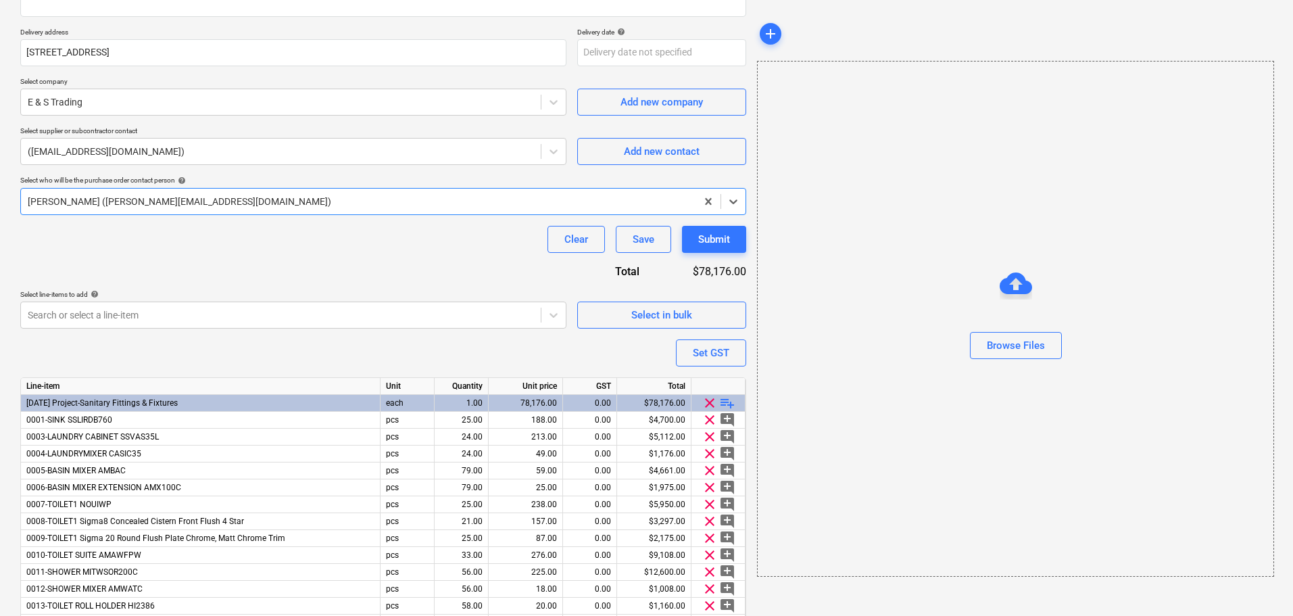
scroll to position [338, 0]
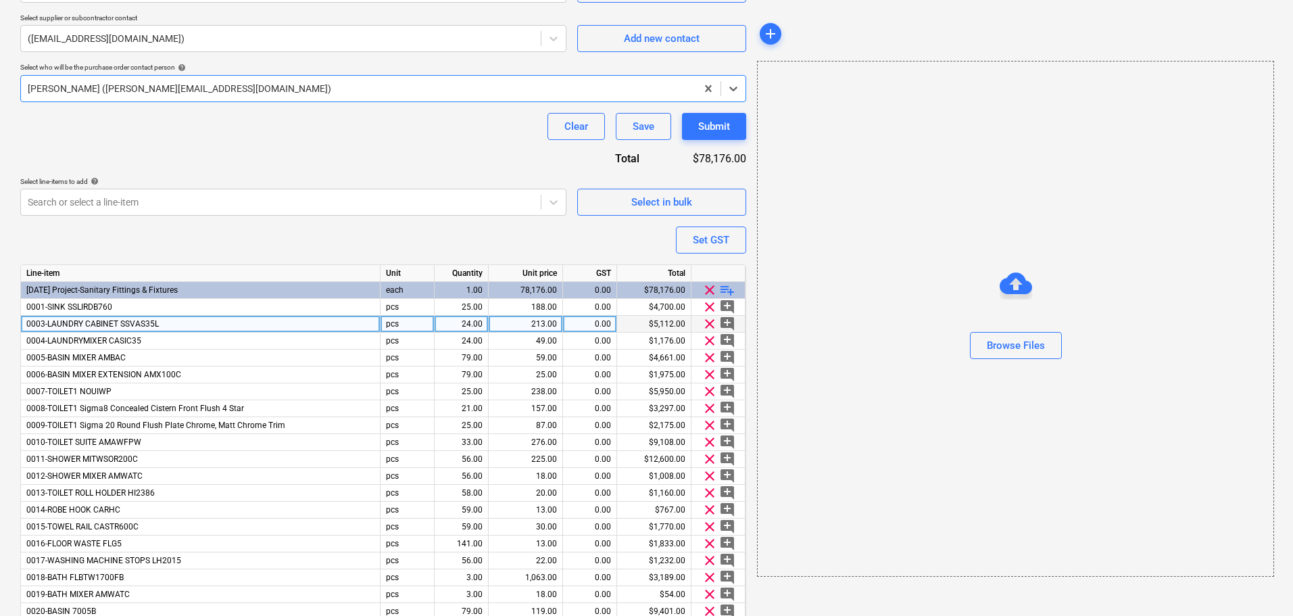
type textarea "x"
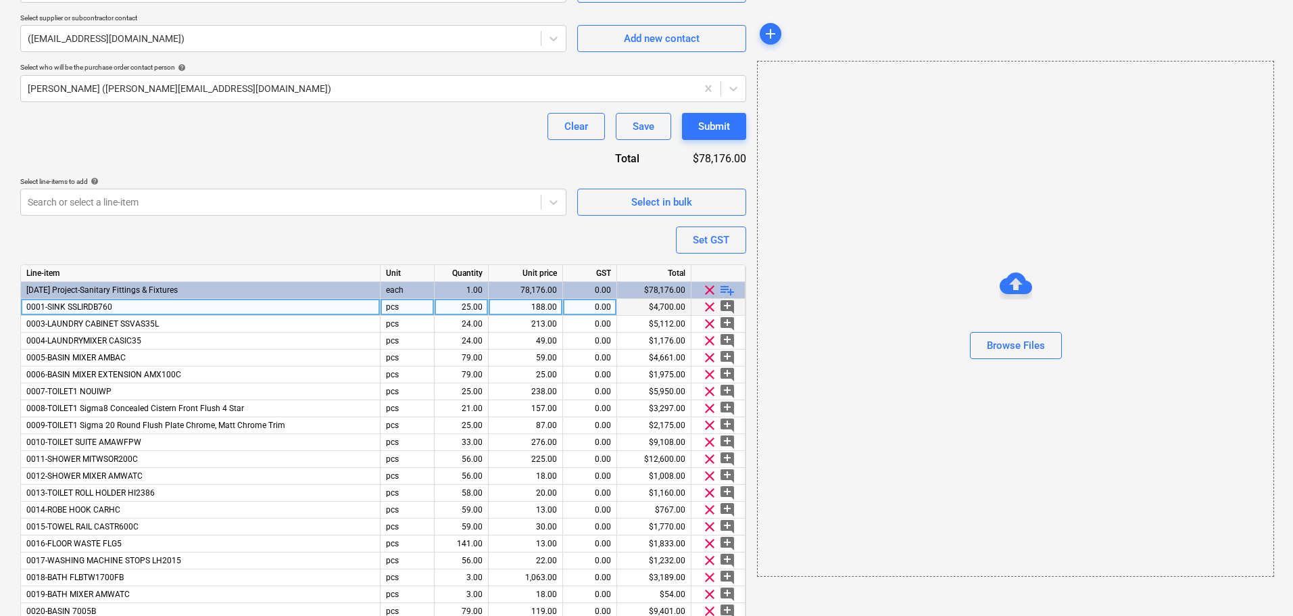
click at [551, 311] on div "188.00" at bounding box center [525, 307] width 63 height 17
type input "170.91"
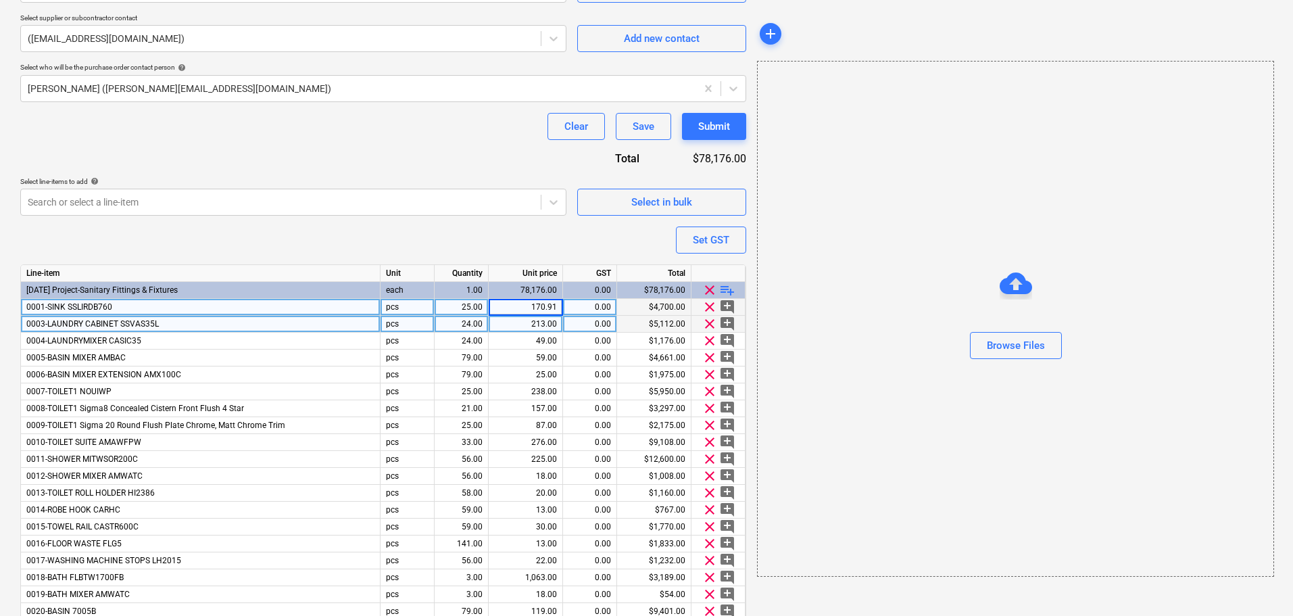
type textarea "x"
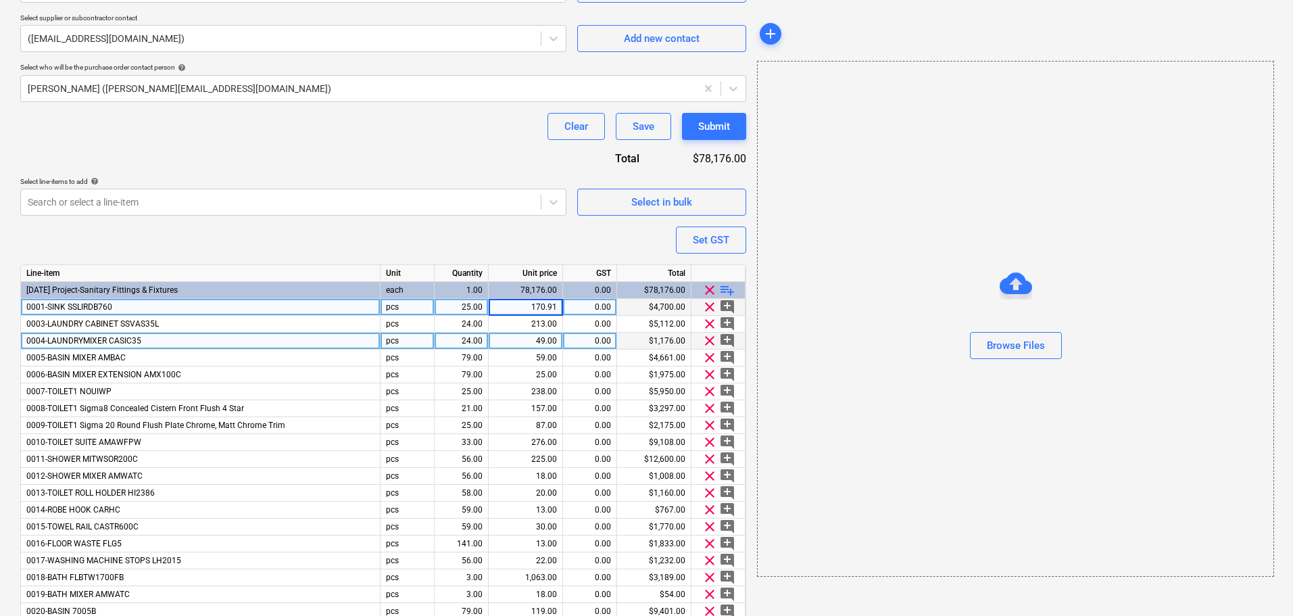
click at [563, 335] on div "Line-item Unit Quantity Unit price GST Total 3-15-03 Project-Sanitary Fittings …" at bounding box center [383, 478] width 726 height 429
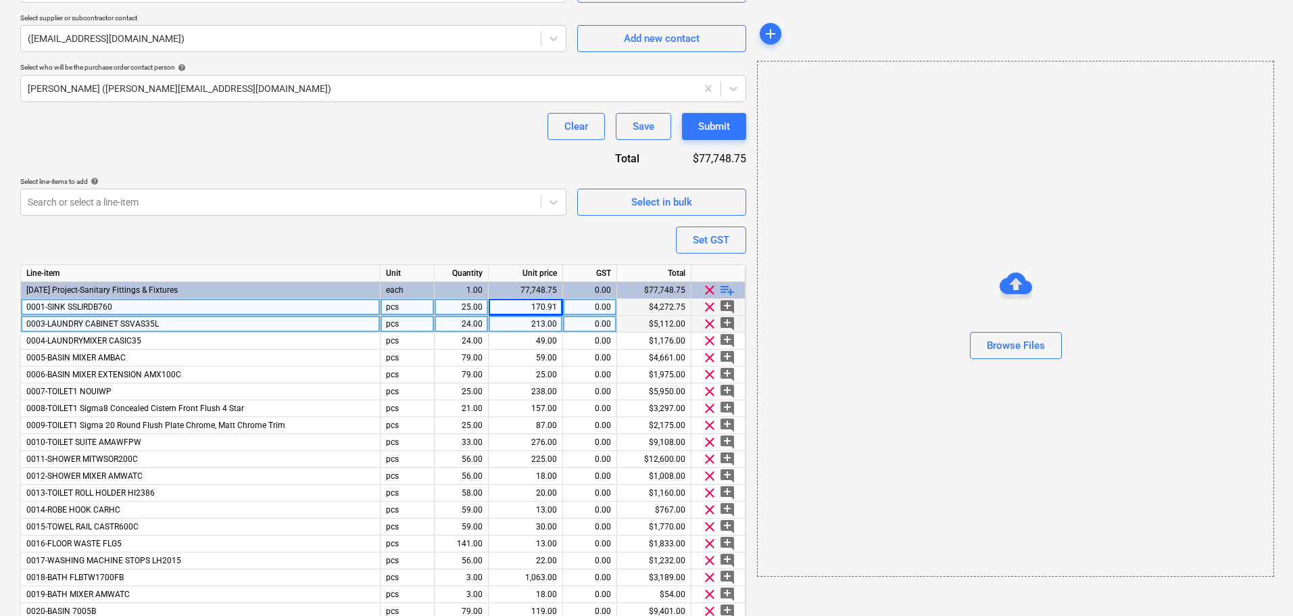
click at [560, 324] on div "213.00" at bounding box center [526, 324] width 74 height 17
type input "193.64"
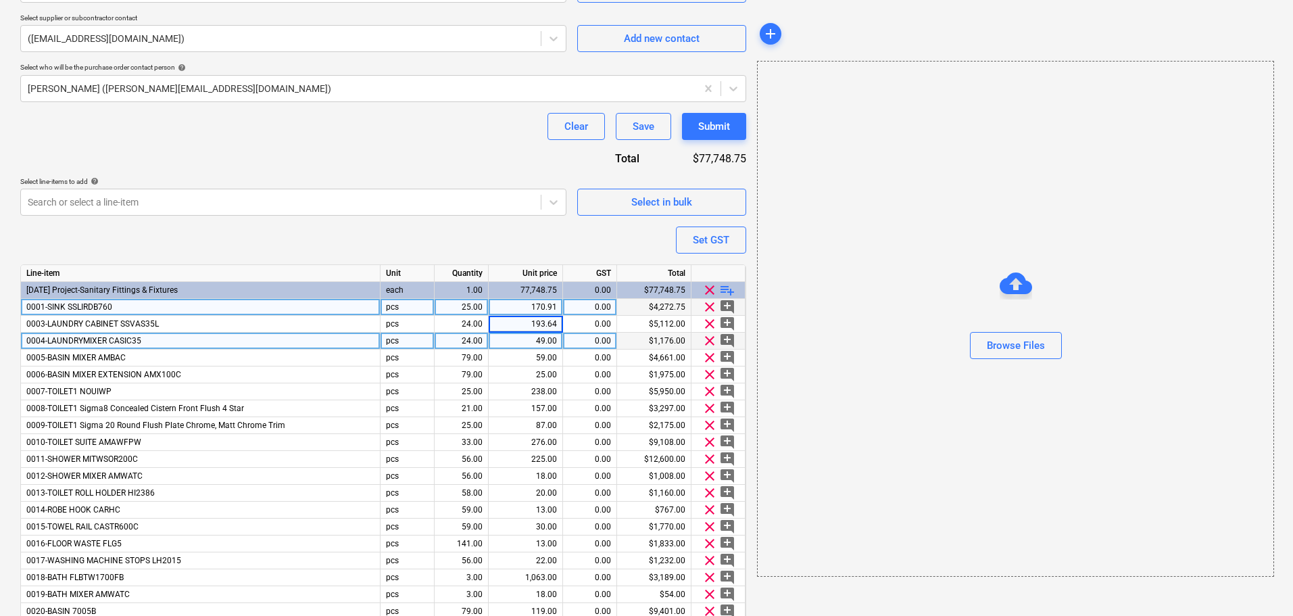
type textarea "x"
click at [551, 342] on div "49.00" at bounding box center [525, 341] width 63 height 17
type input "44.55"
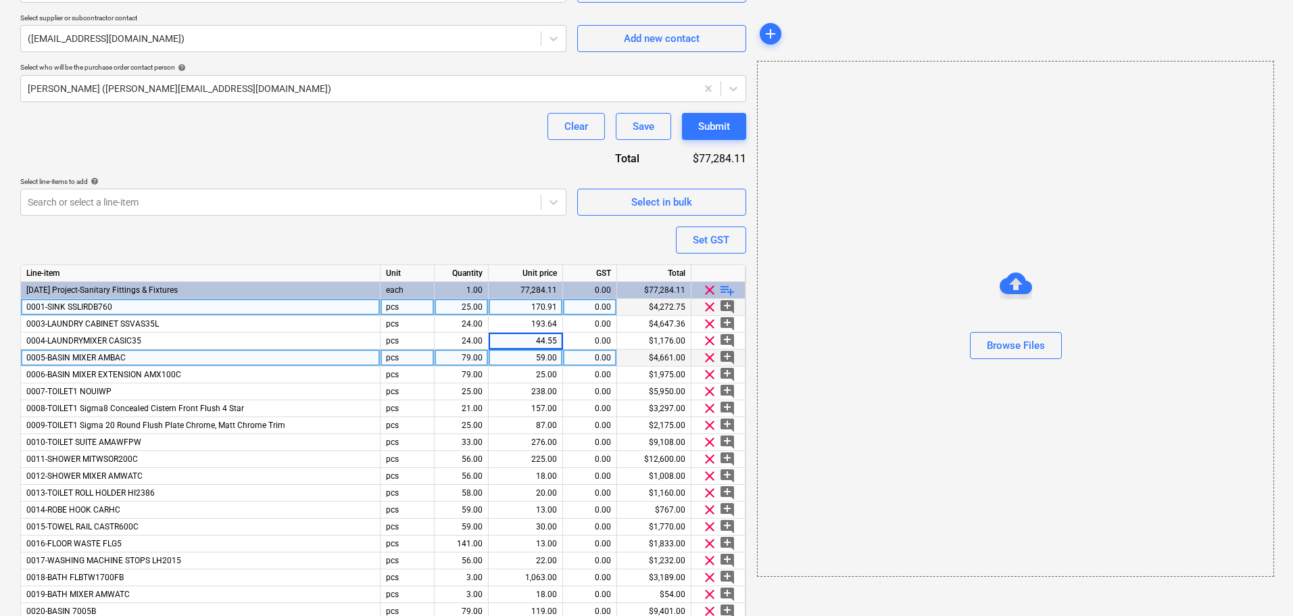
type textarea "x"
click at [545, 354] on div "59.00" at bounding box center [525, 357] width 63 height 17
click at [542, 358] on input "59" at bounding box center [526, 357] width 74 height 16
click at [545, 358] on input "59" at bounding box center [526, 357] width 74 height 16
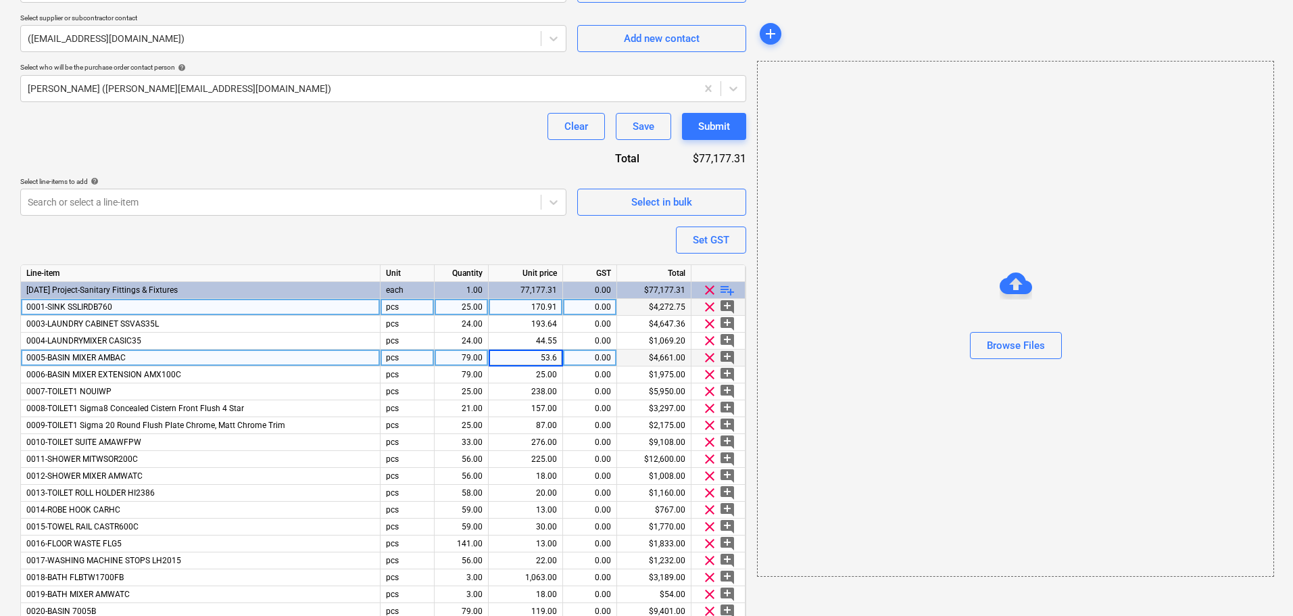
type input "53.64"
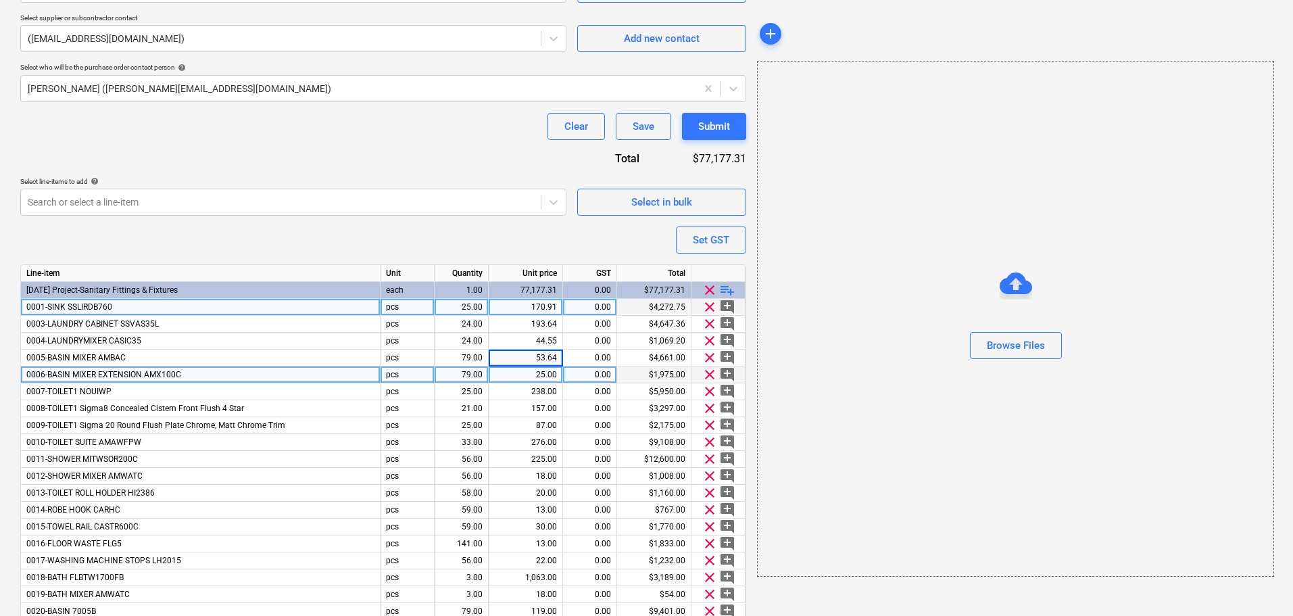
type textarea "x"
click at [546, 376] on div "25.00" at bounding box center [525, 374] width 63 height 17
type input "22.73"
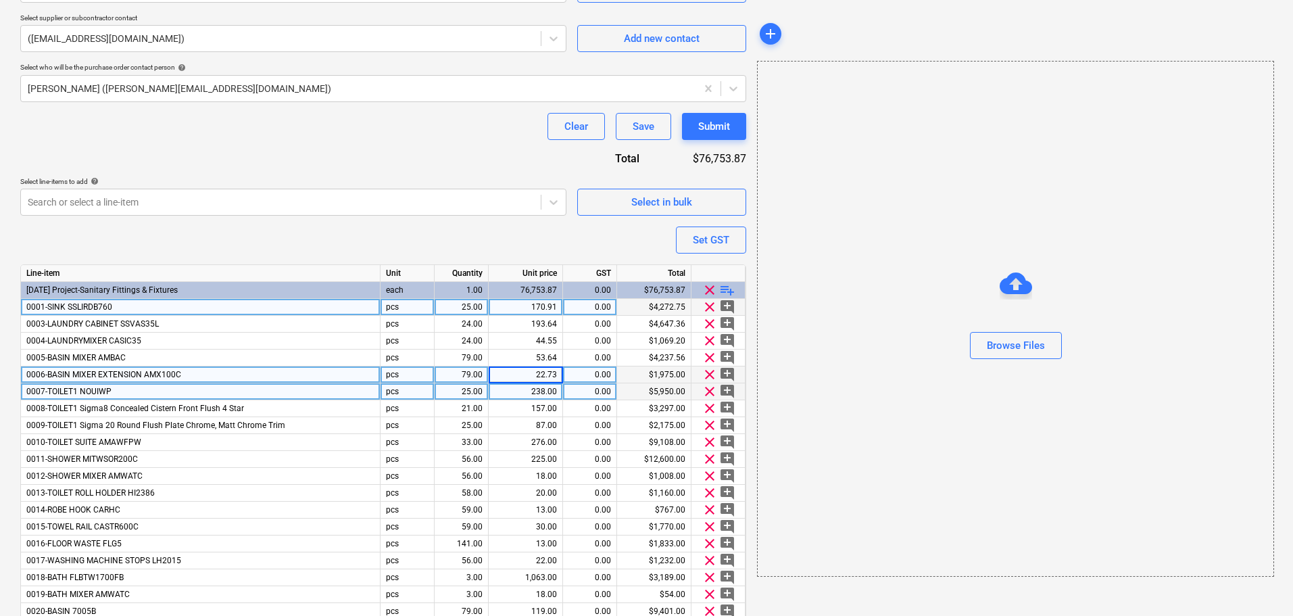
type textarea "x"
click at [545, 386] on div "238.00" at bounding box center [525, 391] width 63 height 17
type input "216.36"
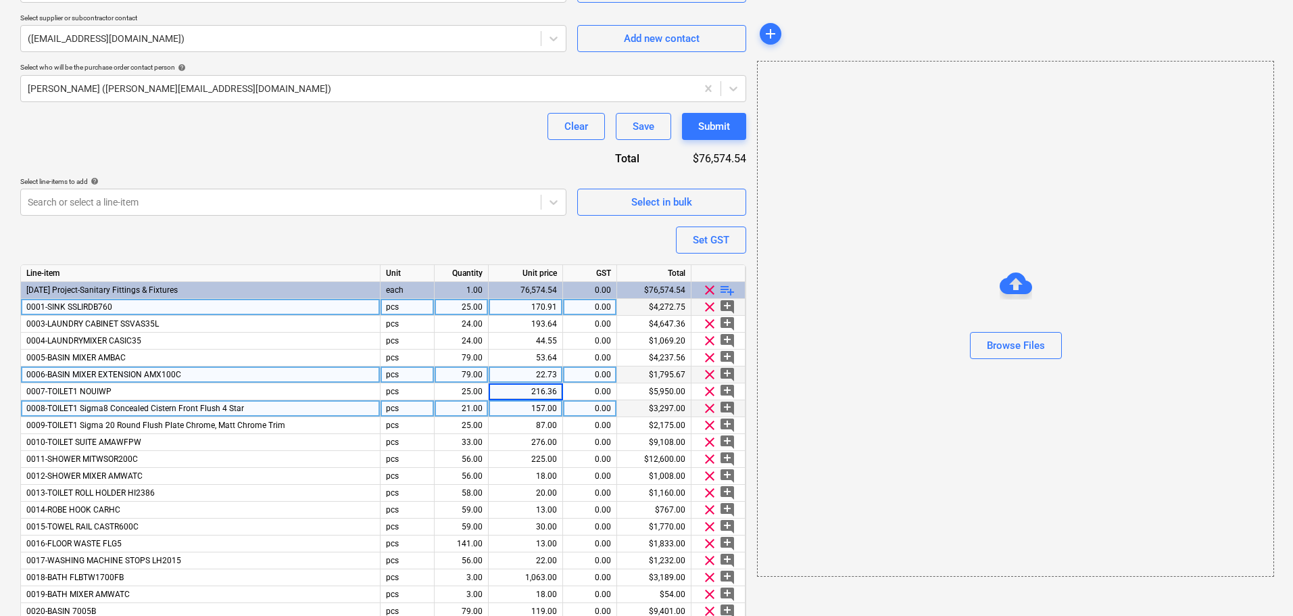
type textarea "x"
click at [525, 405] on div "157.00" at bounding box center [525, 408] width 63 height 17
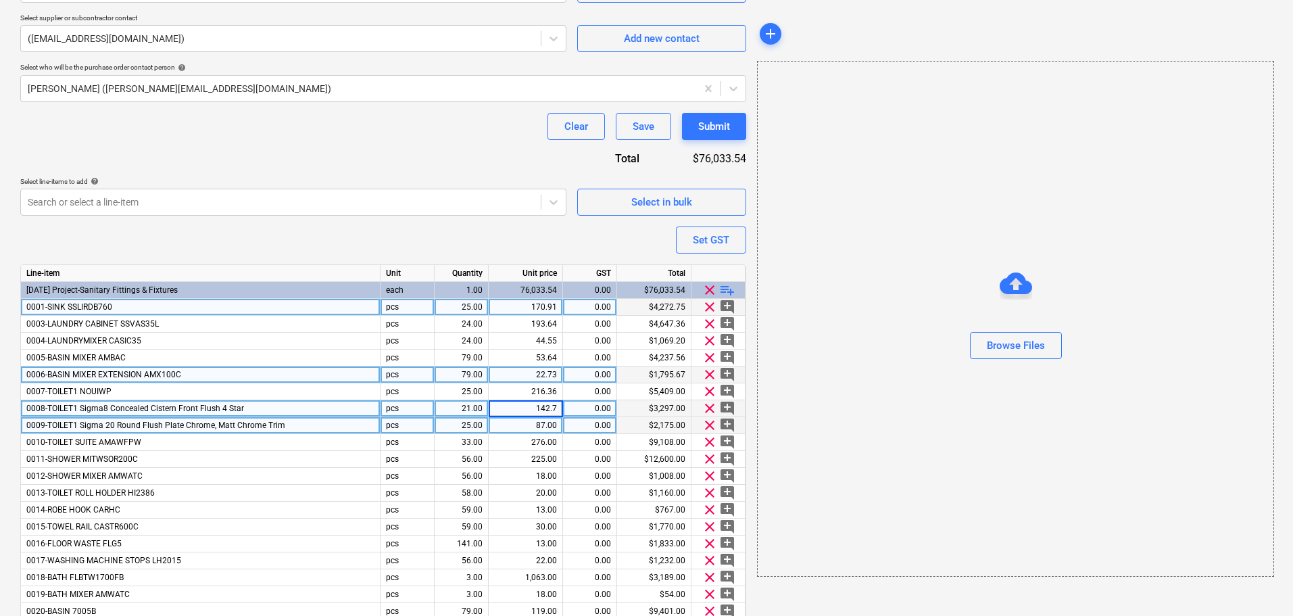
type input "142.73"
click at [533, 433] on div "87.00" at bounding box center [525, 425] width 63 height 17
type textarea "x"
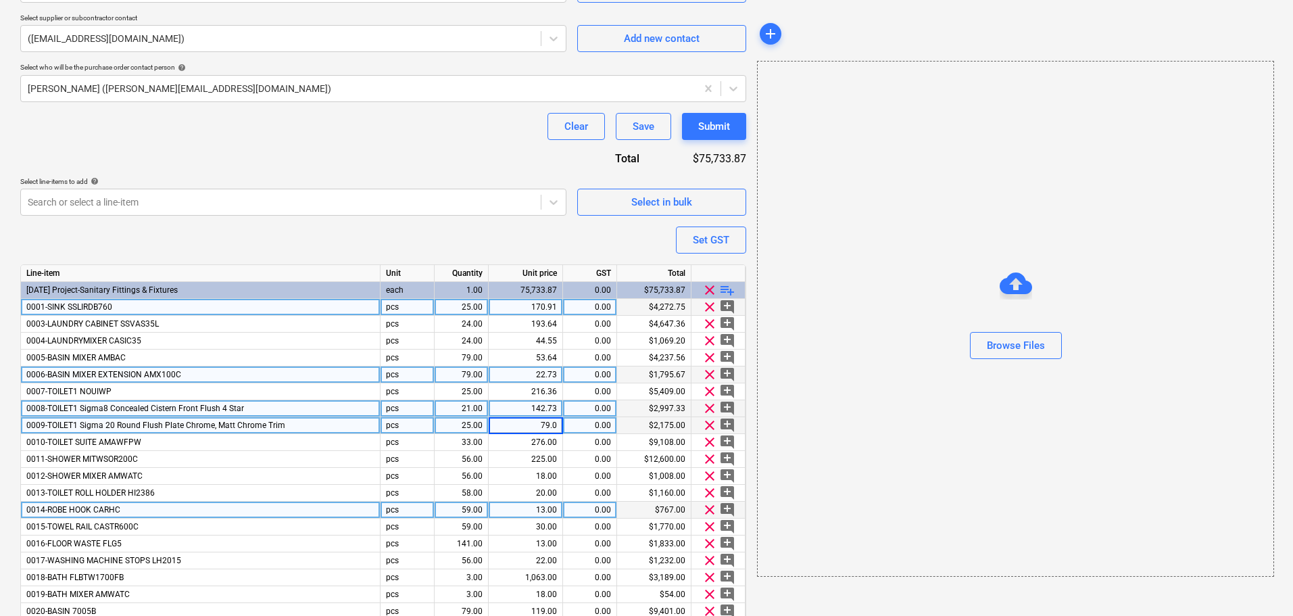
type input "79.09"
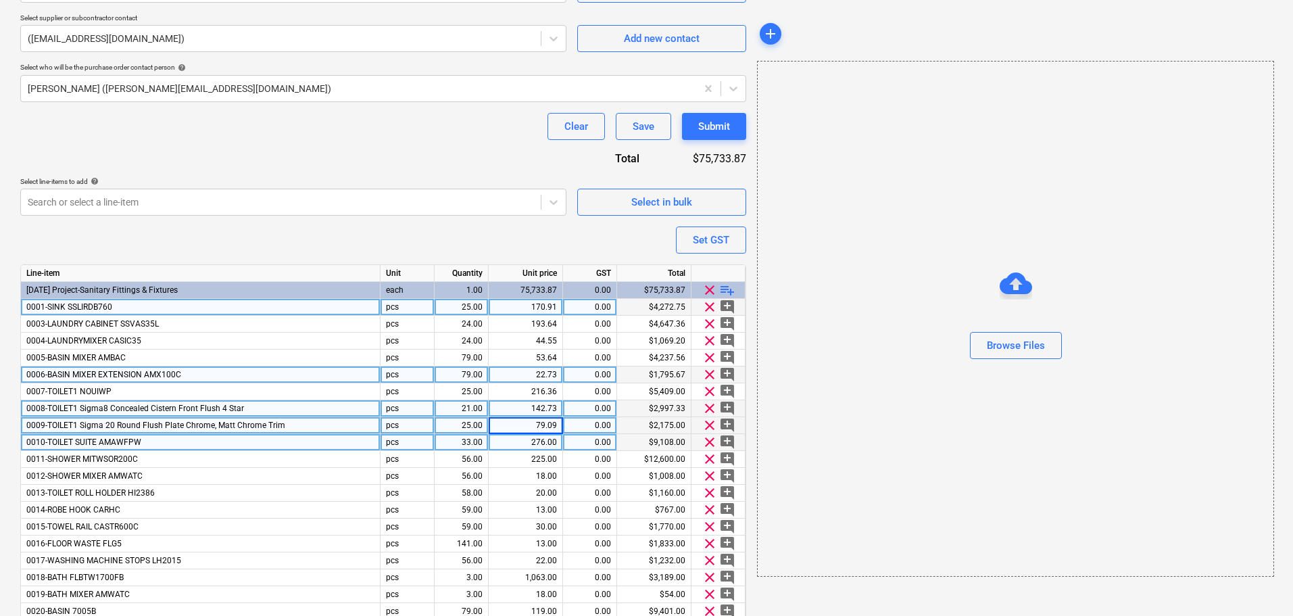
type textarea "x"
click at [552, 443] on div "276.00" at bounding box center [525, 442] width 63 height 17
type input "250.91"
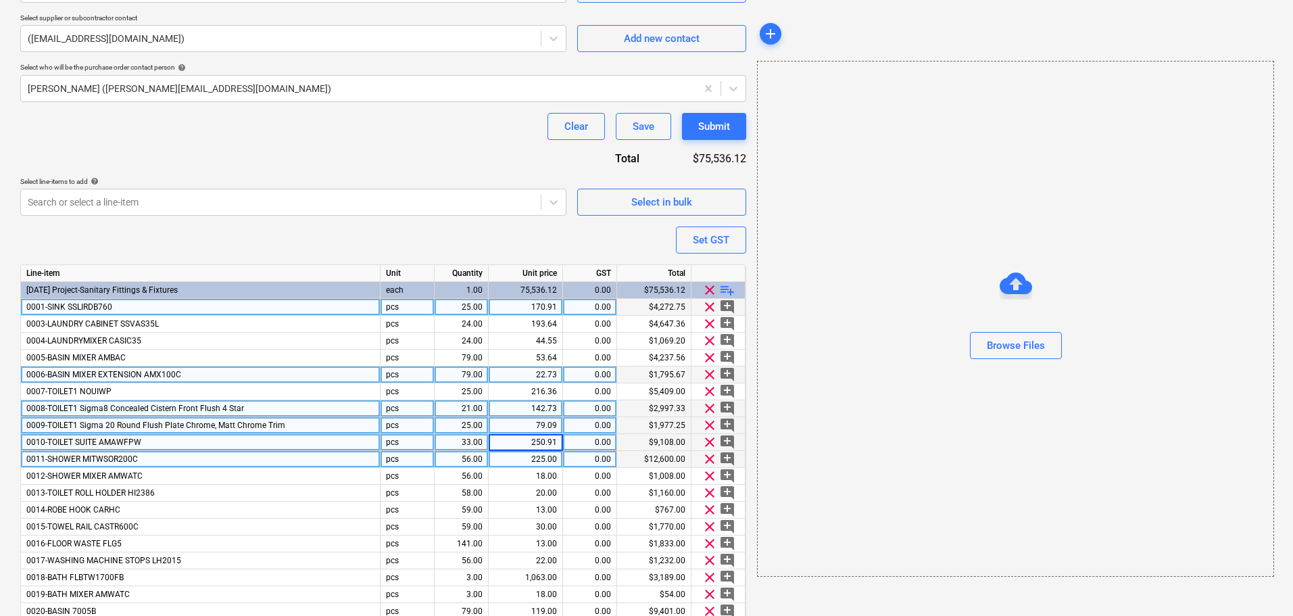
type textarea "x"
click at [549, 456] on div "225.00" at bounding box center [525, 459] width 63 height 17
type input "204.55"
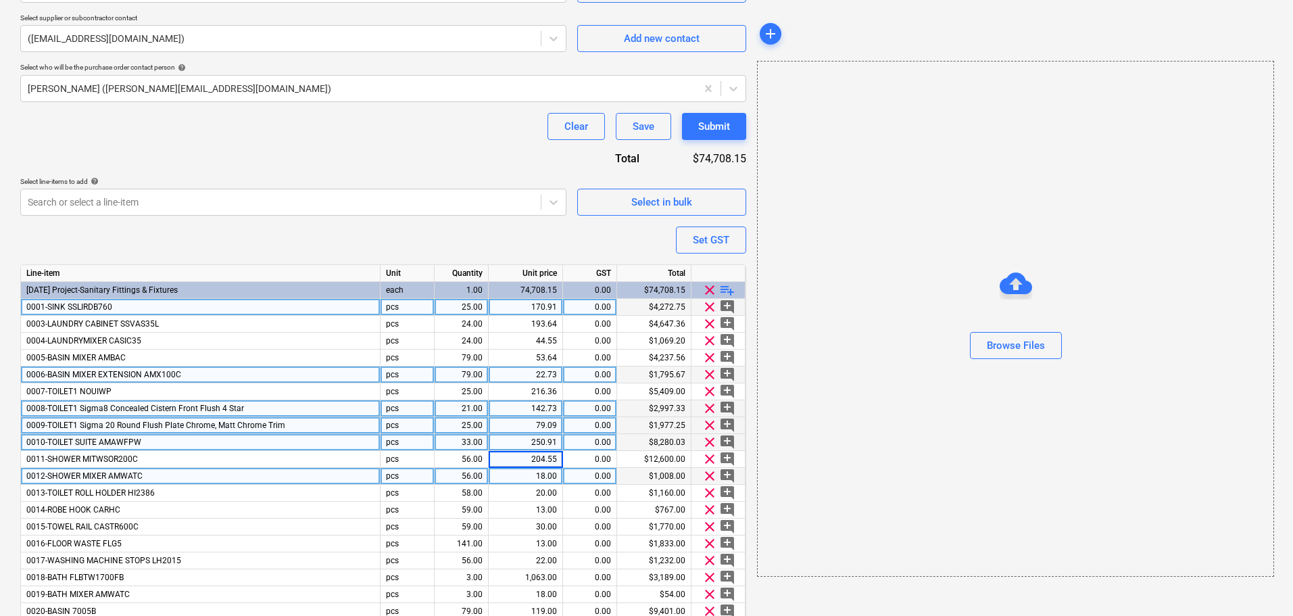
type textarea "x"
click at [540, 482] on div "18.00" at bounding box center [525, 476] width 63 height 17
type input "16.36"
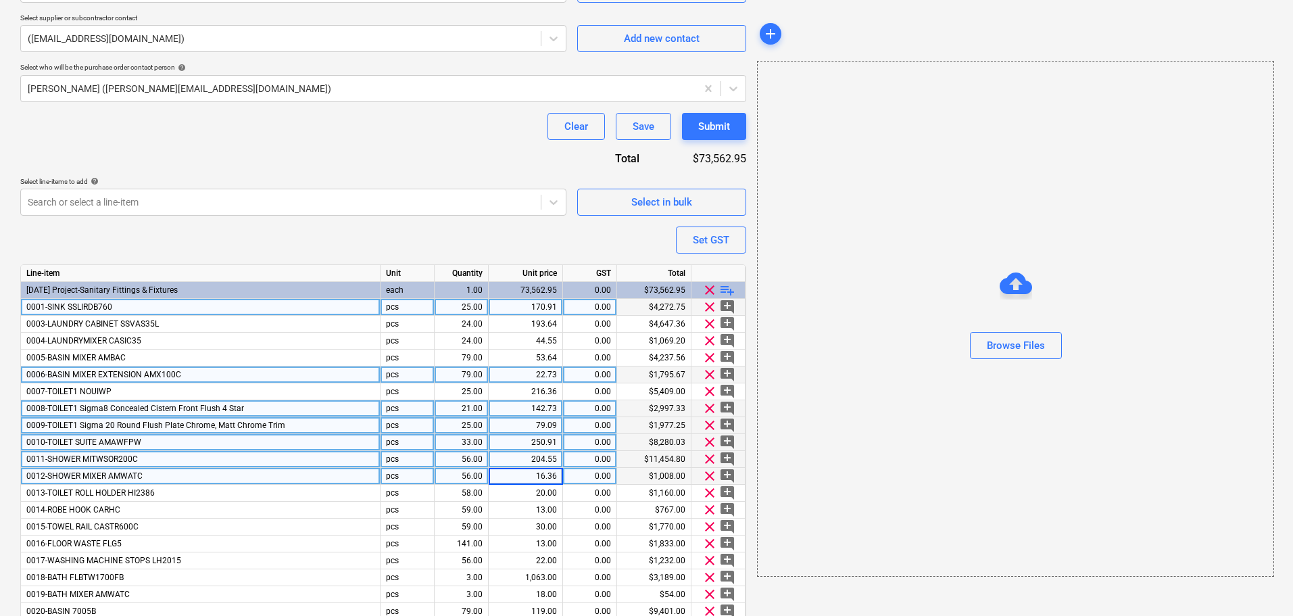
click at [544, 456] on div "204.55" at bounding box center [525, 459] width 63 height 17
click at [534, 469] on div "16.36" at bounding box center [525, 476] width 63 height 17
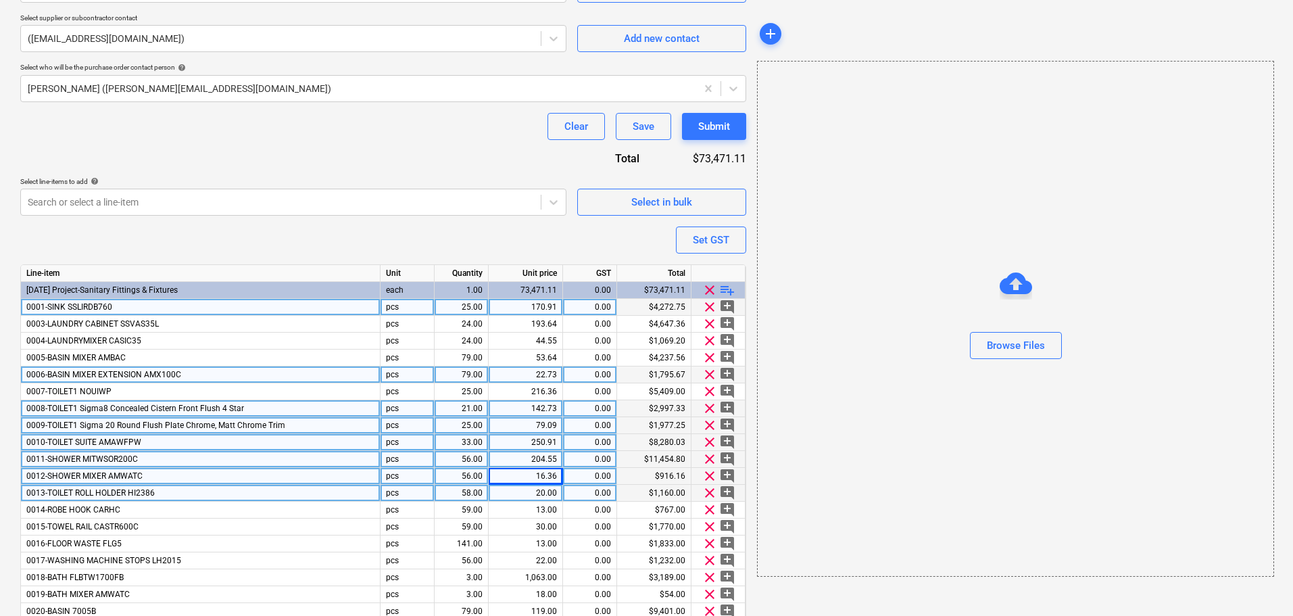
click at [523, 495] on div "20.00" at bounding box center [525, 493] width 63 height 17
type textarea "x"
type input "18.18"
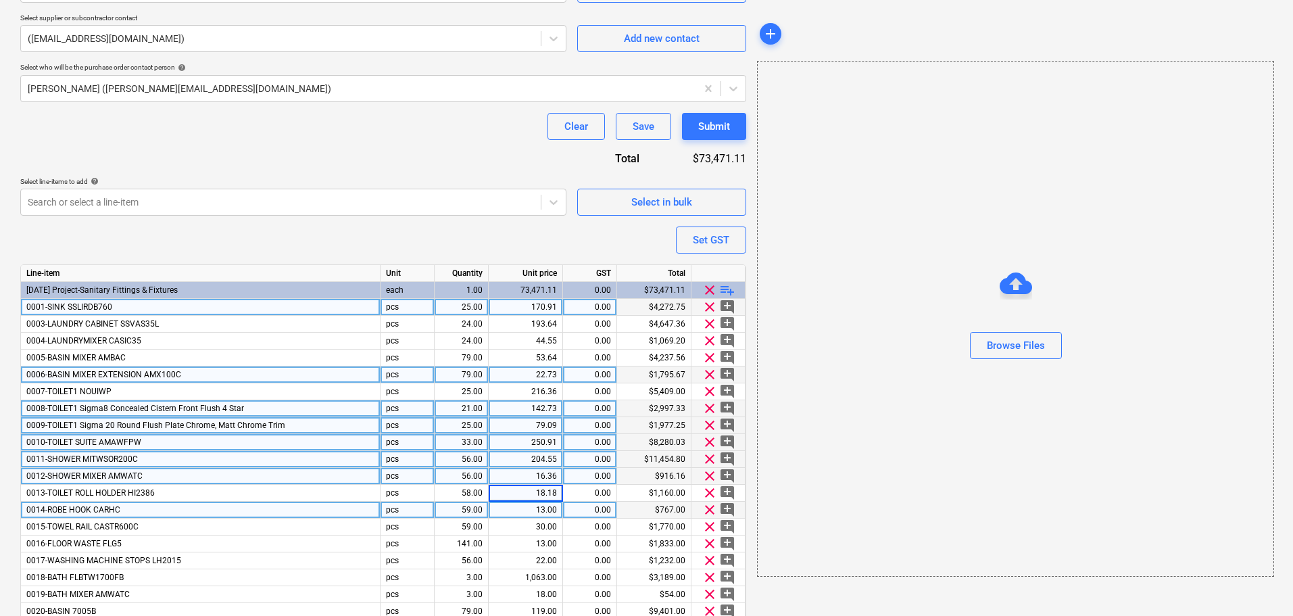
type textarea "x"
click at [532, 514] on div "13.00" at bounding box center [525, 510] width 63 height 17
click at [536, 514] on input "13" at bounding box center [526, 510] width 74 height 16
type input "11.82"
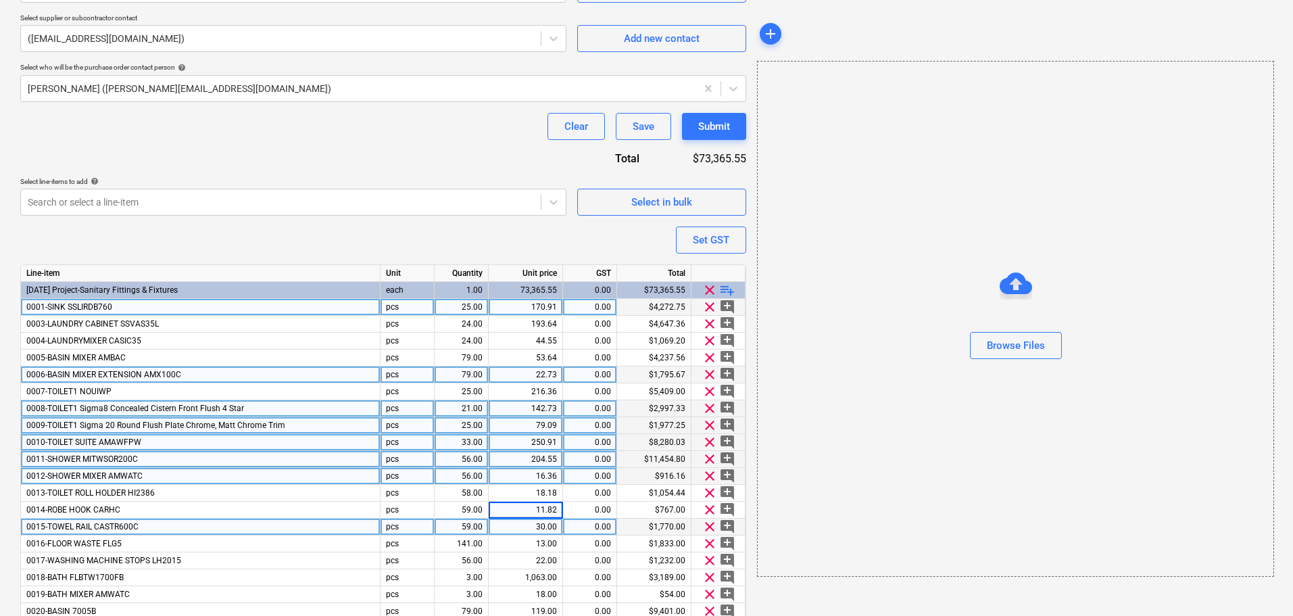
type textarea "x"
click at [537, 531] on div "30.00" at bounding box center [525, 526] width 63 height 17
type input "27.27"
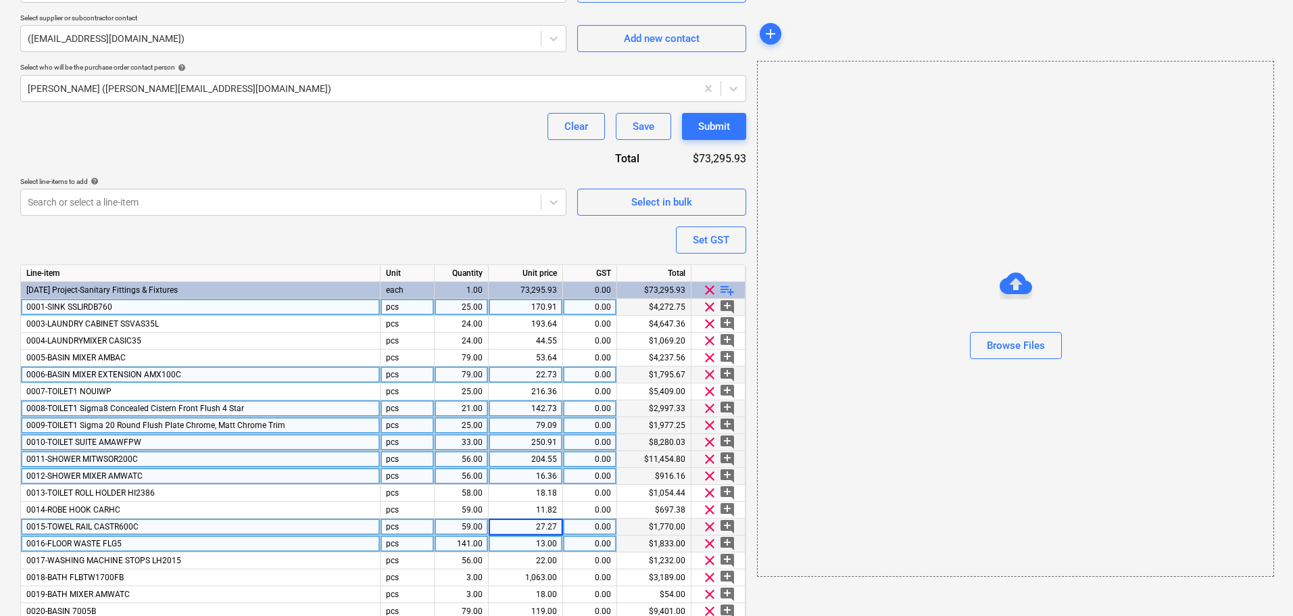
type textarea "x"
click at [536, 540] on div "13.00" at bounding box center [525, 543] width 63 height 17
click at [550, 546] on input "13" at bounding box center [526, 543] width 74 height 16
type input "11.82"
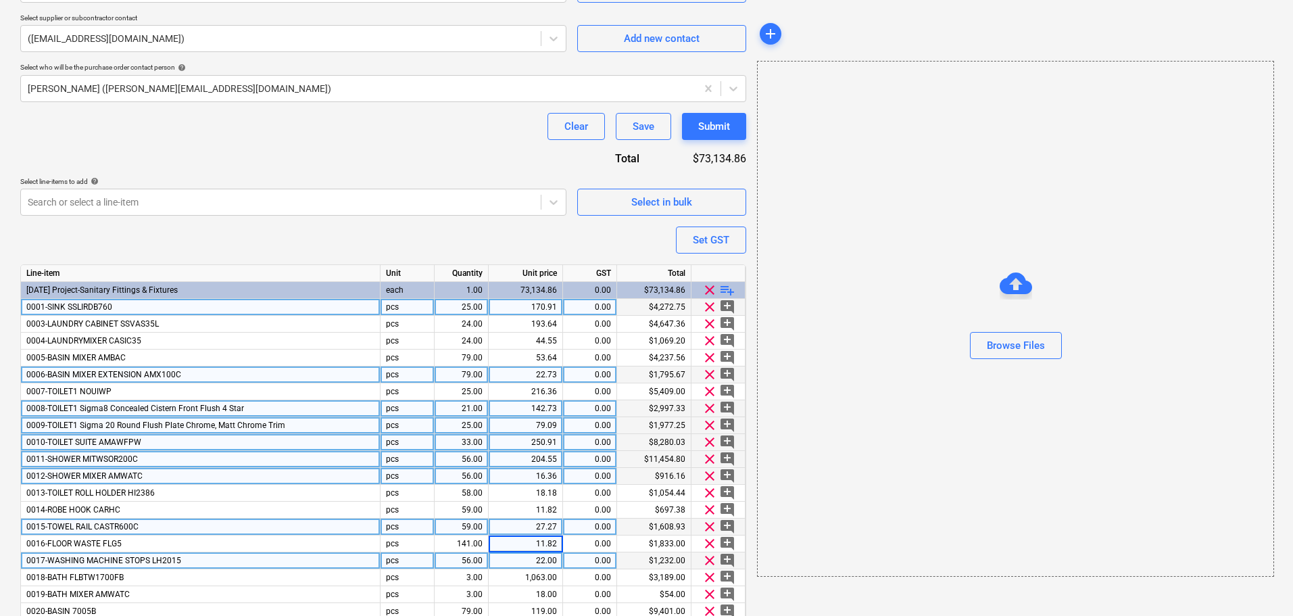
type textarea "x"
click at [550, 556] on div "22.00" at bounding box center [525, 560] width 63 height 17
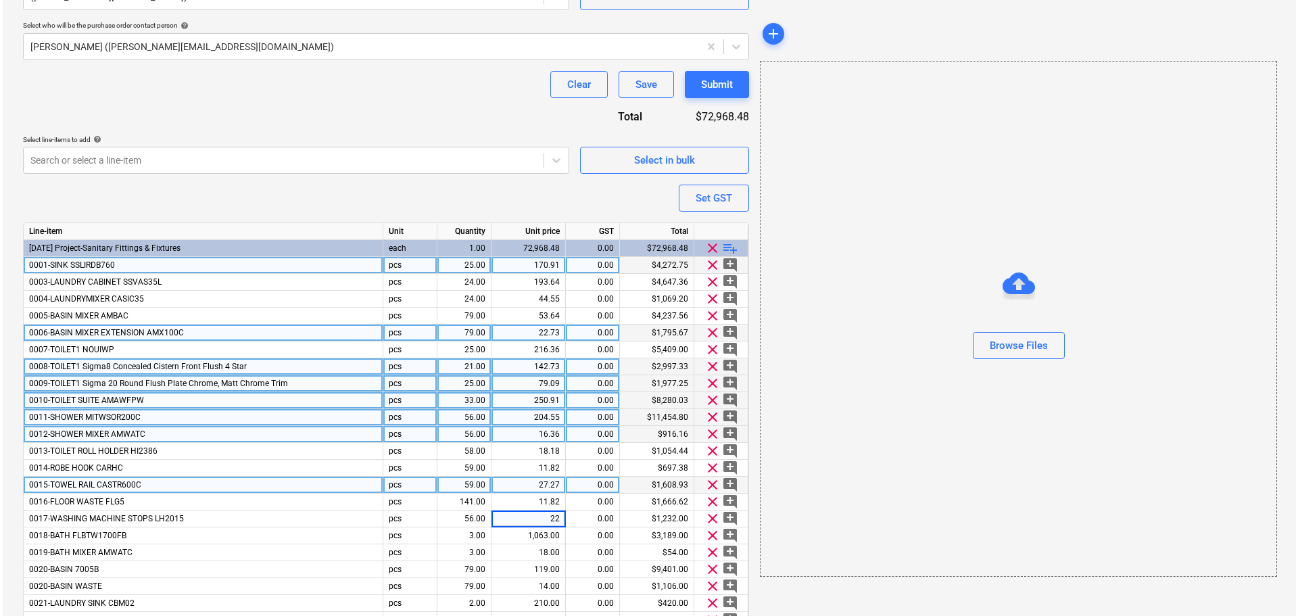
scroll to position [464, 0]
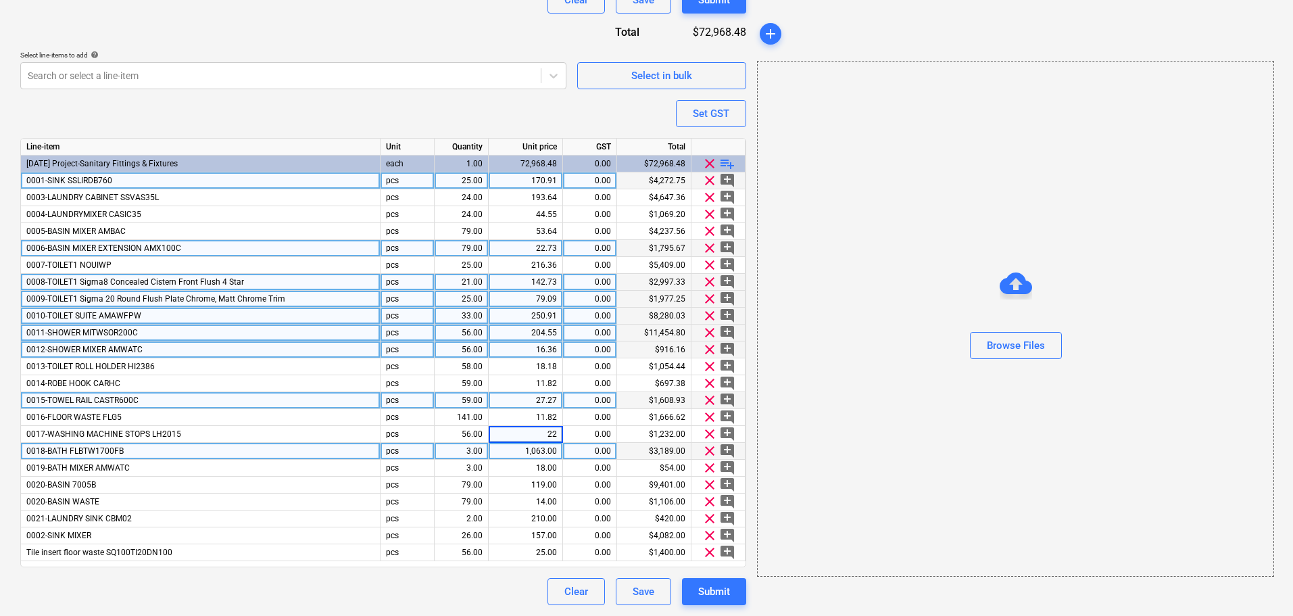
click at [552, 453] on div "1,063.00" at bounding box center [525, 451] width 63 height 17
type input "966.36"
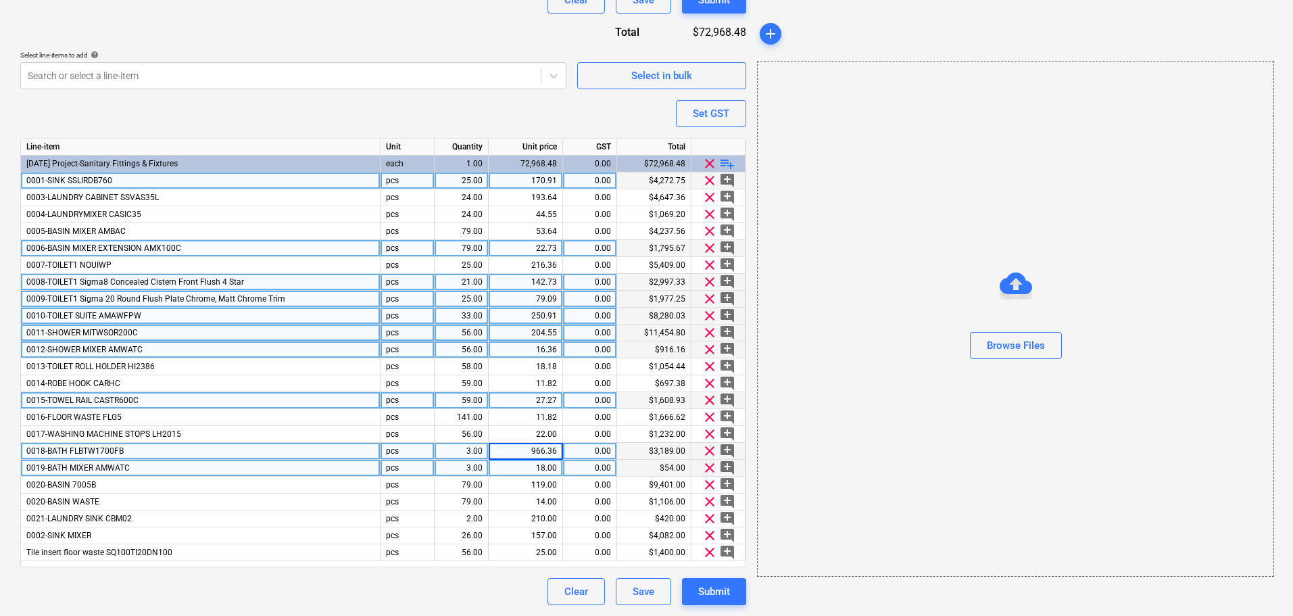
type textarea "x"
click at [560, 475] on div "18.00" at bounding box center [526, 468] width 74 height 17
type input "16.36"
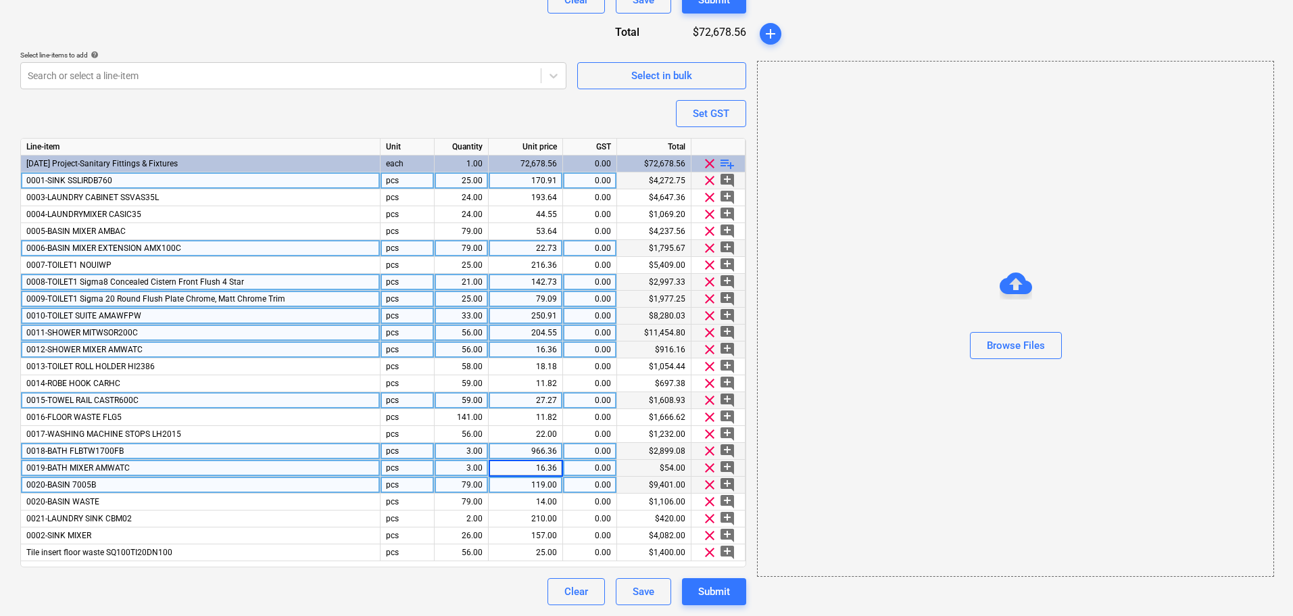
type textarea "x"
click at [545, 491] on div "119.00" at bounding box center [525, 485] width 63 height 17
click at [529, 487] on input "119" at bounding box center [526, 485] width 74 height 16
type input "108.18"
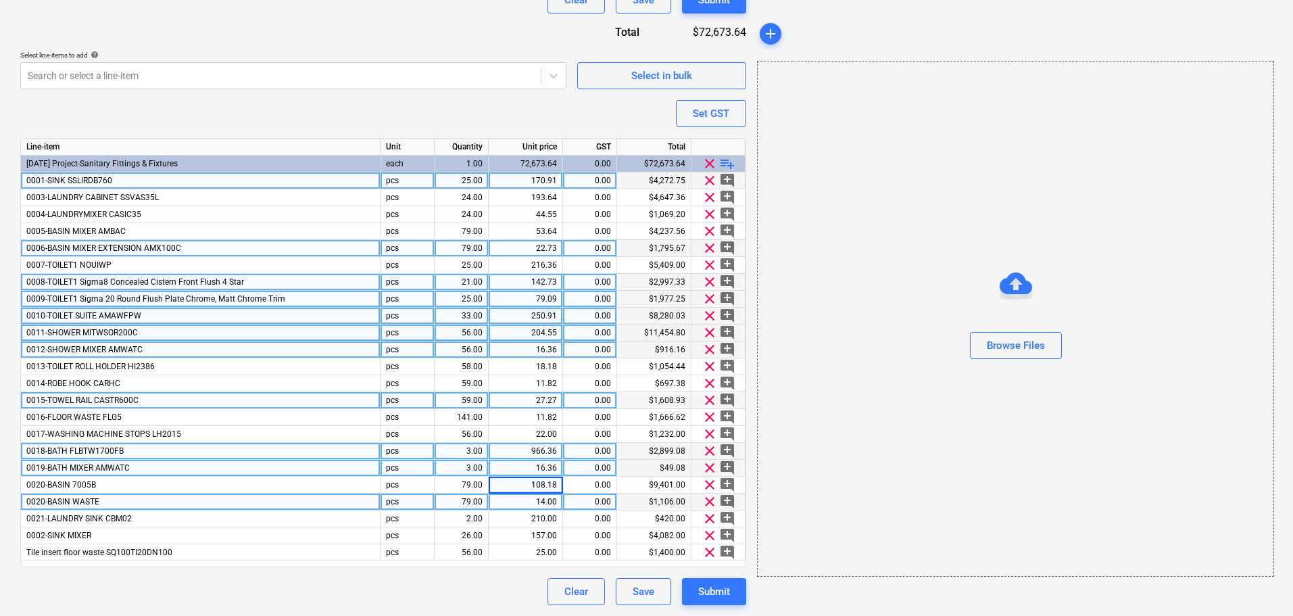
type textarea "x"
click at [541, 509] on div "14.00" at bounding box center [525, 501] width 63 height 17
type input "12.73"
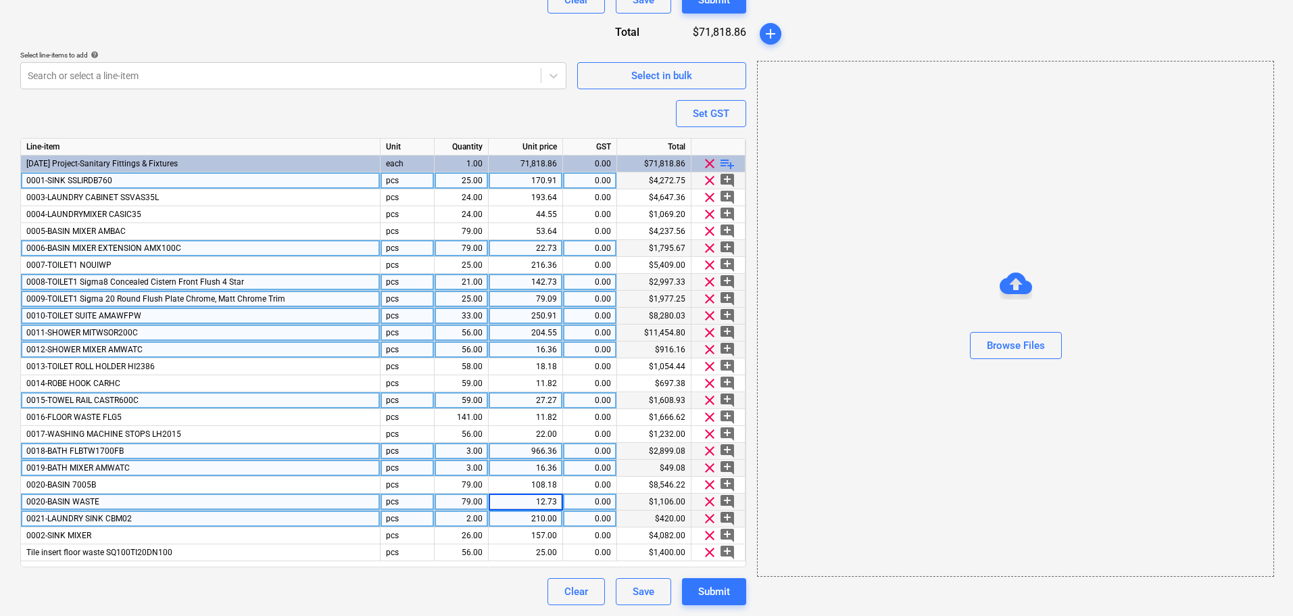
type textarea "x"
click at [542, 516] on div "210.00" at bounding box center [525, 518] width 63 height 17
click at [547, 521] on input "210" at bounding box center [526, 518] width 74 height 16
type input "190.91"
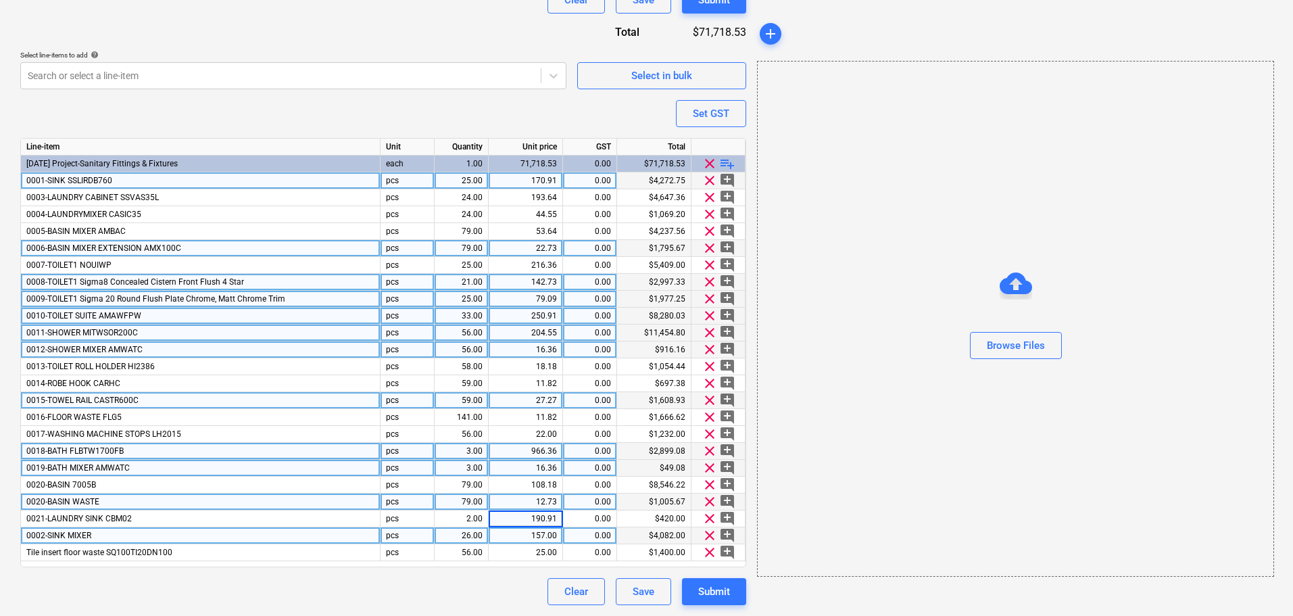
type textarea "x"
click at [541, 532] on div "157.00" at bounding box center [525, 535] width 63 height 17
click at [552, 537] on input "157" at bounding box center [526, 535] width 74 height 16
type input "142.73"
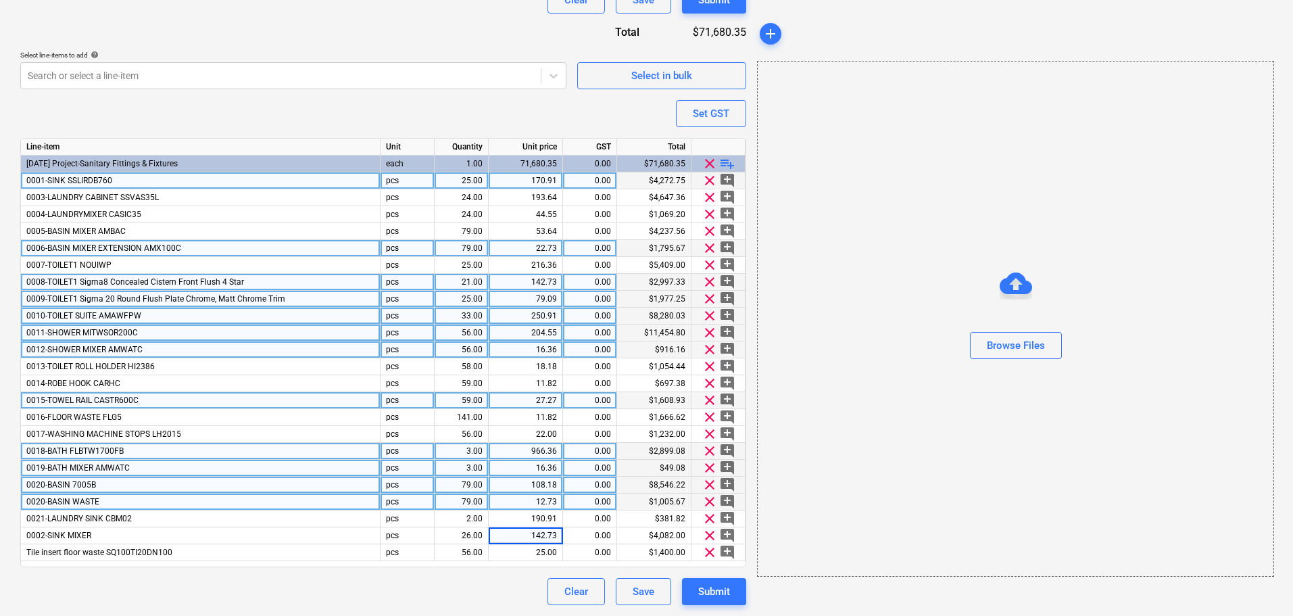
click at [606, 487] on div "0.00" at bounding box center [590, 485] width 43 height 17
type textarea "x"
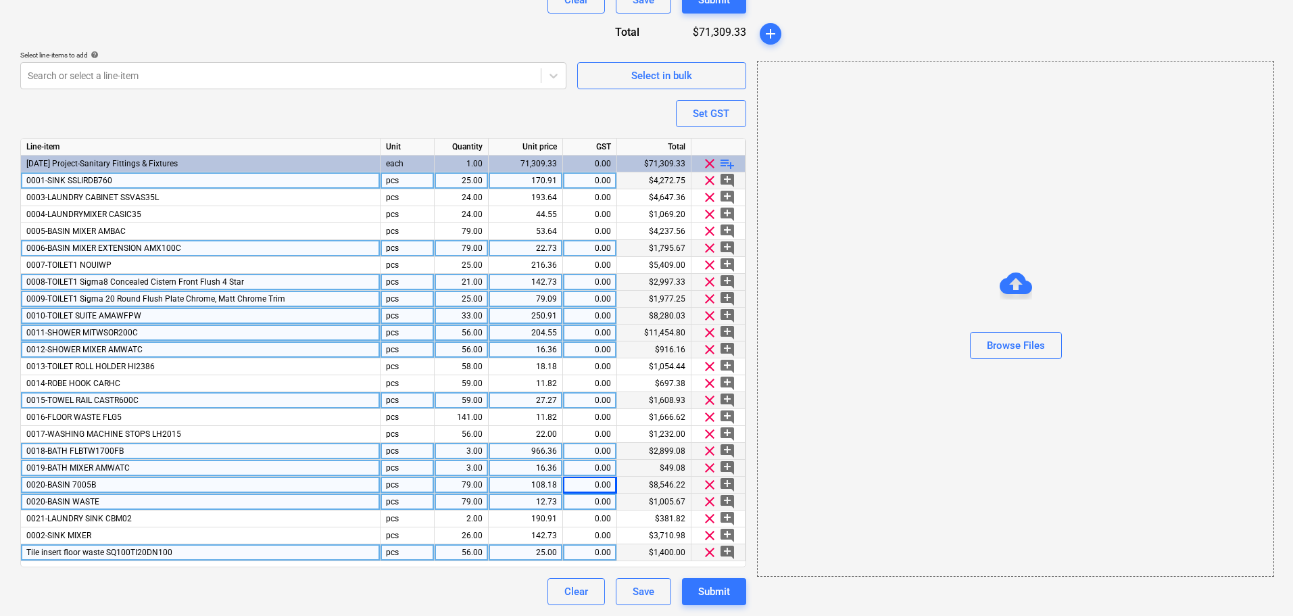
click at [546, 548] on div "25.00" at bounding box center [525, 552] width 63 height 17
type input "22.72"
click at [834, 528] on div "Browse Files" at bounding box center [1015, 319] width 517 height 516
click at [715, 579] on button "Submit" at bounding box center [714, 591] width 64 height 27
type textarea "x"
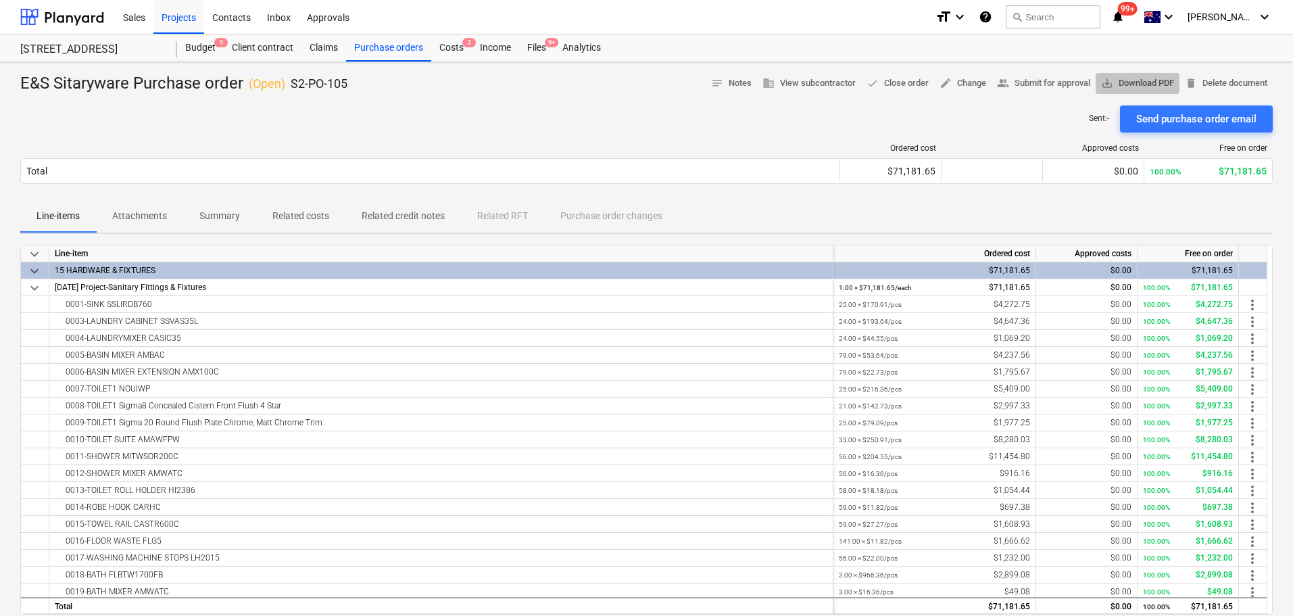
click at [1114, 80] on span "save_alt Download PDF" at bounding box center [1137, 84] width 73 height 16
